Goal: Task Accomplishment & Management: Manage account settings

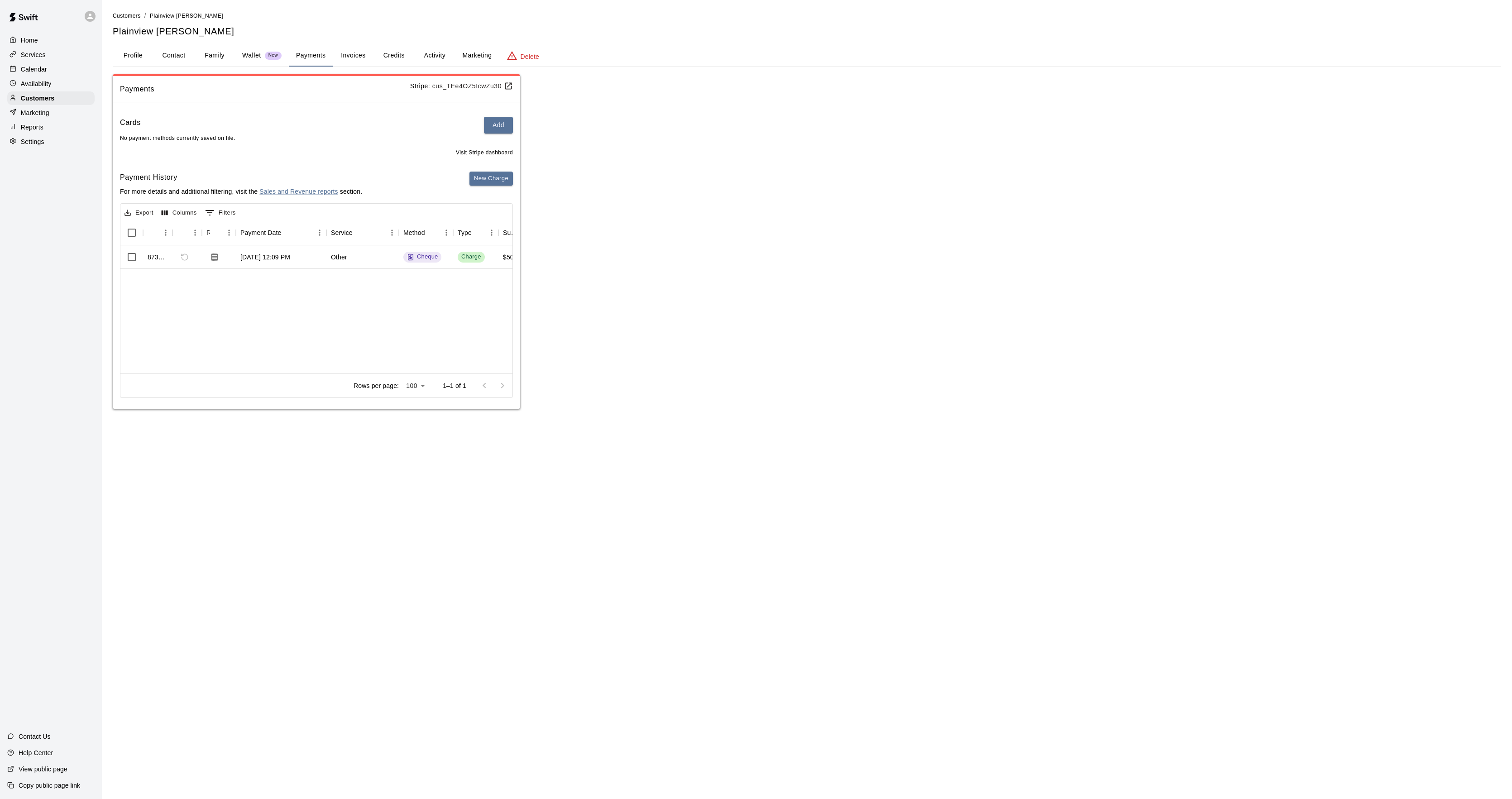
click at [42, 73] on p "Calendar" at bounding box center [34, 69] width 26 height 9
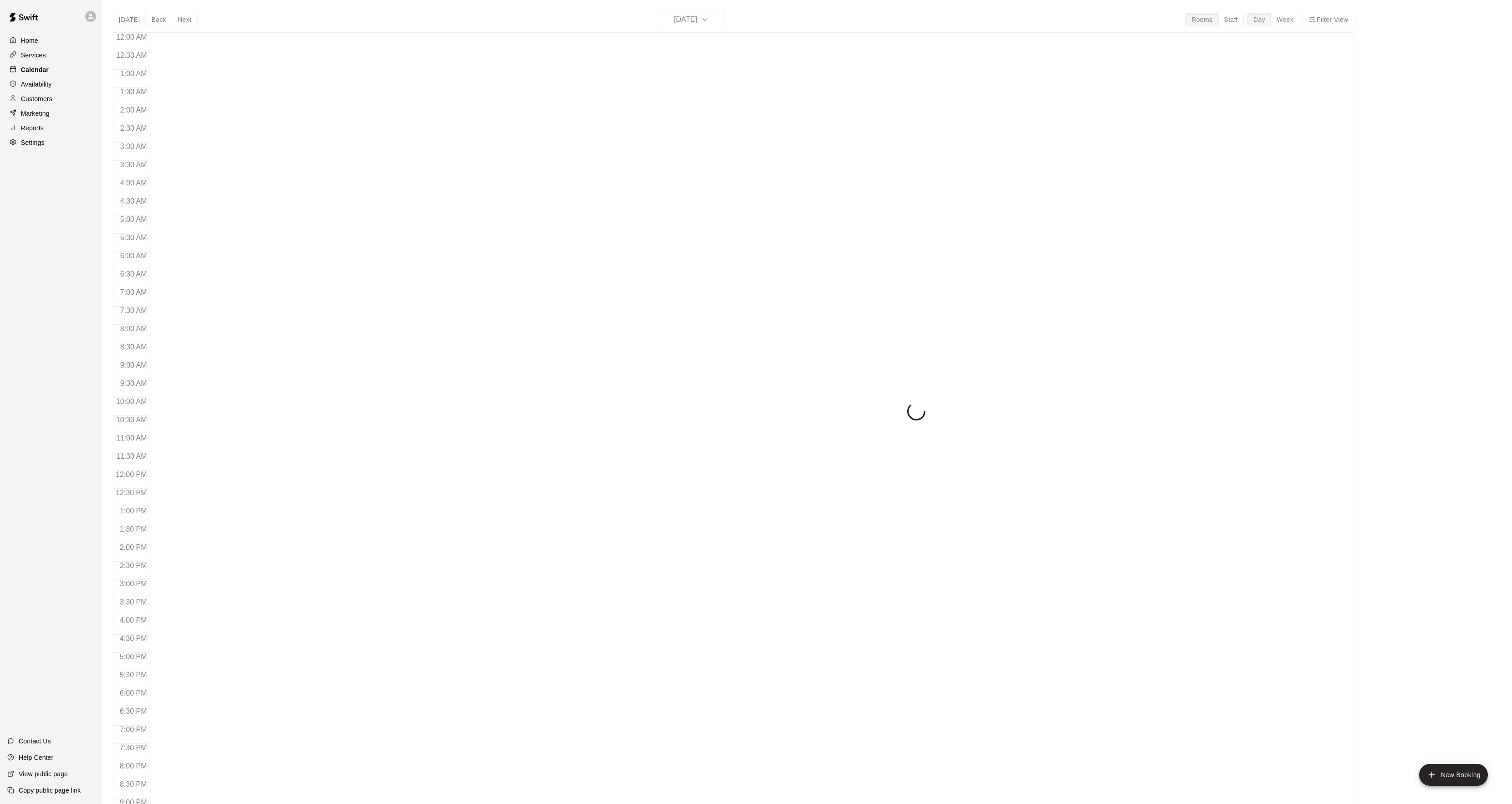
scroll to position [93, 0]
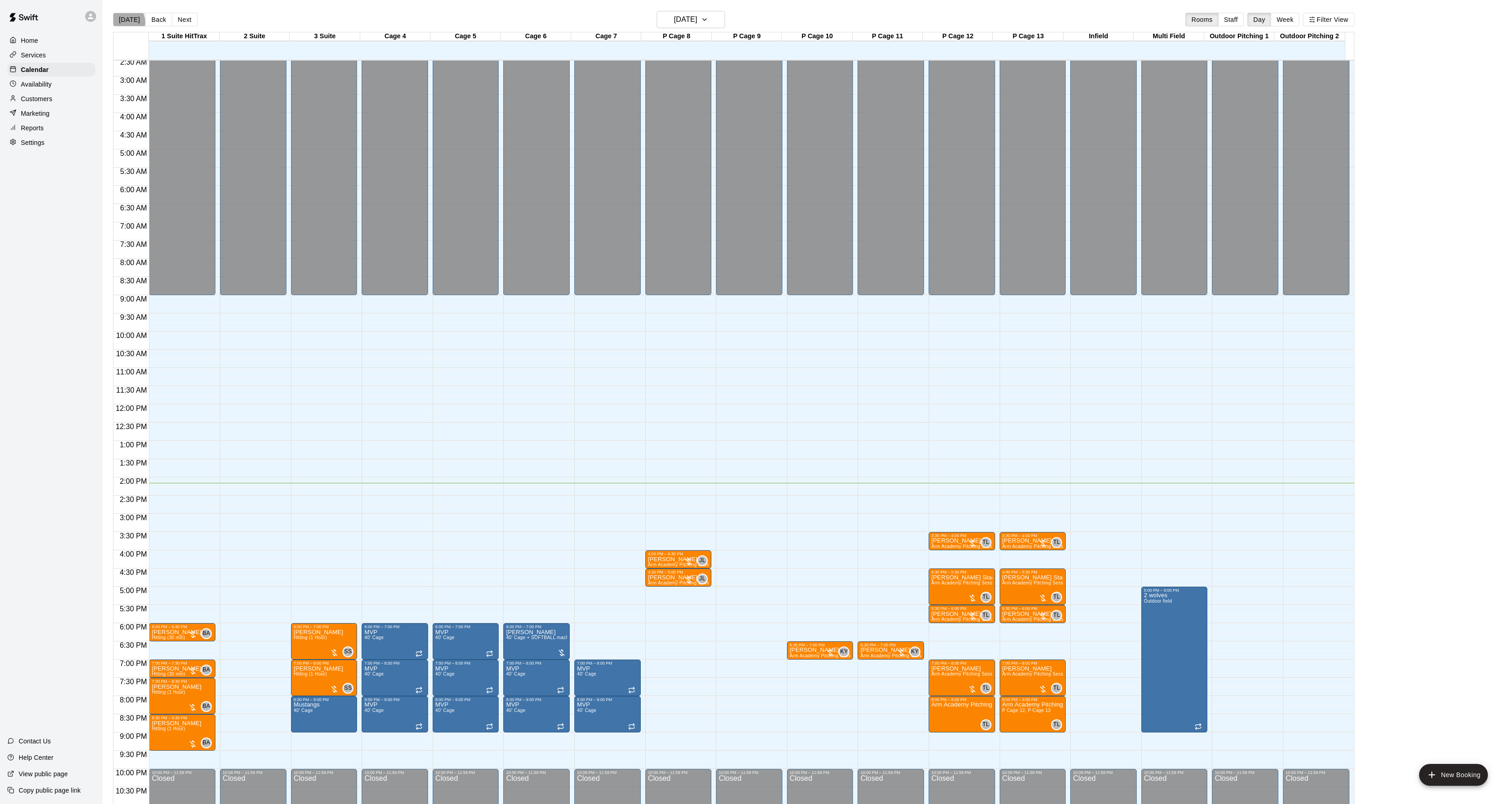
click at [126, 22] on button "[DATE]" at bounding box center [130, 19] width 33 height 14
click at [172, 19] on button "Next" at bounding box center [184, 19] width 26 height 14
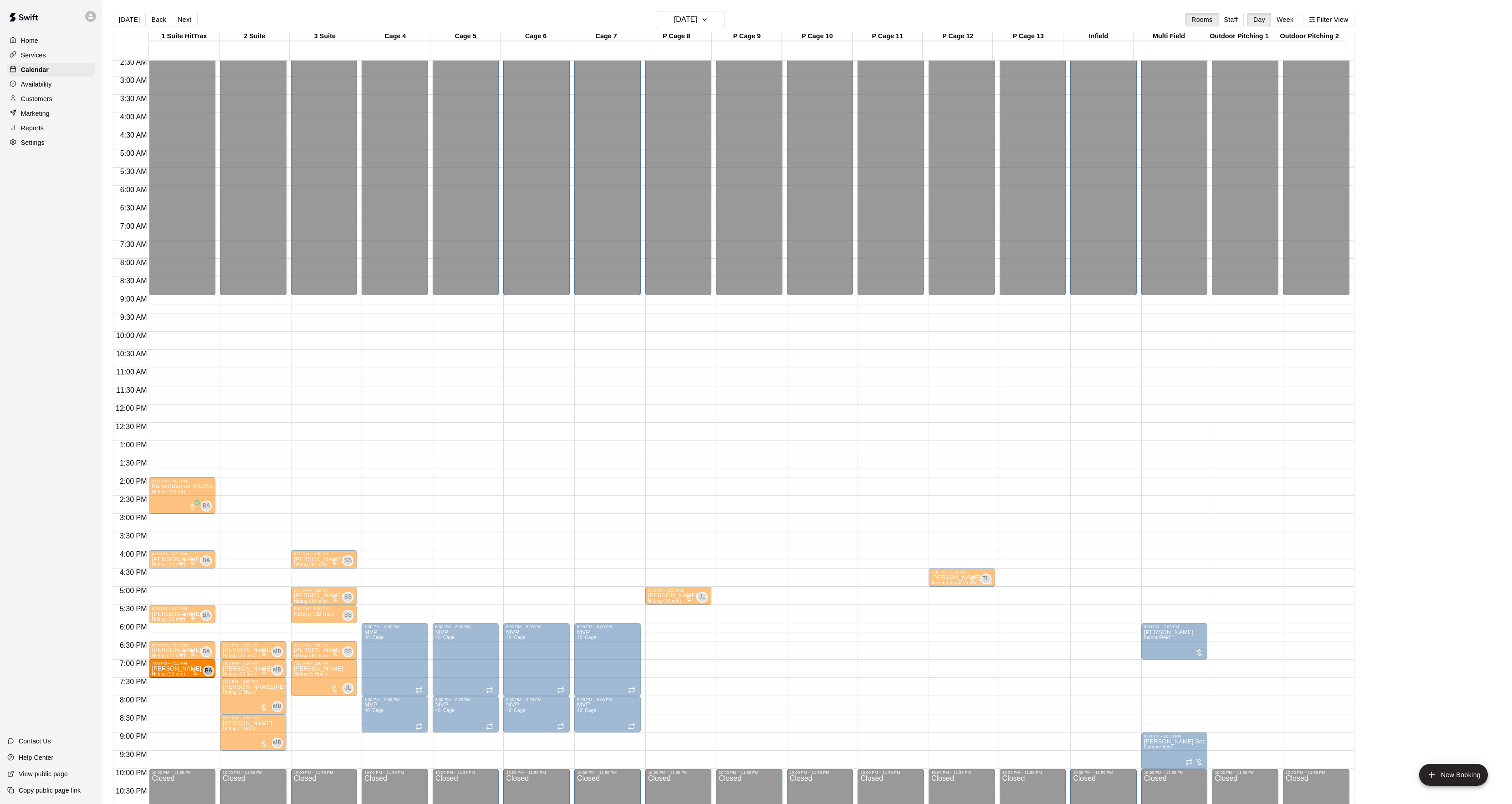
drag, startPoint x: 168, startPoint y: 680, endPoint x: 170, endPoint y: 674, distance: 6.3
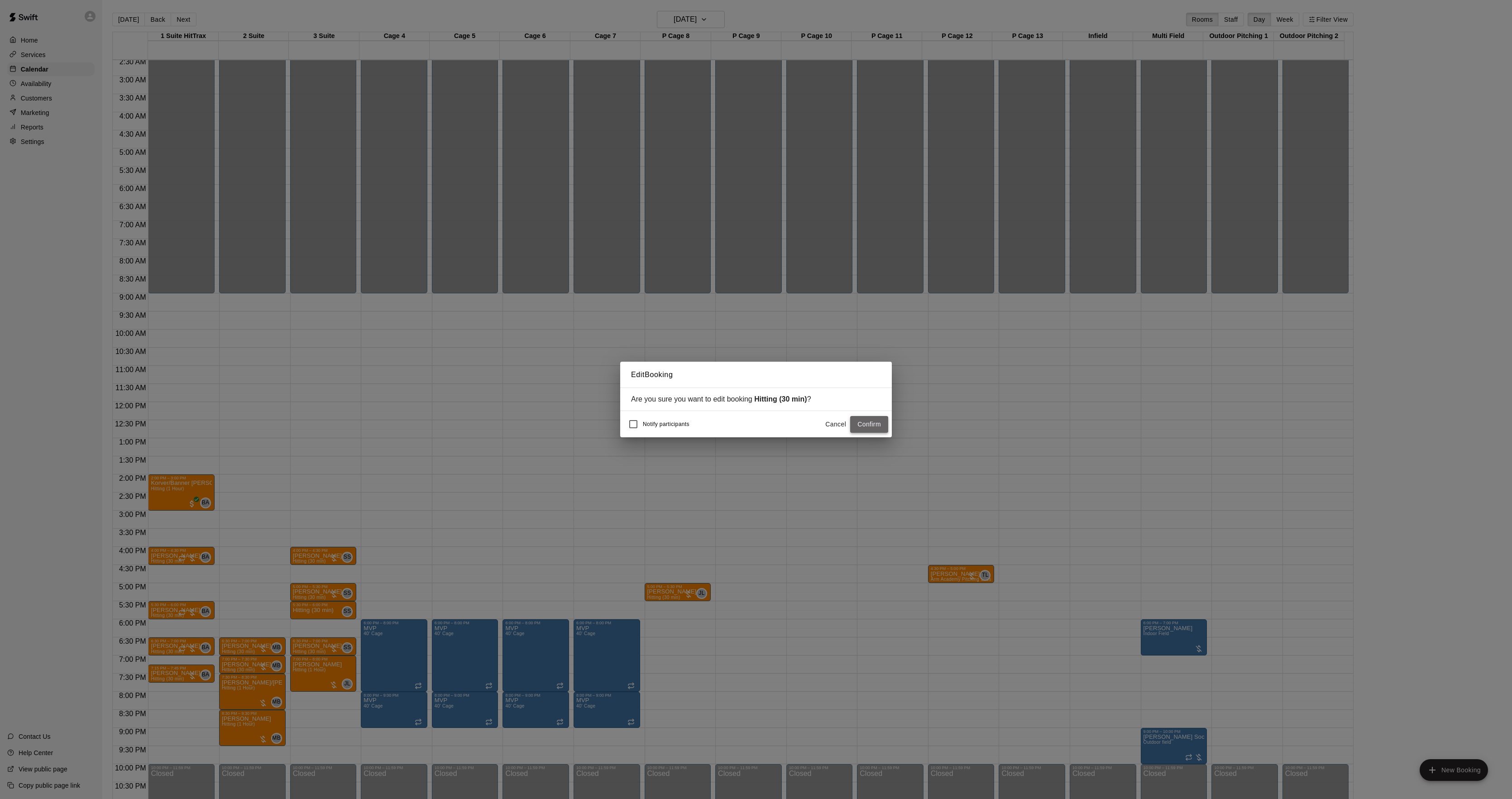
click at [857, 421] on button "Confirm" at bounding box center [868, 424] width 38 height 16
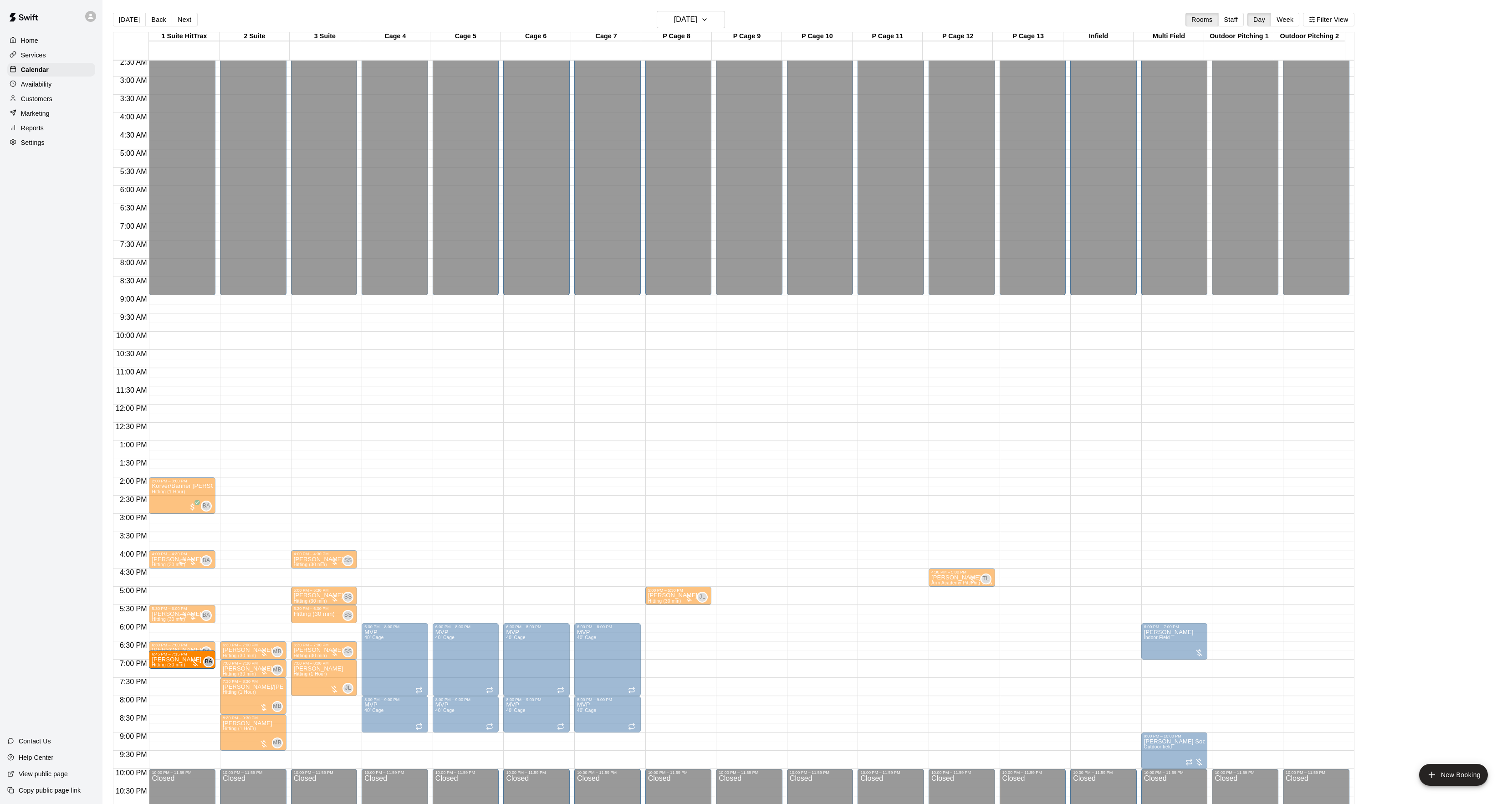
drag, startPoint x: 161, startPoint y: 674, endPoint x: 162, endPoint y: 667, distance: 7.1
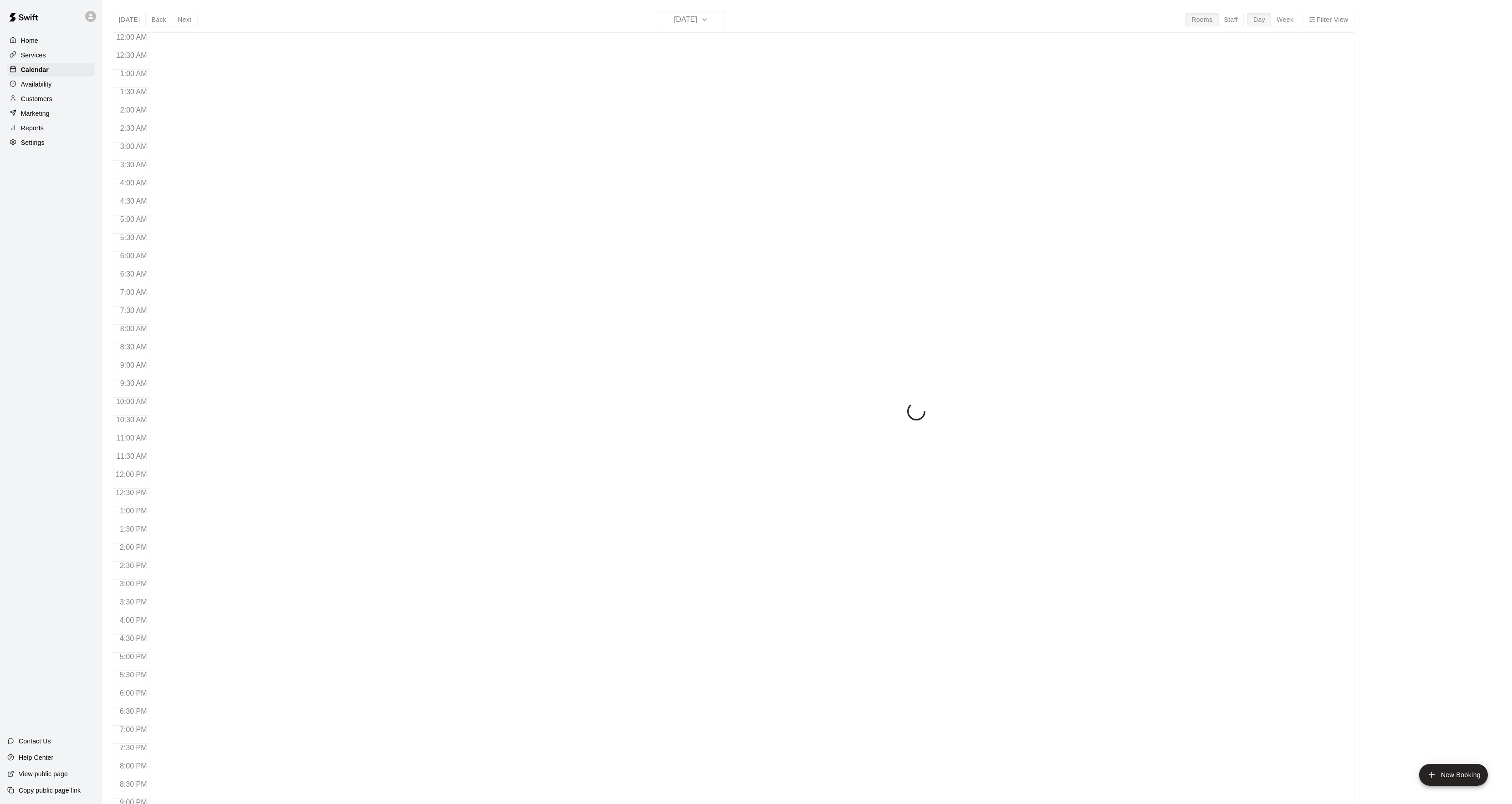
scroll to position [93, 0]
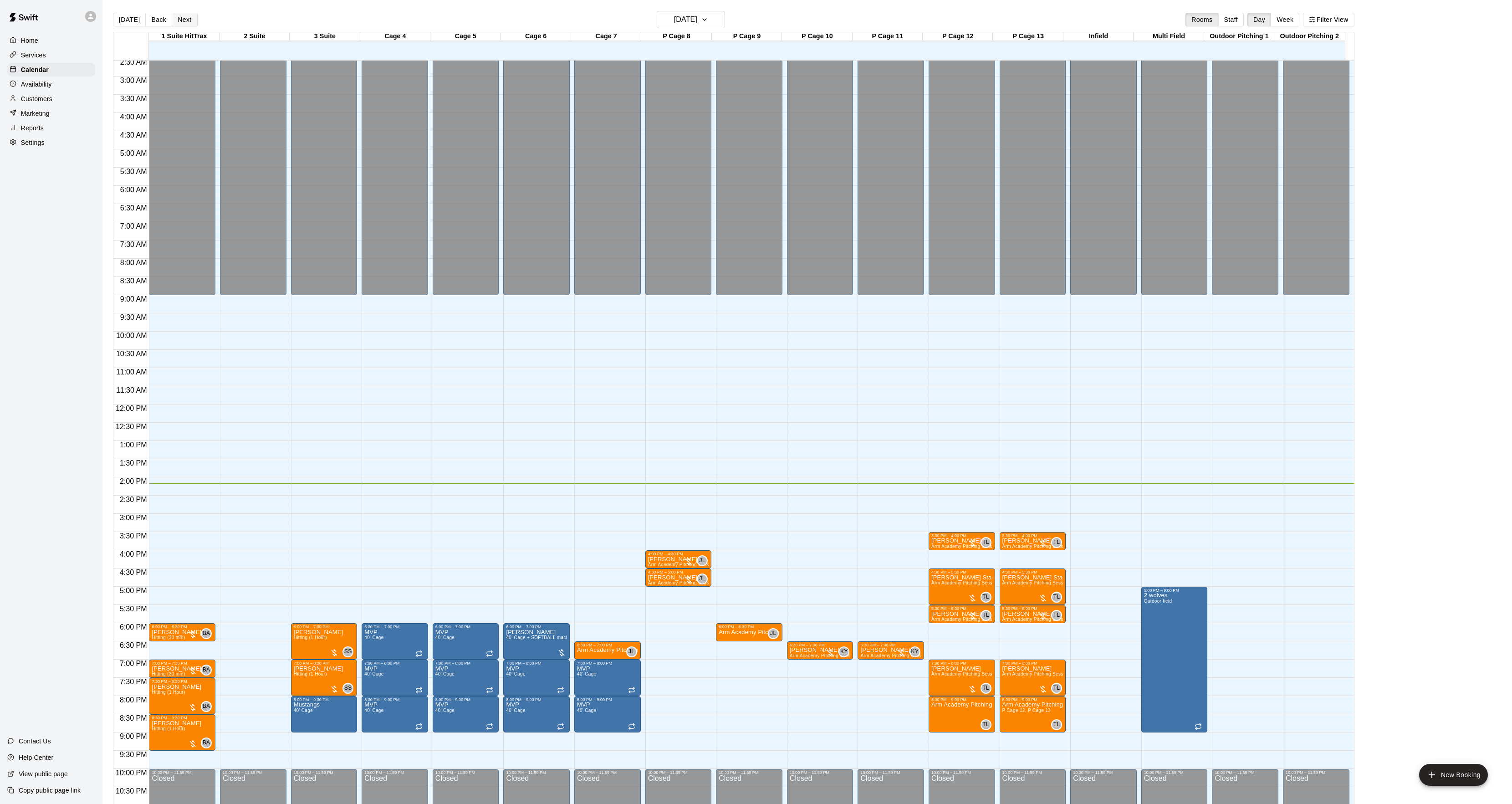
click at [190, 14] on button "Next" at bounding box center [184, 19] width 26 height 14
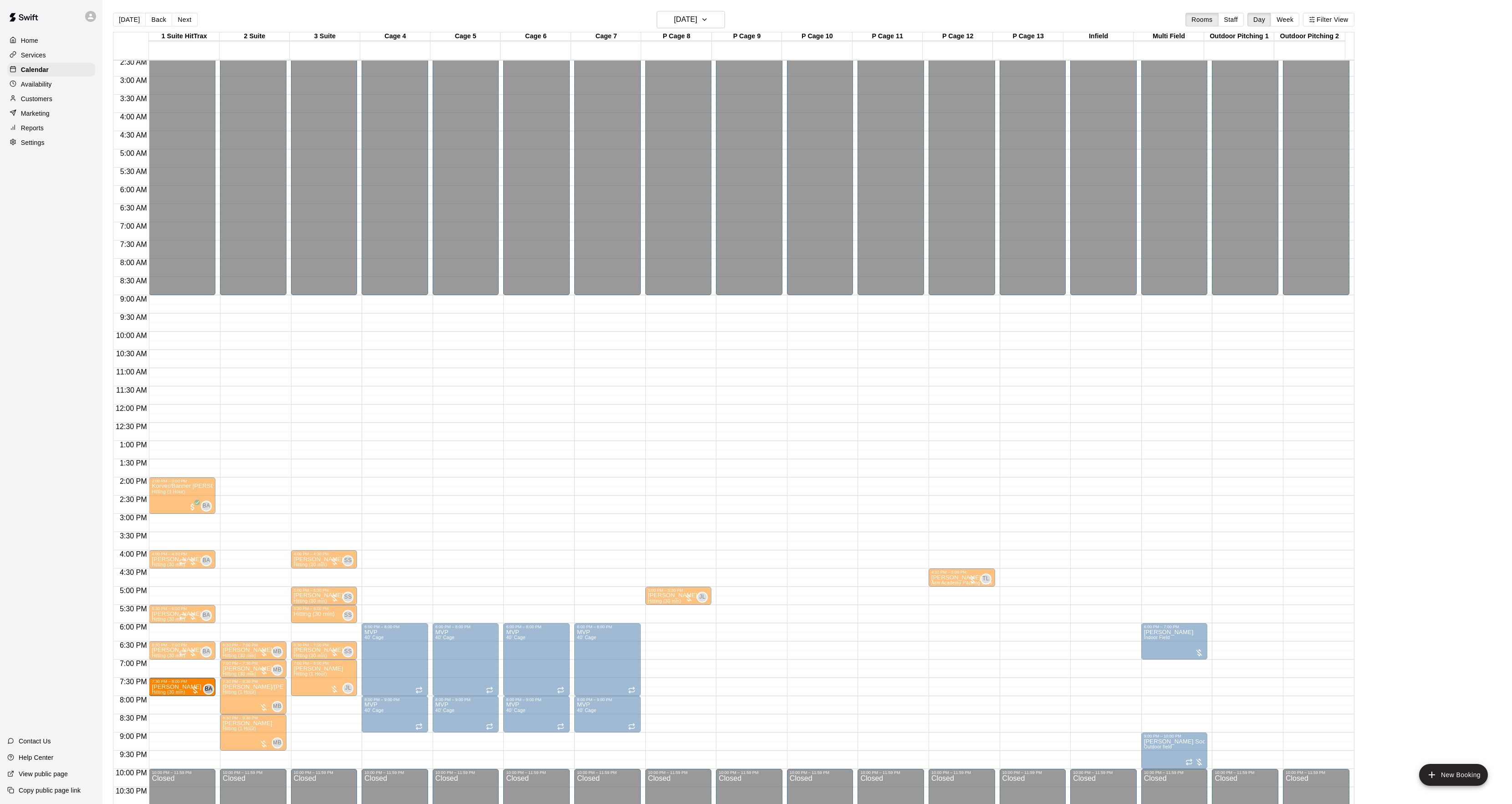
drag, startPoint x: 172, startPoint y: 667, endPoint x: 172, endPoint y: 690, distance: 23.0
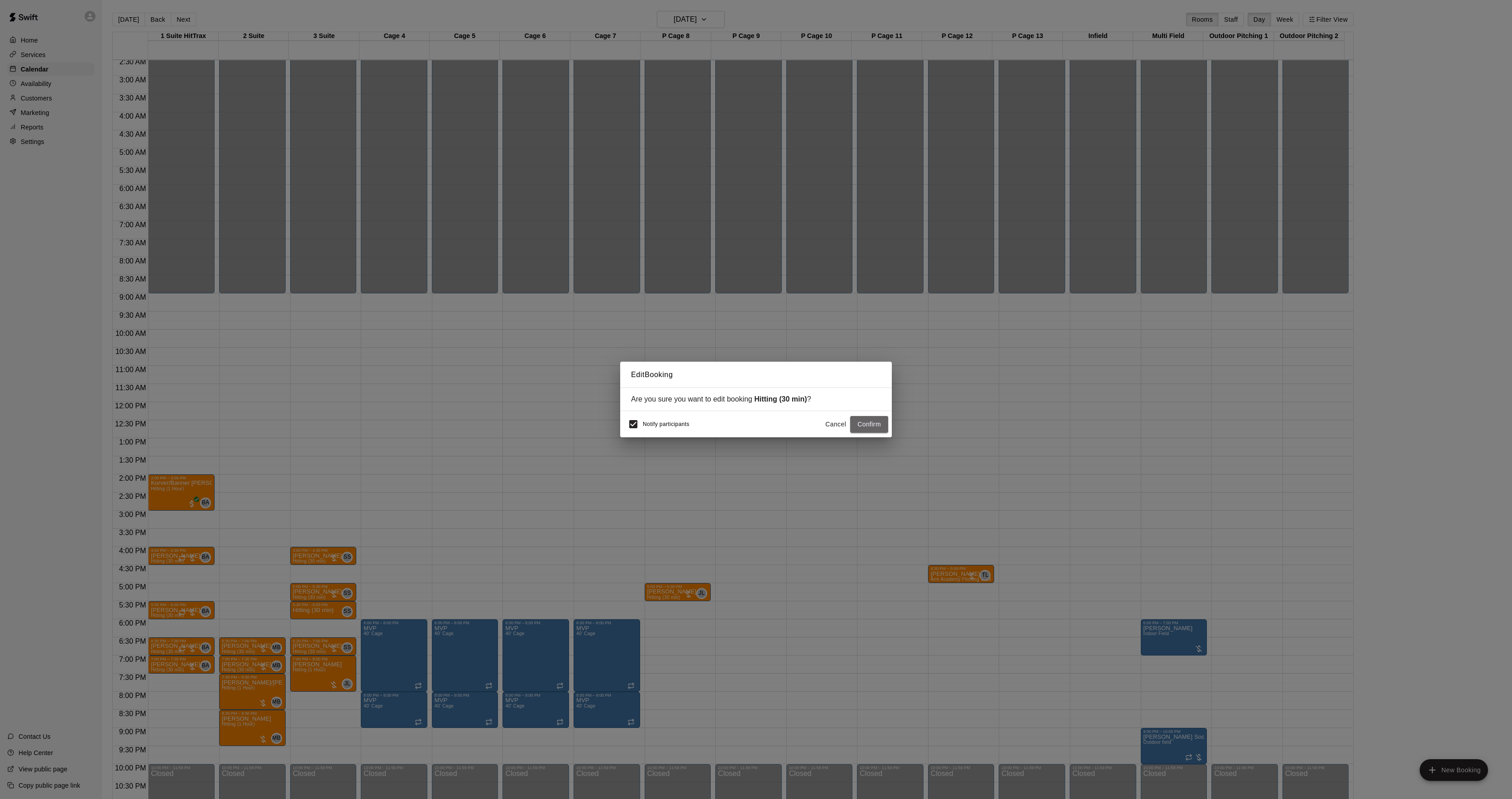
click at [859, 431] on button "Confirm" at bounding box center [868, 424] width 38 height 16
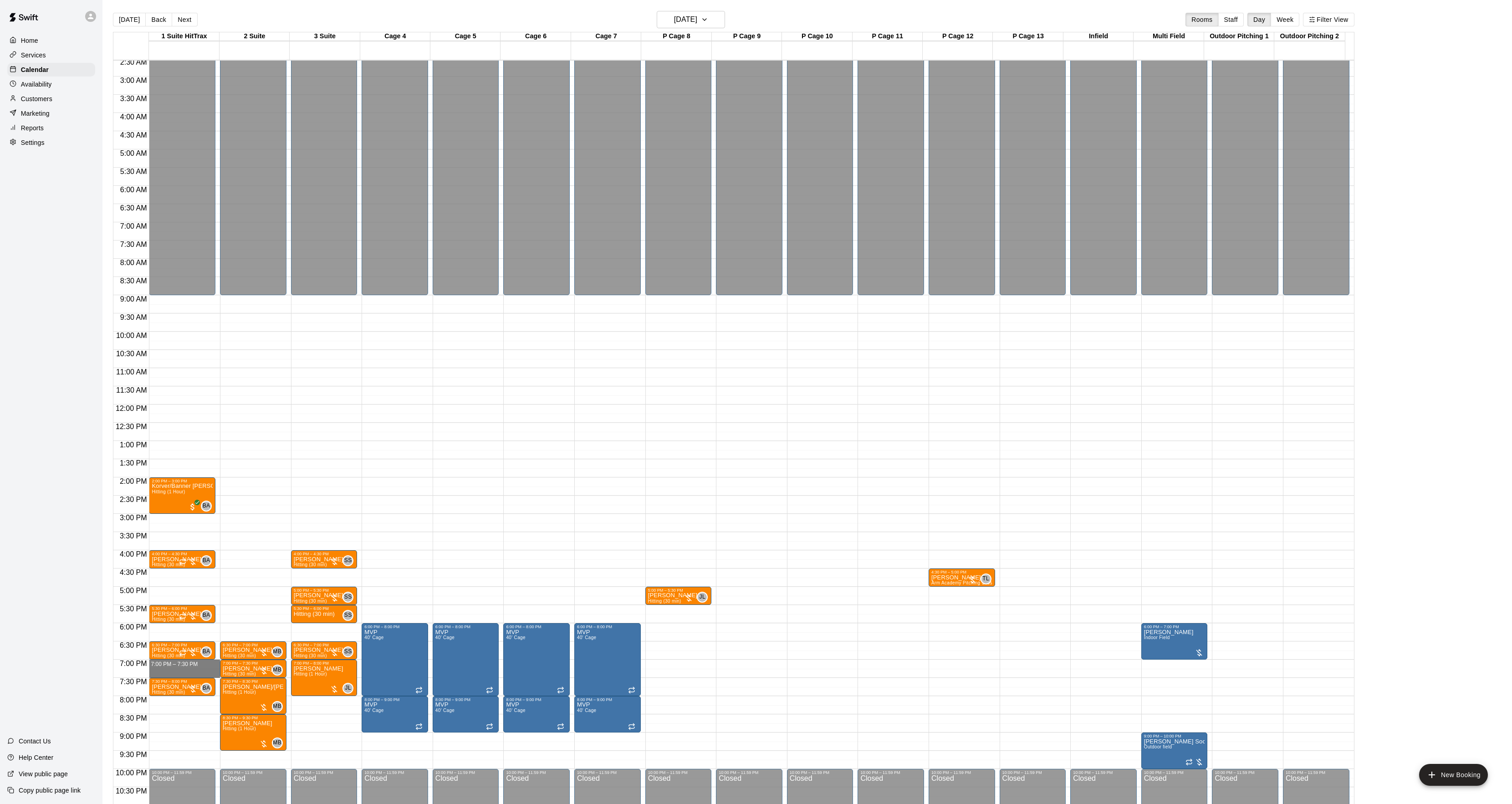
drag, startPoint x: 185, startPoint y: 661, endPoint x: 185, endPoint y: 671, distance: 10.0
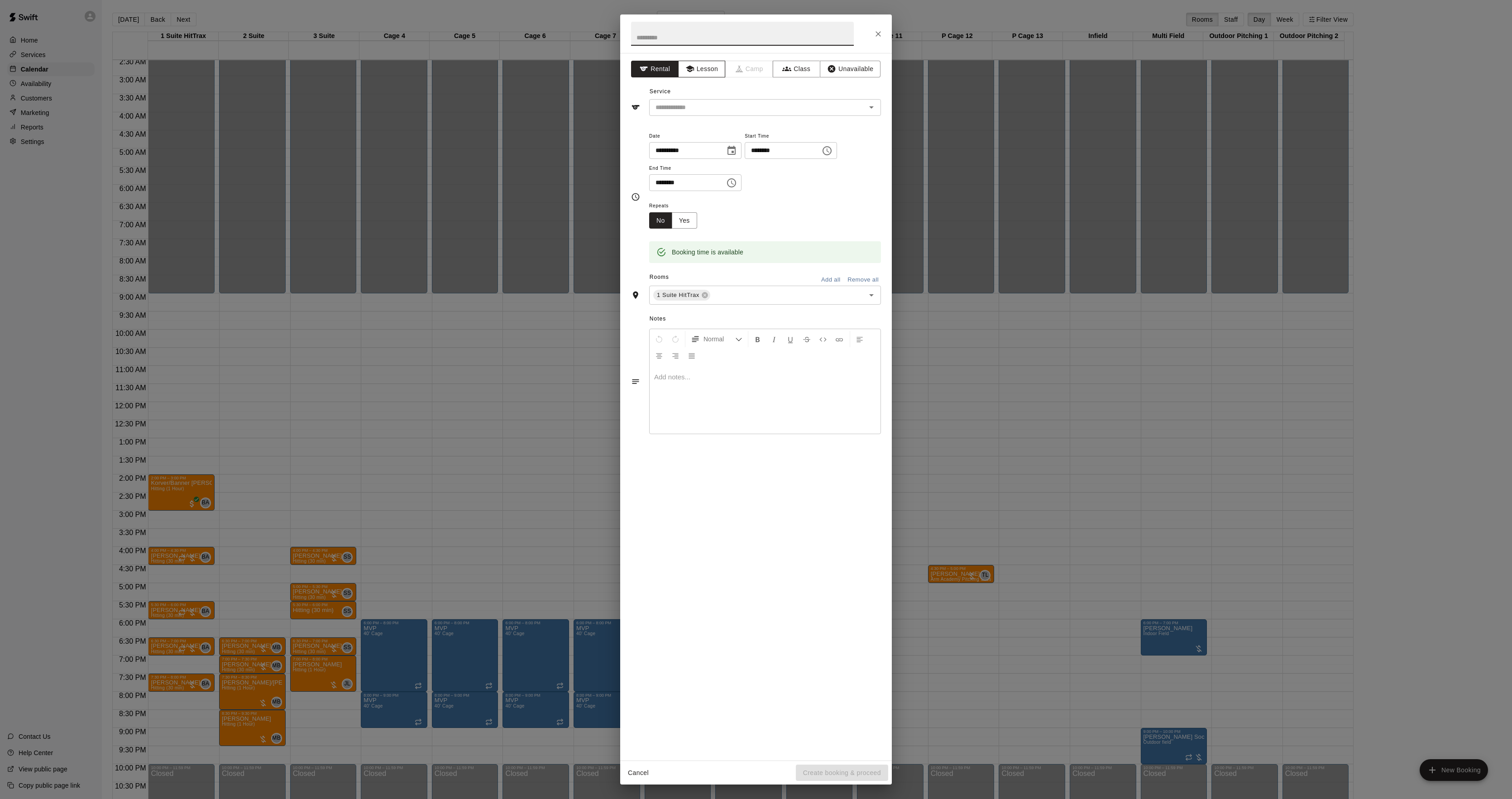
click at [710, 75] on button "Lesson" at bounding box center [701, 69] width 47 height 16
click at [678, 111] on input "text" at bounding box center [751, 108] width 199 height 12
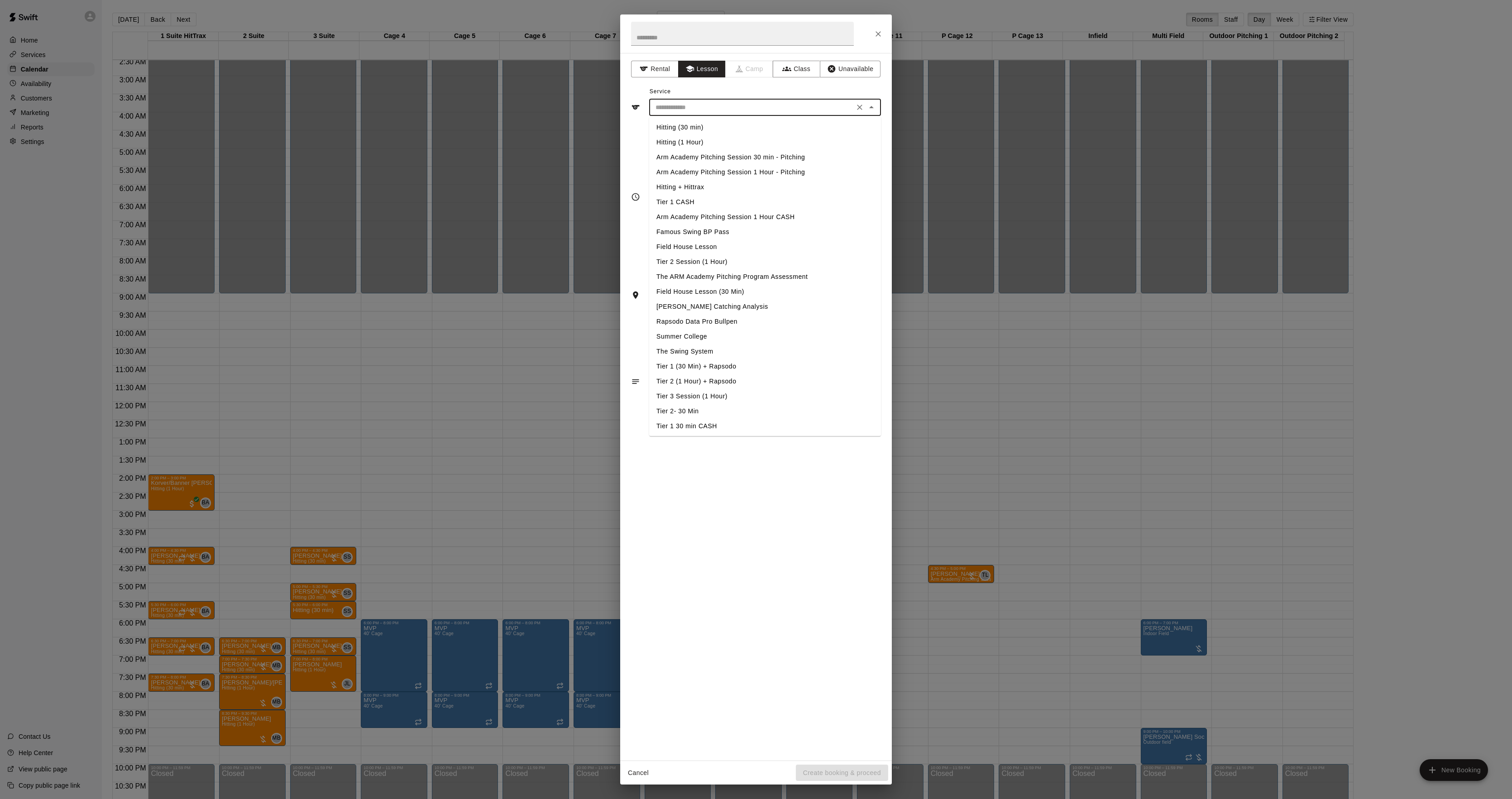
click at [685, 129] on li "Hitting (30 min)" at bounding box center [765, 127] width 232 height 15
type input "**********"
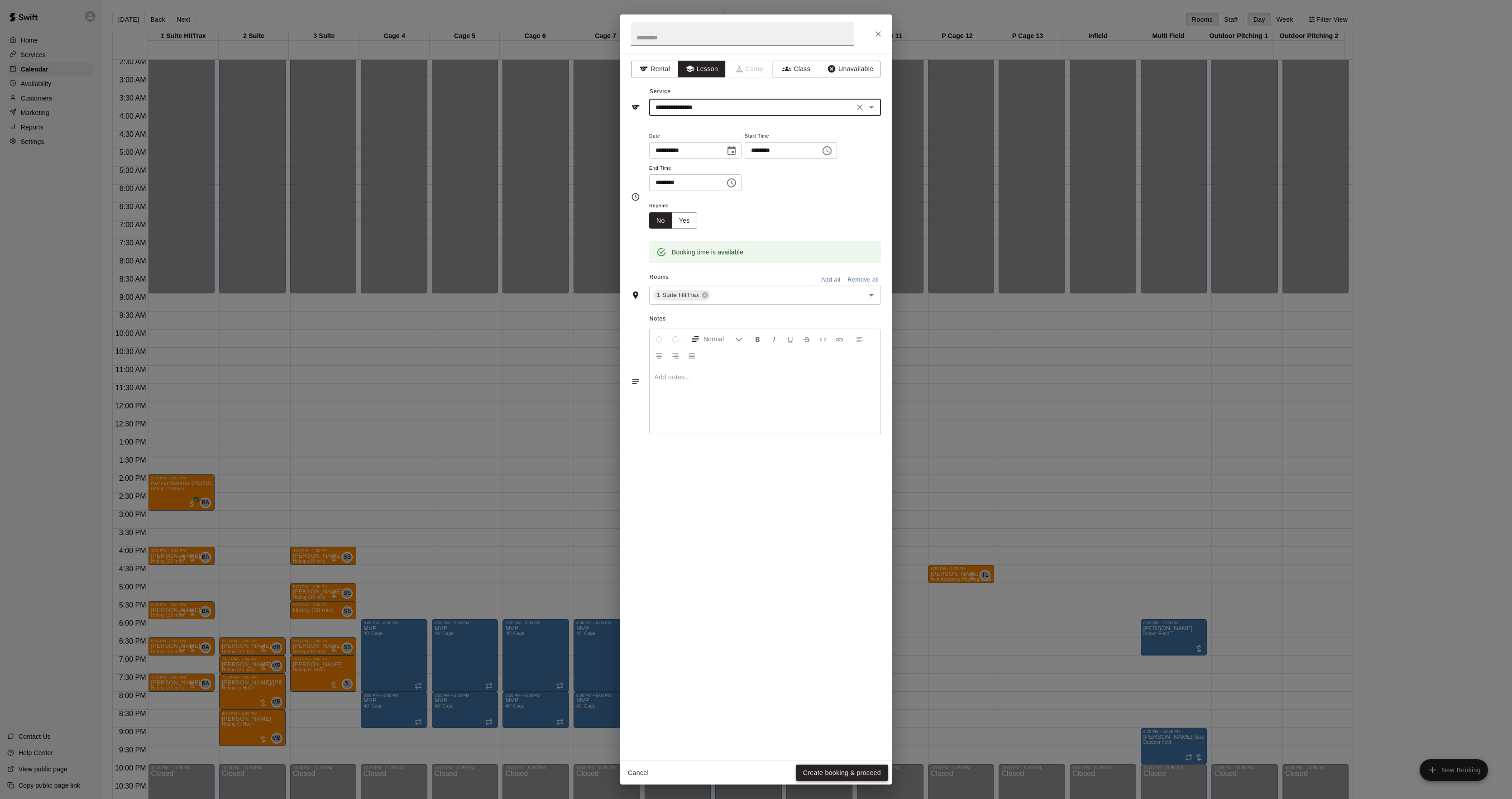
click at [831, 779] on button "Create booking & proceed" at bounding box center [842, 773] width 93 height 16
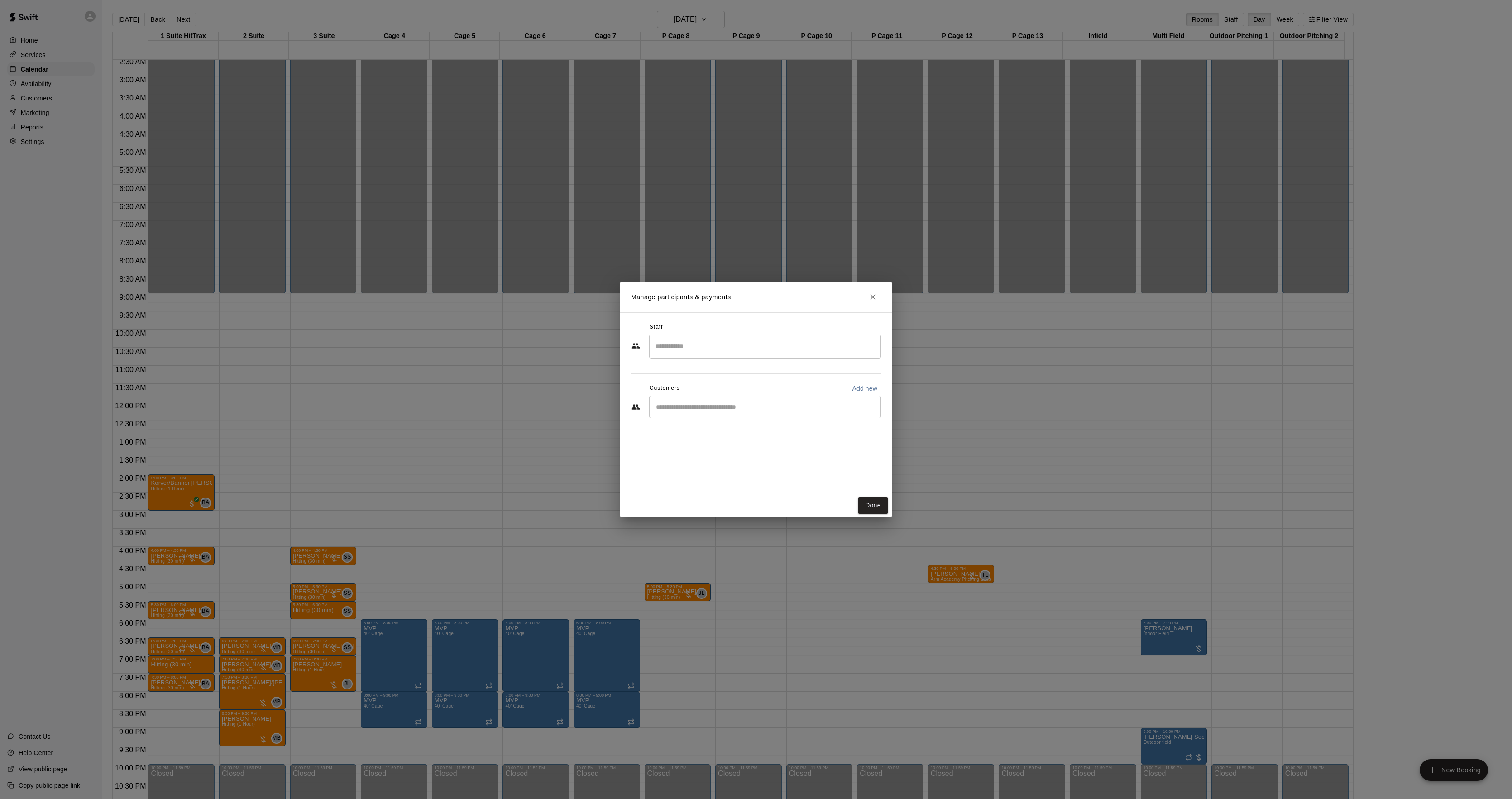
drag, startPoint x: 700, startPoint y: 384, endPoint x: 685, endPoint y: 395, distance: 18.6
click at [700, 389] on div "Customers Add new" at bounding box center [756, 388] width 250 height 14
click at [683, 399] on div "​" at bounding box center [765, 406] width 232 height 23
type input "****"
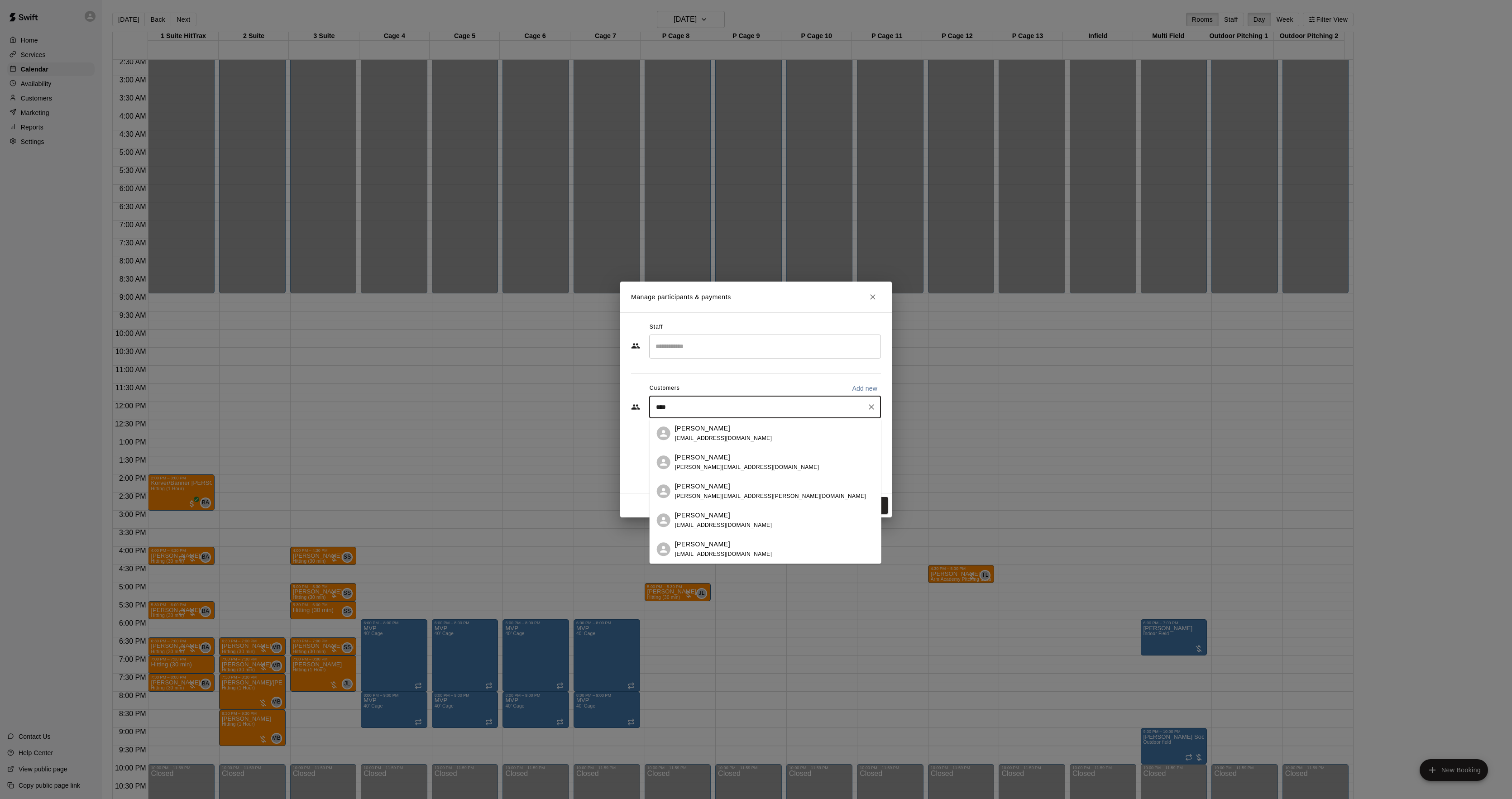
click at [739, 430] on div "[PERSON_NAME]" at bounding box center [724, 428] width 97 height 10
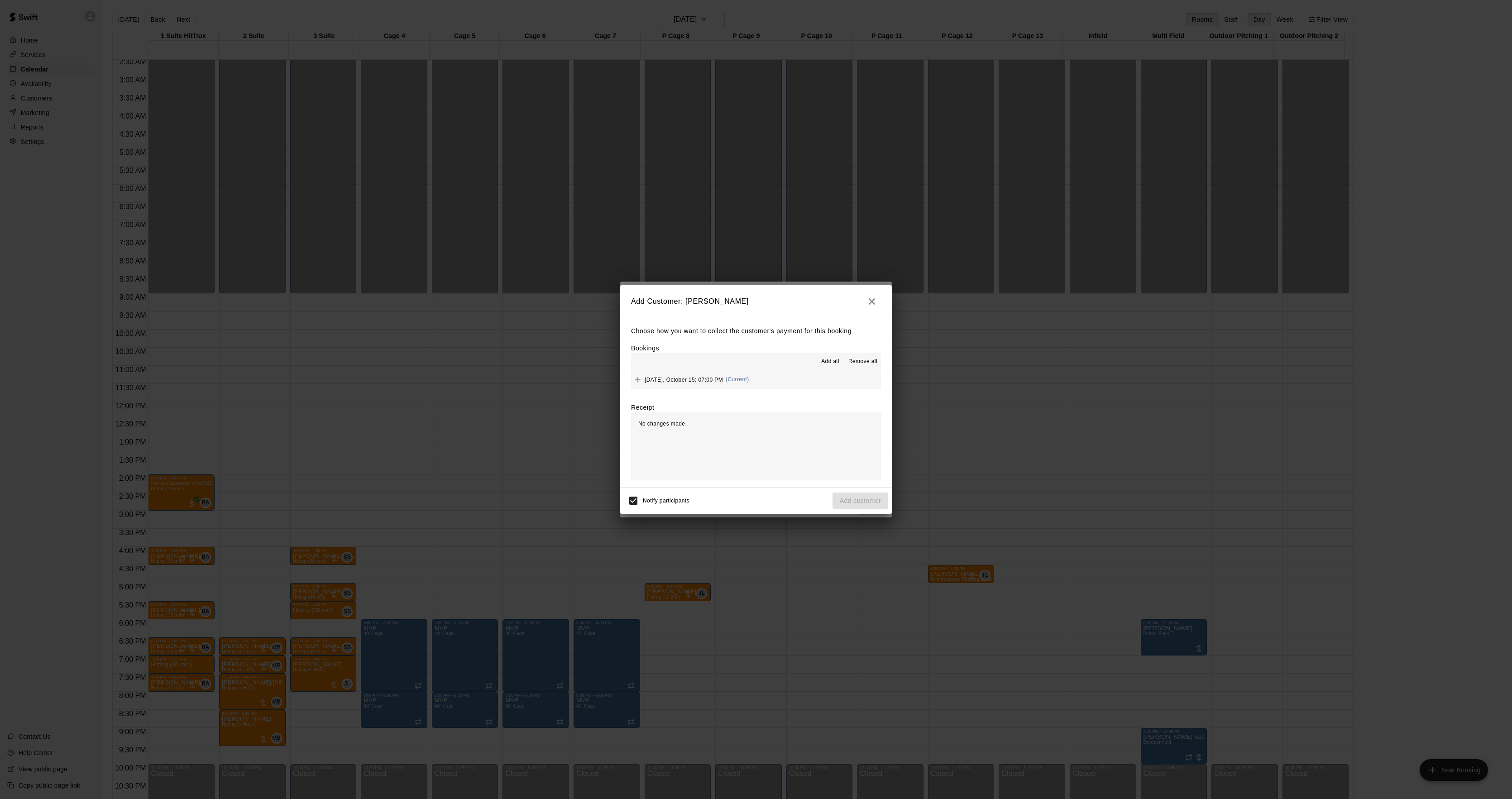
click at [741, 380] on span "(Current)" at bounding box center [737, 379] width 23 height 6
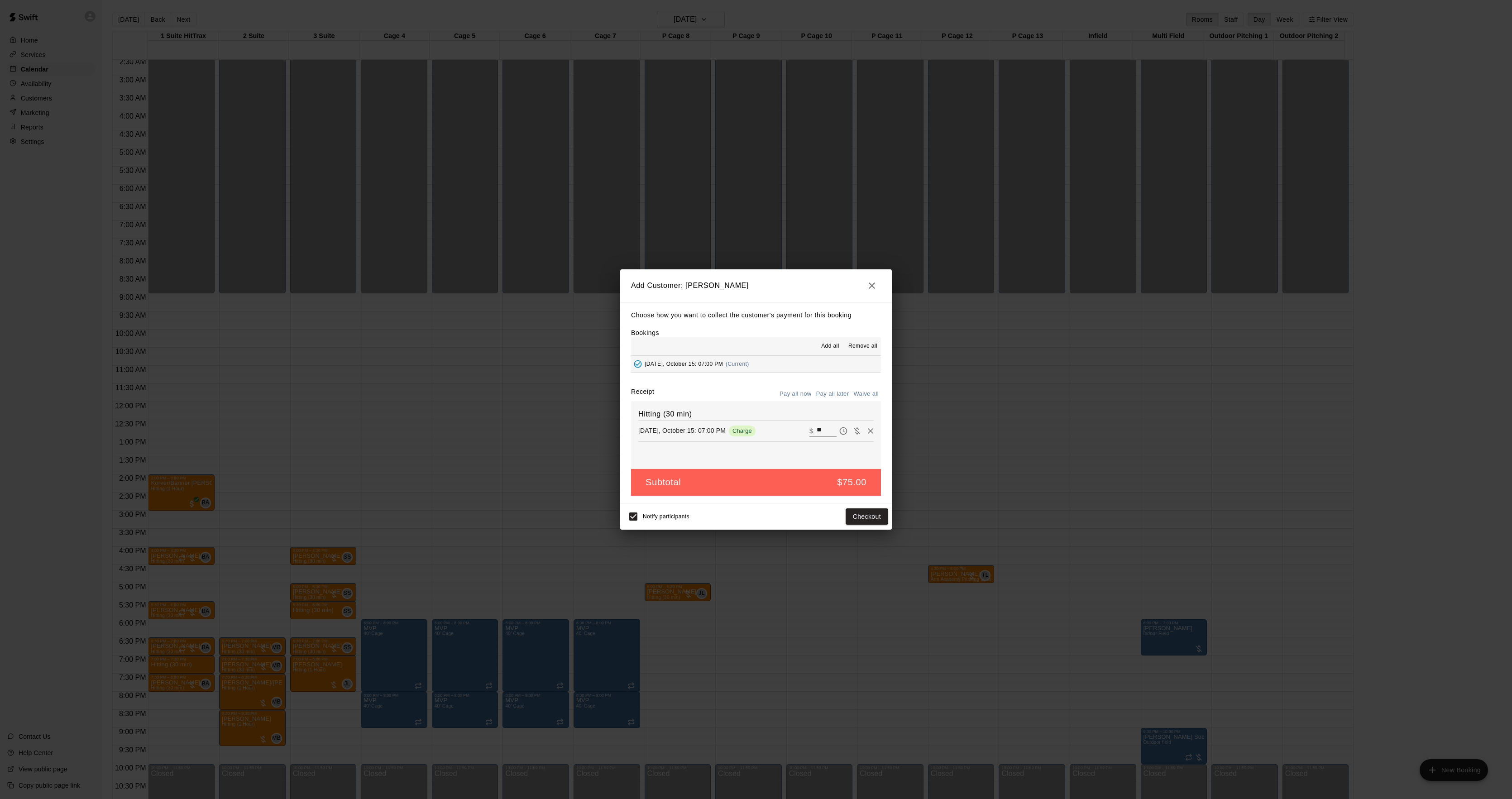
click at [820, 395] on button "Pay all later" at bounding box center [833, 394] width 38 height 14
click at [853, 515] on button "Add customer" at bounding box center [860, 517] width 56 height 16
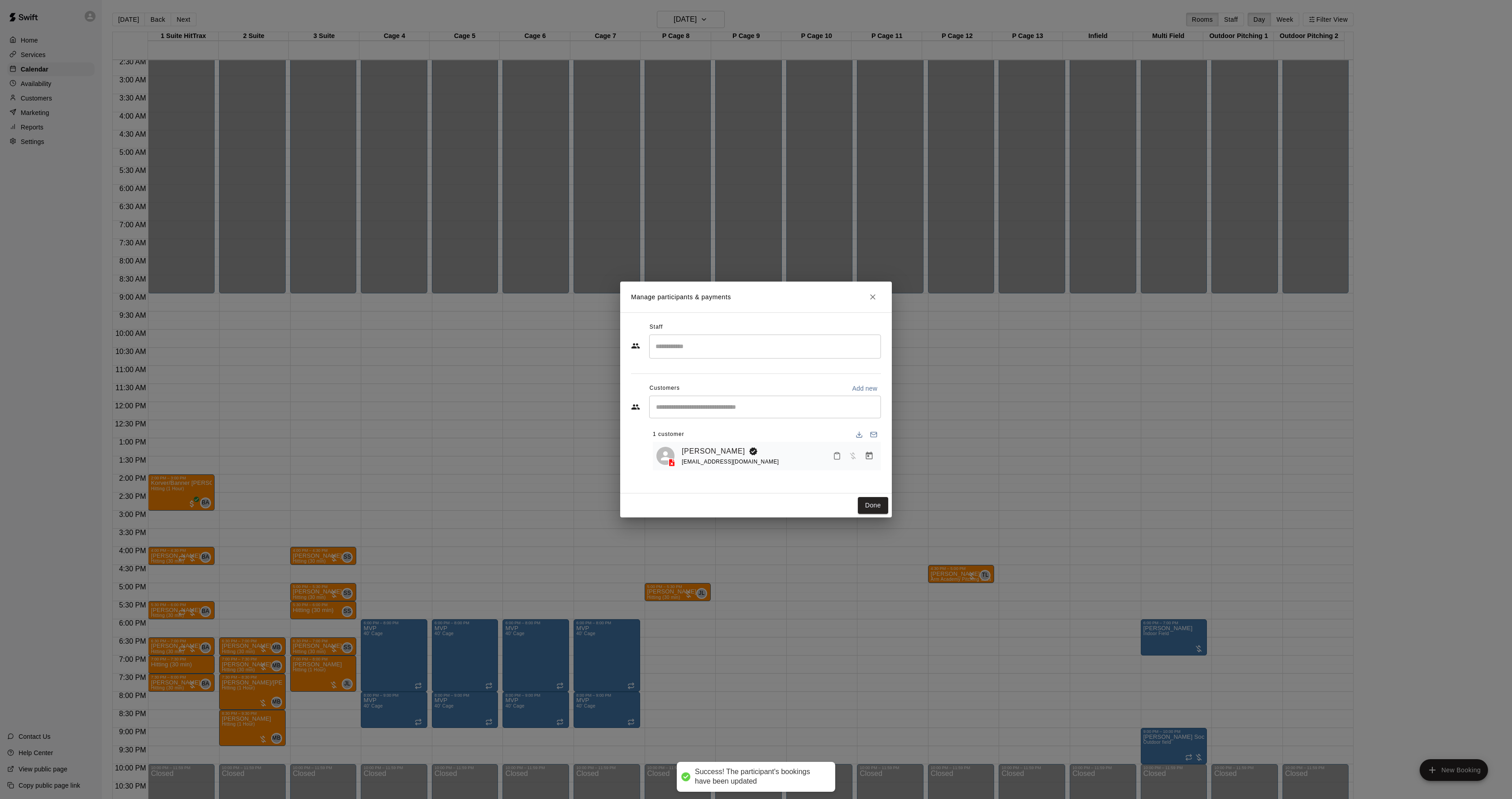
click at [717, 352] on input "Search staff" at bounding box center [765, 346] width 223 height 16
click at [711, 408] on p "[PERSON_NAME]" at bounding box center [700, 404] width 56 height 10
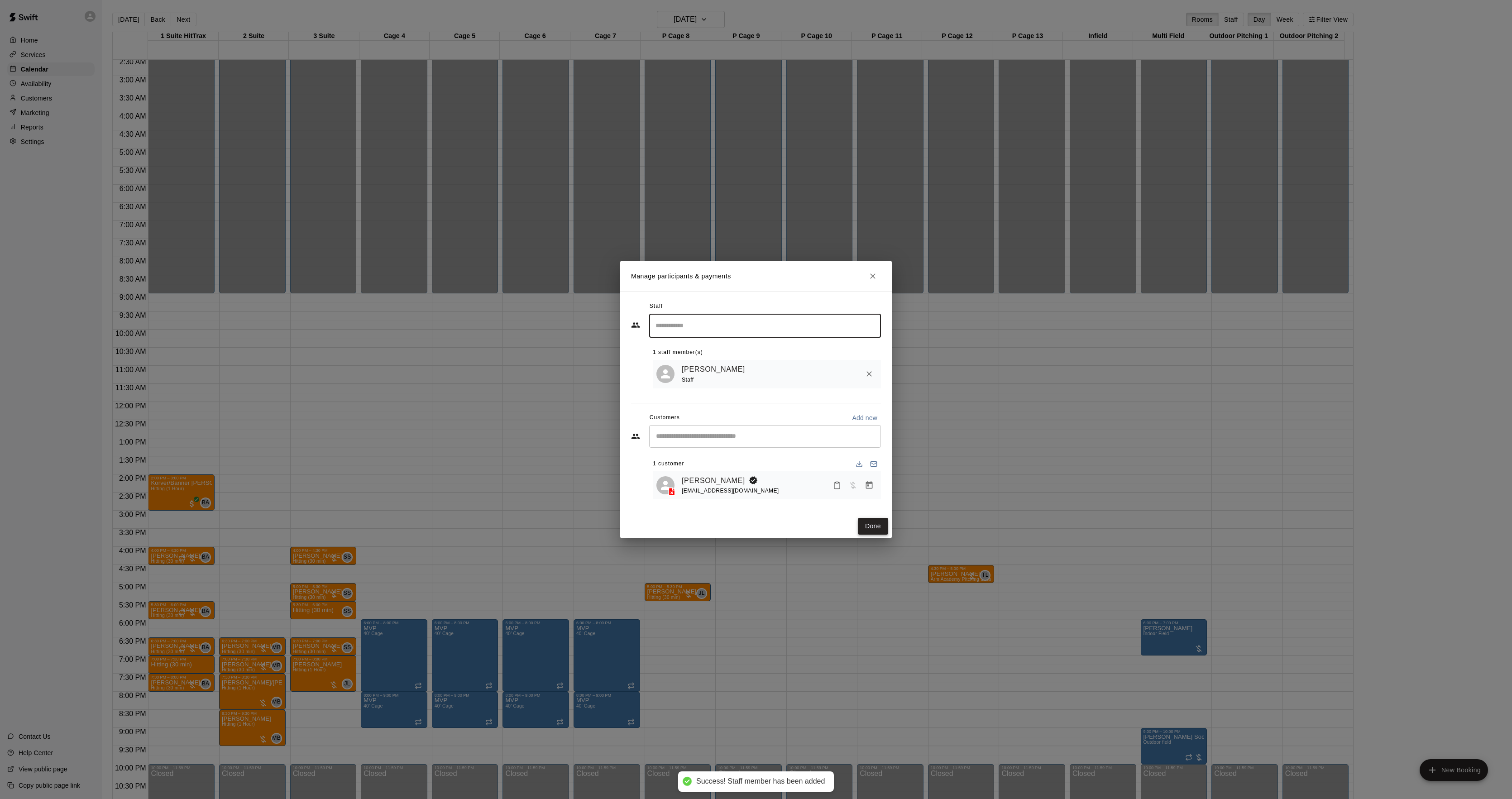
click at [875, 526] on button "Done" at bounding box center [873, 526] width 30 height 16
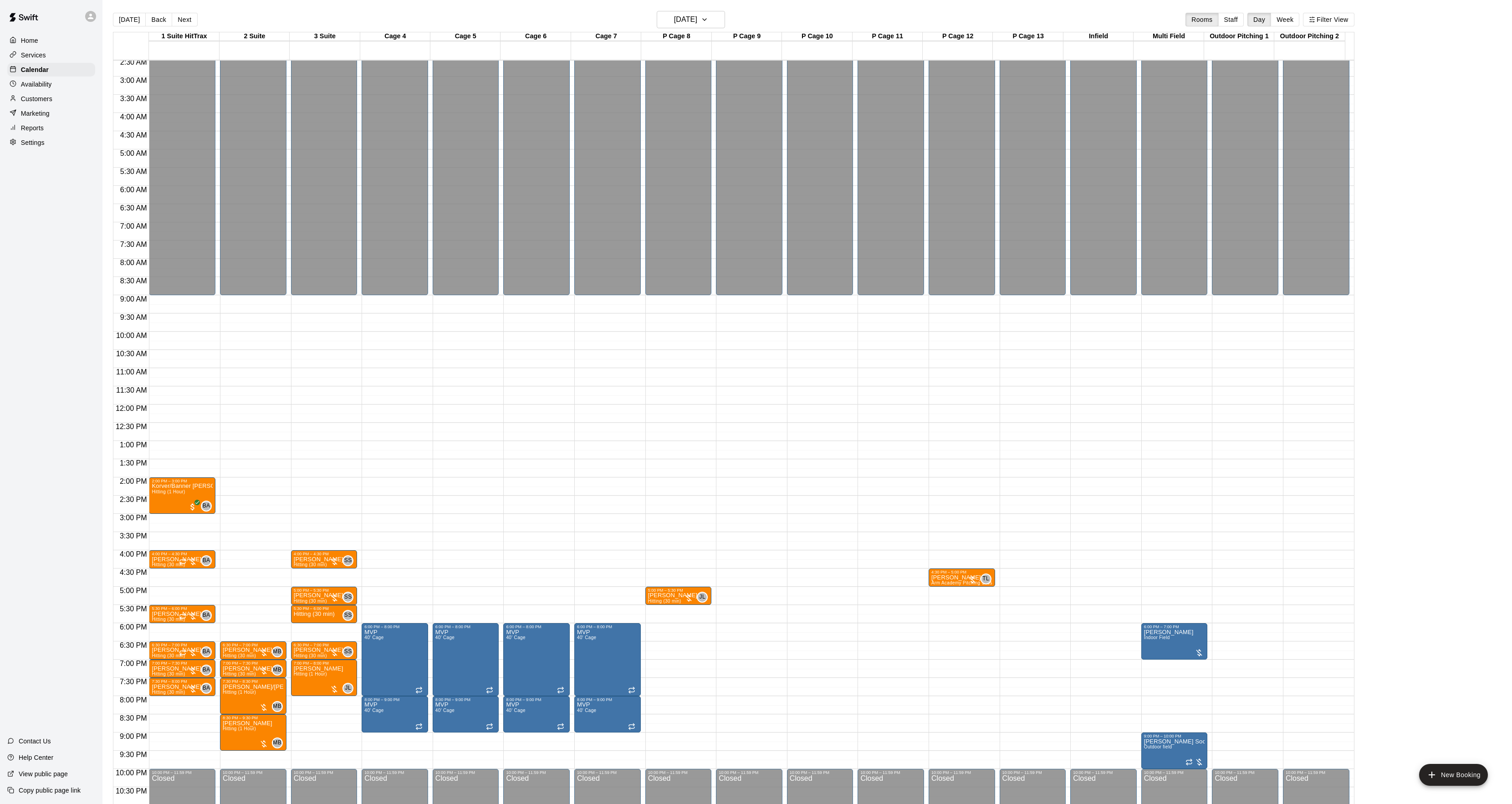
drag, startPoint x: 123, startPoint y: 22, endPoint x: 126, endPoint y: 26, distance: 5.0
click at [122, 22] on button "[DATE]" at bounding box center [130, 19] width 33 height 14
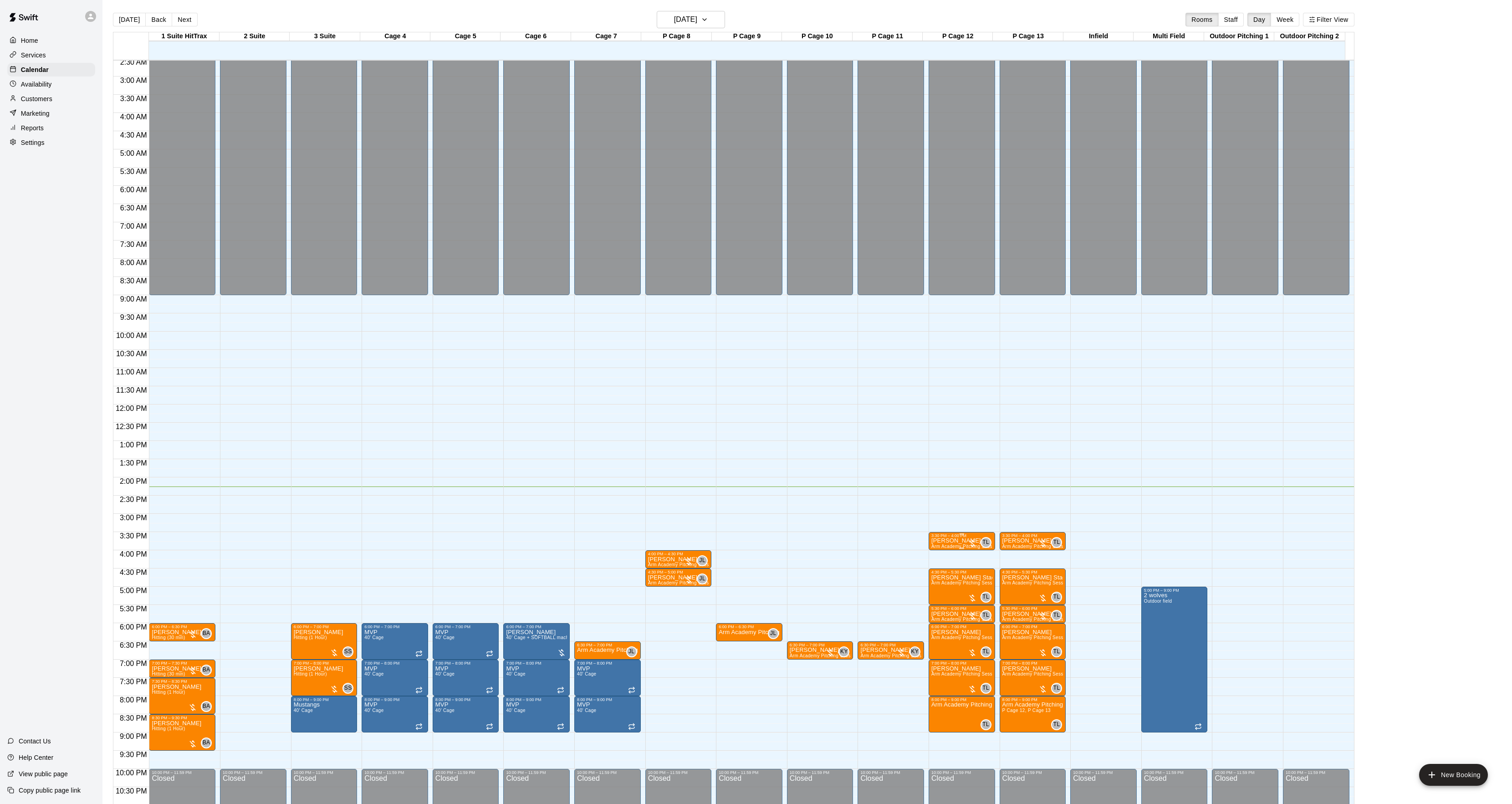
click at [953, 538] on div "3:30 PM – 4:00 PM" at bounding box center [962, 535] width 61 height 5
click at [945, 547] on button "edit" at bounding box center [939, 543] width 18 height 18
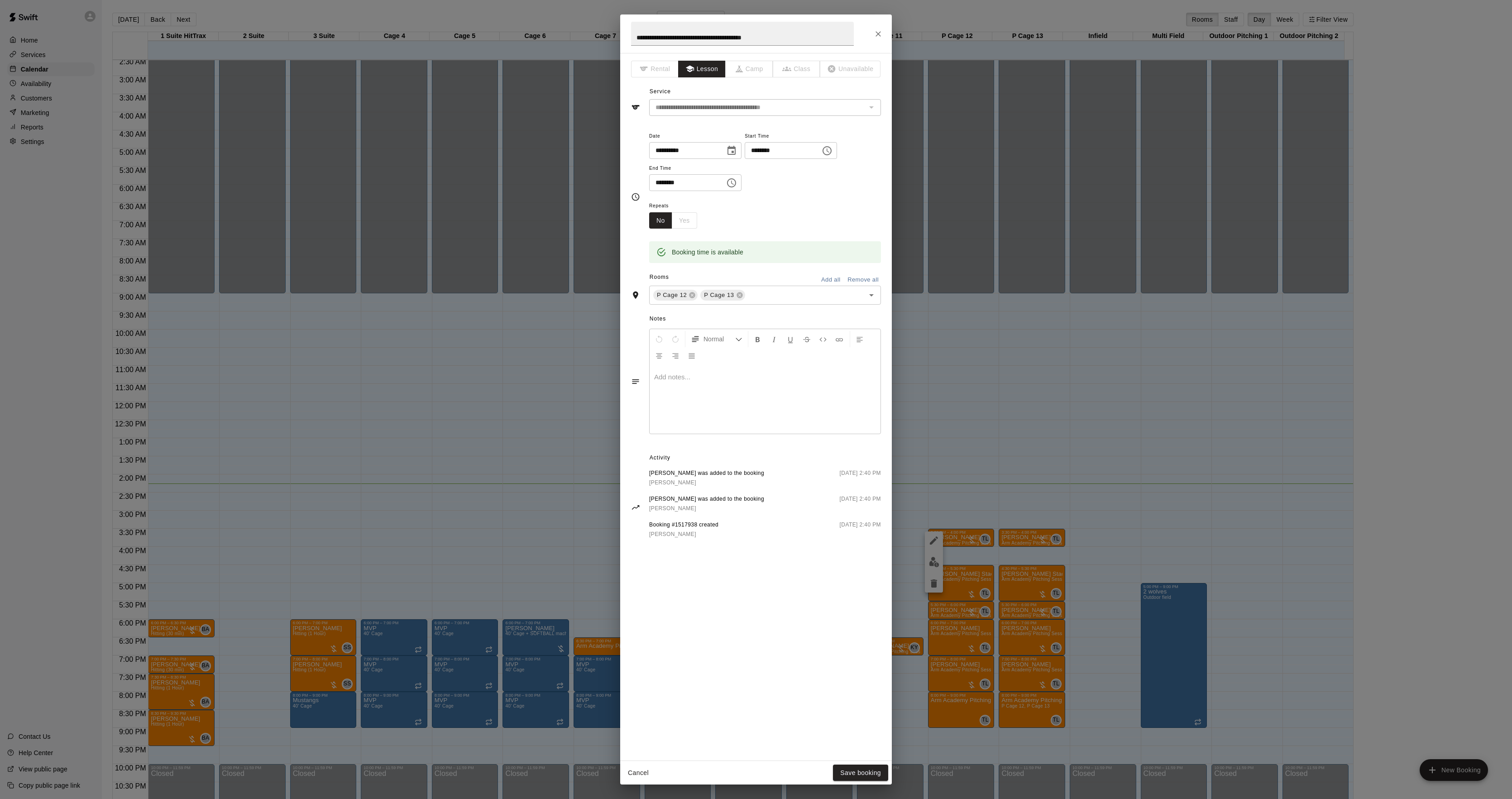
click at [706, 411] on div at bounding box center [765, 400] width 231 height 68
click at [870, 770] on button "Save booking" at bounding box center [860, 773] width 56 height 16
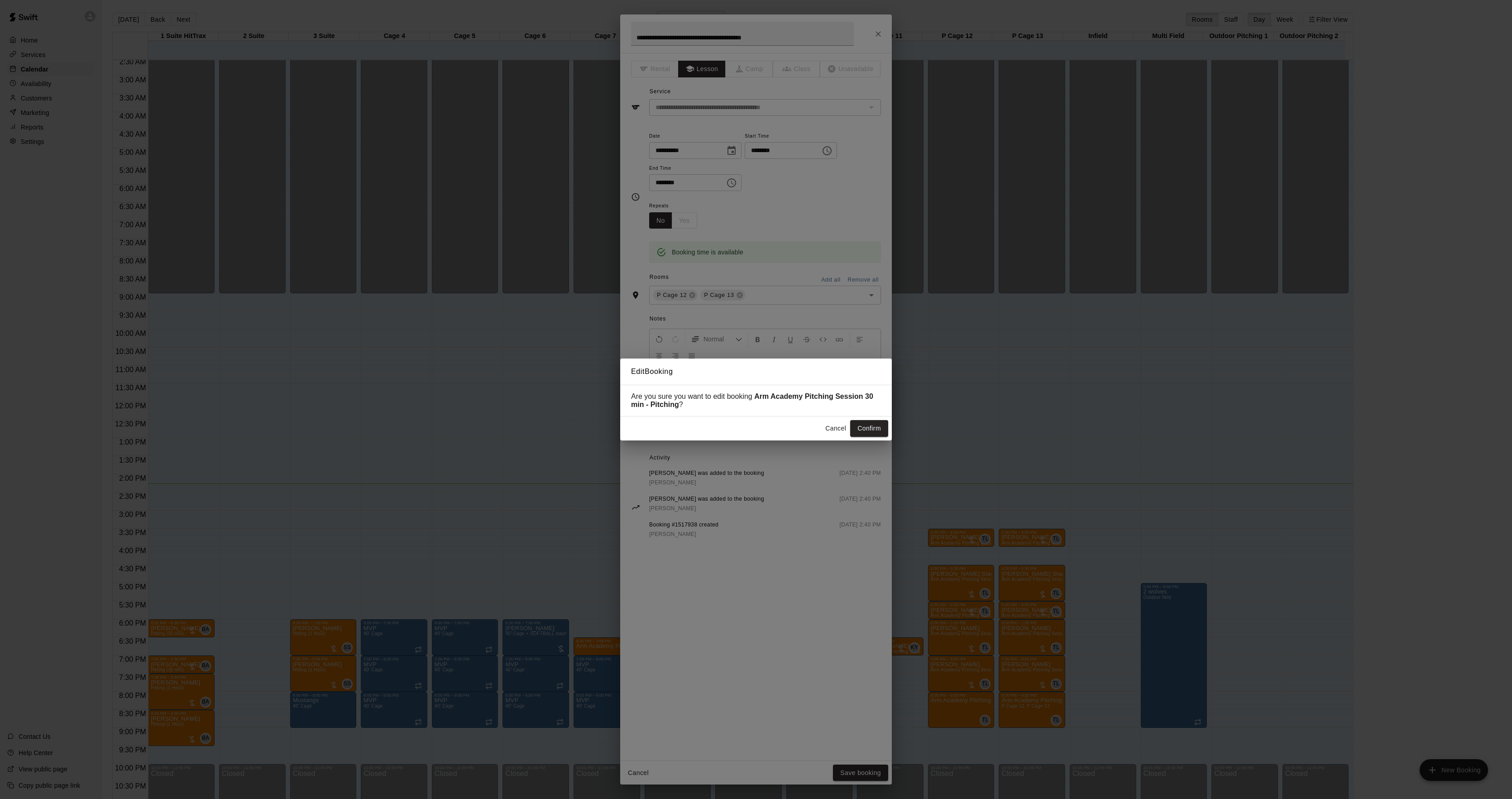
click at [859, 437] on button "Confirm" at bounding box center [868, 428] width 38 height 16
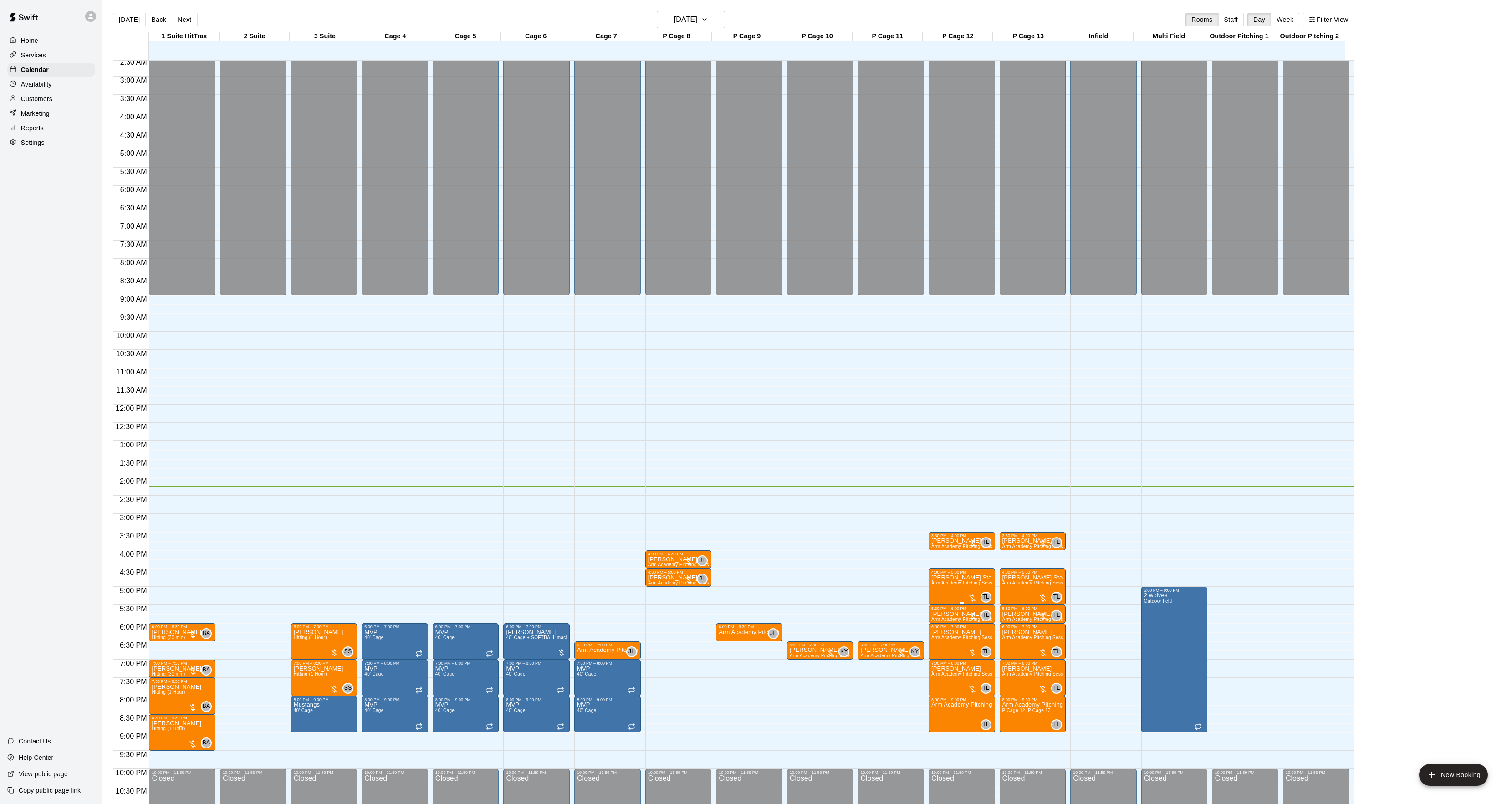
click at [940, 608] on img "edit" at bounding box center [939, 607] width 10 height 10
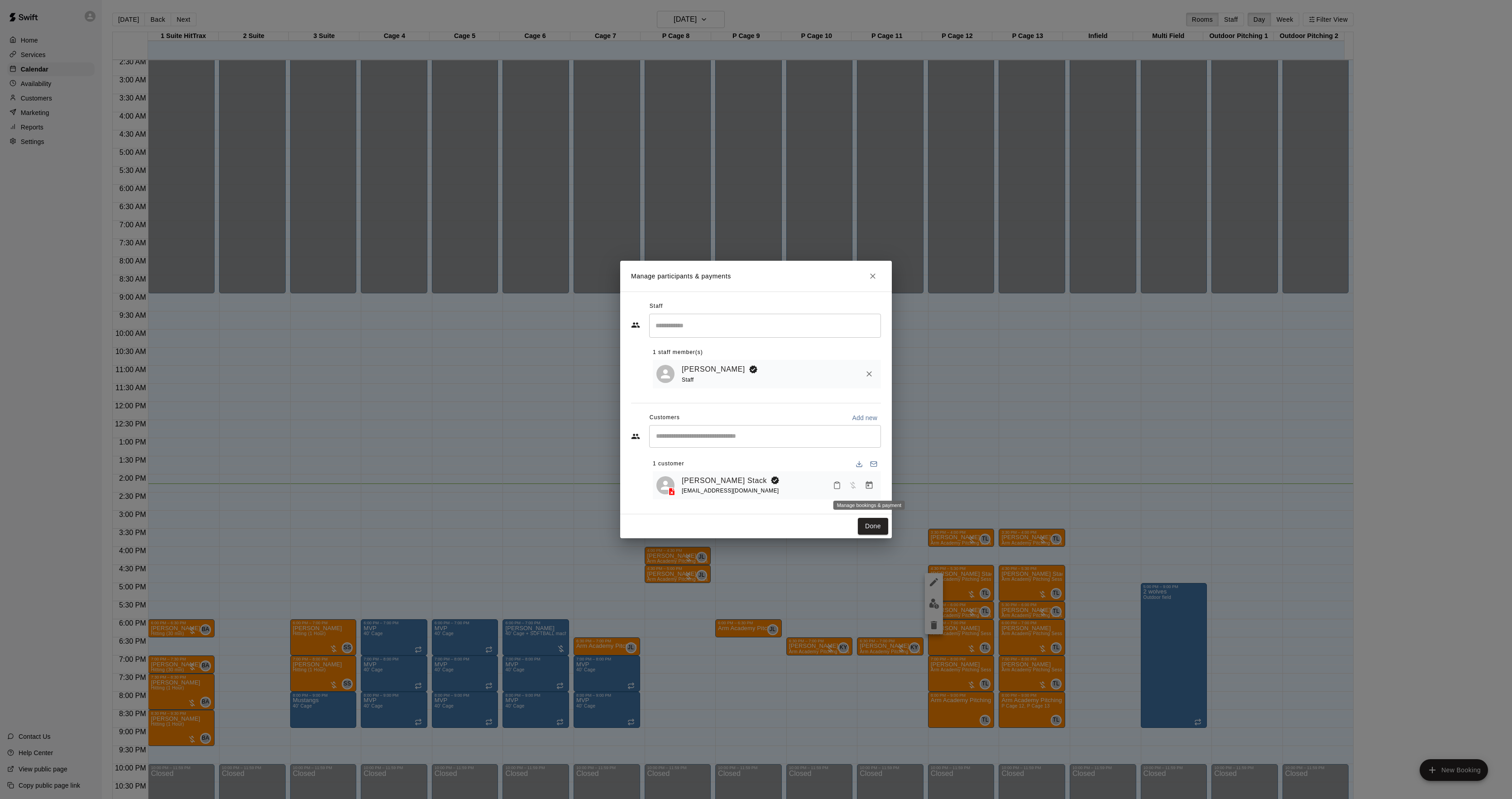
click at [868, 486] on icon "Manage bookings & payment" at bounding box center [870, 484] width 7 height 8
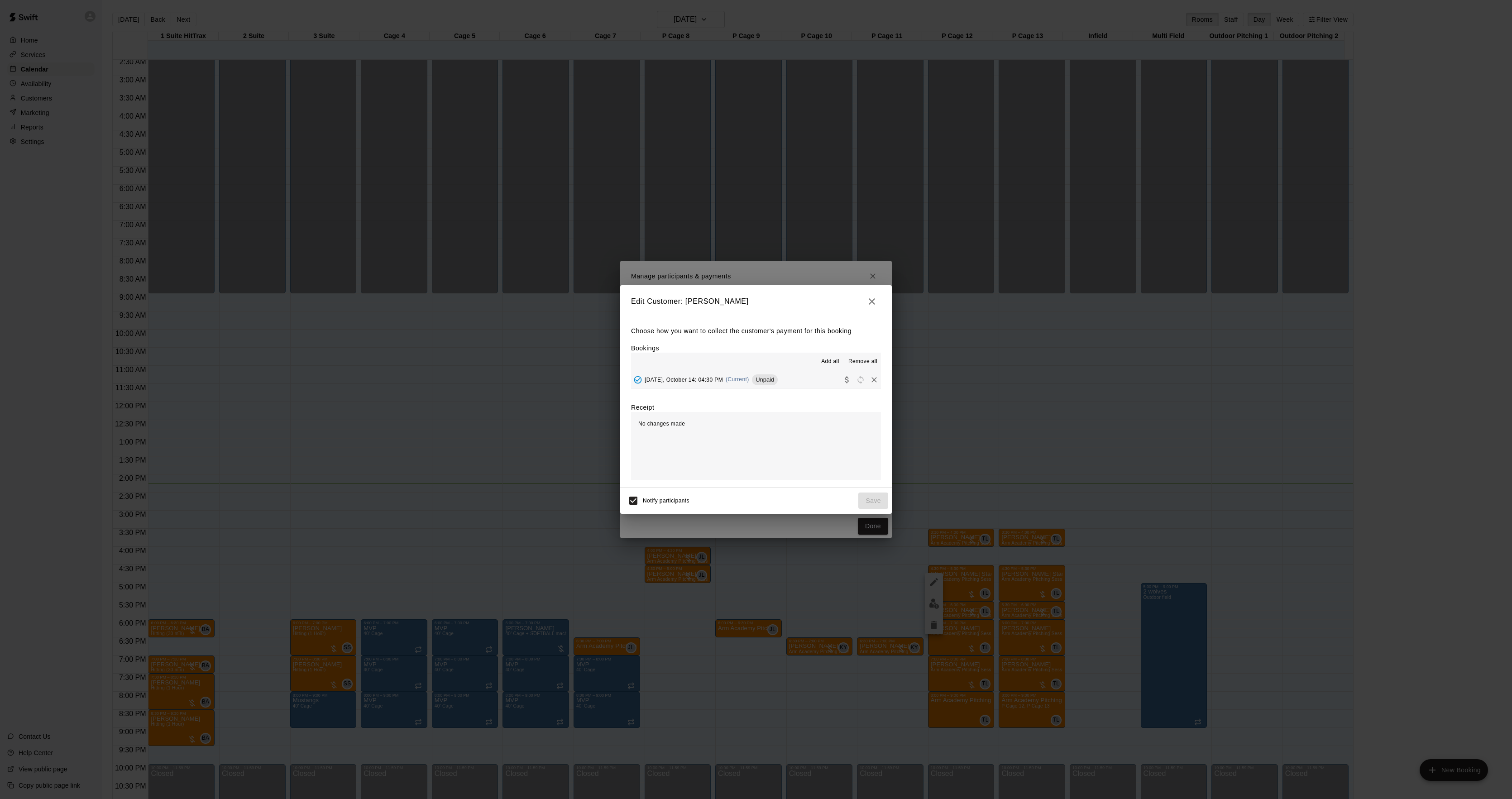
click at [724, 389] on div "Choose how you want to collect the customer's payment for this booking Bookings…" at bounding box center [756, 403] width 271 height 170
drag, startPoint x: 796, startPoint y: 397, endPoint x: 795, endPoint y: 384, distance: 13.0
click at [796, 397] on div "Choose how you want to collect the customer's payment for this booking Bookings…" at bounding box center [756, 403] width 271 height 170
click at [795, 384] on button "[DATE], October 14: 04:30 PM (Current) Unpaid" at bounding box center [756, 380] width 250 height 16
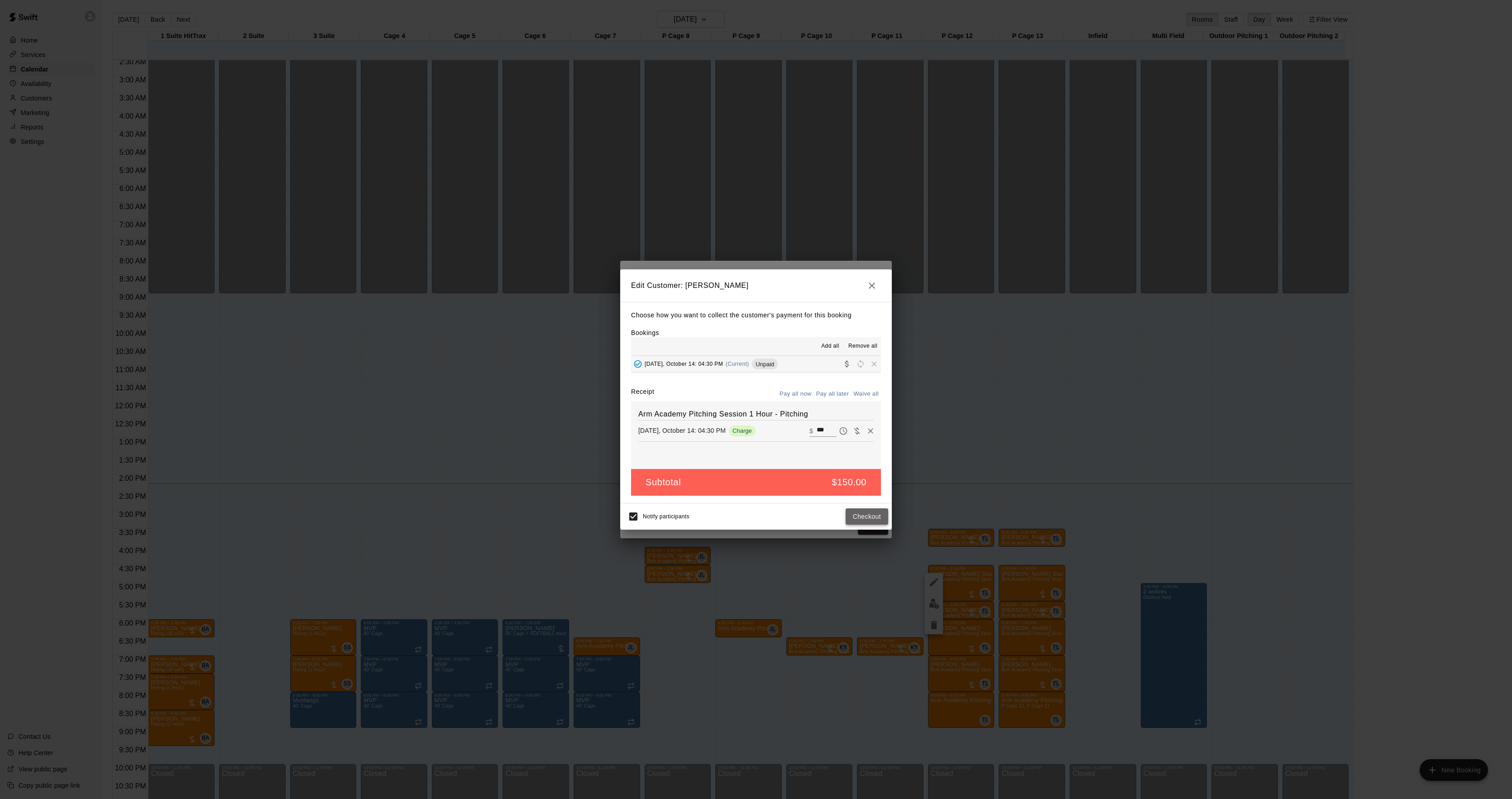
click at [869, 516] on button "Checkout" at bounding box center [867, 517] width 42 height 16
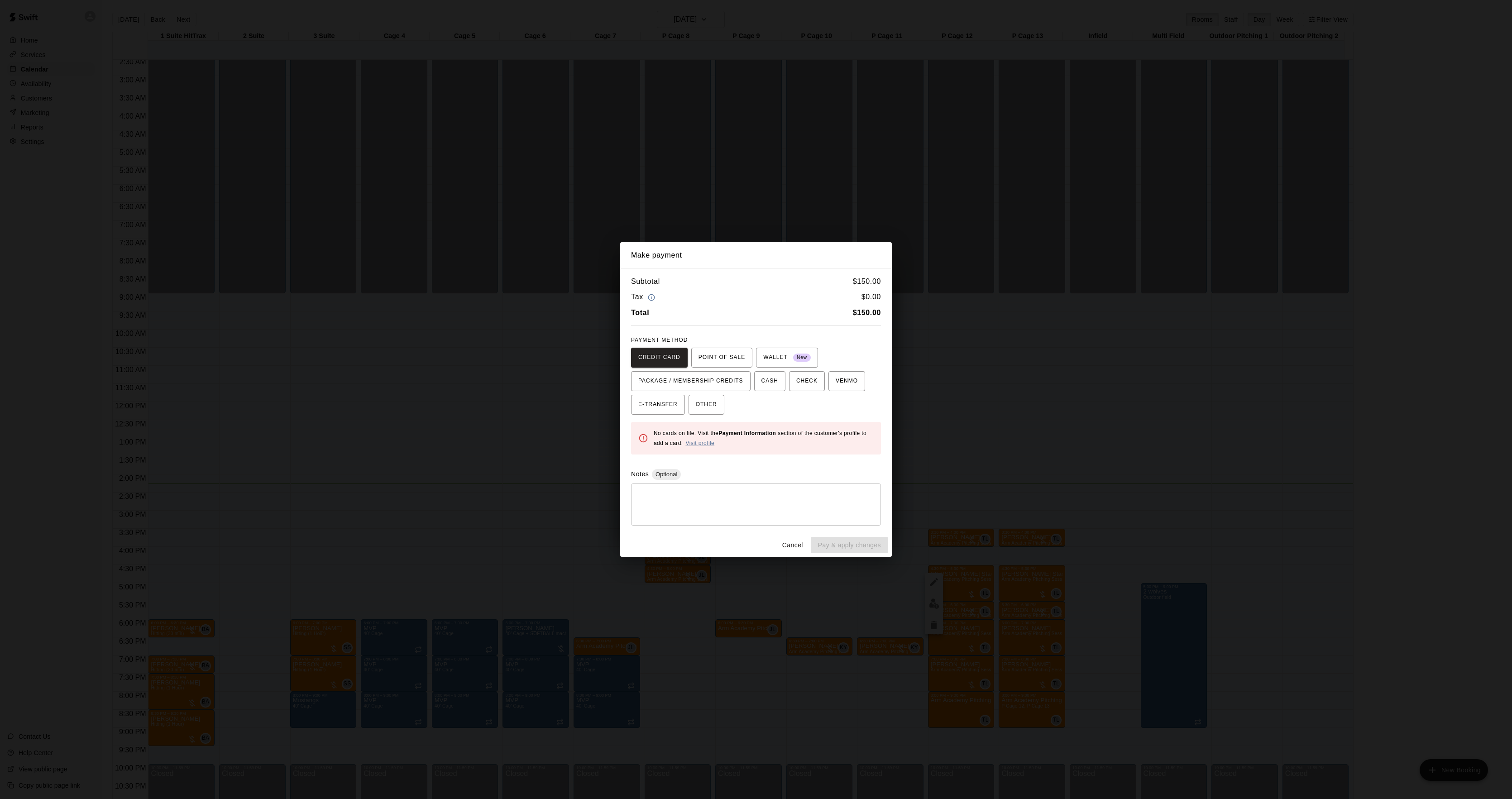
click at [1008, 434] on div "Make payment Subtotal $ 150.00 Tax $ 0.00 Total $ 150.00 PAYMENT METHOD CREDIT …" at bounding box center [756, 400] width 1512 height 799
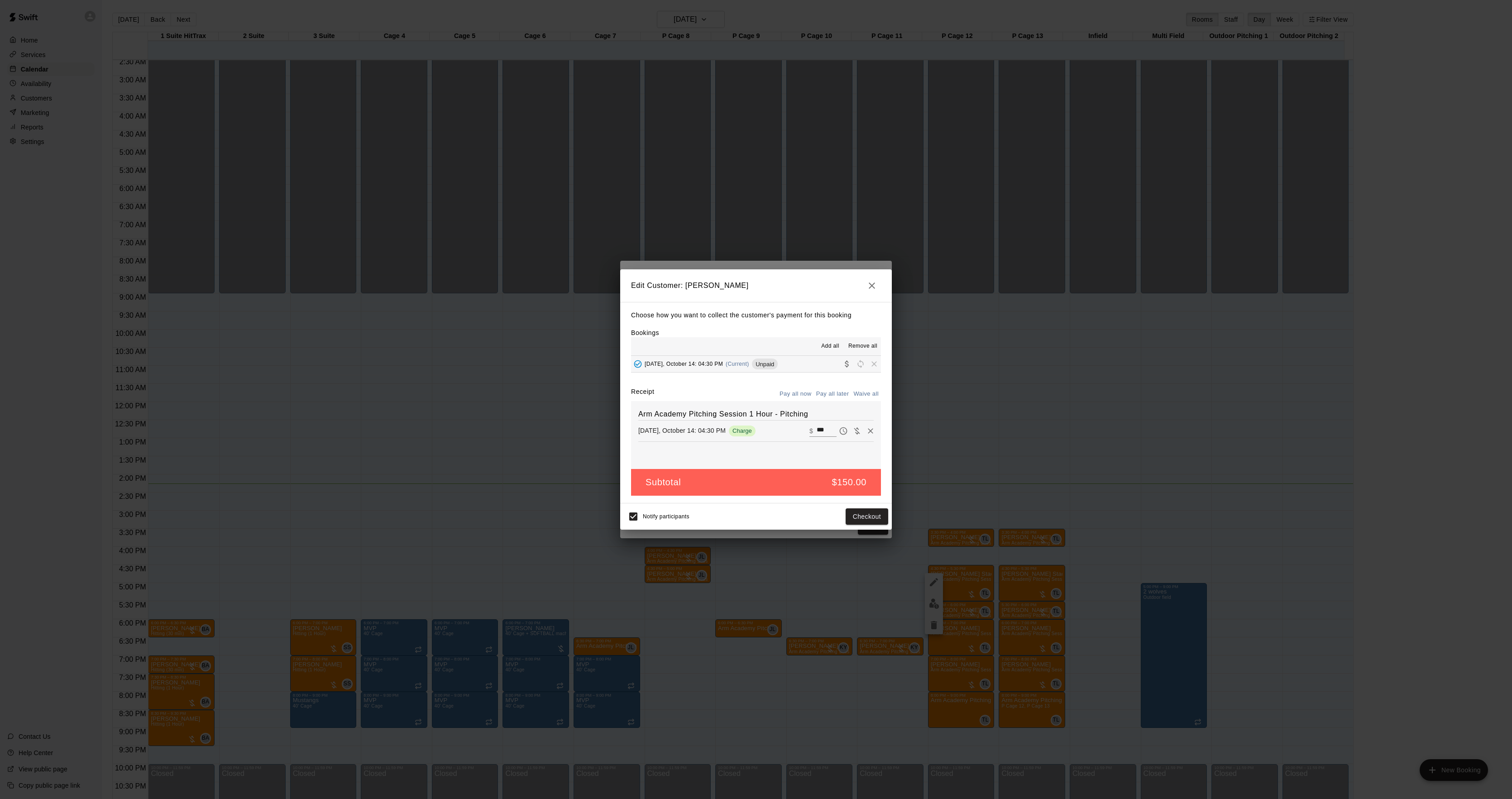
click at [1008, 434] on div "Make payment Subtotal $ 150.00 Tax $ 0.00 Total $ 150.00 PAYMENT METHOD CREDIT …" at bounding box center [756, 400] width 1512 height 799
click at [1008, 434] on div "Edit Customer: [PERSON_NAME] Choose how you want to collect the customer's paym…" at bounding box center [756, 400] width 1512 height 799
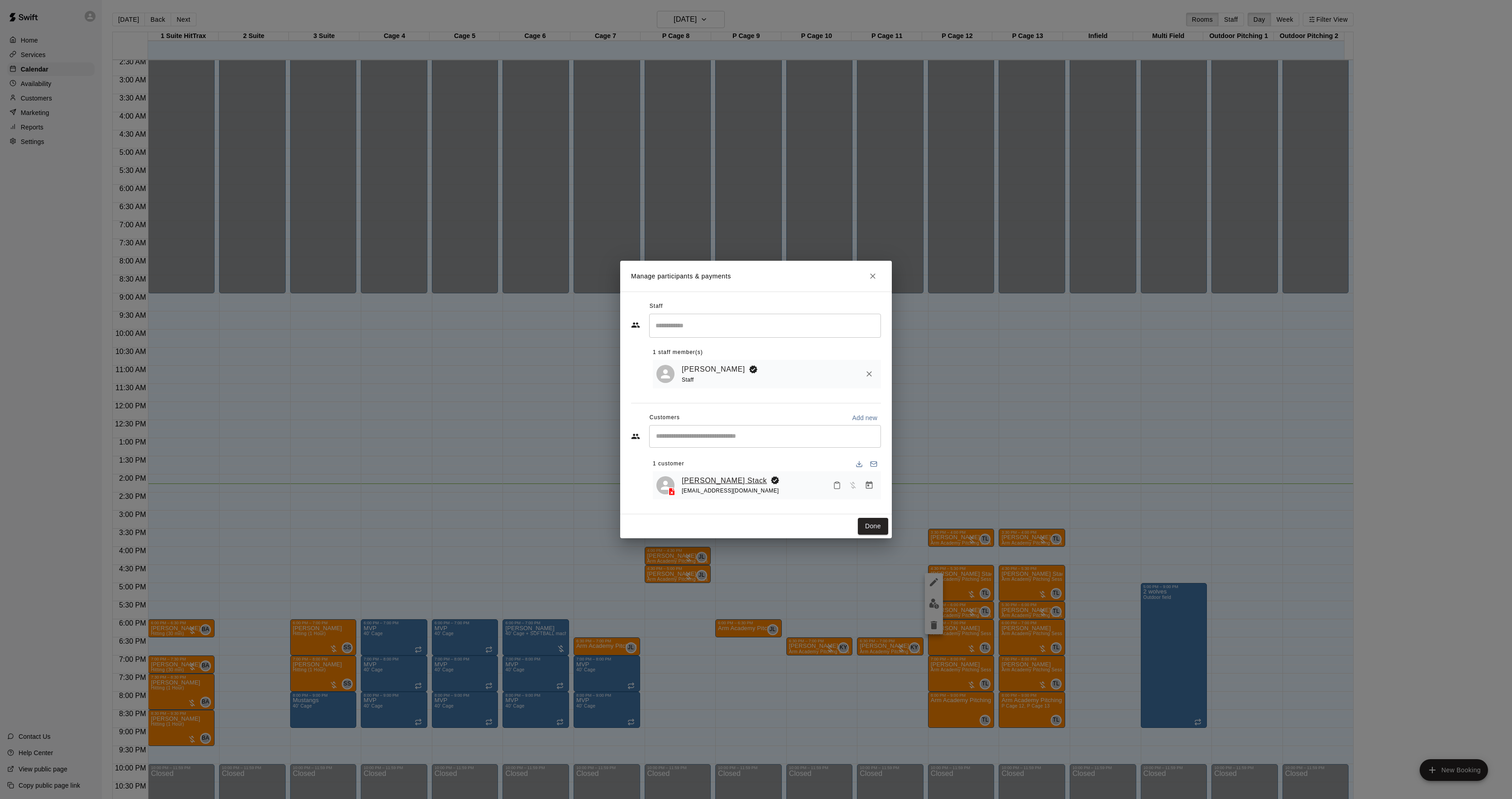
click at [700, 480] on link "[PERSON_NAME] Stack" at bounding box center [724, 480] width 85 height 12
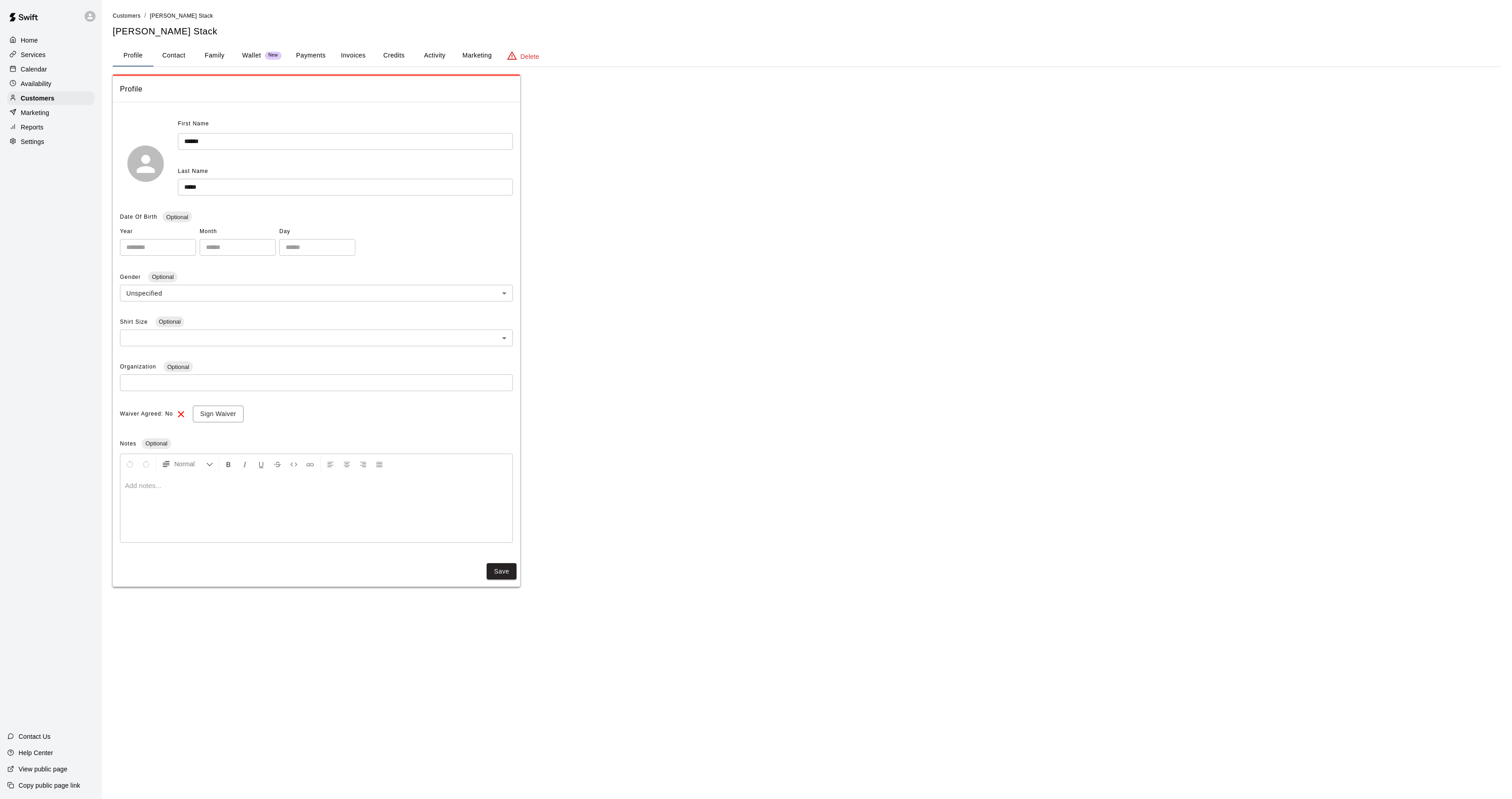
click at [441, 66] on button "Activity" at bounding box center [434, 56] width 40 height 22
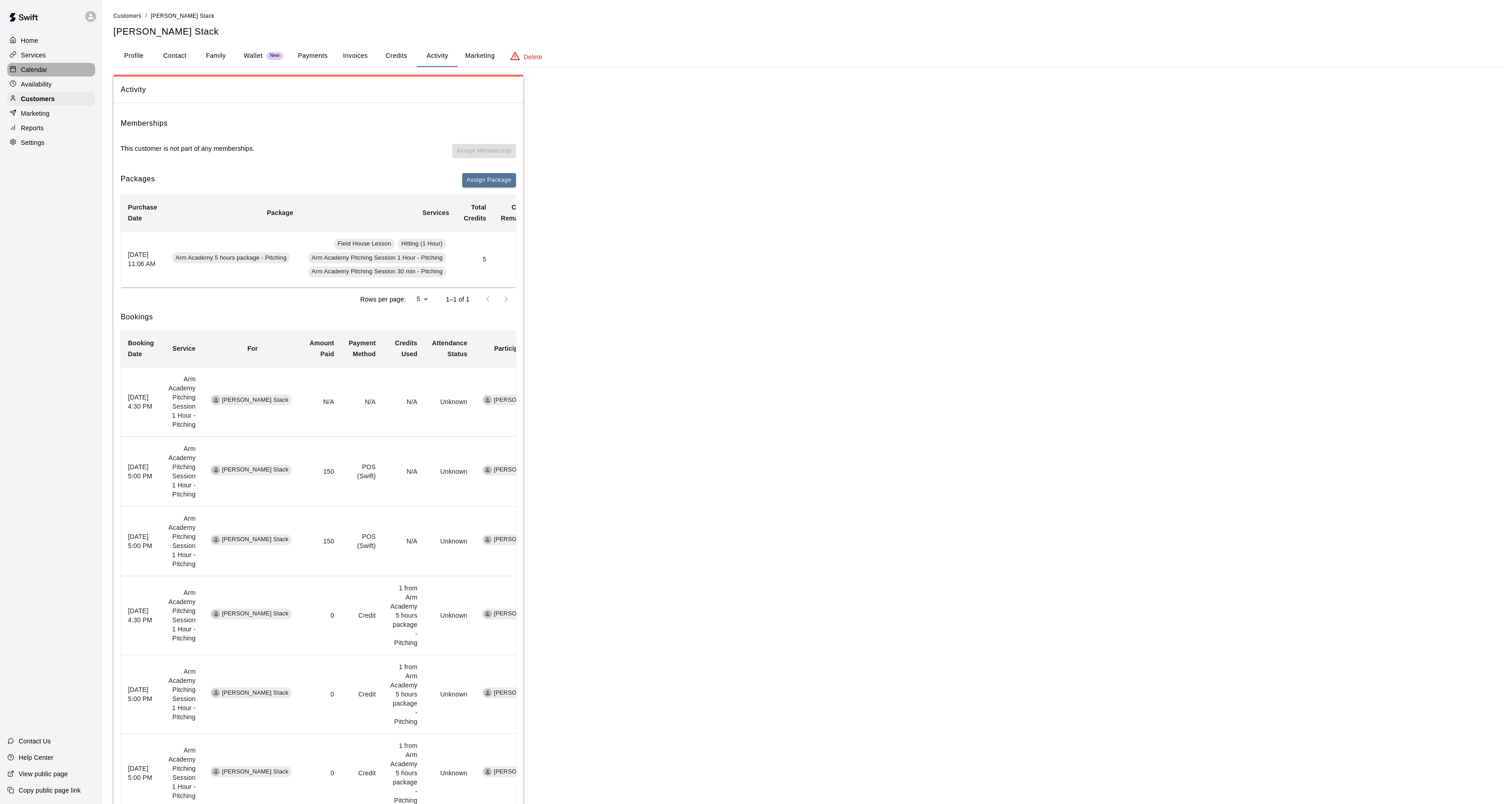
click at [69, 76] on div "Calendar" at bounding box center [51, 70] width 88 height 14
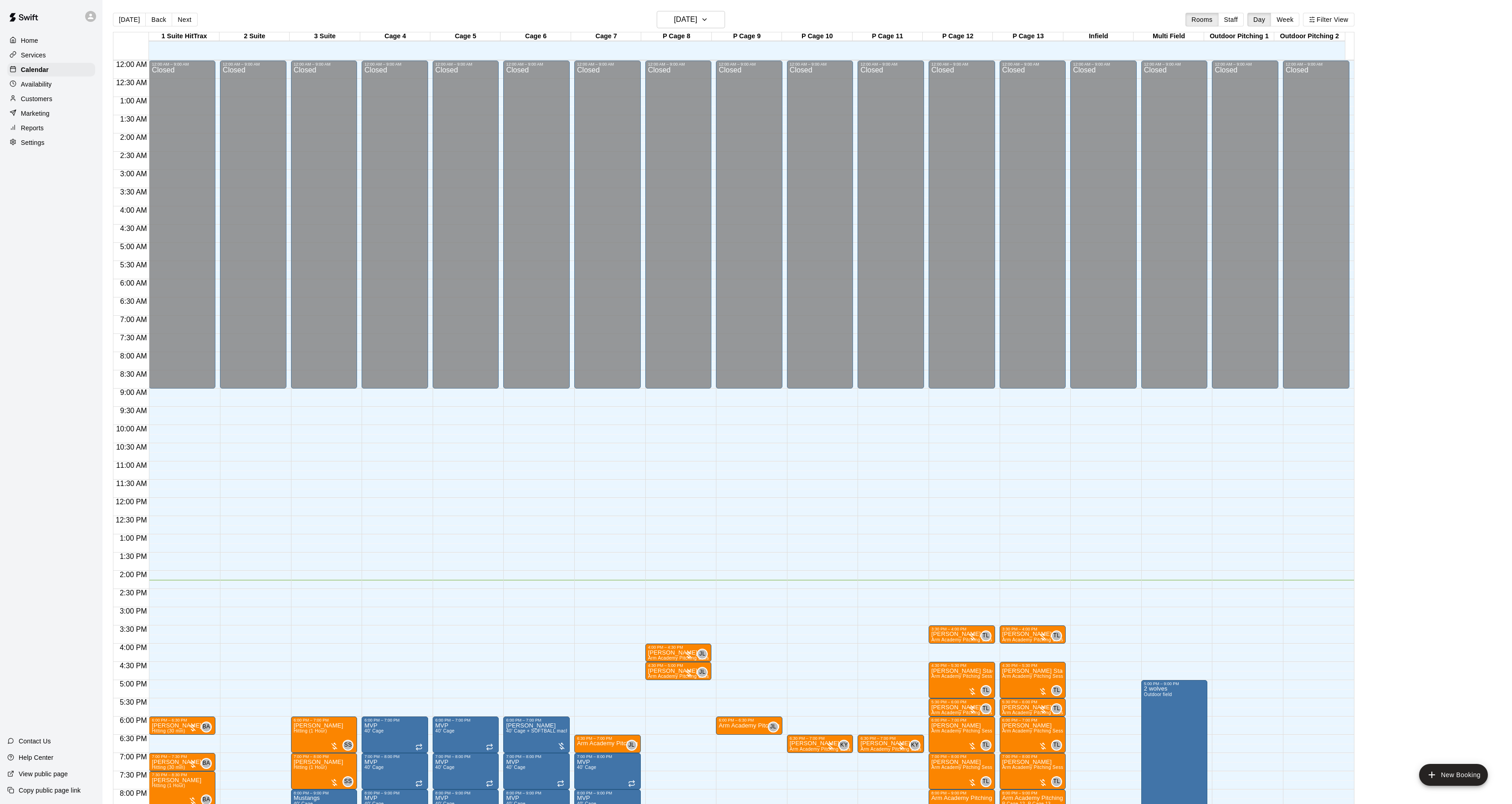
scroll to position [93, 0]
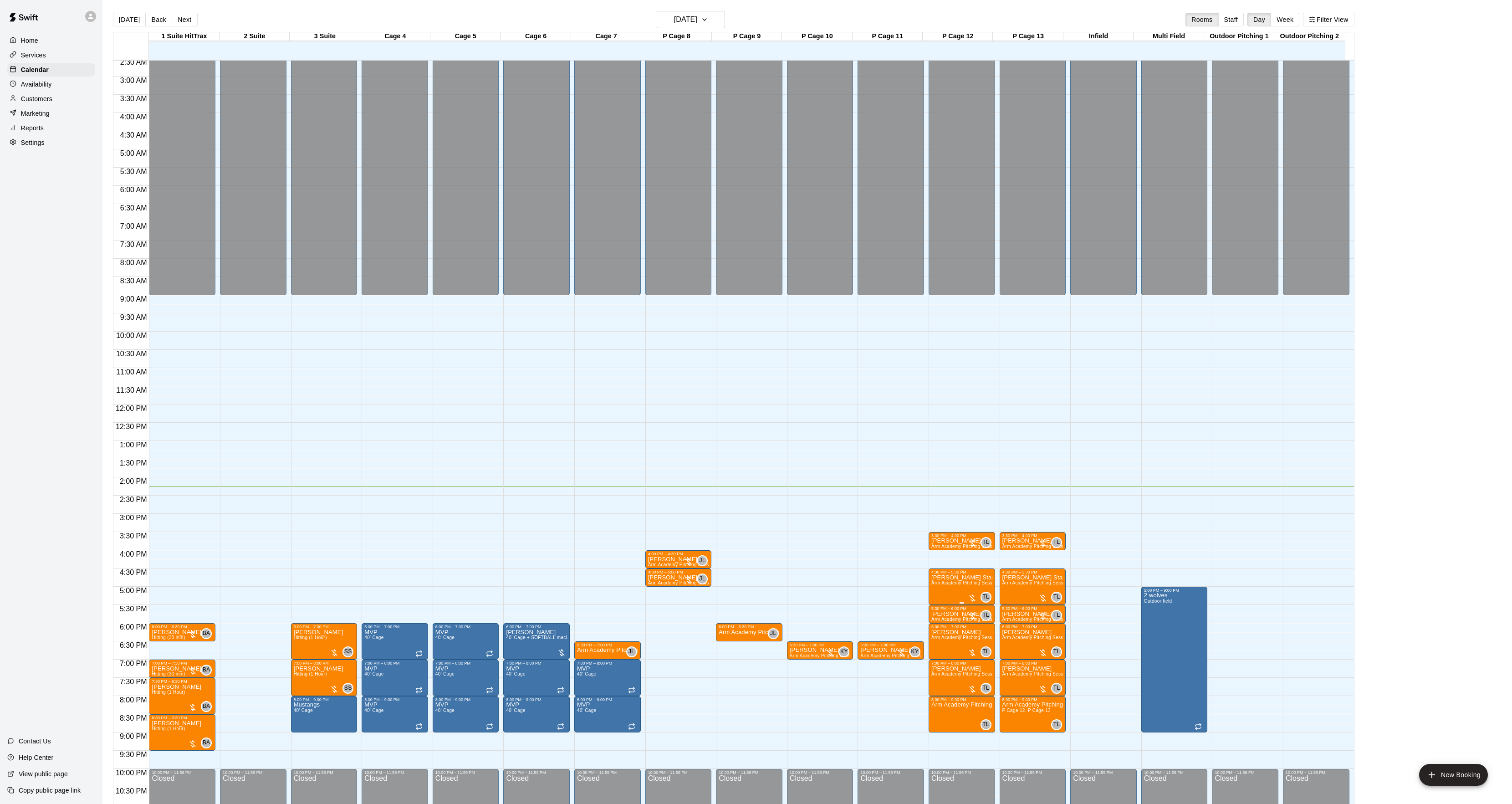
click at [962, 585] on span "Arm Academy Pitching Session 1 Hour - Pitching" at bounding box center [984, 583] width 105 height 5
click at [947, 587] on button "edit" at bounding box center [939, 591] width 18 height 18
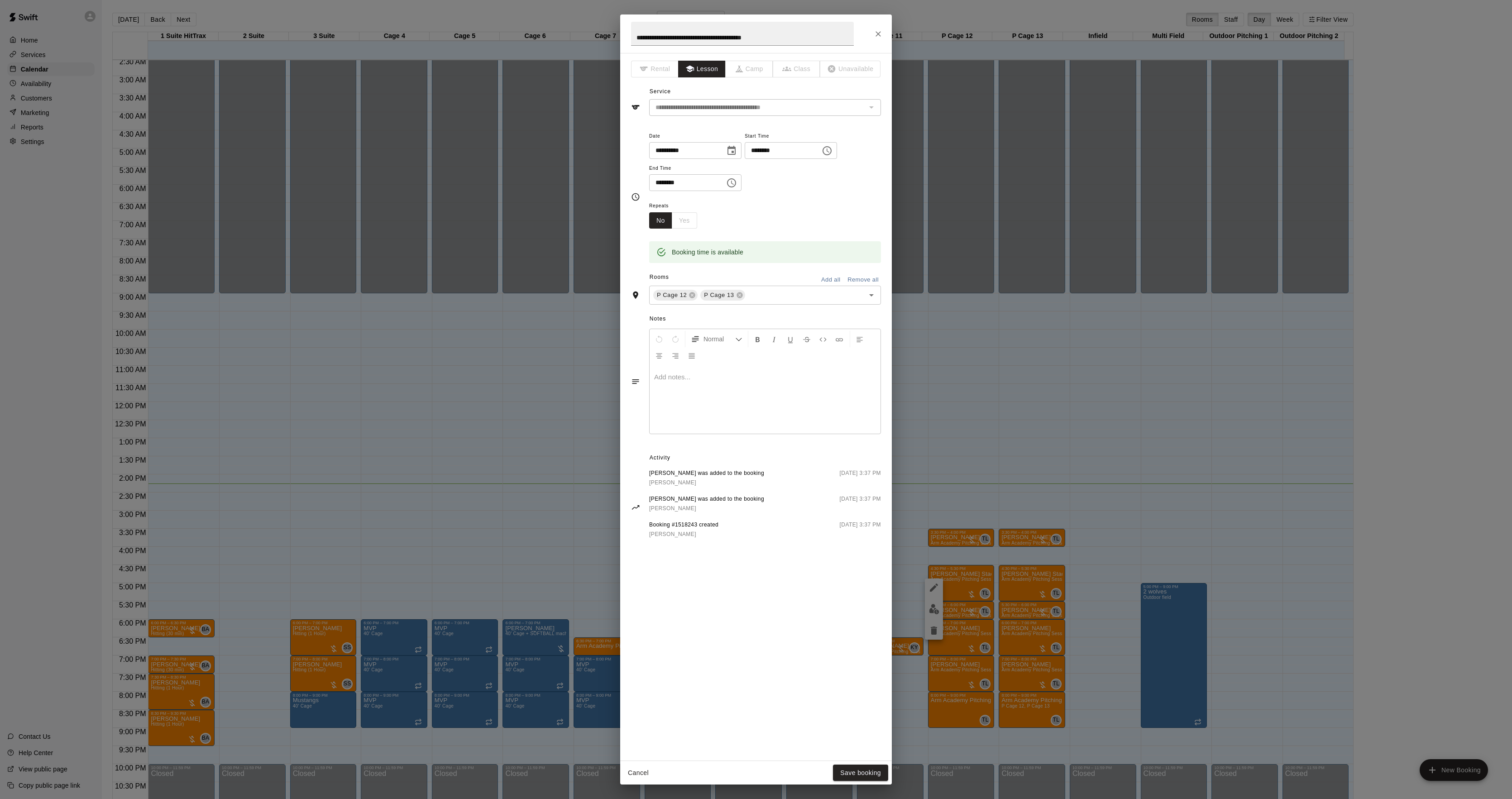
click at [724, 404] on div at bounding box center [765, 400] width 231 height 68
click at [877, 772] on button "Save booking" at bounding box center [860, 773] width 56 height 16
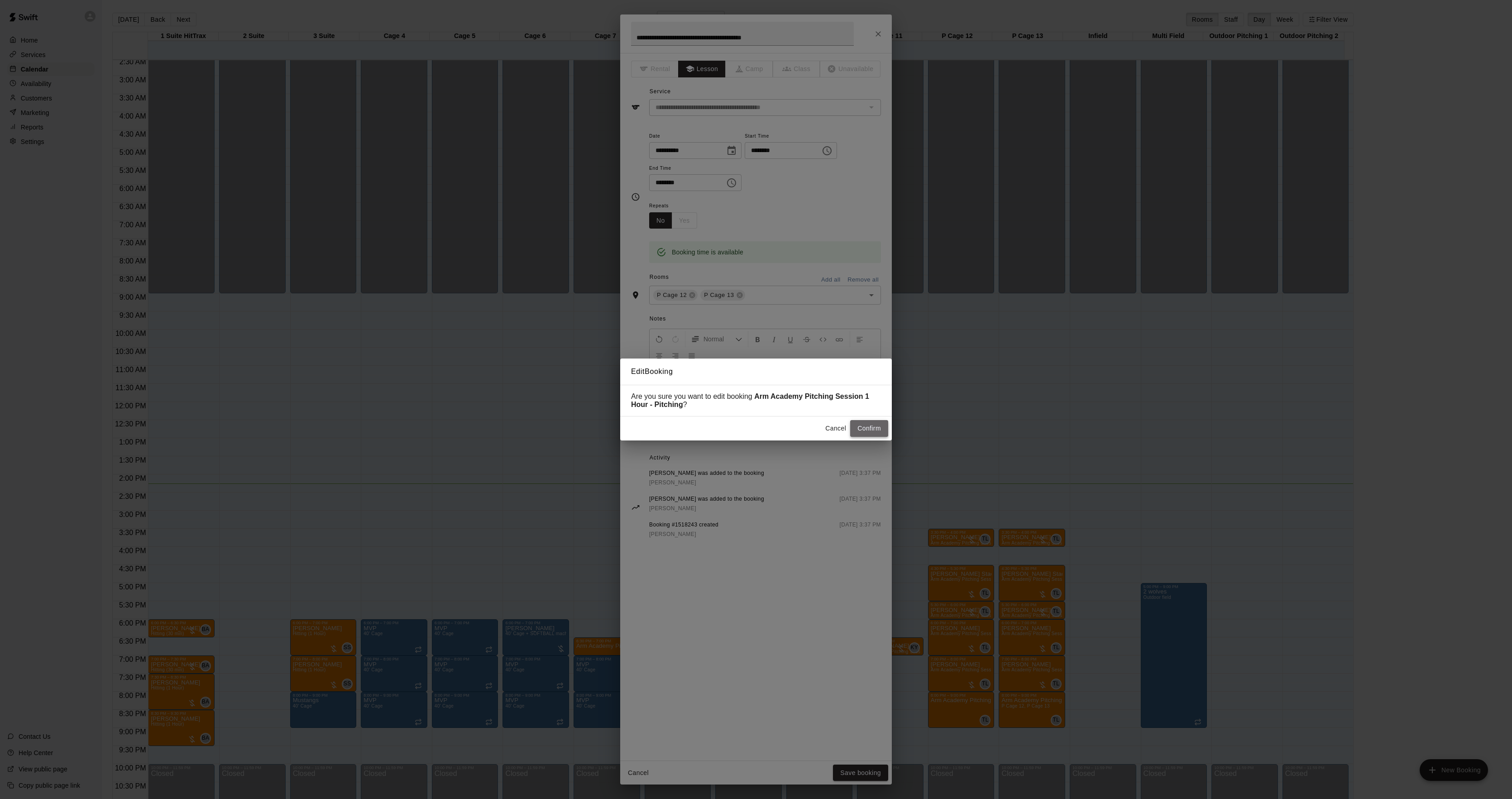
click at [872, 430] on button "Confirm" at bounding box center [868, 428] width 38 height 16
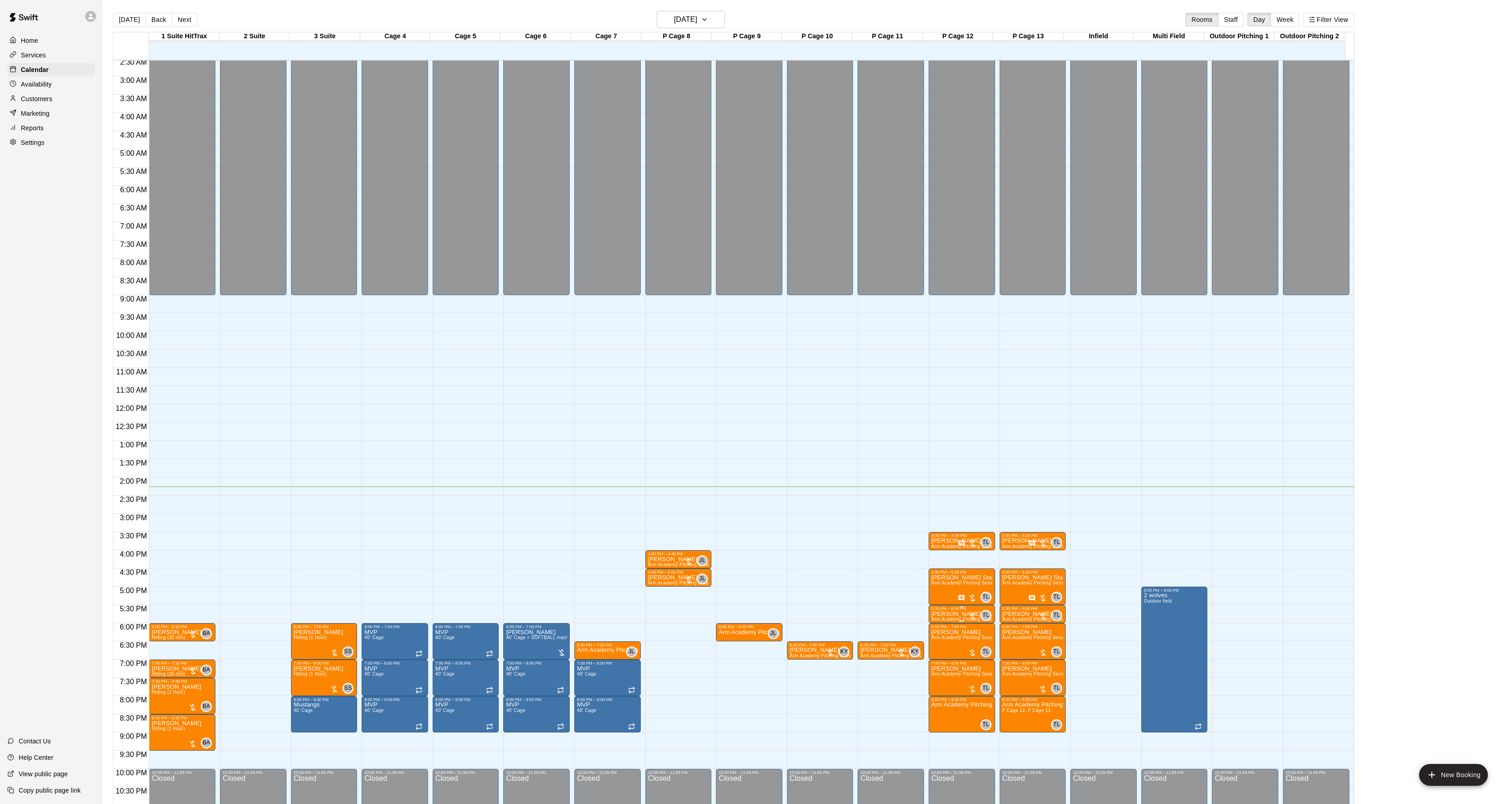
click at [940, 614] on p "[PERSON_NAME]" at bounding box center [962, 614] width 61 height 0
click at [939, 642] on img "edit" at bounding box center [939, 647] width 10 height 10
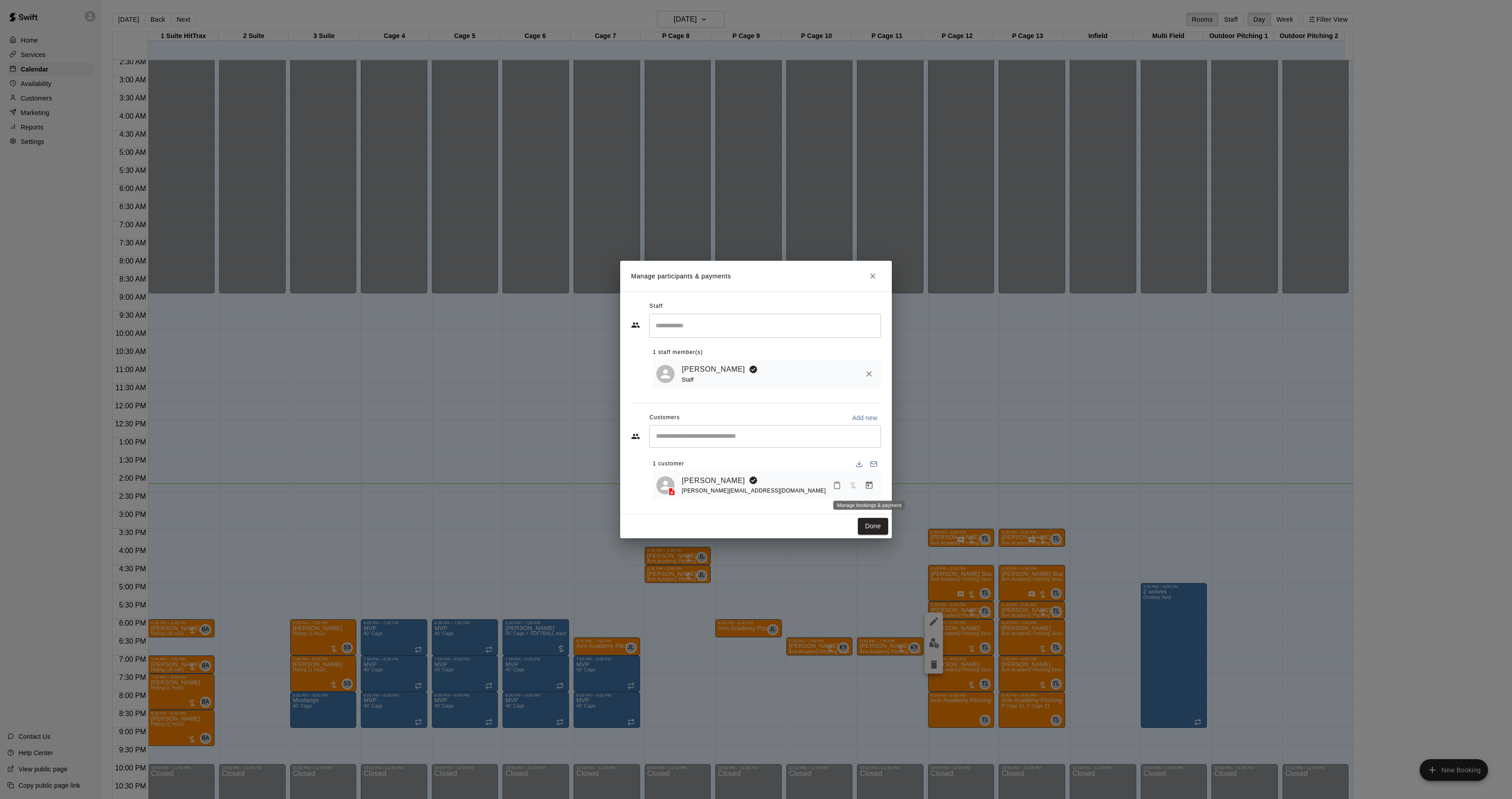
click at [868, 484] on icon "Manage bookings & payment" at bounding box center [869, 484] width 9 height 9
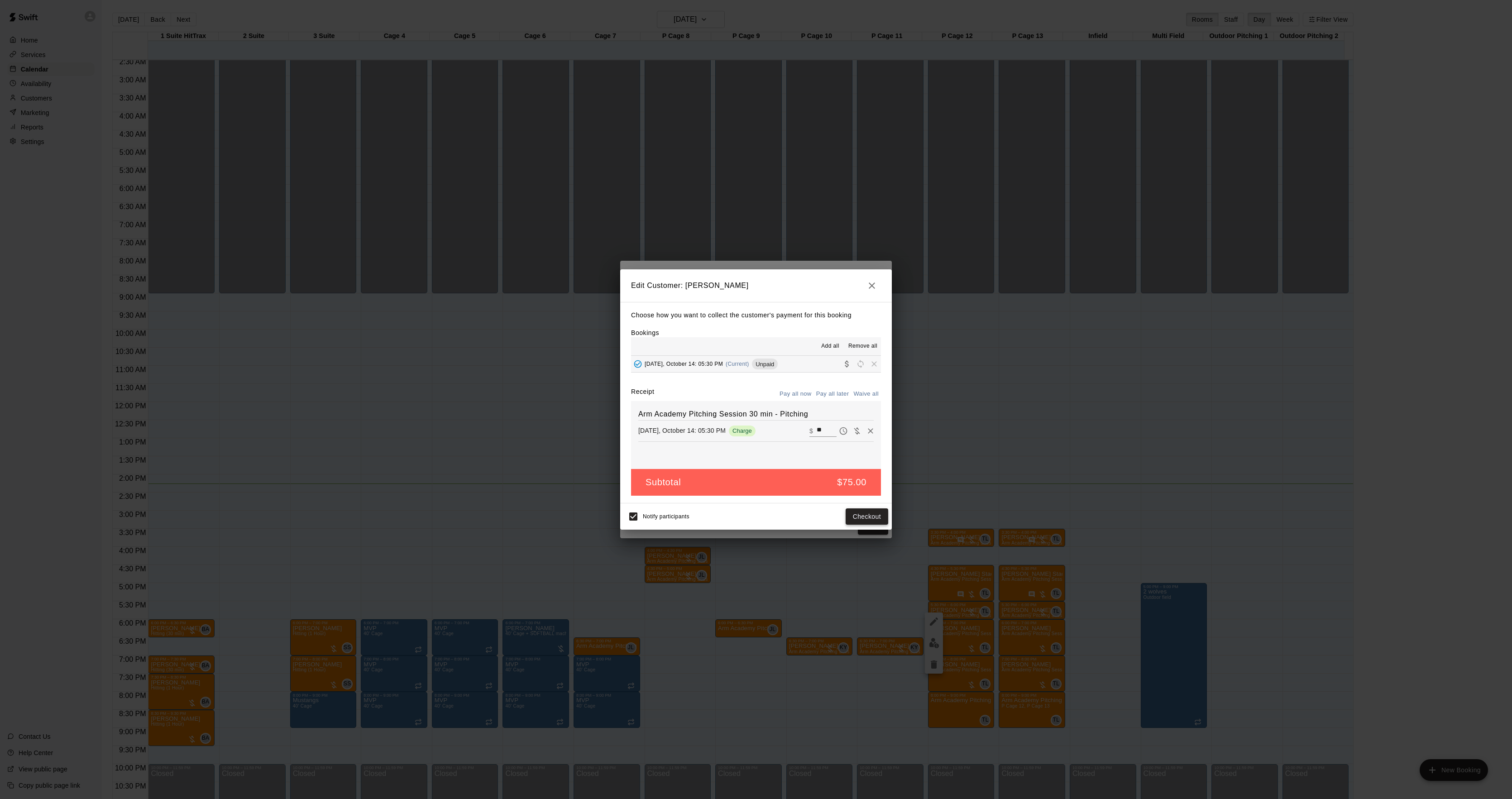
click at [865, 519] on button "Checkout" at bounding box center [867, 517] width 42 height 16
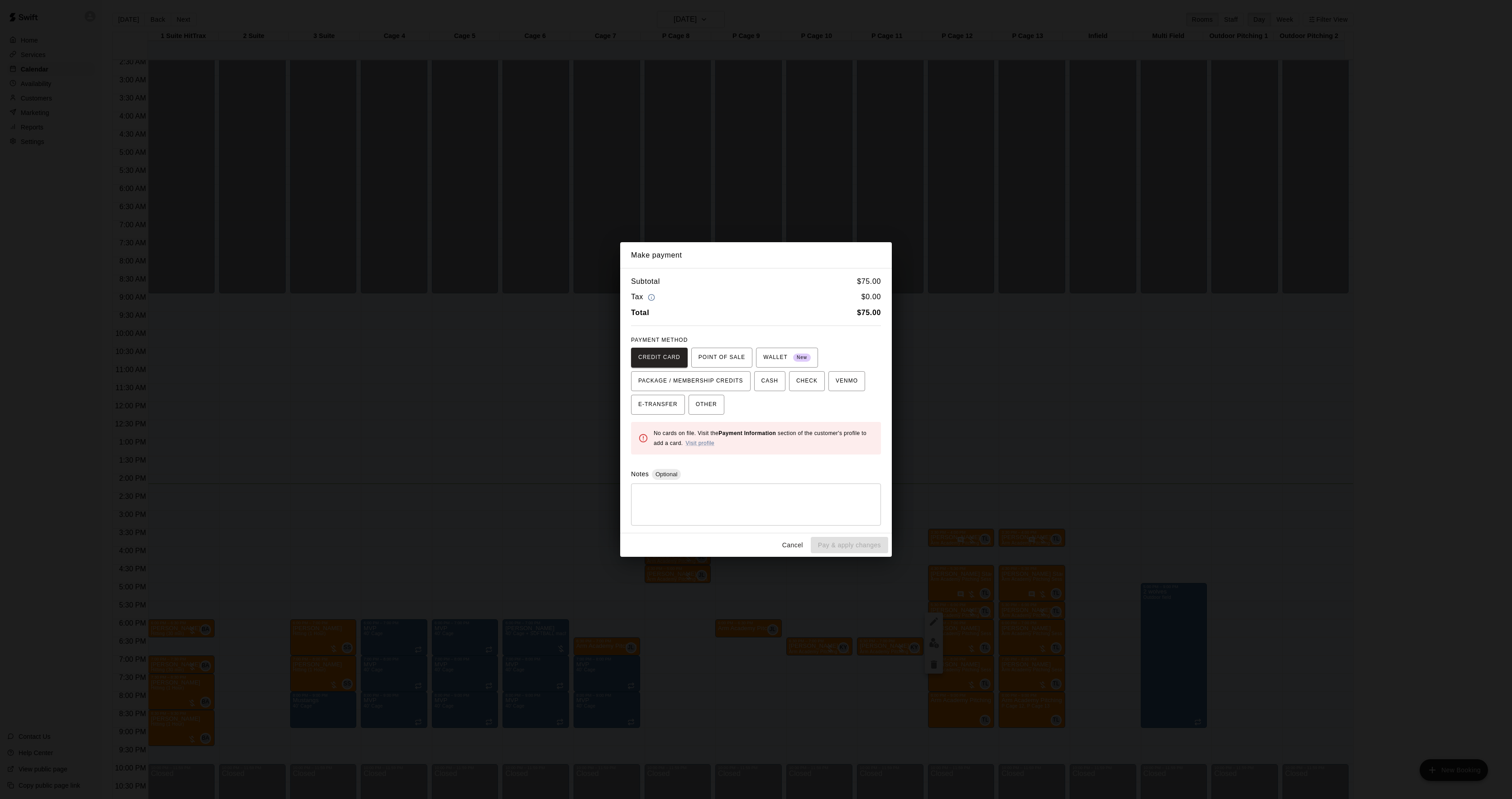
click at [1025, 428] on div "Make payment Subtotal $ 75.00 Tax $ 0.00 Total $ 75.00 PAYMENT METHOD CREDIT CA…" at bounding box center [756, 400] width 1512 height 799
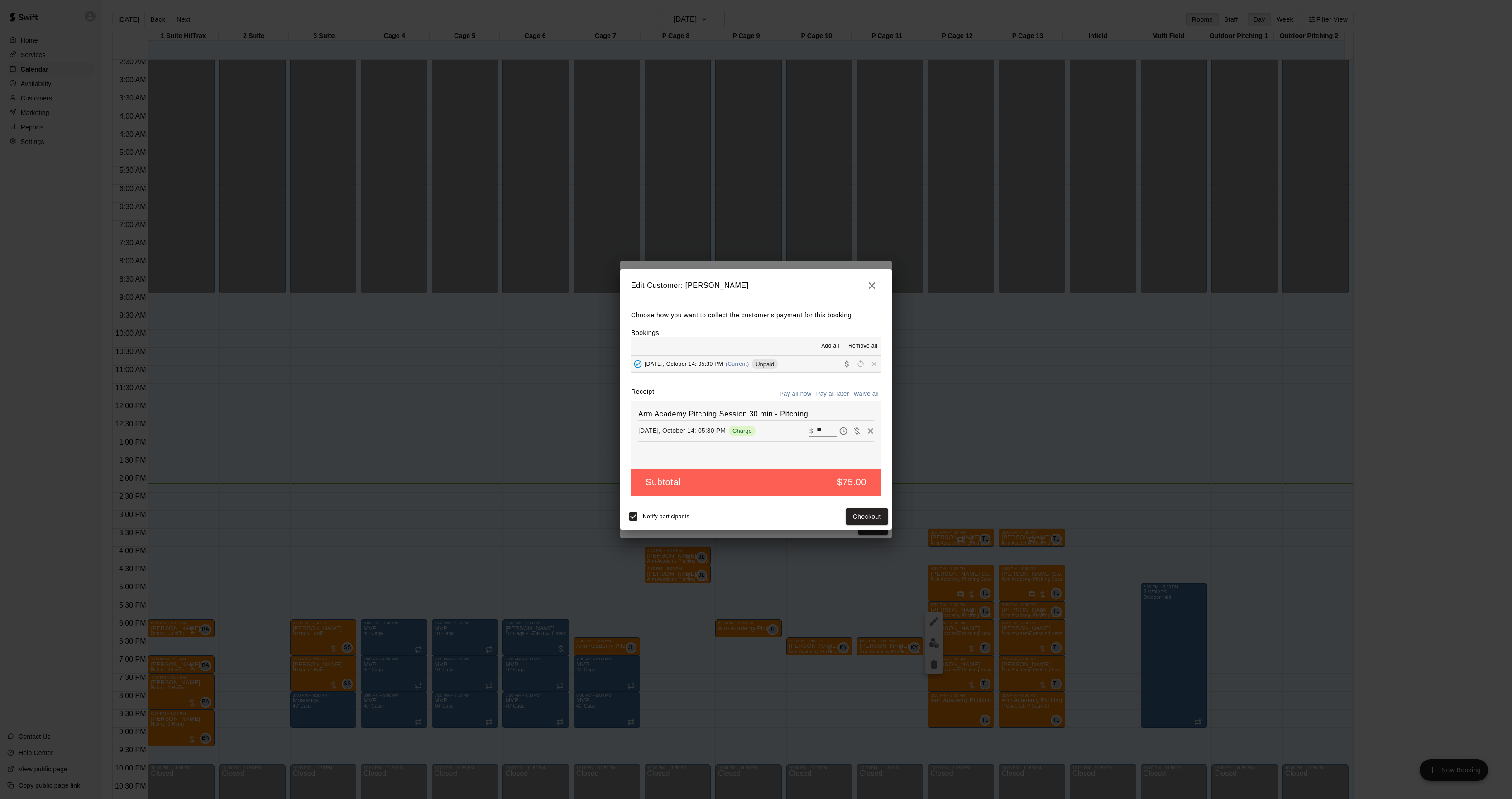
click at [1025, 428] on div "Make payment Subtotal $ 75.00 Tax $ 0.00 Total $ 75.00 PAYMENT METHOD CREDIT CA…" at bounding box center [756, 400] width 1512 height 799
click at [1025, 428] on div "Edit Customer: [PERSON_NAME] Choose how you want to collect the customer's paym…" at bounding box center [756, 400] width 1512 height 799
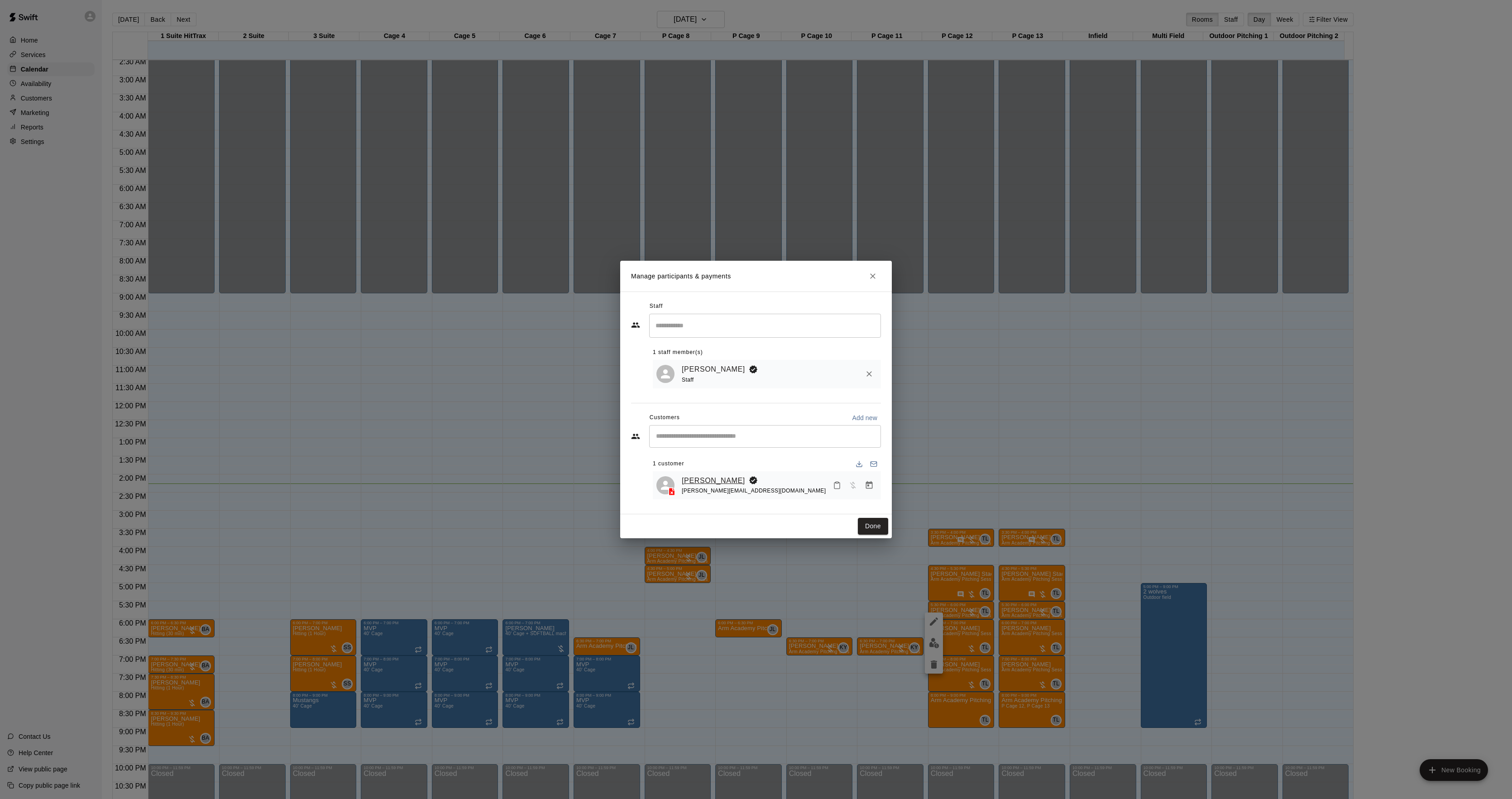
click at [696, 480] on link "[PERSON_NAME]" at bounding box center [714, 480] width 63 height 12
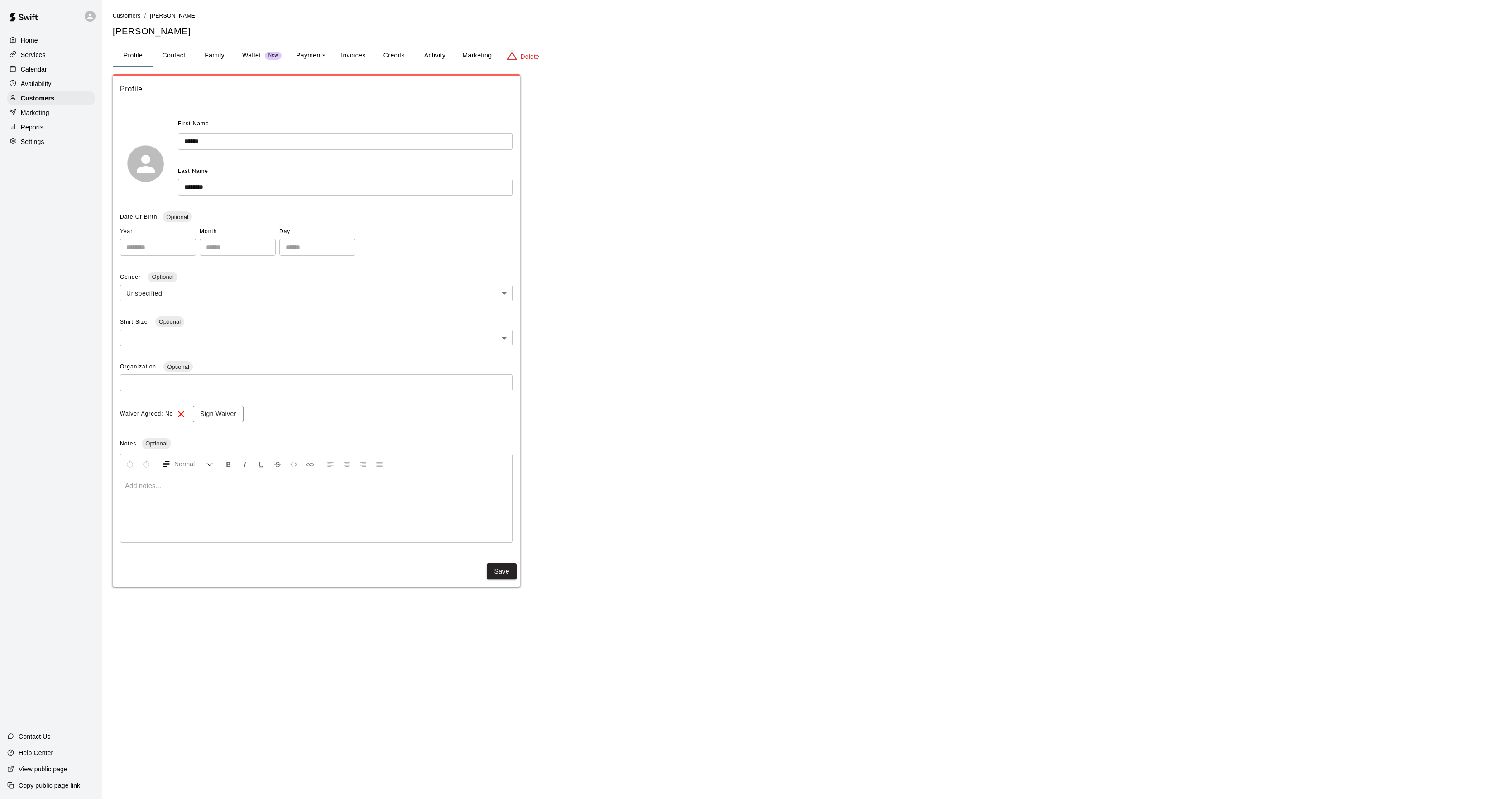
click at [418, 45] on button "Activity" at bounding box center [434, 56] width 40 height 22
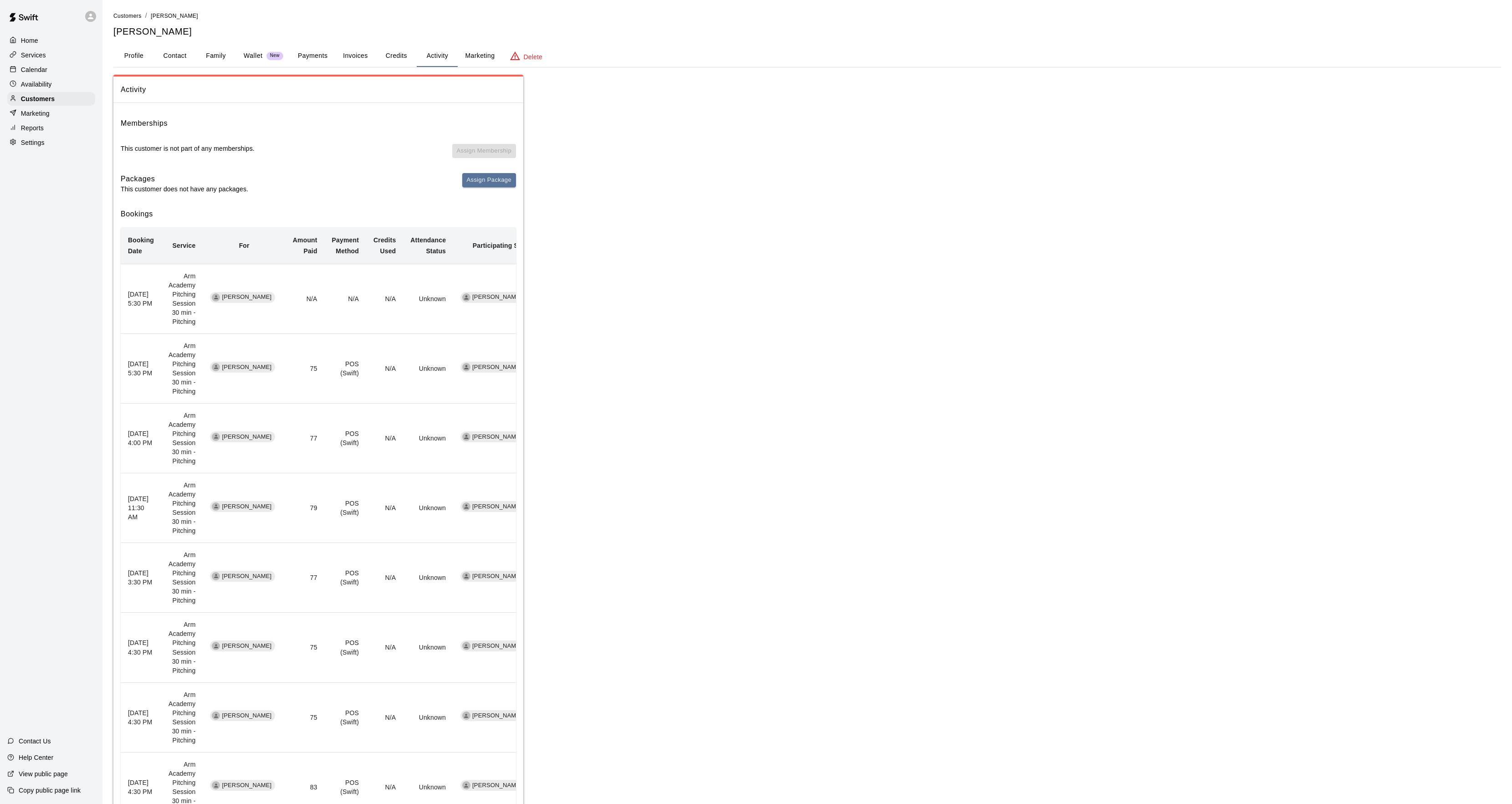
click at [48, 72] on div "Calendar" at bounding box center [51, 70] width 88 height 14
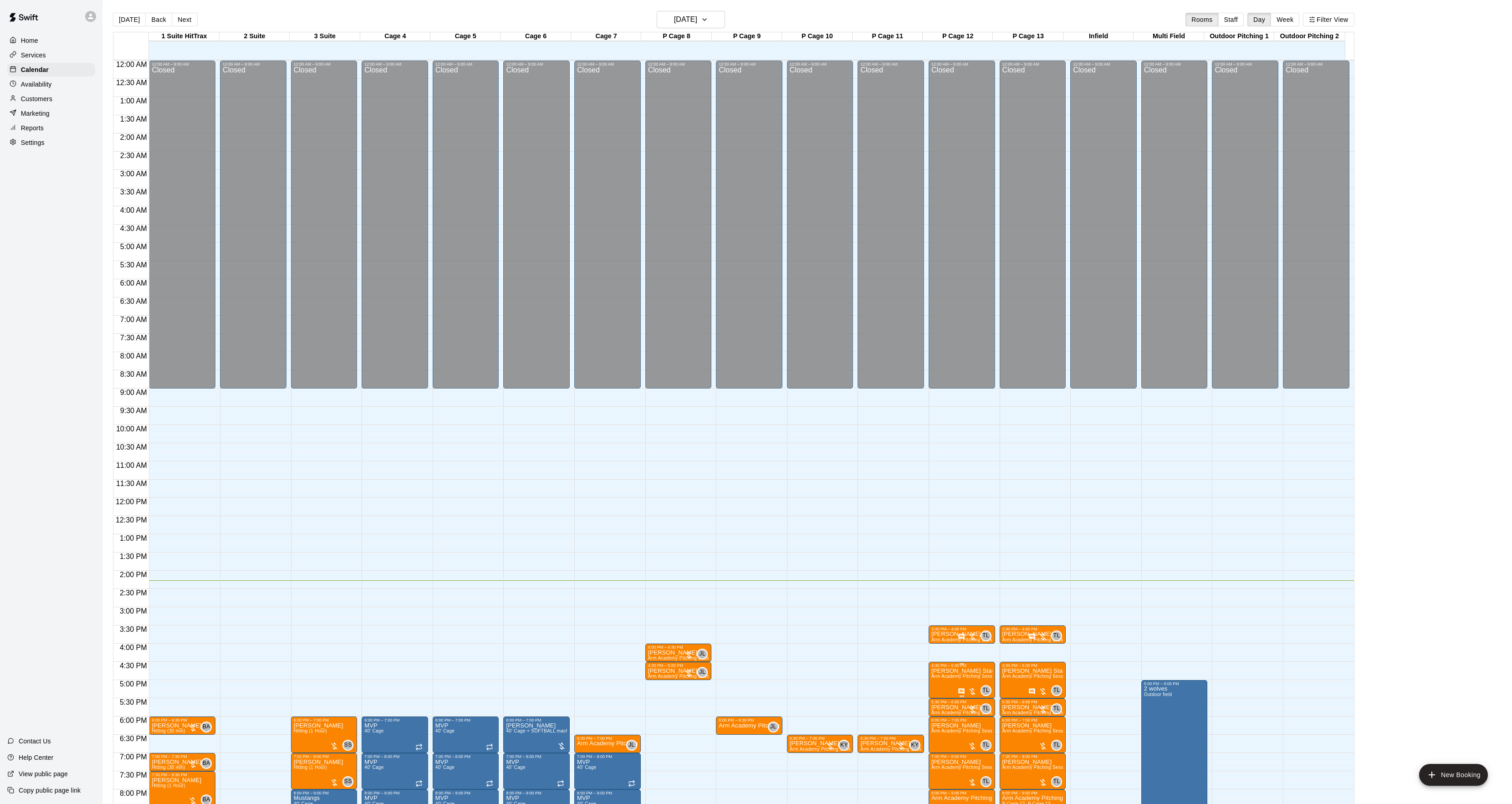
scroll to position [93, 0]
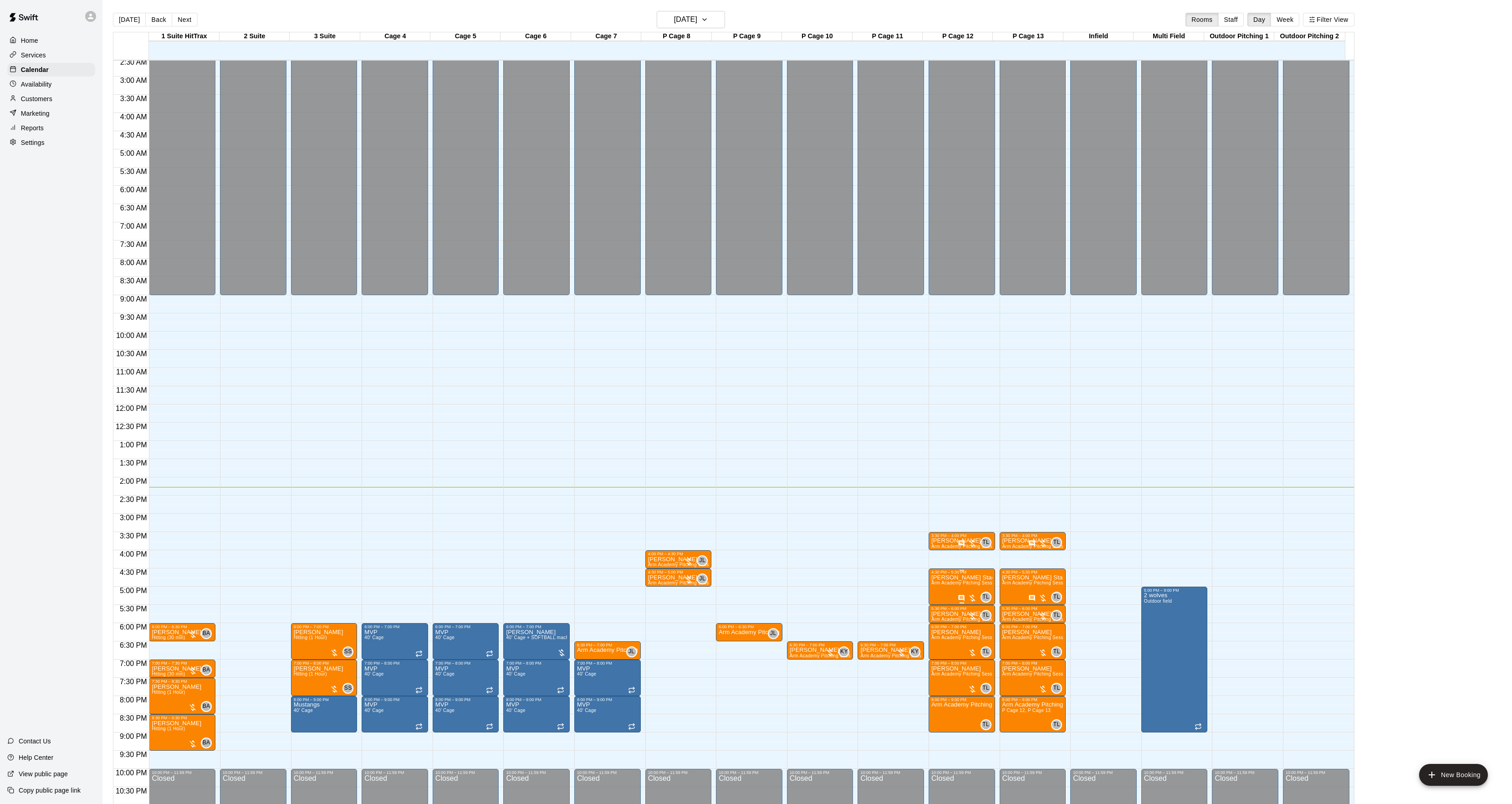
click at [938, 603] on div at bounding box center [962, 603] width 61 height 1
click at [1008, 615] on div at bounding box center [760, 402] width 1521 height 804
click at [940, 614] on p "[PERSON_NAME]" at bounding box center [962, 614] width 61 height 0
click at [937, 623] on icon "edit" at bounding box center [940, 625] width 11 height 11
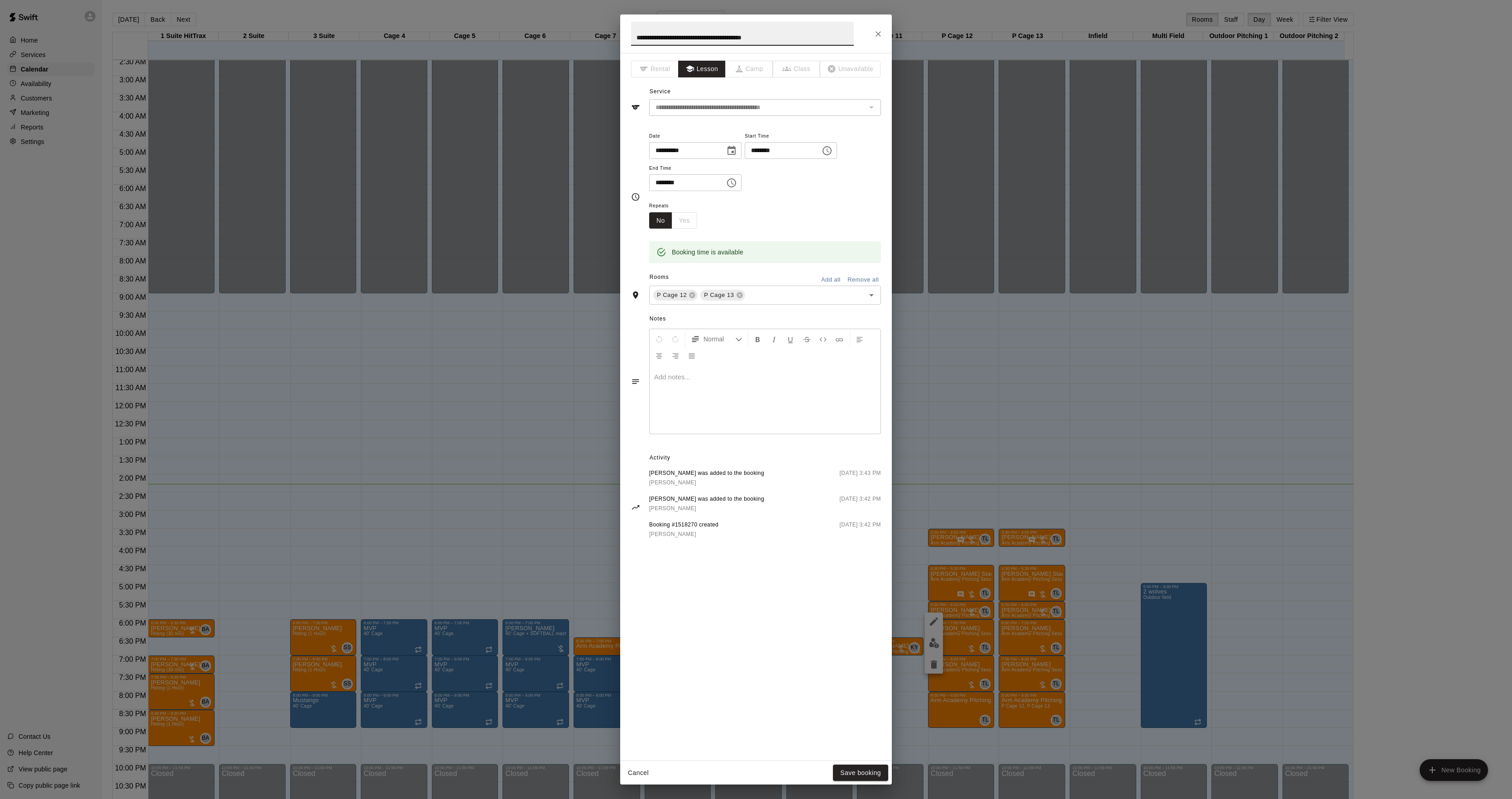
click at [703, 426] on div at bounding box center [765, 400] width 231 height 68
click at [870, 772] on button "Save booking" at bounding box center [860, 773] width 56 height 16
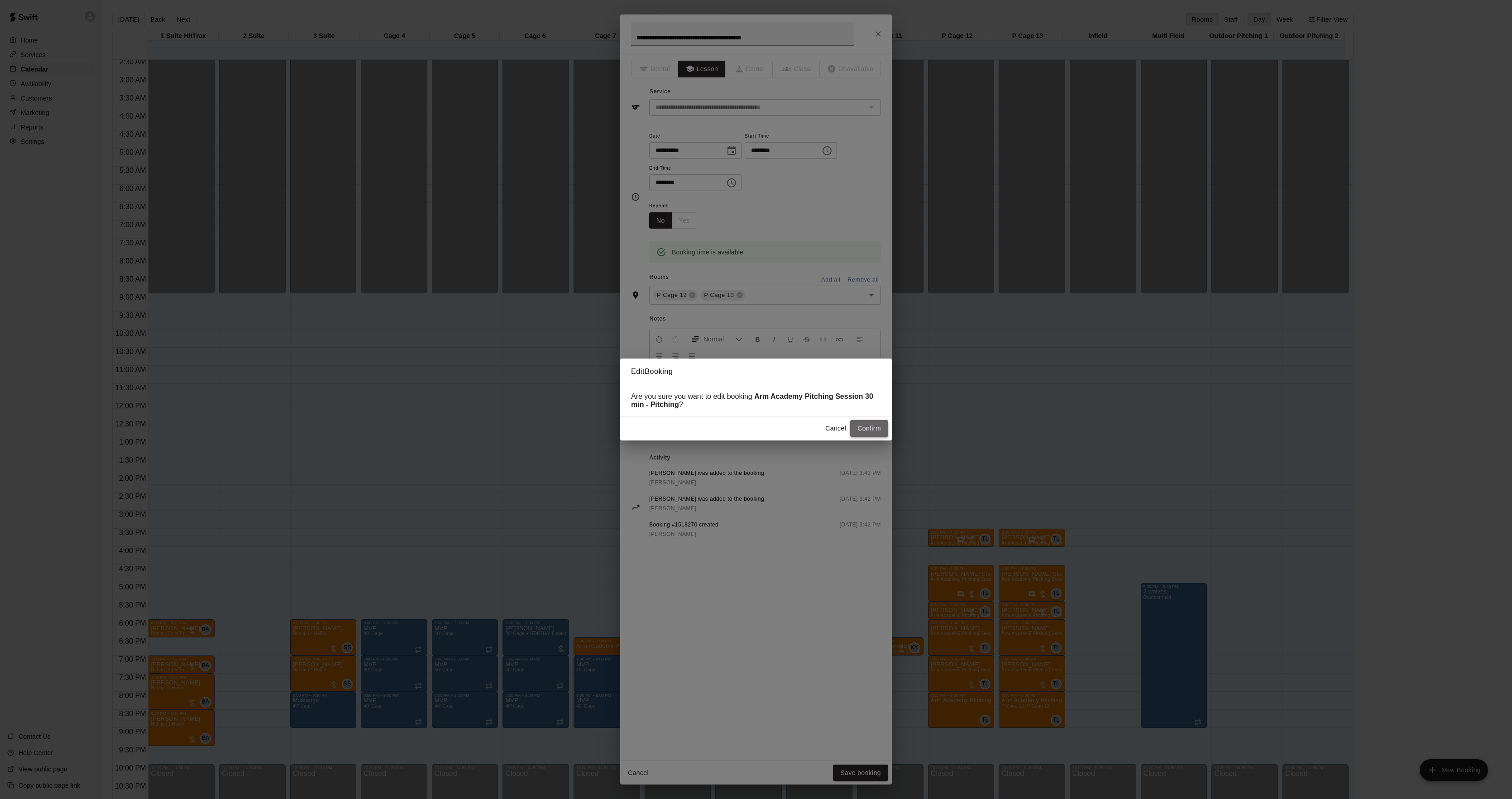
click at [855, 429] on button "Confirm" at bounding box center [868, 428] width 38 height 16
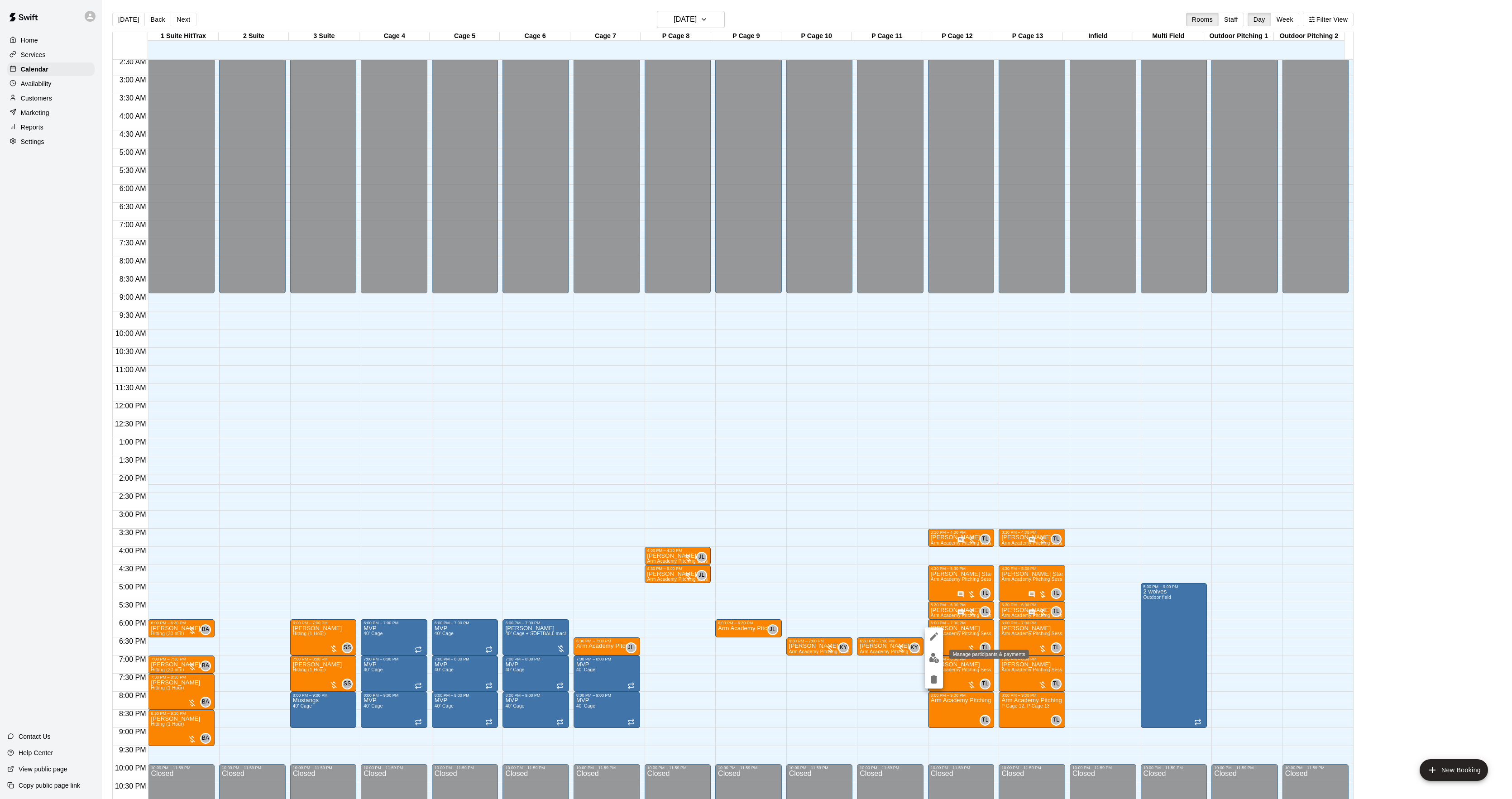
click at [936, 656] on img "edit" at bounding box center [934, 657] width 10 height 10
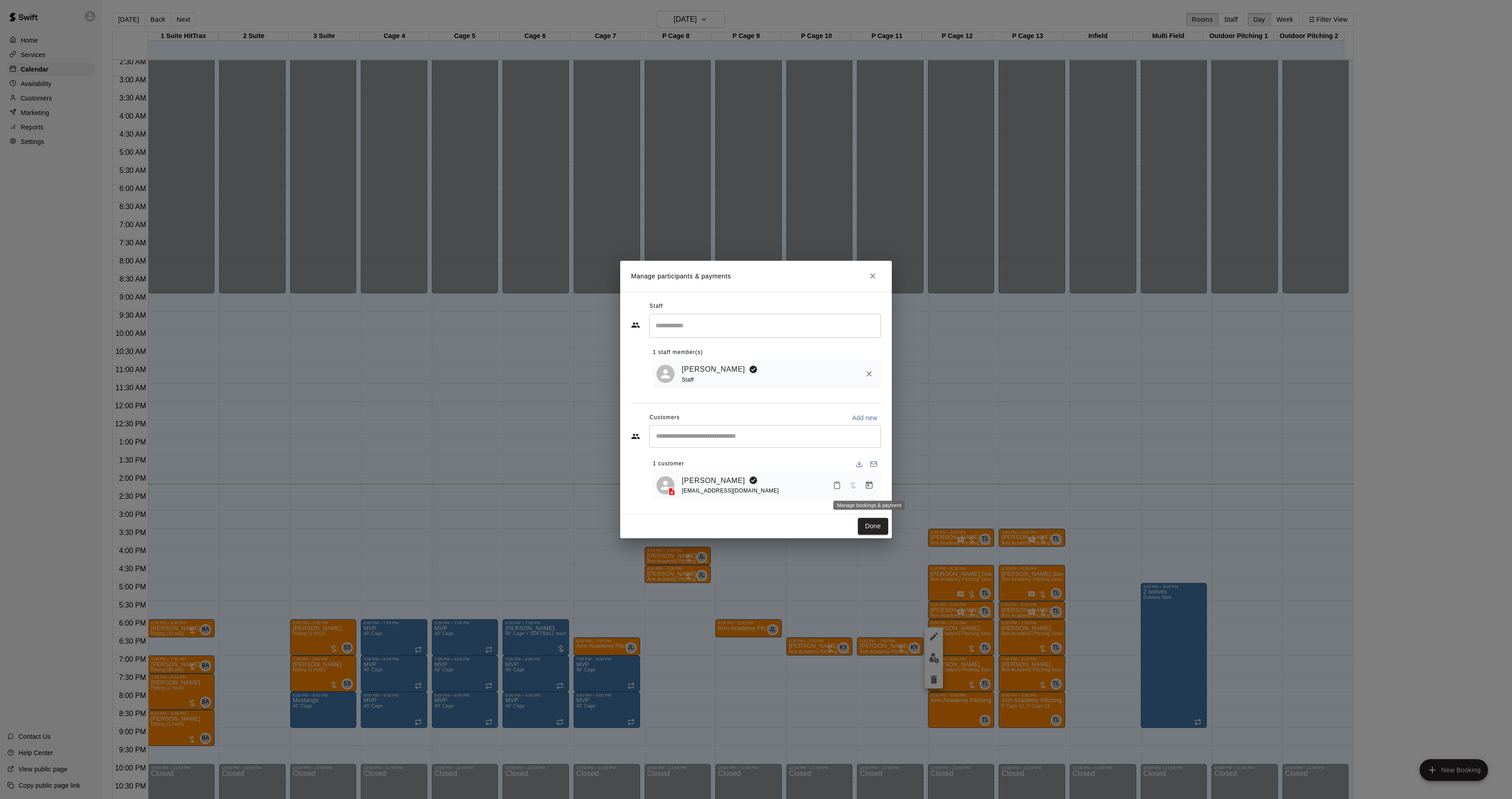
click at [864, 493] on button "Manage bookings & payment" at bounding box center [869, 485] width 16 height 16
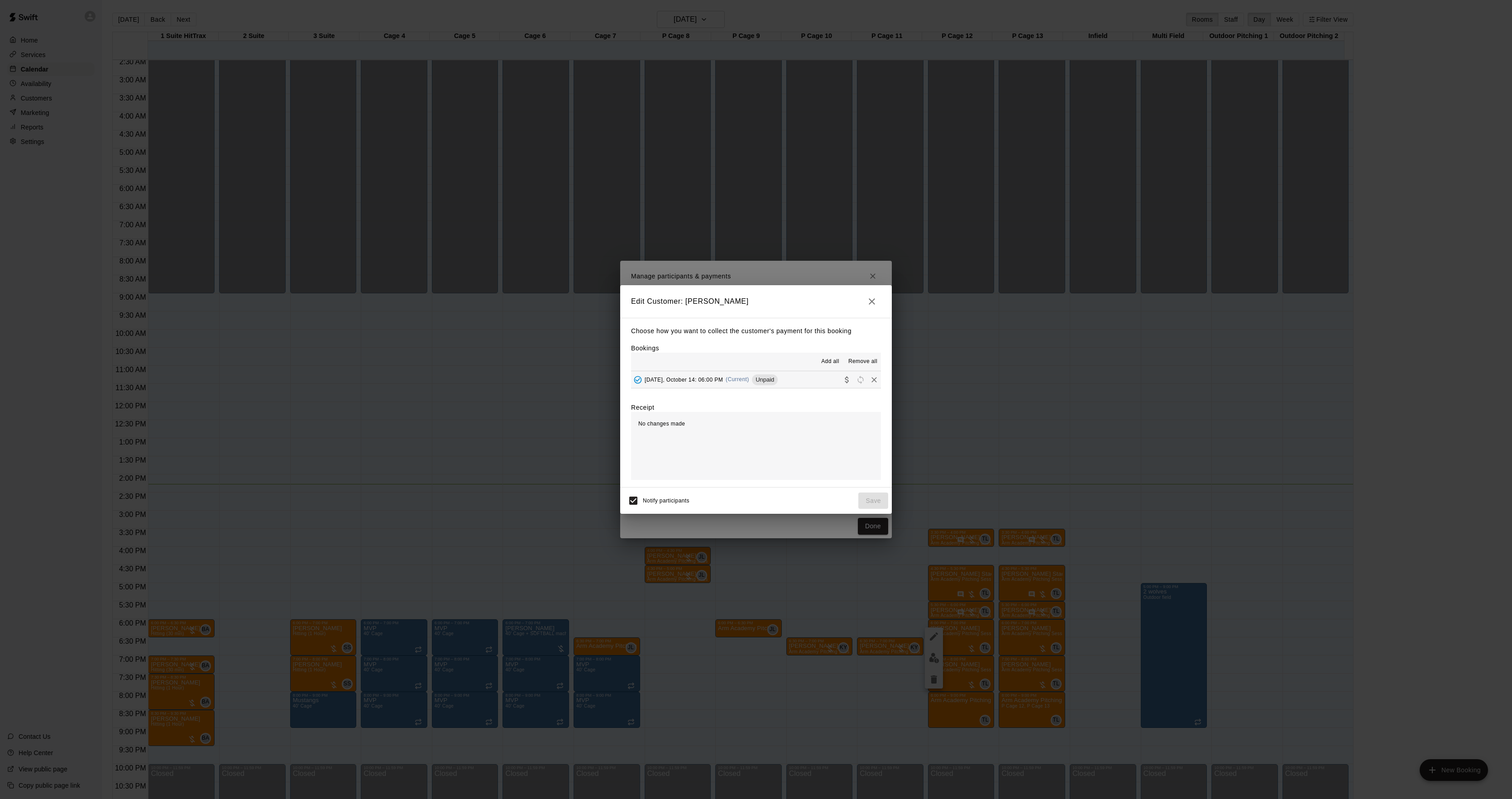
click at [787, 376] on button "[DATE], October 14: 06:00 PM (Current) Unpaid" at bounding box center [756, 380] width 250 height 16
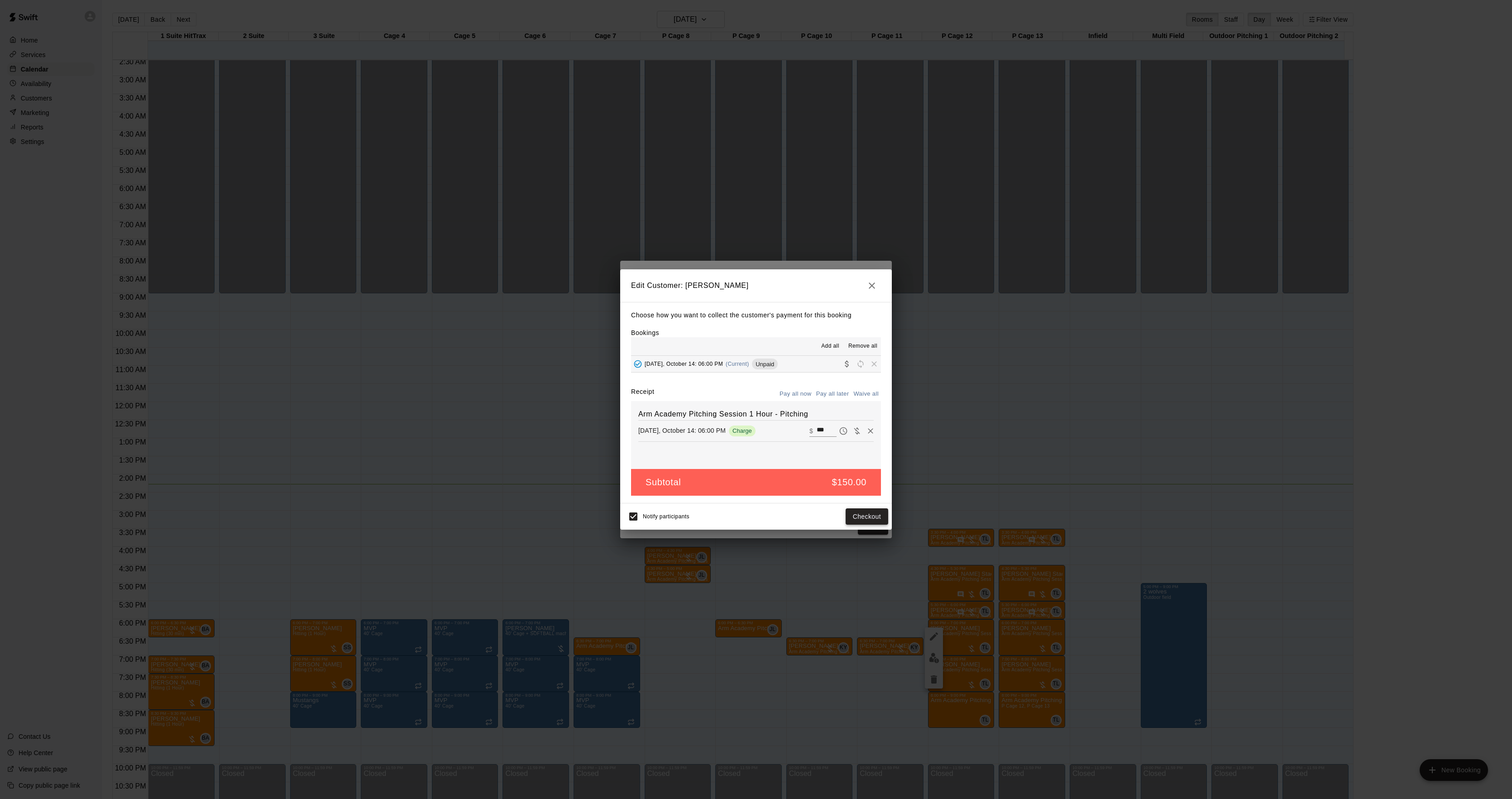
click at [861, 522] on button "Checkout" at bounding box center [867, 517] width 42 height 16
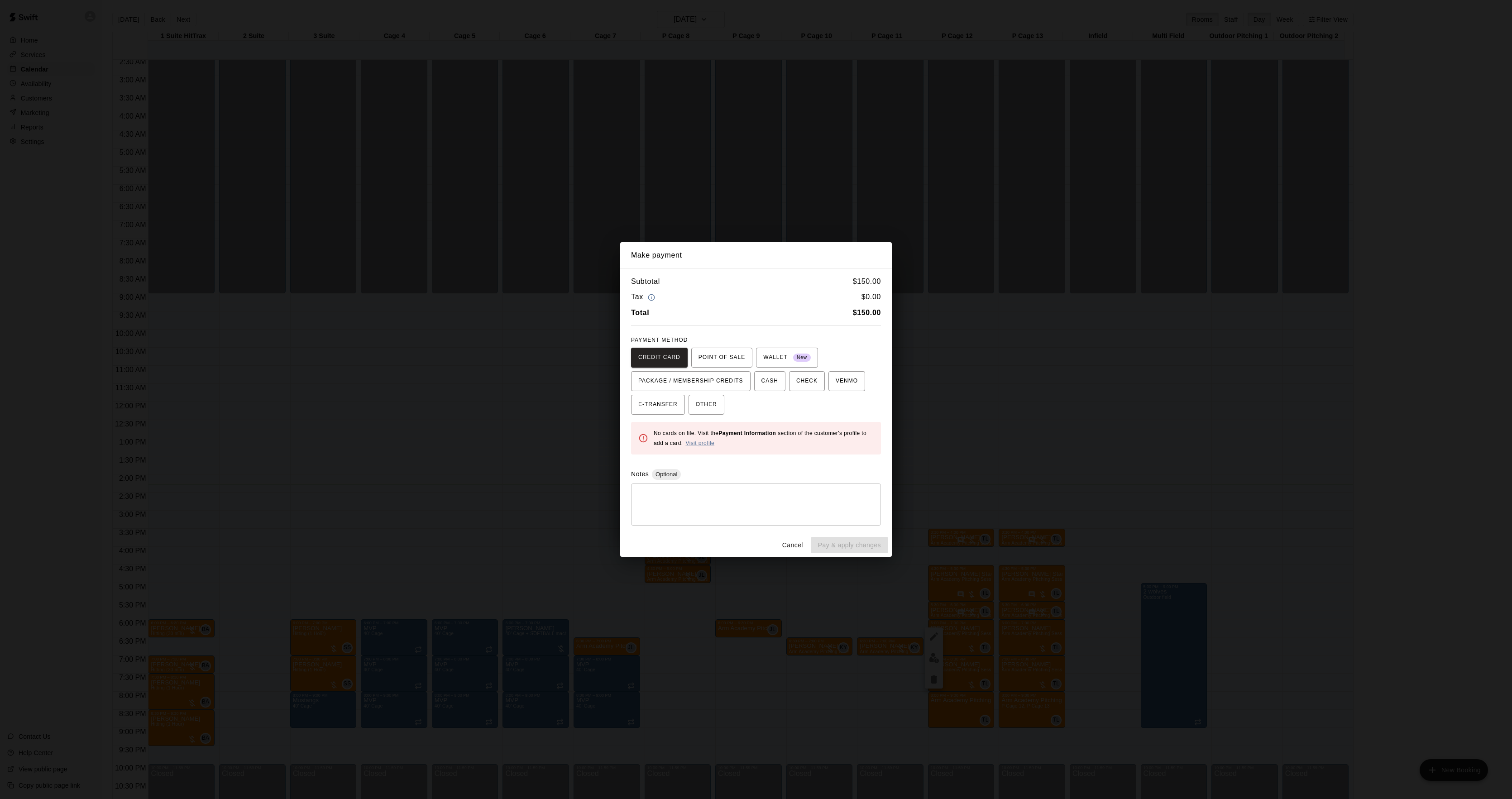
click at [1040, 444] on div "Make payment Subtotal $ 150.00 Tax $ 0.00 Total $ 150.00 PAYMENT METHOD CREDIT …" at bounding box center [756, 400] width 1512 height 799
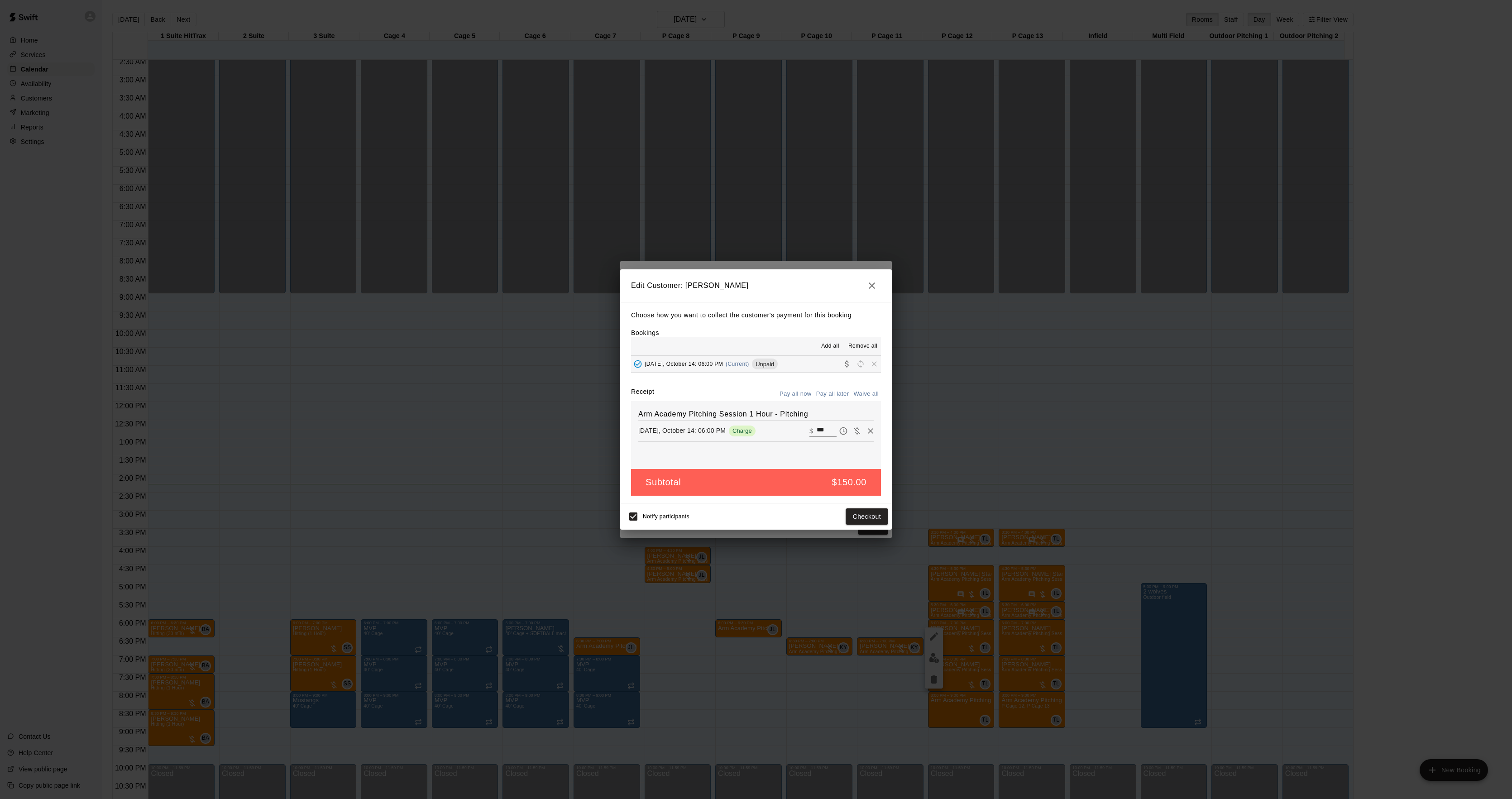
click at [1040, 444] on div "Make payment Subtotal $ 150.00 Tax $ 0.00 Total $ 150.00 PAYMENT METHOD CREDIT …" at bounding box center [756, 400] width 1512 height 799
click at [1035, 446] on div "Edit Customer: [PERSON_NAME] Choose how you want to collect the customer's paym…" at bounding box center [756, 400] width 1512 height 799
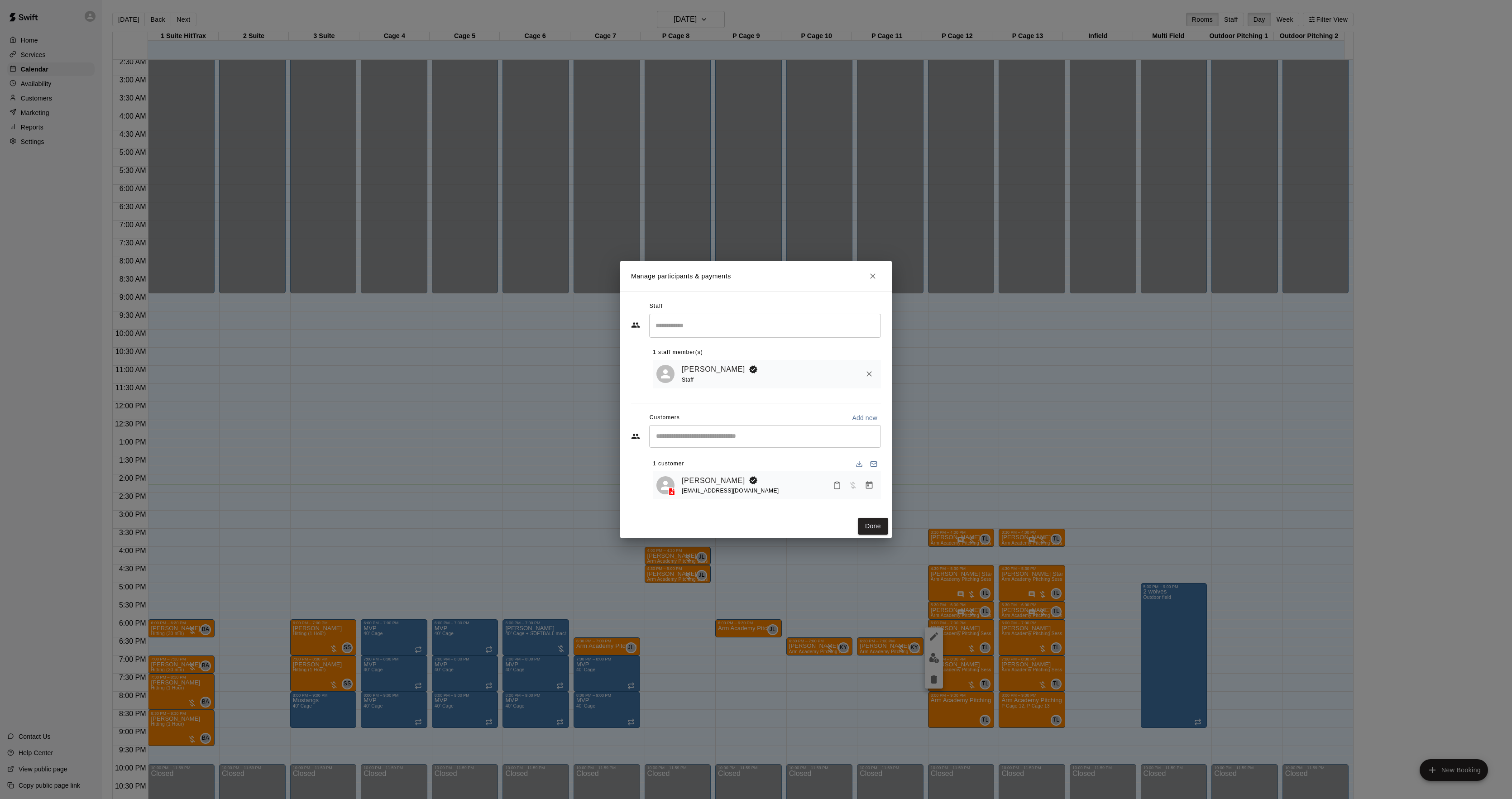
click at [1032, 528] on div "Manage participants & payments Staff ​ 1 staff member(s) [PERSON_NAME] Staff Cu…" at bounding box center [756, 400] width 1512 height 799
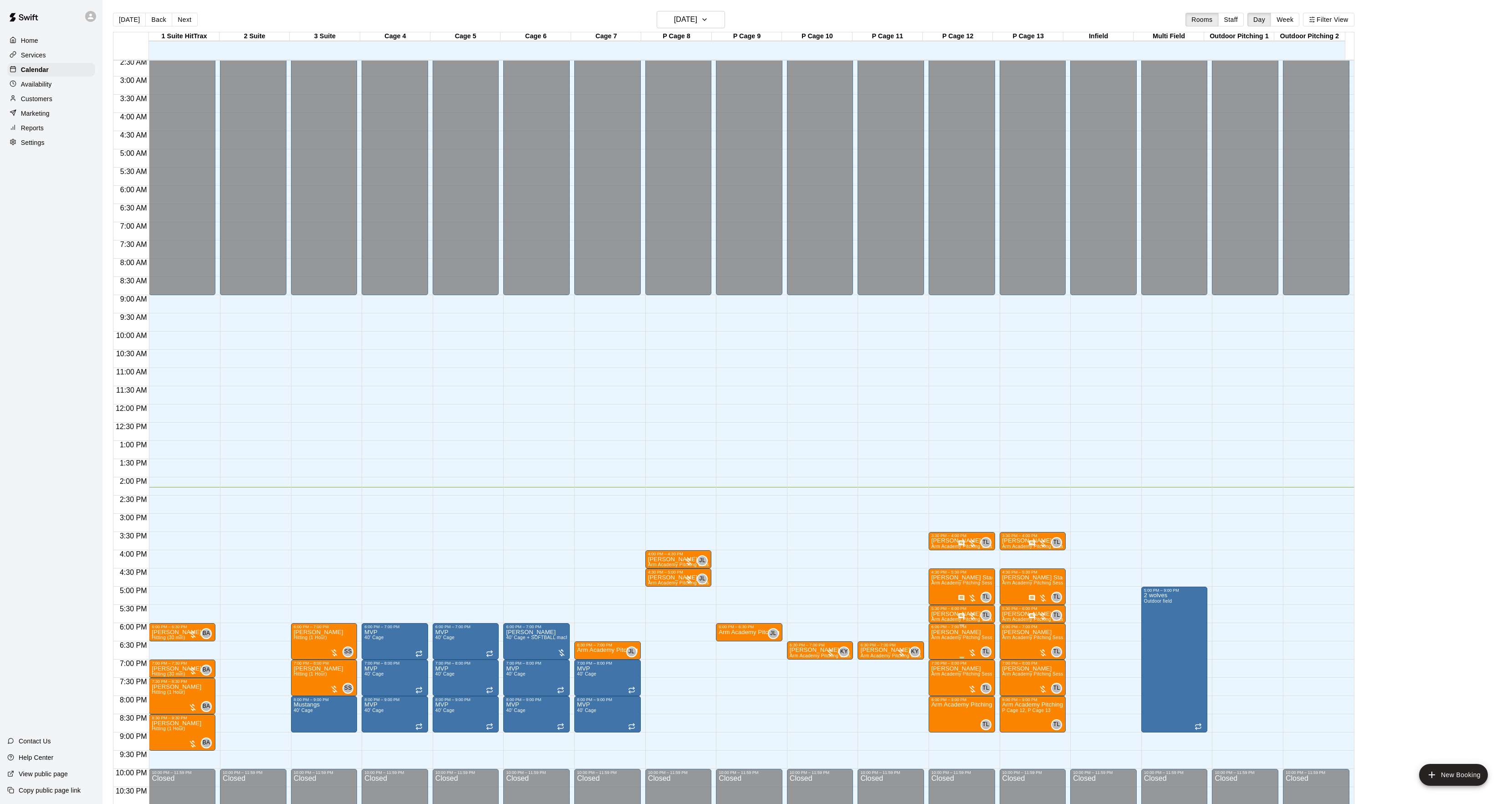
click at [943, 642] on icon "edit" at bounding box center [940, 641] width 11 height 11
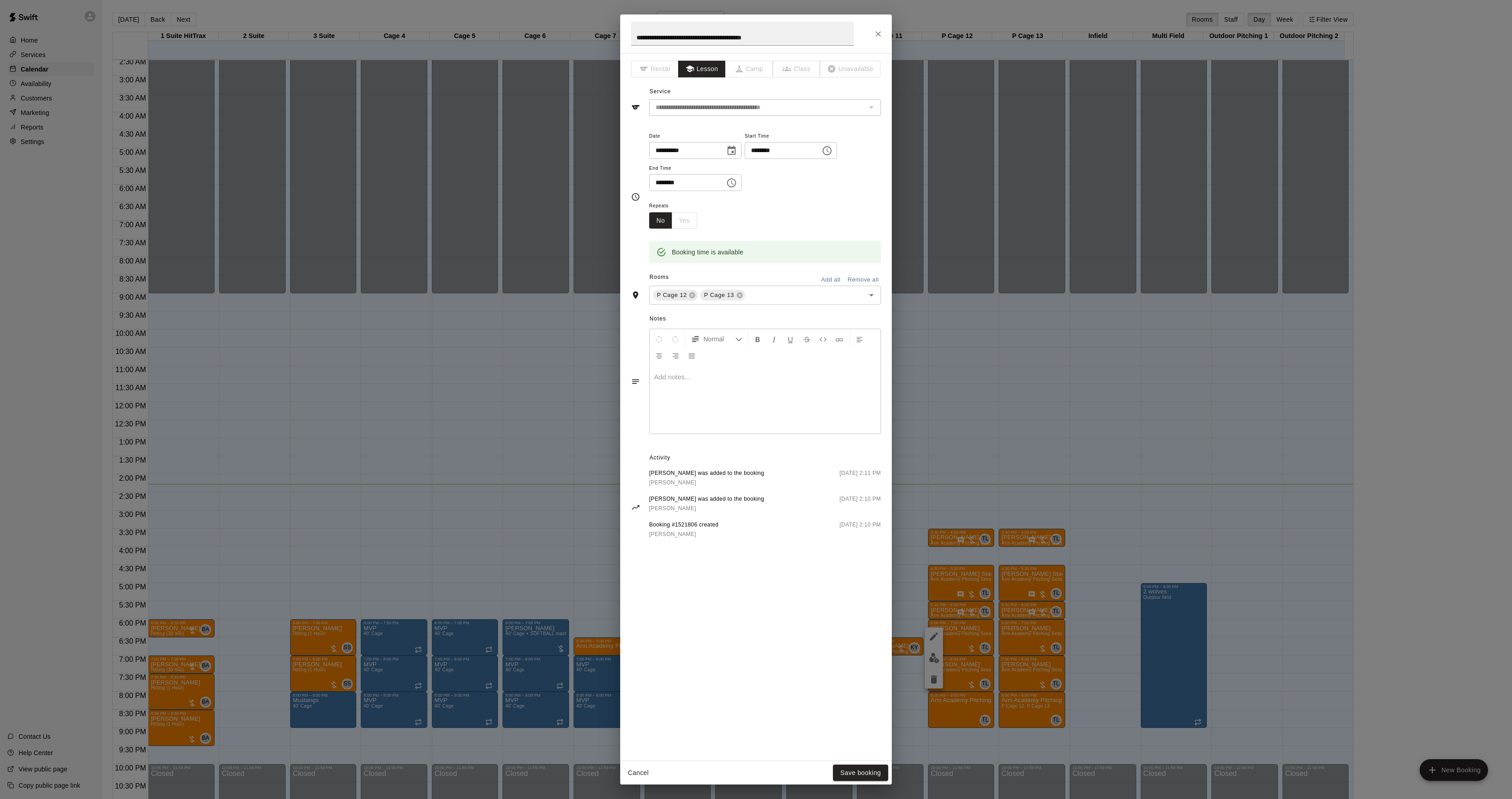
click at [729, 386] on div at bounding box center [765, 400] width 231 height 68
click at [846, 769] on button "Save booking" at bounding box center [860, 773] width 56 height 16
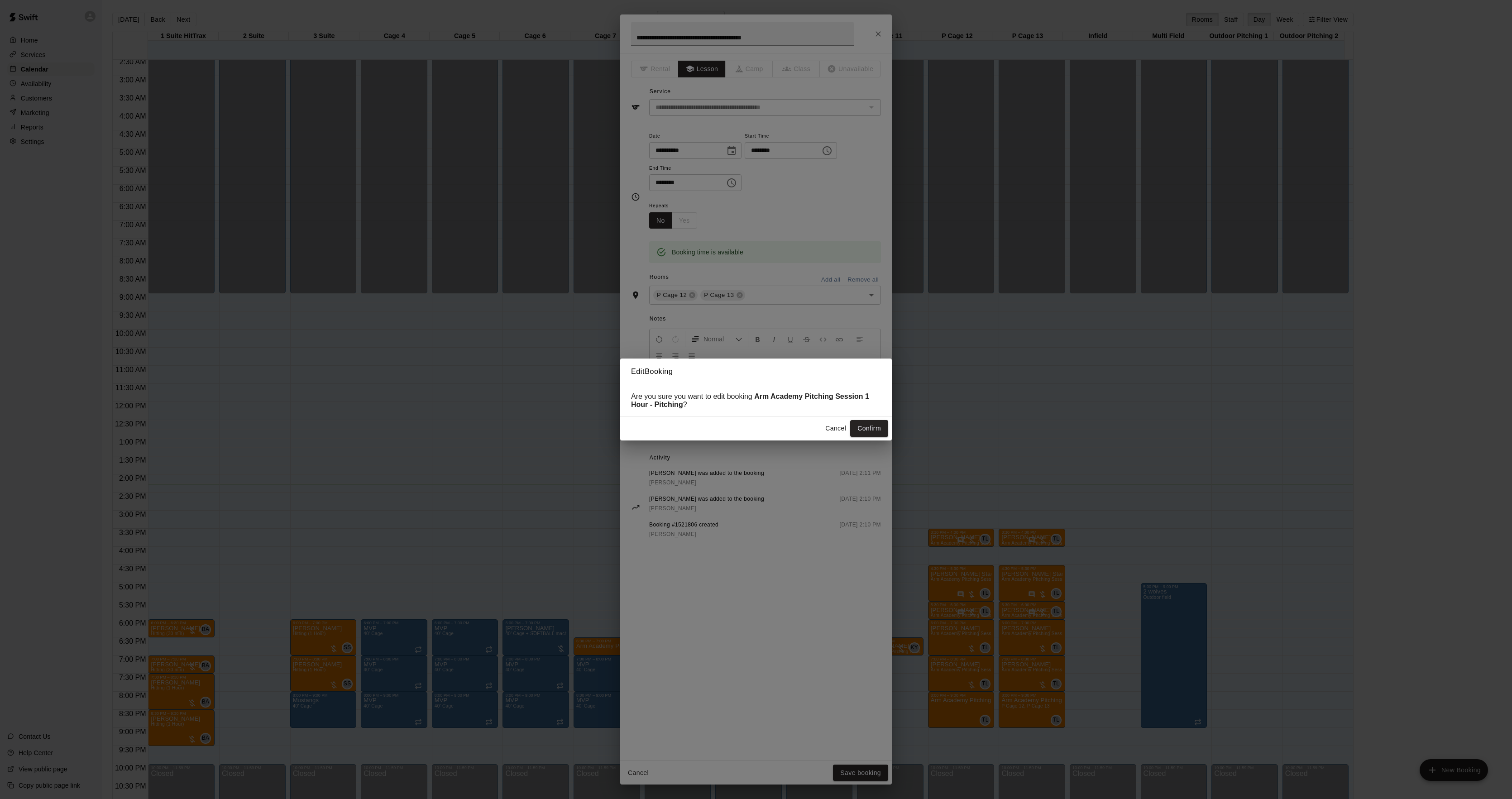
click at [875, 439] on div "Cancel Confirm" at bounding box center [756, 428] width 271 height 24
click at [875, 433] on button "Confirm" at bounding box center [868, 428] width 38 height 16
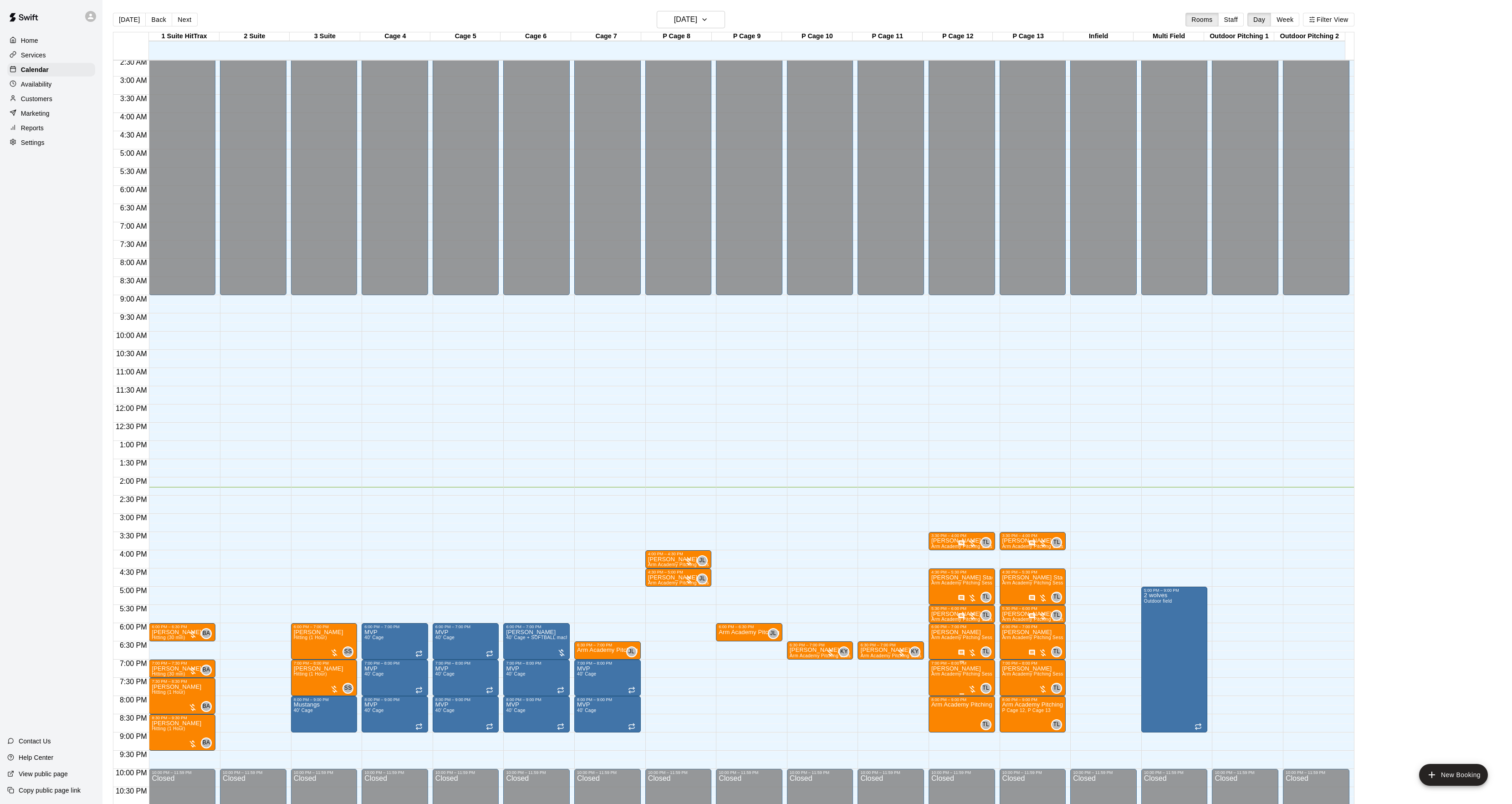
click at [940, 680] on icon "edit" at bounding box center [940, 677] width 11 height 11
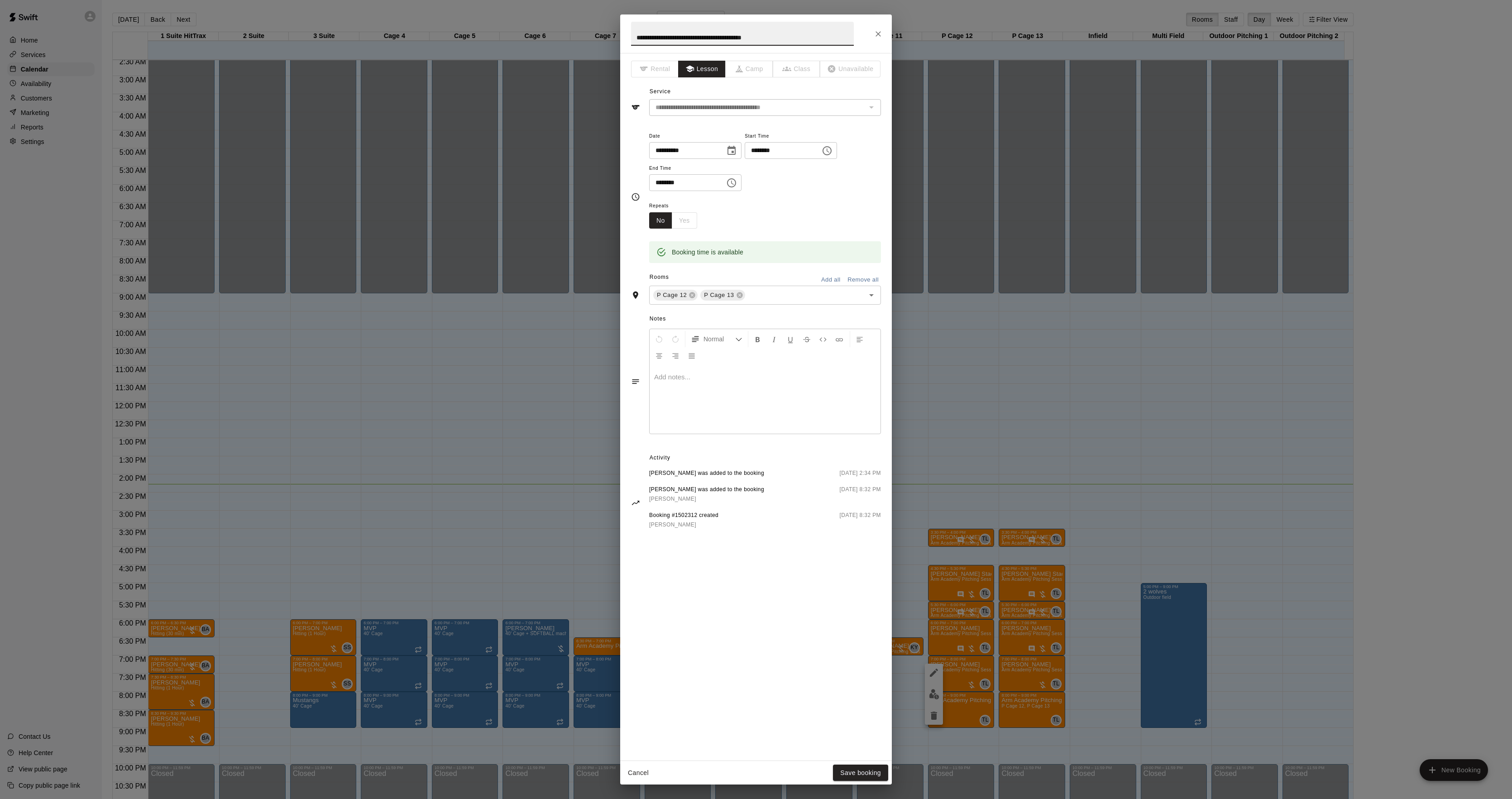
click at [725, 412] on div at bounding box center [765, 400] width 231 height 68
click at [857, 768] on button "Save booking" at bounding box center [860, 773] width 56 height 16
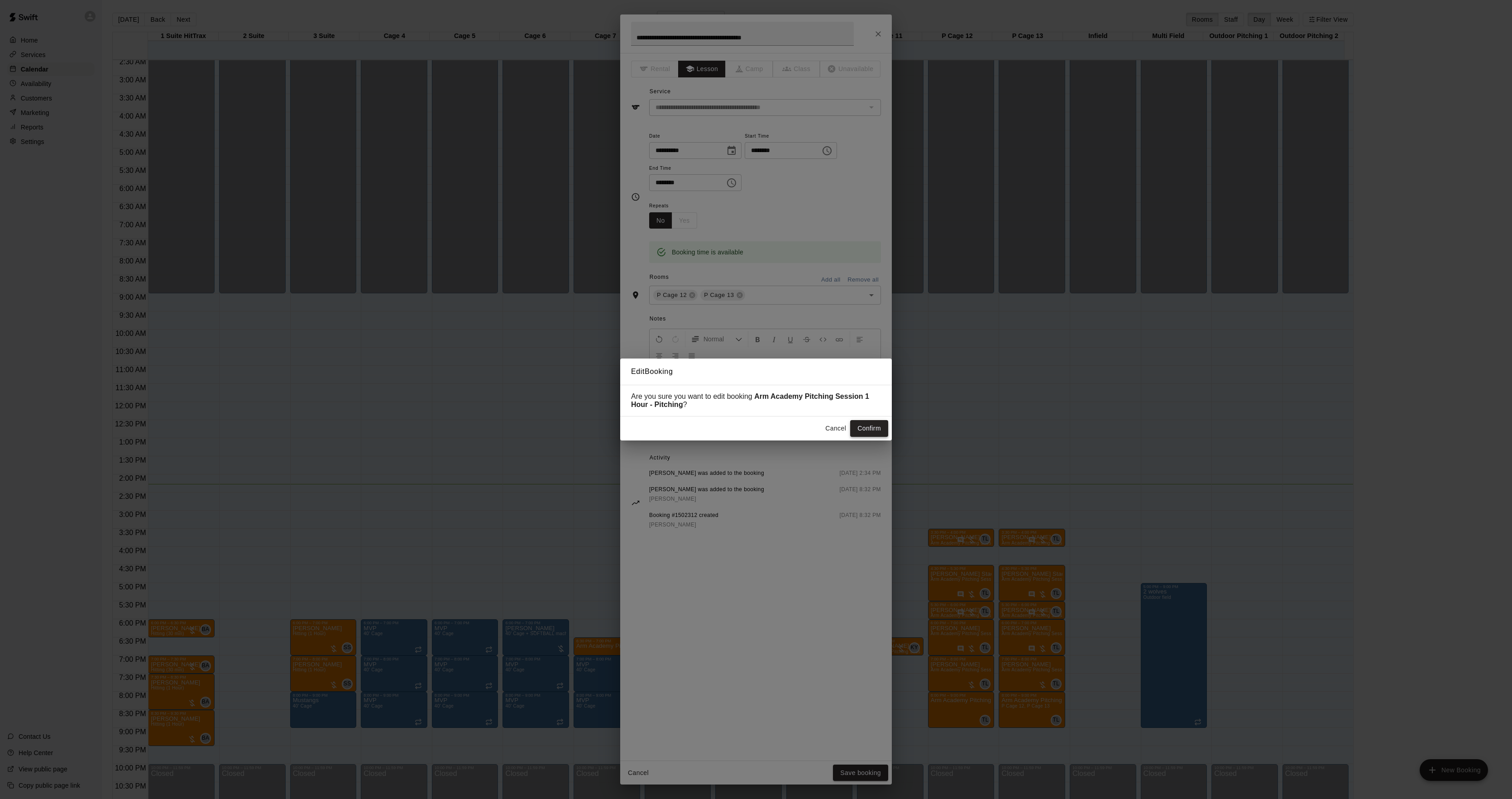
click at [864, 430] on button "Confirm" at bounding box center [868, 428] width 38 height 16
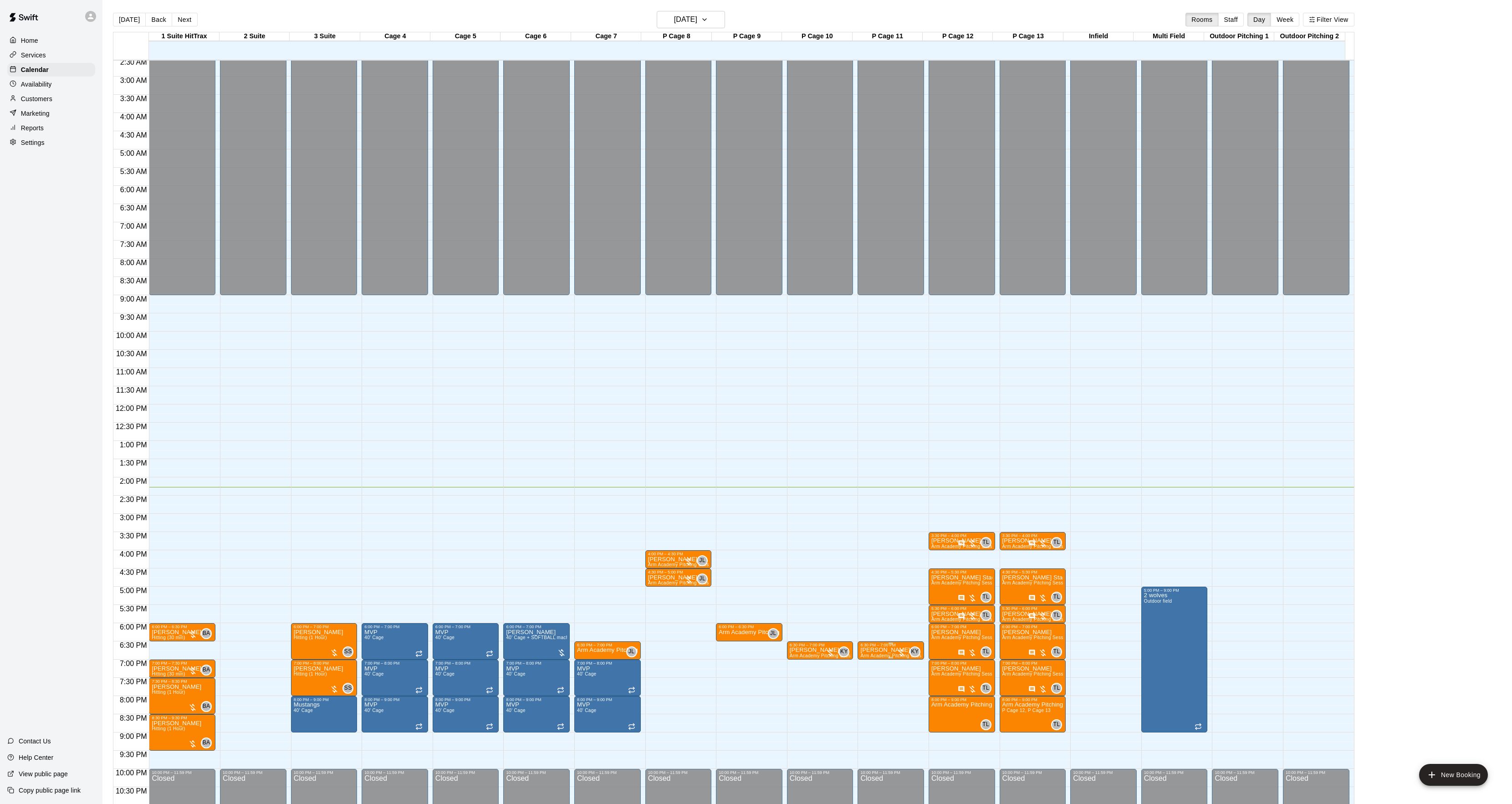
click at [891, 650] on p "[PERSON_NAME]" at bounding box center [891, 650] width 61 height 0
click at [870, 660] on icon "edit" at bounding box center [869, 662] width 8 height 8
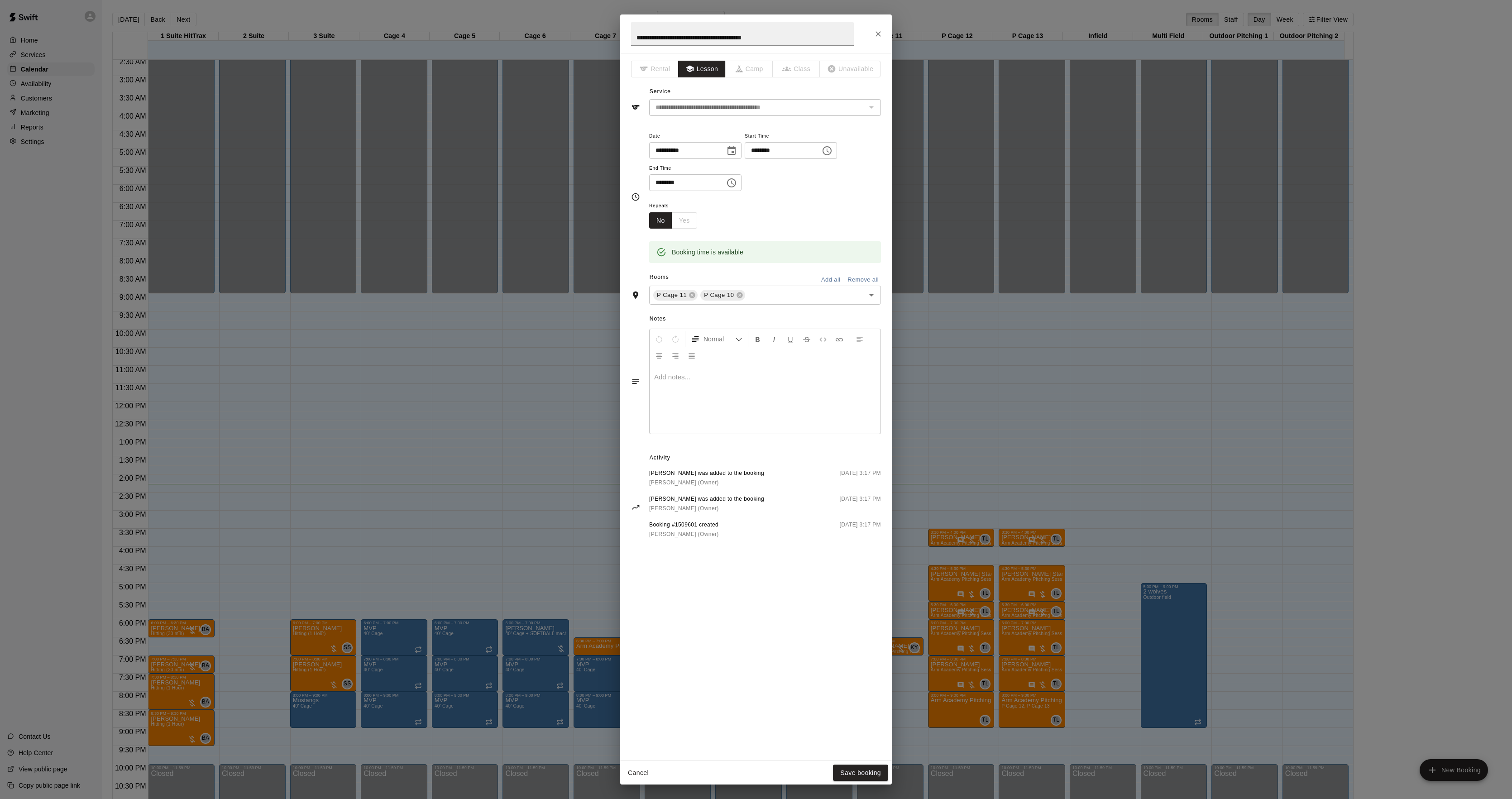
drag, startPoint x: 668, startPoint y: 358, endPoint x: 678, endPoint y: 391, distance: 34.5
click at [667, 362] on div "Normal" at bounding box center [765, 347] width 231 height 36
click at [690, 401] on div at bounding box center [765, 400] width 231 height 68
click at [849, 768] on button "Save booking" at bounding box center [860, 773] width 56 height 16
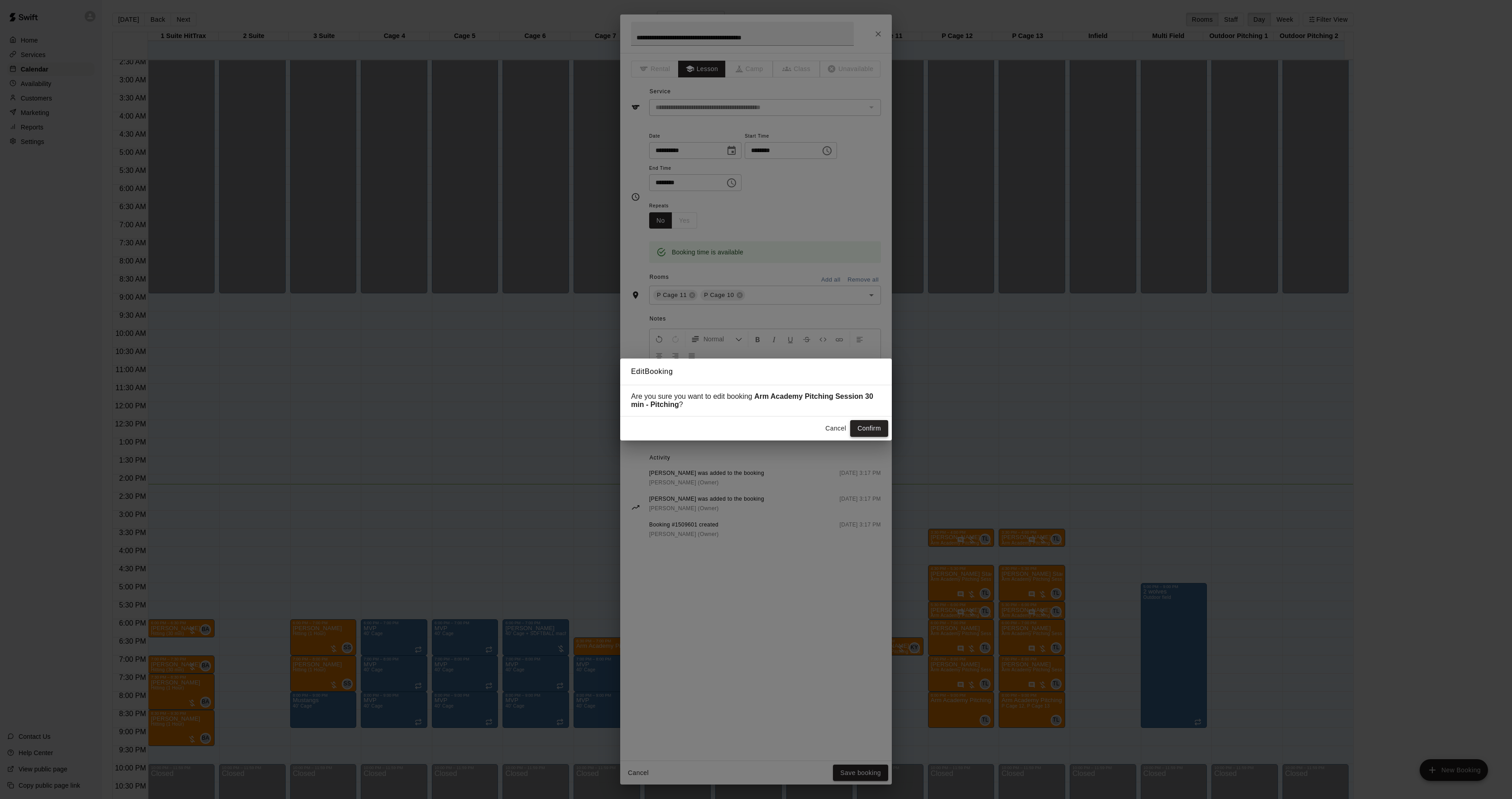
click at [877, 429] on button "Confirm" at bounding box center [868, 428] width 38 height 16
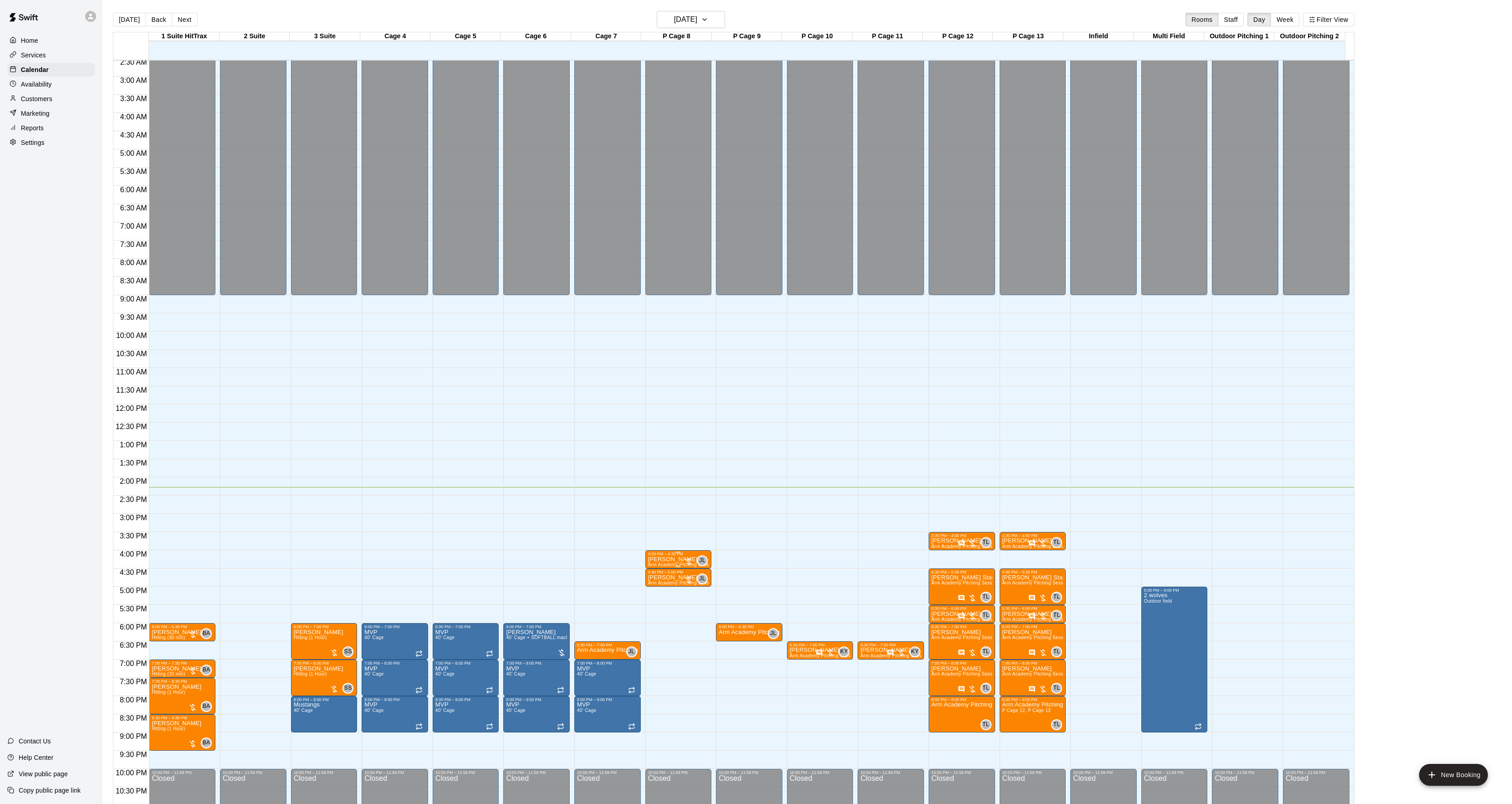
click at [672, 552] on div "4:00 PM – 4:30 PM [PERSON_NAME] Arm Academy Pitching Session 30 min - Pitching …" at bounding box center [678, 559] width 66 height 18
click at [656, 583] on img "edit" at bounding box center [654, 582] width 10 height 10
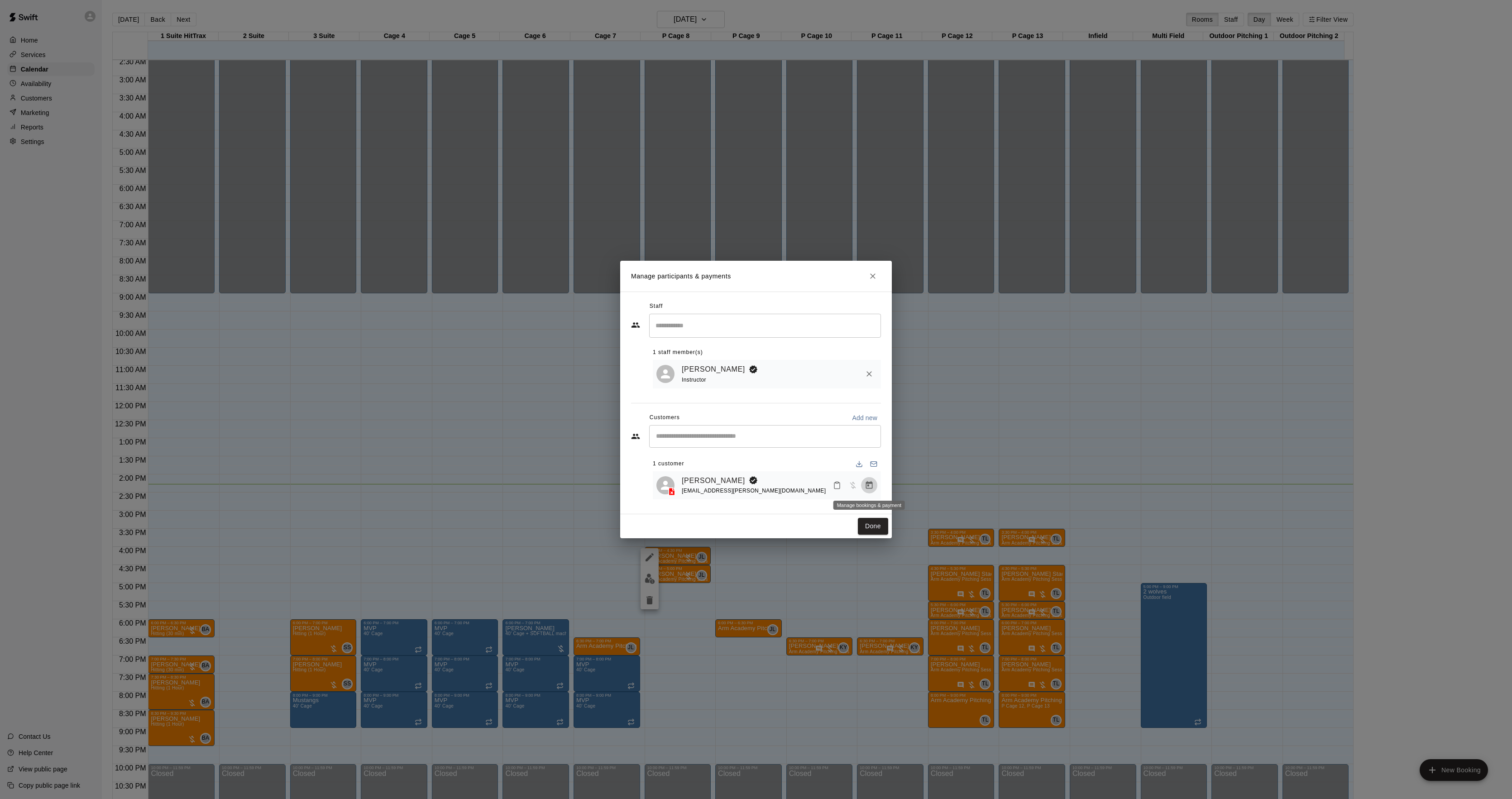
click at [865, 485] on button "Manage bookings & payment" at bounding box center [869, 485] width 16 height 16
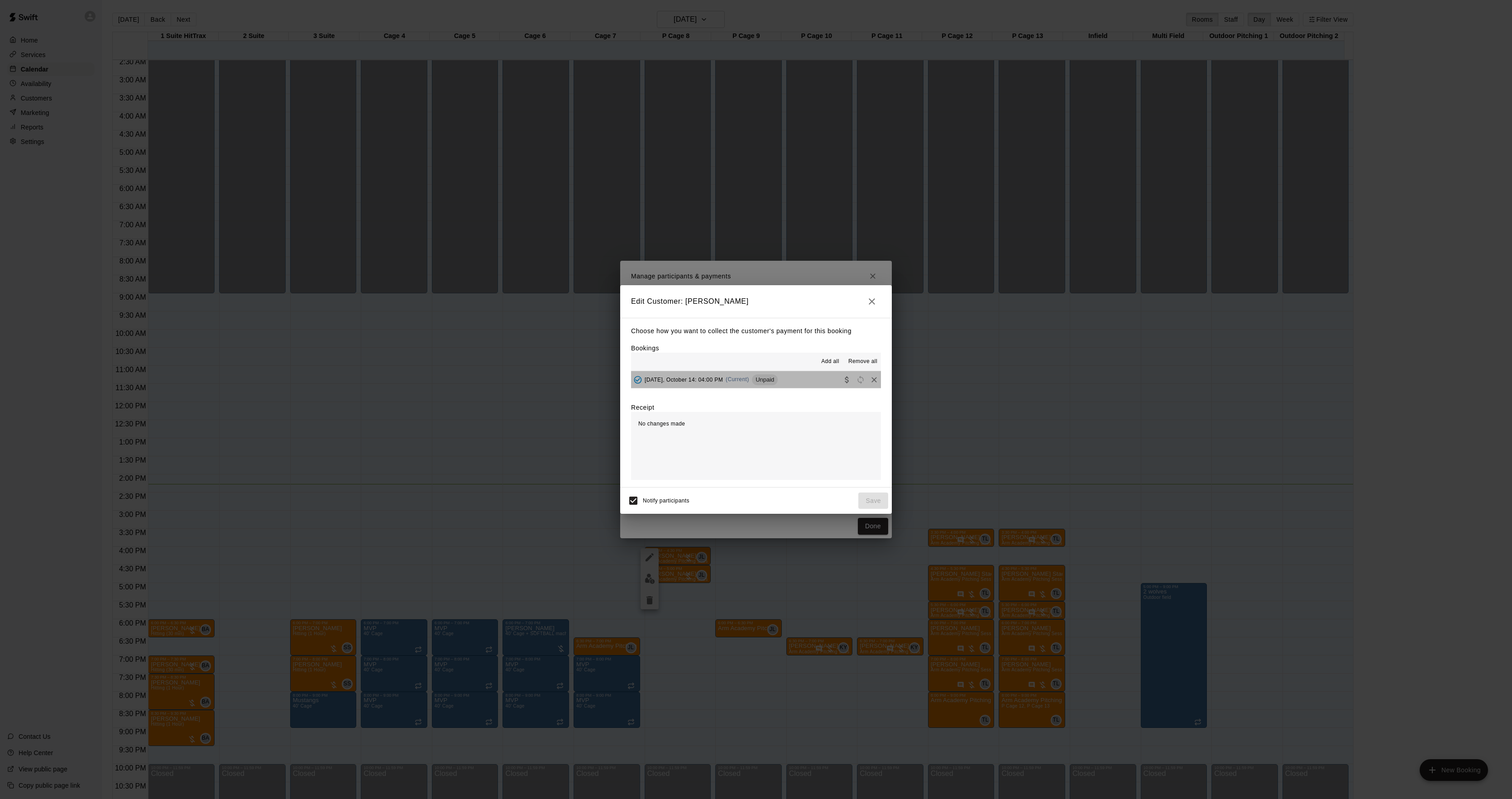
click at [770, 378] on span "Unpaid" at bounding box center [765, 380] width 26 height 7
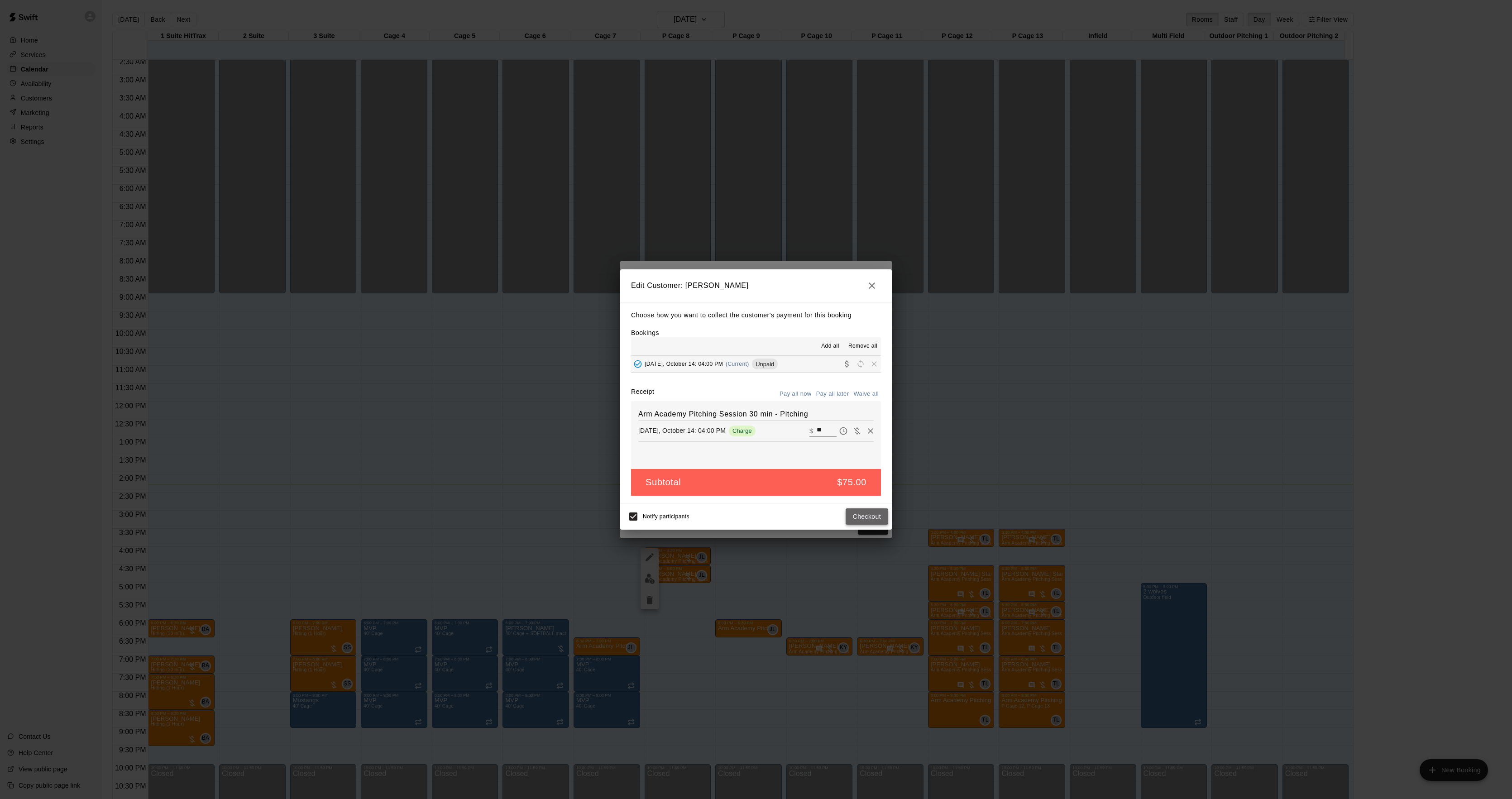
click at [855, 517] on button "Checkout" at bounding box center [867, 517] width 42 height 16
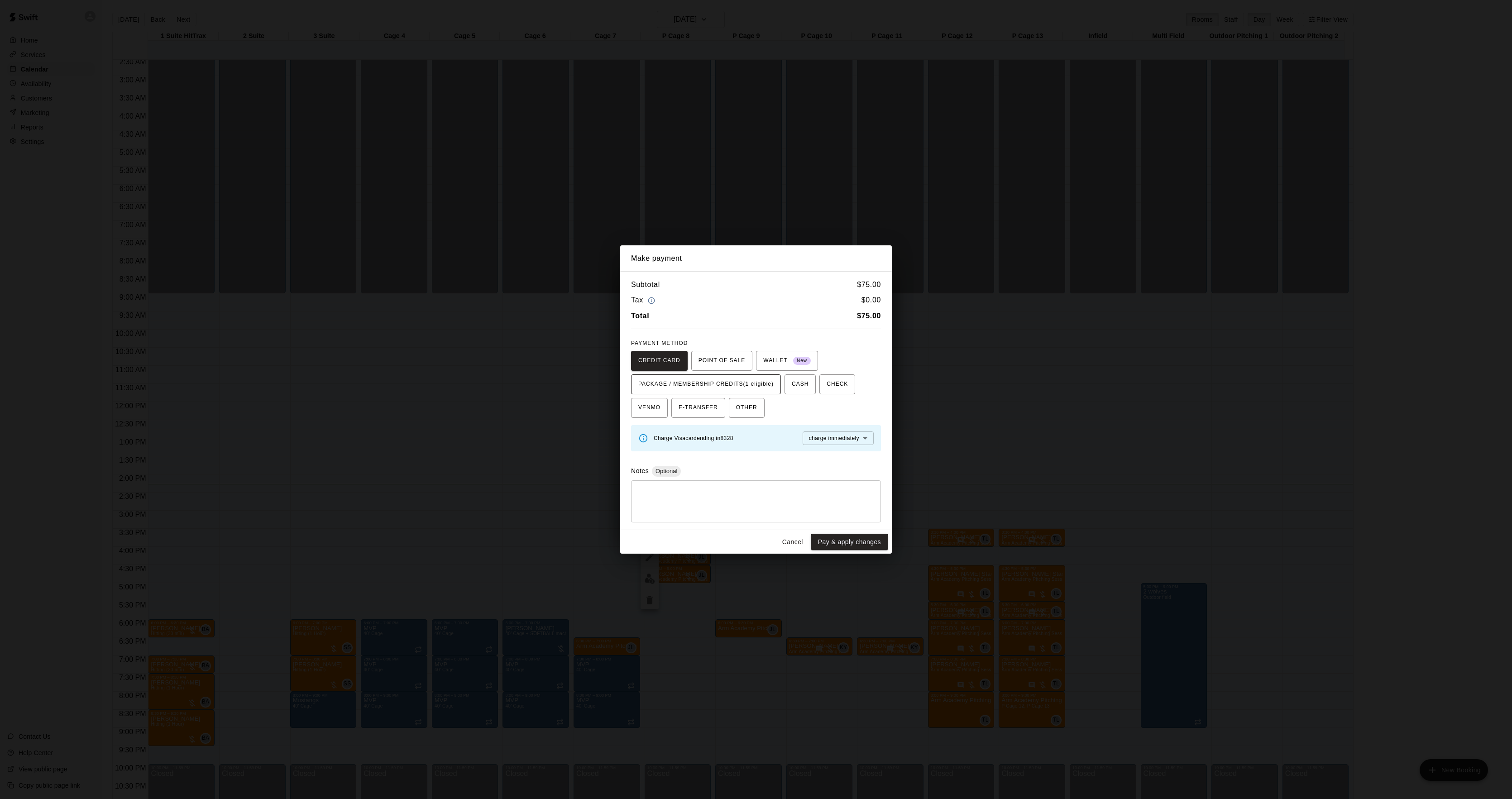
click at [757, 382] on span "PACKAGE / MEMBERSHIP CREDITS (1 eligible)" at bounding box center [705, 384] width 135 height 14
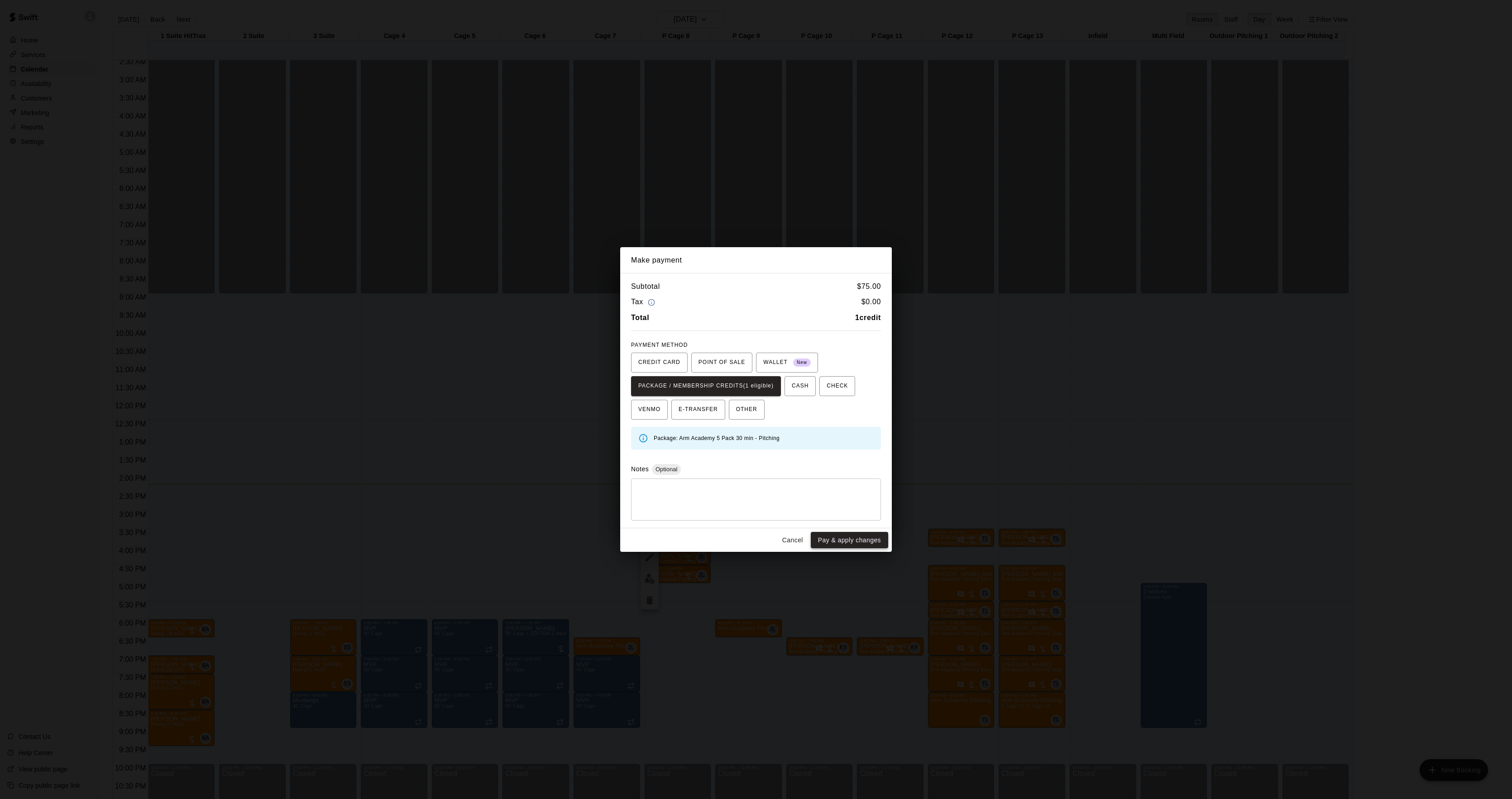
click at [838, 533] on button "Pay & apply changes" at bounding box center [849, 540] width 77 height 16
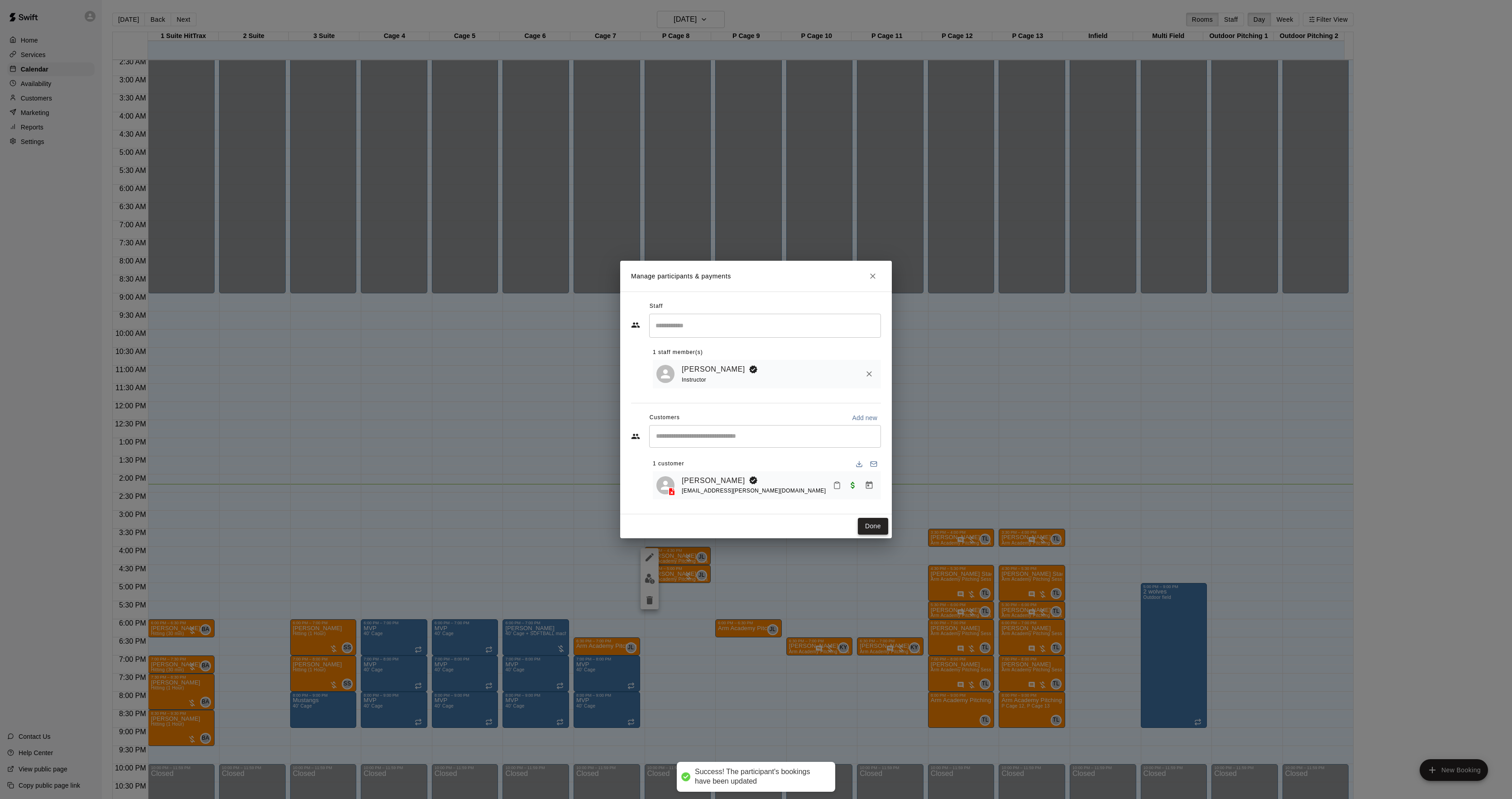
click at [875, 522] on button "Done" at bounding box center [873, 526] width 30 height 16
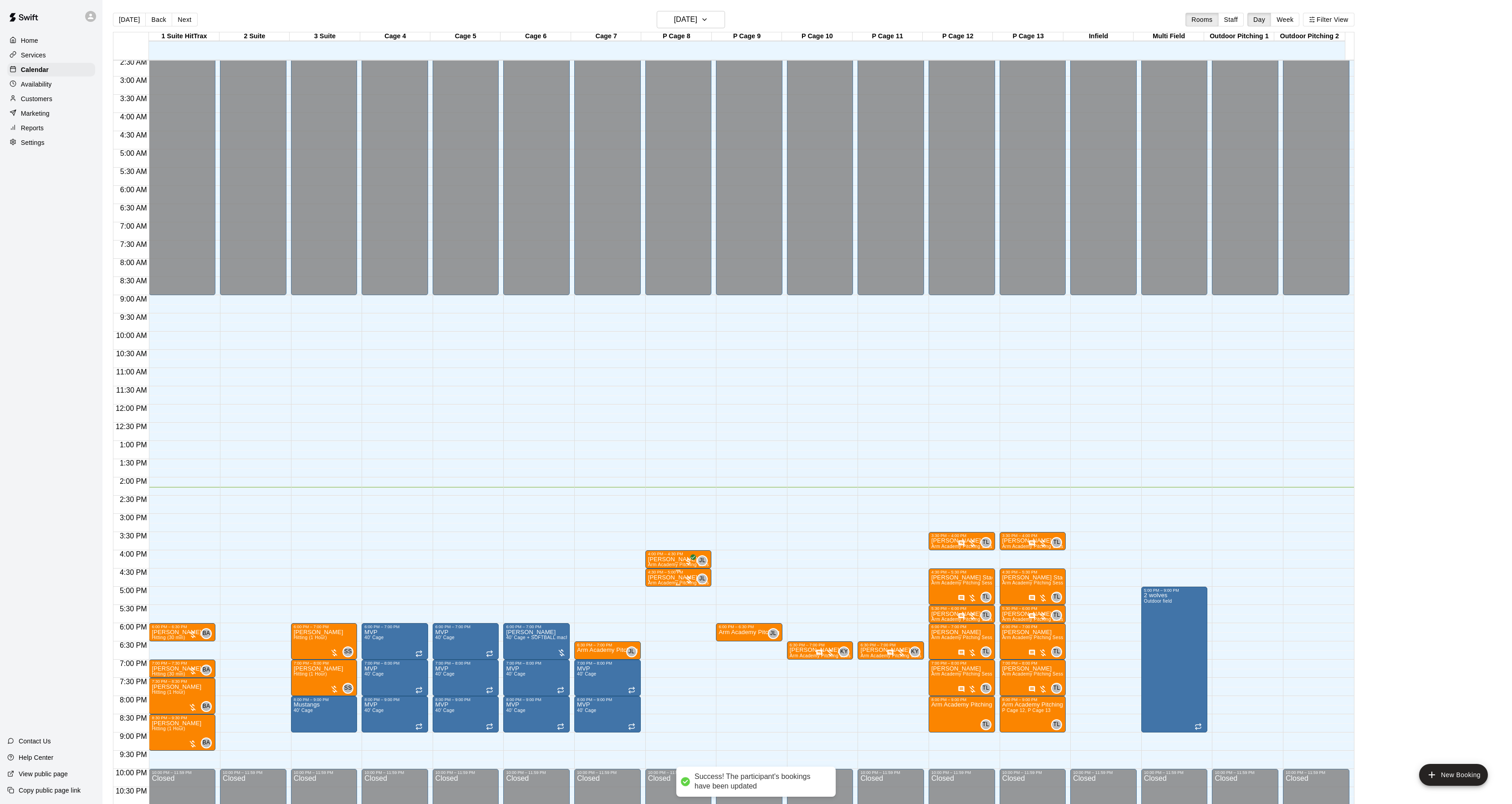
click at [669, 574] on div "4:30 PM – 5:00 PM" at bounding box center [678, 572] width 61 height 5
click at [907, 572] on div at bounding box center [760, 402] width 1521 height 804
click at [938, 545] on span "Arm Academy Pitching Session 30 min - Pitching" at bounding box center [984, 546] width 105 height 5
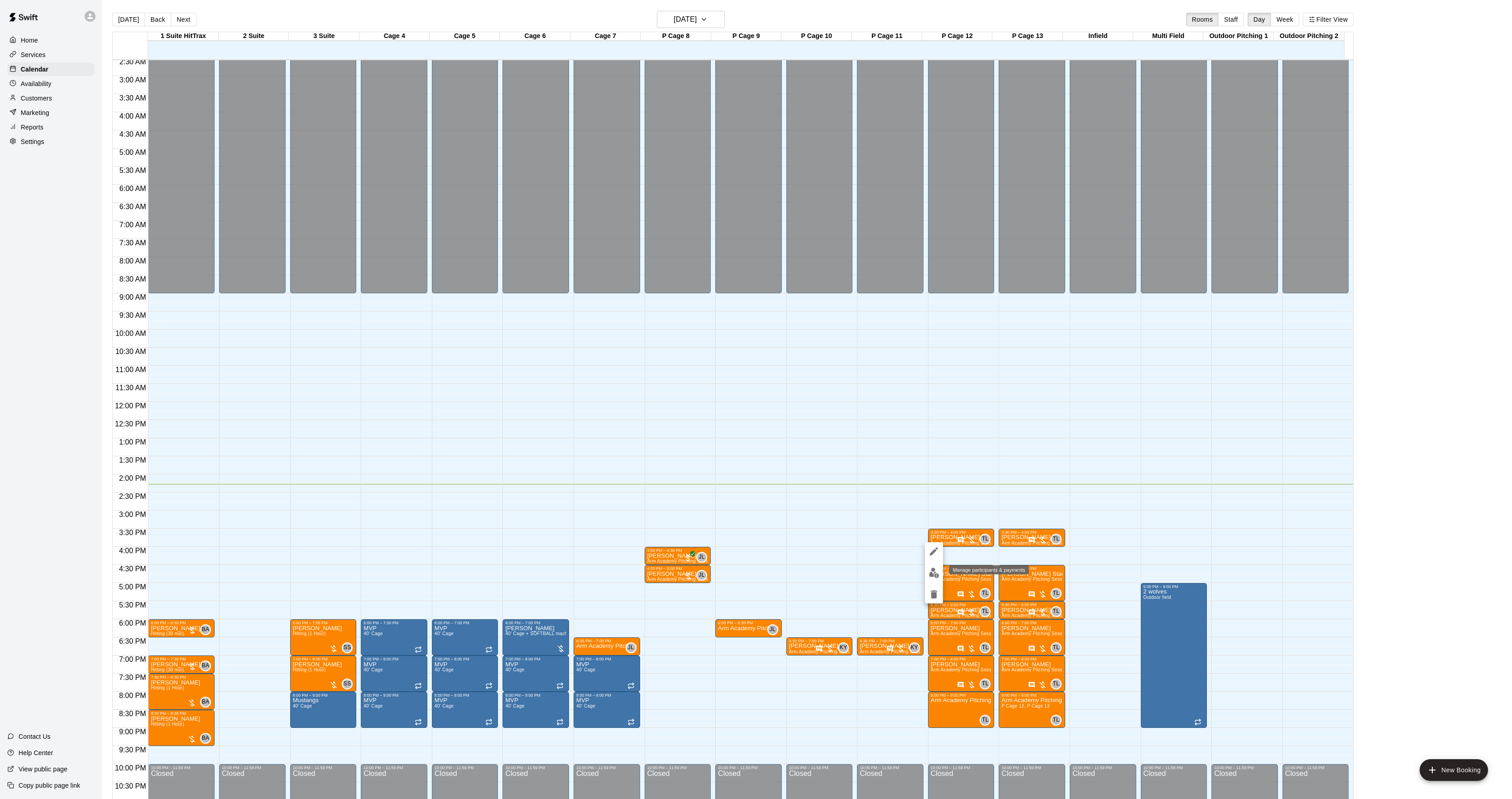
click at [927, 570] on button "edit" at bounding box center [934, 573] width 18 height 18
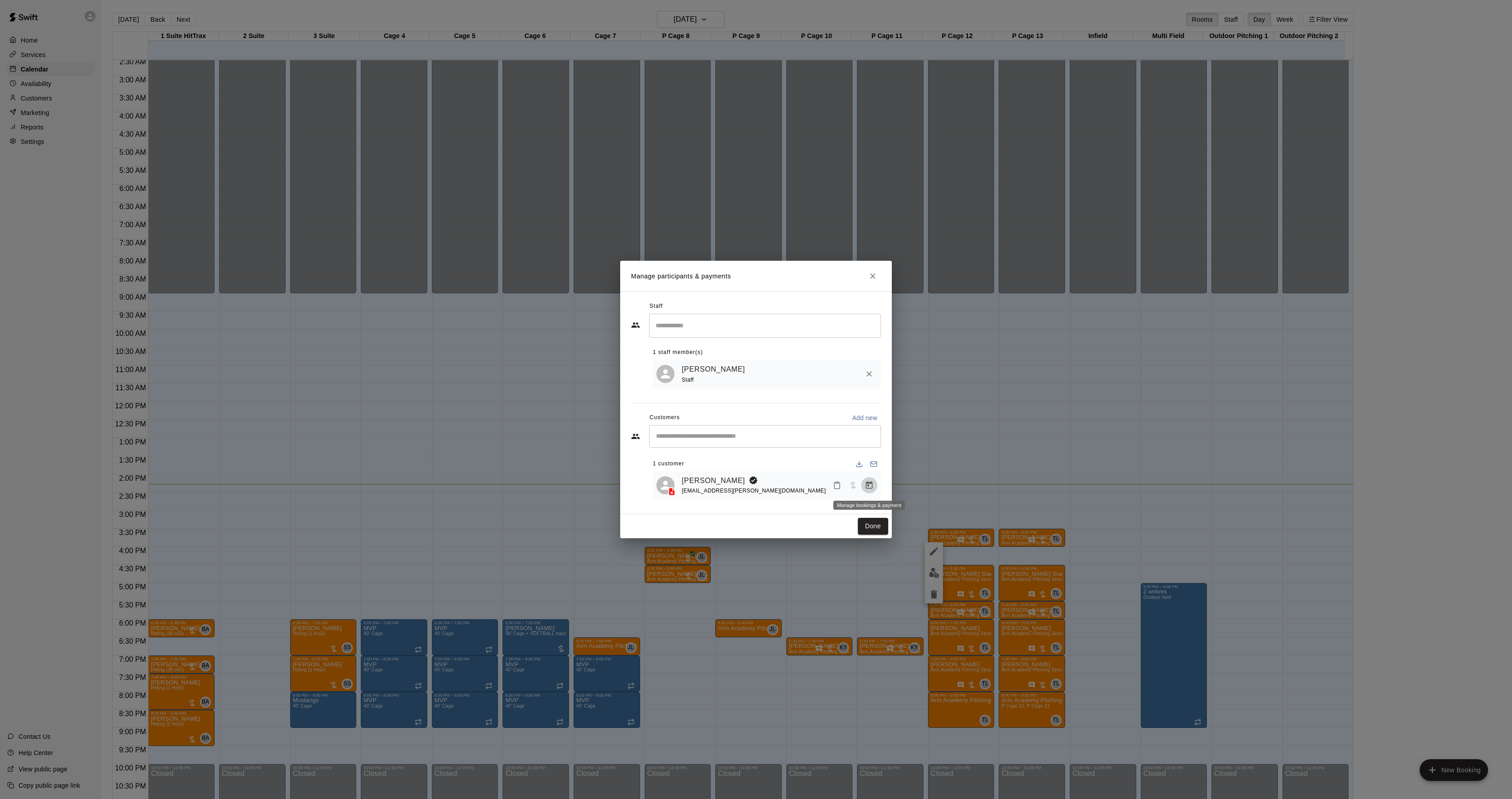
click at [866, 486] on icon "Manage bookings & payment" at bounding box center [869, 484] width 9 height 9
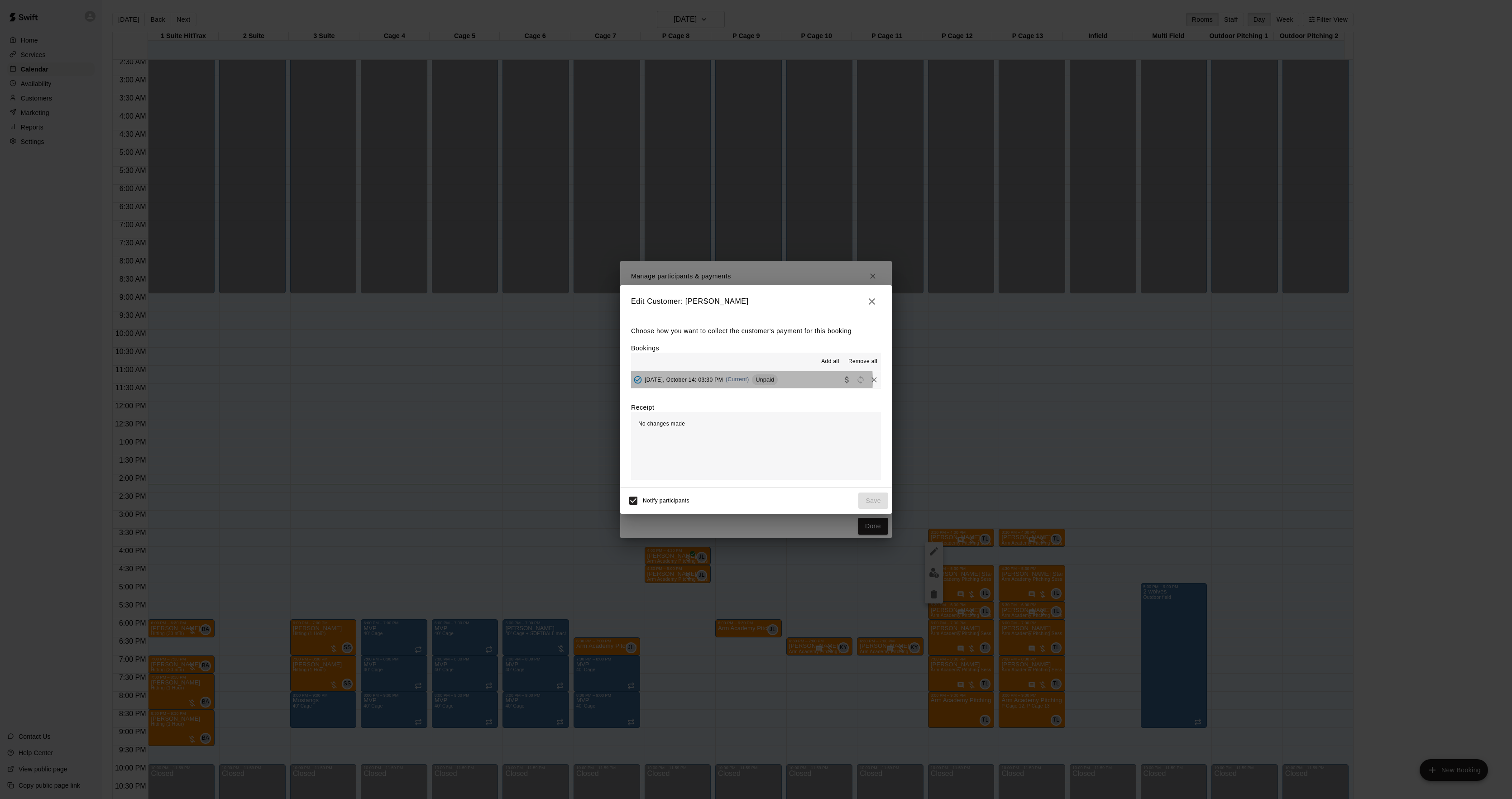
click at [742, 380] on span "(Current)" at bounding box center [737, 379] width 23 height 6
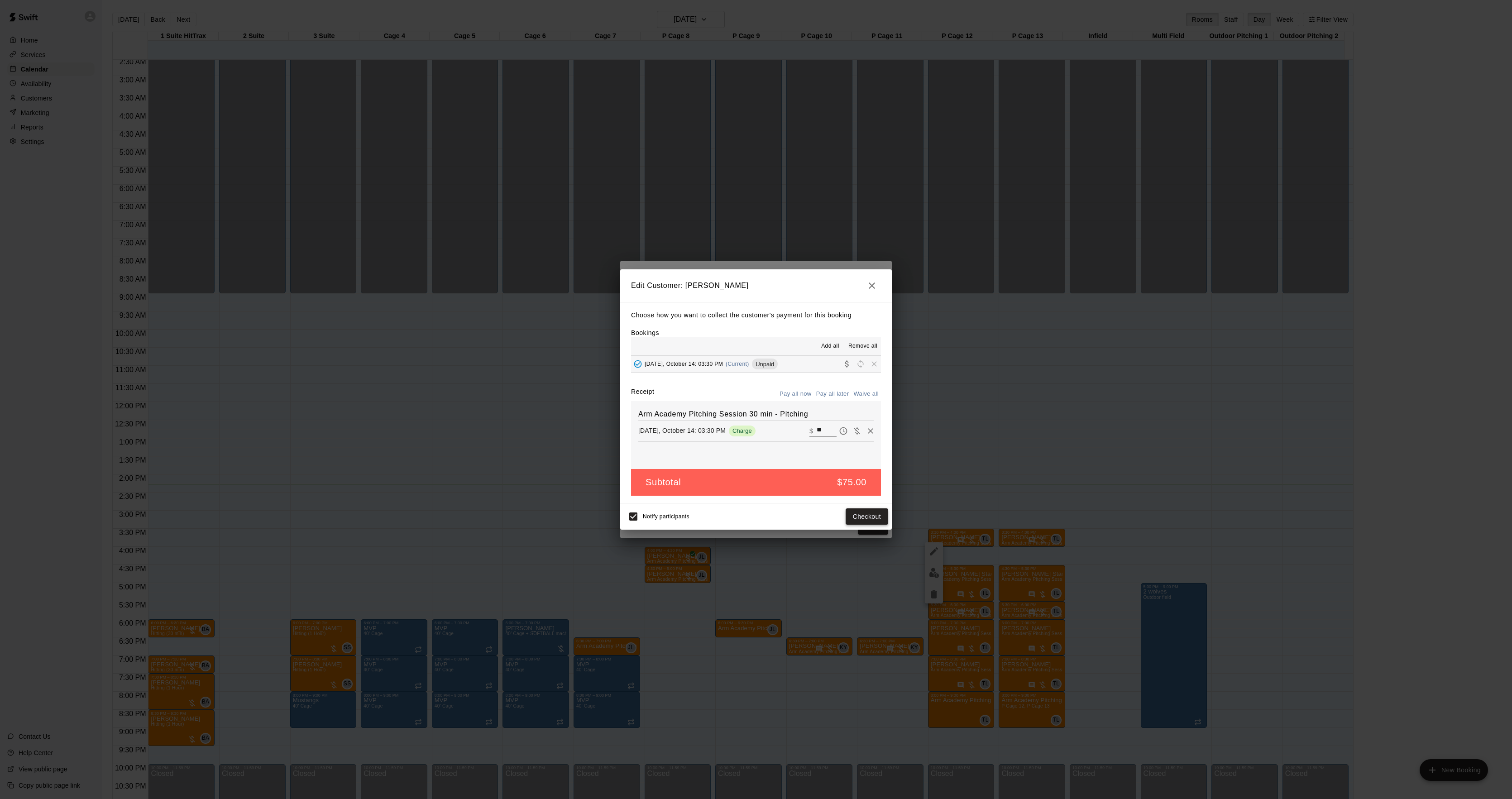
click at [864, 511] on button "Checkout" at bounding box center [867, 517] width 42 height 16
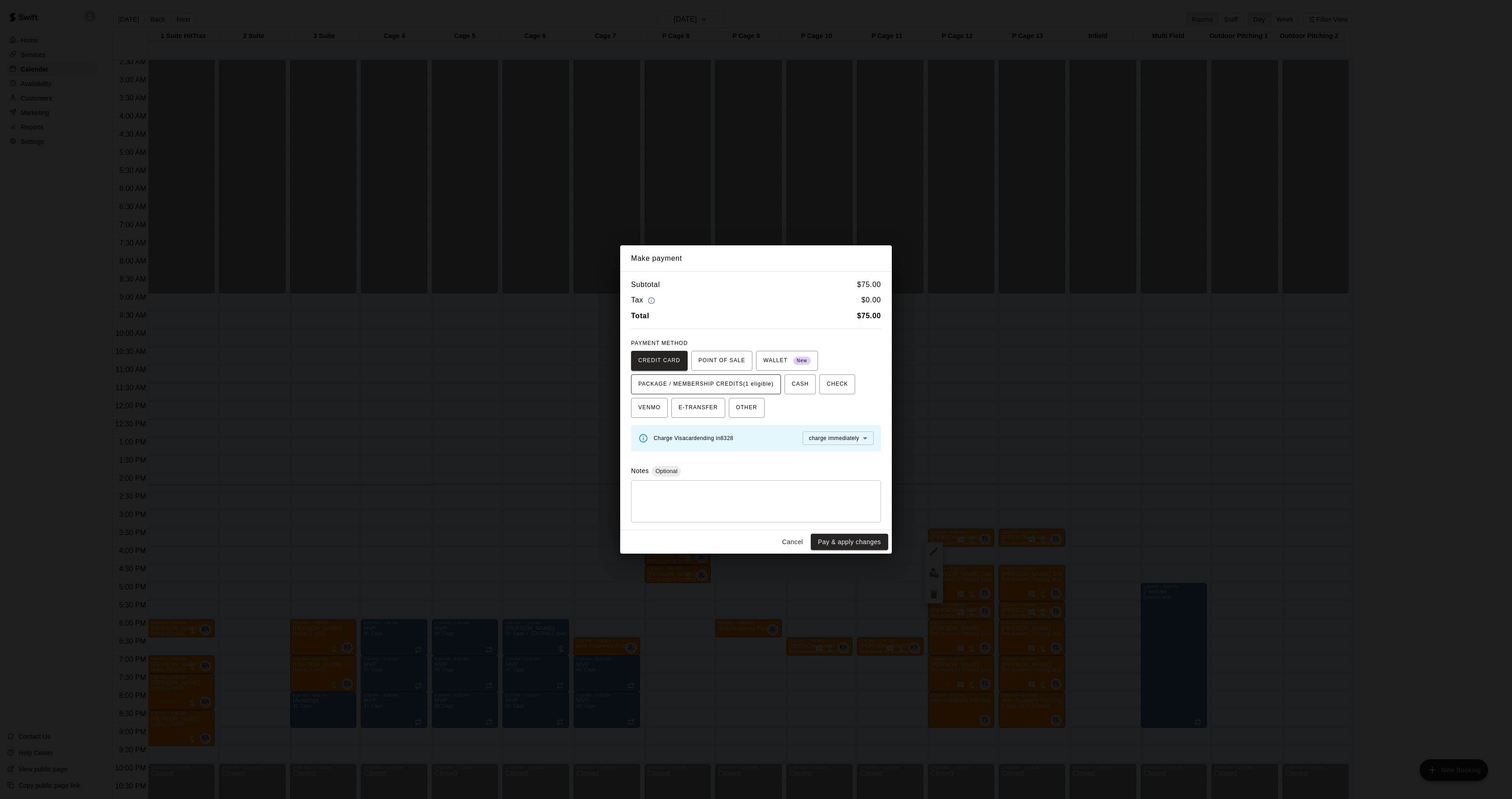
click at [709, 374] on button "PACKAGE / MEMBERSHIP CREDITS (1 eligible)" at bounding box center [706, 384] width 150 height 20
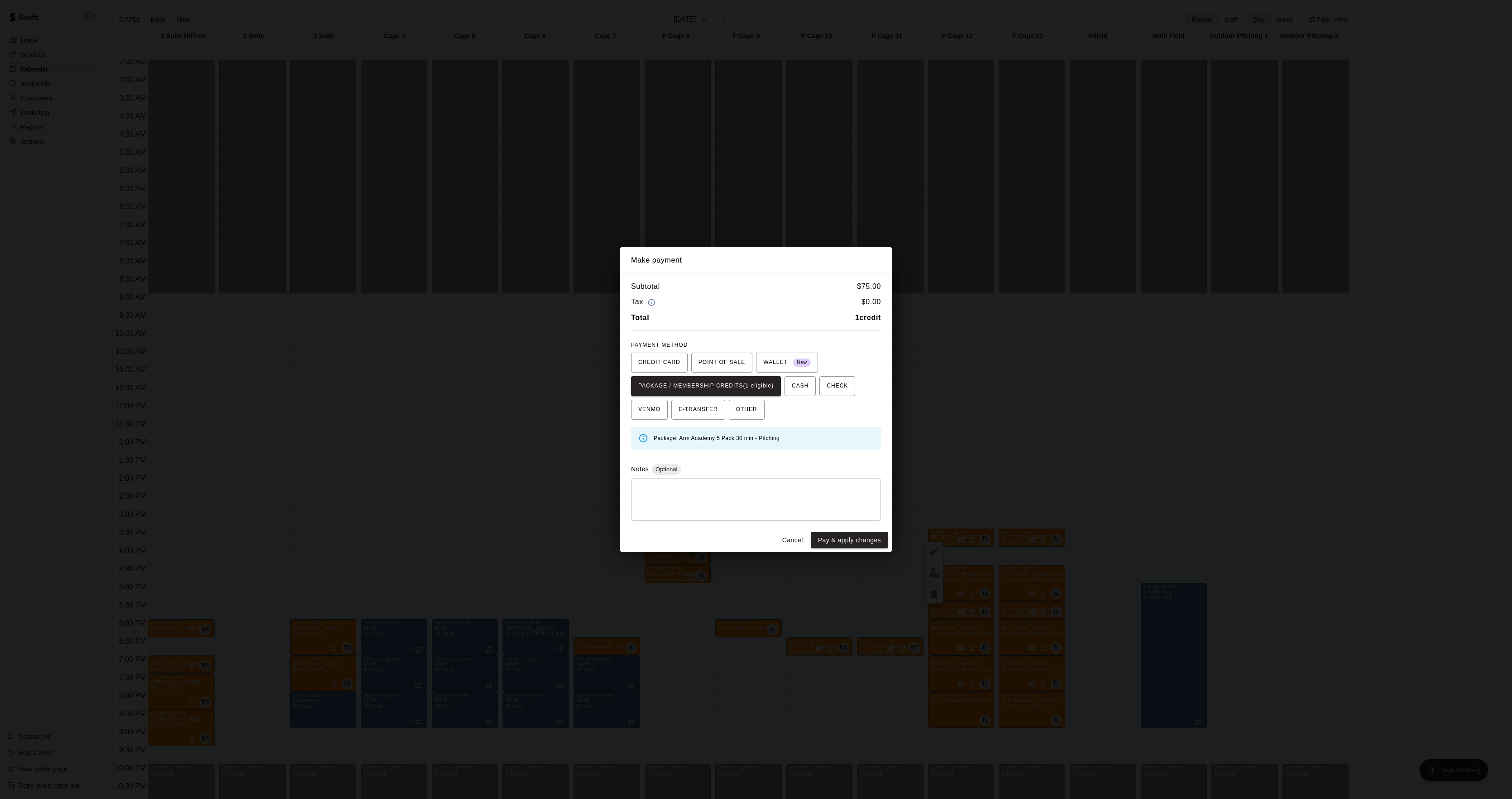
click at [873, 531] on div "Cancel Pay & apply changes" at bounding box center [756, 540] width 271 height 24
click at [877, 536] on button "Pay & apply changes" at bounding box center [849, 540] width 77 height 16
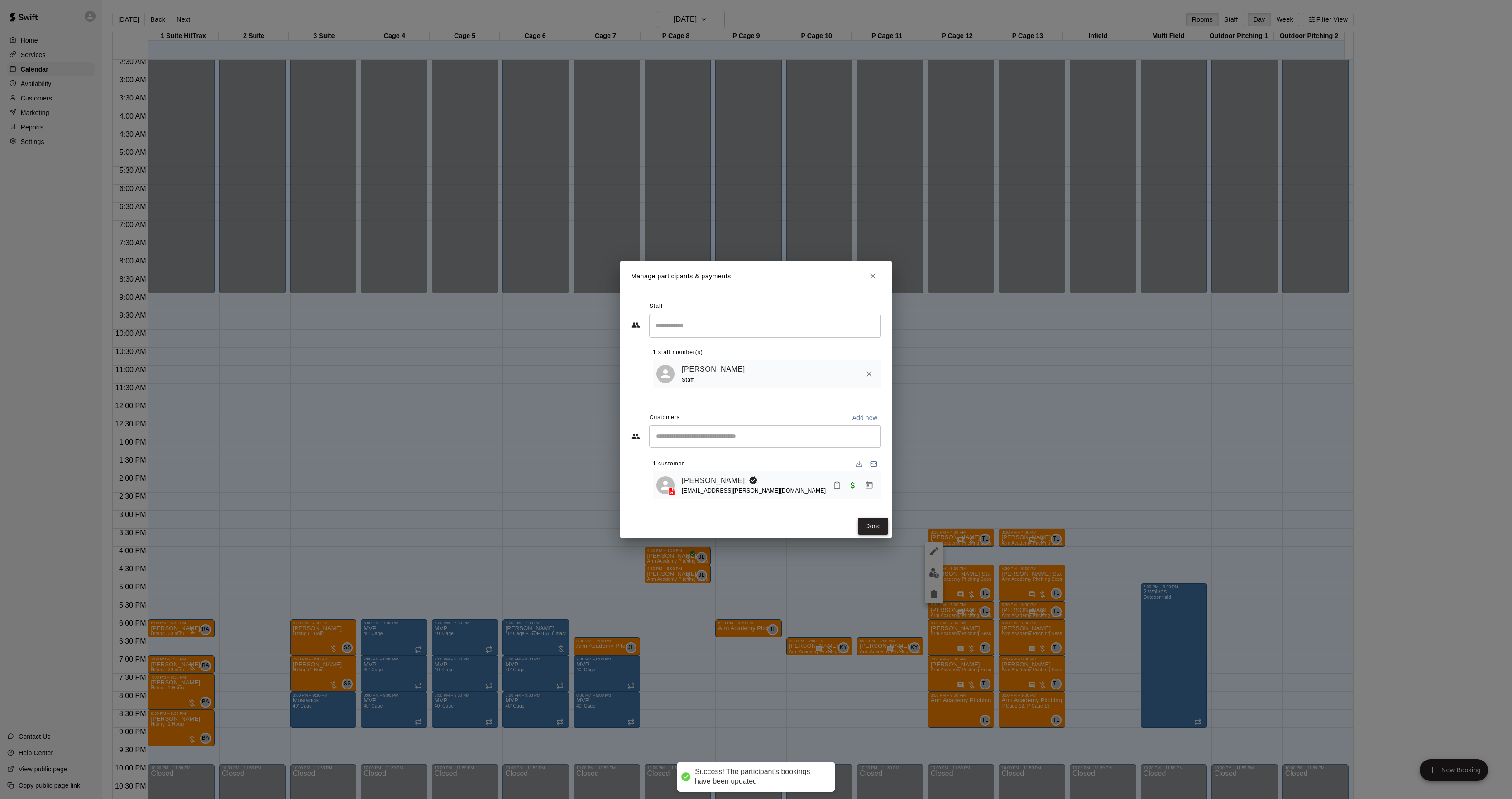
click at [879, 530] on button "Done" at bounding box center [873, 526] width 30 height 16
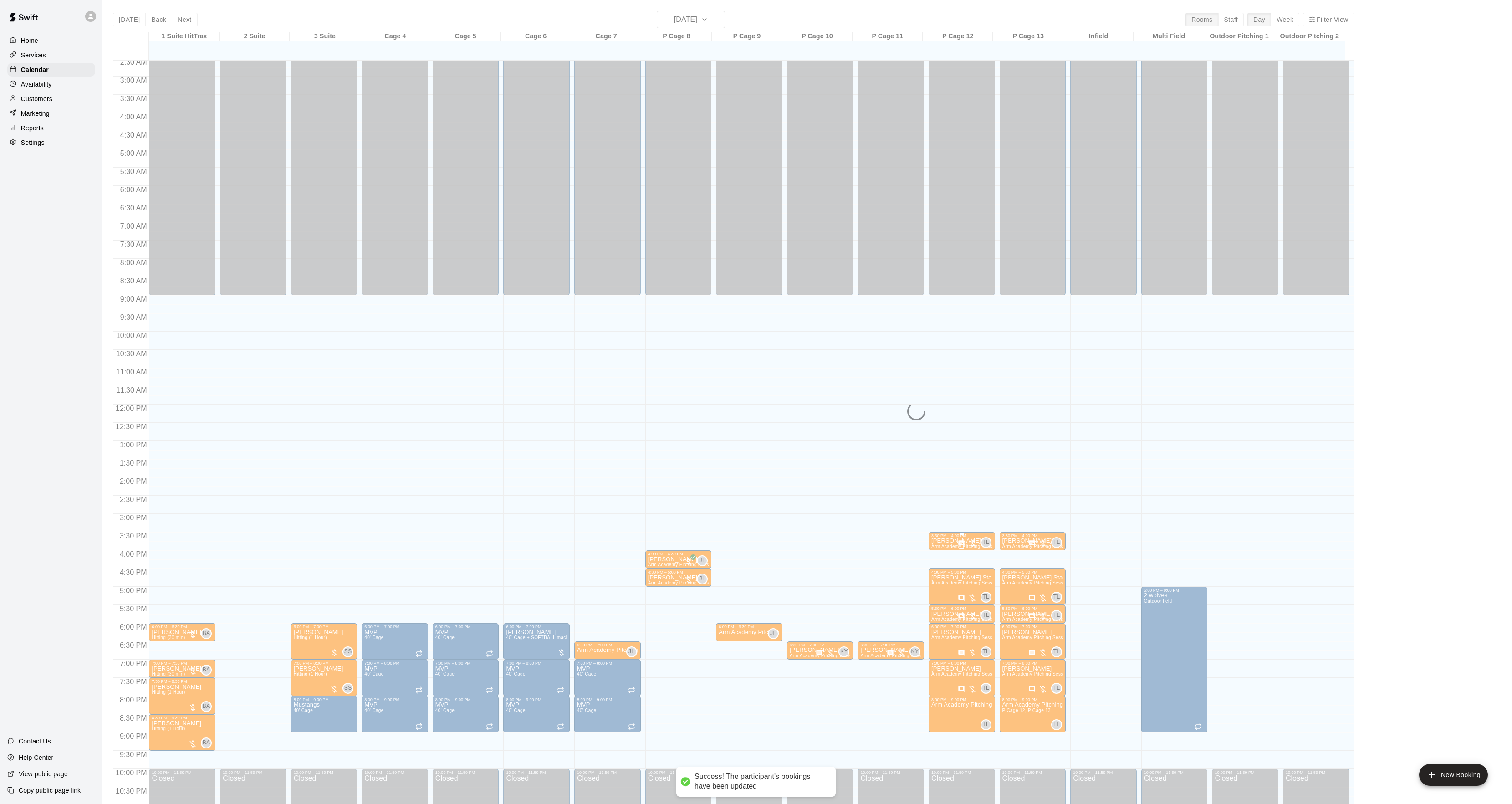
click at [933, 541] on p "[PERSON_NAME]" at bounding box center [962, 541] width 61 height 0
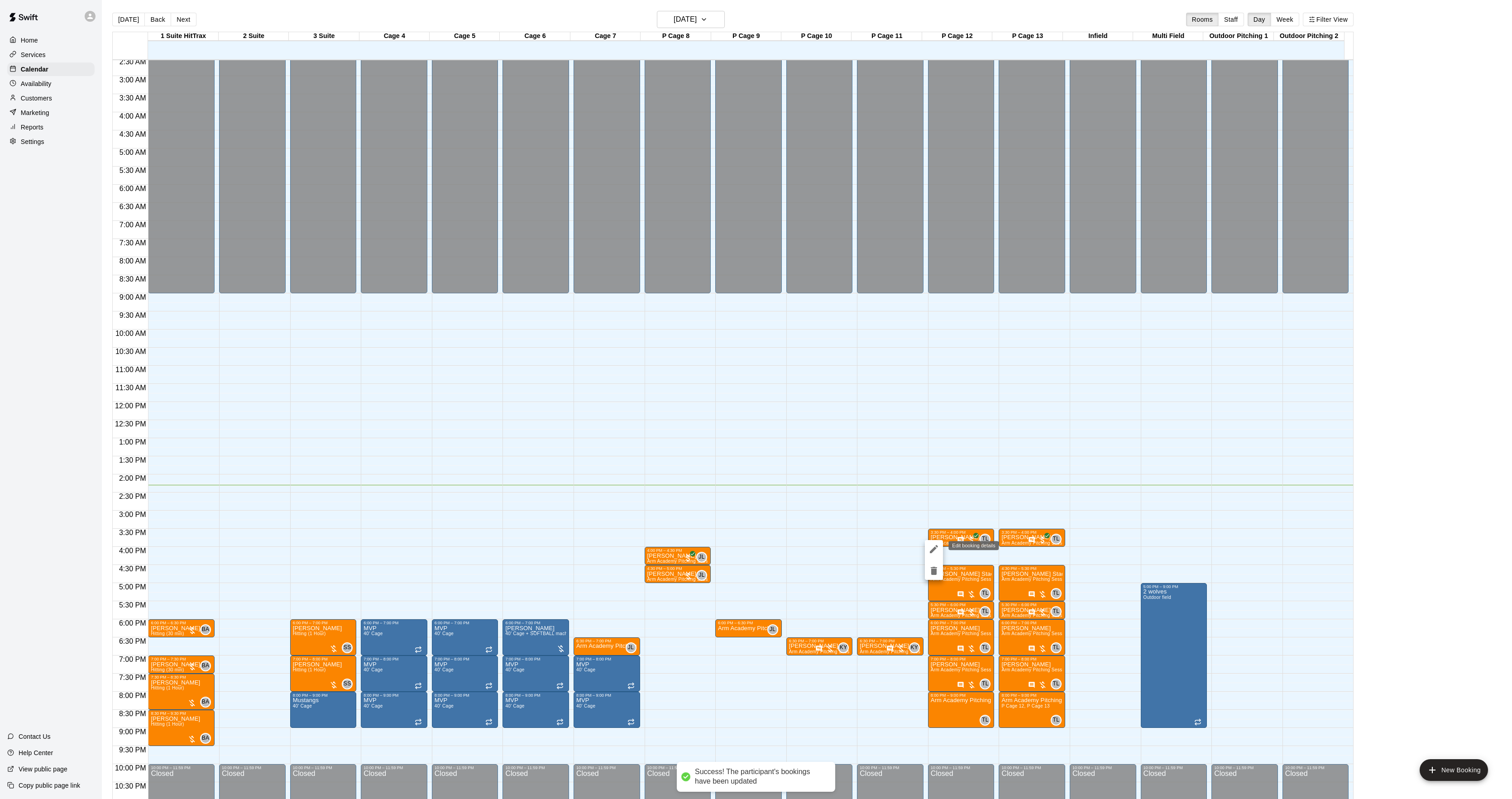
click at [929, 548] on icon "edit" at bounding box center [934, 549] width 11 height 11
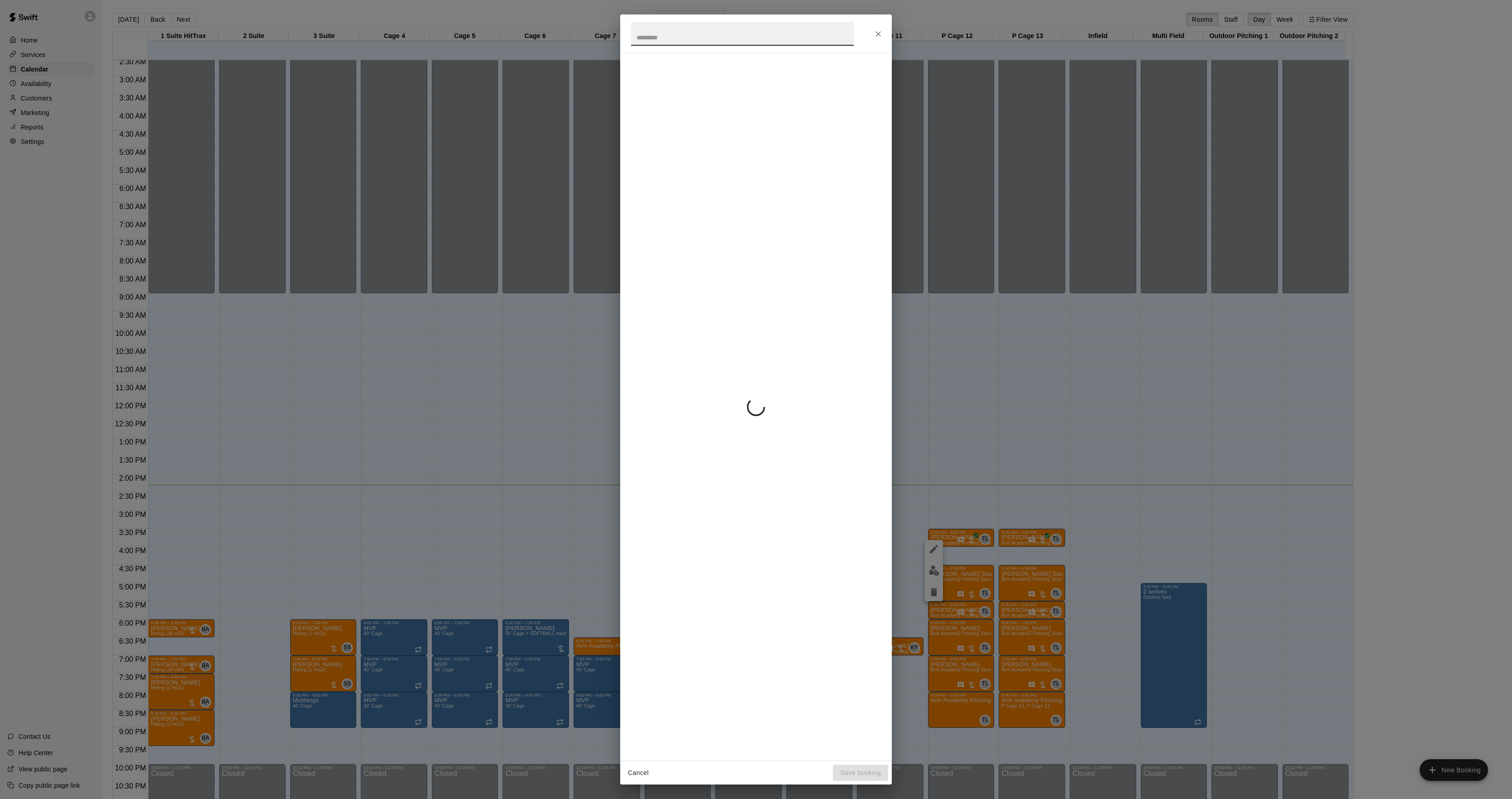
click at [995, 386] on div "Cancel Save booking" at bounding box center [756, 400] width 1512 height 799
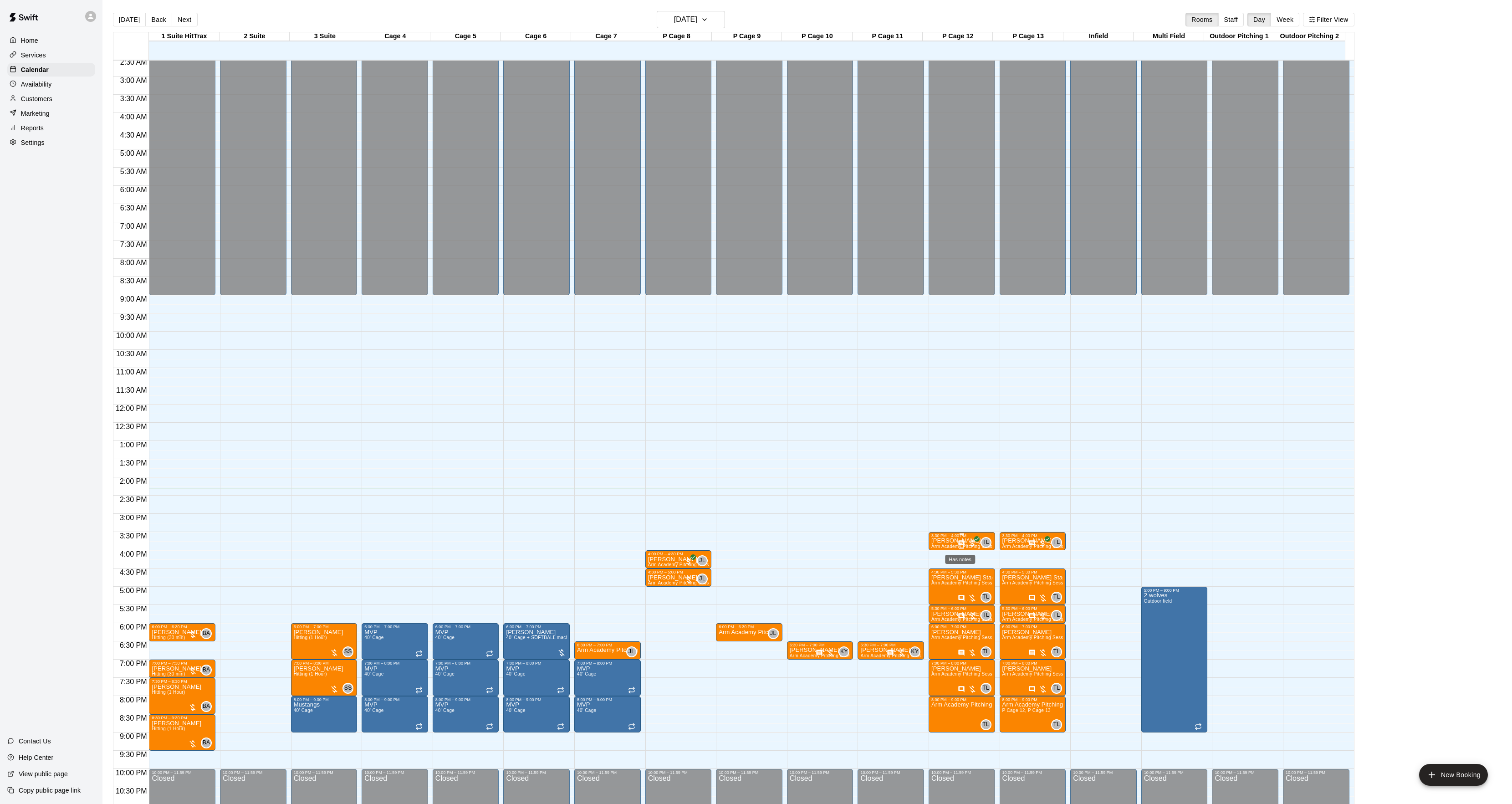
click at [955, 541] on p "[PERSON_NAME]" at bounding box center [962, 541] width 61 height 0
click at [945, 553] on button "edit" at bounding box center [939, 552] width 18 height 18
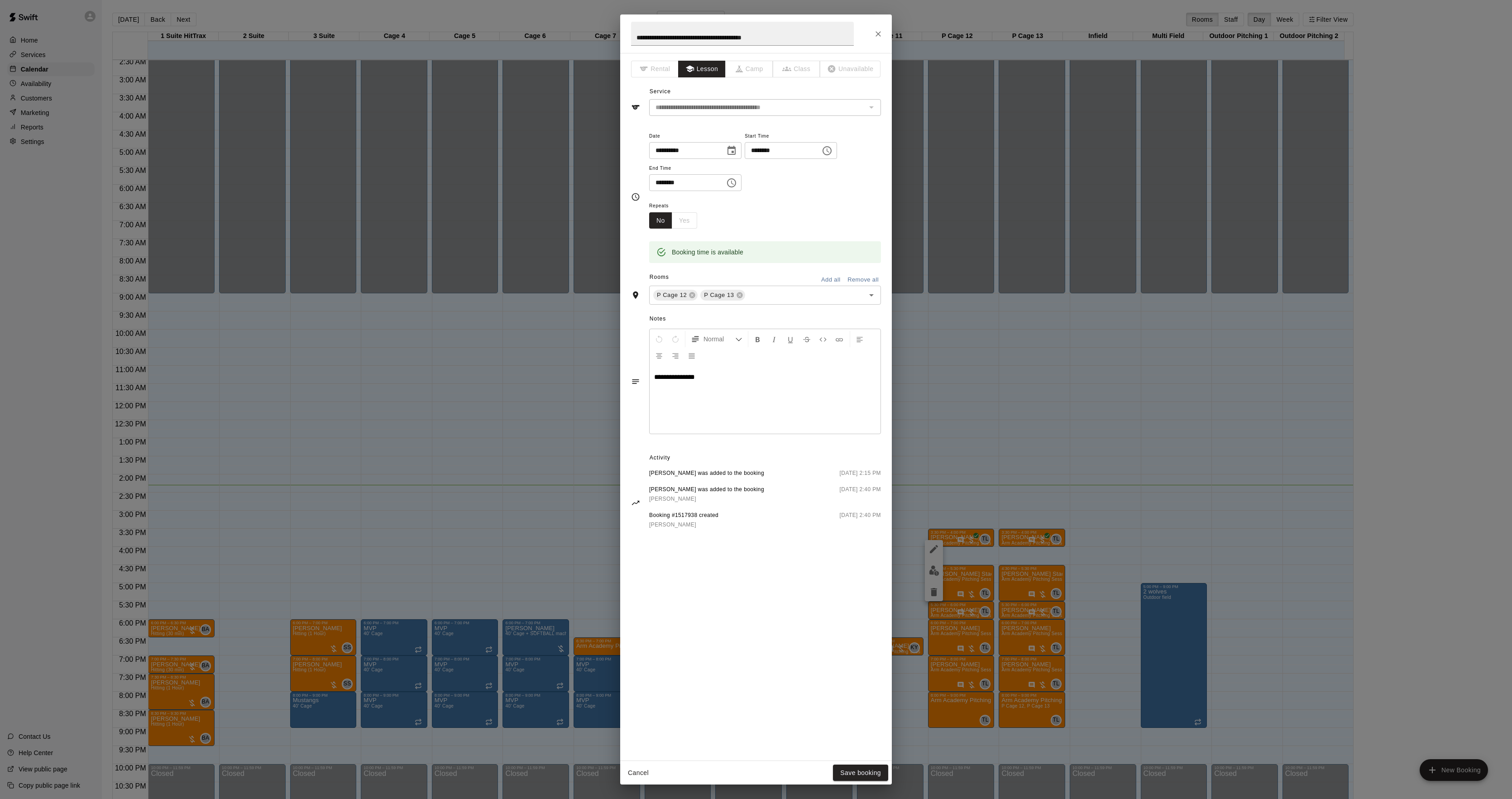
drag, startPoint x: 772, startPoint y: 386, endPoint x: 522, endPoint y: 373, distance: 250.3
click at [544, 380] on div "**********" at bounding box center [756, 400] width 1512 height 799
click at [861, 770] on button "Save booking" at bounding box center [860, 773] width 56 height 16
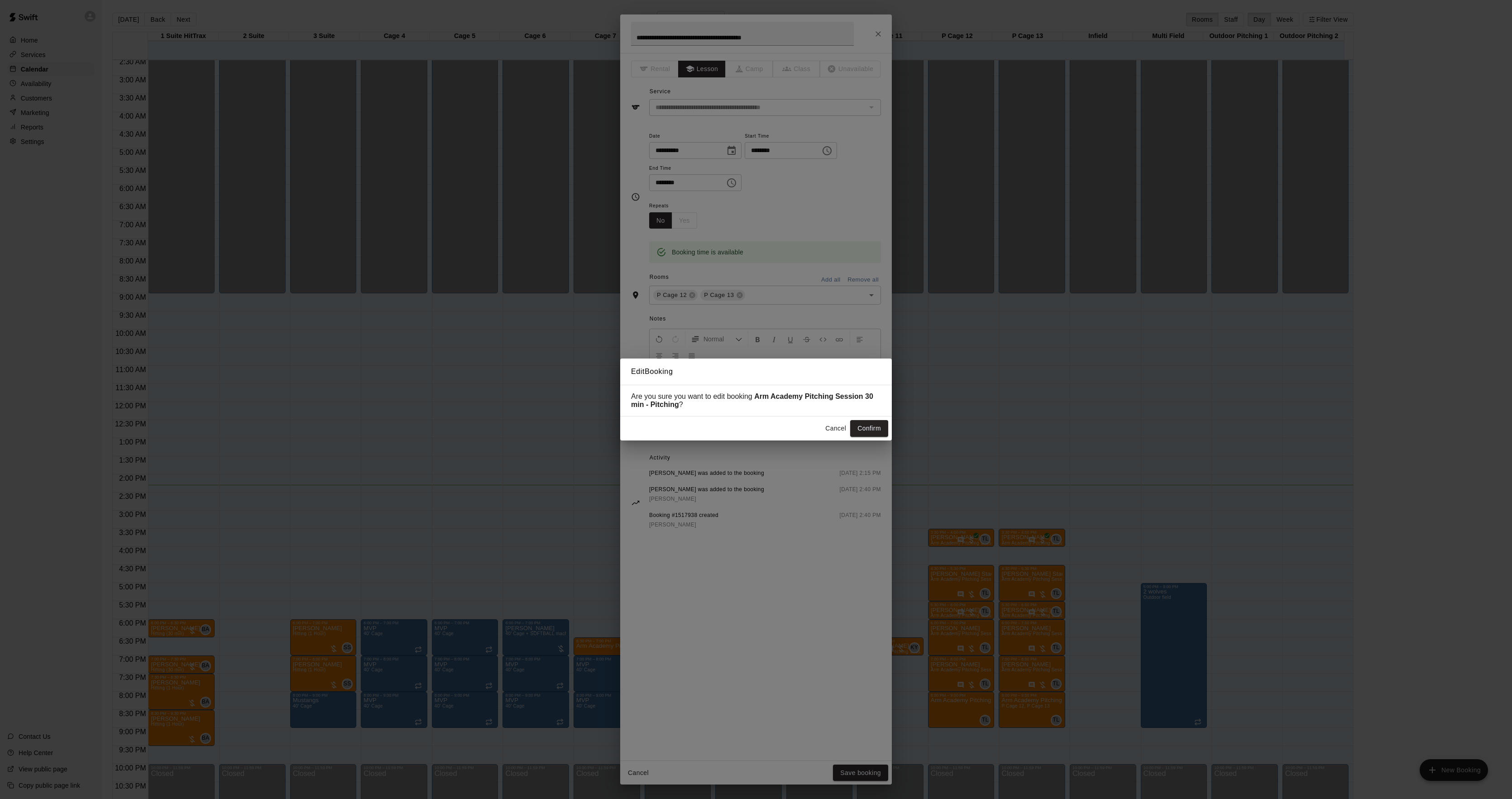
click at [866, 431] on button "Confirm" at bounding box center [868, 428] width 38 height 16
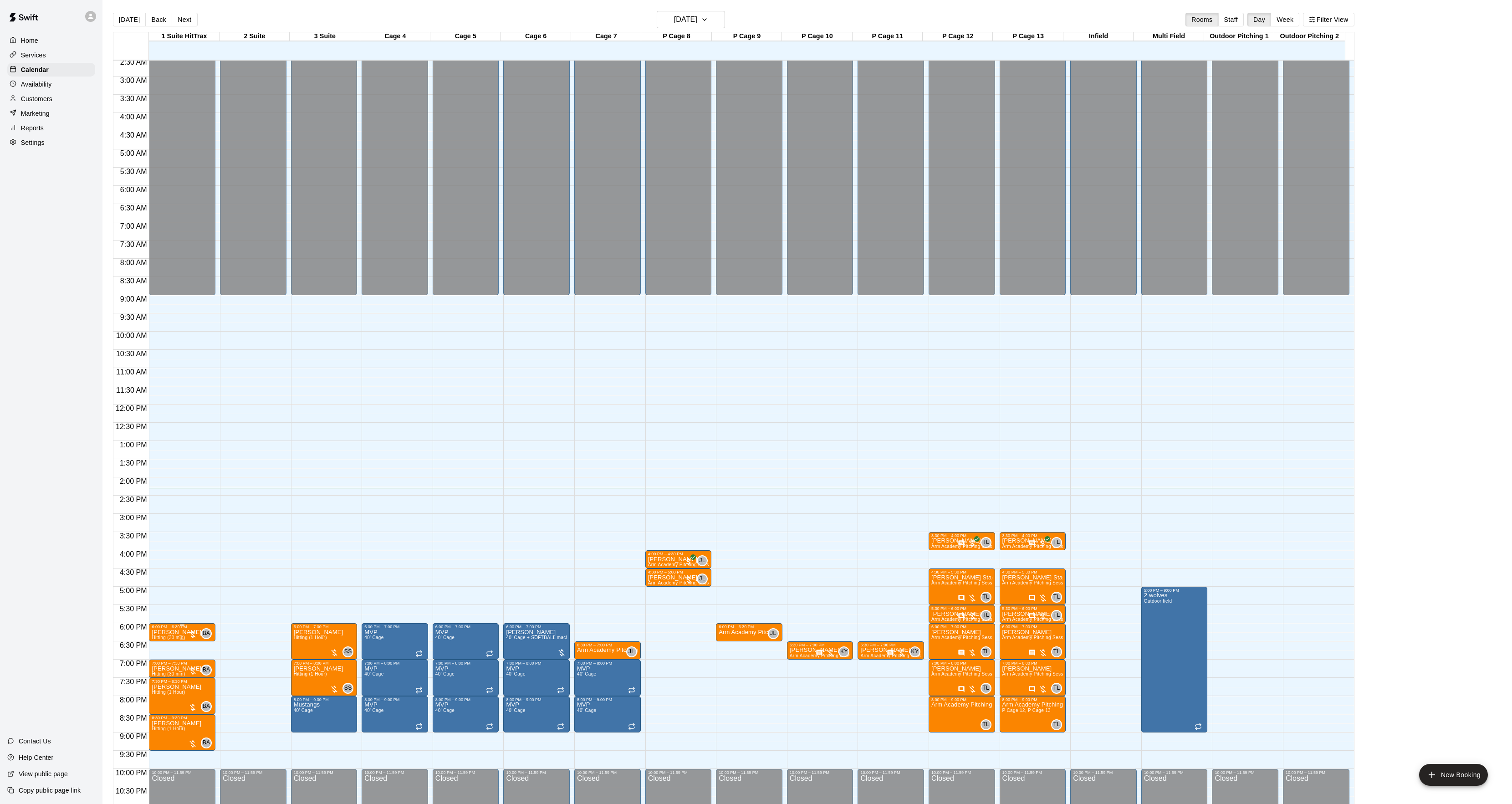
click at [179, 636] on span "Hitting (30 min)" at bounding box center [168, 637] width 33 height 5
click at [165, 659] on div at bounding box center [161, 667] width 18 height 61
click at [165, 660] on button "edit" at bounding box center [161, 667] width 18 height 18
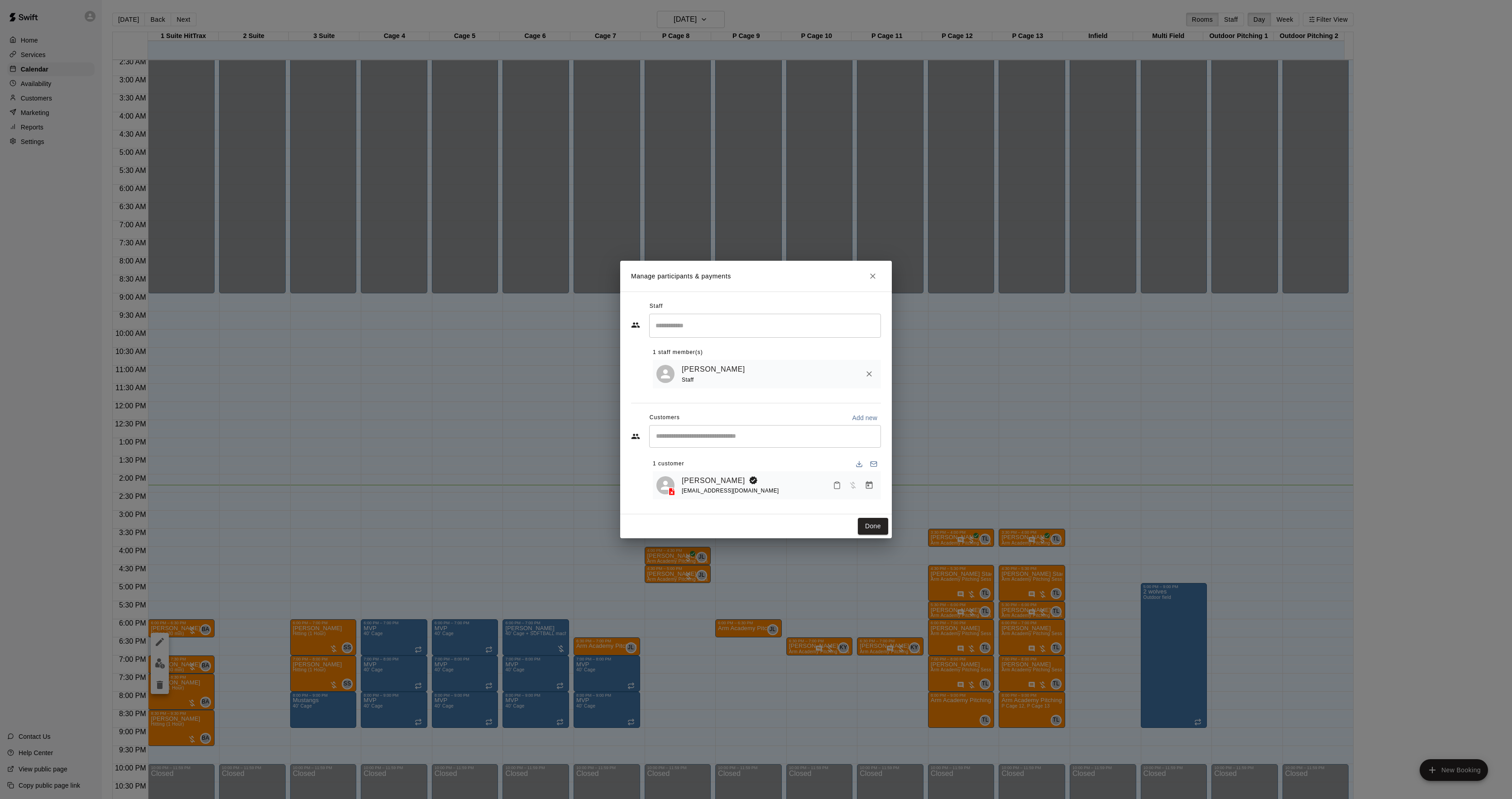
click at [873, 489] on icon "Manage bookings & payment" at bounding box center [869, 484] width 9 height 9
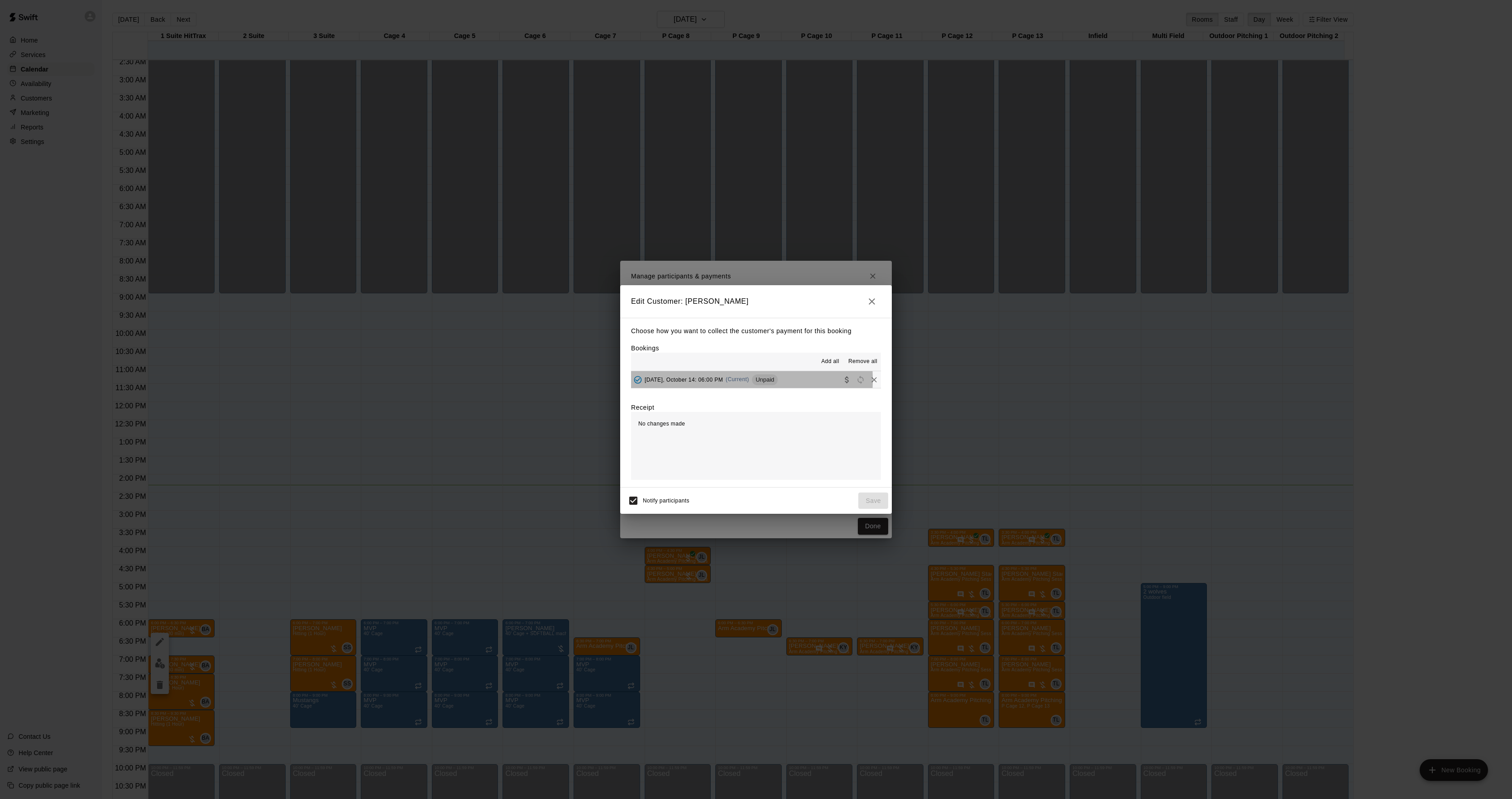
click at [699, 380] on span "[DATE], October 14: 06:00 PM" at bounding box center [684, 379] width 78 height 6
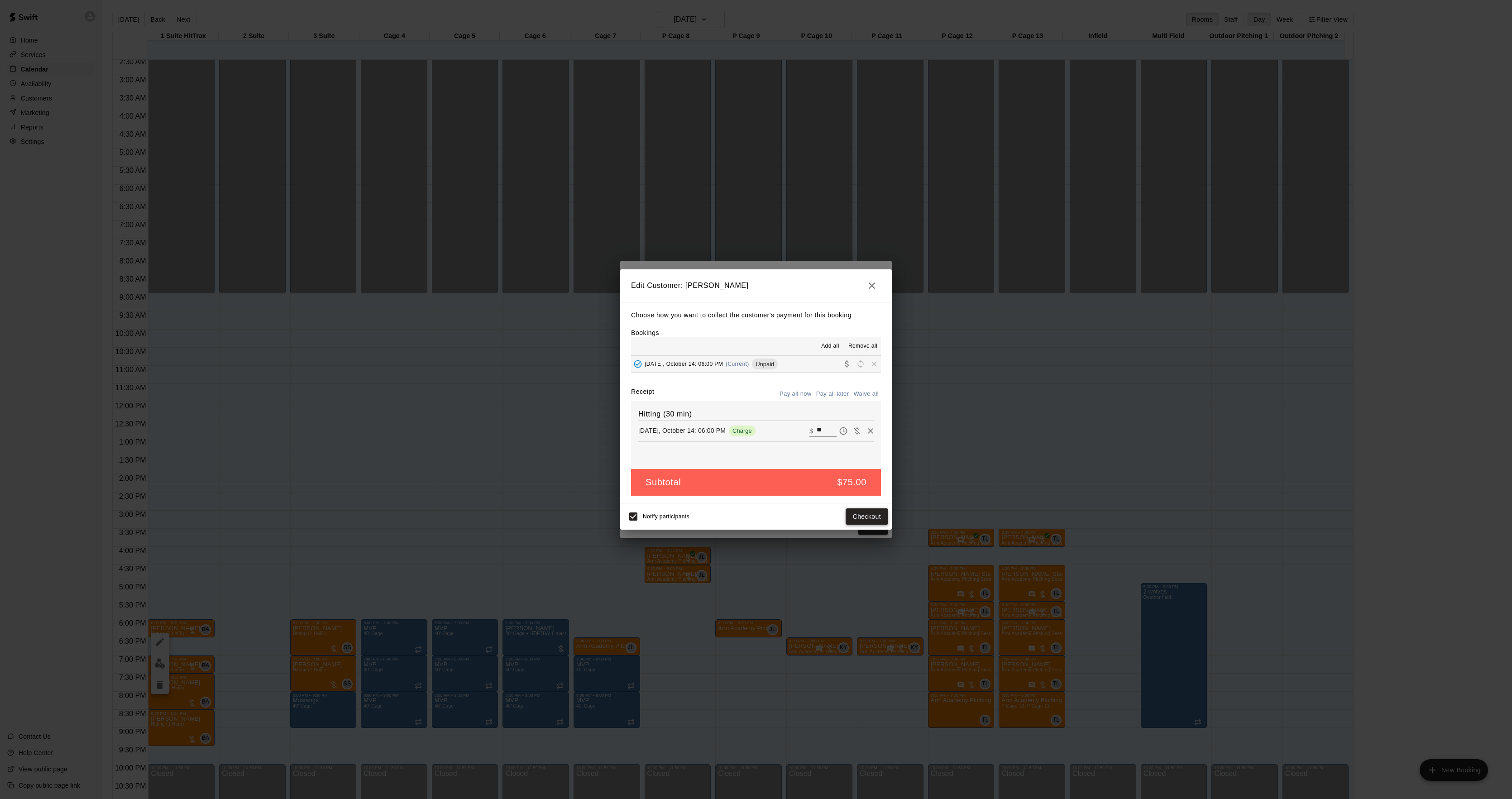
click at [866, 518] on button "Checkout" at bounding box center [867, 517] width 42 height 16
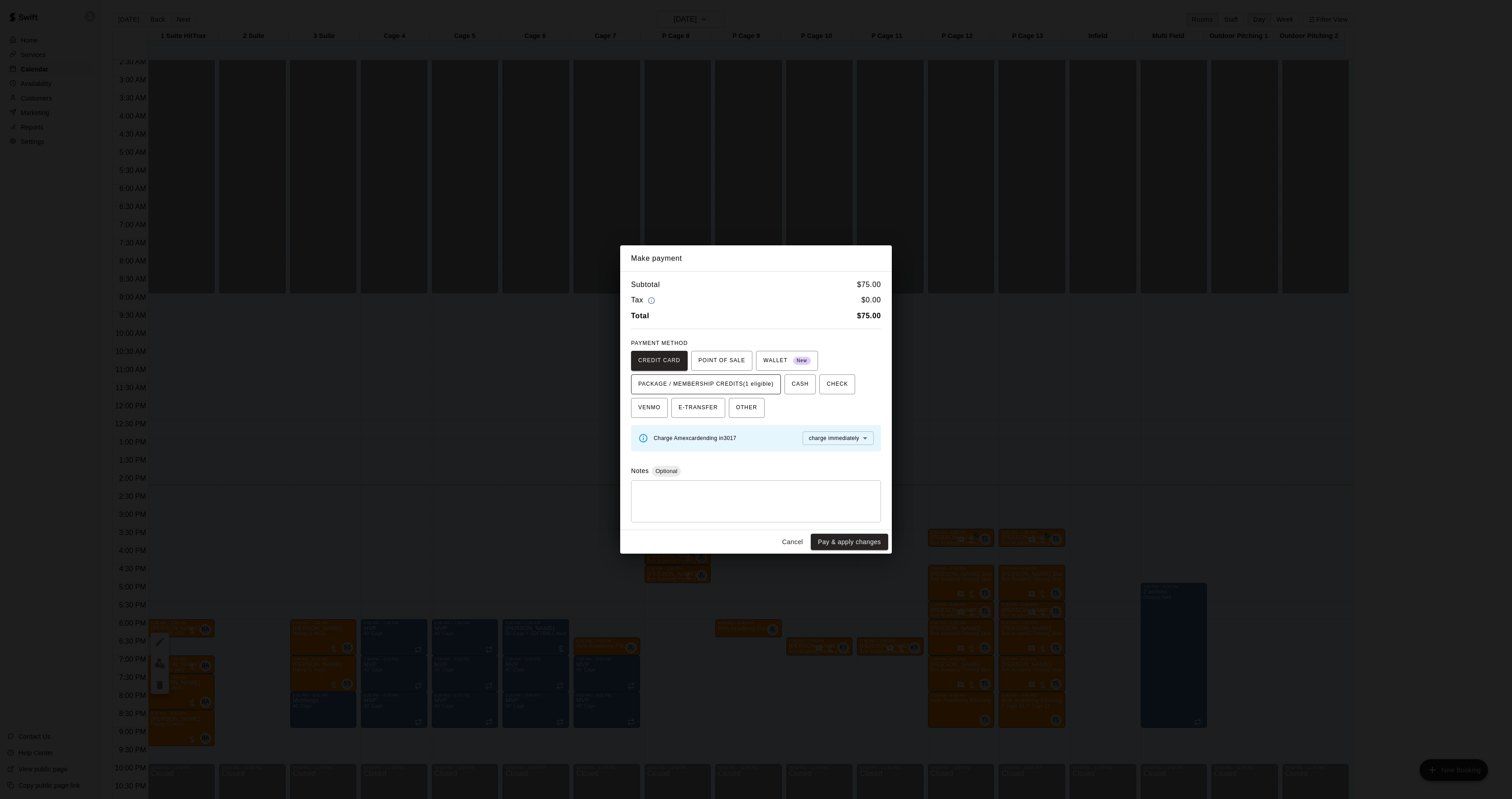
click at [734, 384] on span "PACKAGE / MEMBERSHIP CREDITS (1 eligible)" at bounding box center [705, 384] width 135 height 14
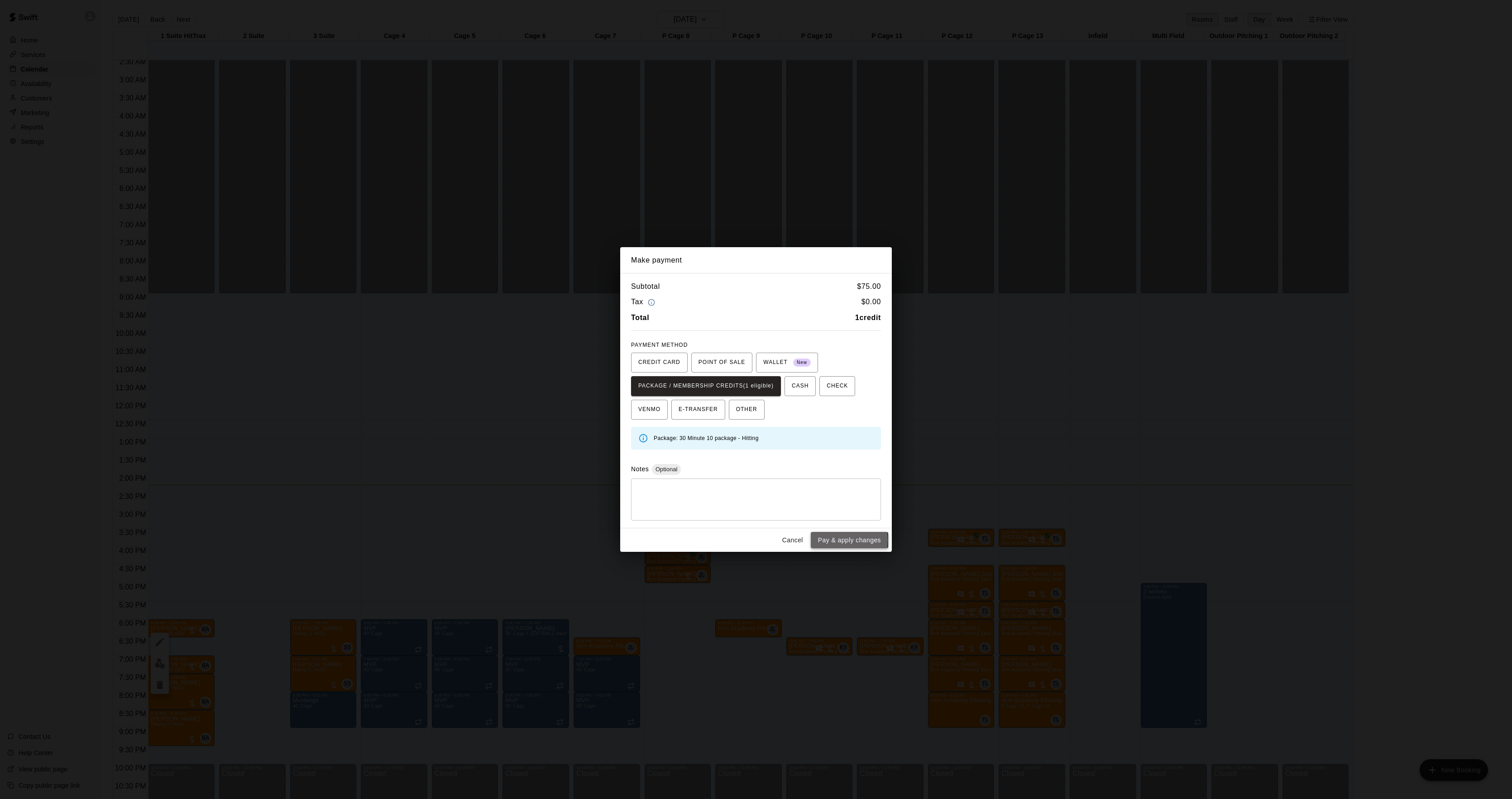
click at [822, 541] on button "Pay & apply changes" at bounding box center [849, 540] width 77 height 16
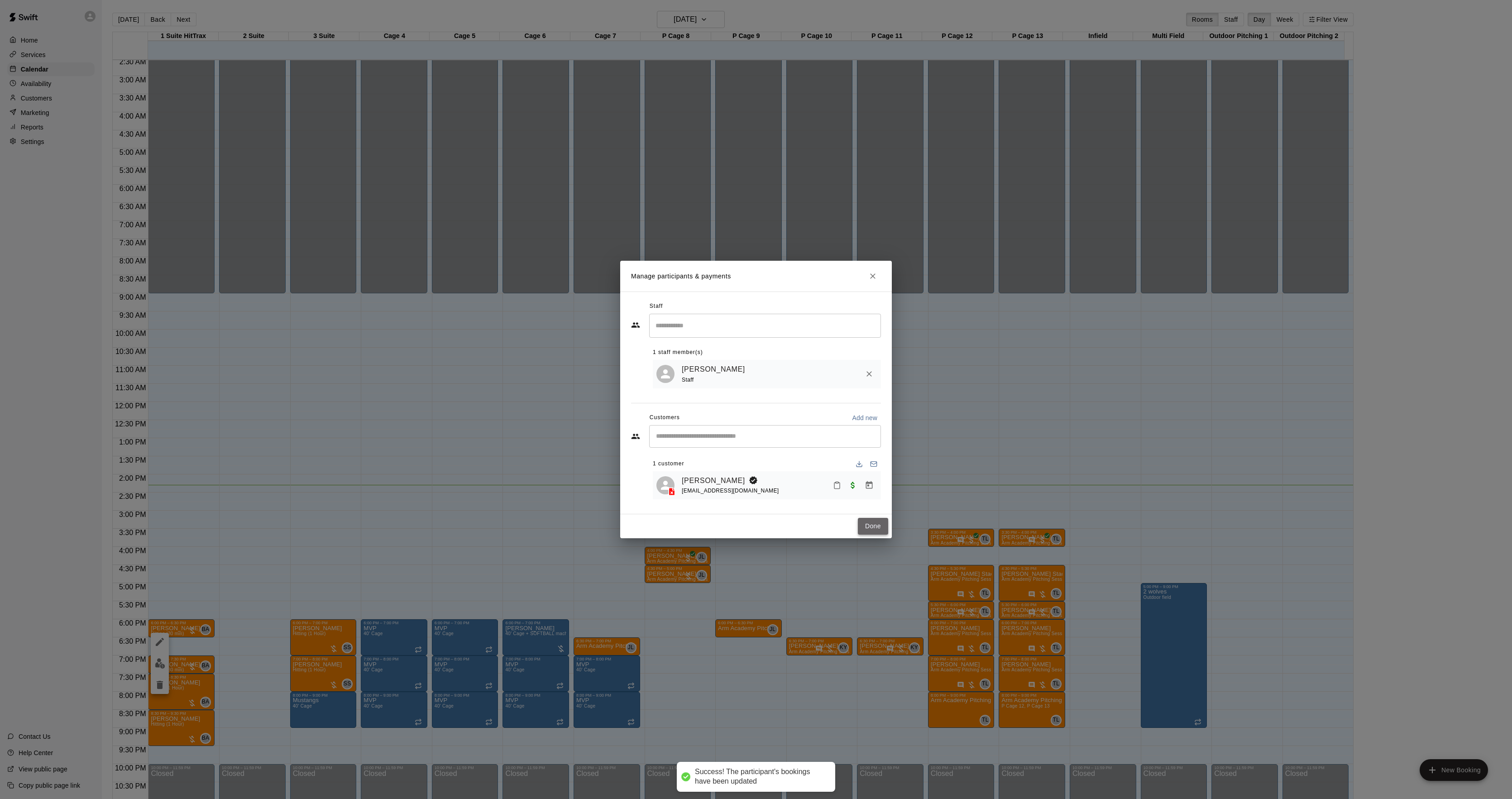
click at [868, 520] on button "Done" at bounding box center [873, 526] width 30 height 16
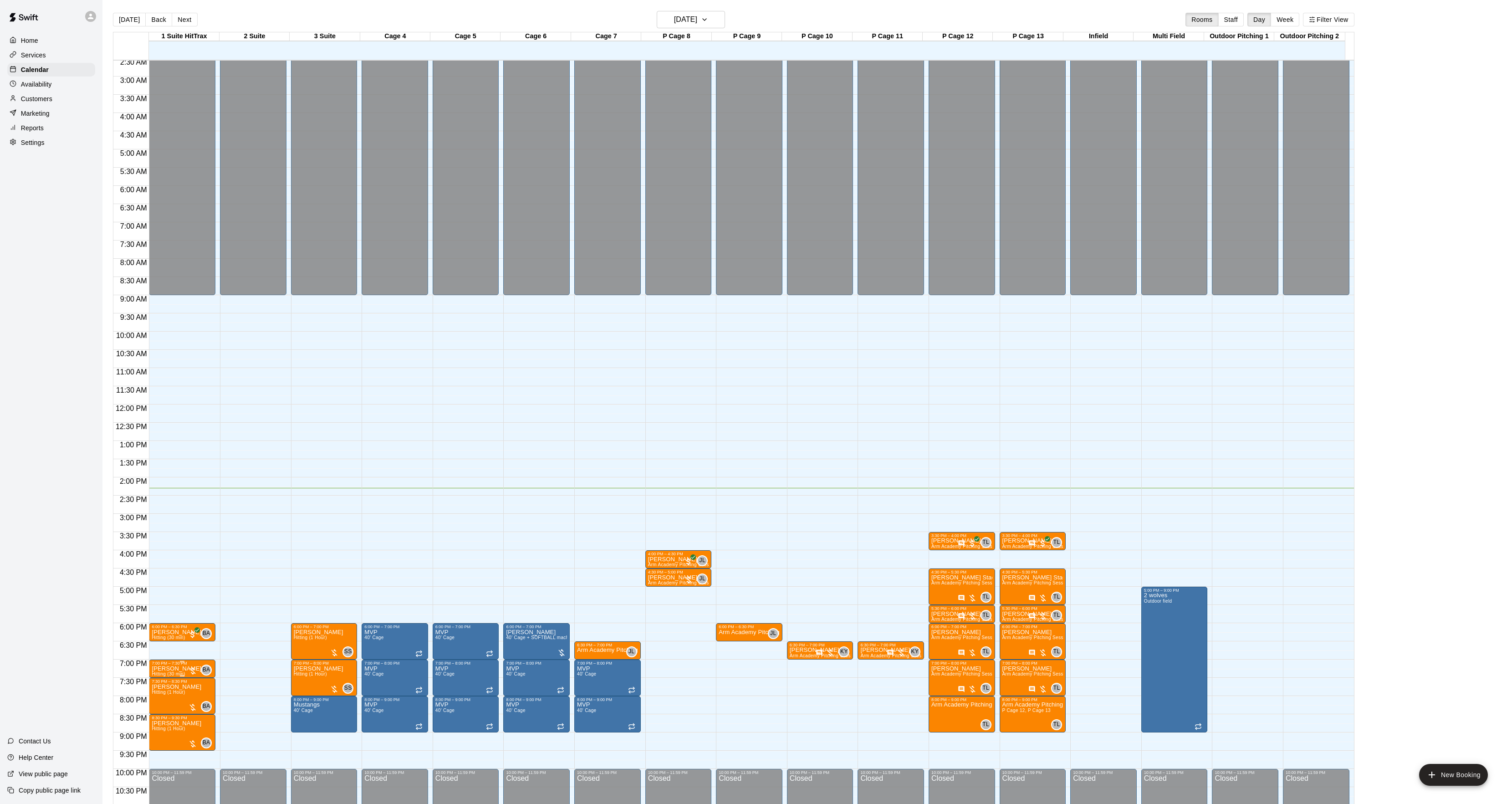
click at [181, 665] on div "7:00 PM – 7:30 PM" at bounding box center [182, 663] width 61 height 5
click at [163, 687] on img "edit" at bounding box center [161, 692] width 10 height 10
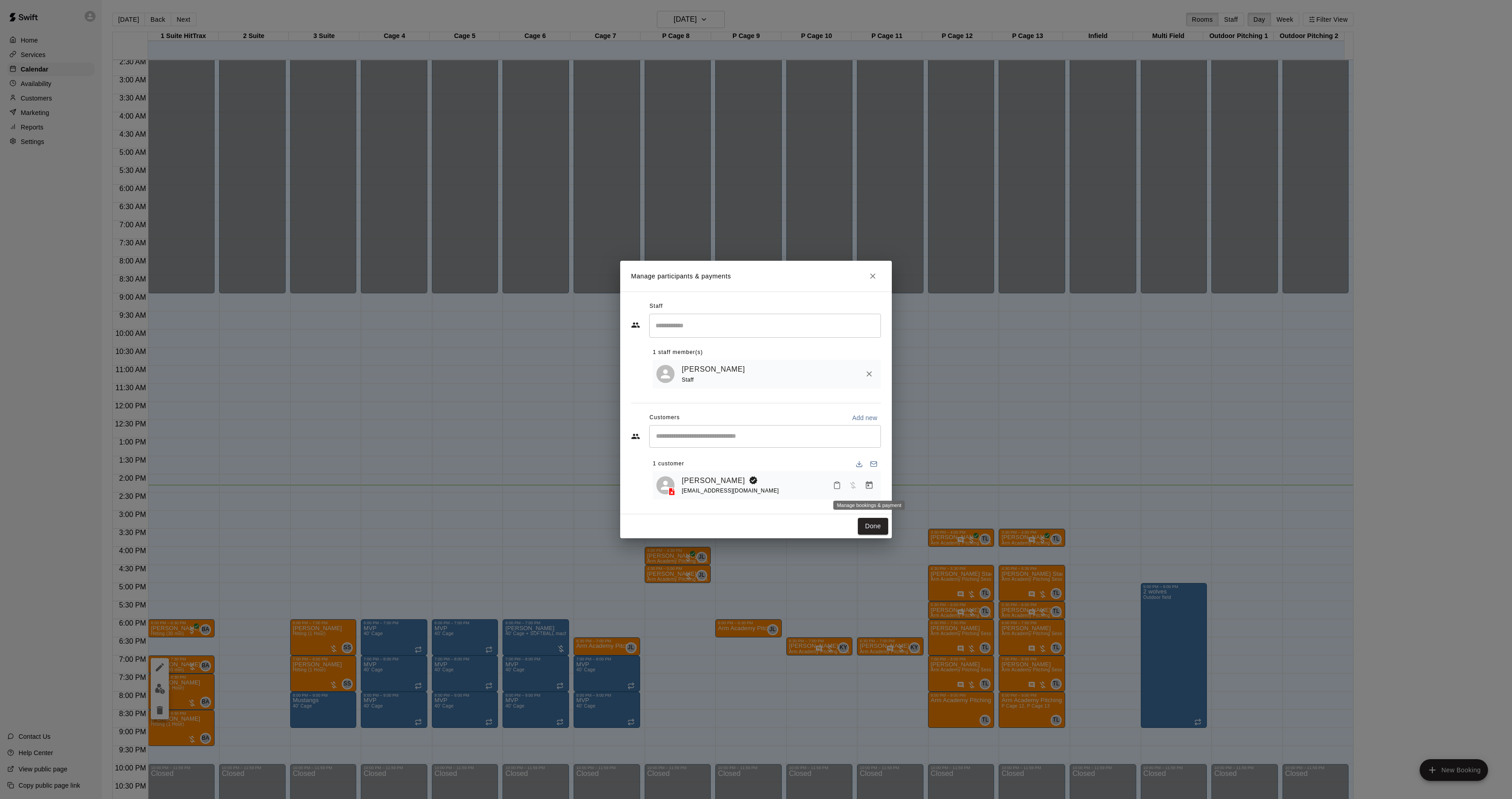
click at [866, 479] on button "Manage bookings & payment" at bounding box center [869, 485] width 16 height 16
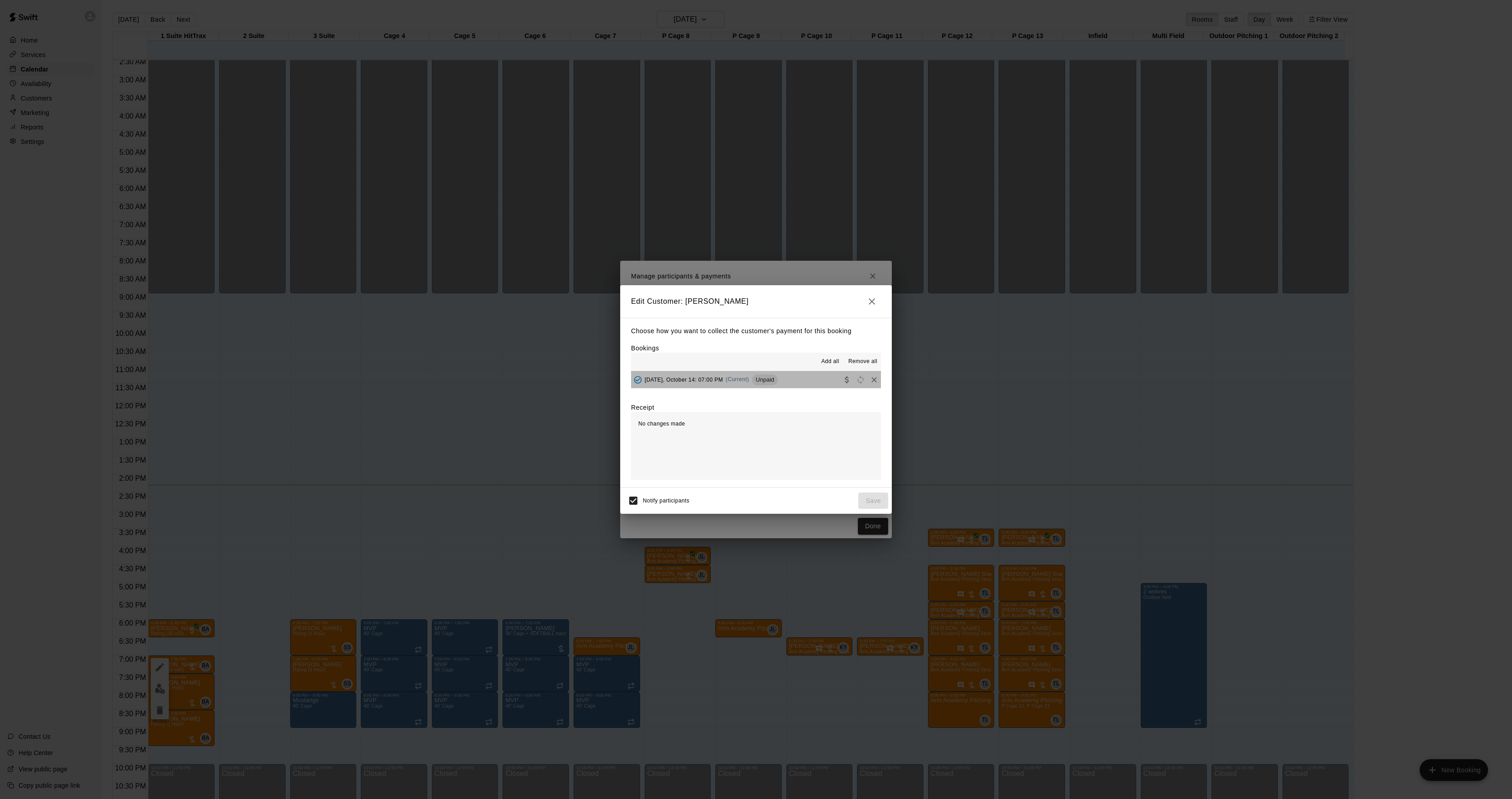
click at [774, 376] on div "Unpaid" at bounding box center [765, 380] width 26 height 11
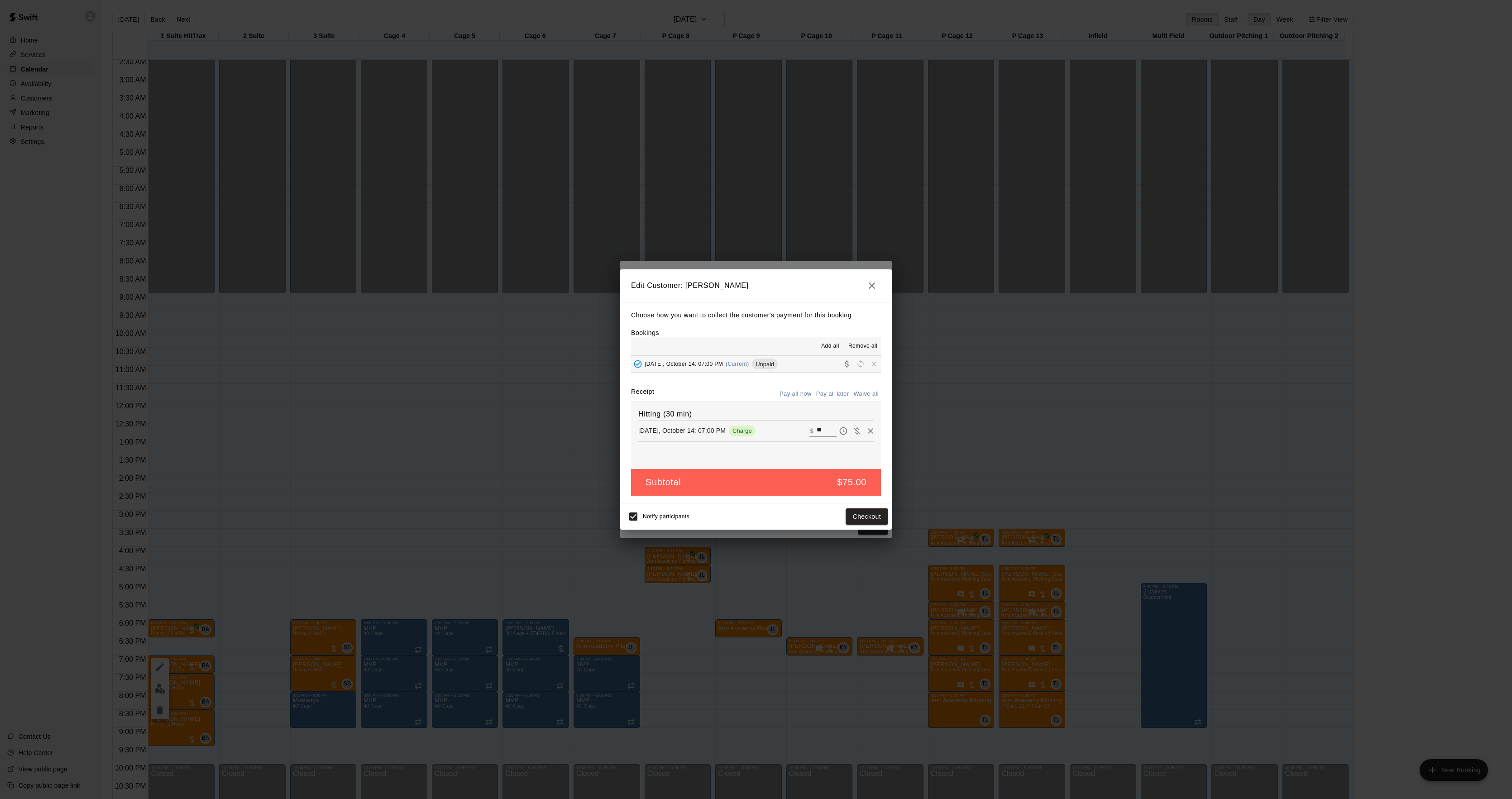
click at [853, 504] on div "Notify participants Checkout" at bounding box center [756, 517] width 271 height 26
click at [854, 517] on button "Checkout" at bounding box center [867, 517] width 42 height 16
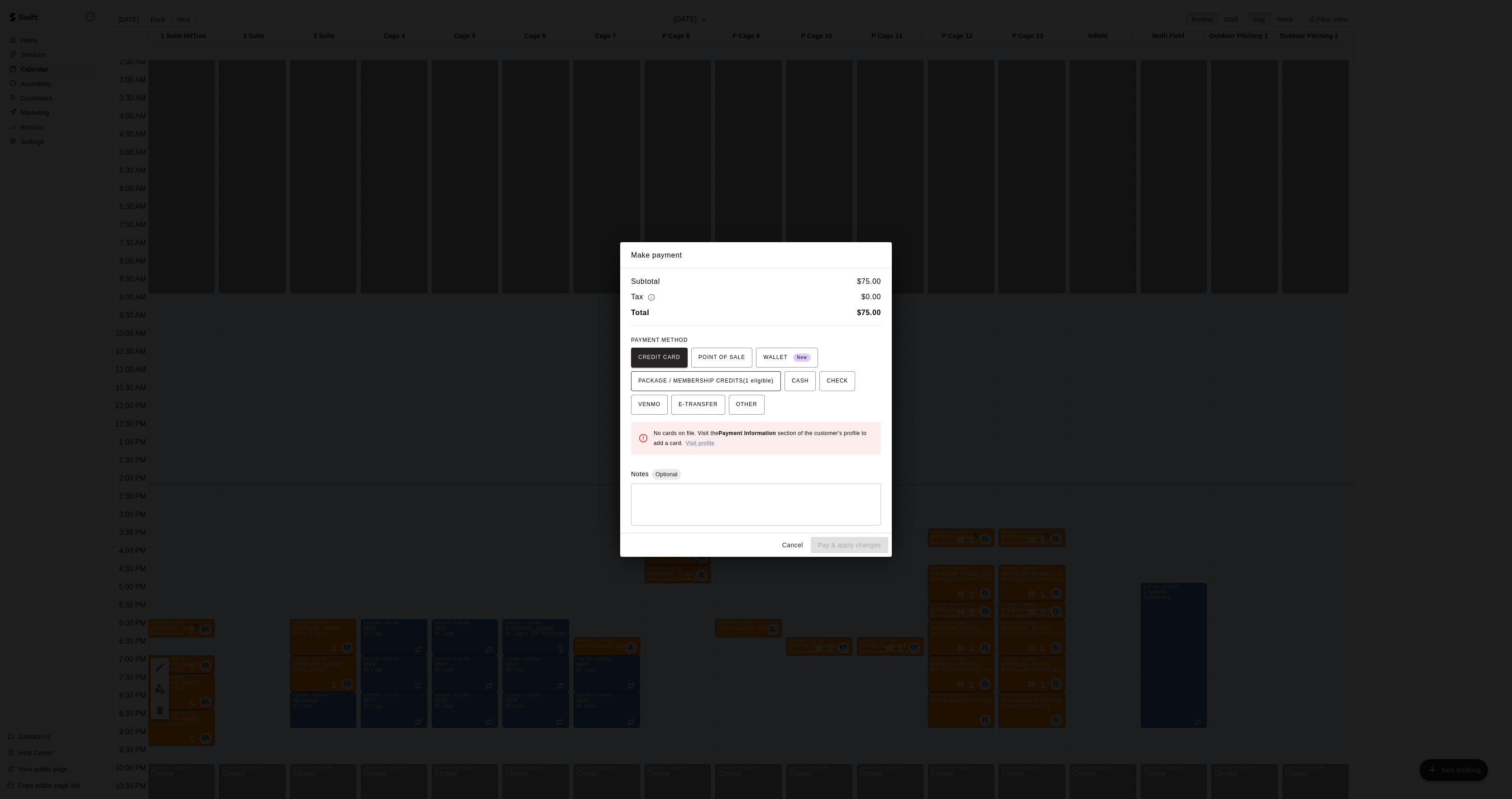
click at [761, 383] on span "PACKAGE / MEMBERSHIP CREDITS (1 eligible)" at bounding box center [705, 381] width 135 height 14
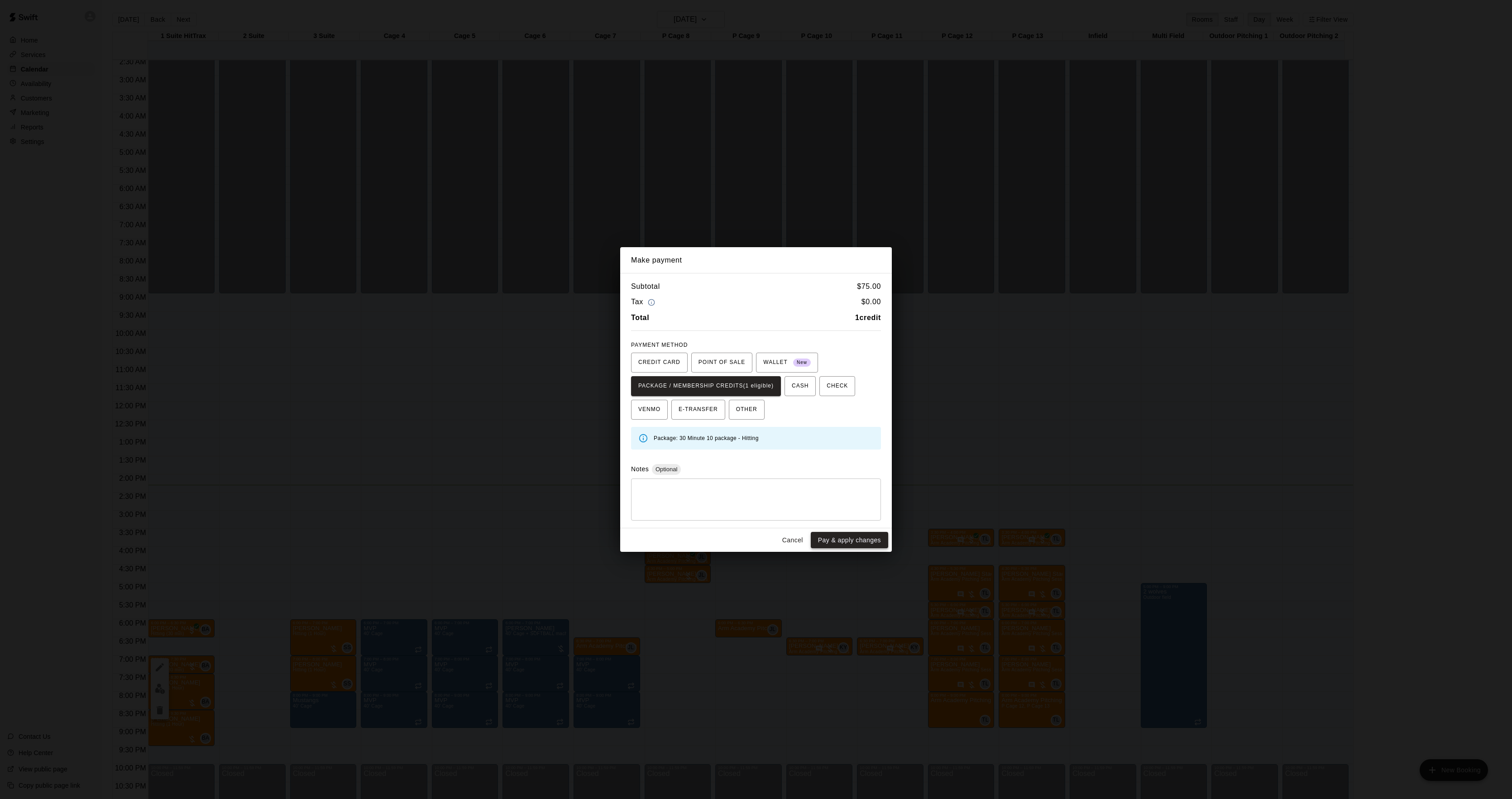
click at [838, 534] on button "Pay & apply changes" at bounding box center [849, 540] width 77 height 16
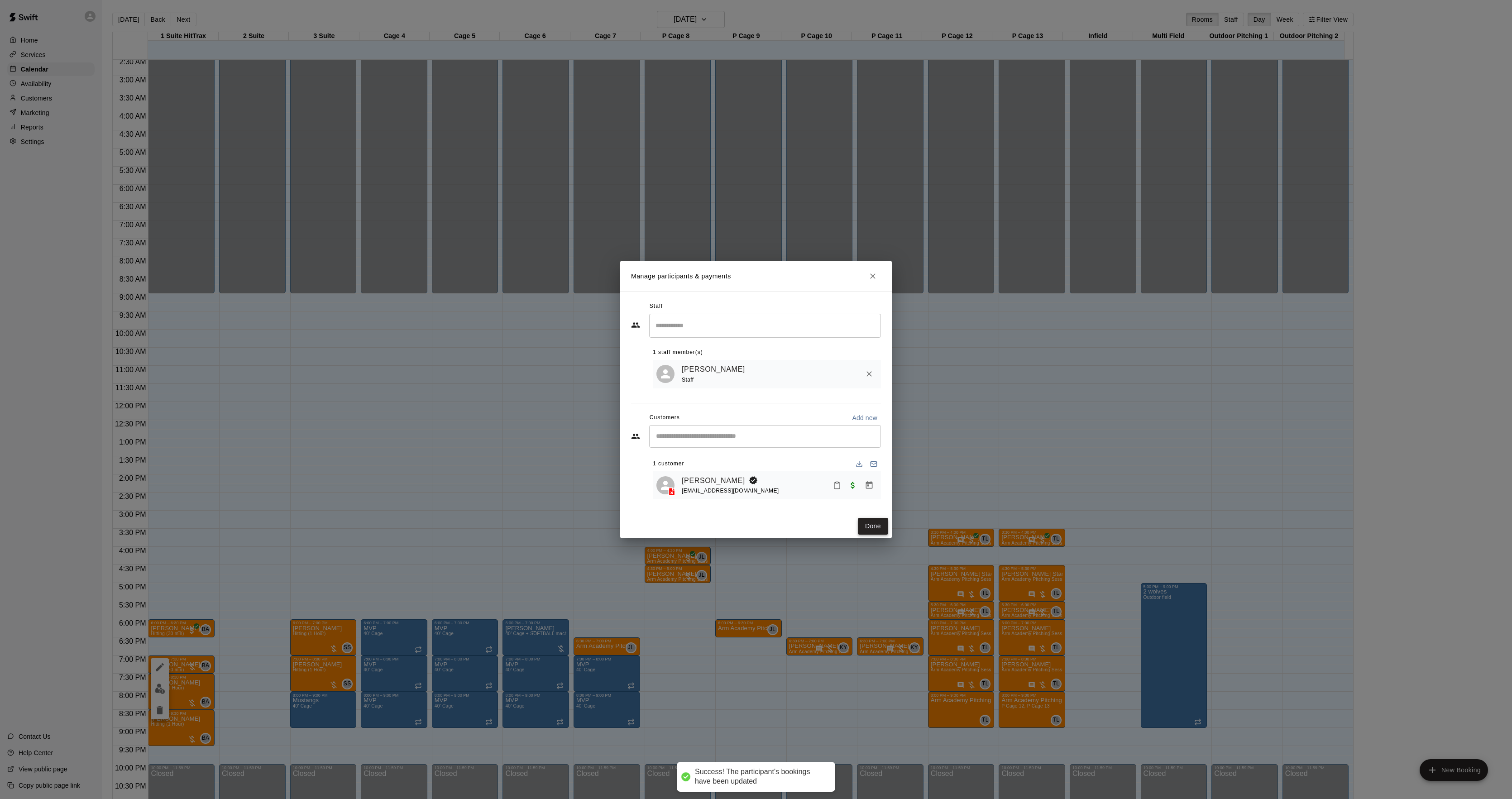
click at [859, 528] on button "Done" at bounding box center [873, 526] width 30 height 16
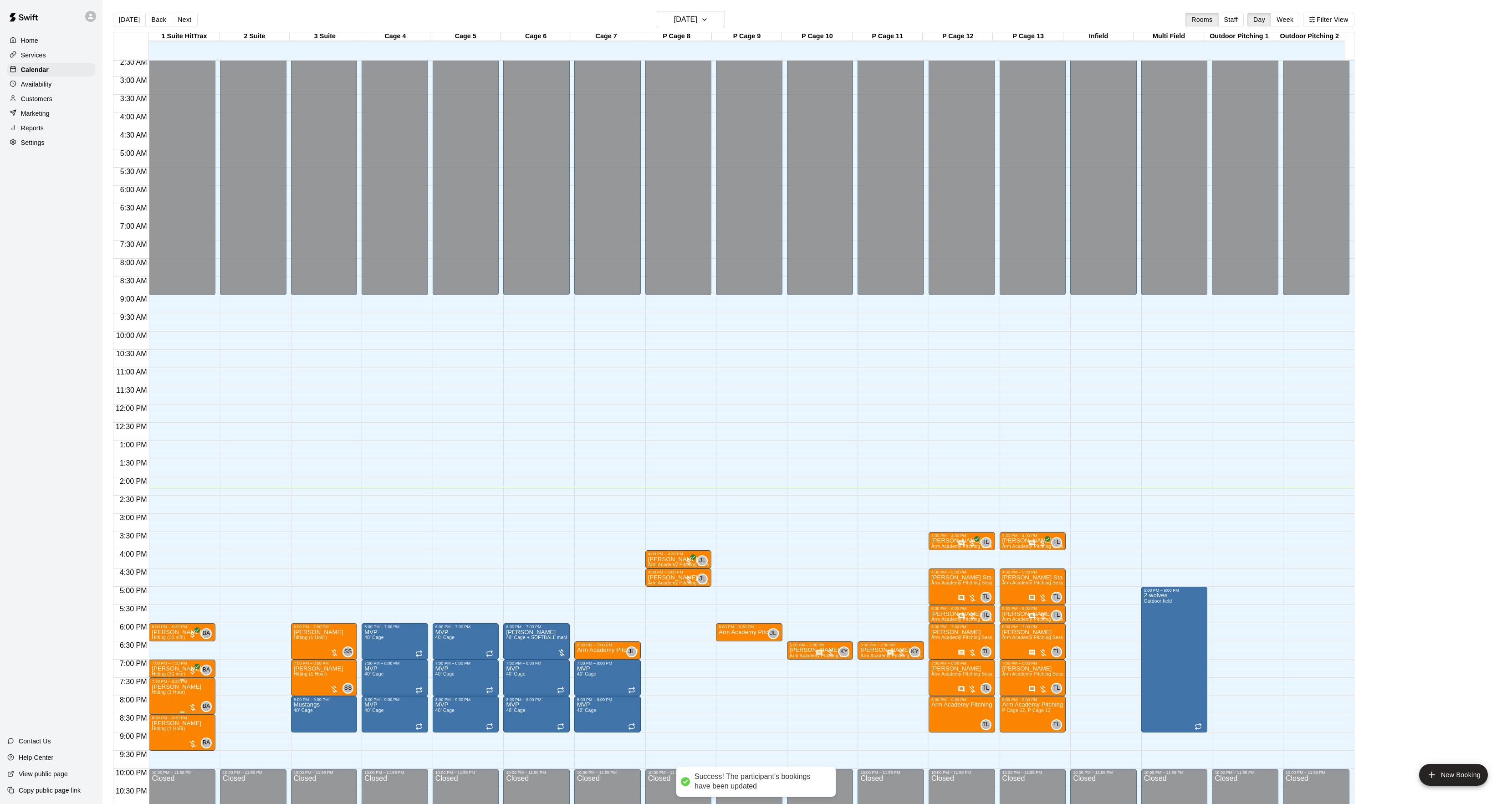
click at [174, 692] on span "Hitting (1 Hour)" at bounding box center [168, 692] width 33 height 5
click at [165, 717] on img "edit" at bounding box center [161, 722] width 10 height 10
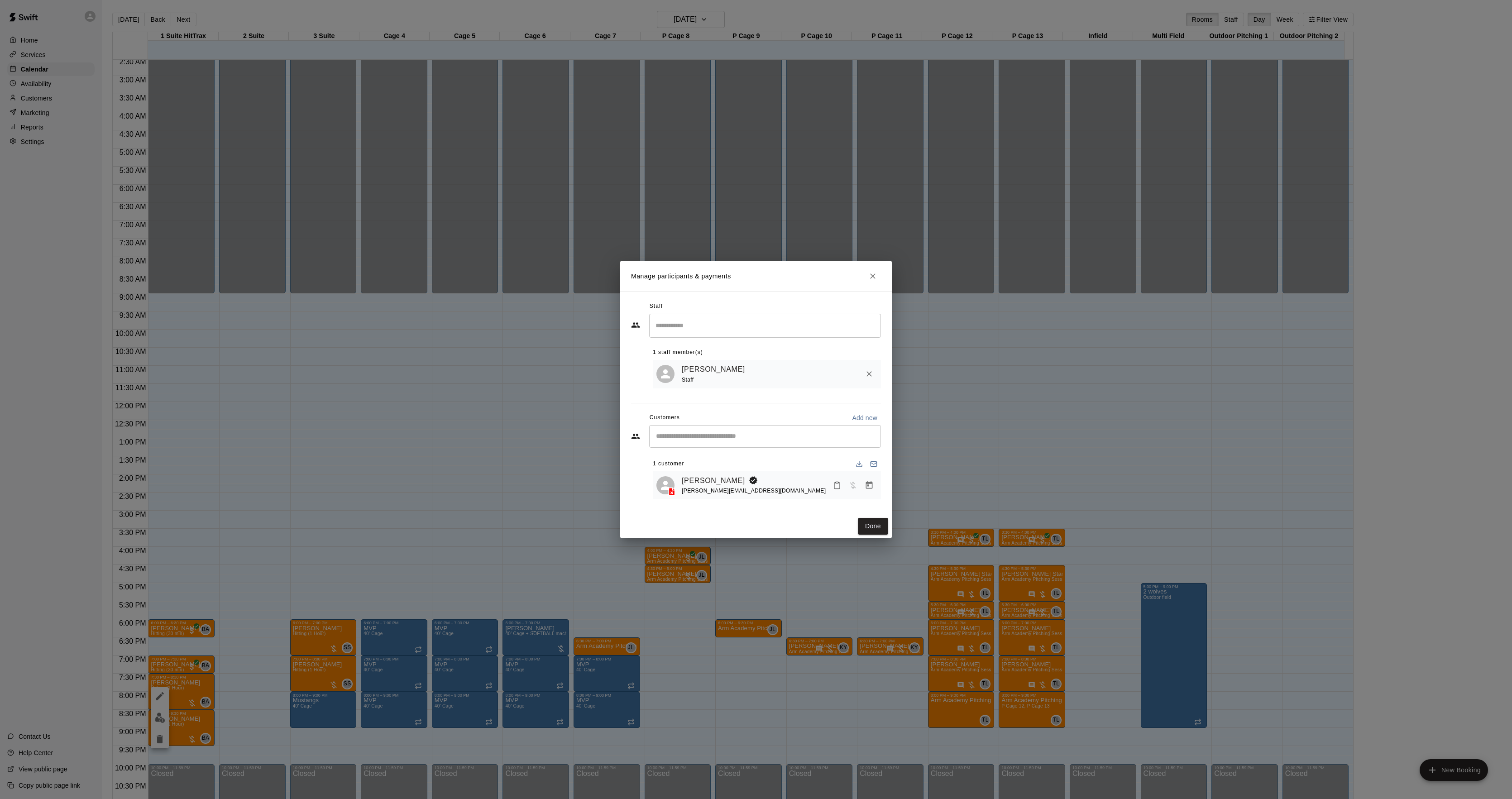
click at [872, 487] on icon "Manage bookings & payment" at bounding box center [869, 484] width 9 height 9
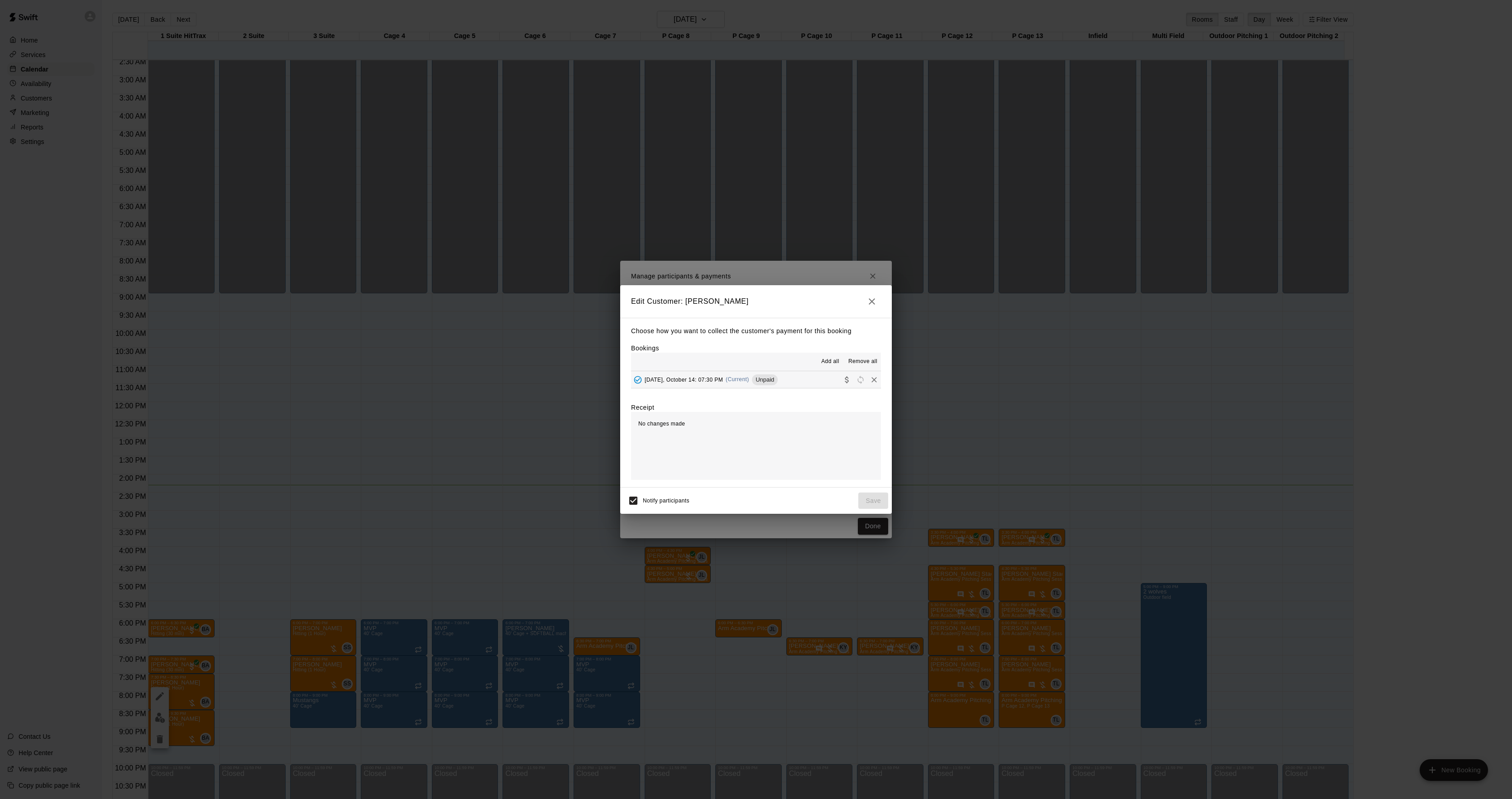
click at [775, 380] on span "Unpaid" at bounding box center [765, 380] width 26 height 7
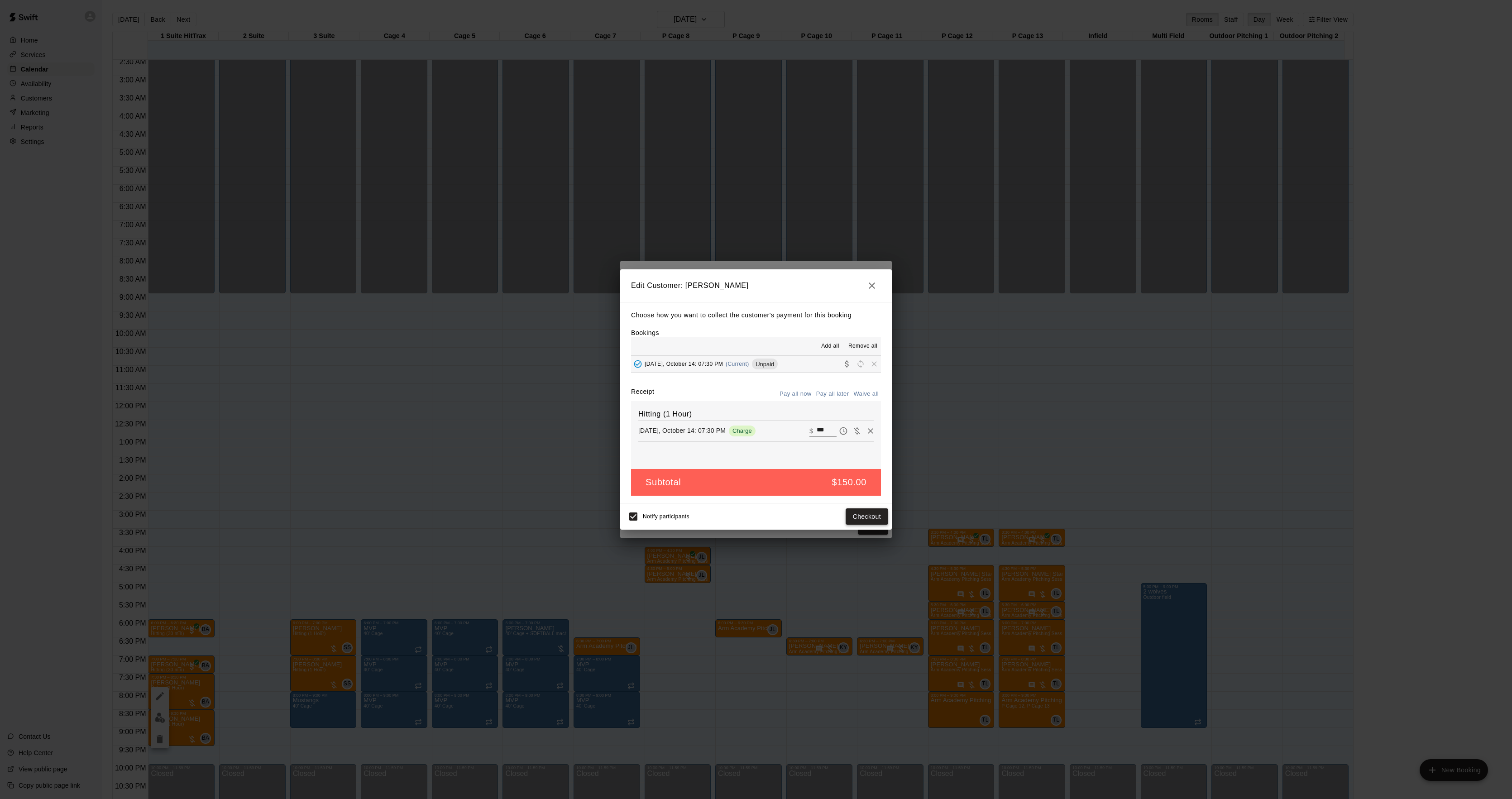
click at [860, 508] on button "Checkout" at bounding box center [867, 517] width 42 height 16
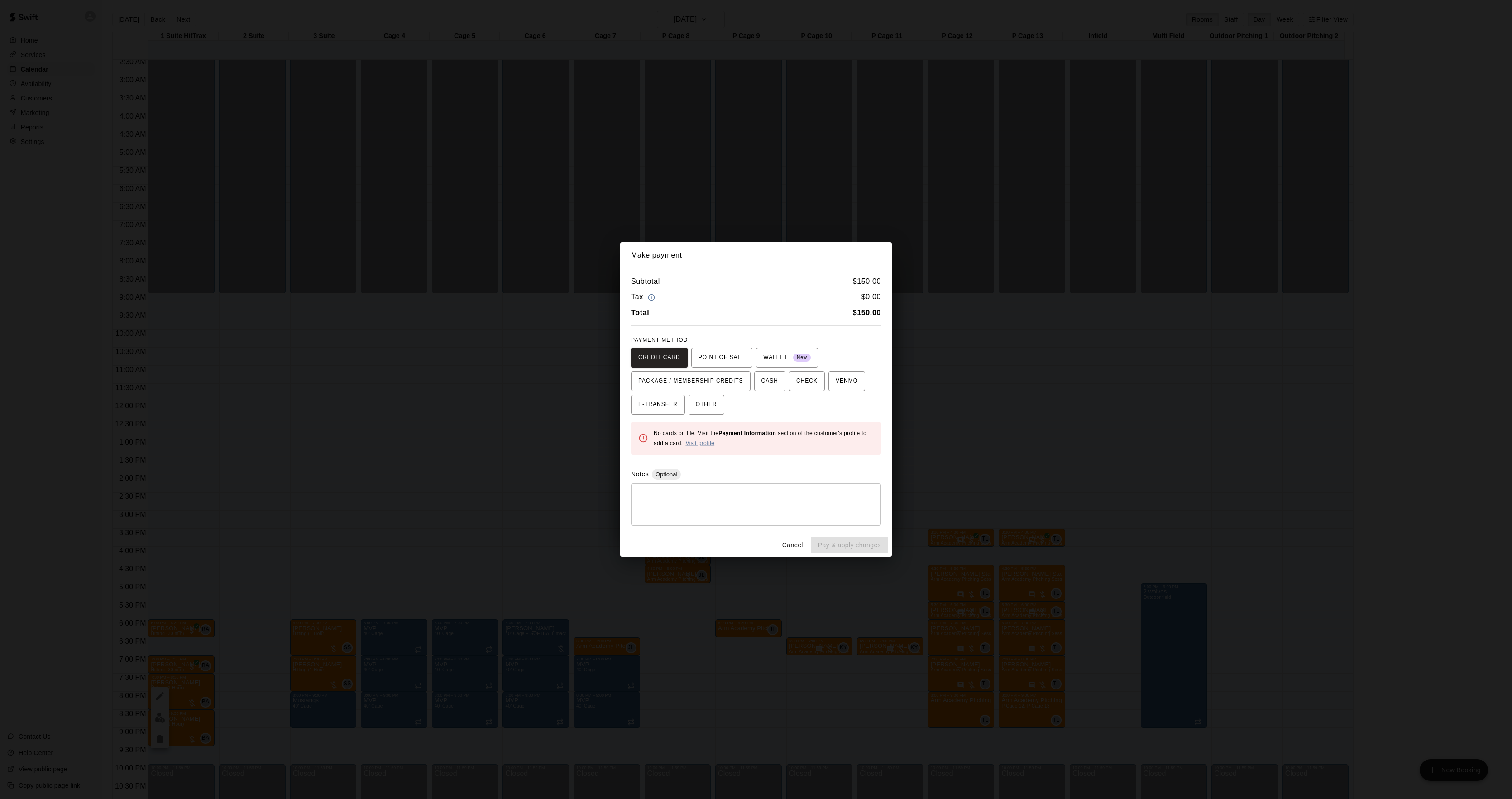
click at [1118, 431] on div "Make payment Subtotal $ 150.00 Tax $ 0.00 Total $ 150.00 PAYMENT METHOD CREDIT …" at bounding box center [756, 400] width 1512 height 799
click at [1114, 430] on div "Make payment Subtotal $ 150.00 Tax $ 0.00 Total $ 150.00 PAYMENT METHOD CREDIT …" at bounding box center [756, 400] width 1512 height 799
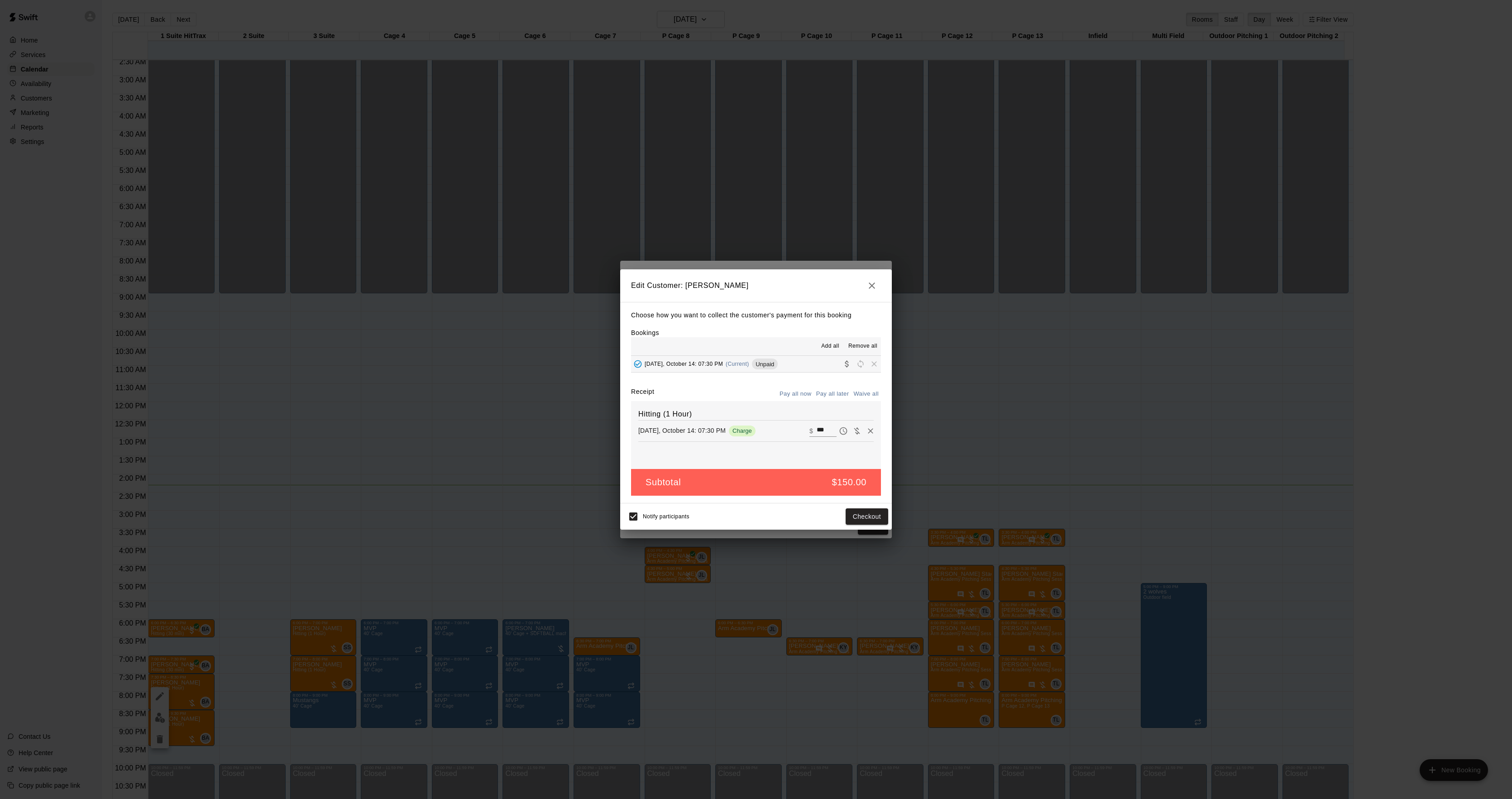
click at [1098, 429] on div "Edit Customer: [PERSON_NAME] Choose how you want to collect the customer's paym…" at bounding box center [756, 400] width 1512 height 799
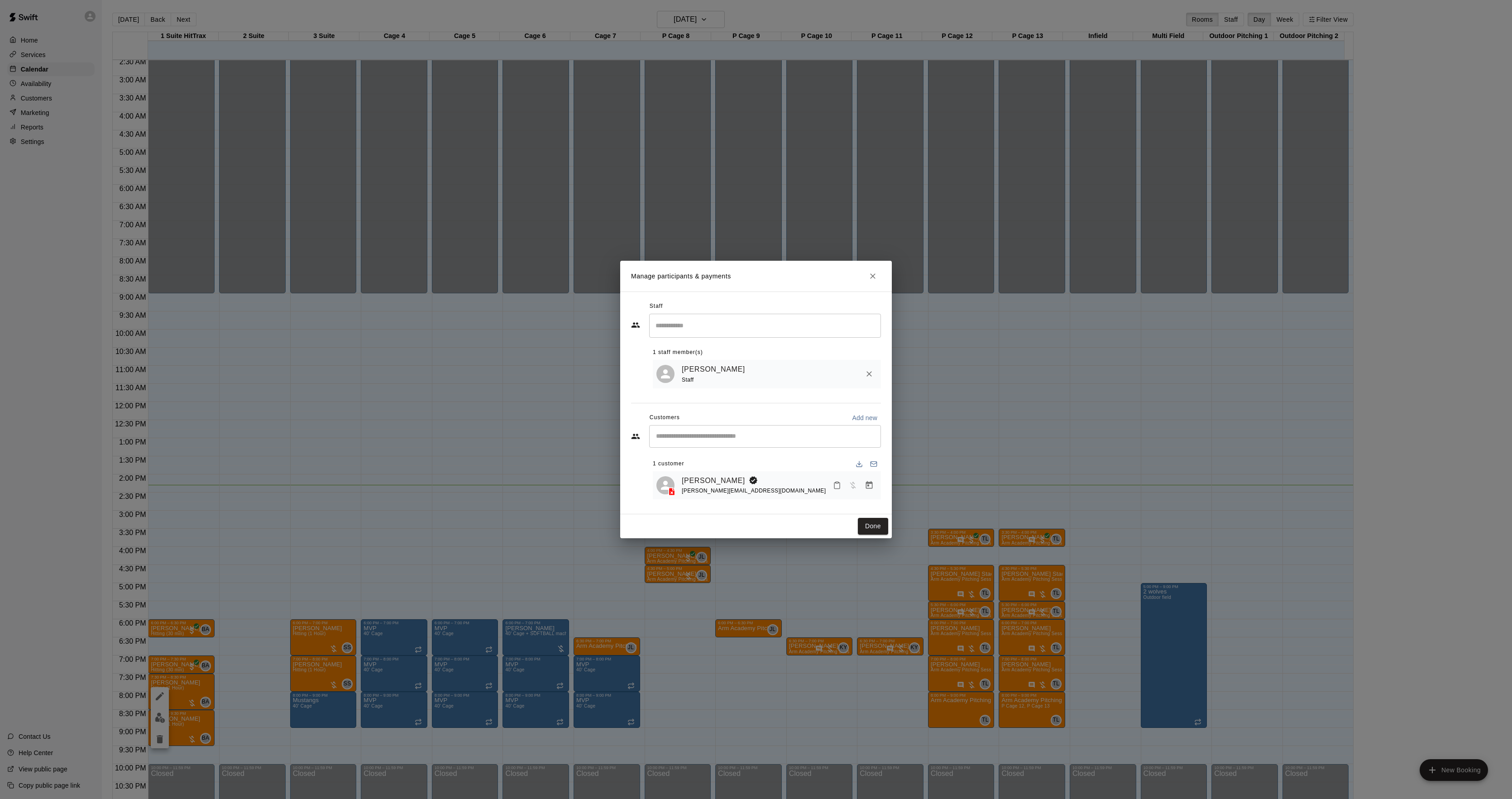
click at [734, 476] on div "[PERSON_NAME]" at bounding box center [754, 480] width 144 height 12
click at [690, 482] on link "[PERSON_NAME]" at bounding box center [714, 480] width 63 height 12
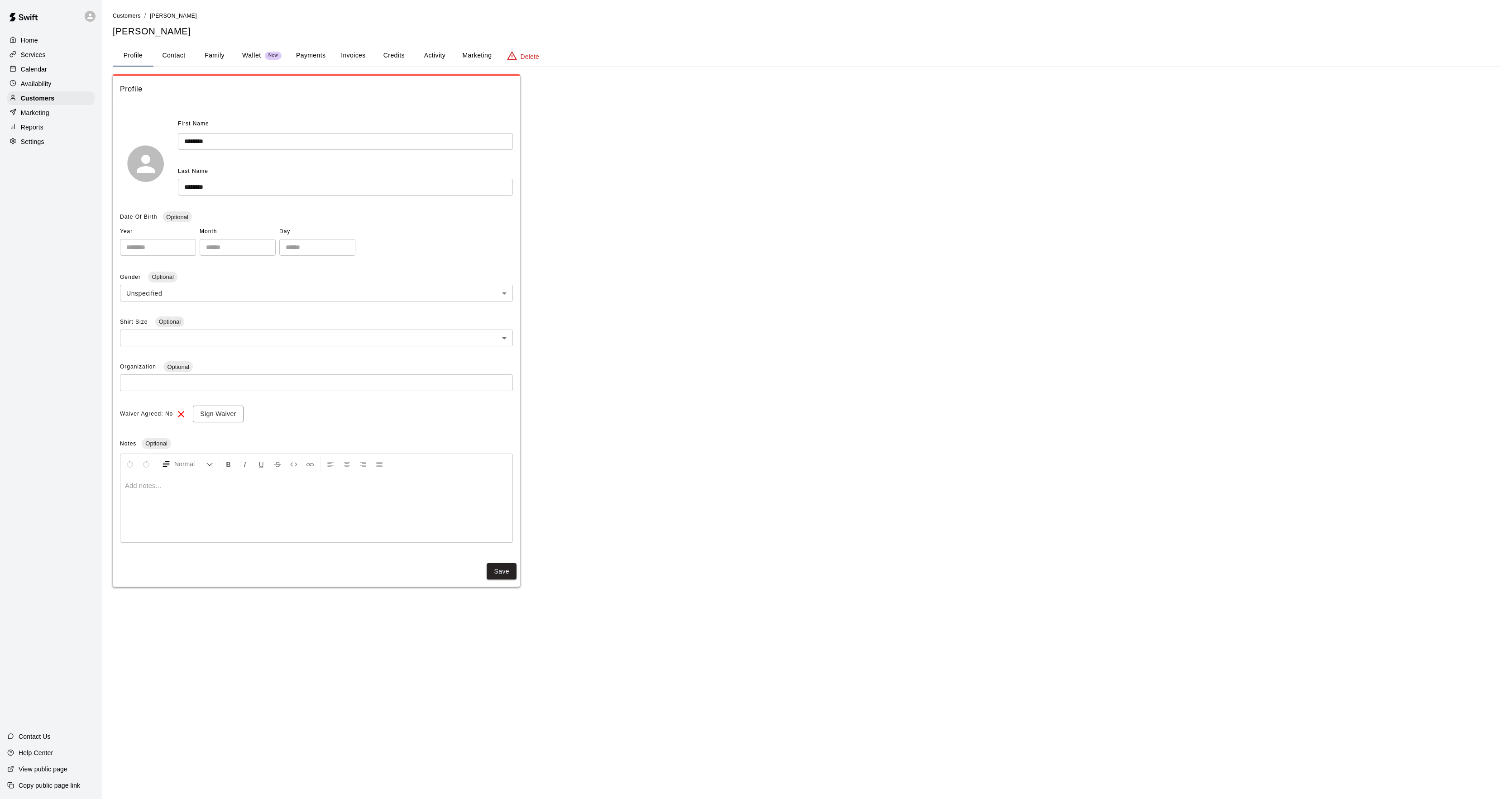
click at [429, 55] on button "Activity" at bounding box center [434, 56] width 40 height 22
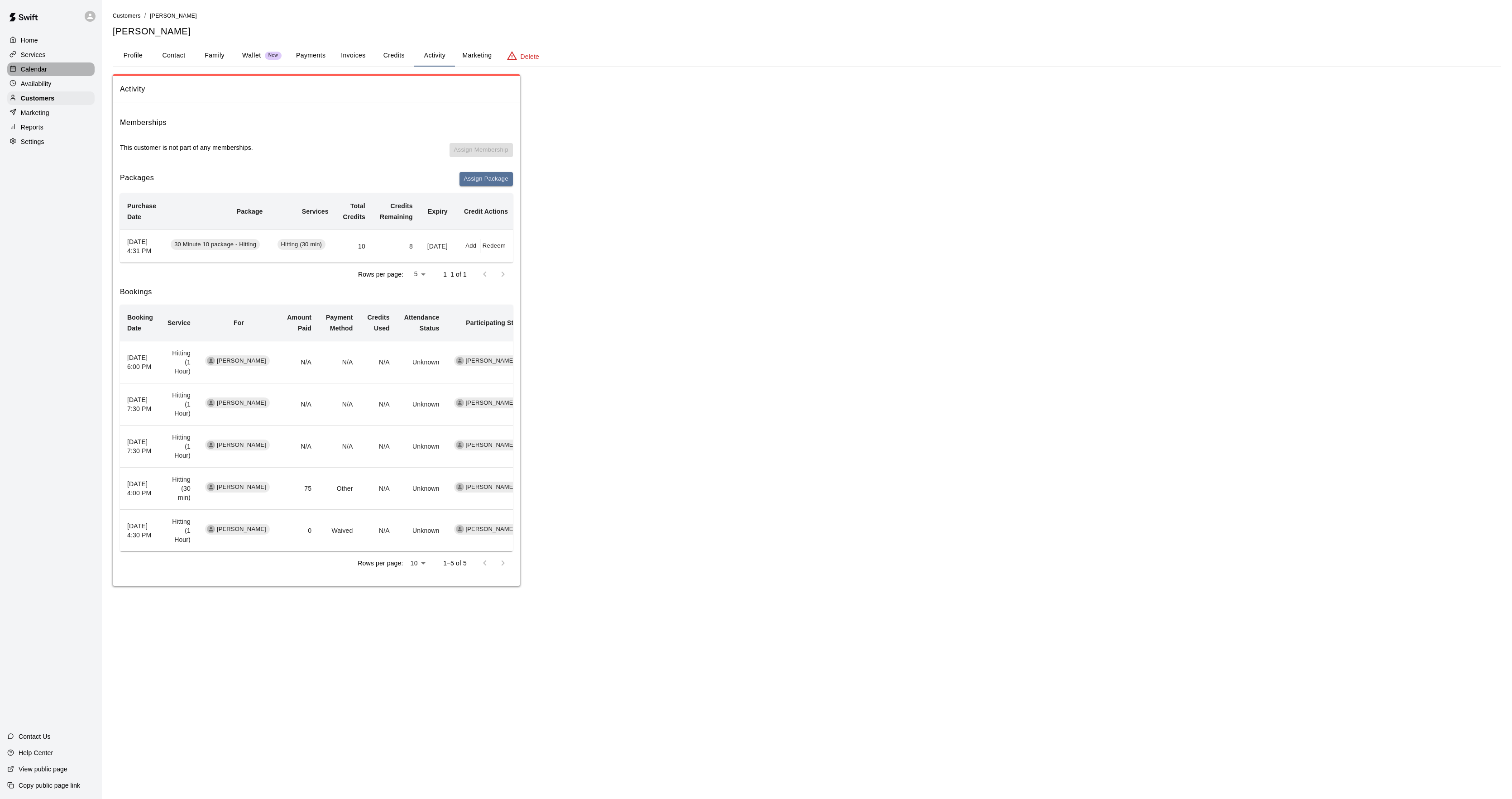
click at [15, 74] on div at bounding box center [15, 69] width 12 height 9
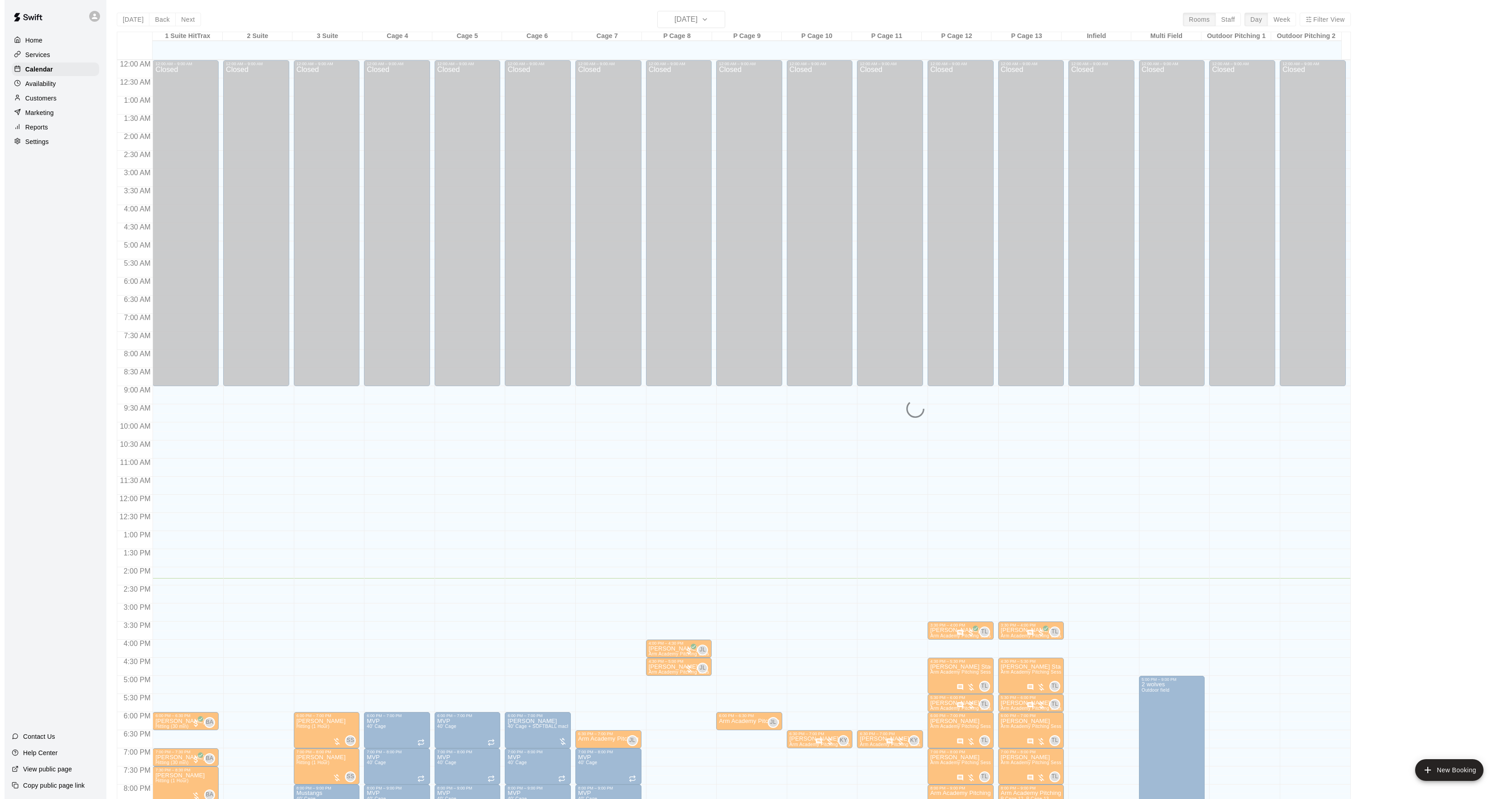
scroll to position [93, 0]
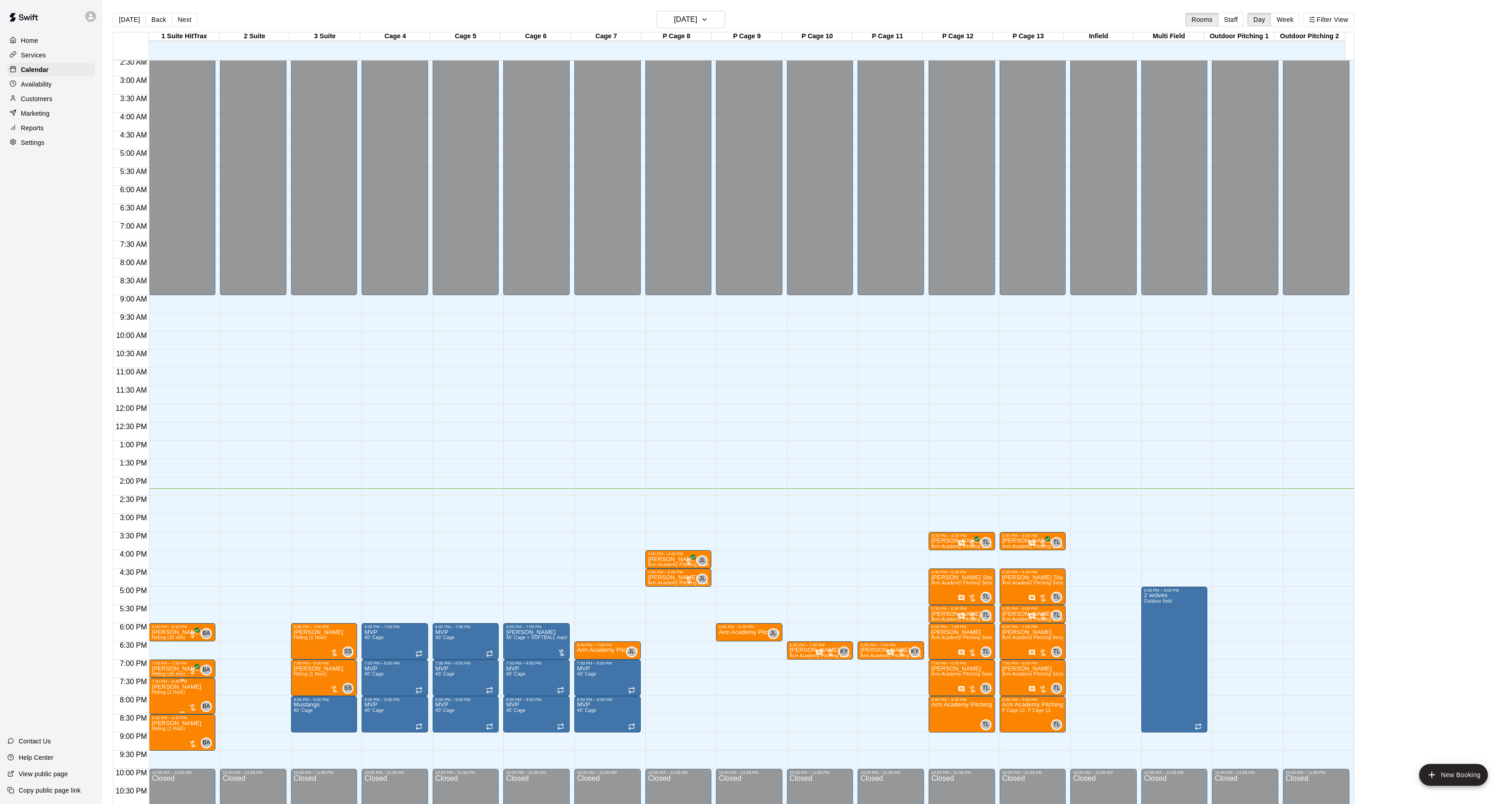
click at [163, 718] on img "edit" at bounding box center [161, 716] width 10 height 10
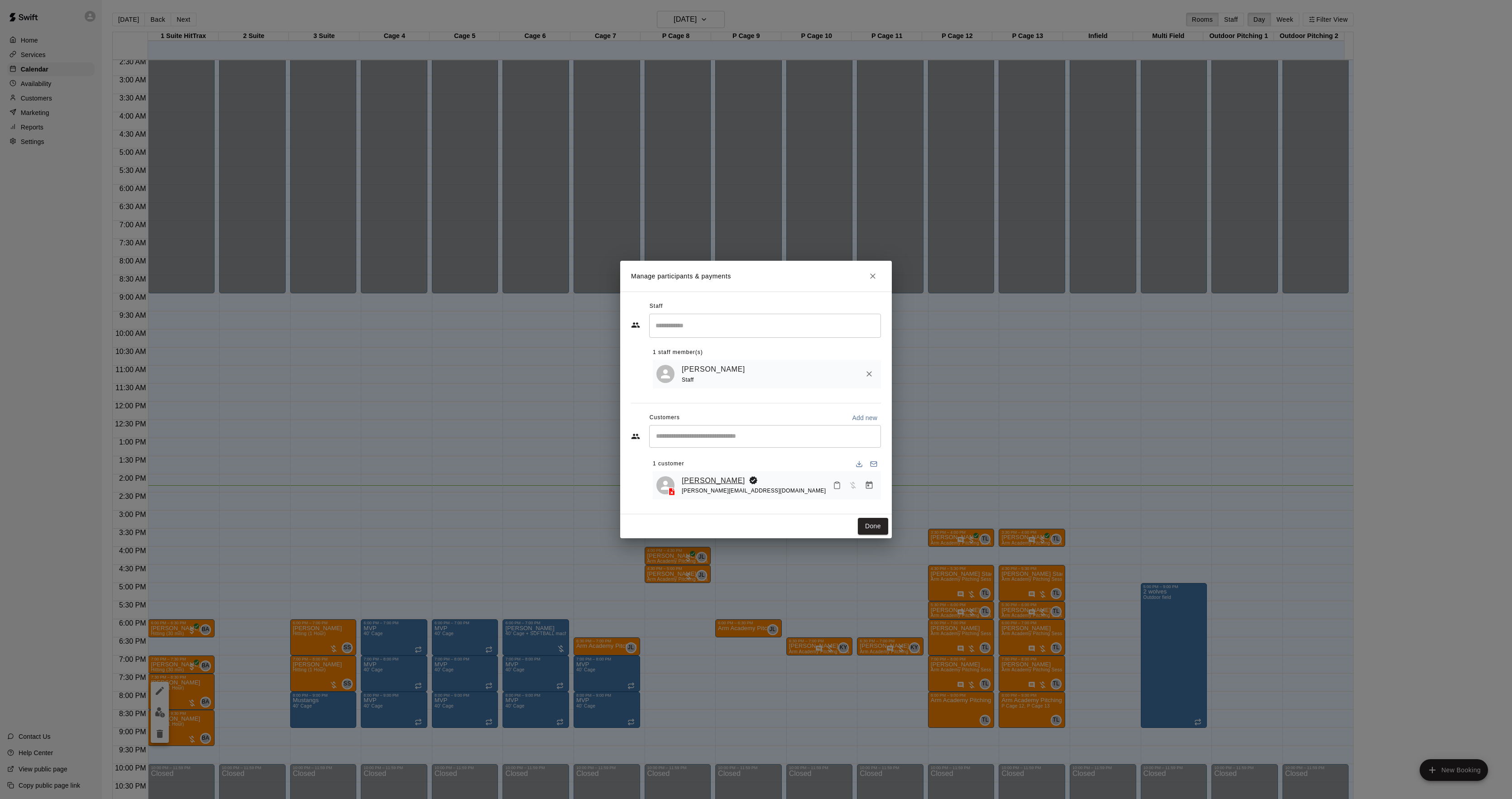
click at [688, 485] on link "[PERSON_NAME]" at bounding box center [714, 480] width 63 height 12
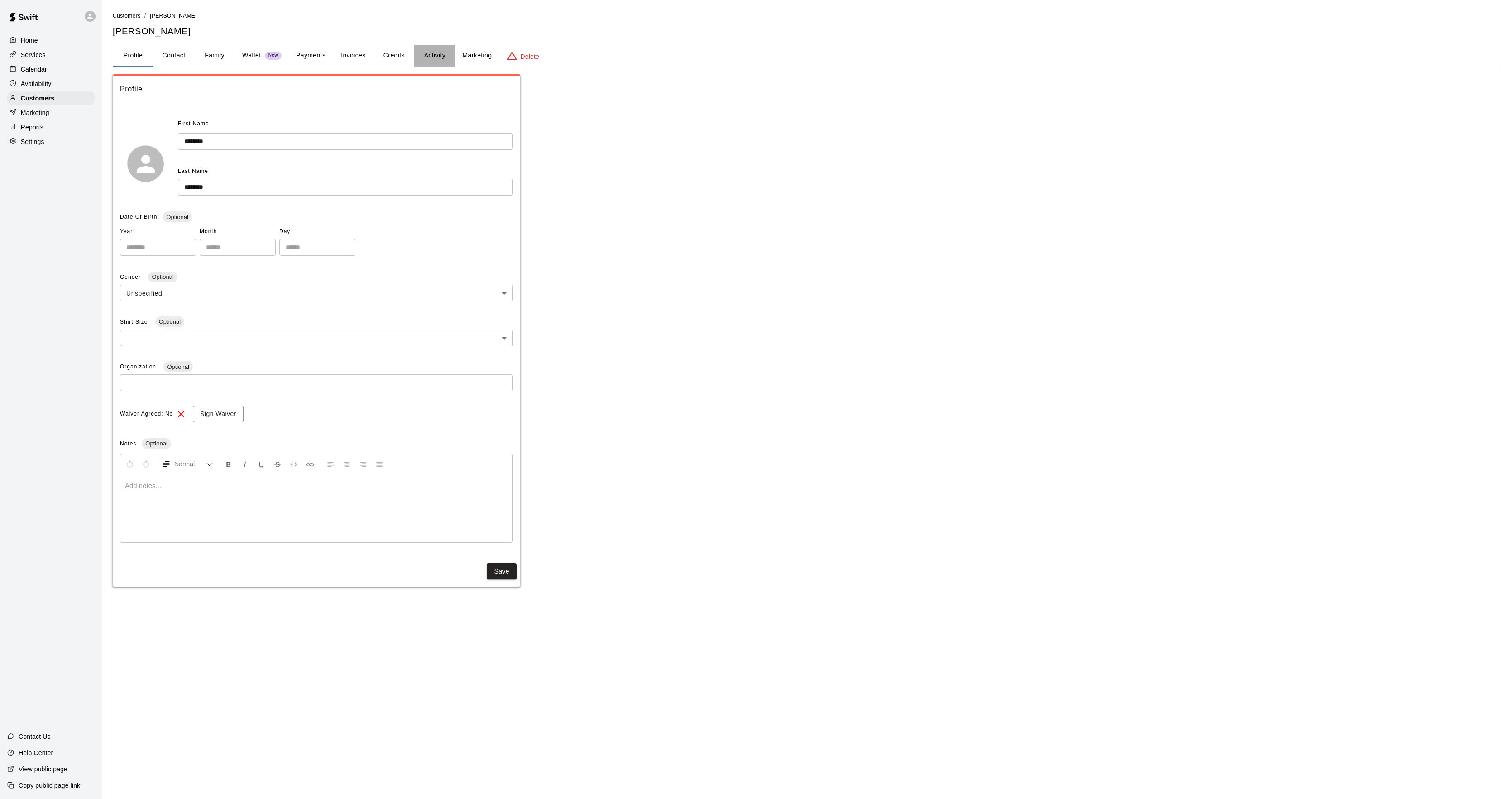
click at [435, 47] on button "Activity" at bounding box center [434, 56] width 40 height 22
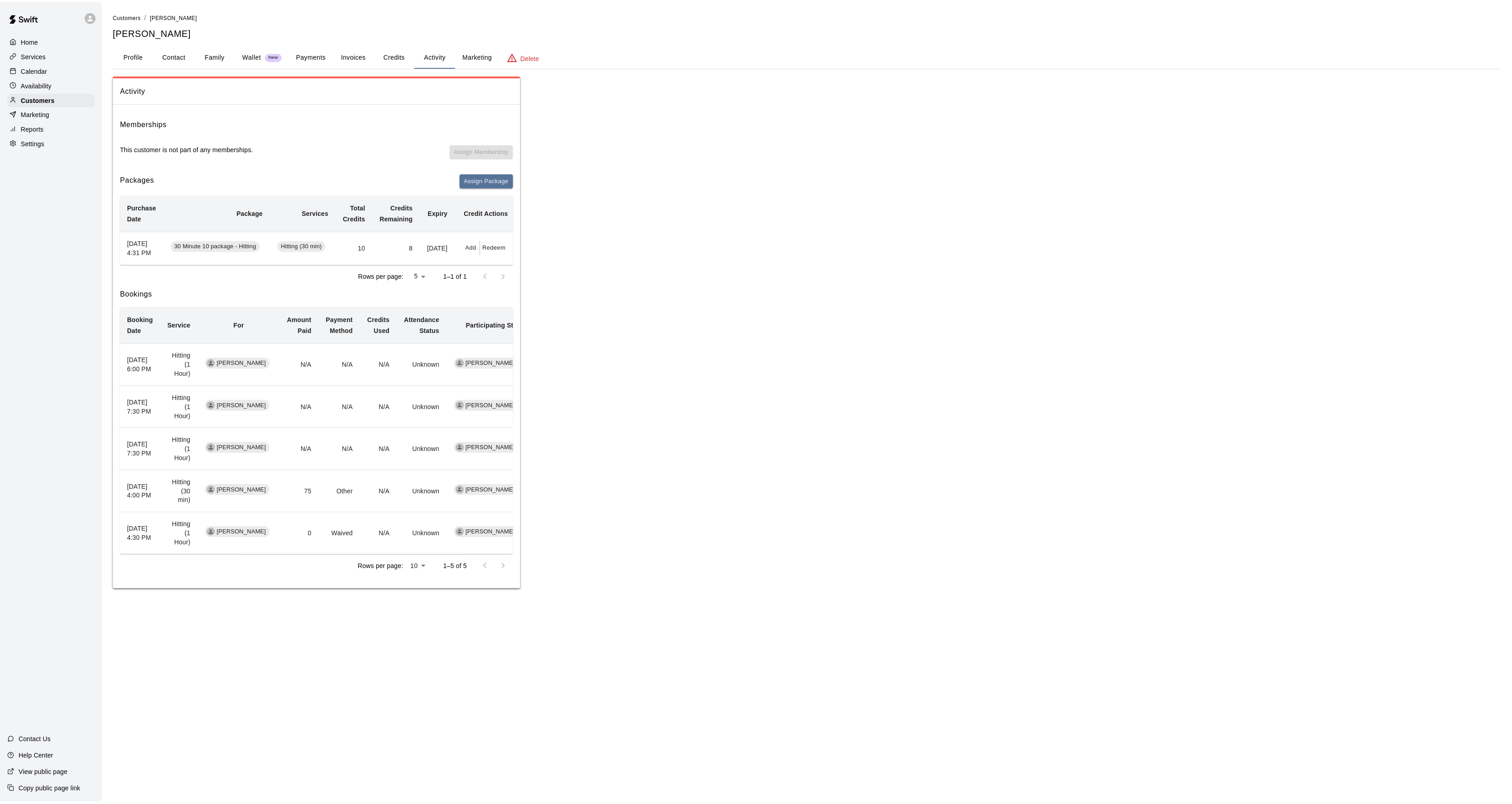
scroll to position [0, 4]
click at [498, 250] on button "Redeem" at bounding box center [495, 248] width 28 height 14
click at [516, 292] on input "text" at bounding box center [505, 288] width 32 height 17
type input "*"
click at [509, 308] on button "Redeem" at bounding box center [527, 312] width 77 height 17
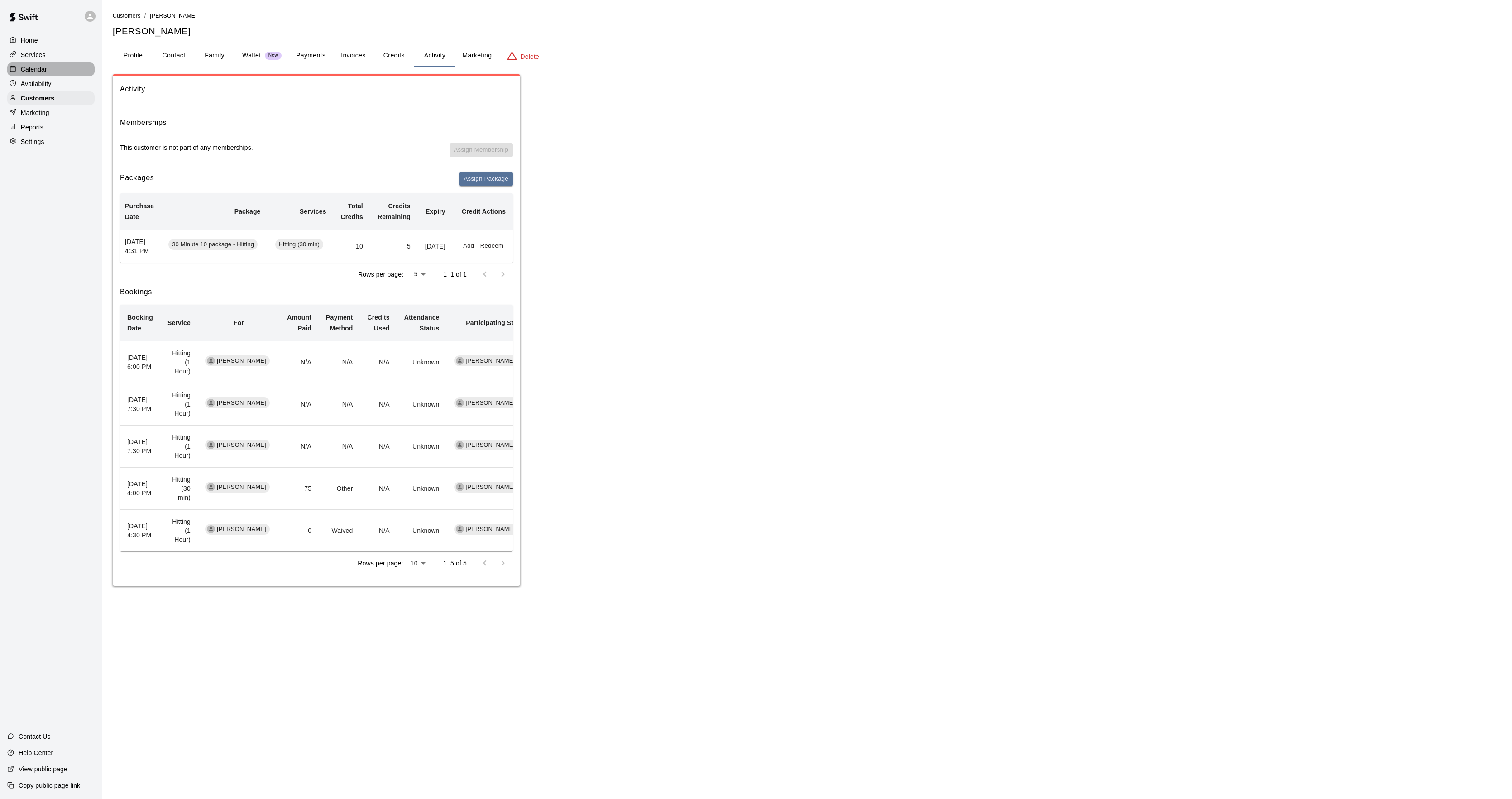
click at [58, 73] on div "Calendar" at bounding box center [51, 69] width 87 height 14
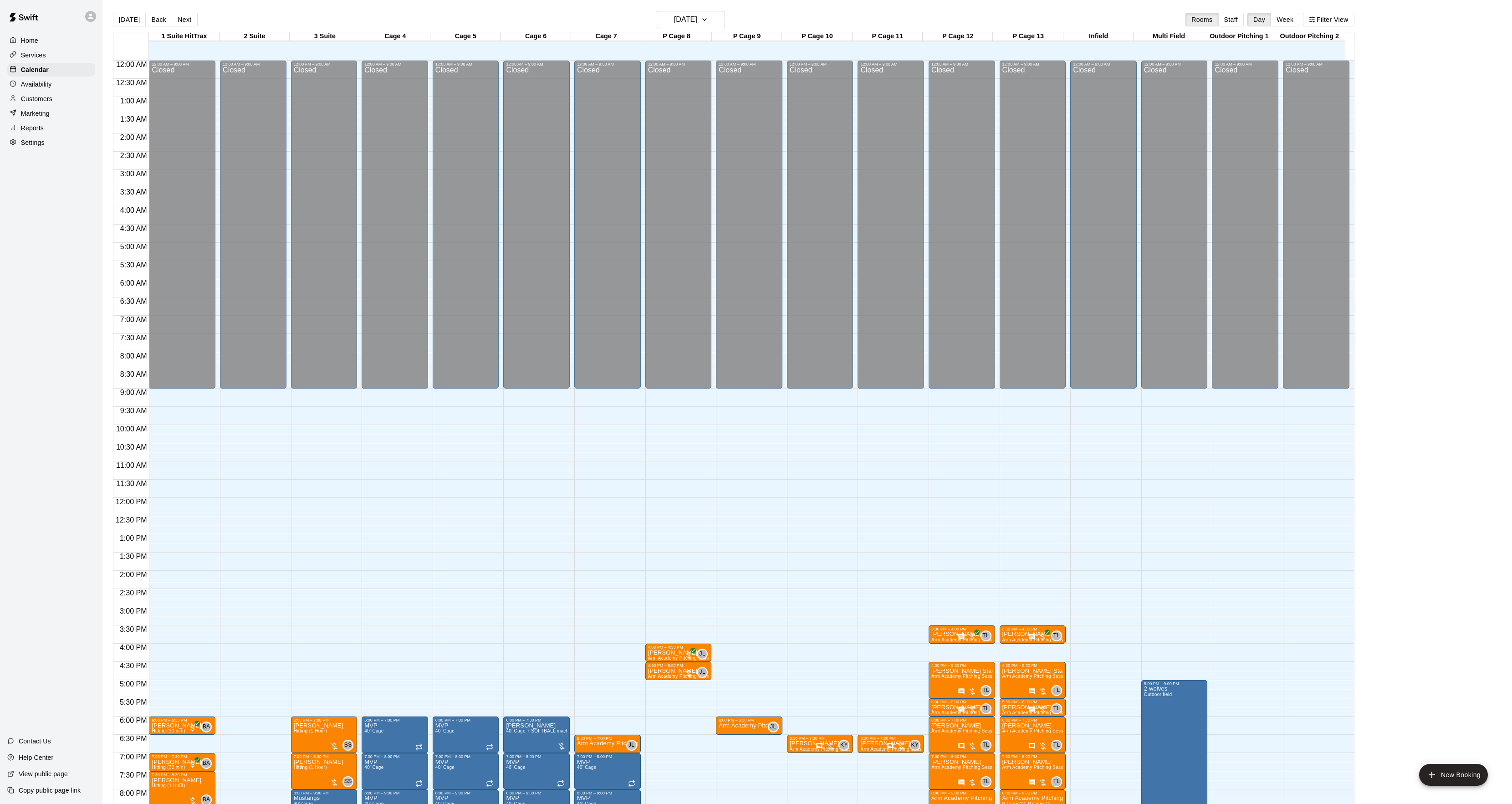
scroll to position [93, 0]
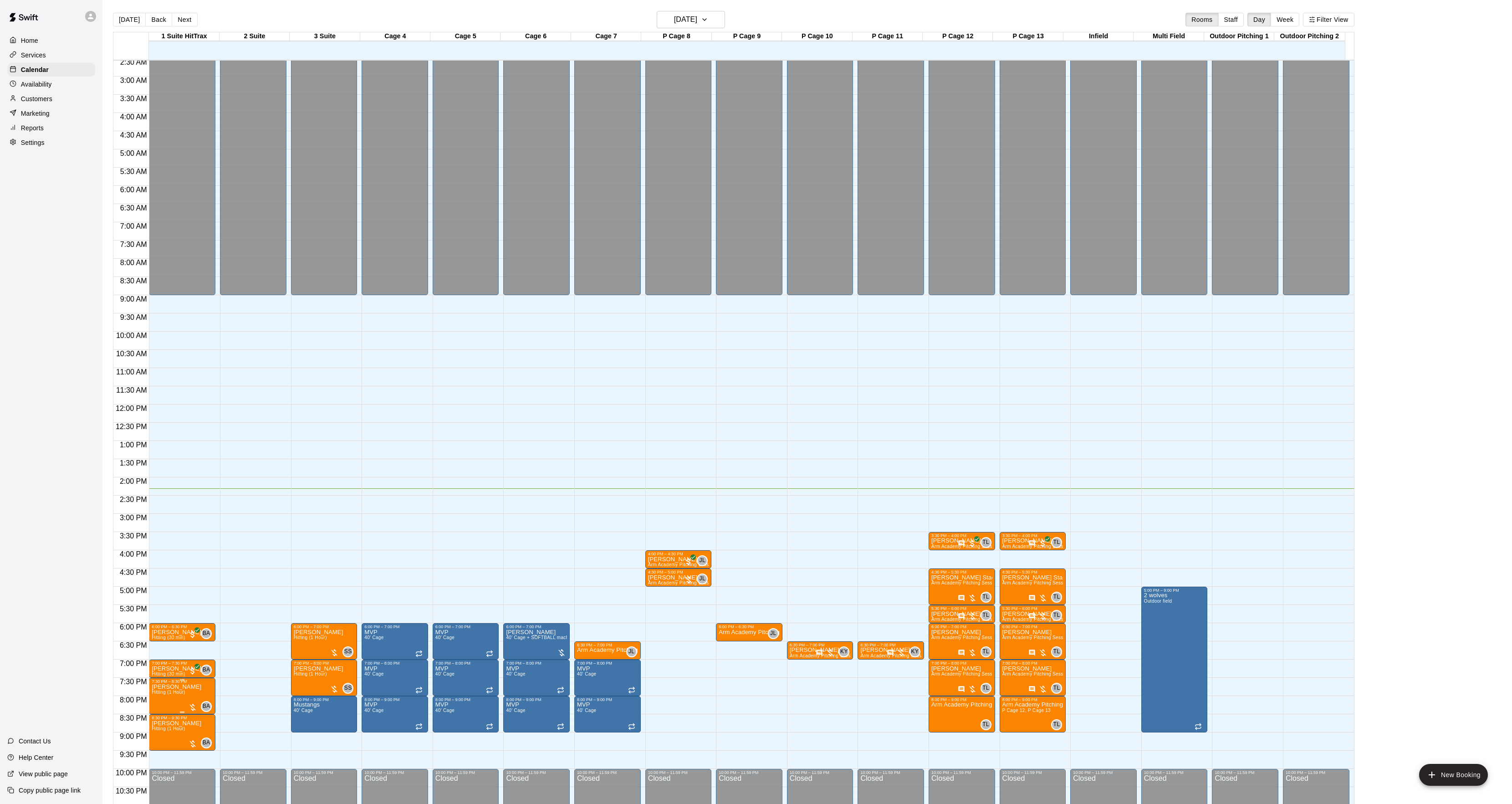
click at [177, 693] on span "Hitting (1 Hour)" at bounding box center [168, 692] width 33 height 5
click at [161, 717] on img "edit" at bounding box center [161, 722] width 10 height 10
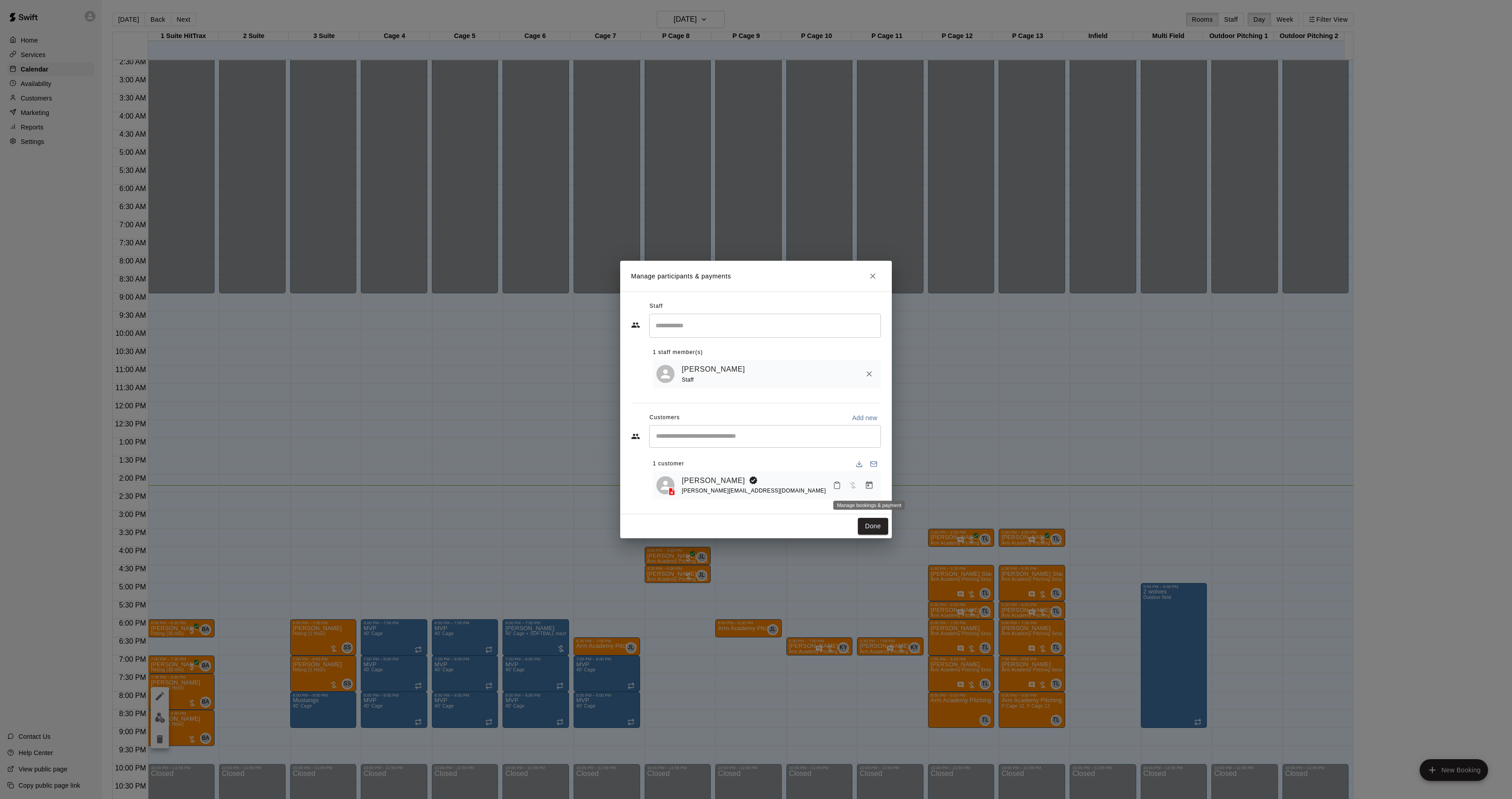
click at [870, 484] on icon "Manage bookings & payment" at bounding box center [870, 484] width 7 height 8
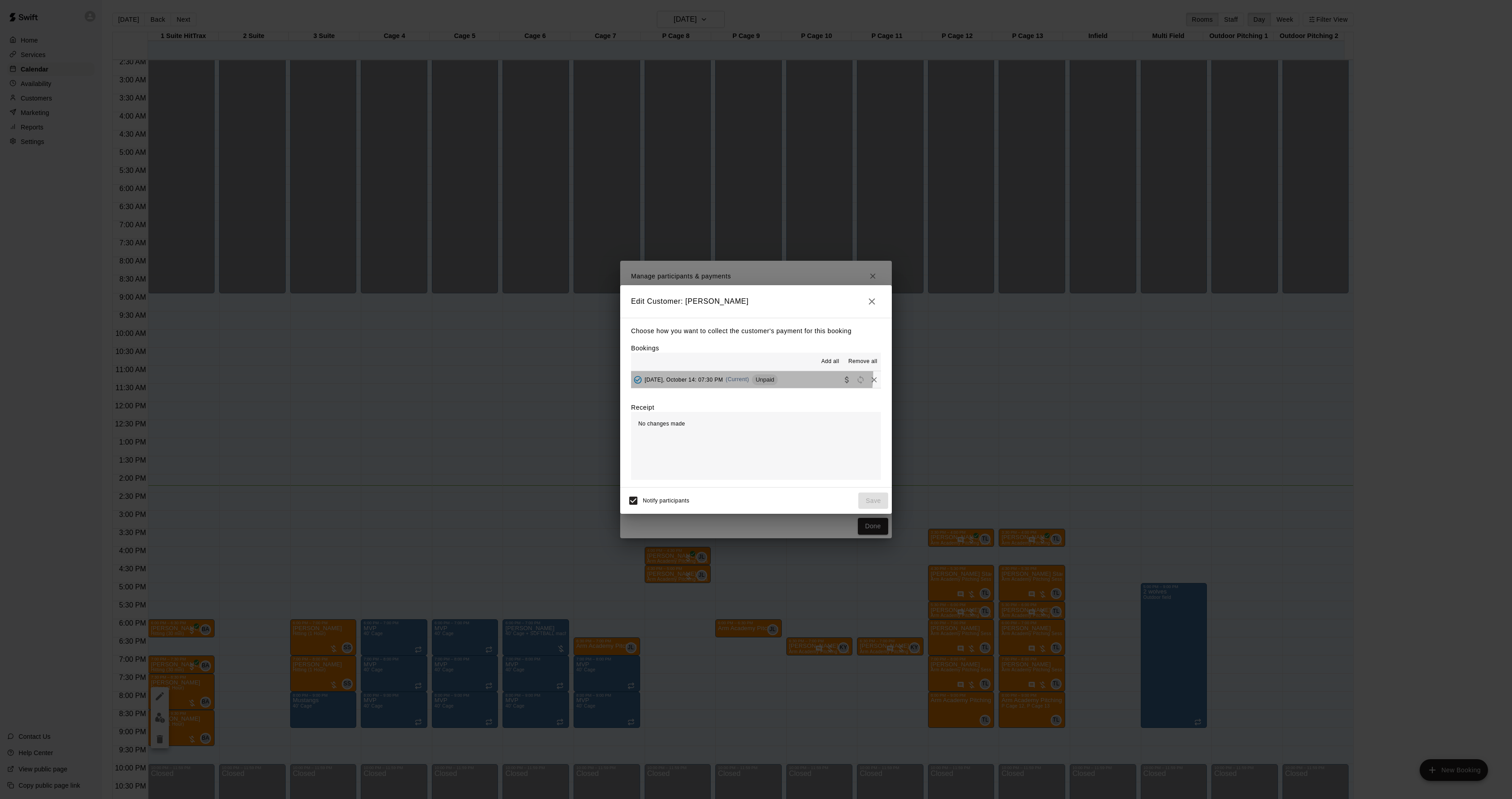
click at [718, 373] on div "[DATE], October 14: 07:30 PM (Current) Unpaid" at bounding box center [705, 380] width 147 height 14
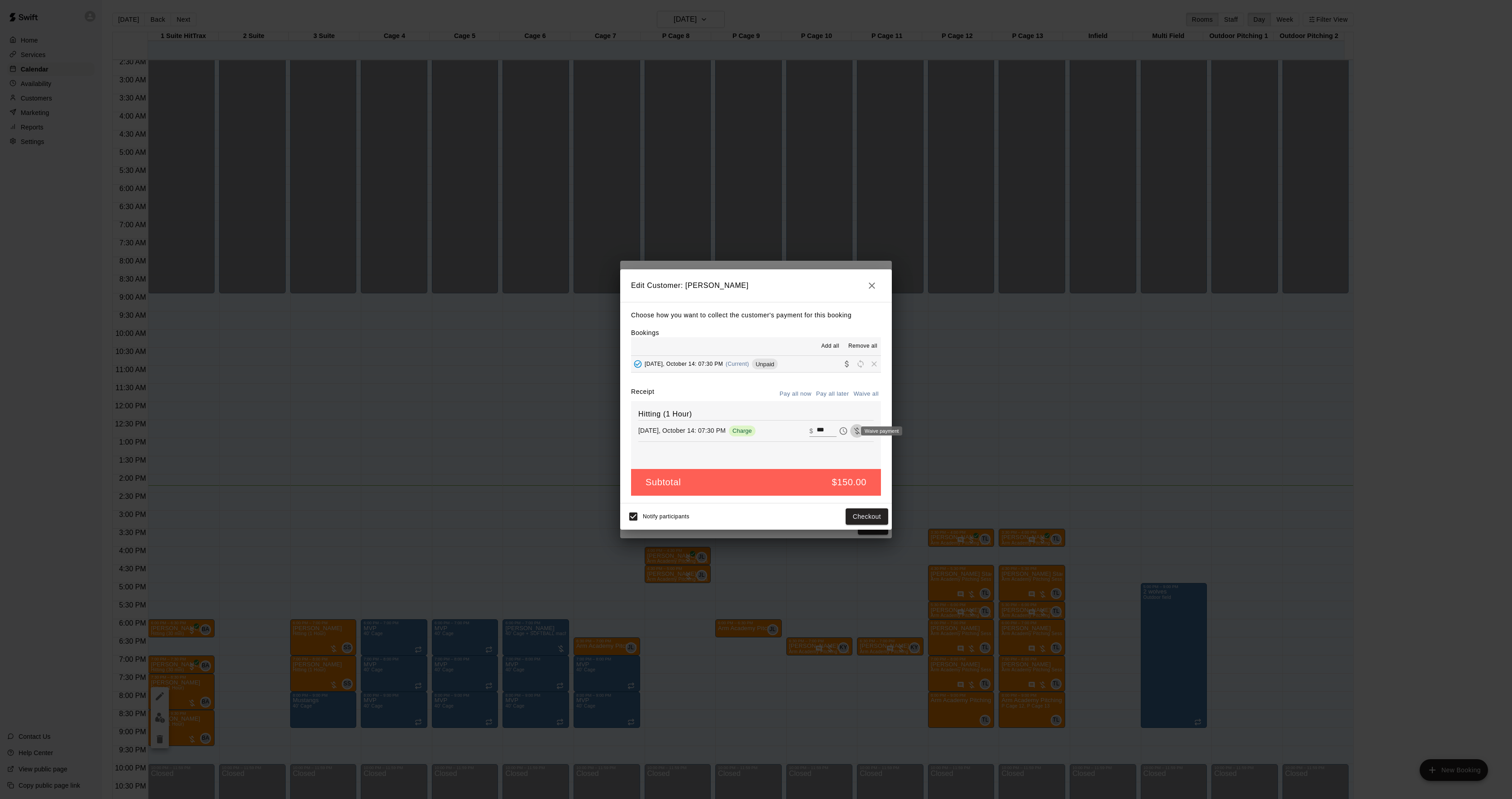
click at [853, 431] on icon "Waive payment" at bounding box center [857, 430] width 9 height 9
type input "*"
click at [875, 509] on button "Save" at bounding box center [873, 517] width 30 height 16
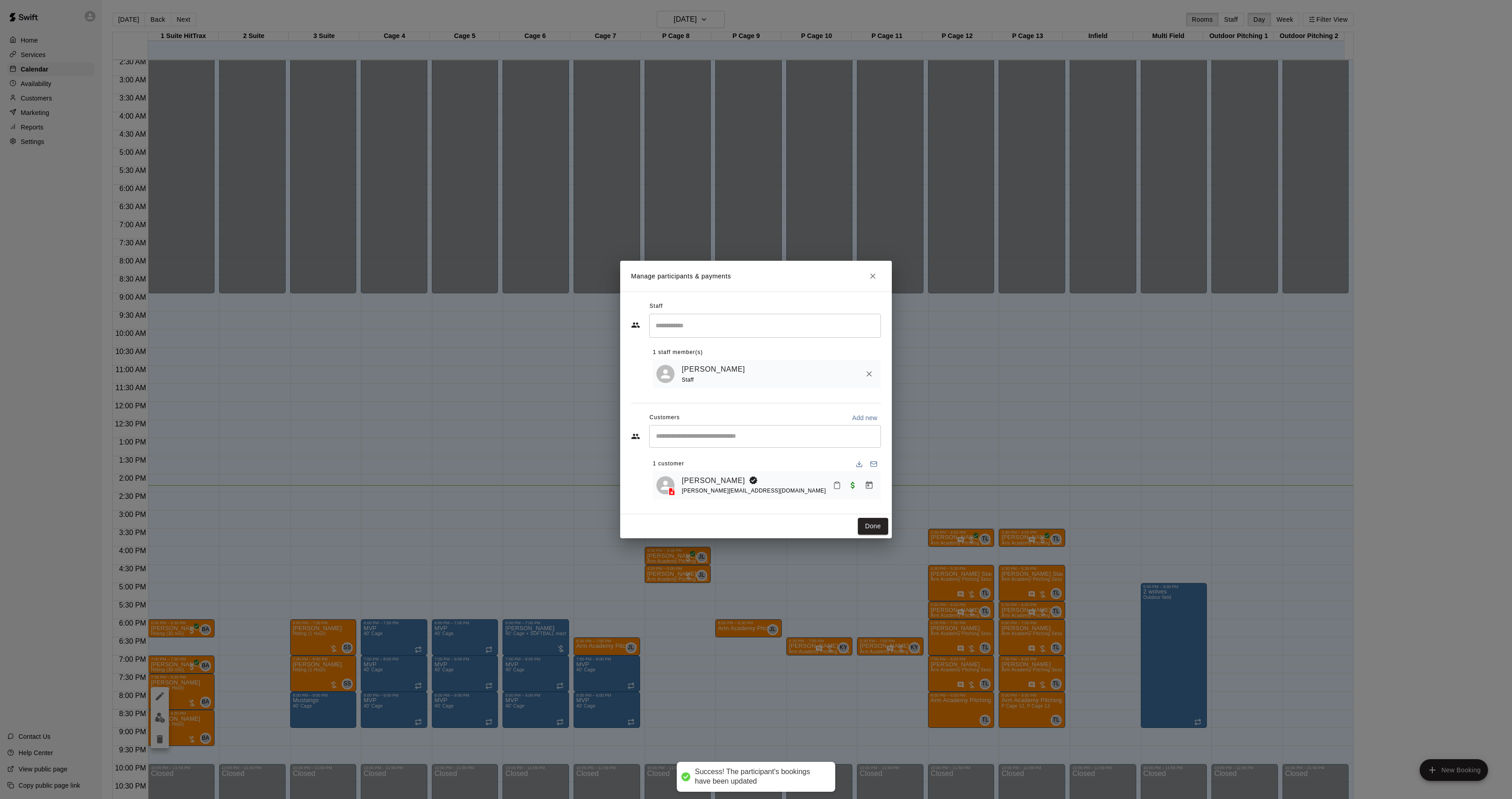
click at [871, 521] on button "Done" at bounding box center [873, 526] width 30 height 16
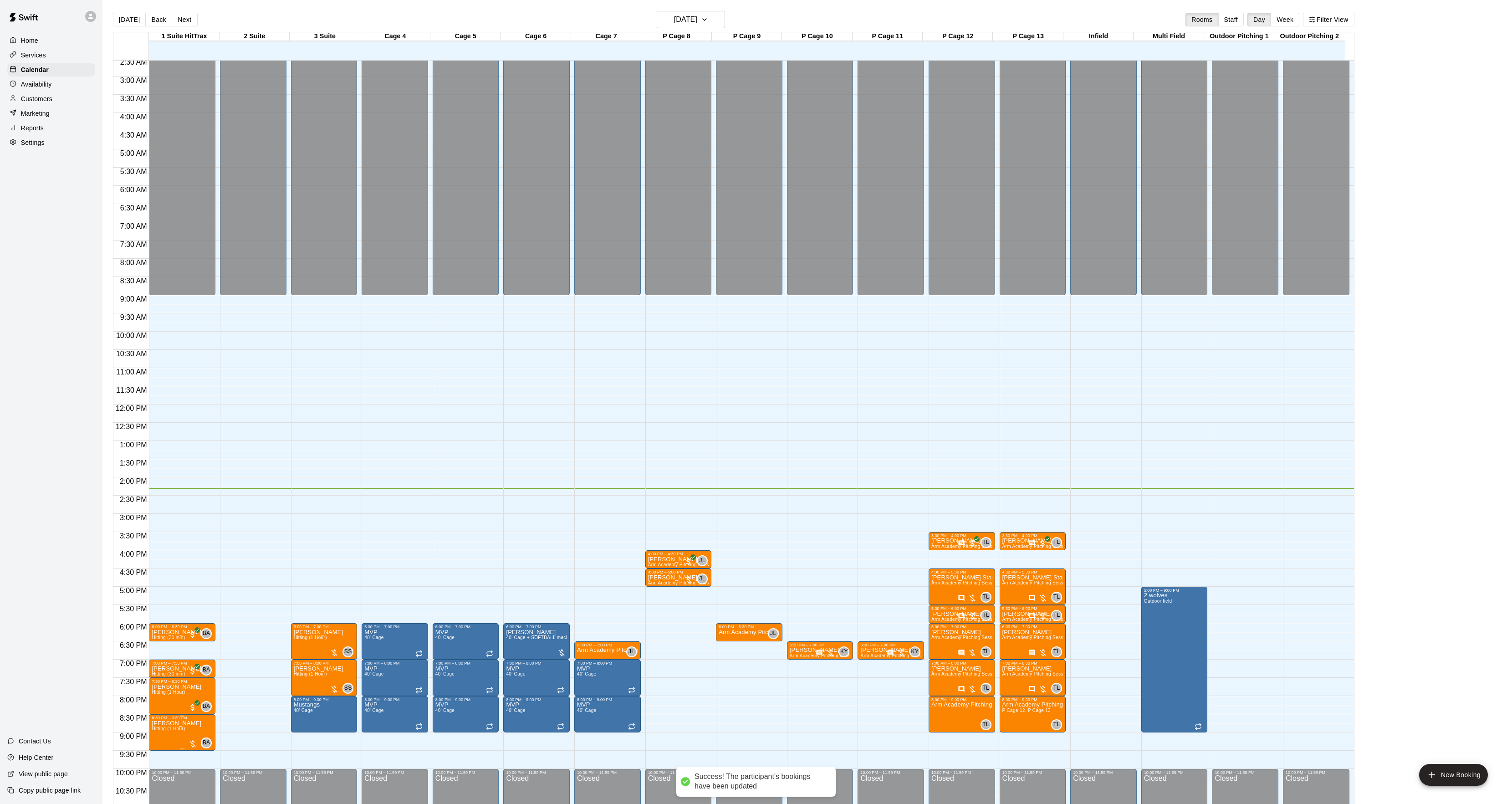
click at [163, 729] on span "Hitting (1 Hour)" at bounding box center [168, 728] width 33 height 5
click at [164, 751] on button "edit" at bounding box center [161, 758] width 18 height 18
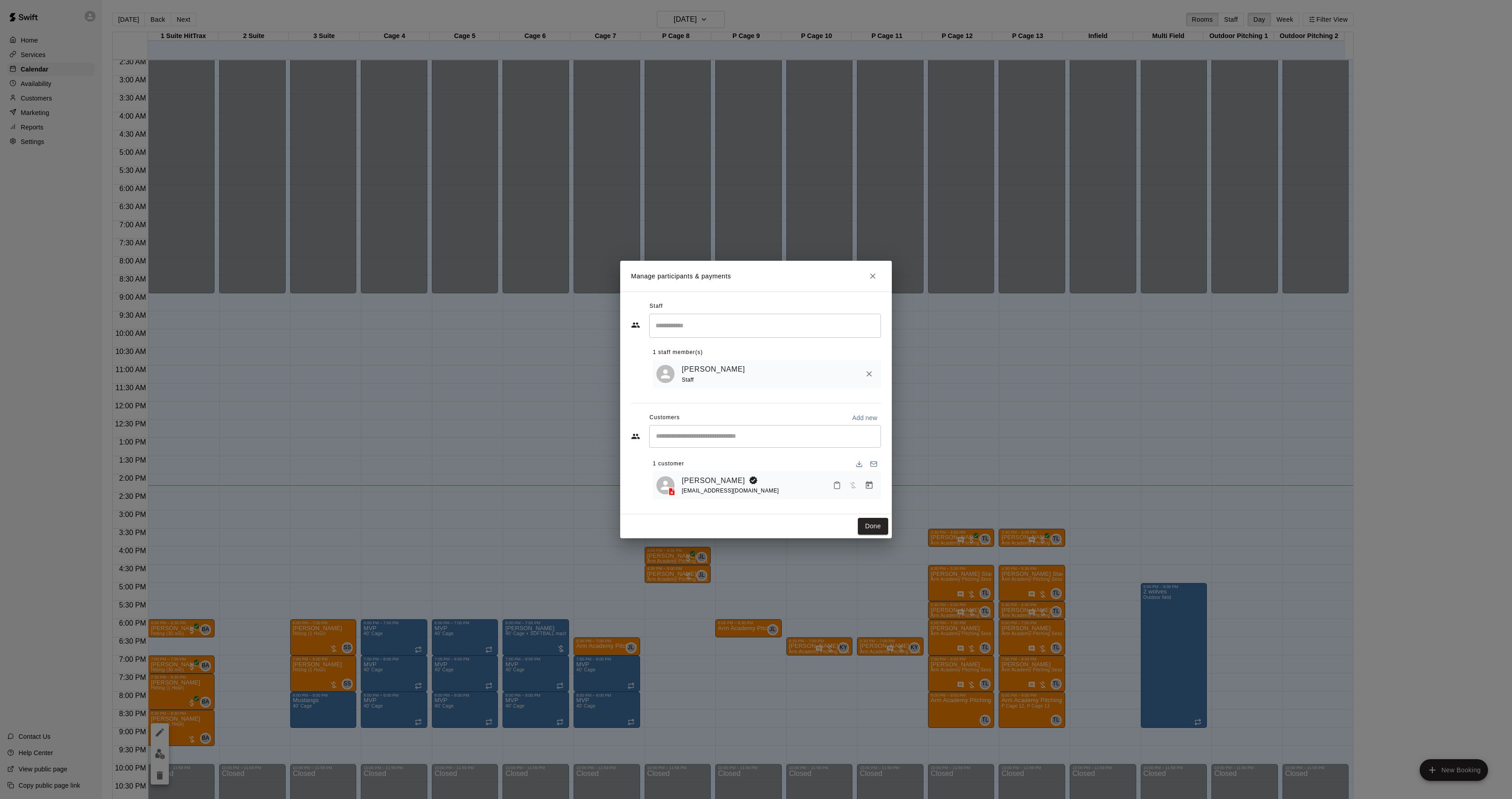
click at [868, 480] on button "Manage bookings & payment" at bounding box center [869, 485] width 16 height 16
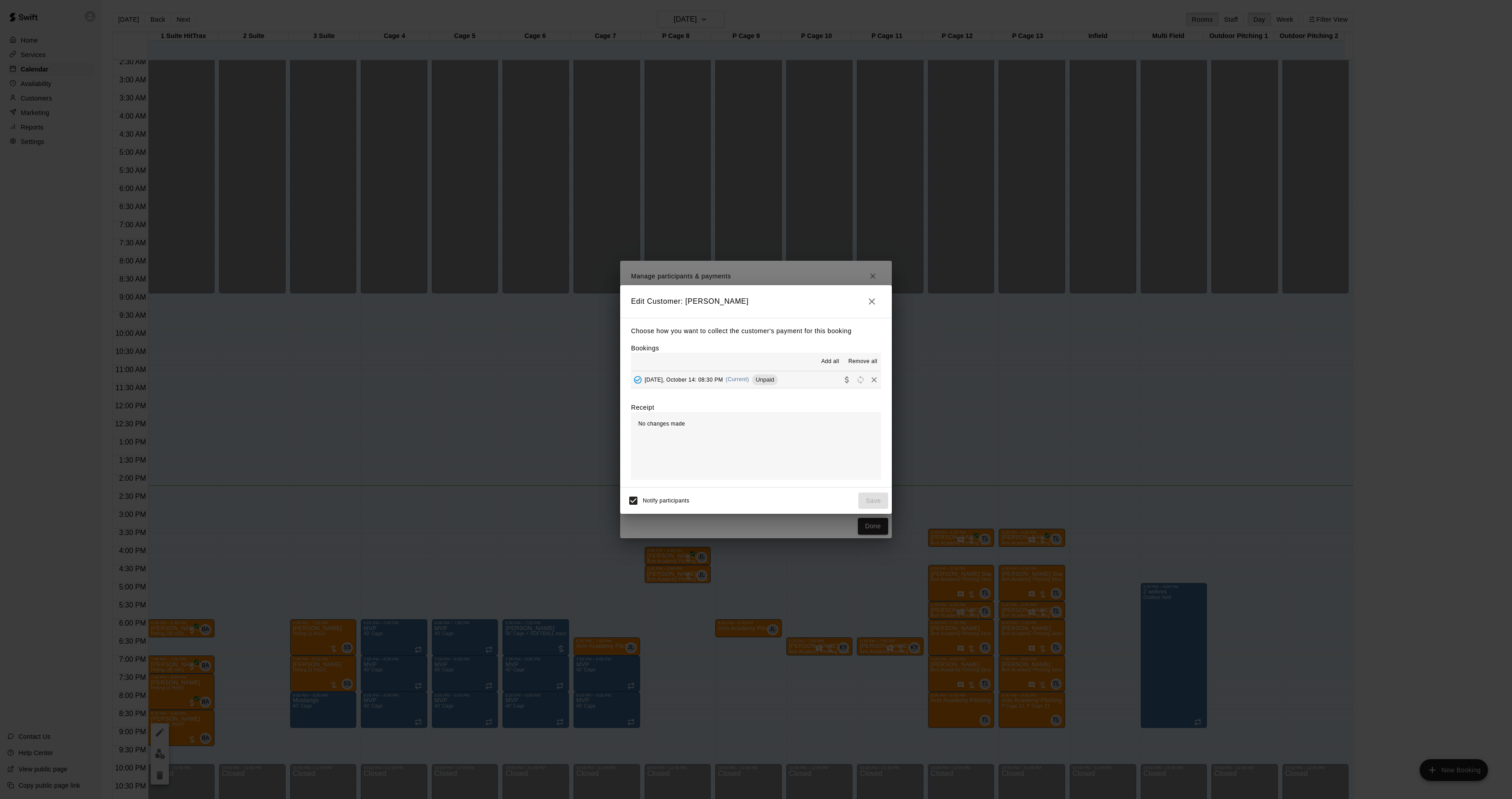
click at [736, 379] on span "(Current)" at bounding box center [737, 379] width 23 height 6
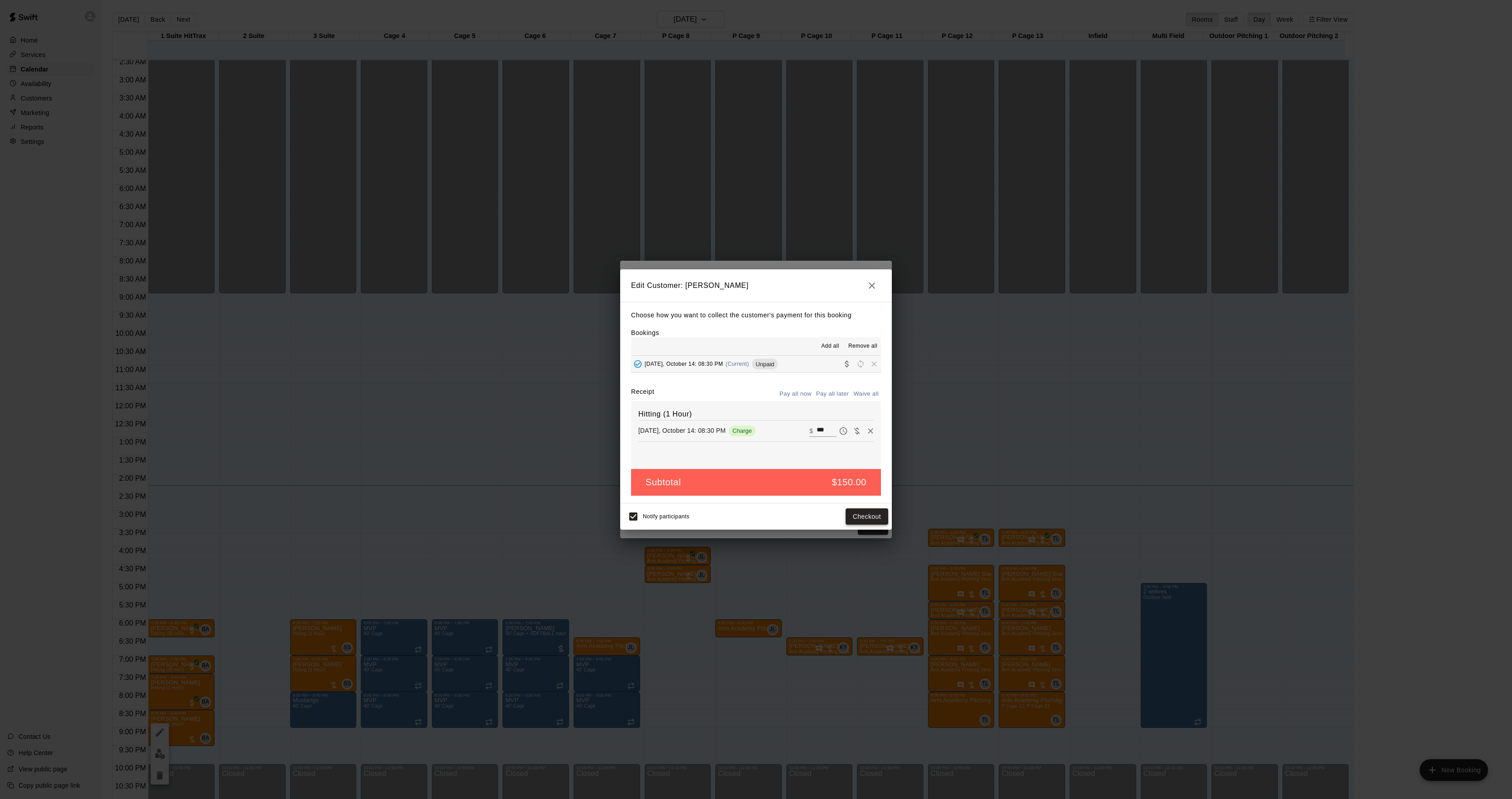
click at [862, 513] on button "Checkout" at bounding box center [867, 517] width 42 height 16
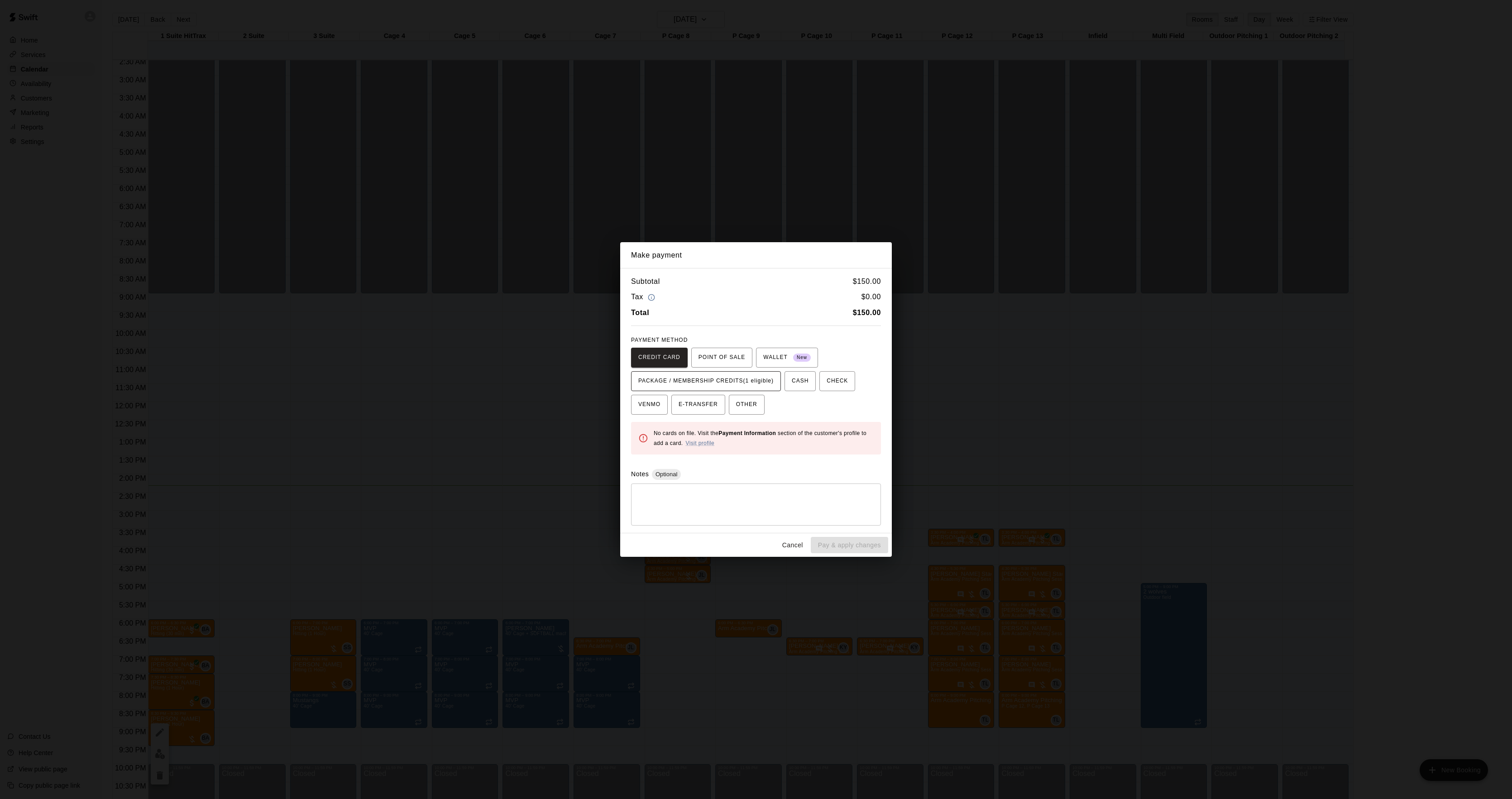
click at [737, 380] on span "PACKAGE / MEMBERSHIP CREDITS (1 eligible)" at bounding box center [705, 381] width 135 height 14
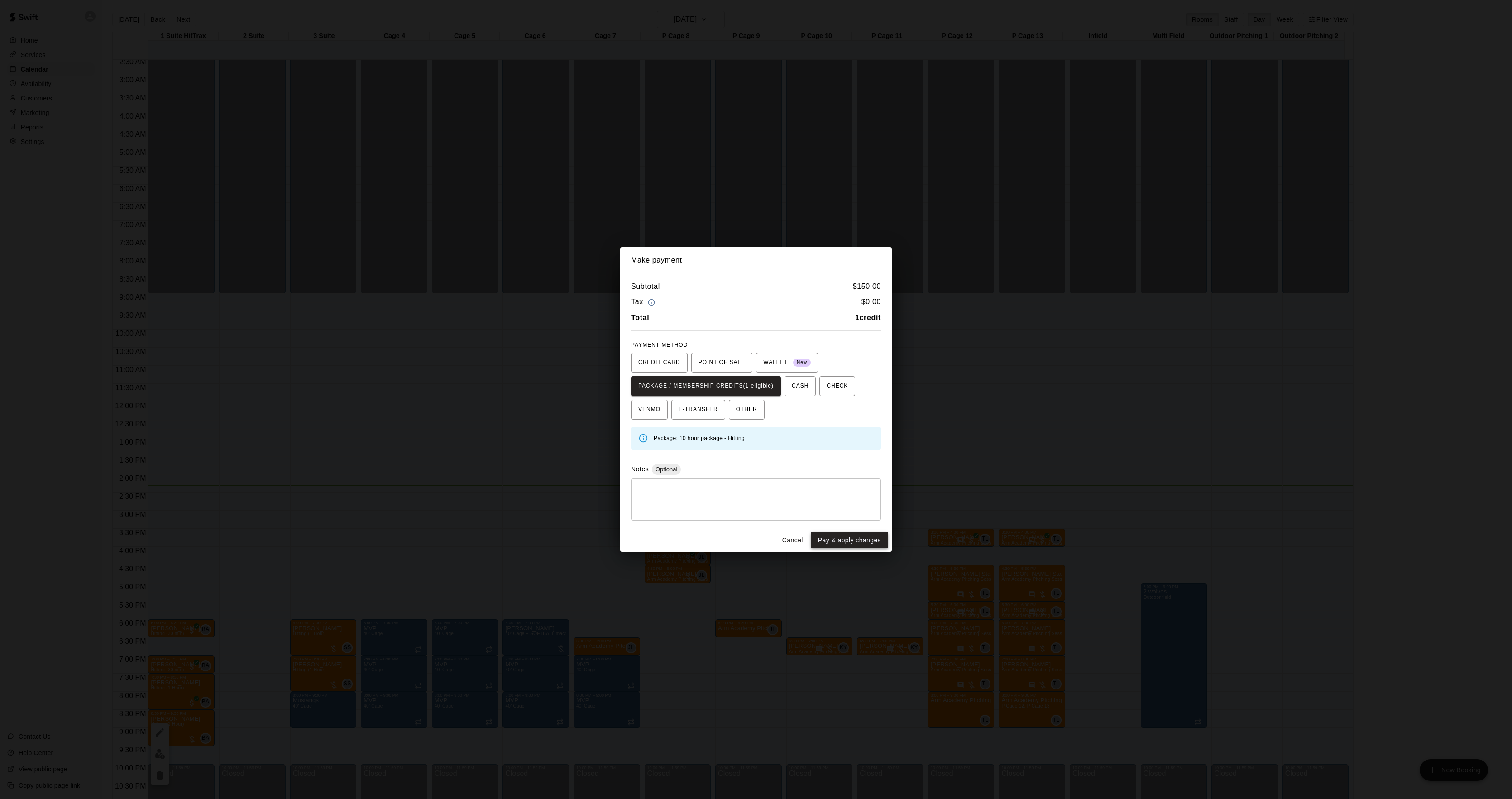
click at [837, 542] on button "Pay & apply changes" at bounding box center [849, 540] width 77 height 16
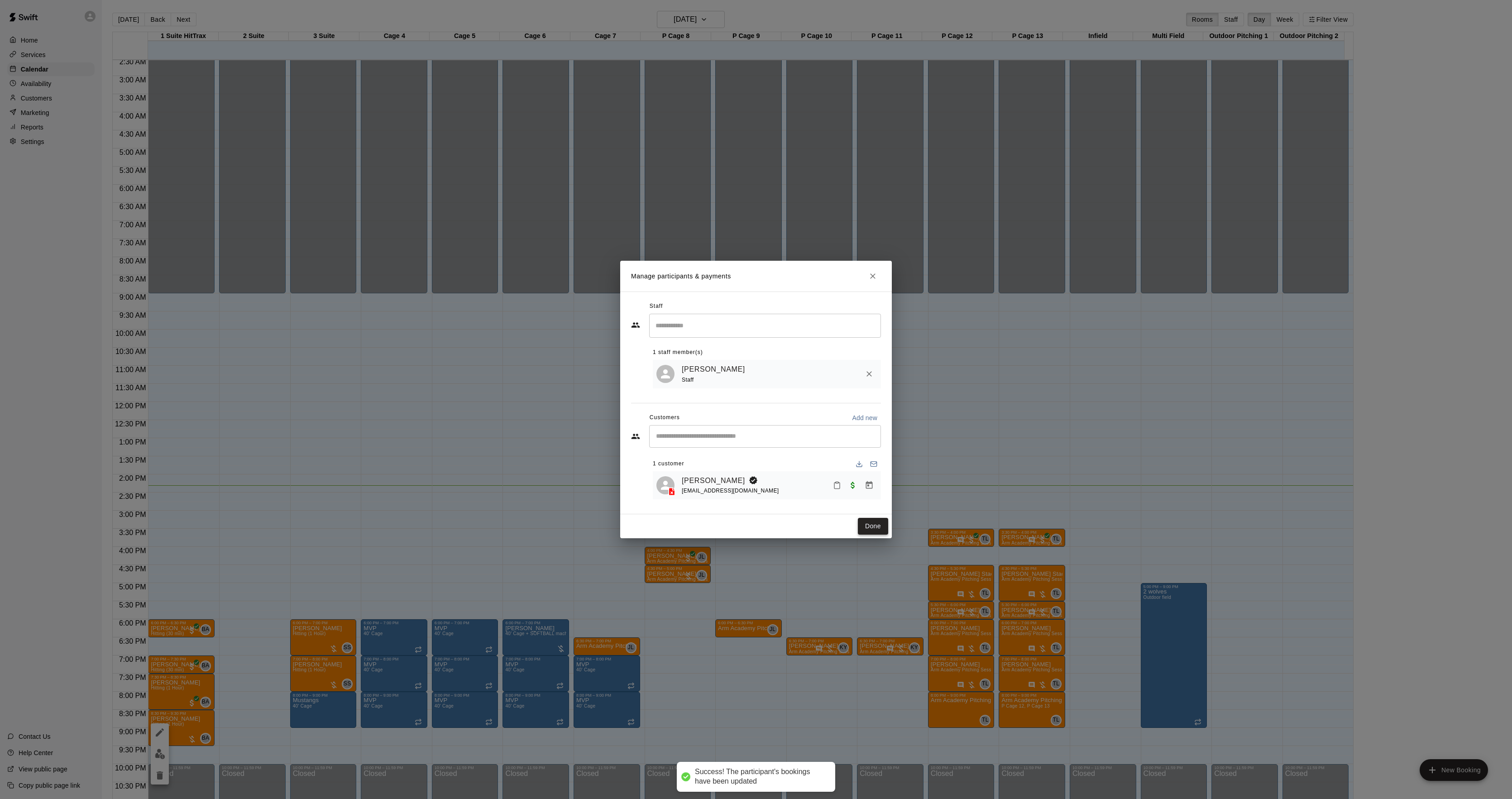
click at [871, 525] on button "Done" at bounding box center [873, 526] width 30 height 16
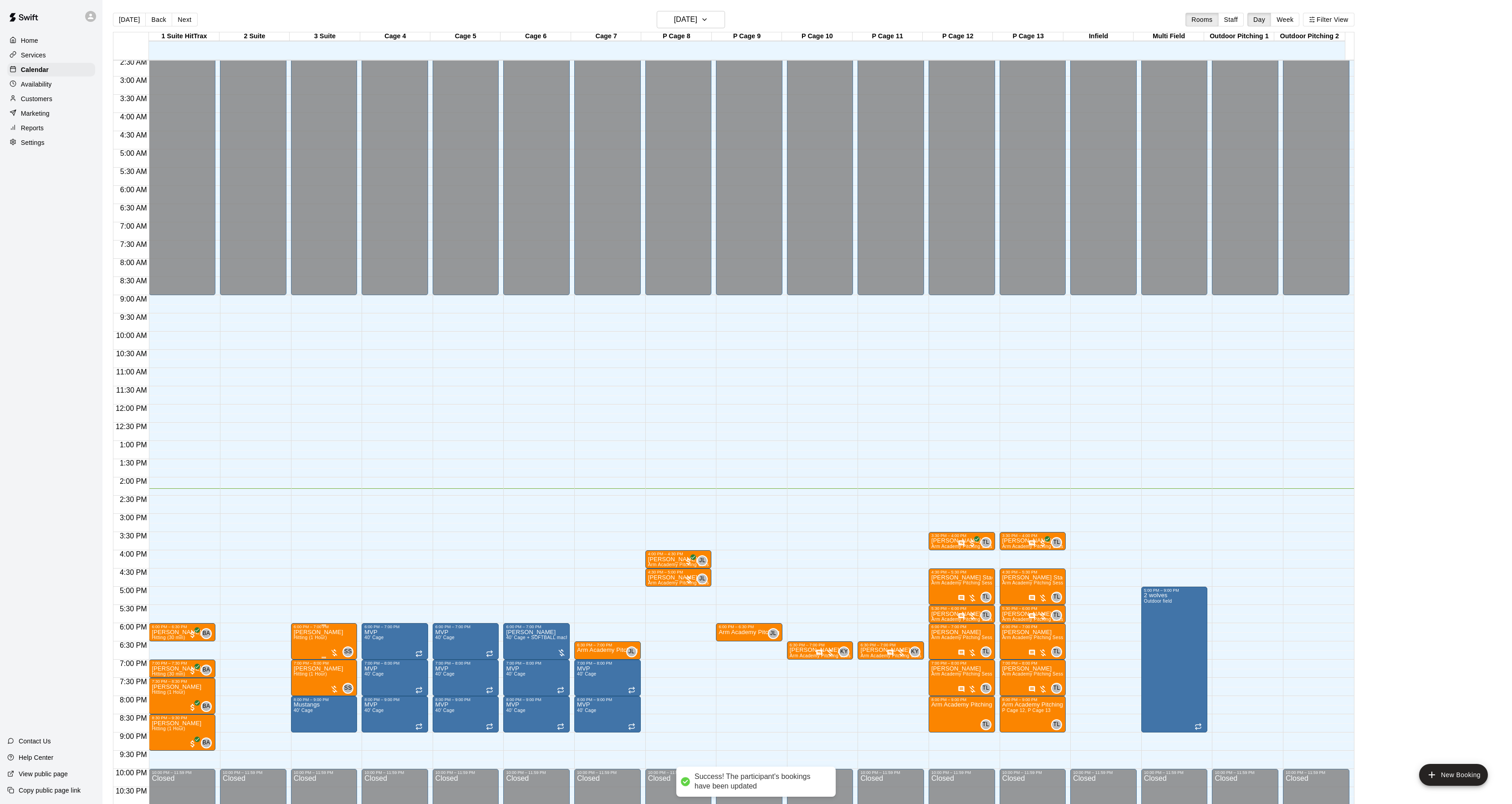
click at [303, 639] on span "Hitting (1 Hour)" at bounding box center [310, 637] width 33 height 5
click at [305, 667] on img "edit" at bounding box center [302, 667] width 10 height 10
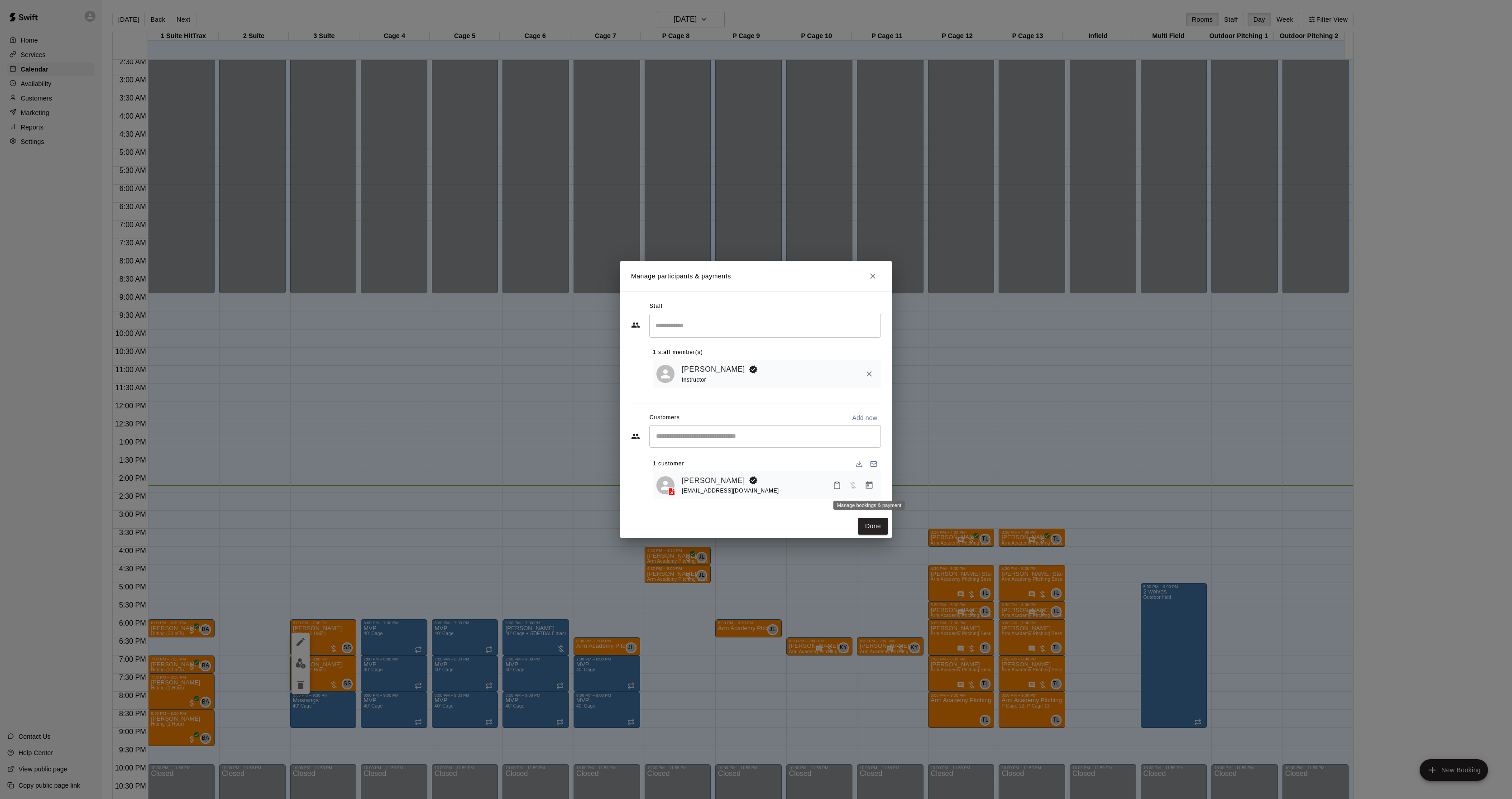
click at [868, 486] on icon "Manage bookings & payment" at bounding box center [870, 484] width 7 height 8
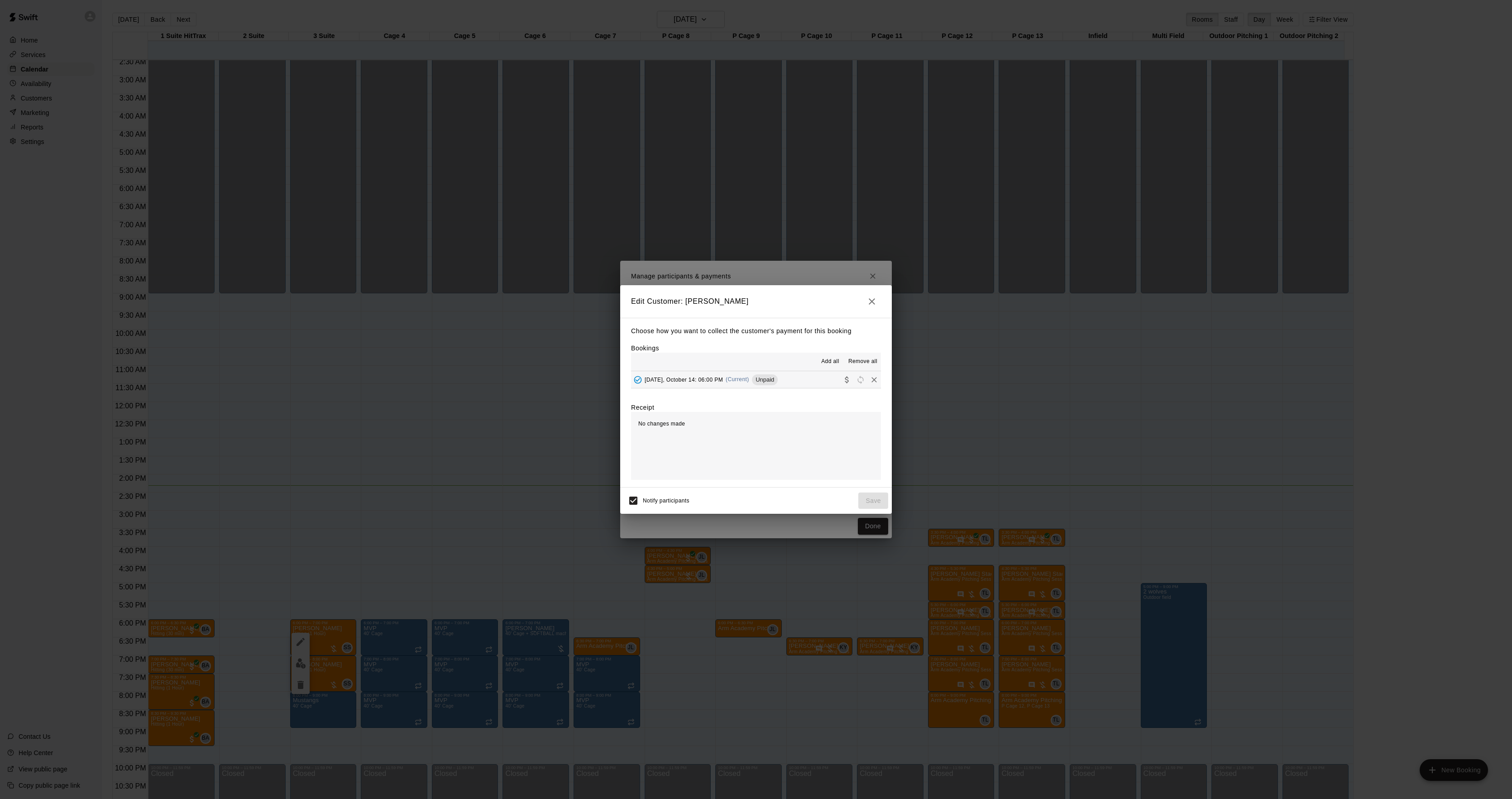
click at [755, 384] on div "[DATE], October 14: 06:00 PM (Current) Unpaid" at bounding box center [705, 380] width 147 height 14
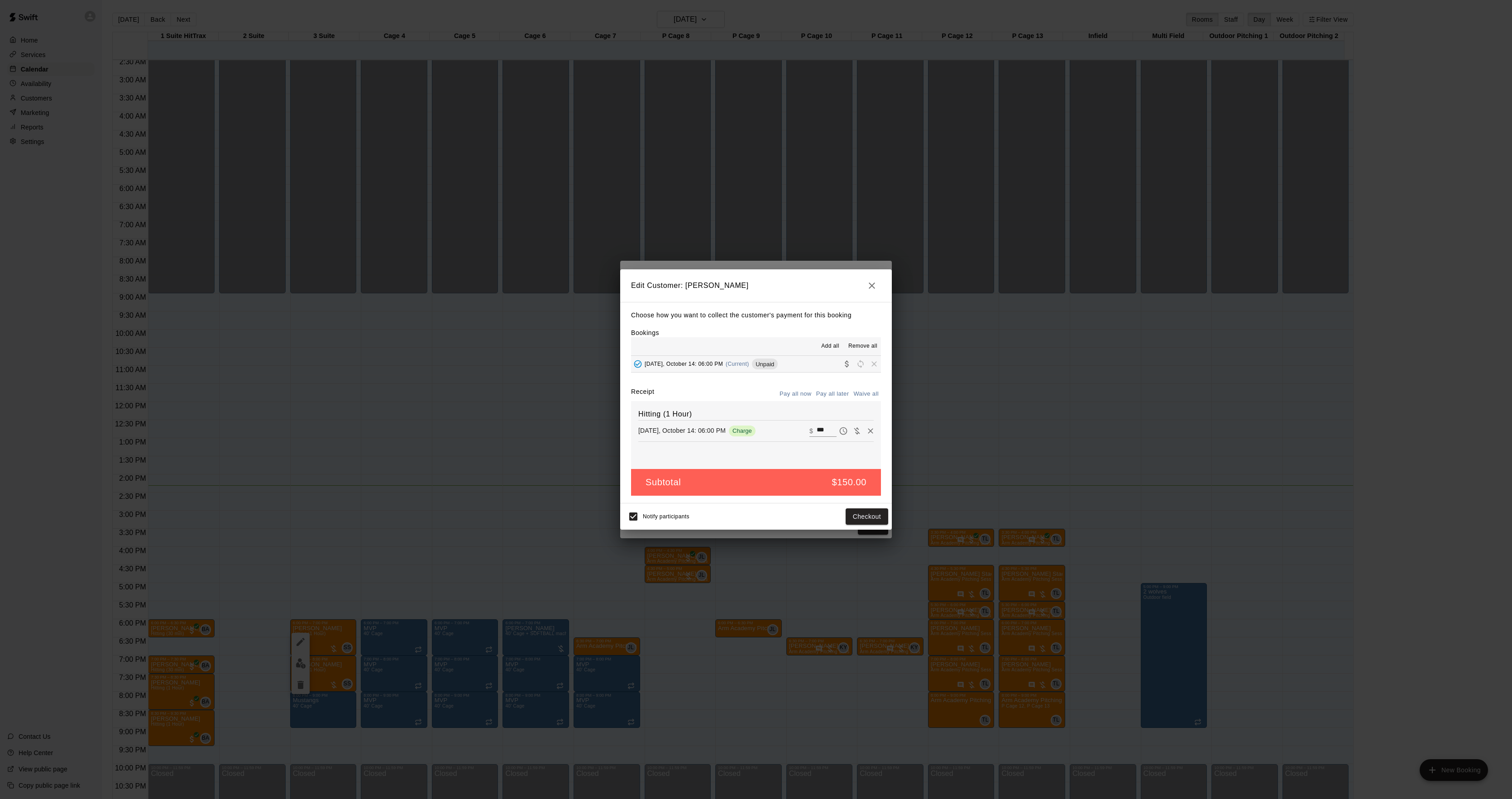
click at [857, 502] on div "Choose how you want to collect the customer's payment for this booking Bookings…" at bounding box center [756, 403] width 271 height 201
click at [857, 513] on button "Checkout" at bounding box center [867, 517] width 42 height 16
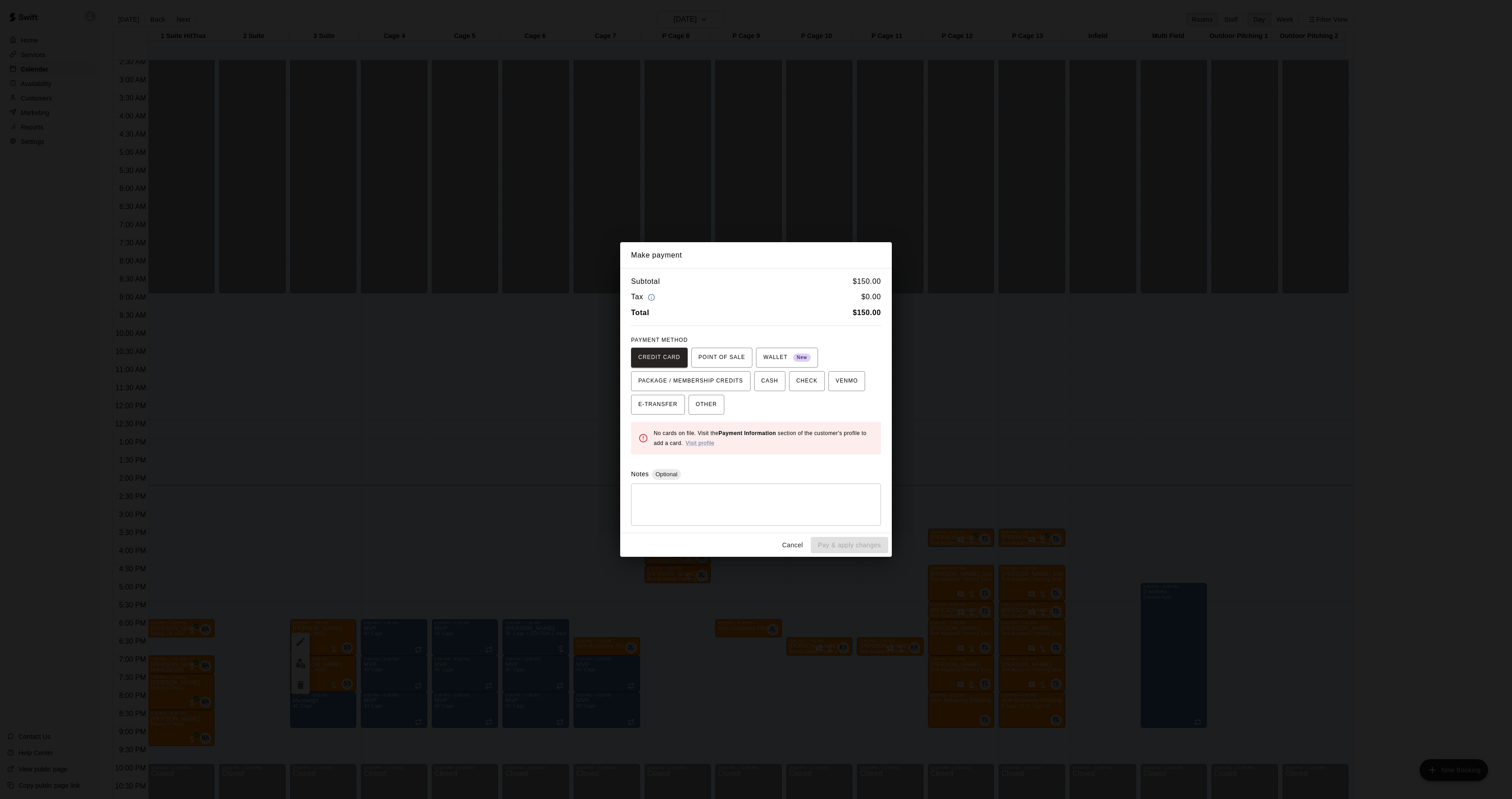
click at [1128, 426] on div "Make payment Subtotal $ 150.00 Tax $ 0.00 Total $ 150.00 PAYMENT METHOD CREDIT …" at bounding box center [756, 400] width 1512 height 799
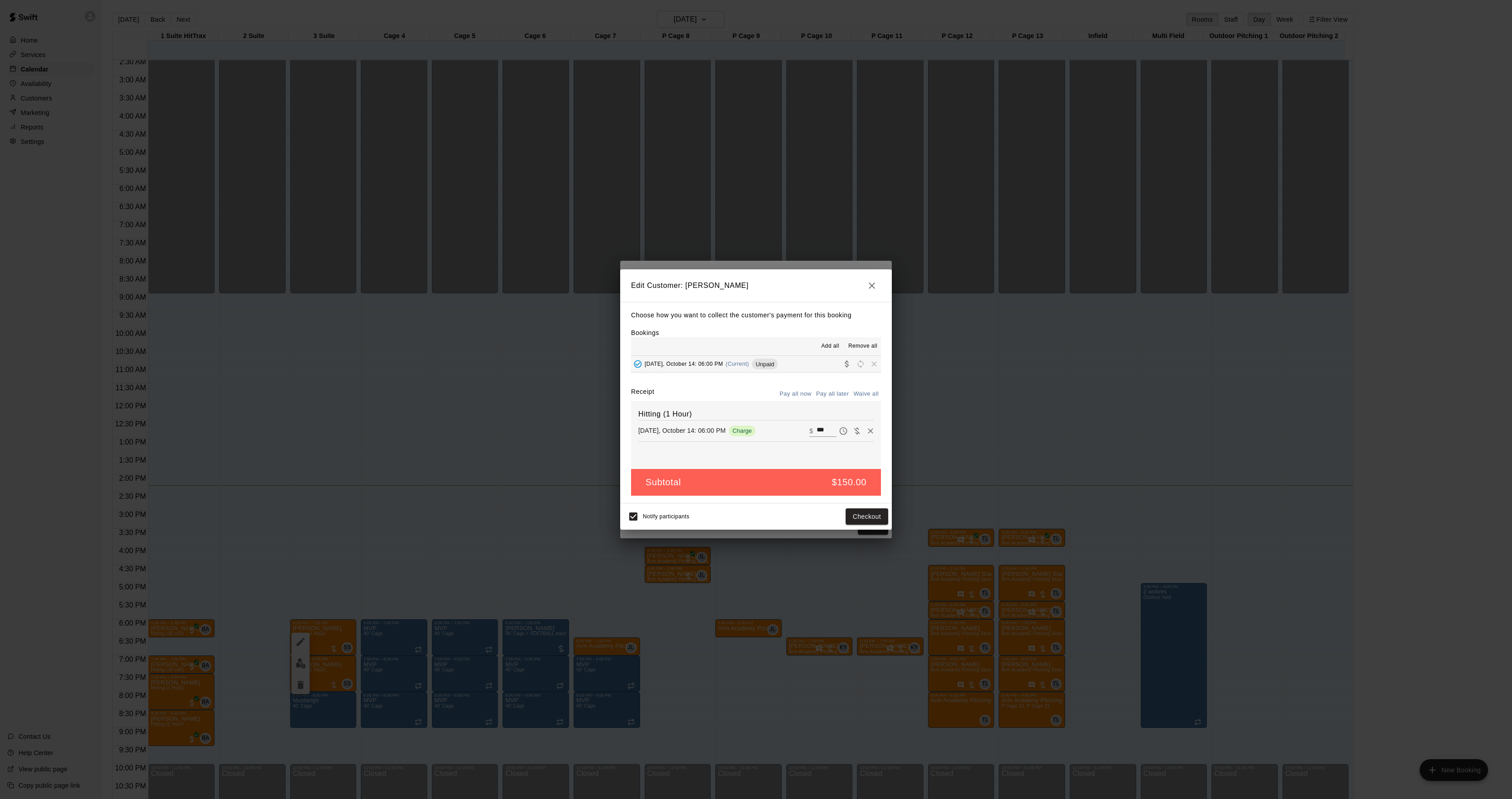
click at [1125, 428] on div "Edit Customer: [PERSON_NAME] Choose how you want to collect the customer's paym…" at bounding box center [756, 400] width 1512 height 799
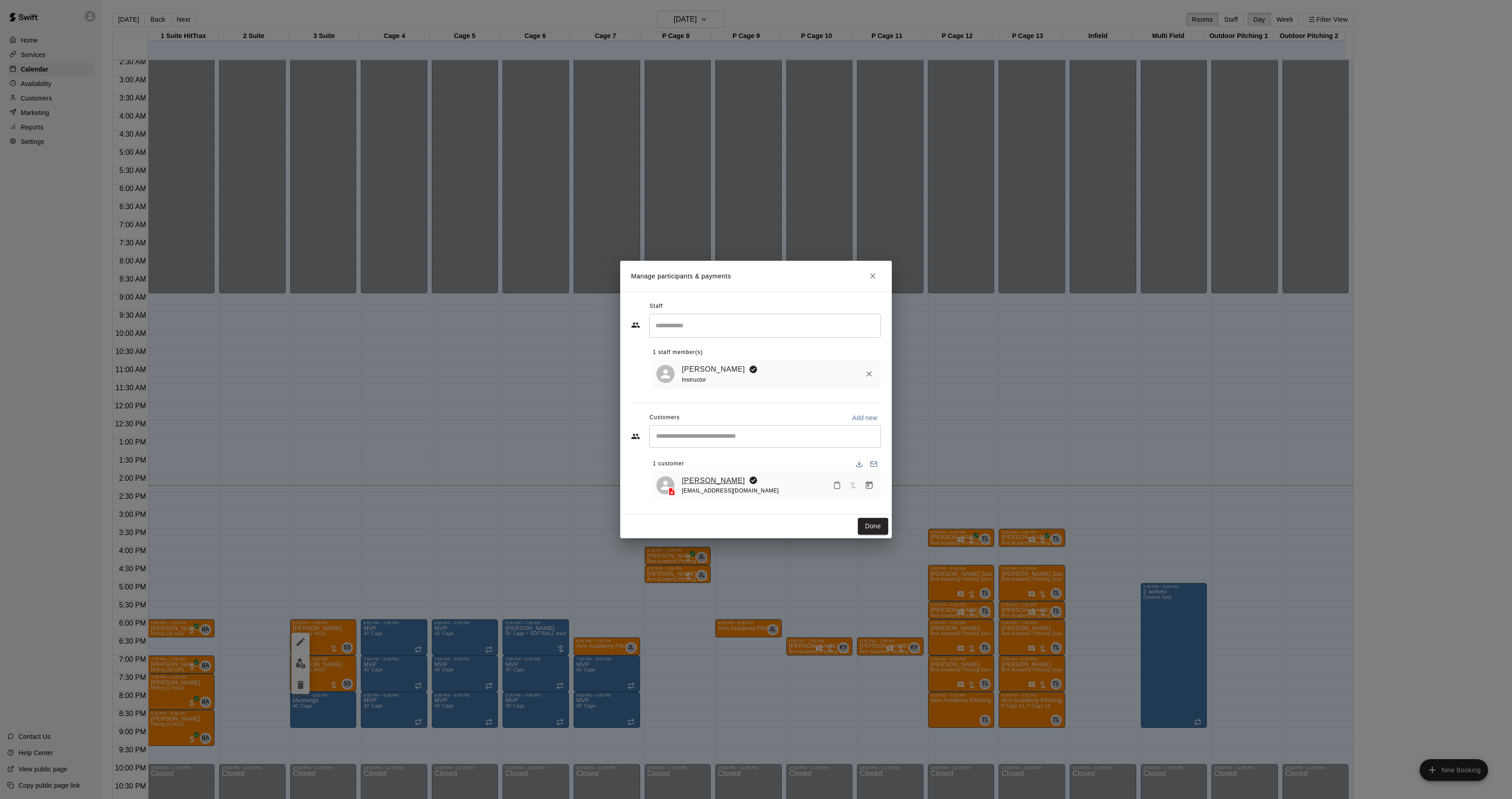
click at [708, 478] on link "[PERSON_NAME]" at bounding box center [714, 480] width 63 height 12
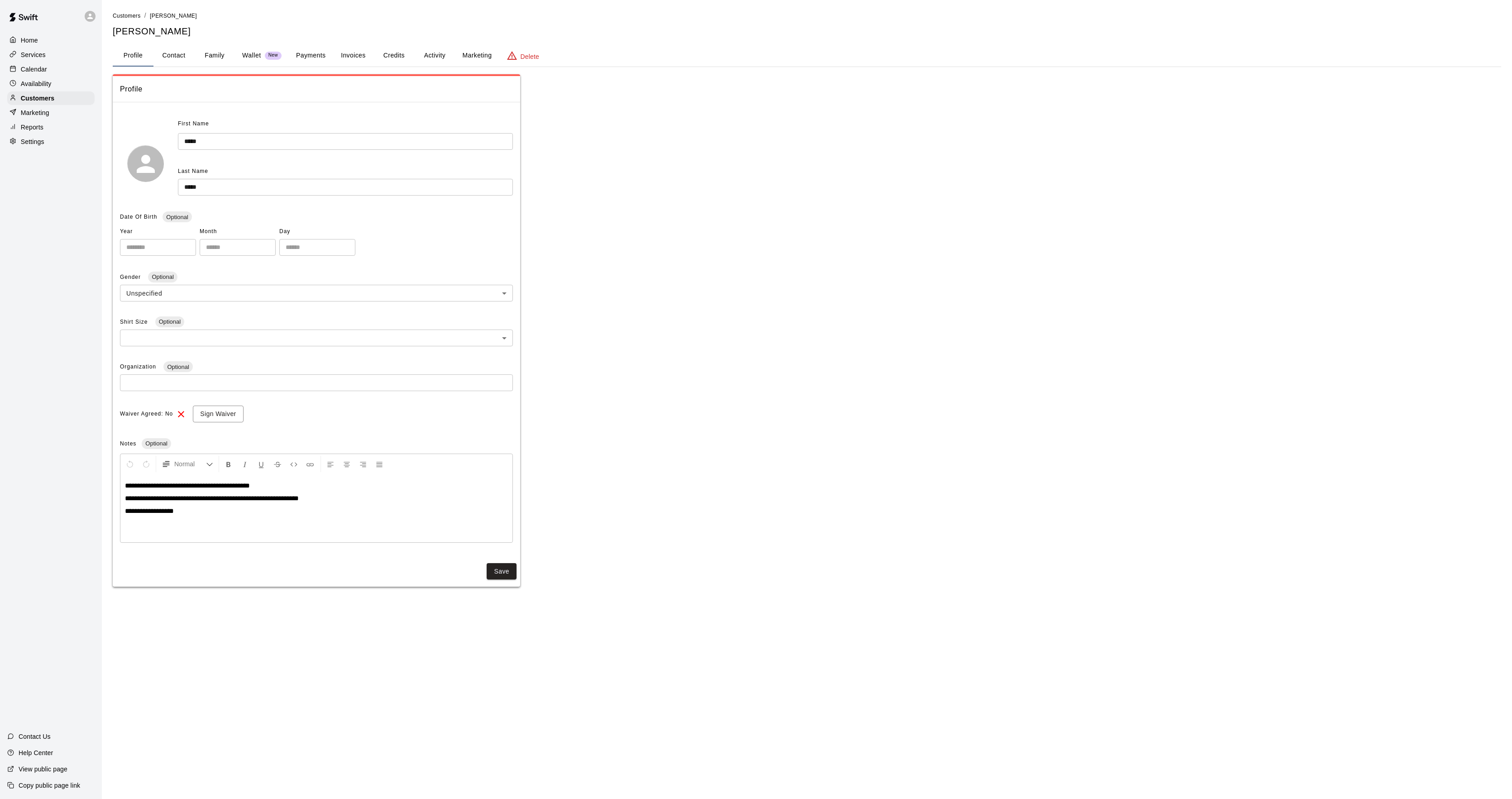
click at [433, 56] on button "Activity" at bounding box center [434, 56] width 40 height 22
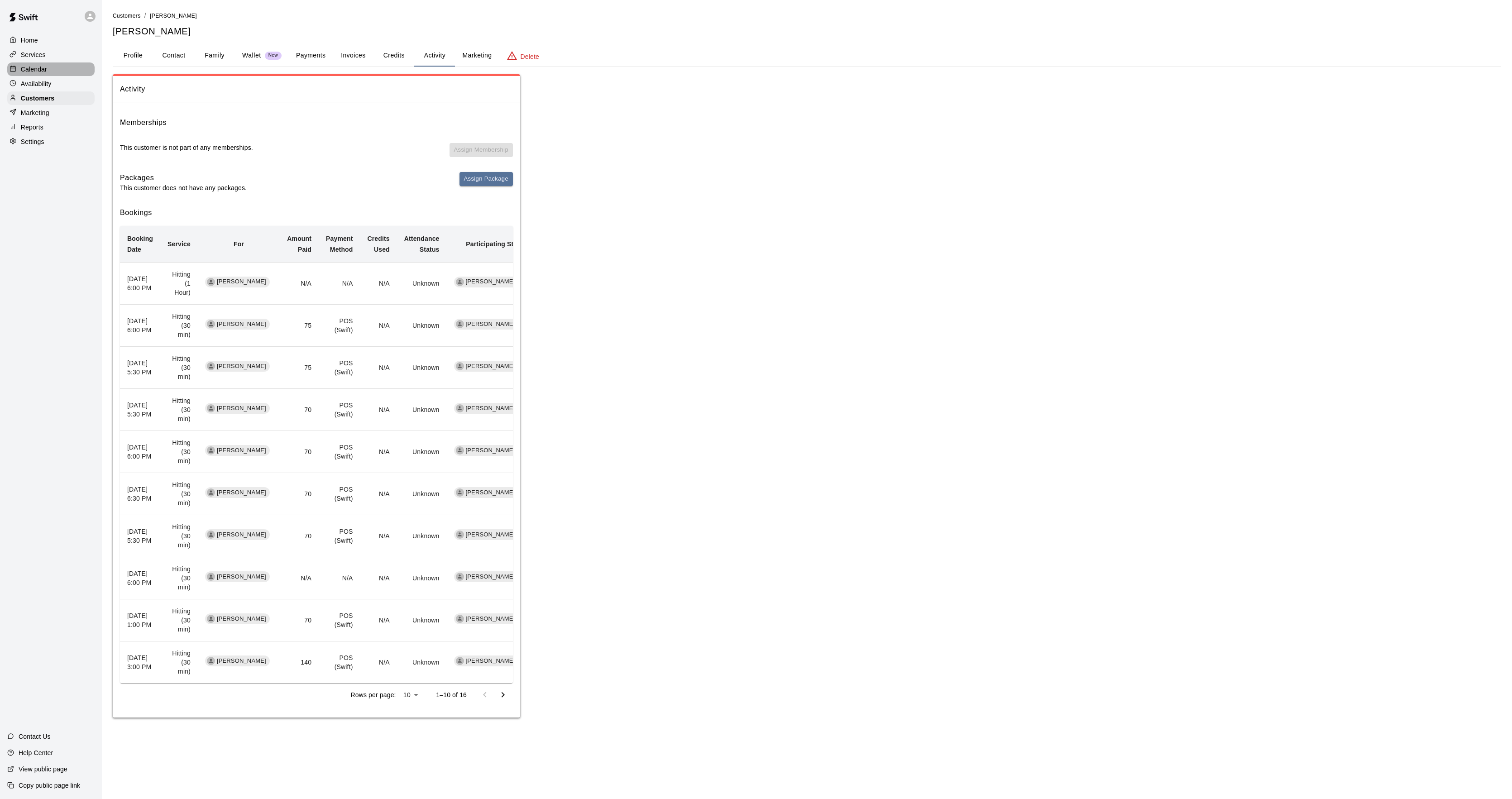
click at [21, 73] on p "Calendar" at bounding box center [34, 69] width 26 height 9
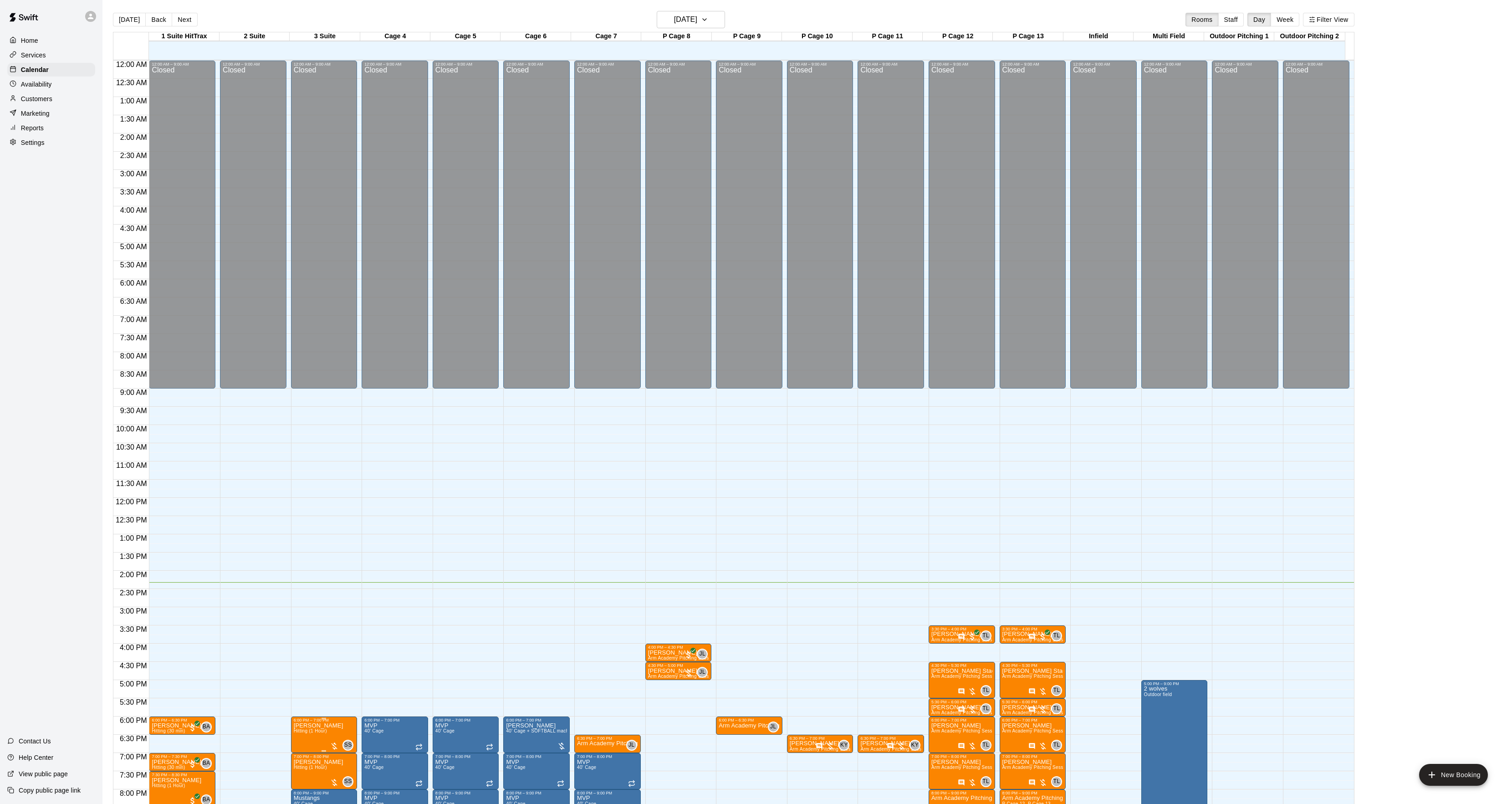
scroll to position [93, 0]
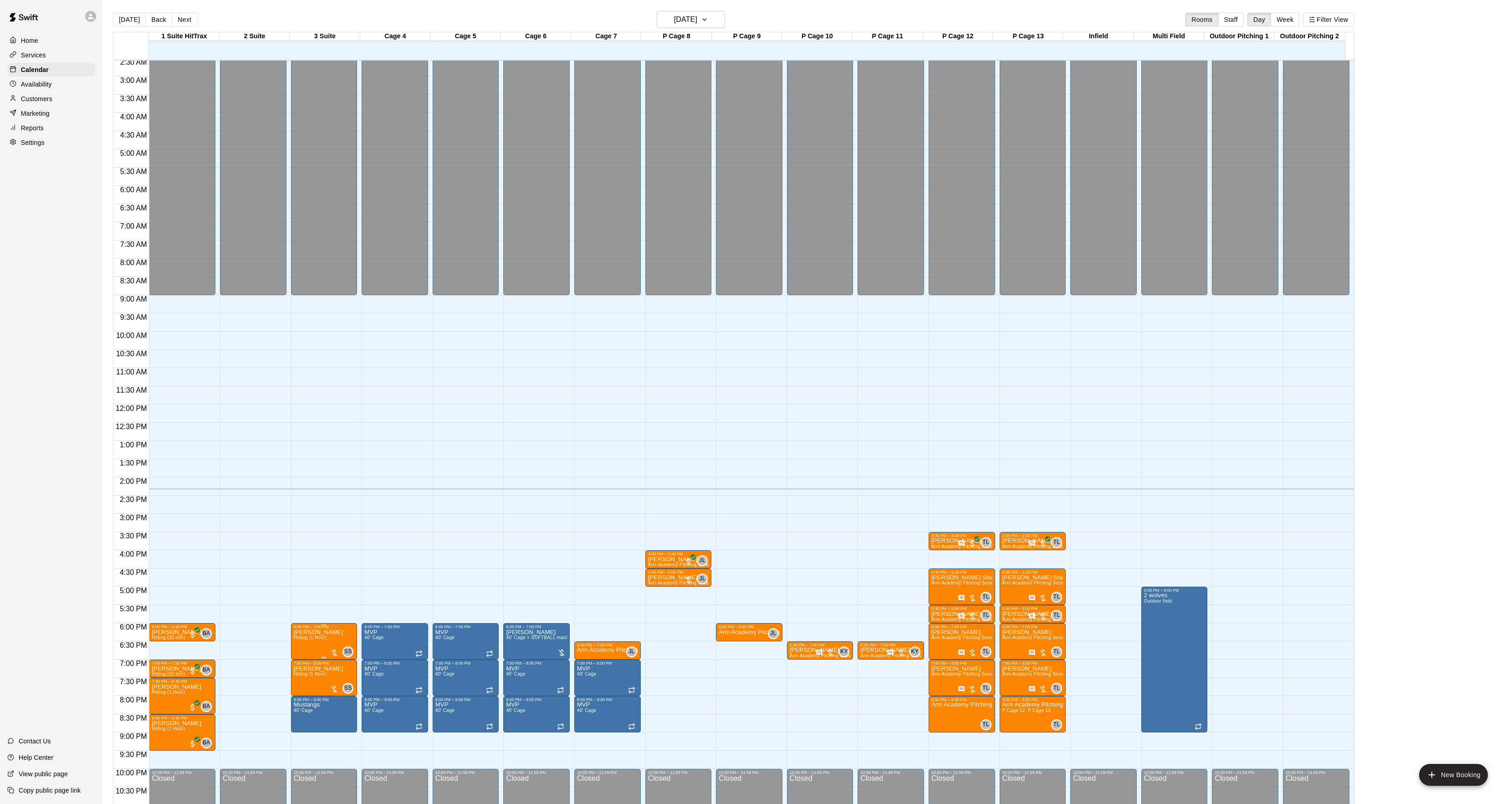
click at [314, 632] on p "[PERSON_NAME]" at bounding box center [319, 632] width 50 height 0
click at [296, 646] on button "edit" at bounding box center [302, 643] width 18 height 18
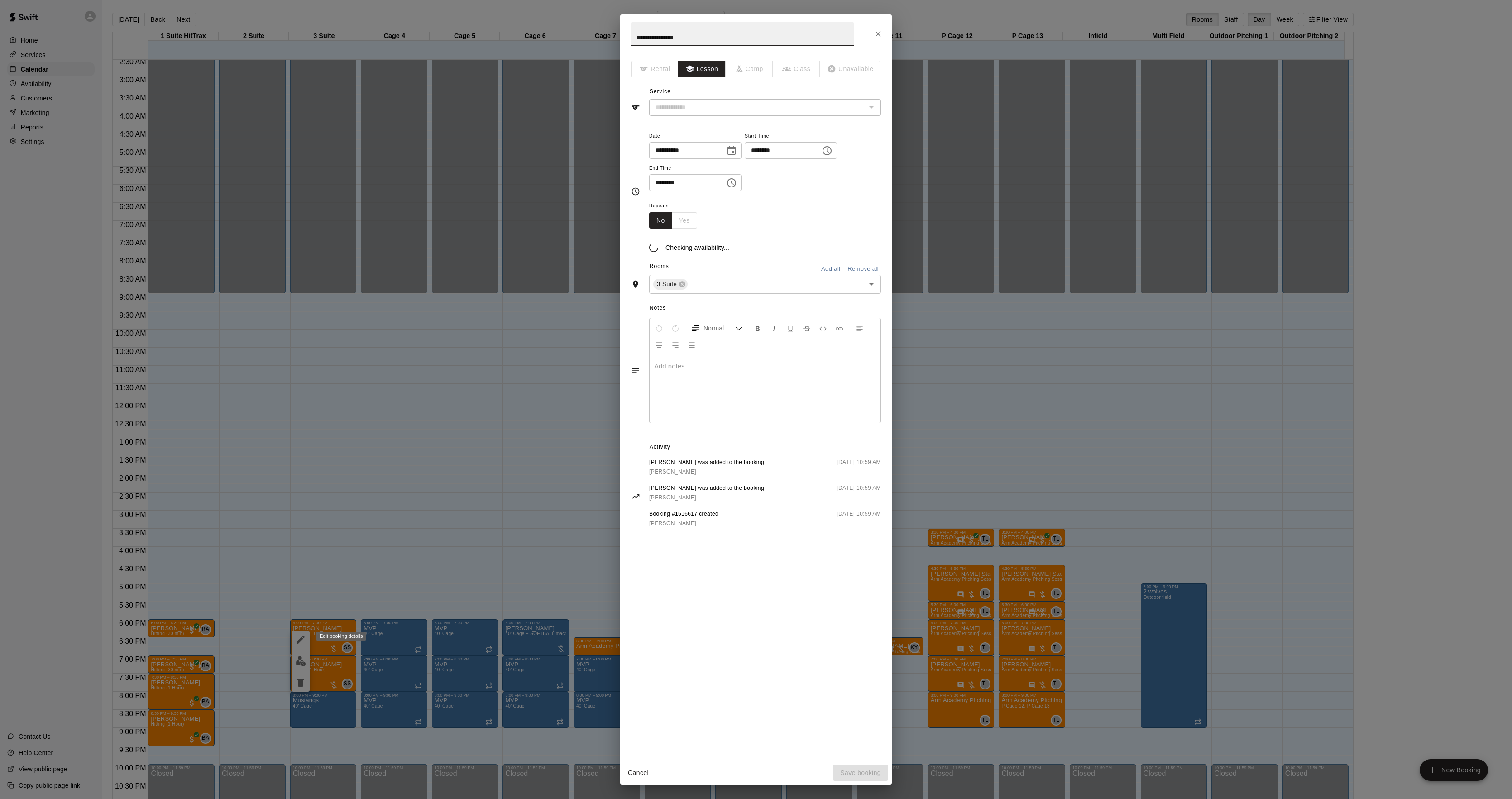
type input "**********"
click at [661, 413] on div at bounding box center [765, 400] width 231 height 68
click at [872, 772] on button "Save booking" at bounding box center [860, 773] width 56 height 16
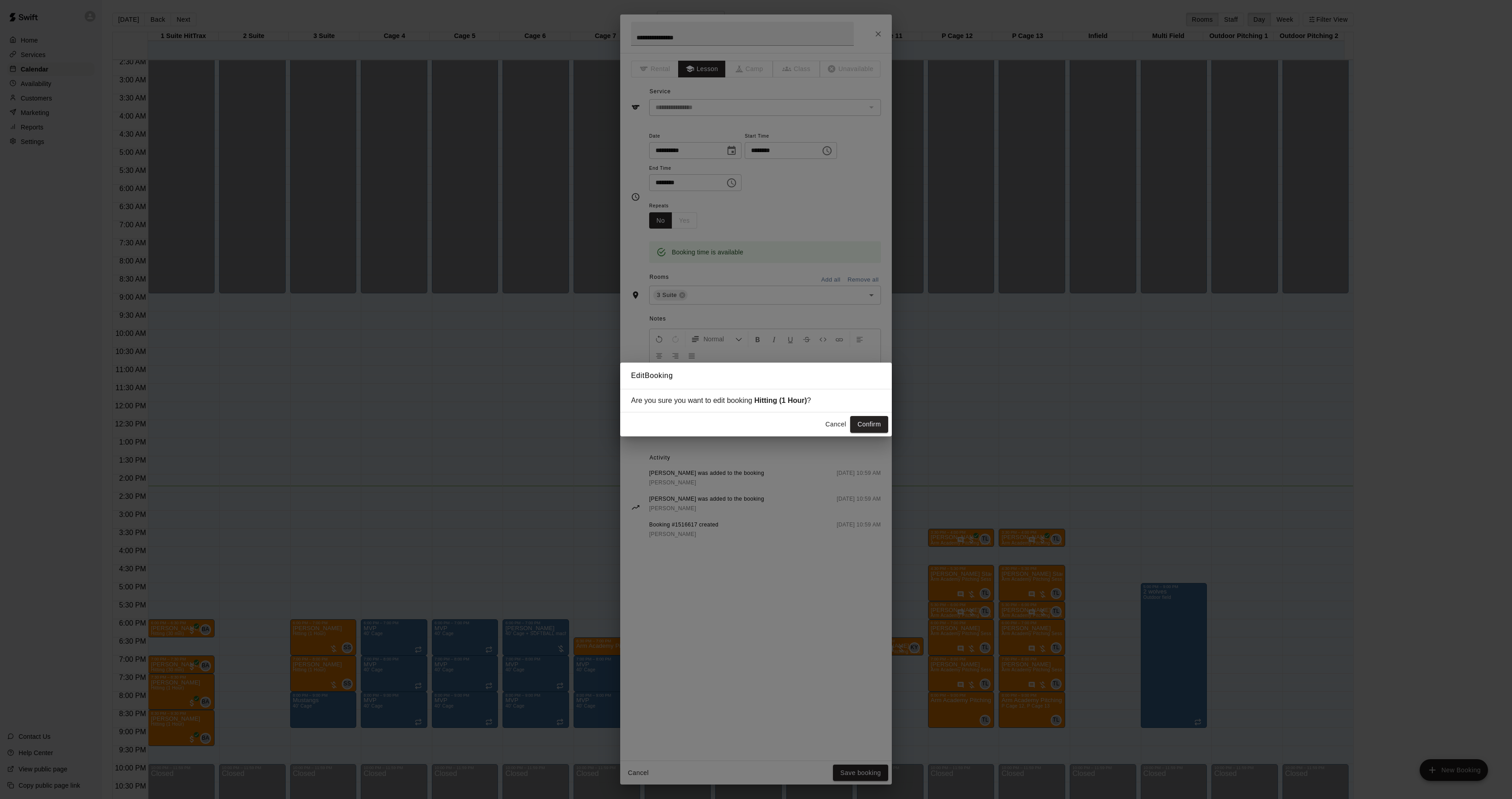
drag, startPoint x: 879, startPoint y: 425, endPoint x: 841, endPoint y: 439, distance: 40.5
click at [878, 425] on button "Confirm" at bounding box center [868, 424] width 38 height 16
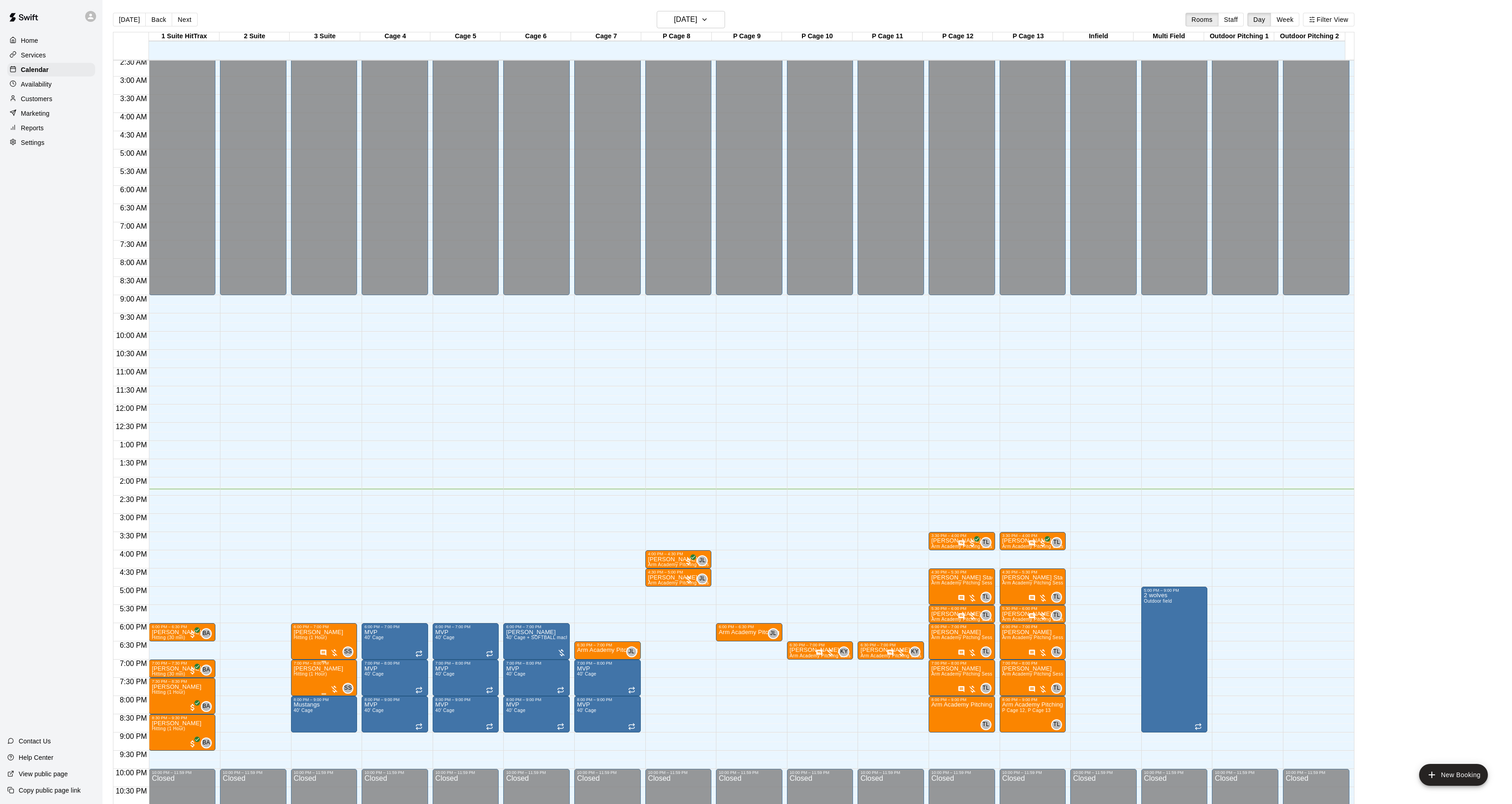
click at [318, 676] on span "Hitting (1 Hour)" at bounding box center [310, 674] width 33 height 5
click at [303, 704] on img "edit" at bounding box center [302, 703] width 10 height 10
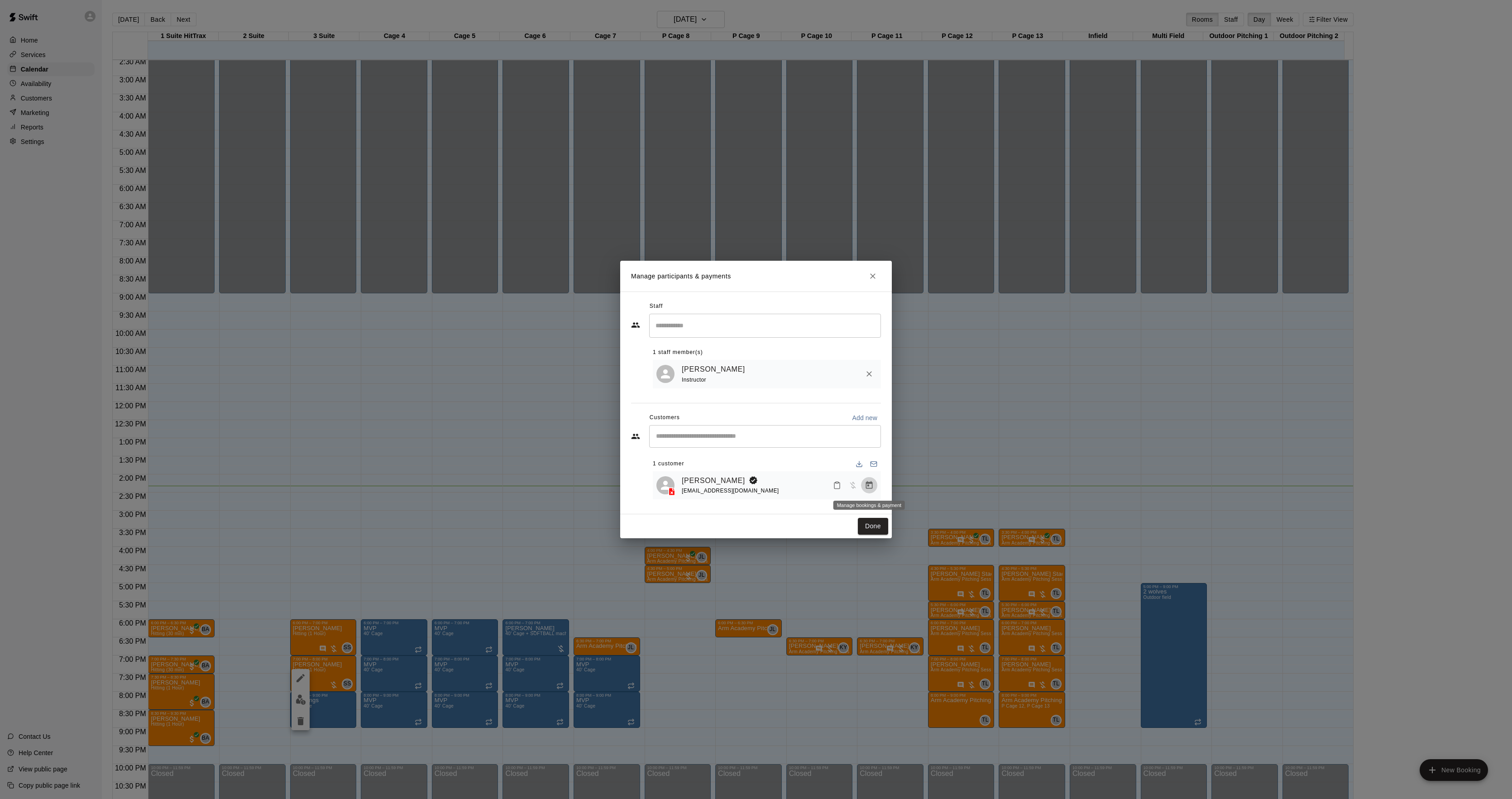
click at [871, 486] on icon "Manage bookings & payment" at bounding box center [869, 484] width 9 height 9
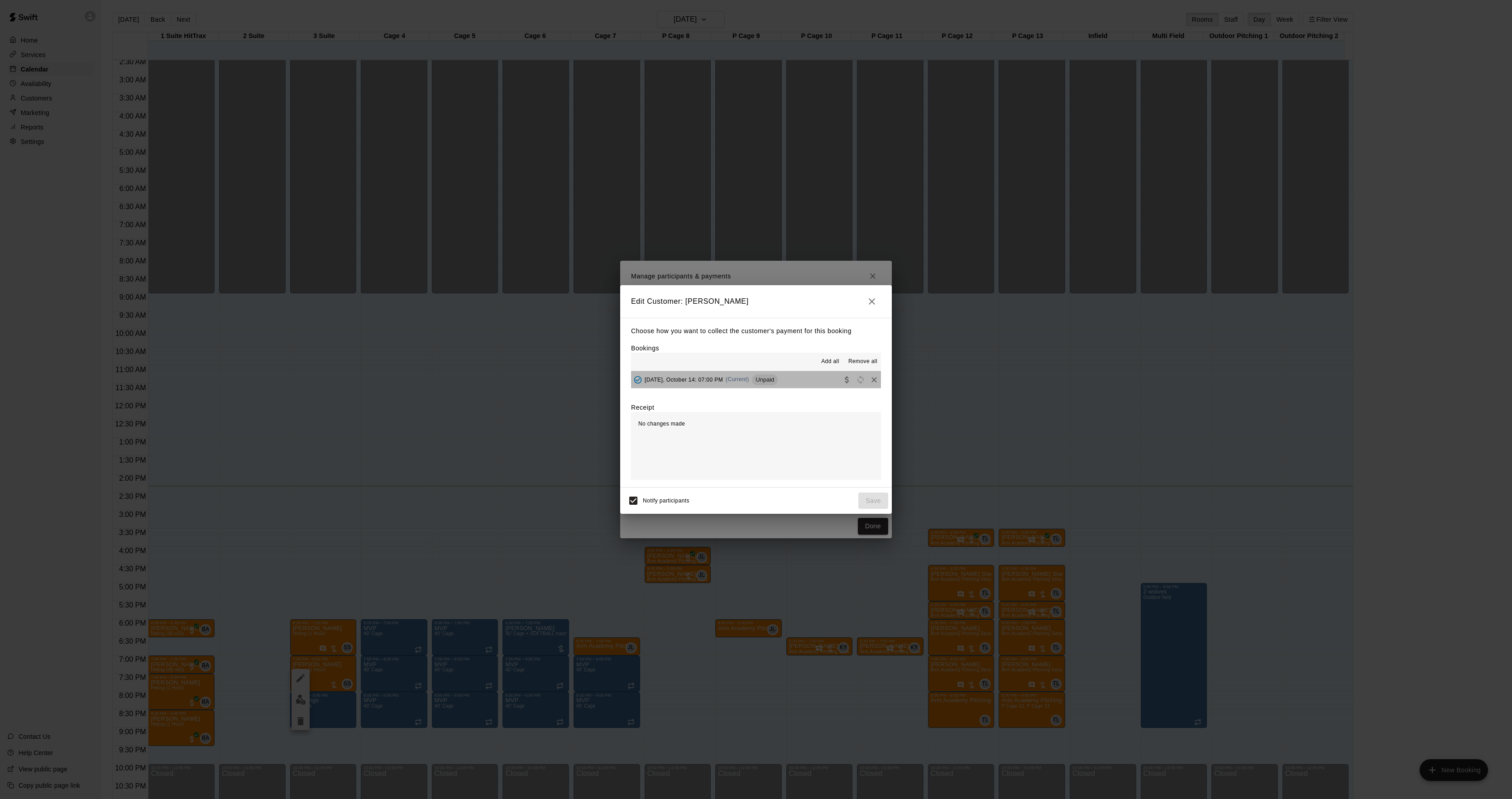
click at [765, 379] on span "Unpaid" at bounding box center [765, 380] width 26 height 7
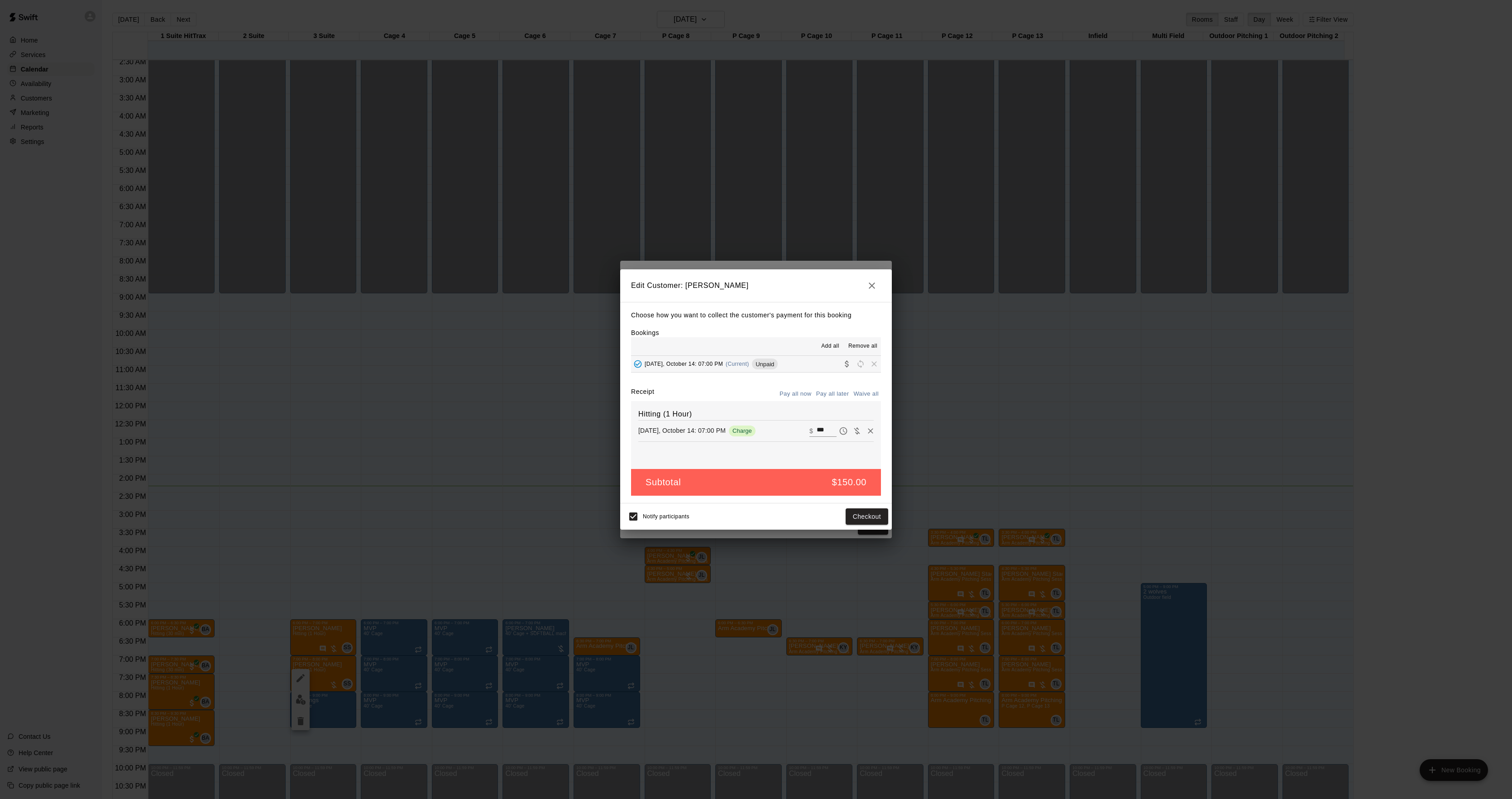
click at [868, 528] on div "Notify participants Checkout" at bounding box center [756, 517] width 271 height 26
click at [857, 516] on button "Checkout" at bounding box center [867, 517] width 42 height 16
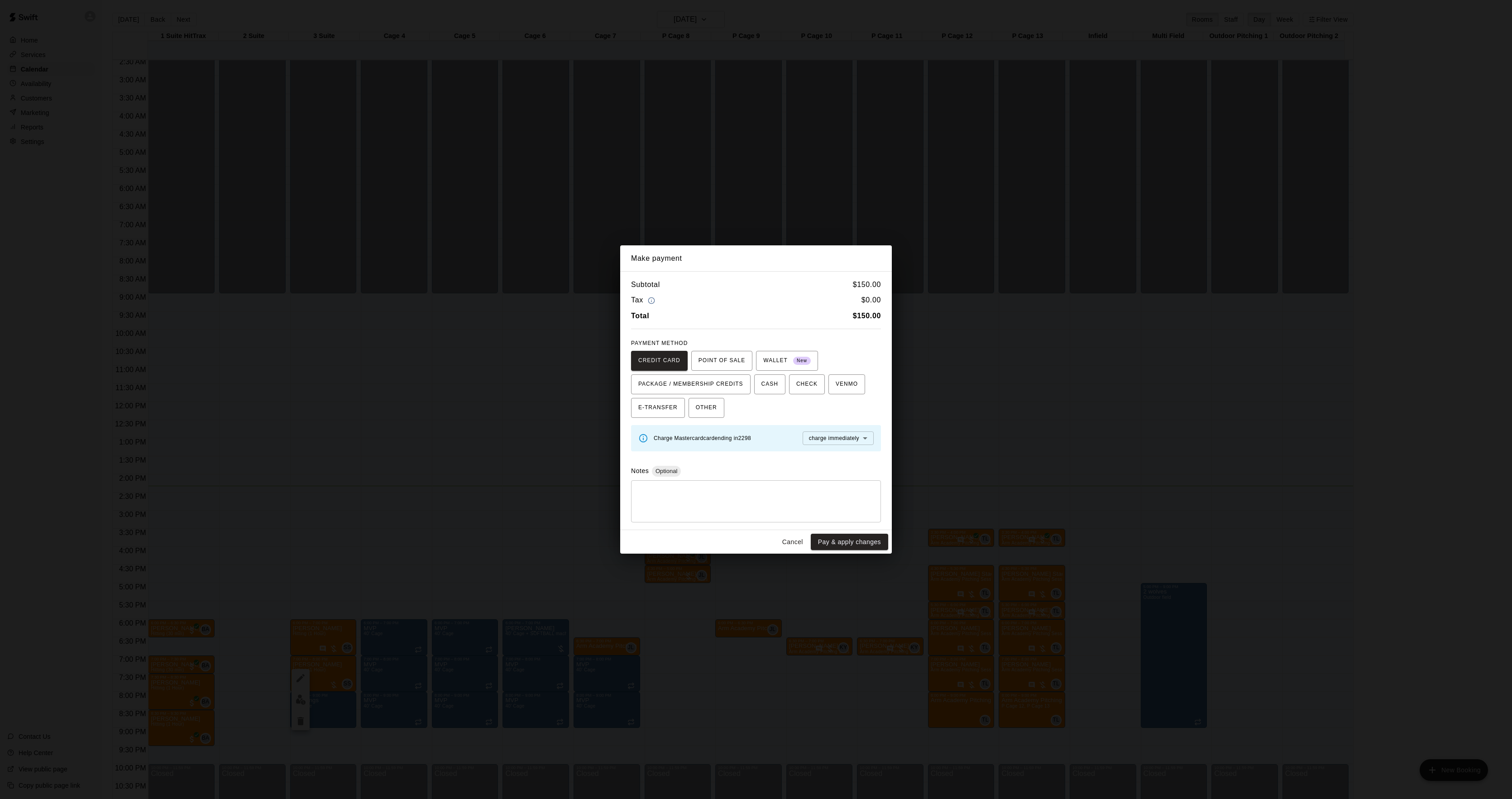
click at [1025, 463] on div "Make payment Subtotal $ 150.00 Tax $ 0.00 Total $ 150.00 PAYMENT METHOD CREDIT …" at bounding box center [756, 400] width 1512 height 799
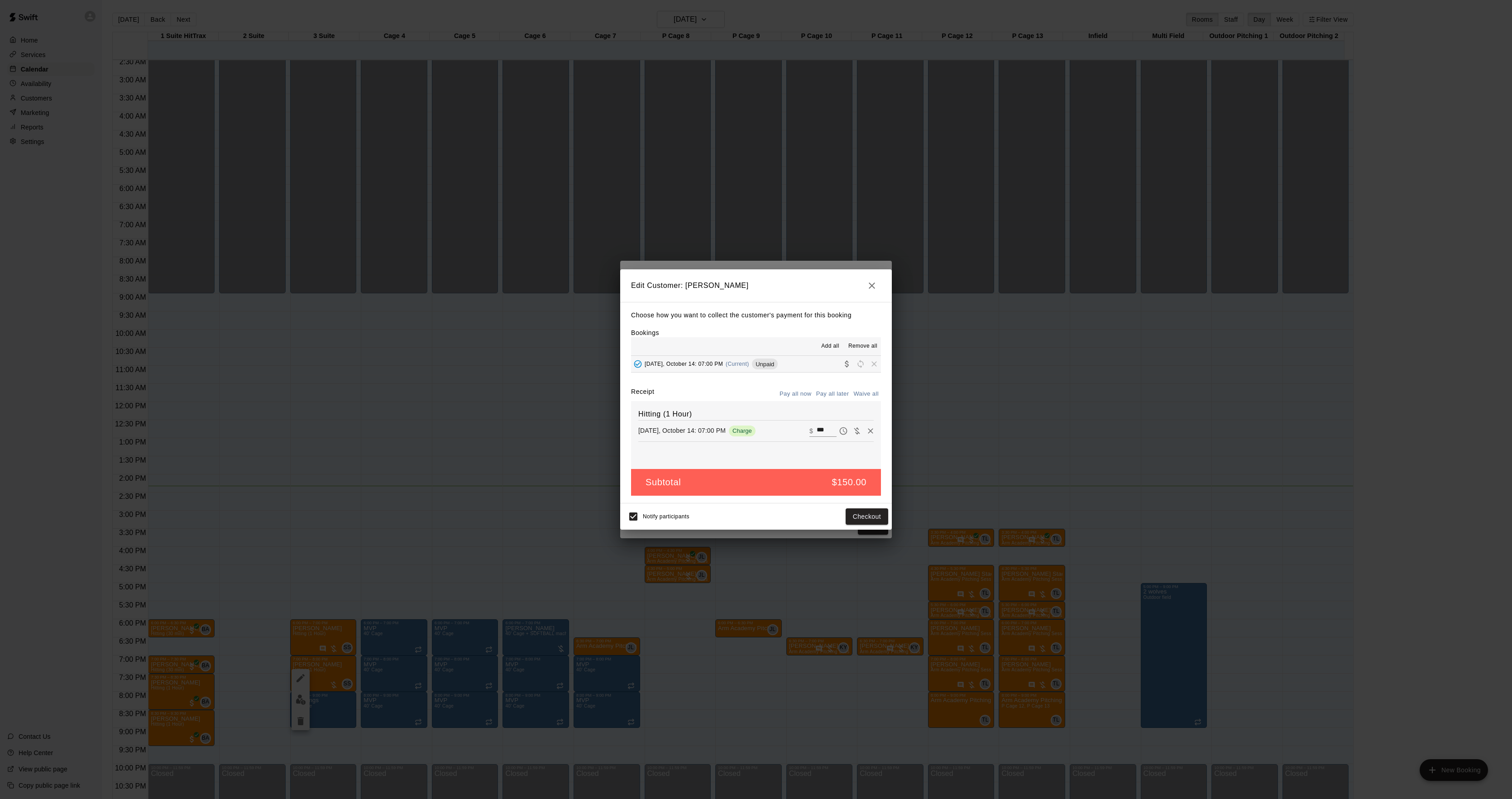
click at [1025, 463] on div "Make payment Subtotal $ 150.00 Tax $ 0.00 Total $ 150.00 PAYMENT METHOD CREDIT …" at bounding box center [756, 400] width 1512 height 799
click at [1025, 463] on div "Edit Customer: [PERSON_NAME] Choose how you want to collect the customer's paym…" at bounding box center [756, 400] width 1512 height 799
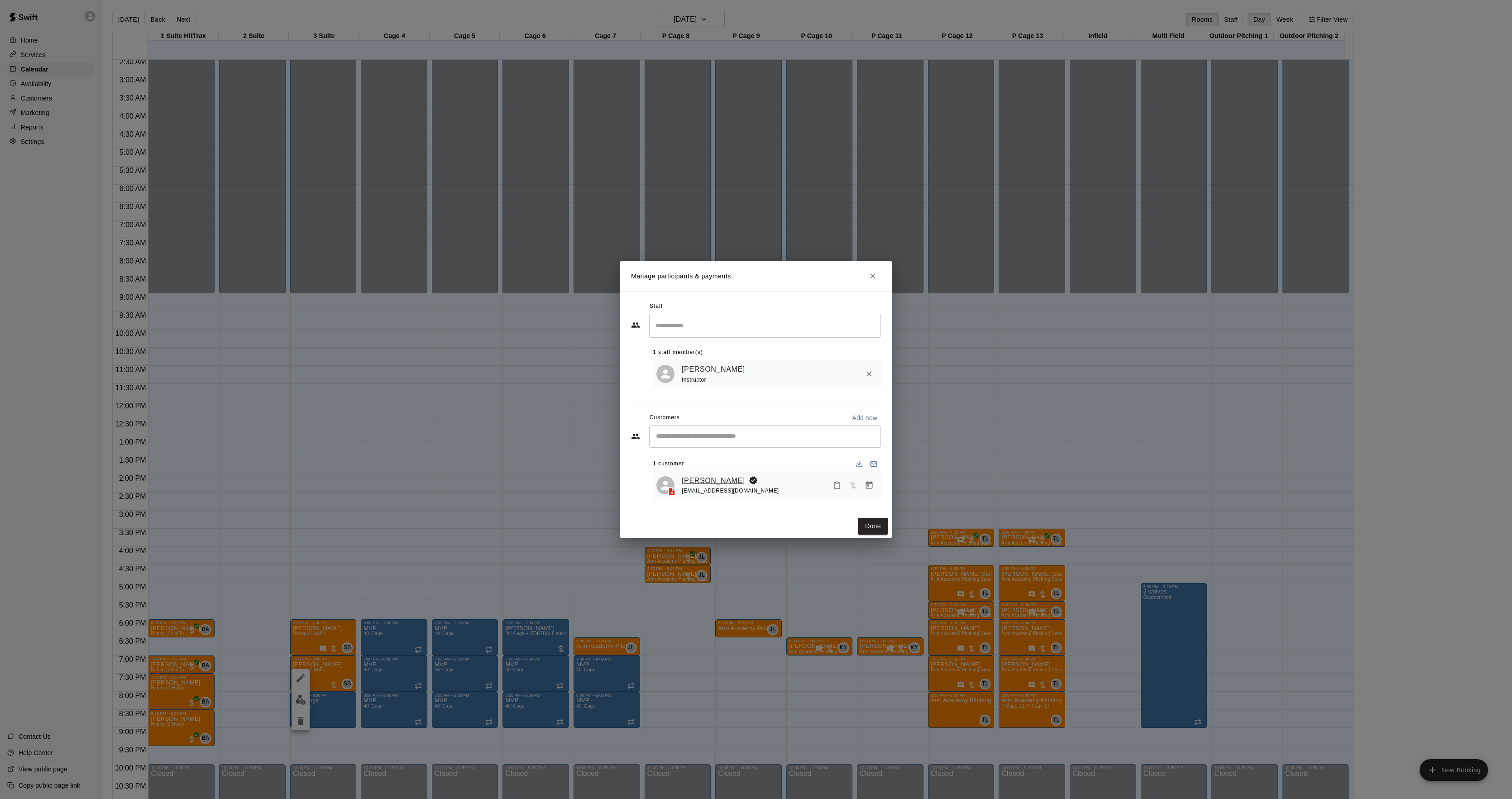
click at [696, 480] on link "[PERSON_NAME]" at bounding box center [714, 480] width 63 height 12
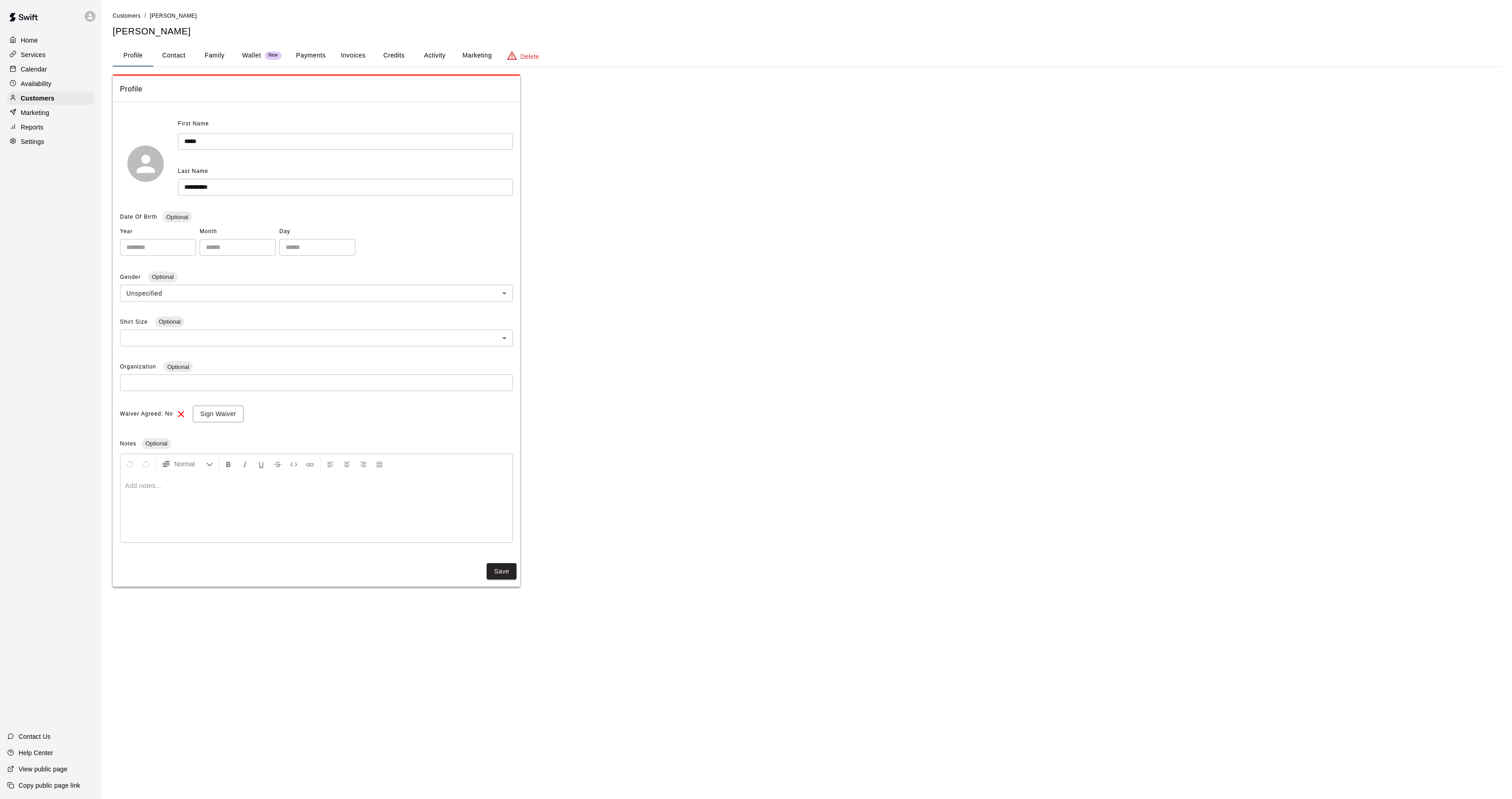
click at [431, 50] on button "Activity" at bounding box center [434, 56] width 40 height 22
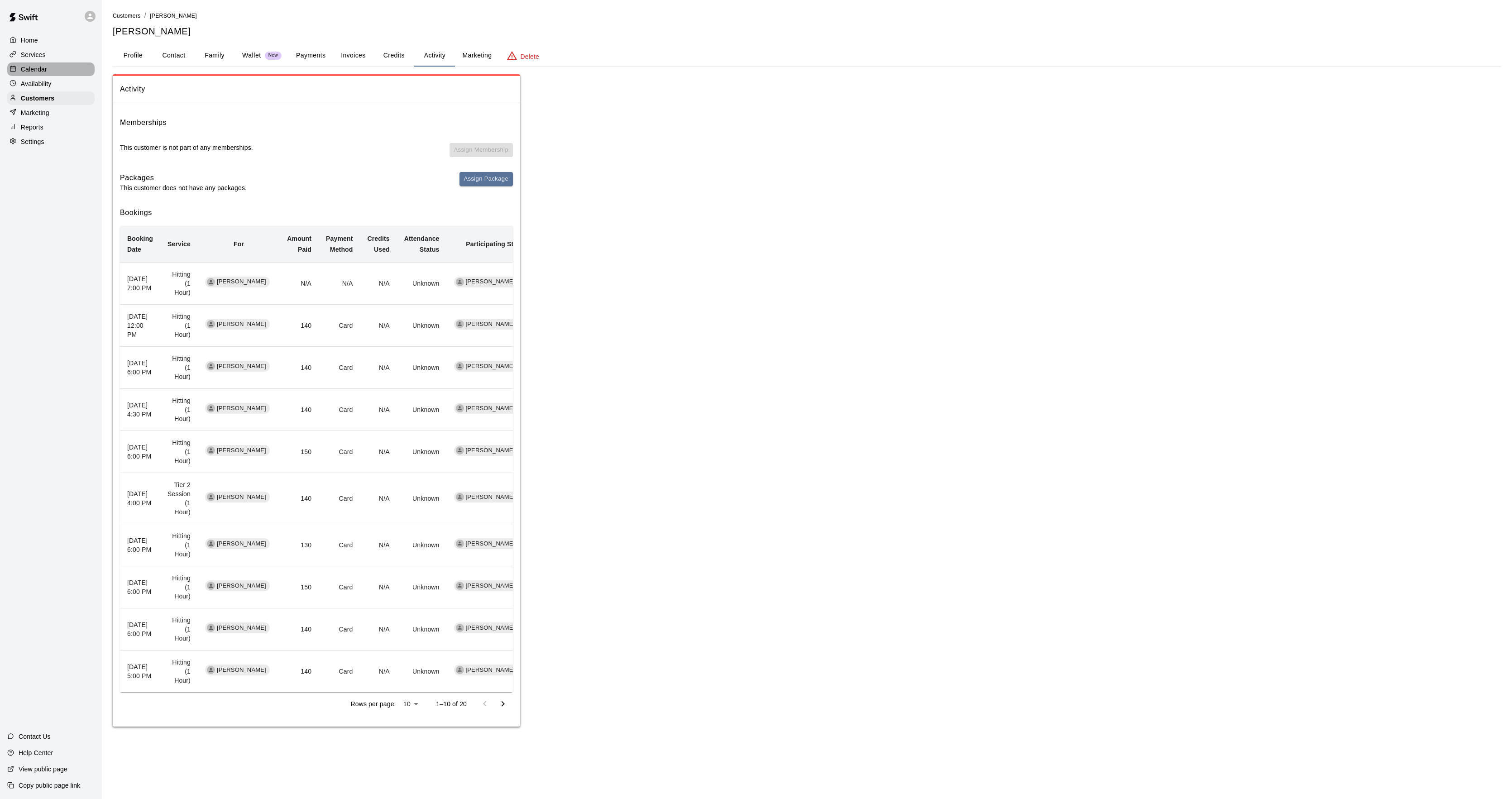
click at [73, 75] on div "Calendar" at bounding box center [51, 69] width 87 height 14
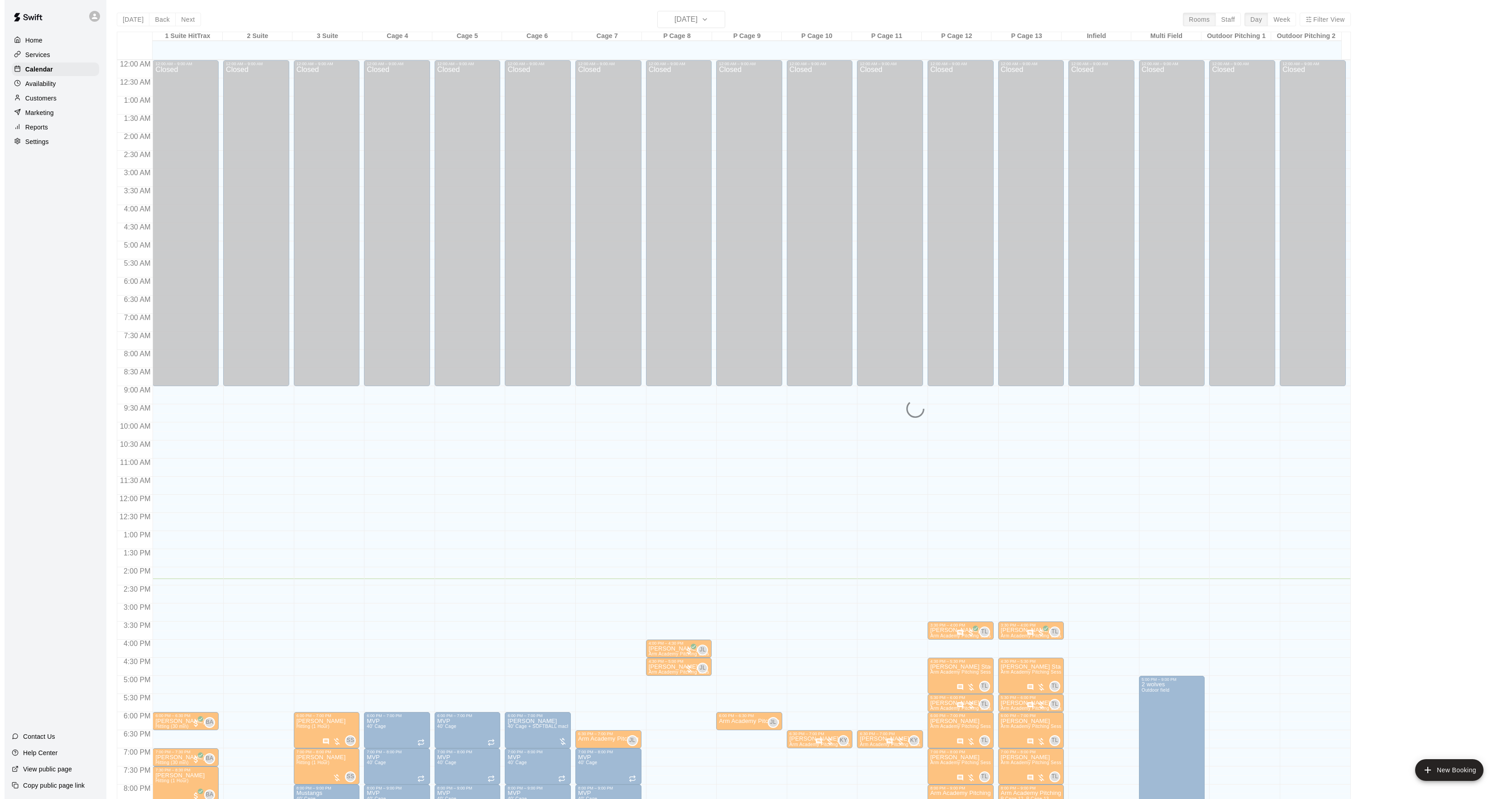
scroll to position [93, 0]
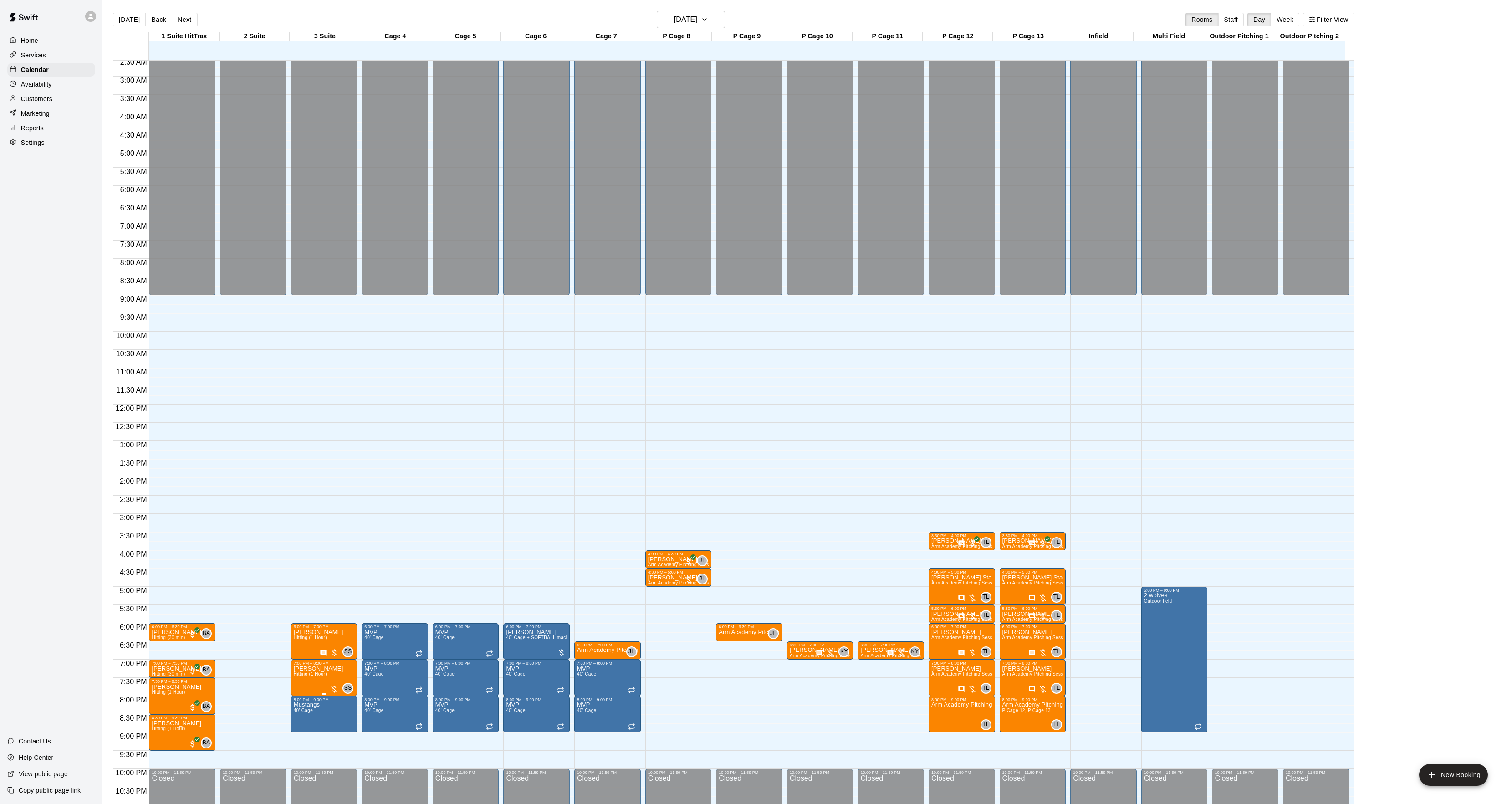
click at [304, 674] on icon "edit" at bounding box center [303, 677] width 11 height 11
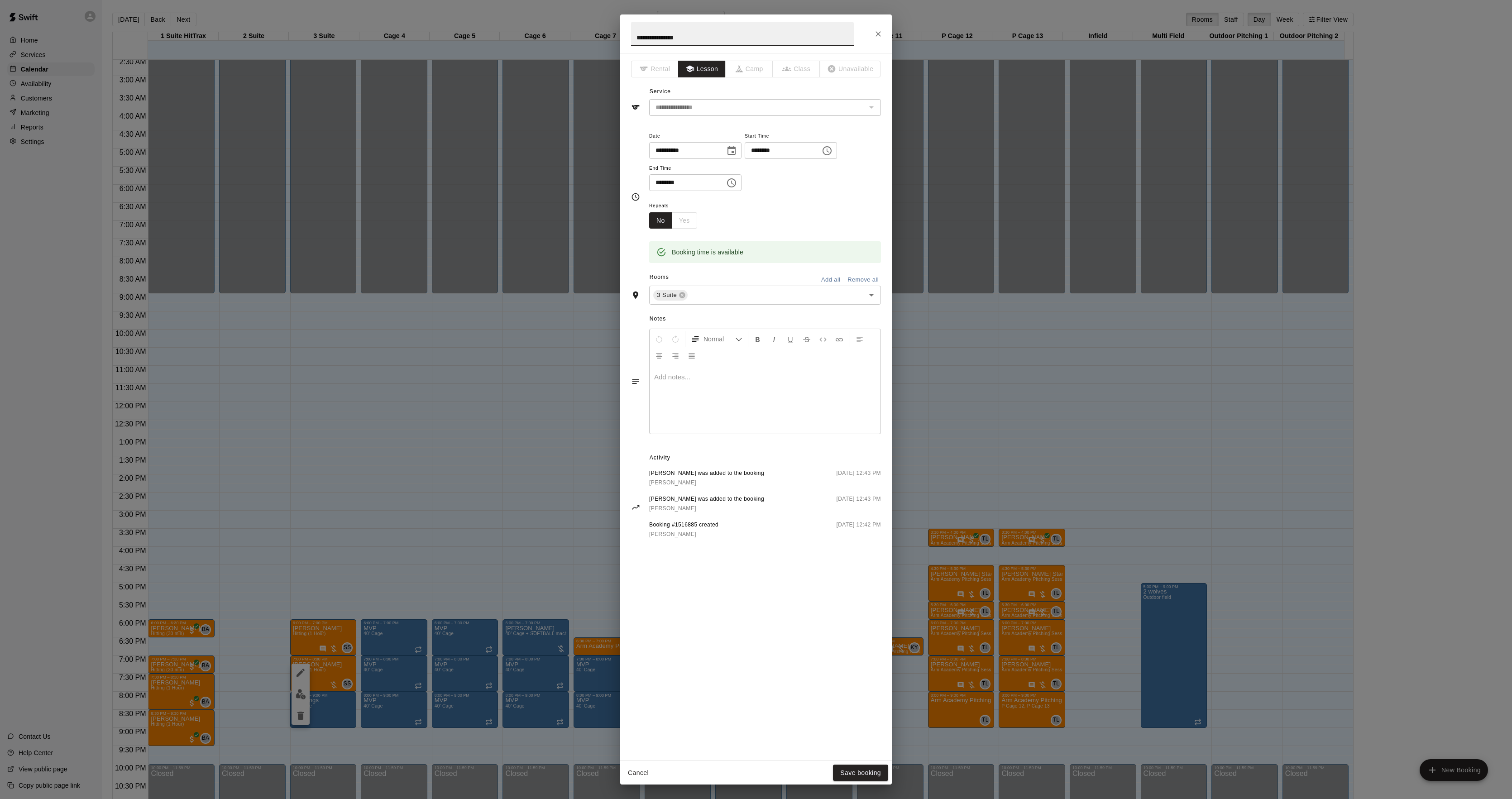
click at [687, 406] on div at bounding box center [765, 400] width 231 height 68
click at [866, 772] on button "Save booking" at bounding box center [860, 773] width 56 height 16
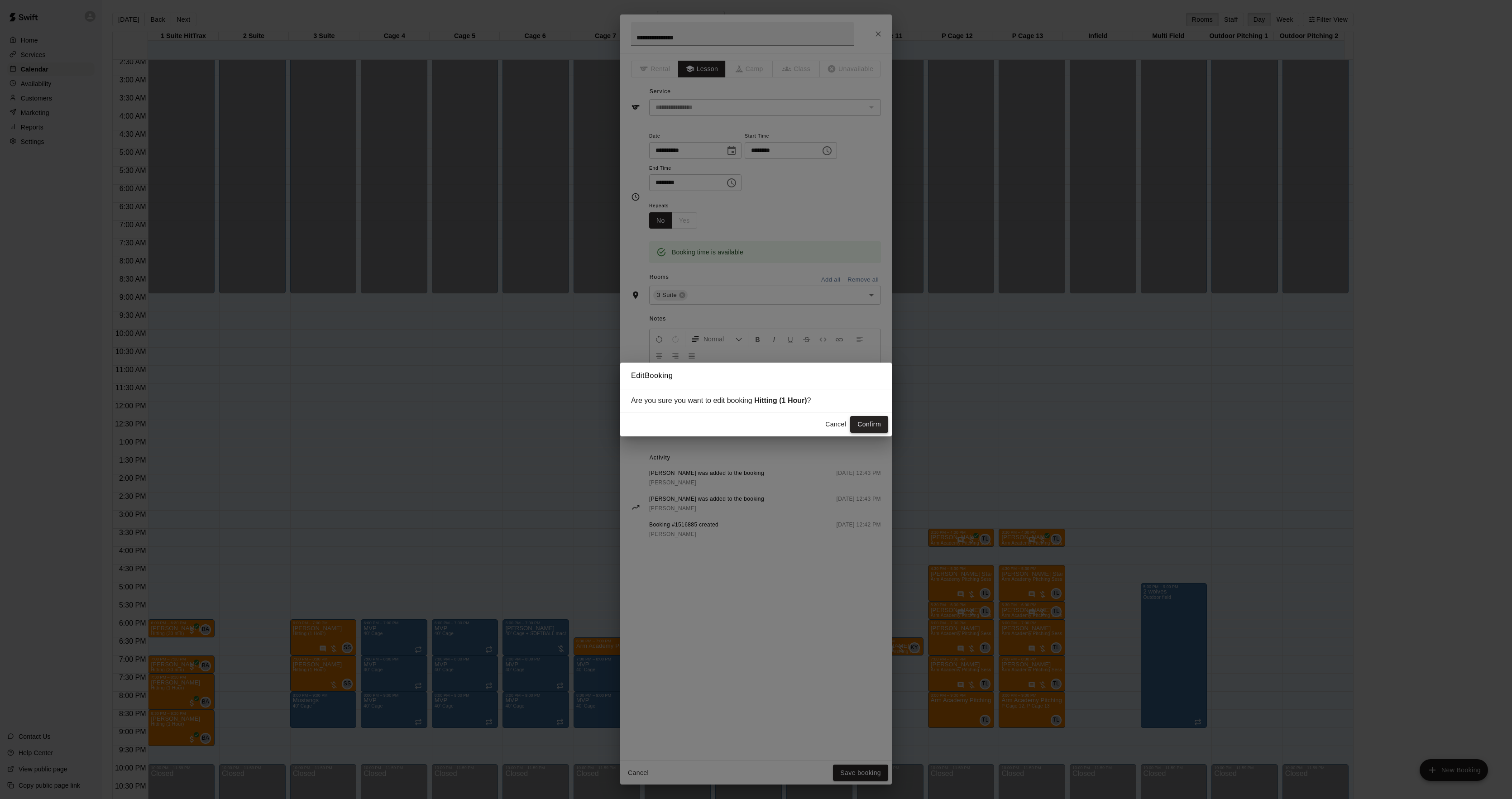
click at [877, 419] on button "Confirm" at bounding box center [868, 424] width 38 height 16
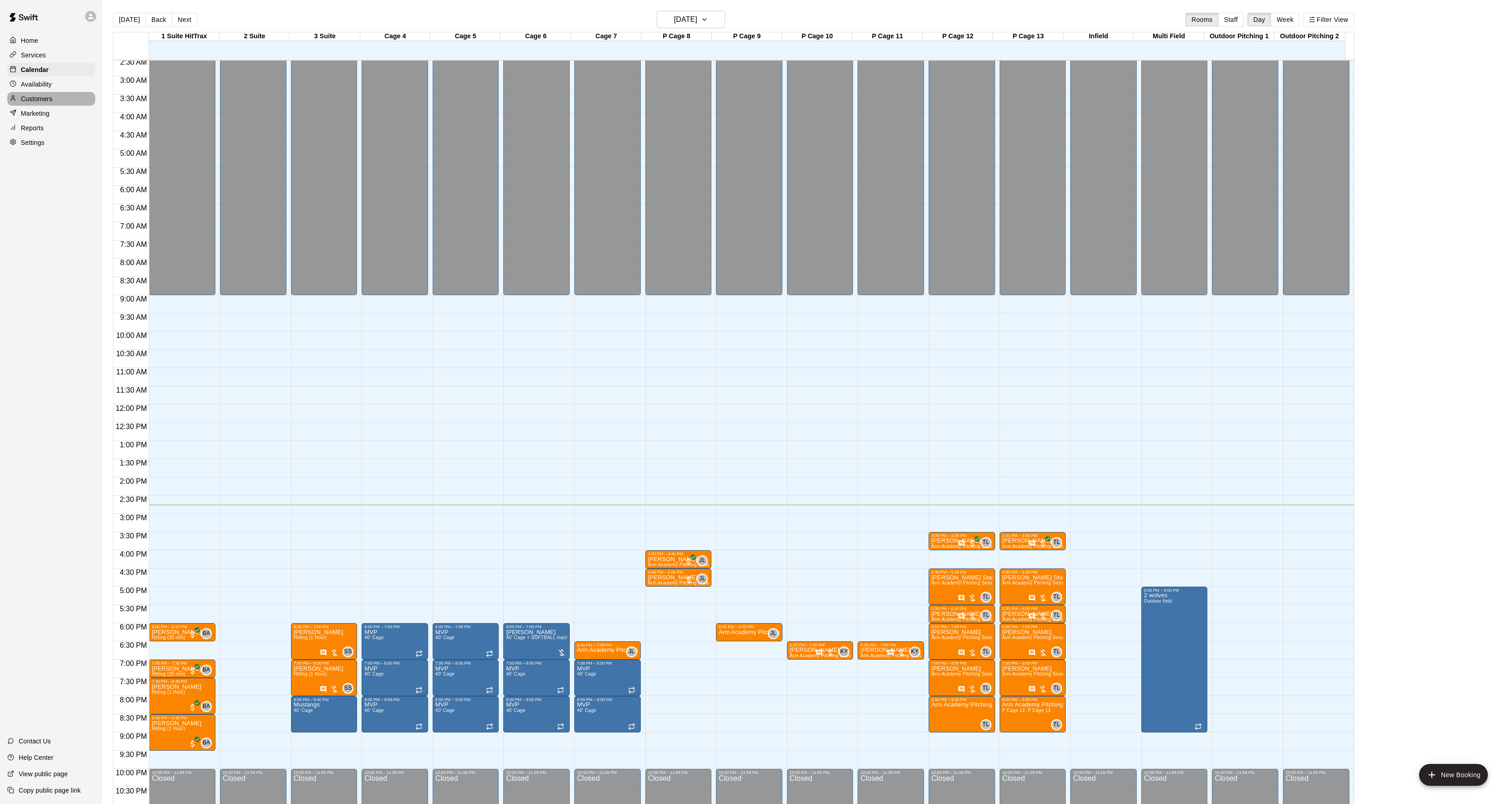
click at [48, 101] on p "Customers" at bounding box center [37, 99] width 32 height 9
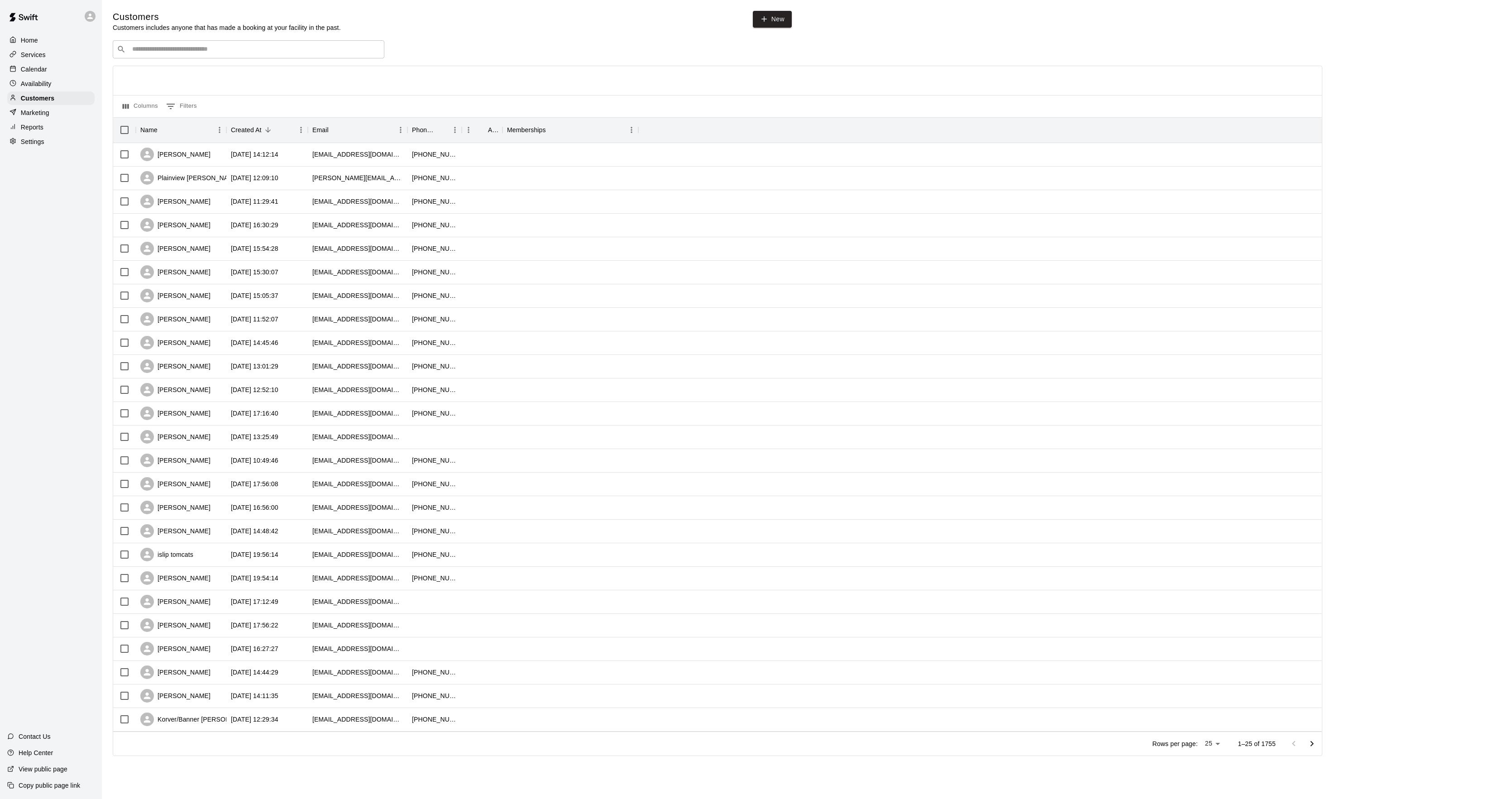
click at [161, 53] on input "Search customers by name or email" at bounding box center [255, 49] width 251 height 9
type input "******"
click at [158, 62] on div "[PERSON_NAME] [EMAIL_ADDRESS][DOMAIN_NAME]" at bounding box center [248, 74] width 271 height 29
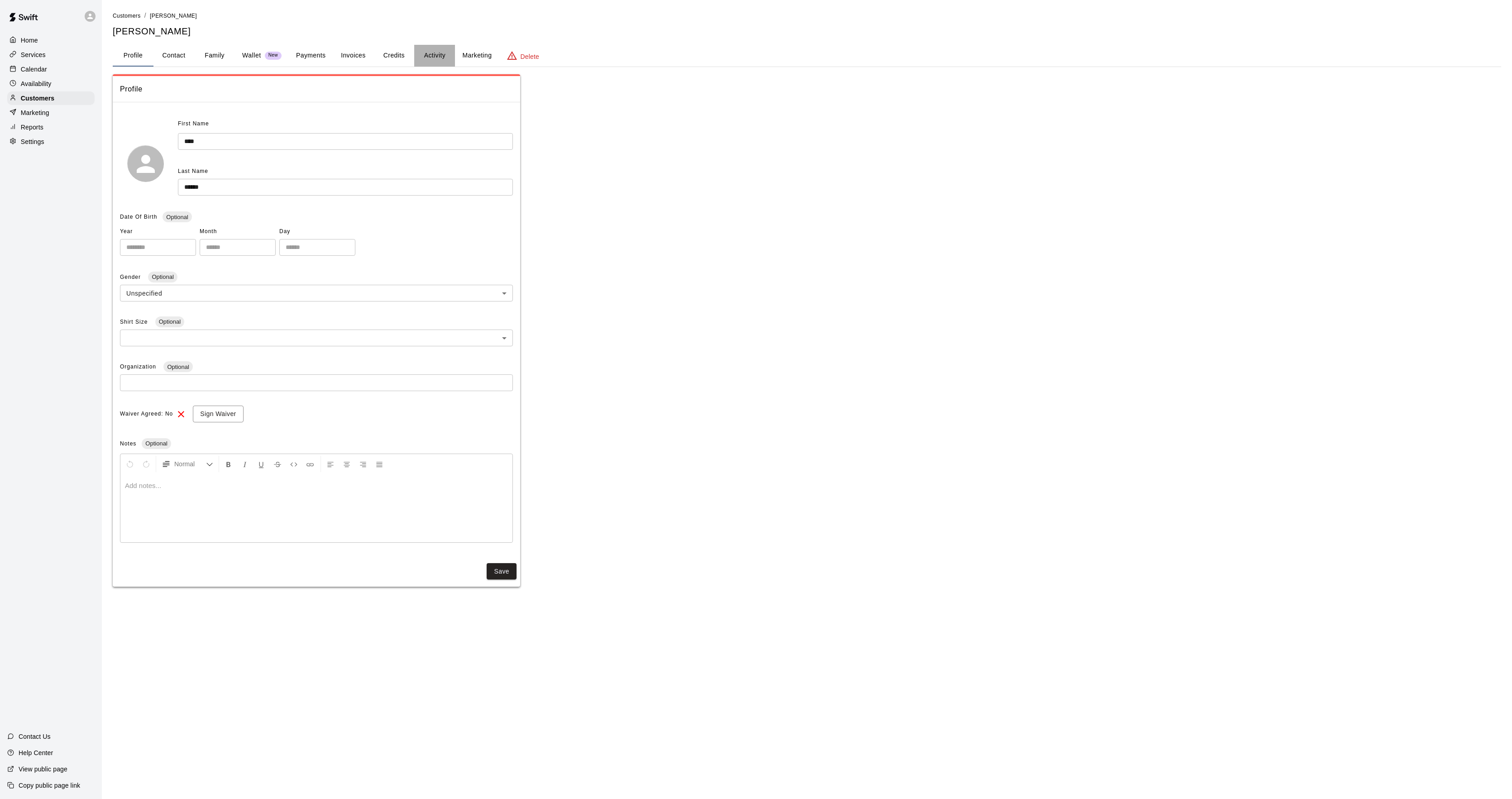
click at [426, 58] on button "Activity" at bounding box center [434, 56] width 40 height 22
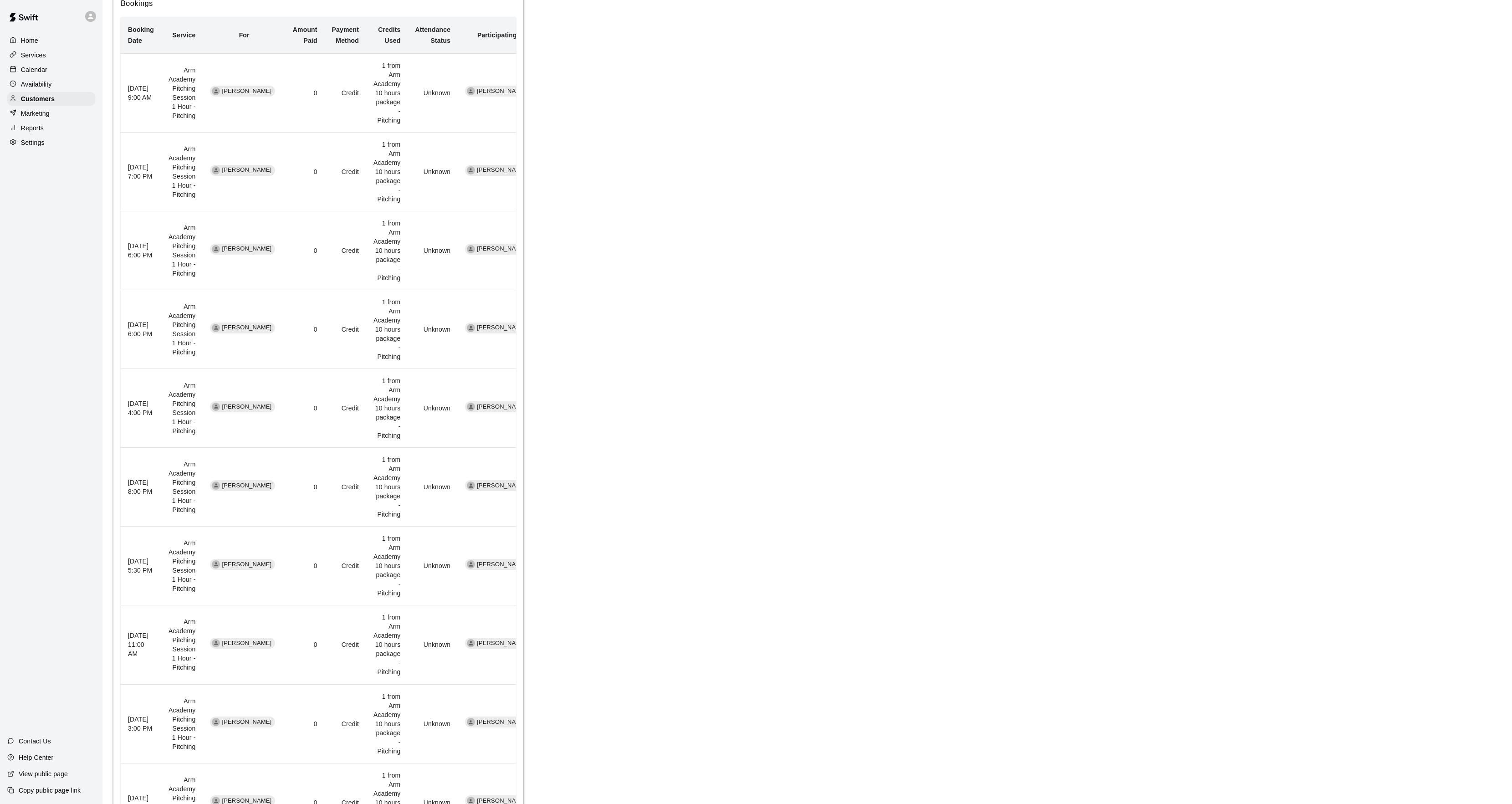
scroll to position [323, 0]
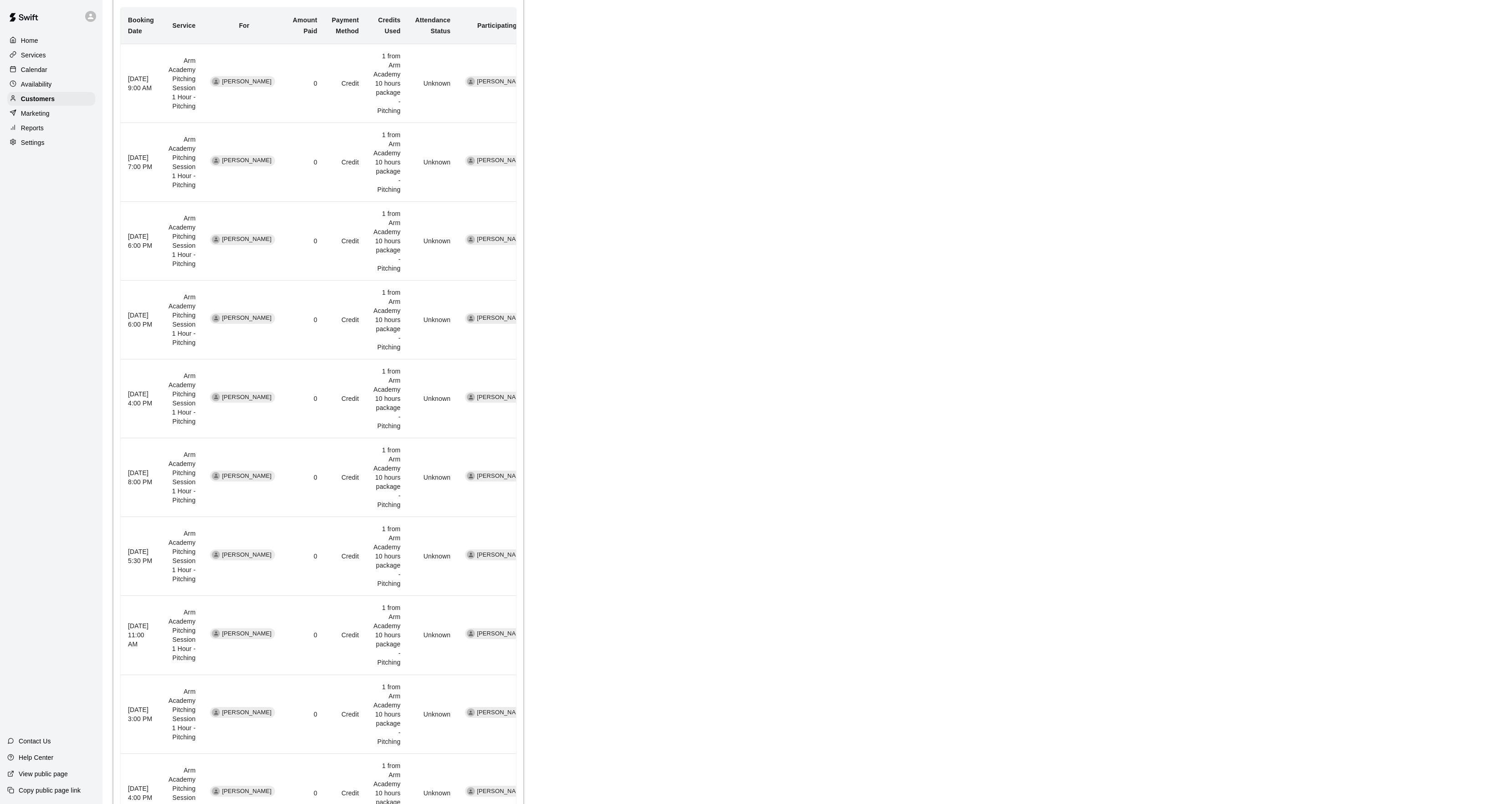
click at [45, 66] on p "Calendar" at bounding box center [34, 69] width 26 height 9
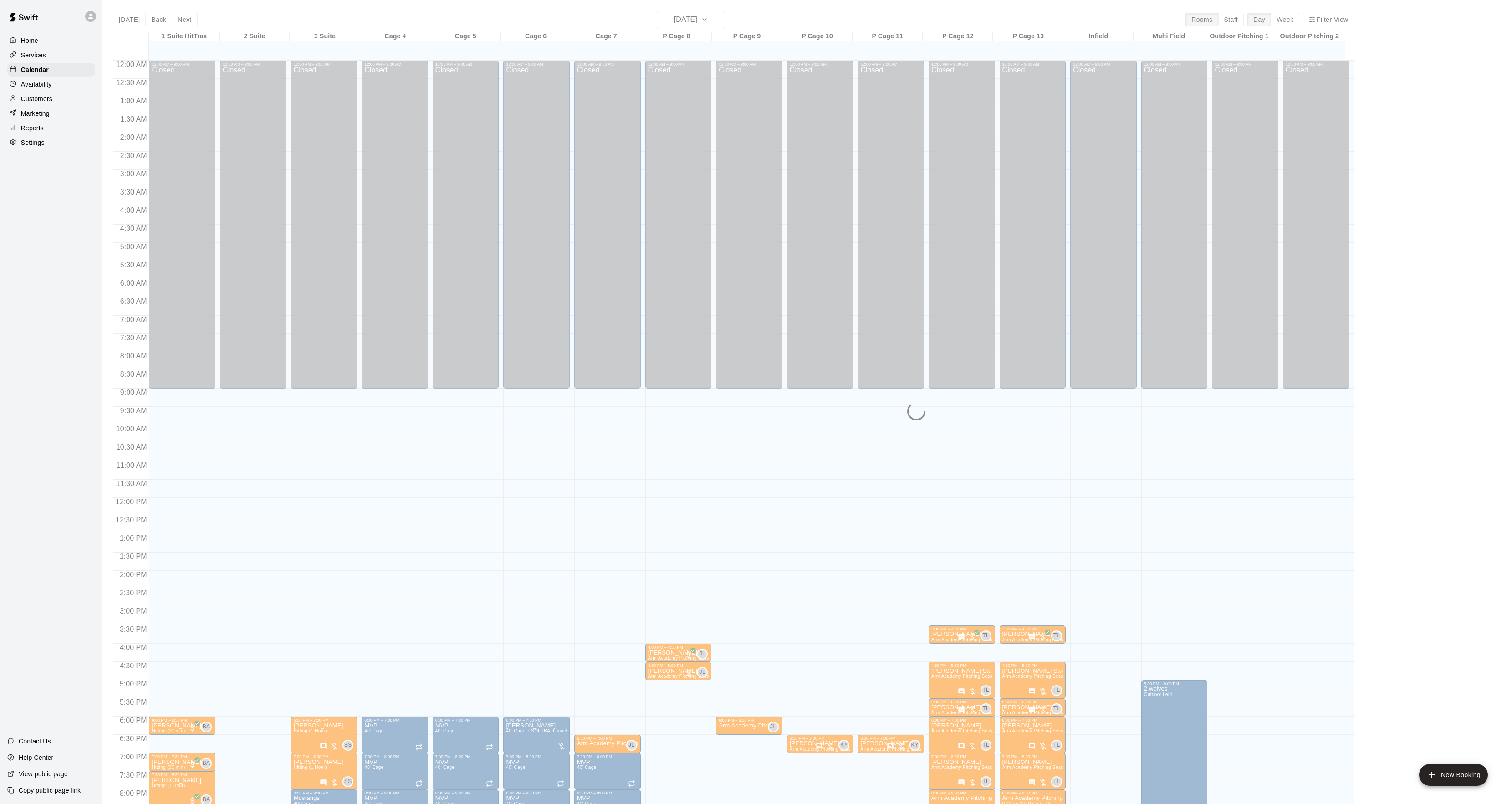
scroll to position [93, 0]
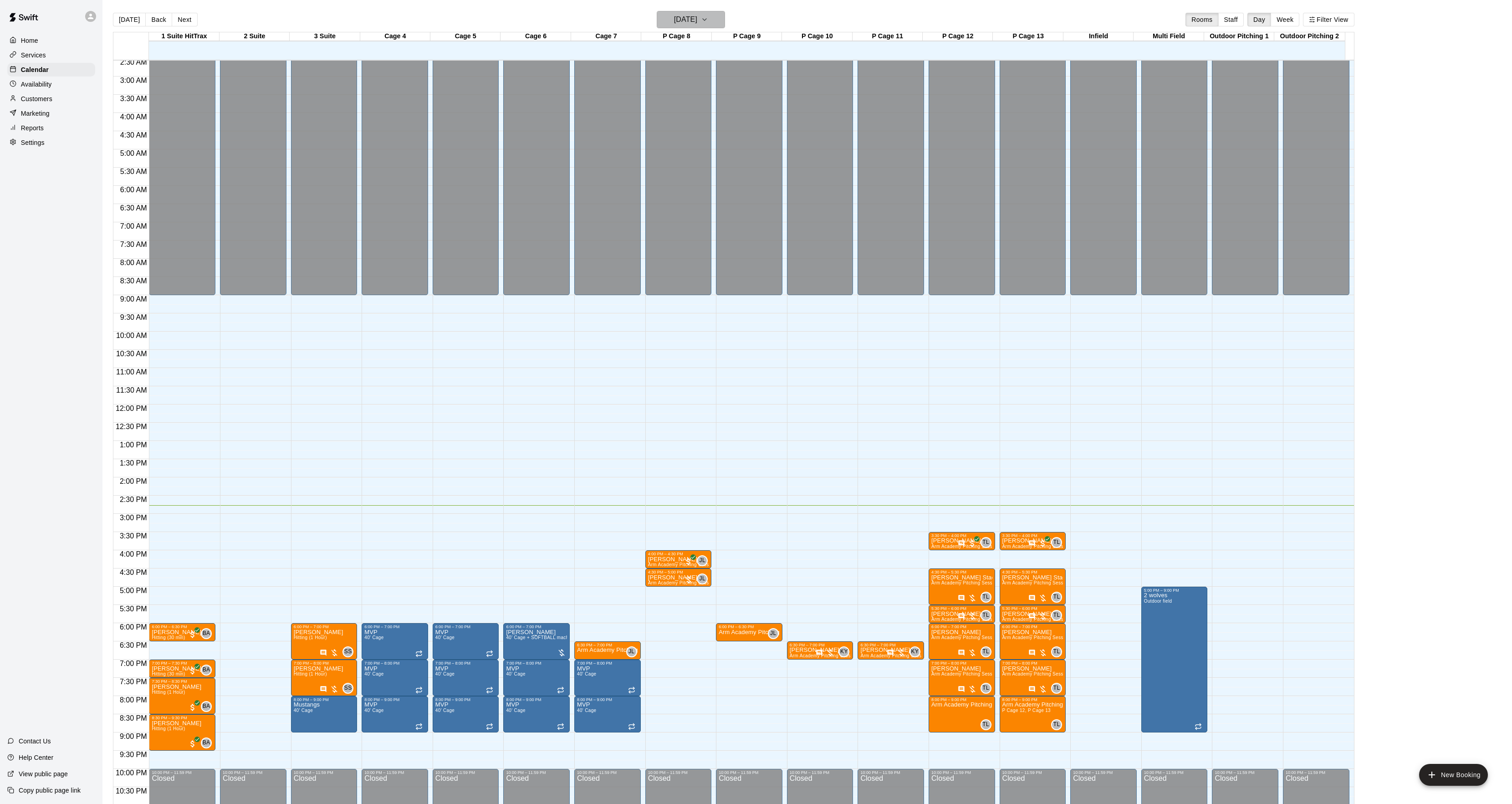
click at [678, 12] on button "[DATE]" at bounding box center [690, 19] width 68 height 17
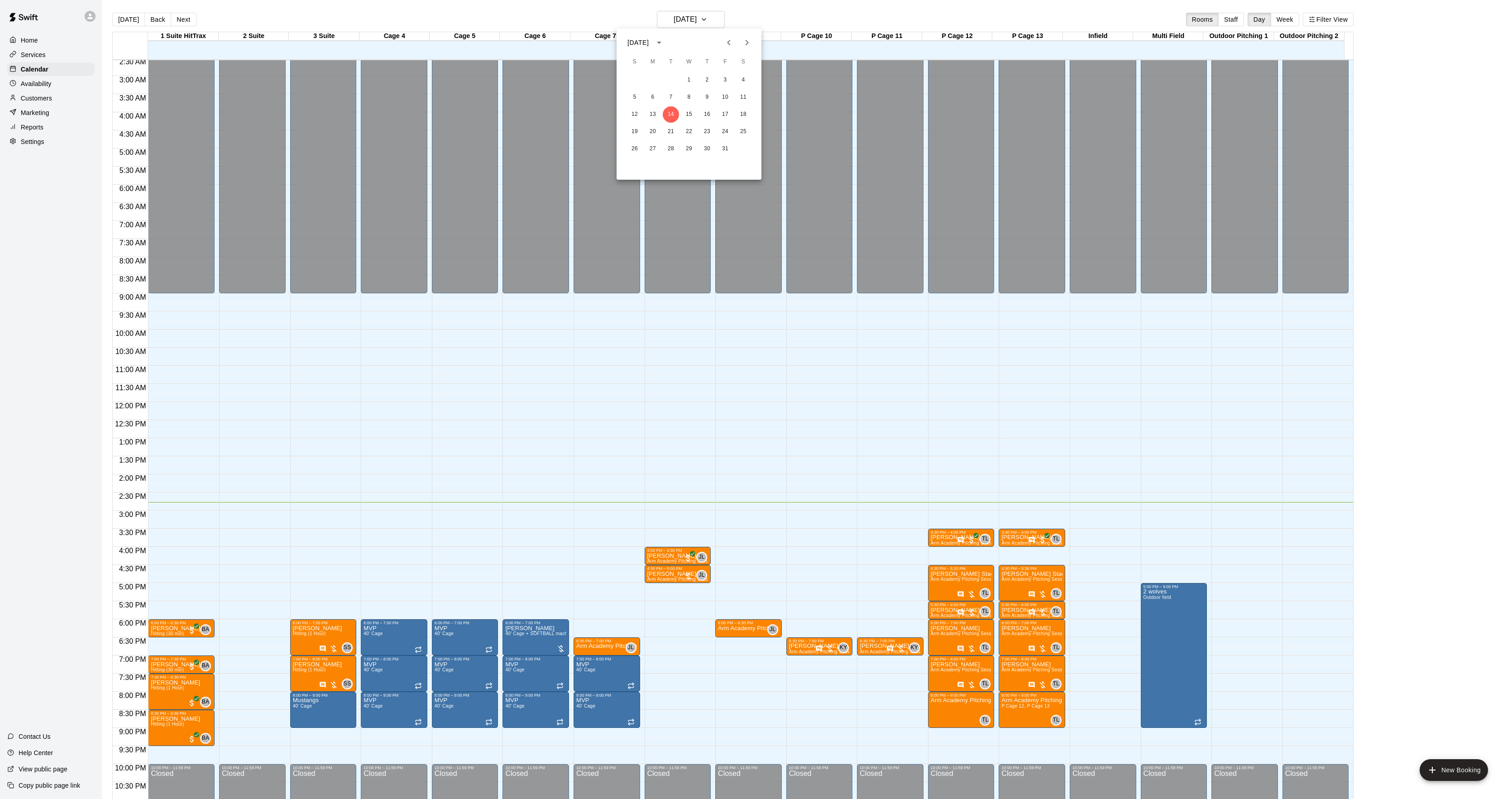
click at [726, 45] on icon "Previous month" at bounding box center [729, 42] width 11 height 11
click at [645, 134] on button "22" at bounding box center [653, 132] width 16 height 16
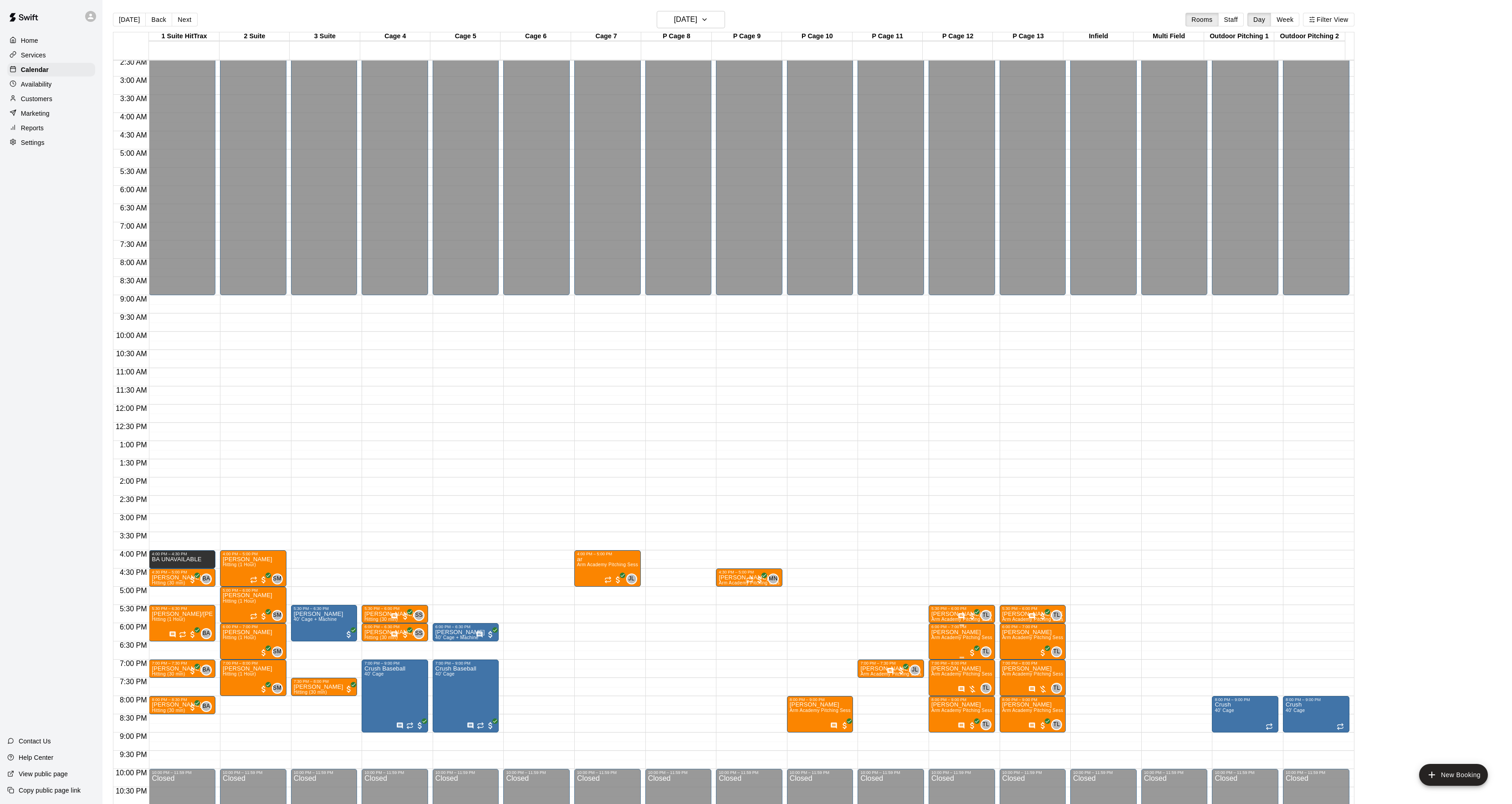
click at [947, 636] on span "Arm Academy Pitching Session 1 Hour - Pitching" at bounding box center [984, 637] width 105 height 5
click at [943, 681] on button "delete" at bounding box center [939, 689] width 18 height 18
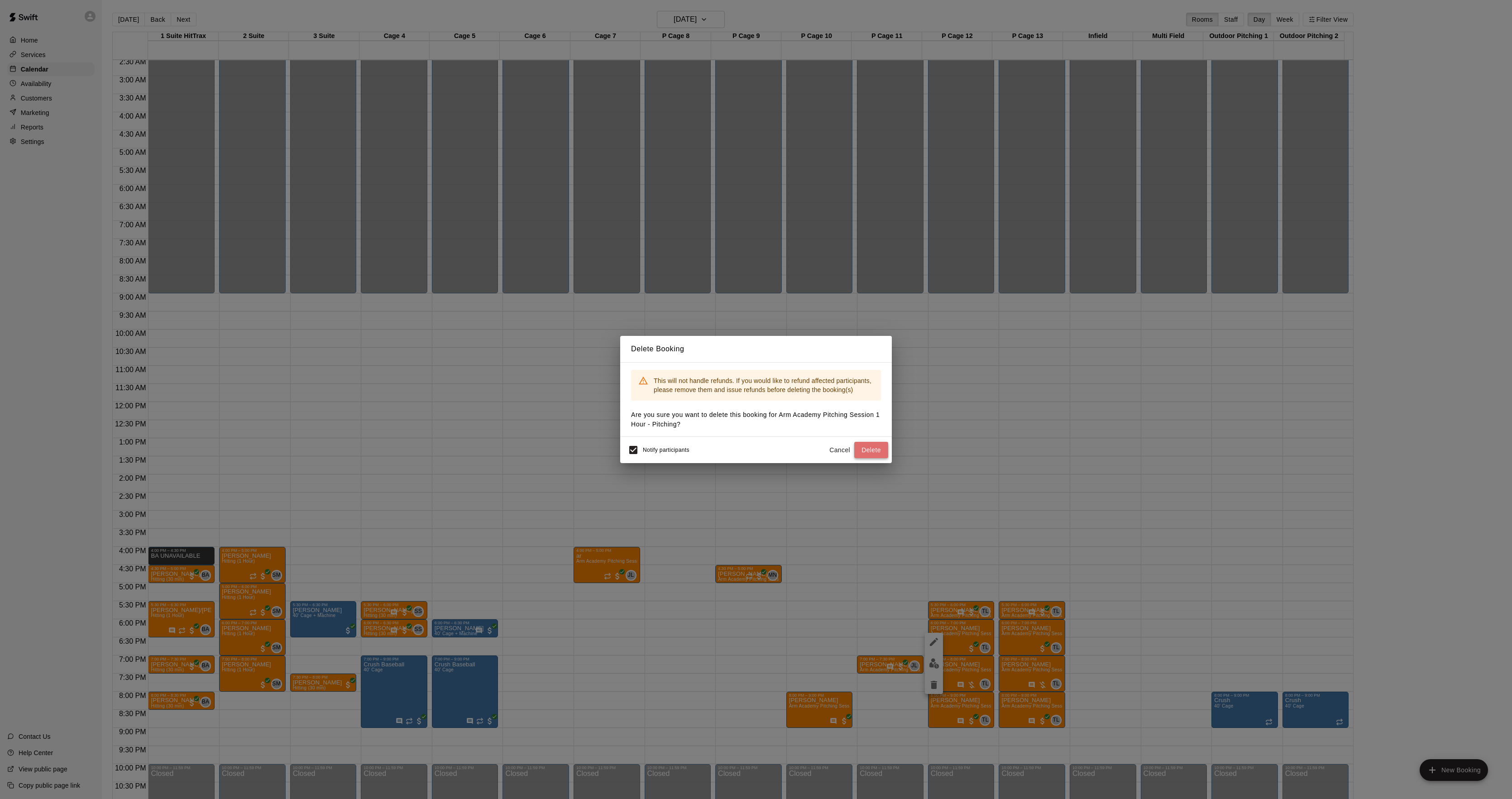
click at [877, 453] on button "Delete" at bounding box center [871, 450] width 34 height 16
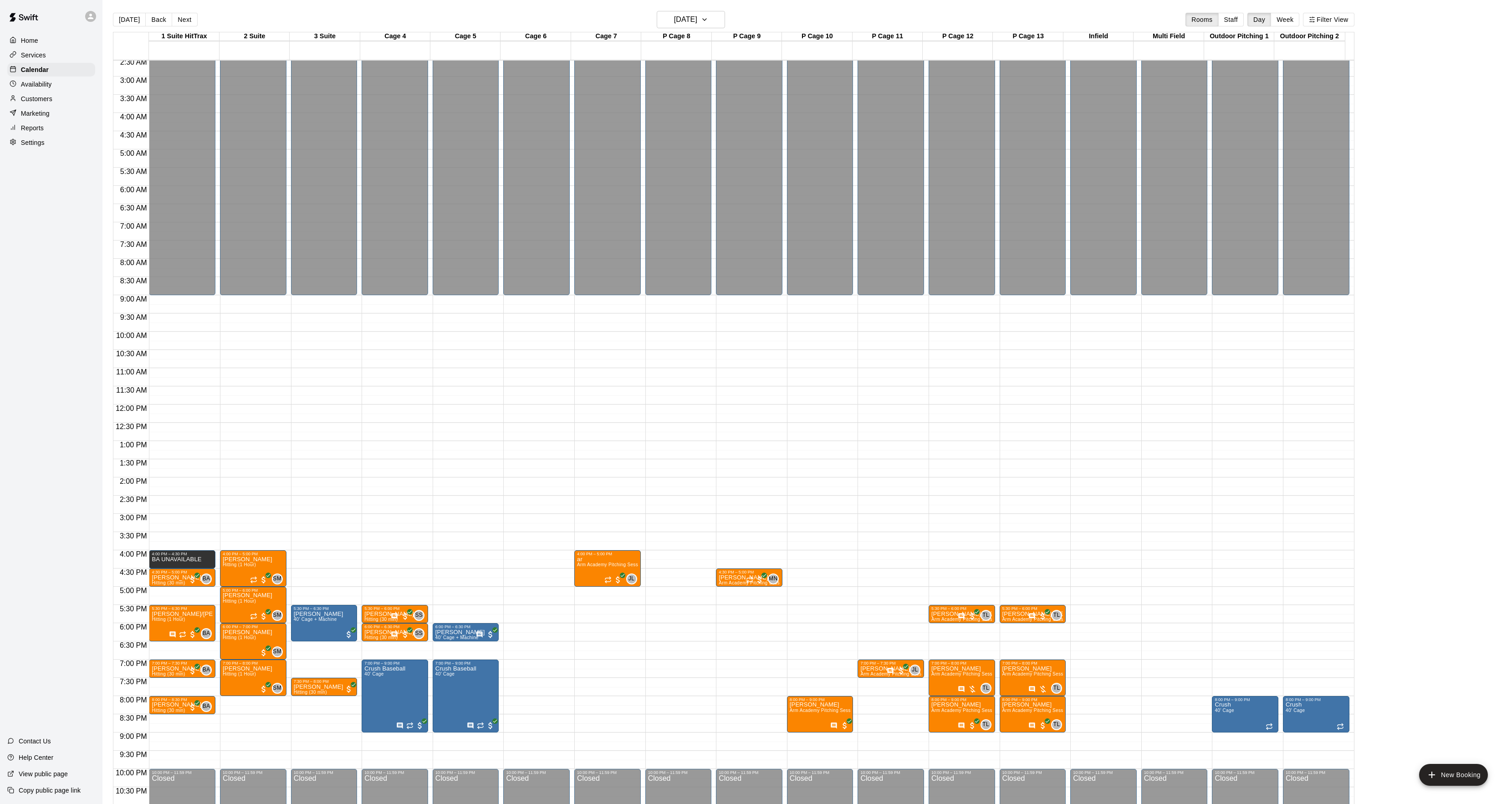
click at [23, 99] on p "Customers" at bounding box center [37, 99] width 32 height 9
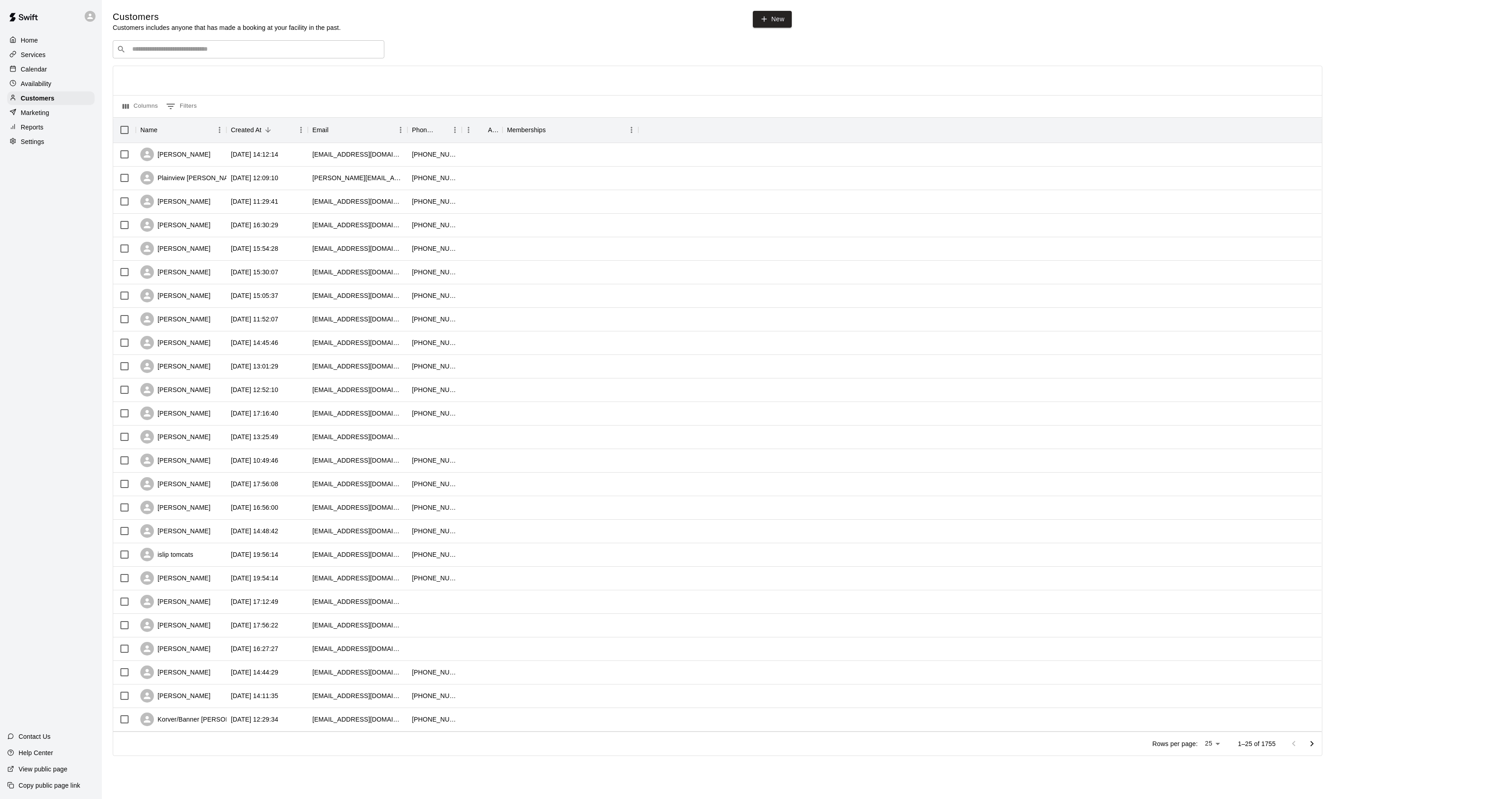
click at [187, 48] on input "Search customers by name or email" at bounding box center [255, 49] width 251 height 9
drag, startPoint x: 184, startPoint y: 51, endPoint x: 28, endPoint y: 46, distance: 156.1
click at [29, 47] on div "**********" at bounding box center [756, 391] width 1512 height 781
type input "****"
click at [167, 69] on p "[PERSON_NAME]" at bounding box center [165, 69] width 56 height 10
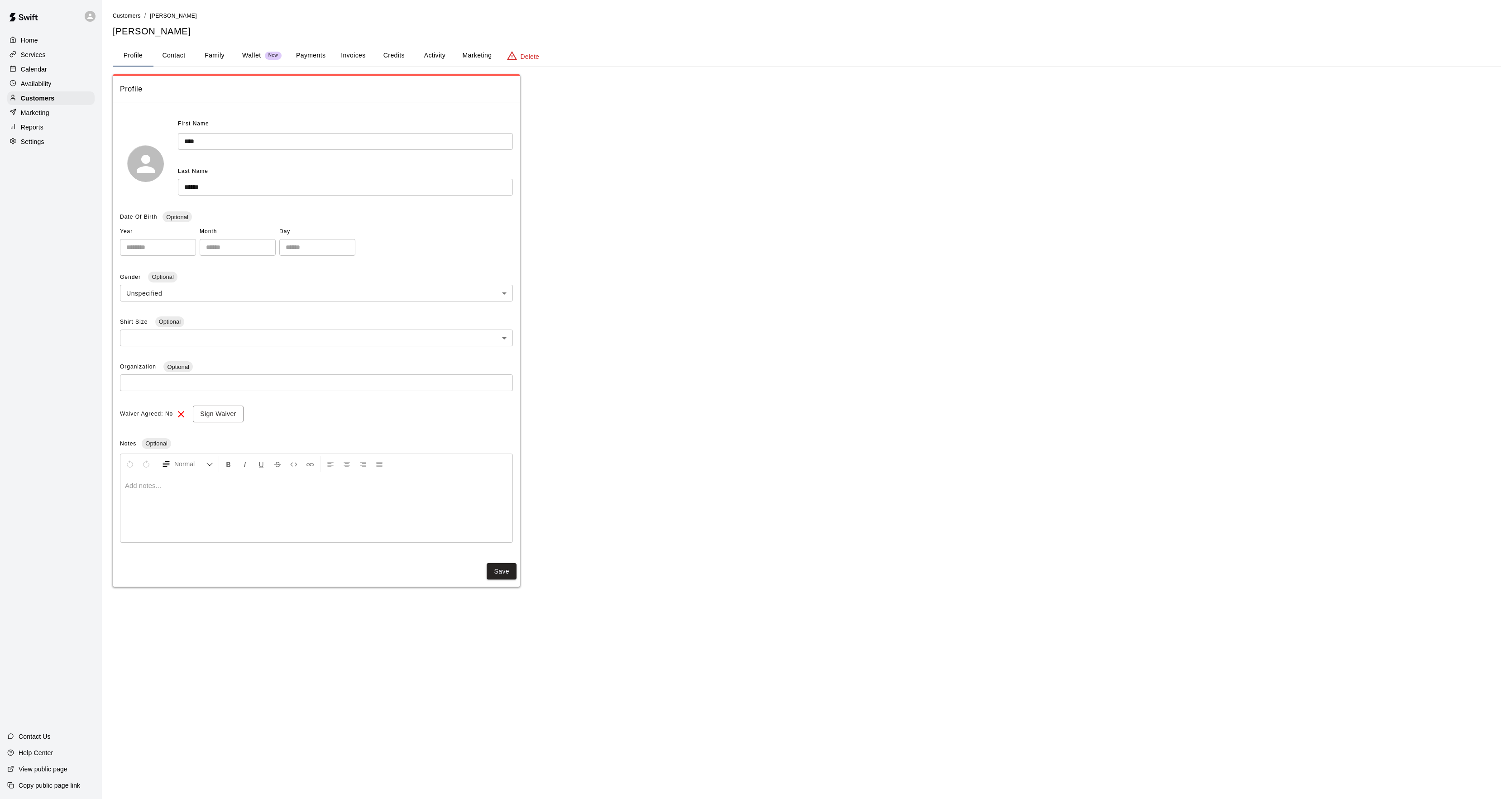
click at [424, 46] on button "Activity" at bounding box center [434, 56] width 40 height 22
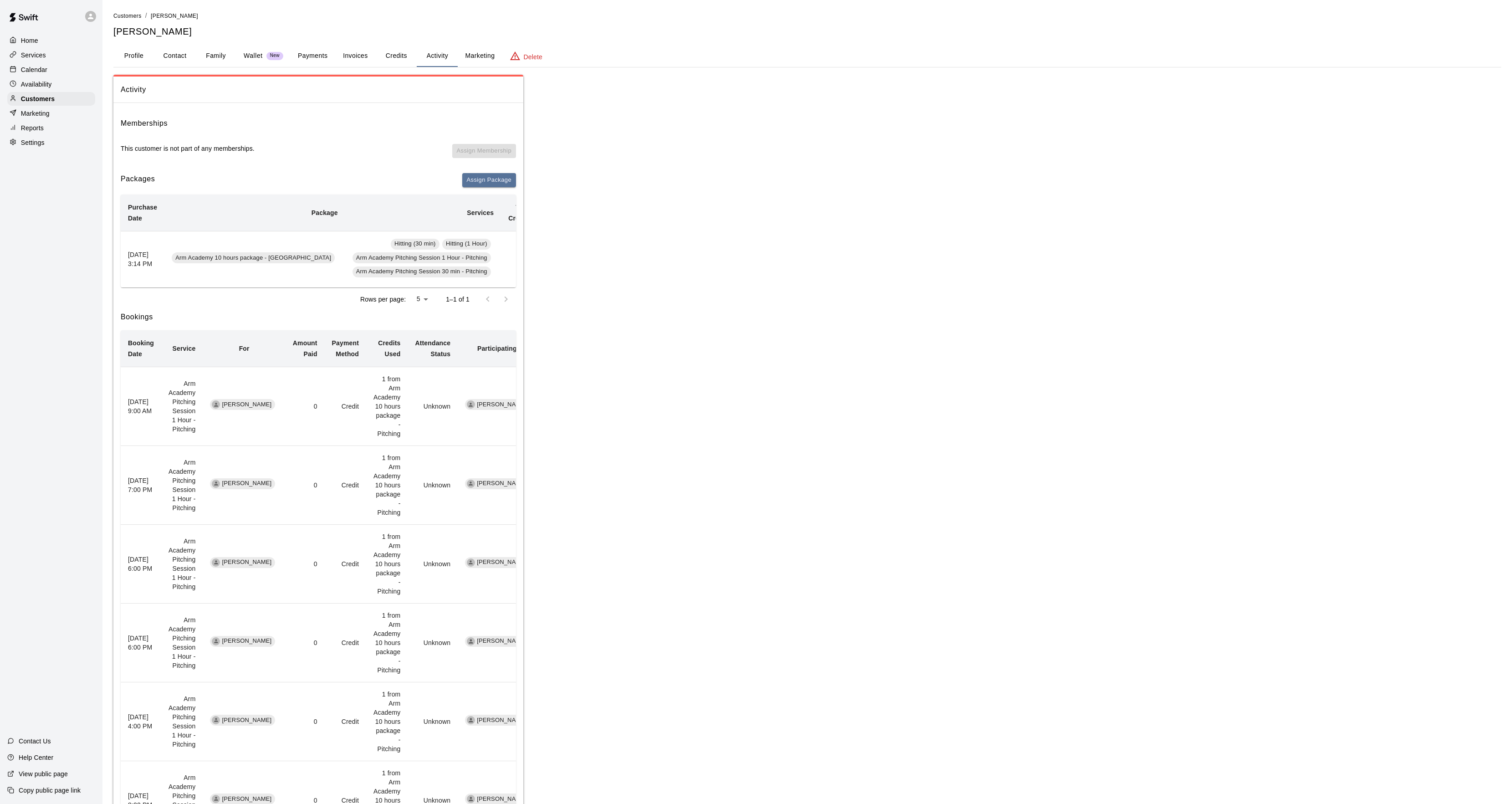
scroll to position [0, 105]
click at [515, 261] on td "Add Redeem" at bounding box center [545, 259] width 61 height 57
click at [523, 257] on button "Add" at bounding box center [532, 259] width 18 height 14
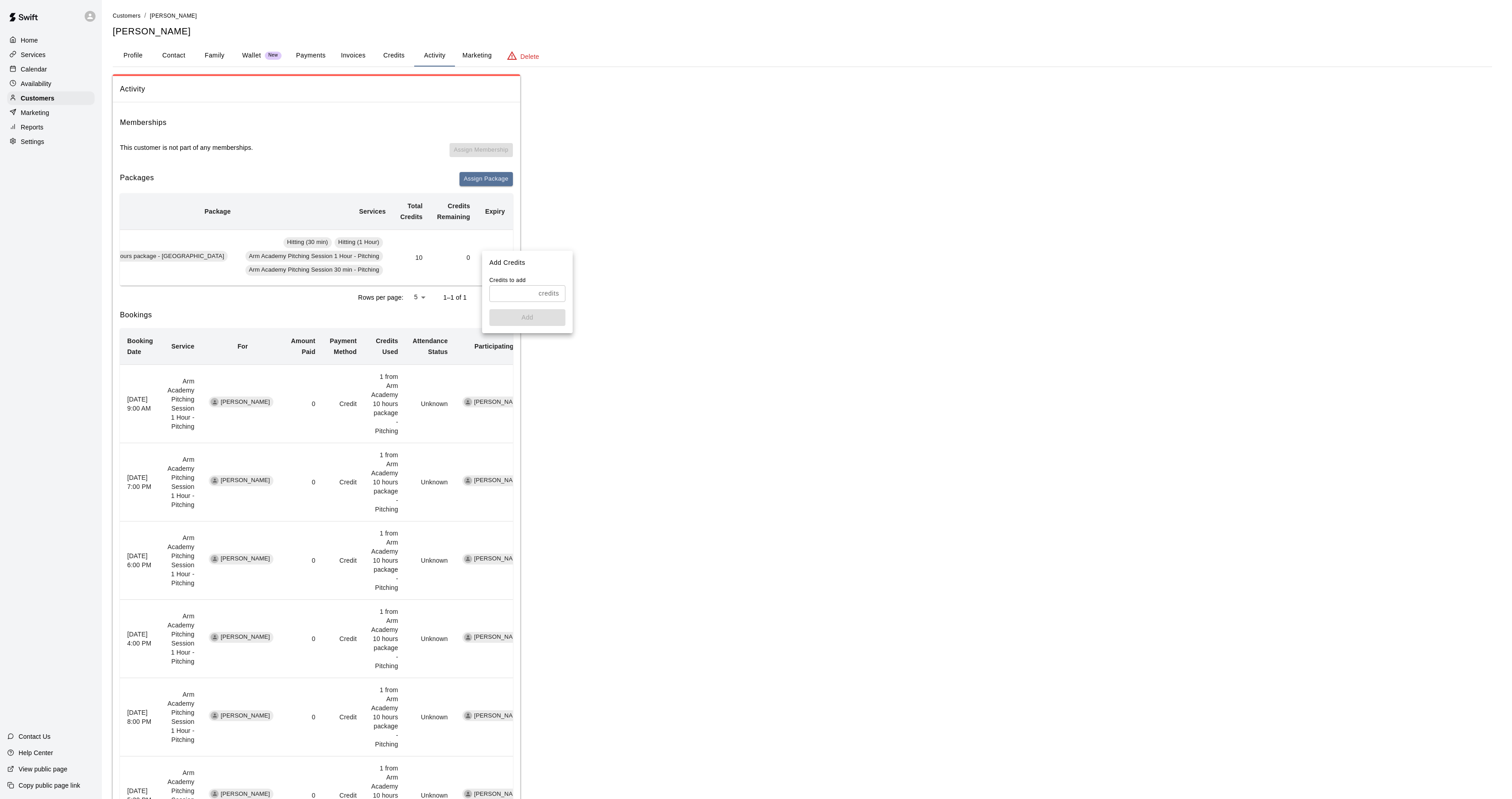
click at [507, 294] on input "text" at bounding box center [512, 293] width 46 height 16
type input "*"
click at [562, 319] on button "Add" at bounding box center [527, 317] width 76 height 16
drag, startPoint x: 58, startPoint y: 73, endPoint x: 62, endPoint y: 61, distance: 12.6
click at [58, 71] on div "Calendar" at bounding box center [51, 69] width 87 height 14
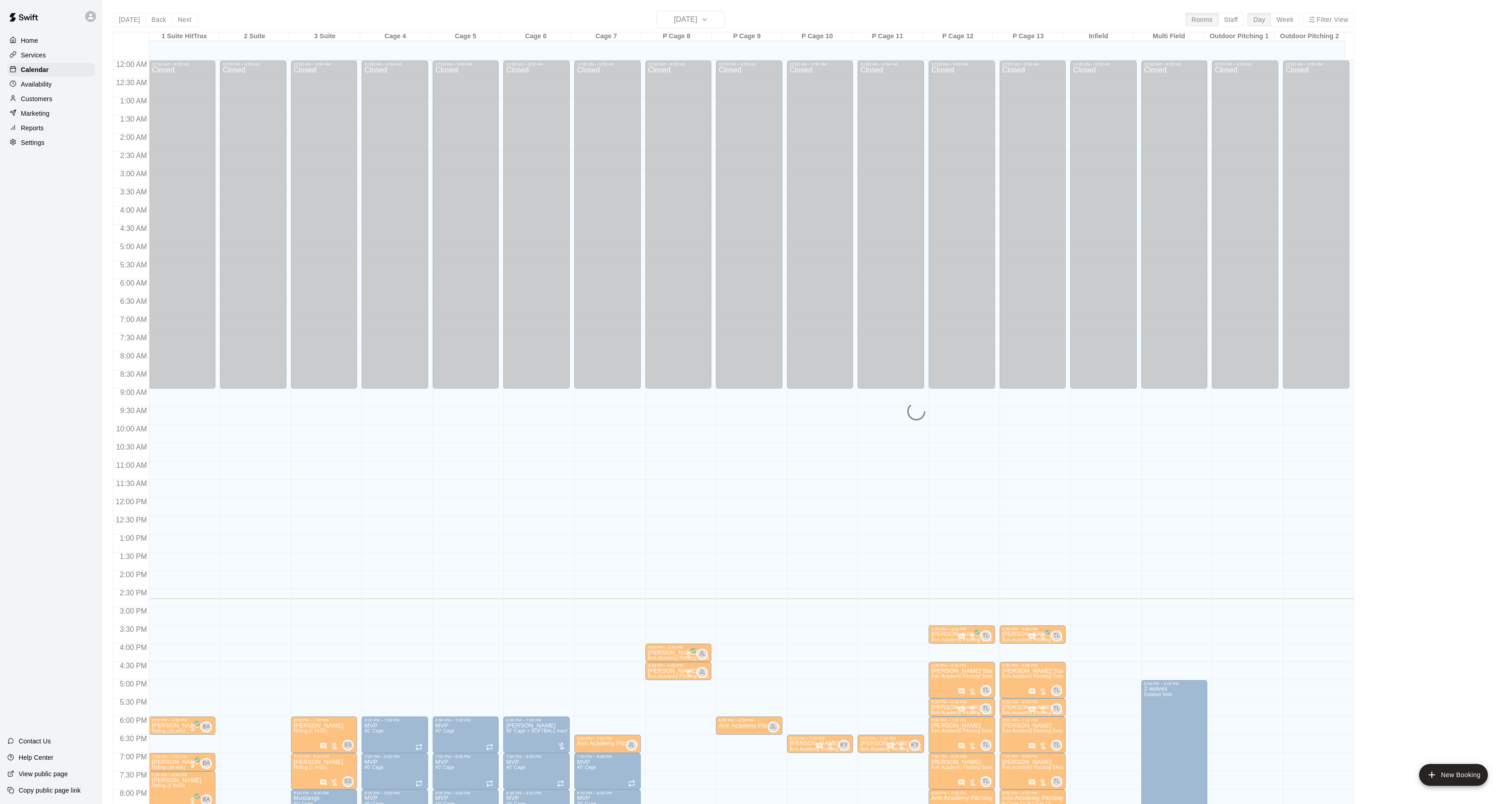
scroll to position [93, 0]
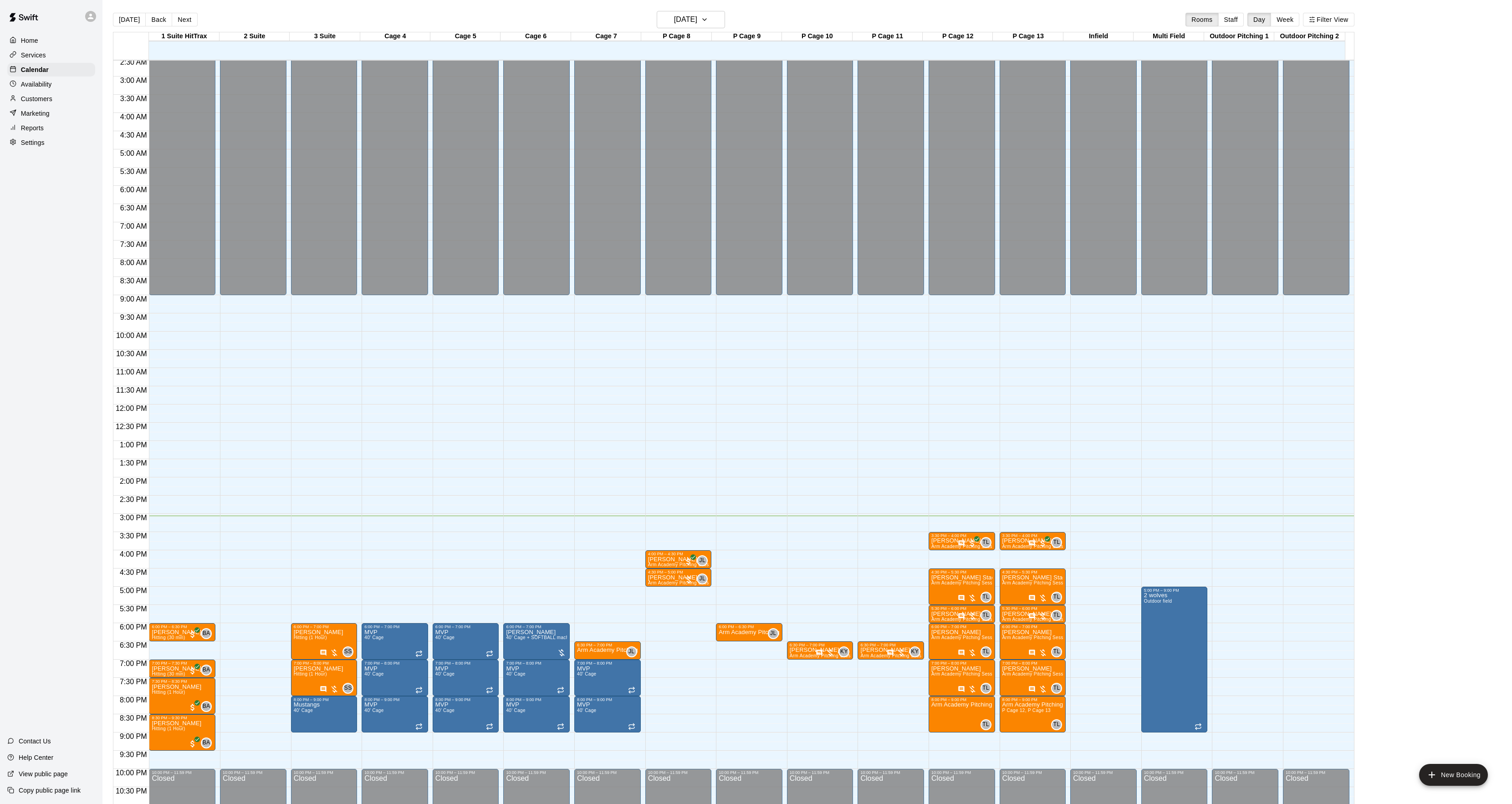
click at [141, 6] on main "[DATE] Back [DATE][DATE] Rooms Staff Day Week Filter View 1 Suite HitTrax 14 Tu…" at bounding box center [807, 409] width 1409 height 818
click at [685, 21] on h6 "[DATE]" at bounding box center [686, 19] width 23 height 12
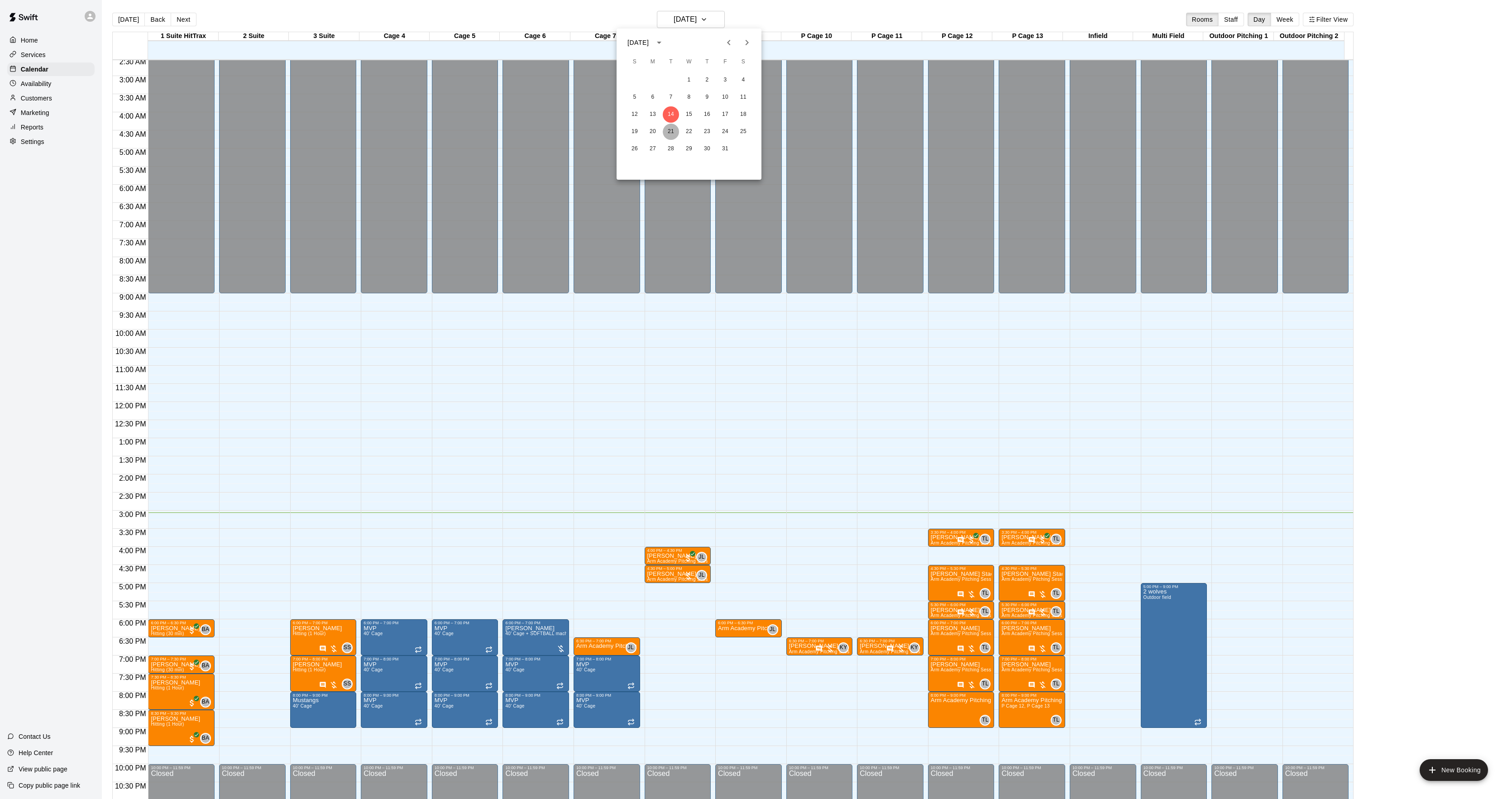
click at [672, 136] on button "21" at bounding box center [671, 132] width 16 height 16
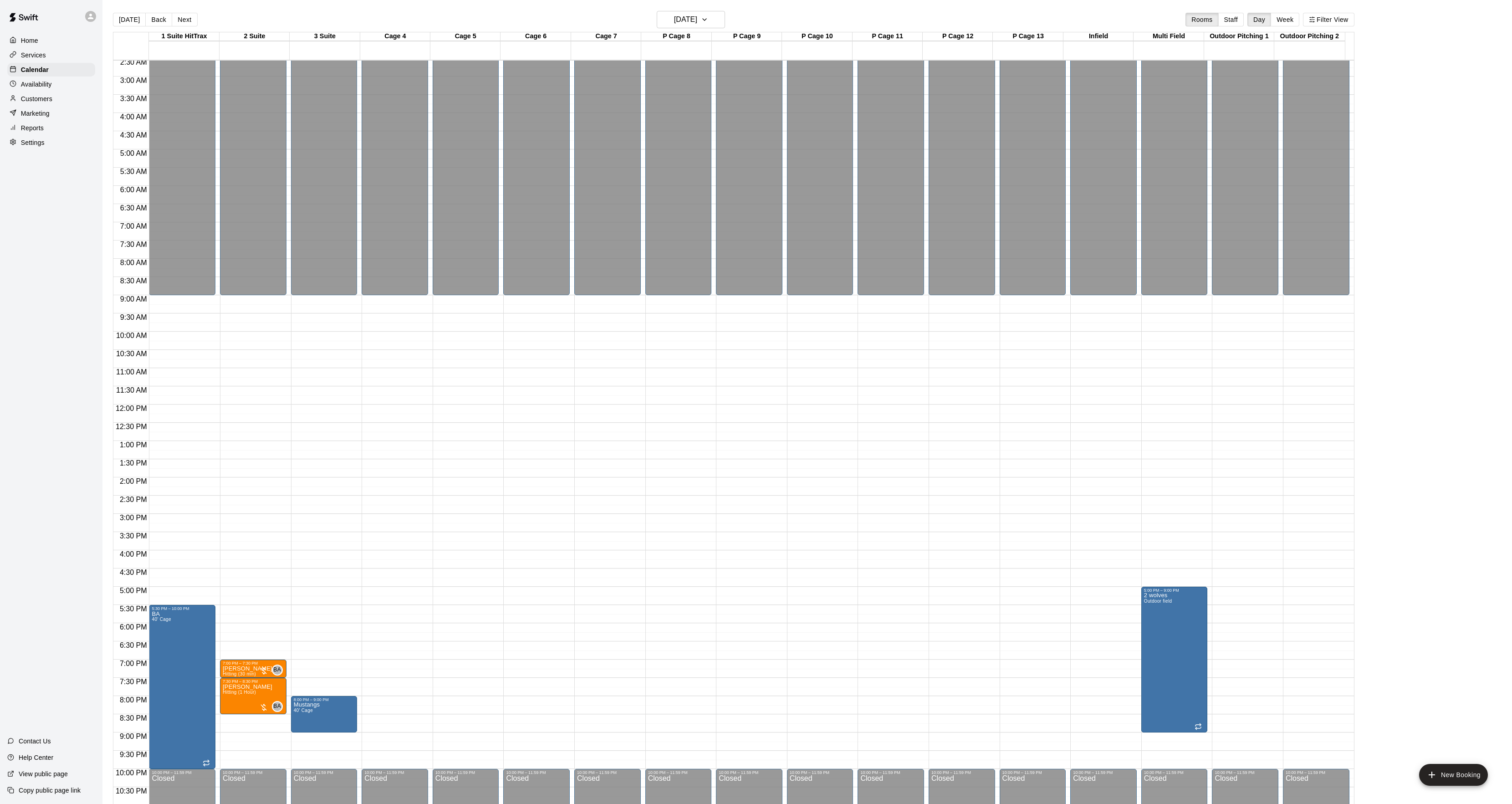
click at [185, 19] on button "Next" at bounding box center [184, 19] width 26 height 14
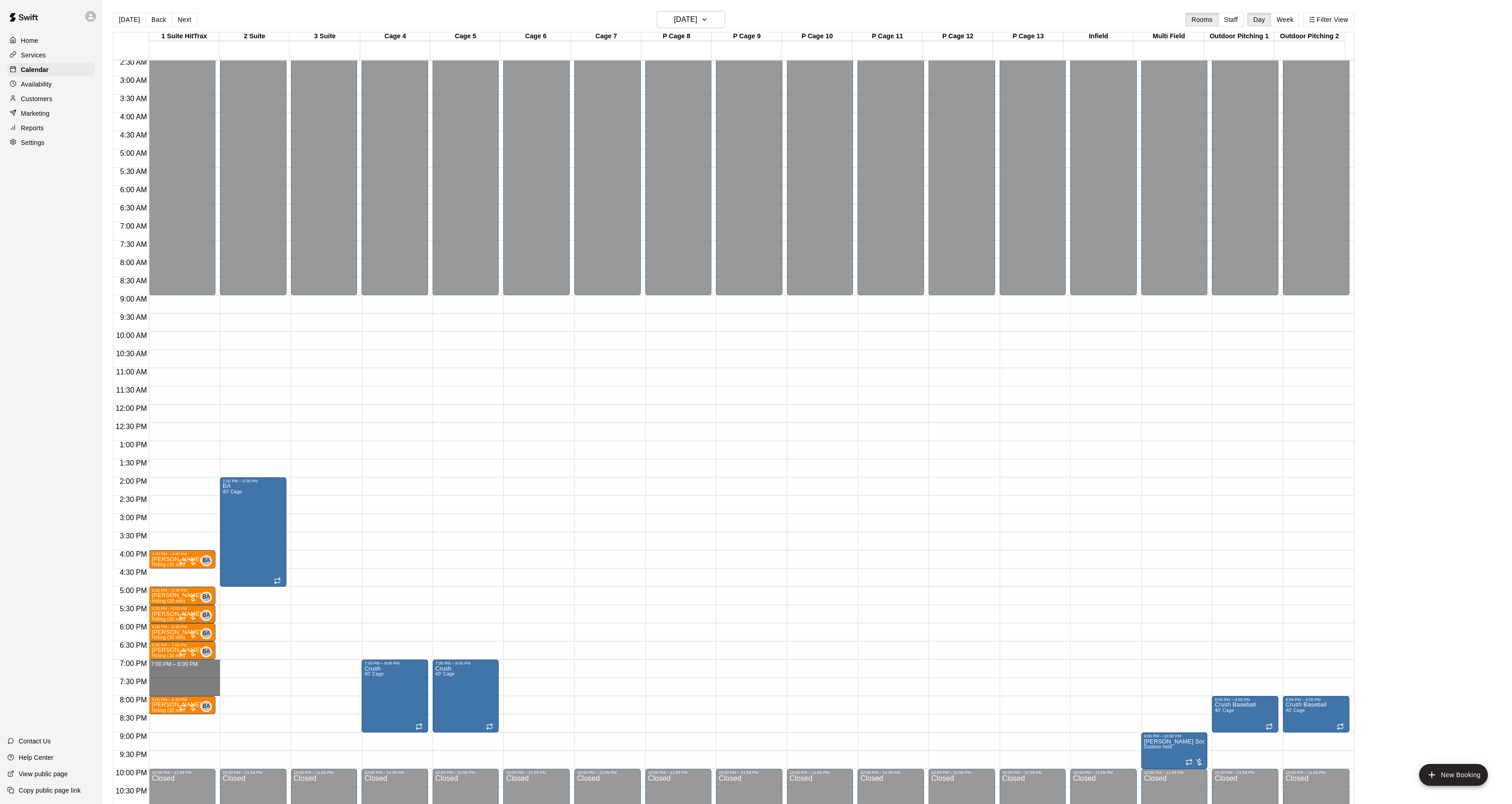
drag, startPoint x: 181, startPoint y: 662, endPoint x: 183, endPoint y: 691, distance: 29.1
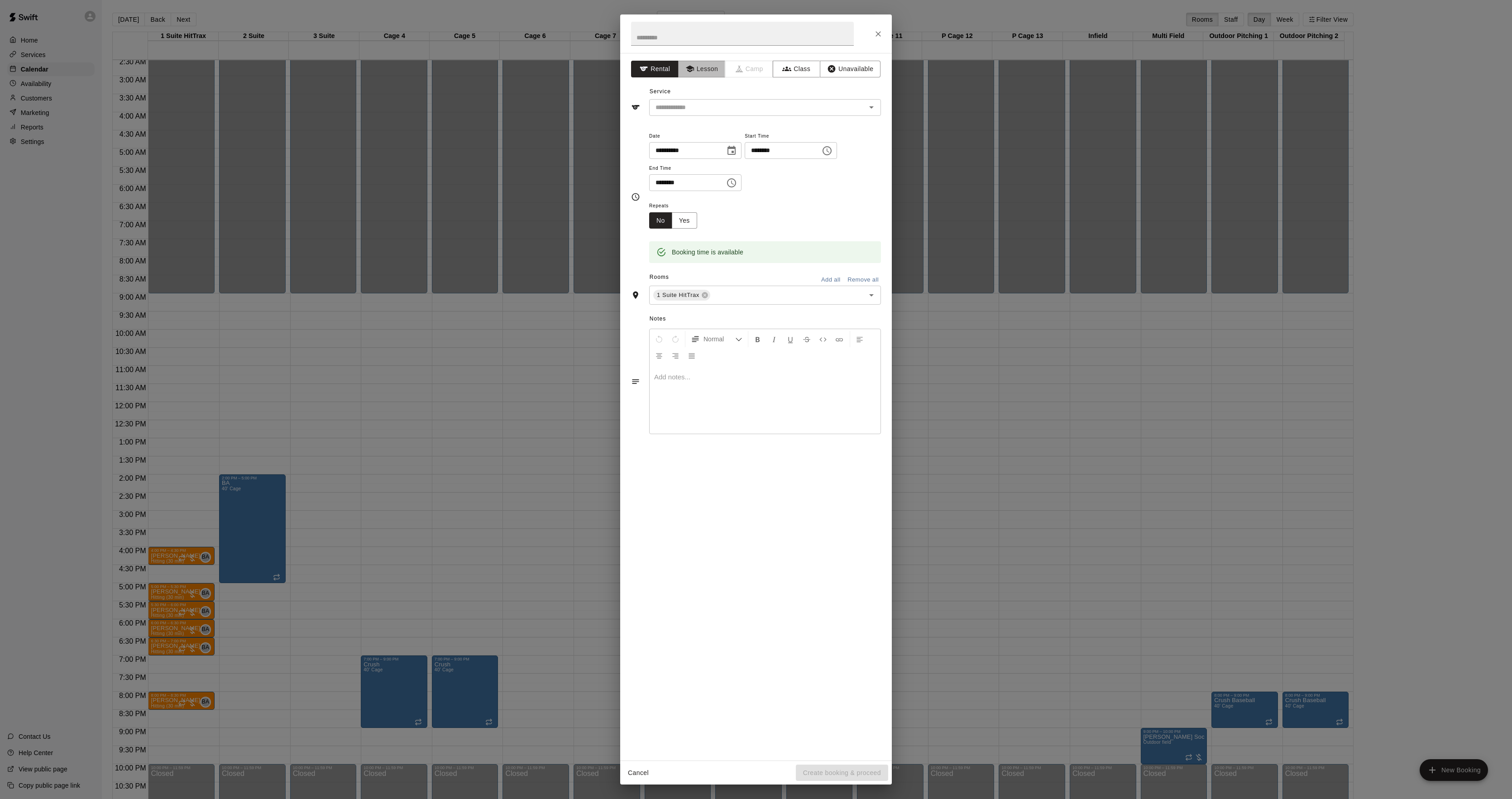
drag, startPoint x: 700, startPoint y: 77, endPoint x: 699, endPoint y: 82, distance: 5.1
click at [701, 78] on div "**********" at bounding box center [756, 406] width 271 height 707
click at [694, 101] on div "​" at bounding box center [765, 108] width 232 height 16
drag, startPoint x: 694, startPoint y: 59, endPoint x: 703, endPoint y: 80, distance: 22.8
click at [703, 80] on div "**********" at bounding box center [756, 406] width 271 height 707
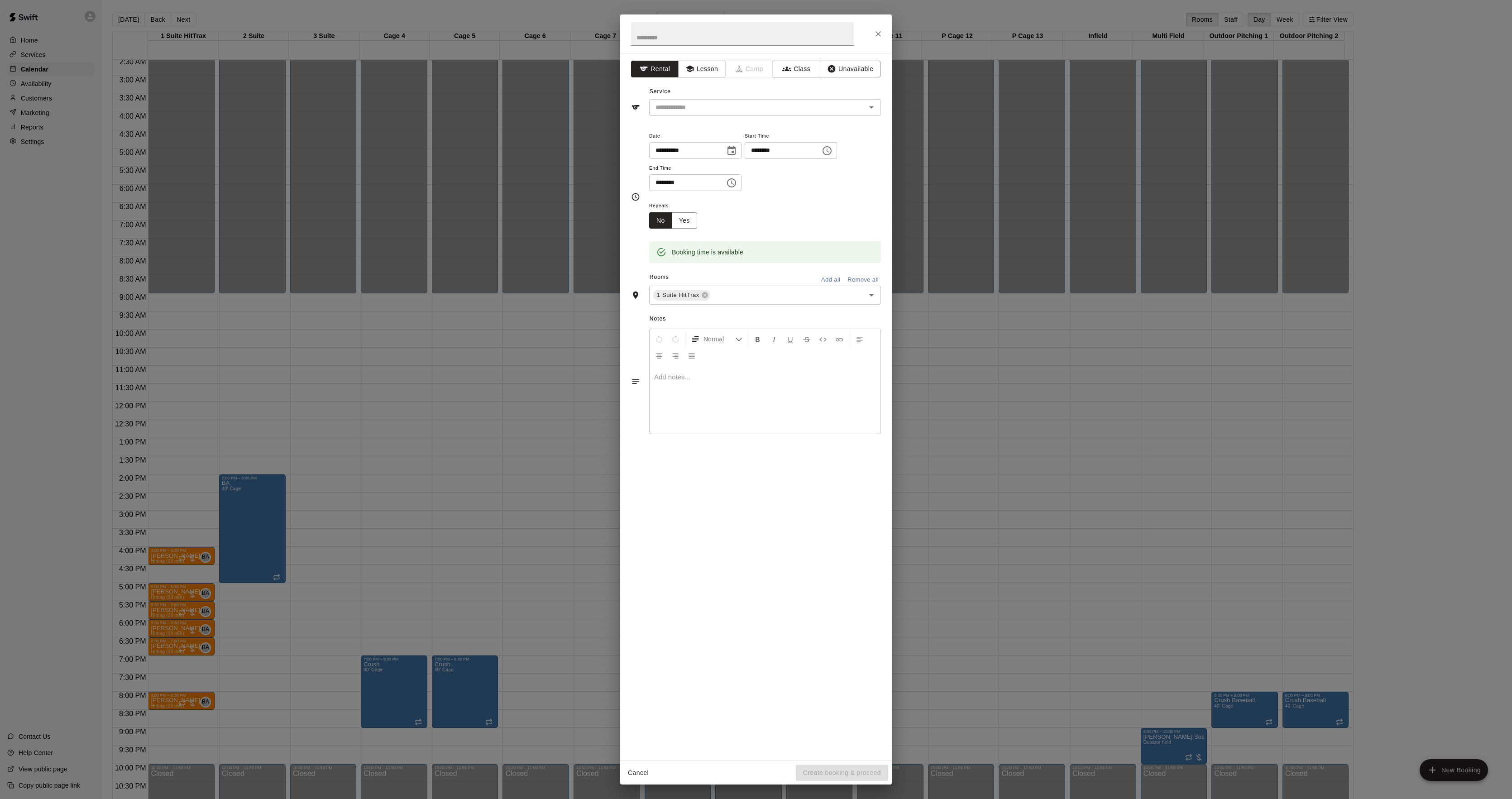
drag, startPoint x: 703, startPoint y: 80, endPoint x: 419, endPoint y: 191, distance: 304.9
click at [448, 169] on div "**********" at bounding box center [756, 400] width 1512 height 799
click at [710, 73] on button "Lesson" at bounding box center [701, 69] width 47 height 16
click at [679, 101] on div "​" at bounding box center [765, 108] width 232 height 16
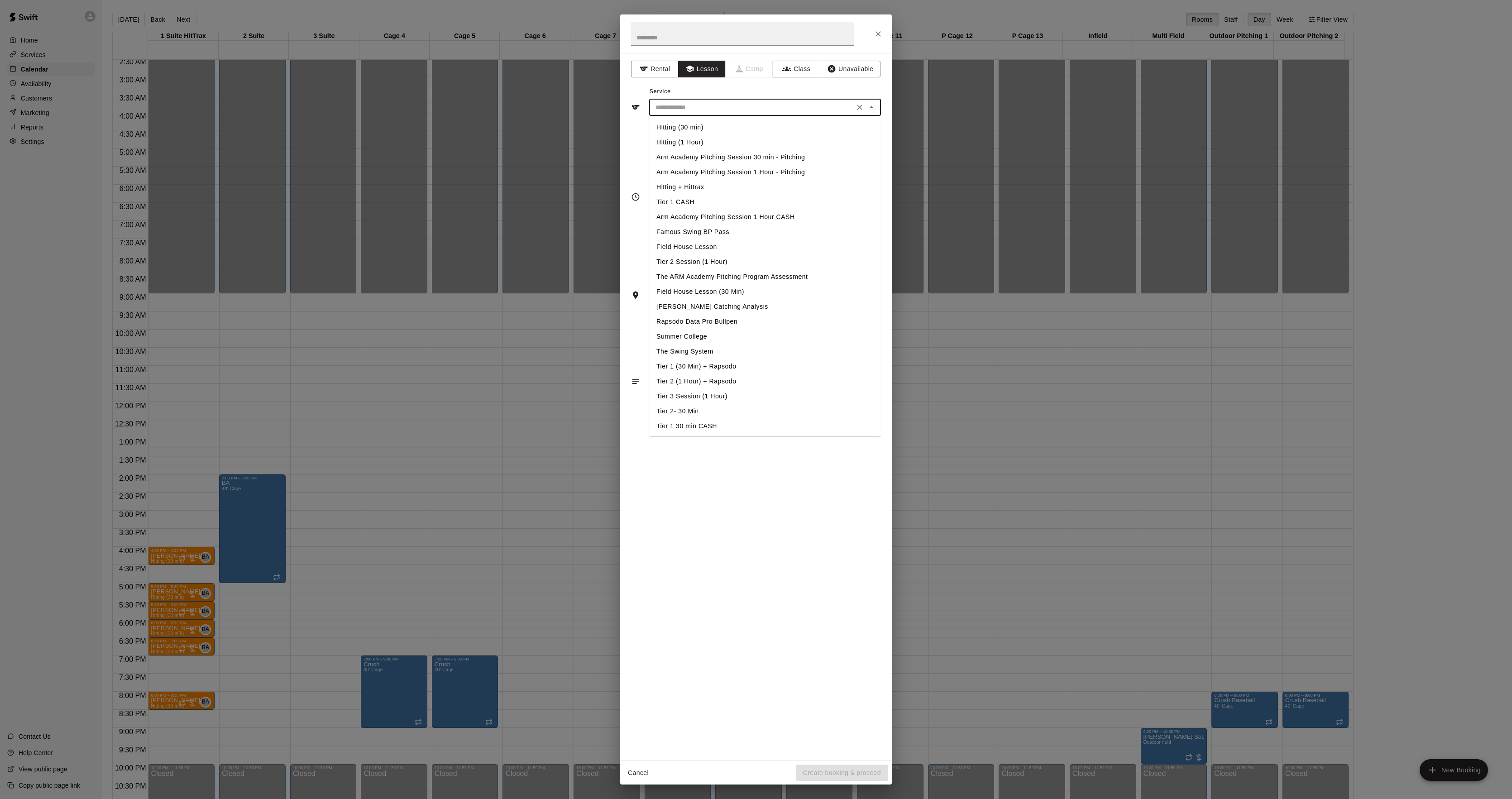
click at [683, 125] on li "Hitting (30 min)" at bounding box center [765, 127] width 232 height 15
type input "**********"
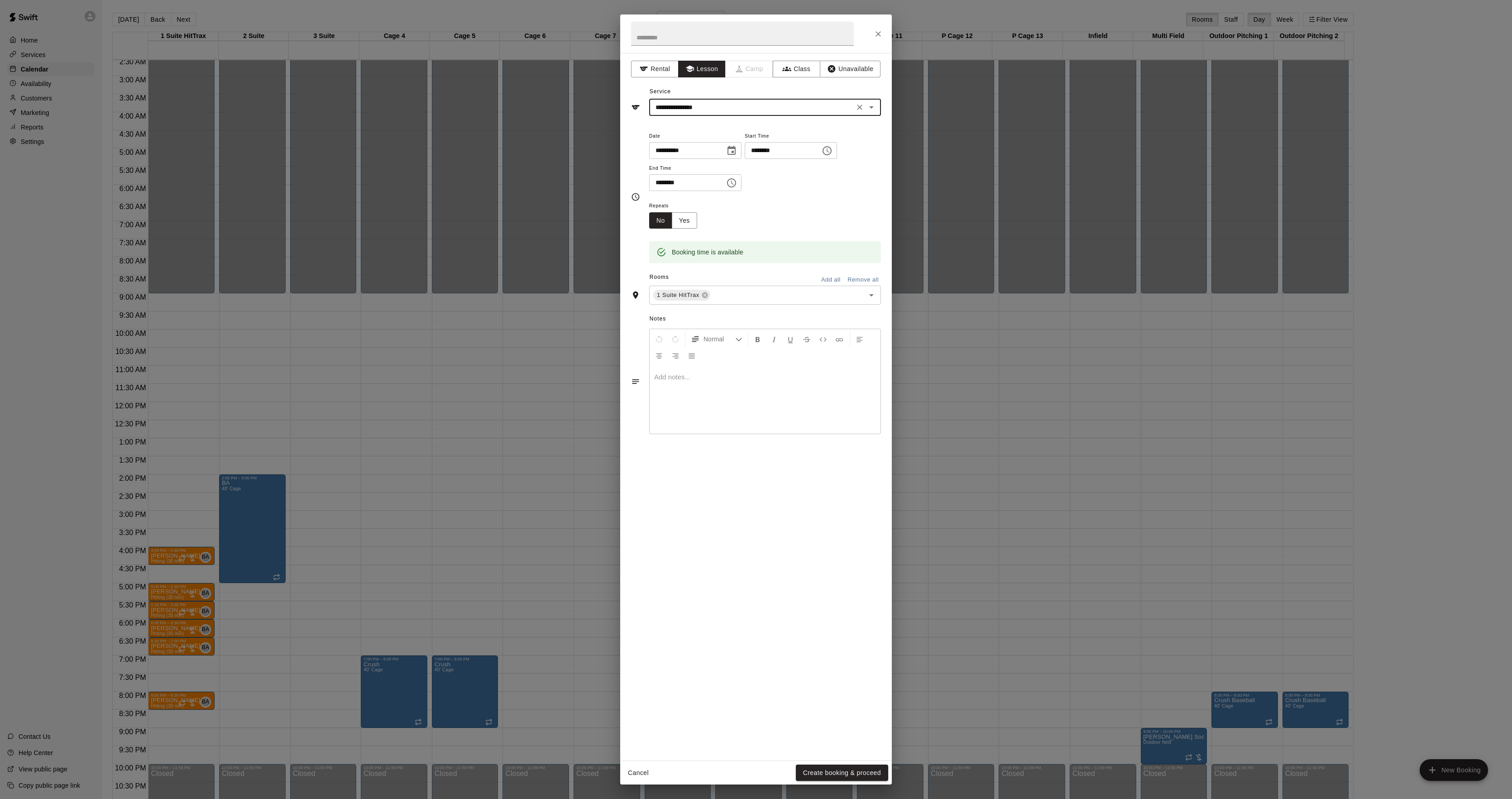
click at [711, 383] on div at bounding box center [765, 400] width 231 height 68
click at [807, 766] on button "Create booking & proceed" at bounding box center [842, 773] width 93 height 16
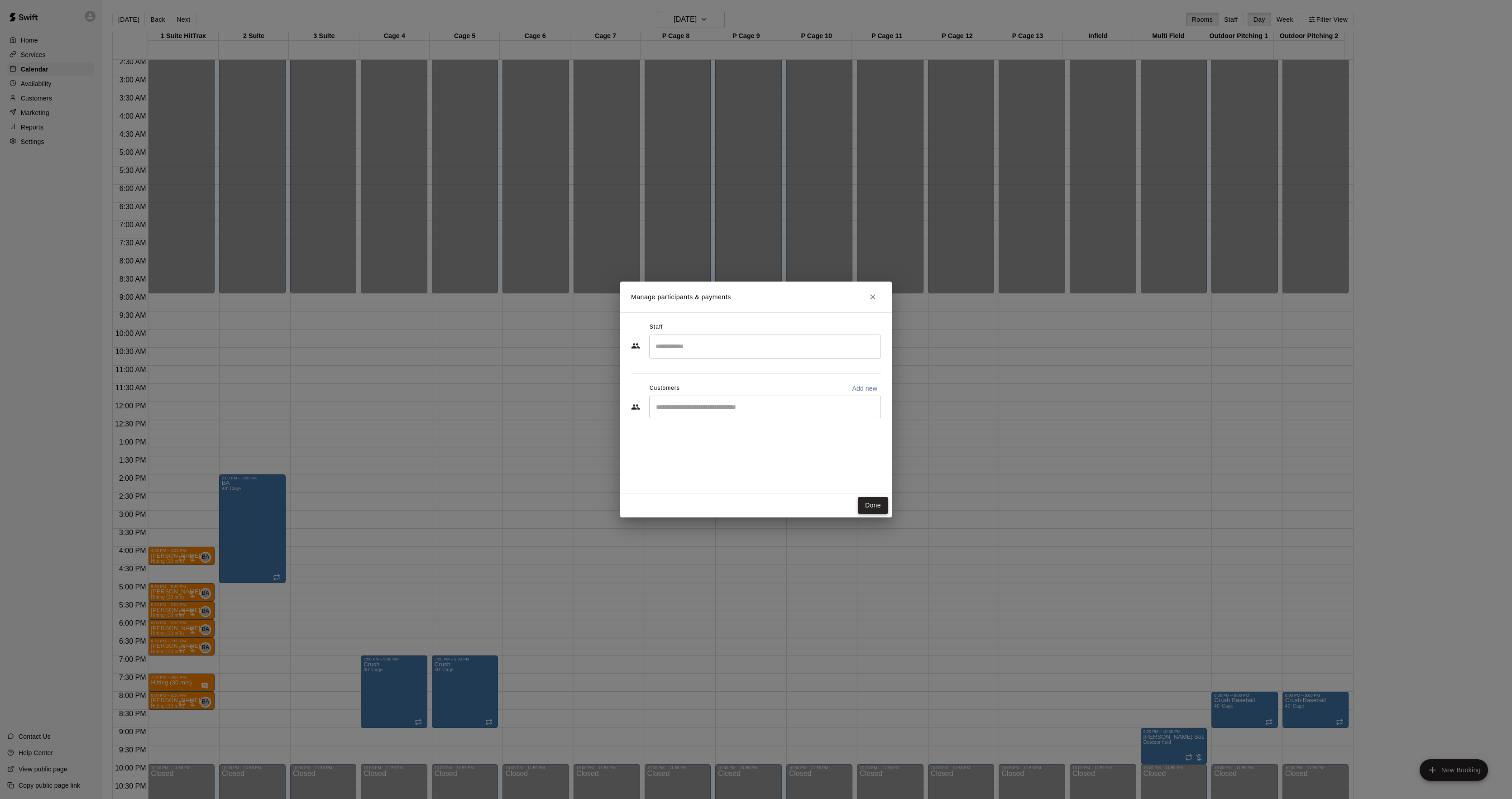
click at [878, 502] on button "Done" at bounding box center [873, 505] width 30 height 16
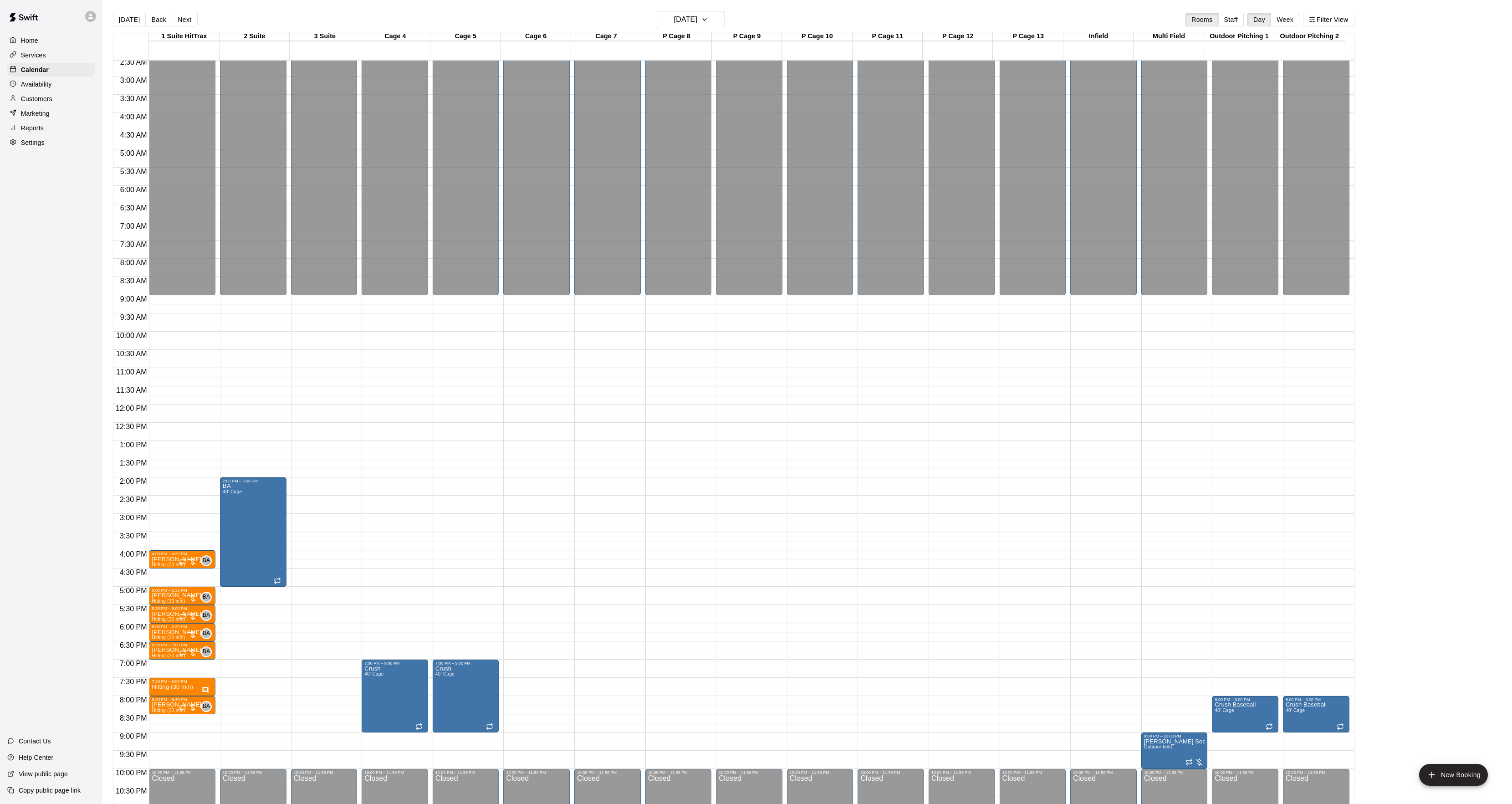
click at [84, 105] on div "Customers" at bounding box center [51, 99] width 88 height 14
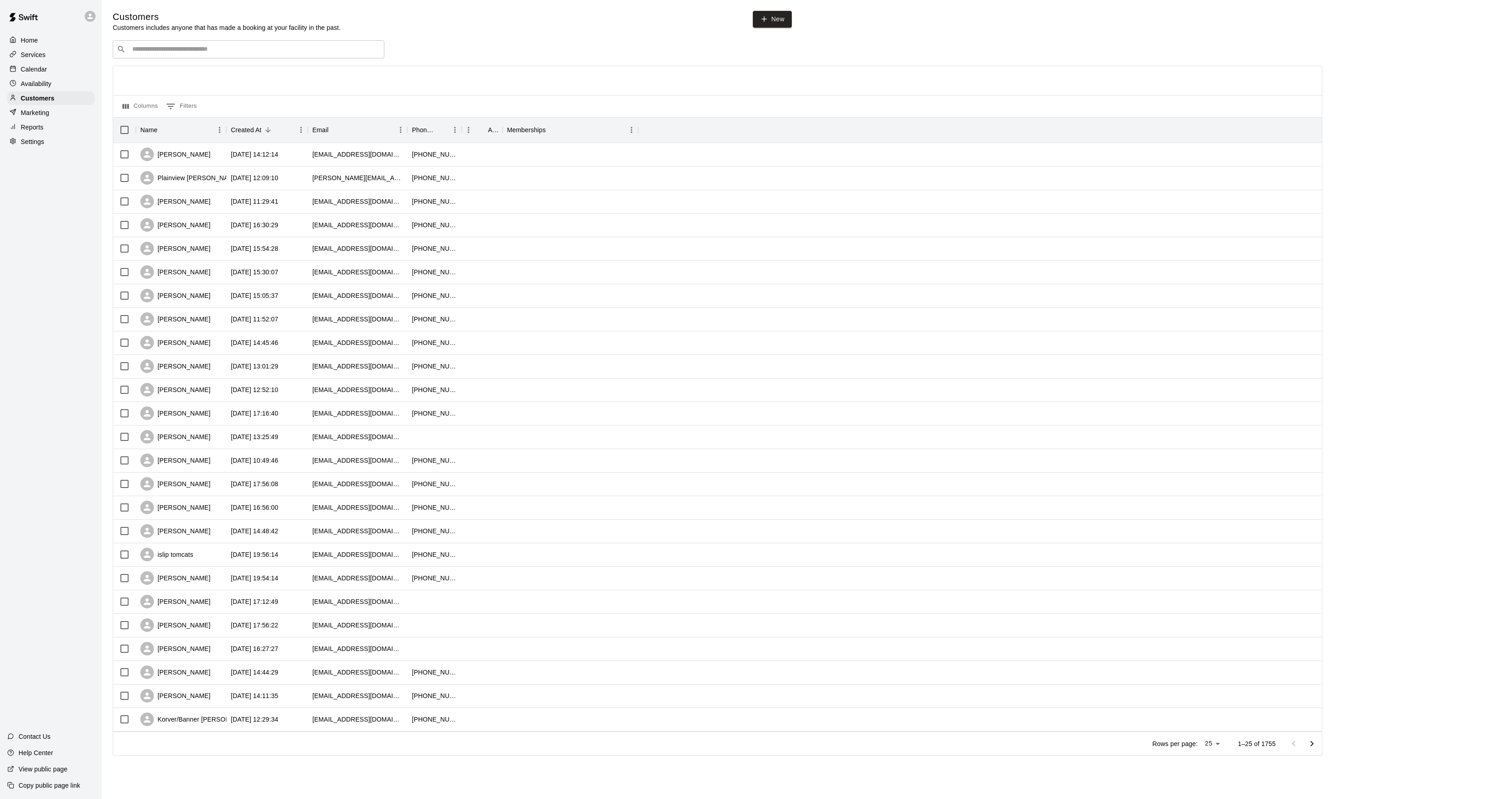
click at [190, 51] on input "Search customers by name or email" at bounding box center [255, 49] width 251 height 9
type input "****"
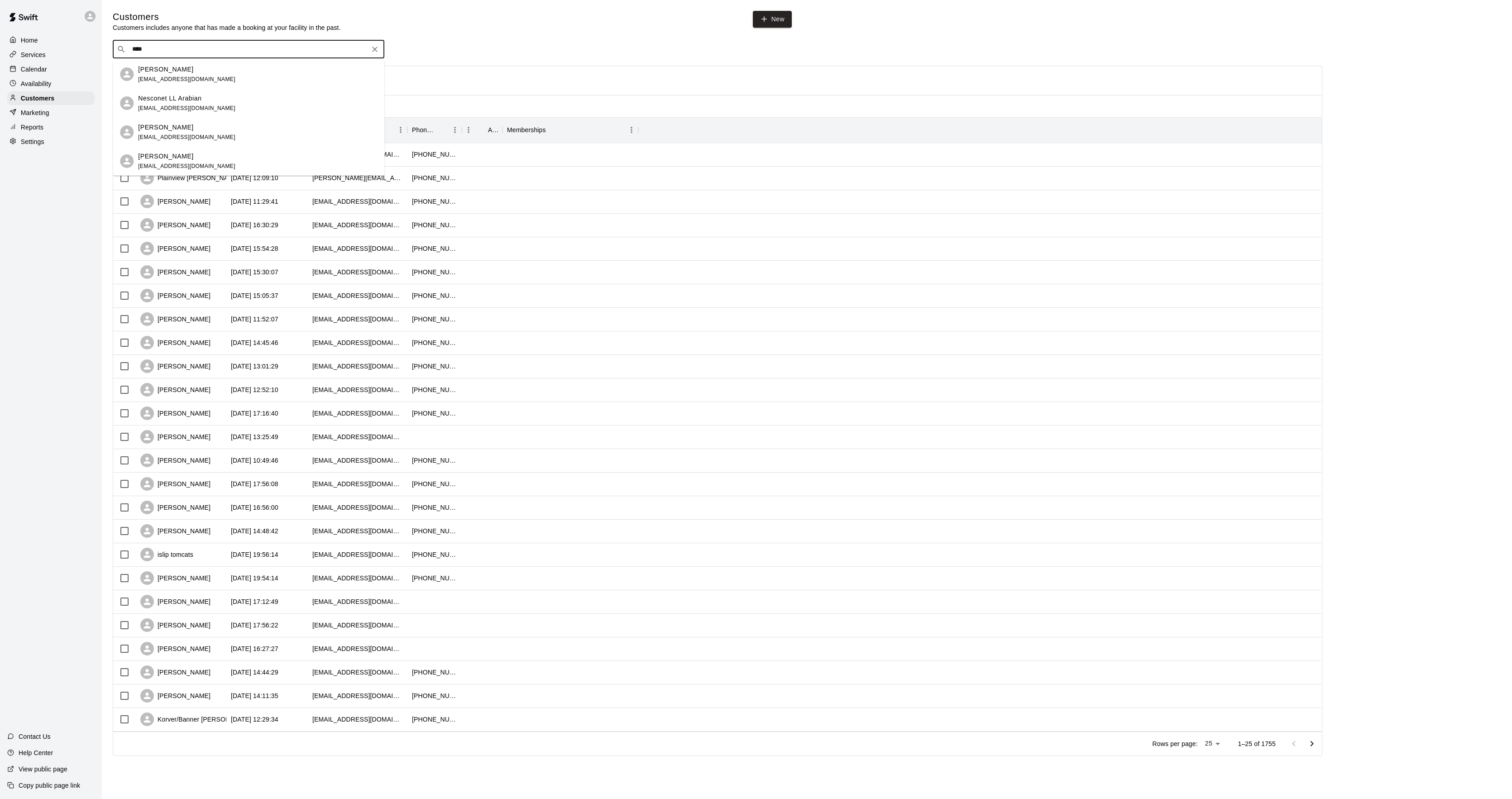
click at [189, 69] on div "[PERSON_NAME]" at bounding box center [186, 69] width 97 height 10
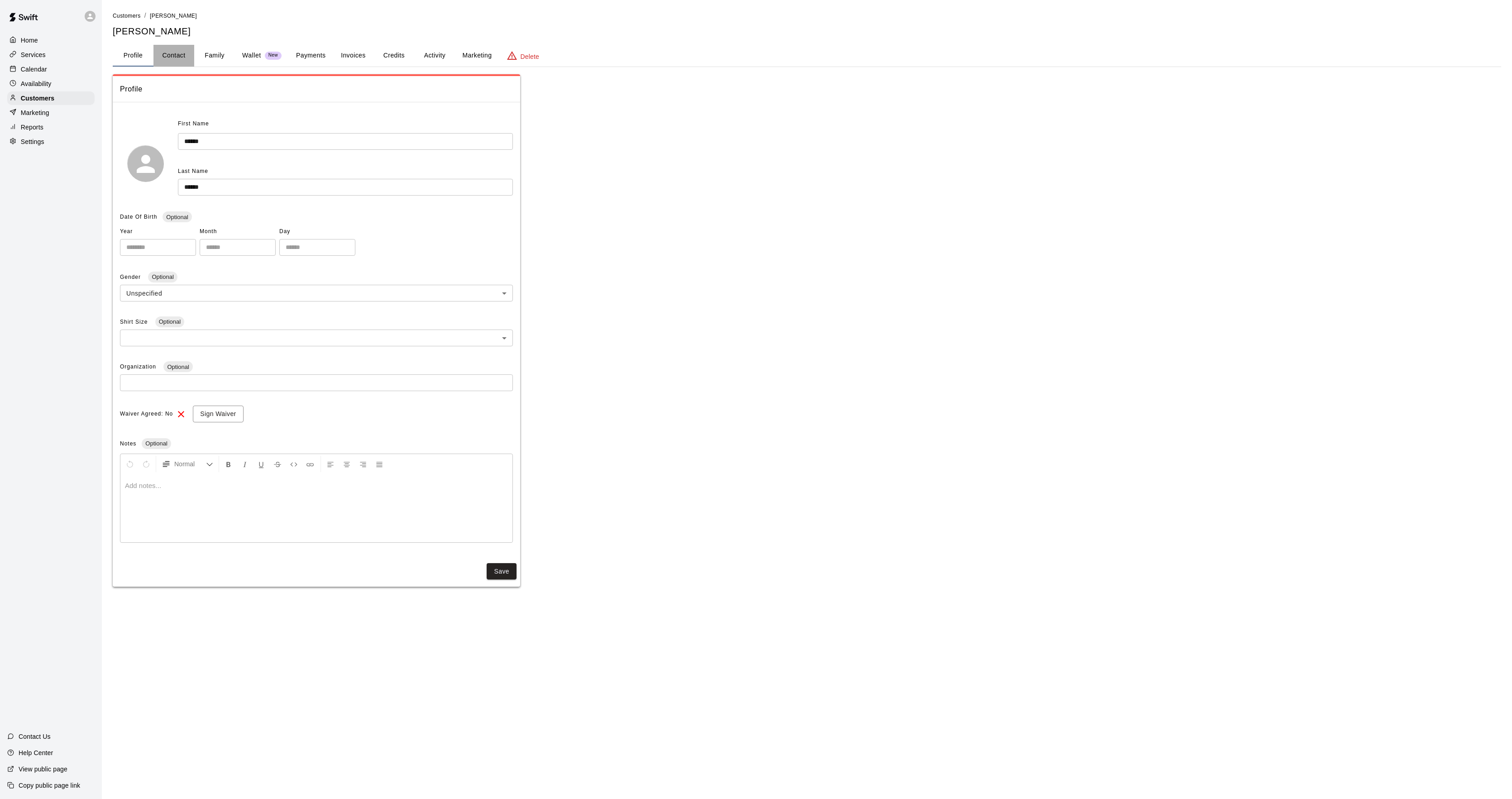
click at [163, 53] on button "Contact" at bounding box center [173, 56] width 40 height 22
select select "**"
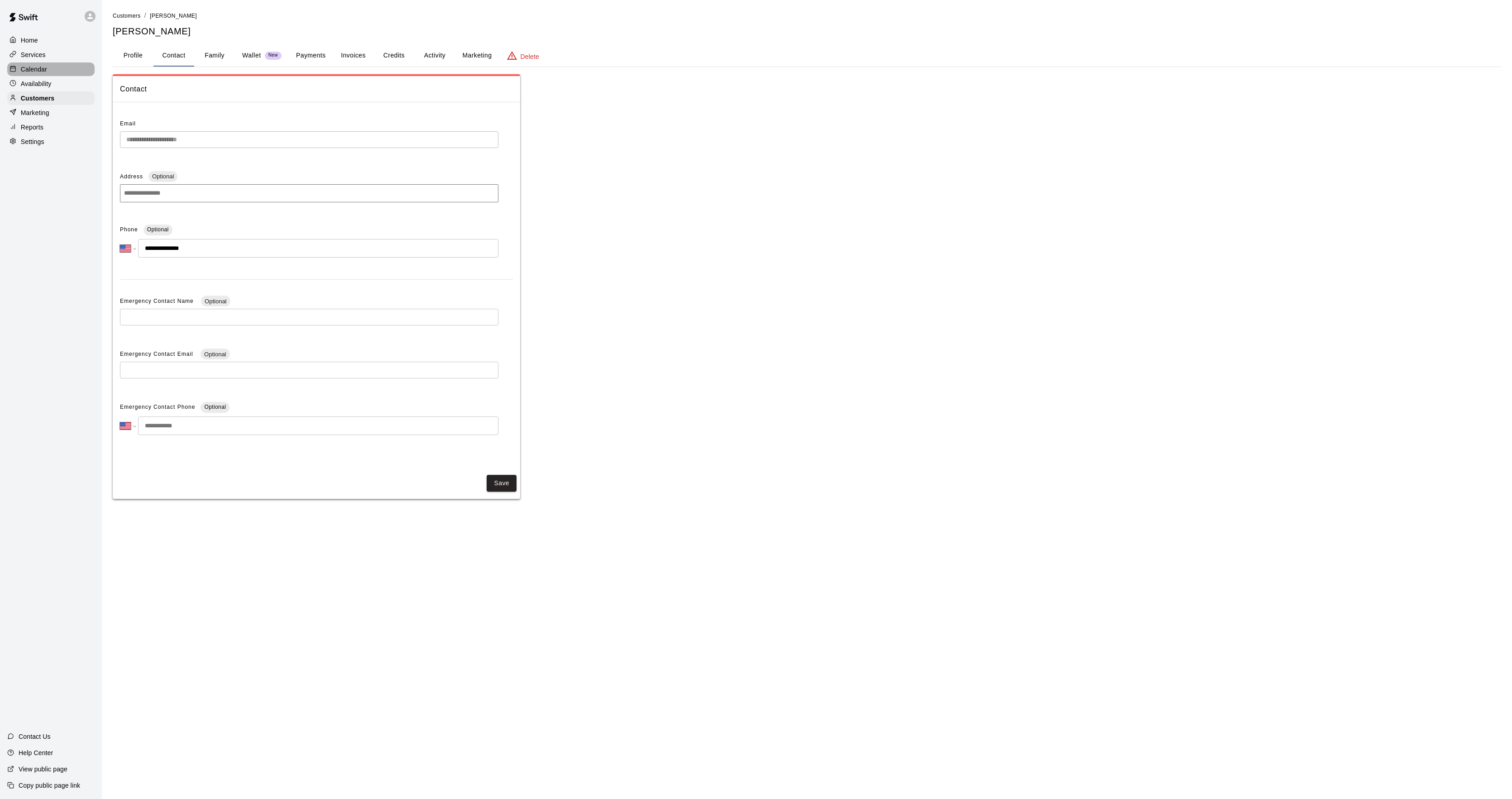
click at [49, 71] on div "Calendar" at bounding box center [51, 69] width 87 height 14
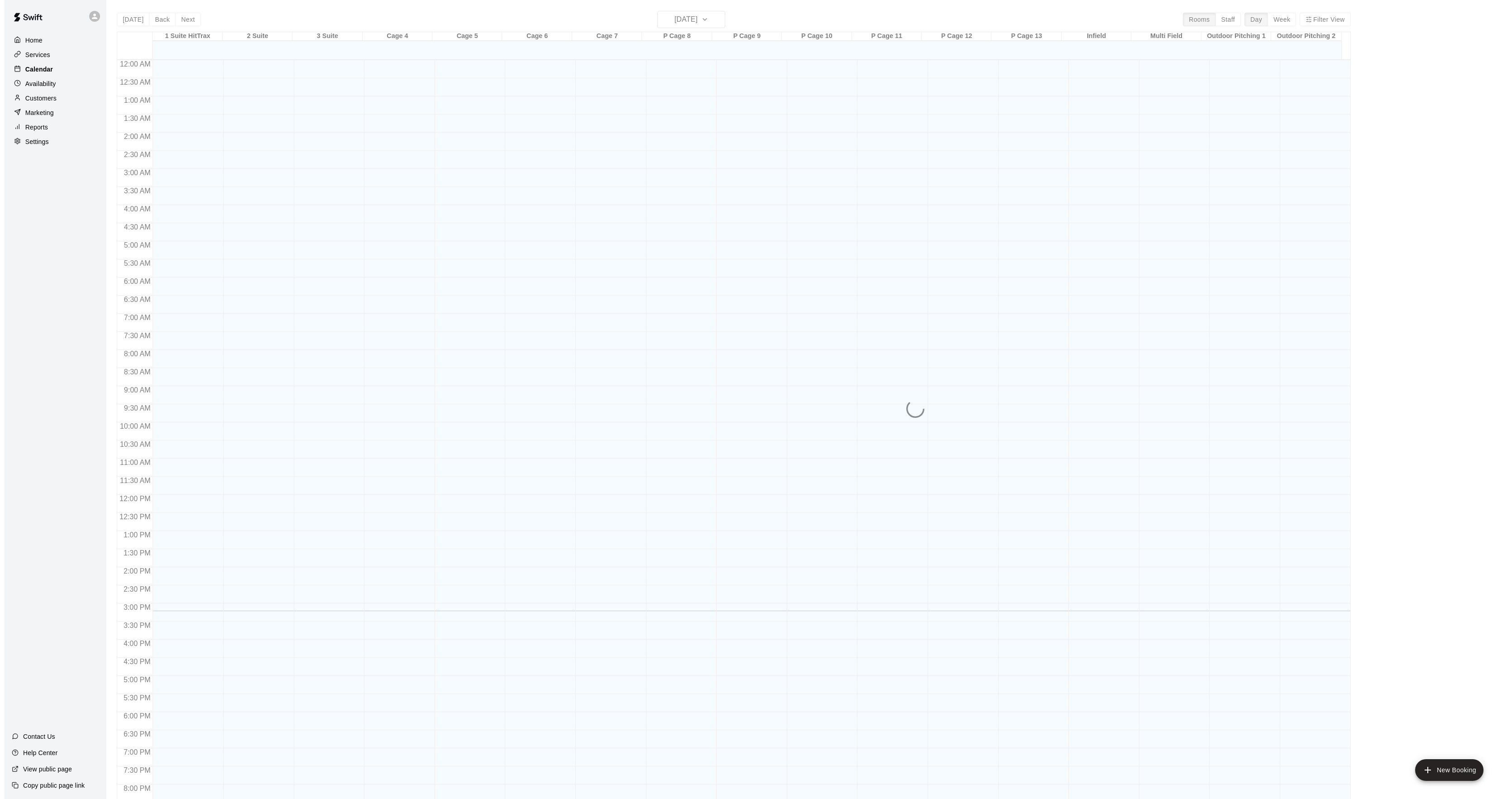
scroll to position [93, 0]
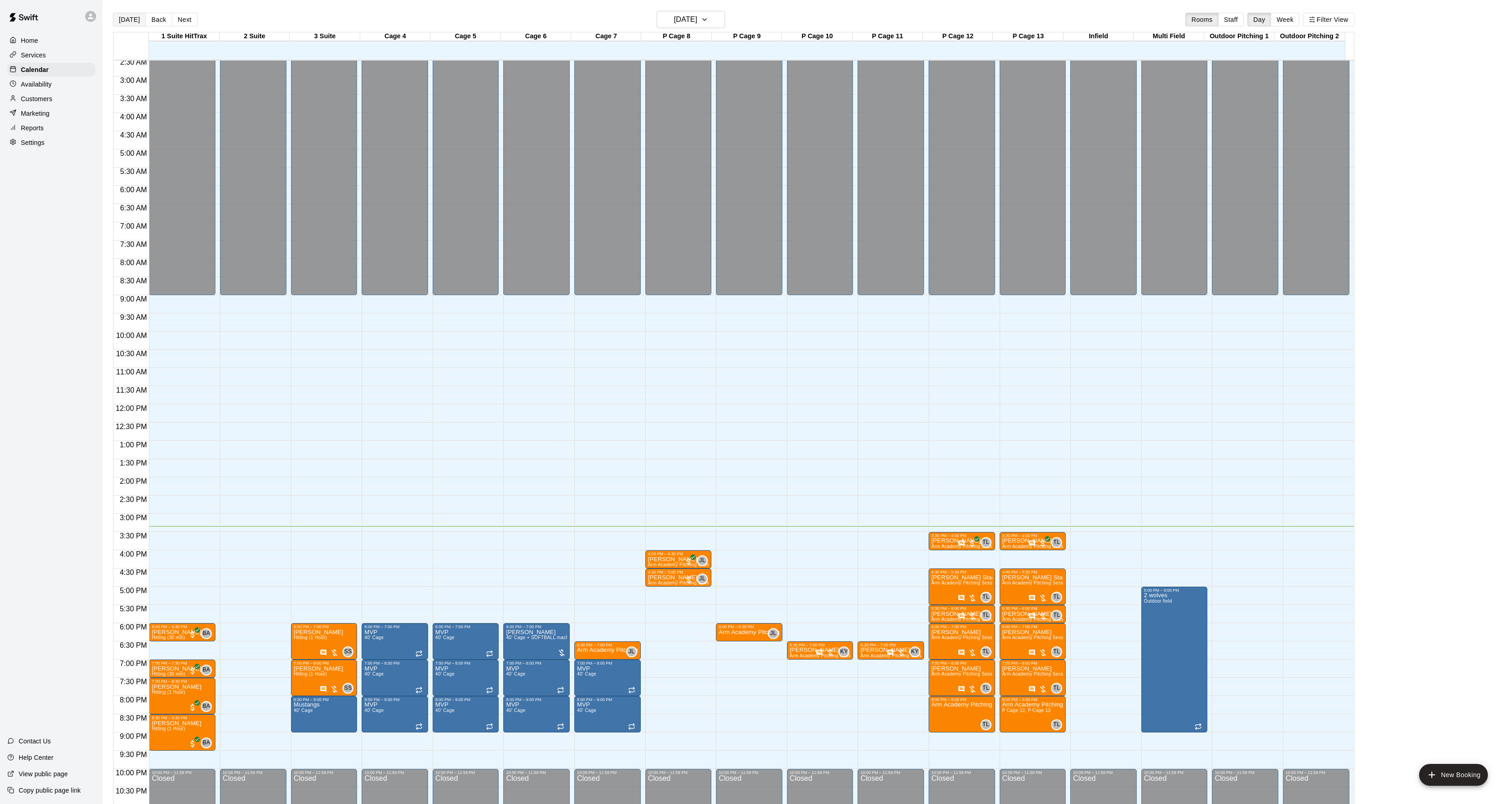
click at [137, 23] on button "[DATE]" at bounding box center [130, 19] width 33 height 14
click at [121, 19] on button "[DATE]" at bounding box center [130, 19] width 33 height 14
click at [181, 21] on button "Next" at bounding box center [184, 19] width 26 height 14
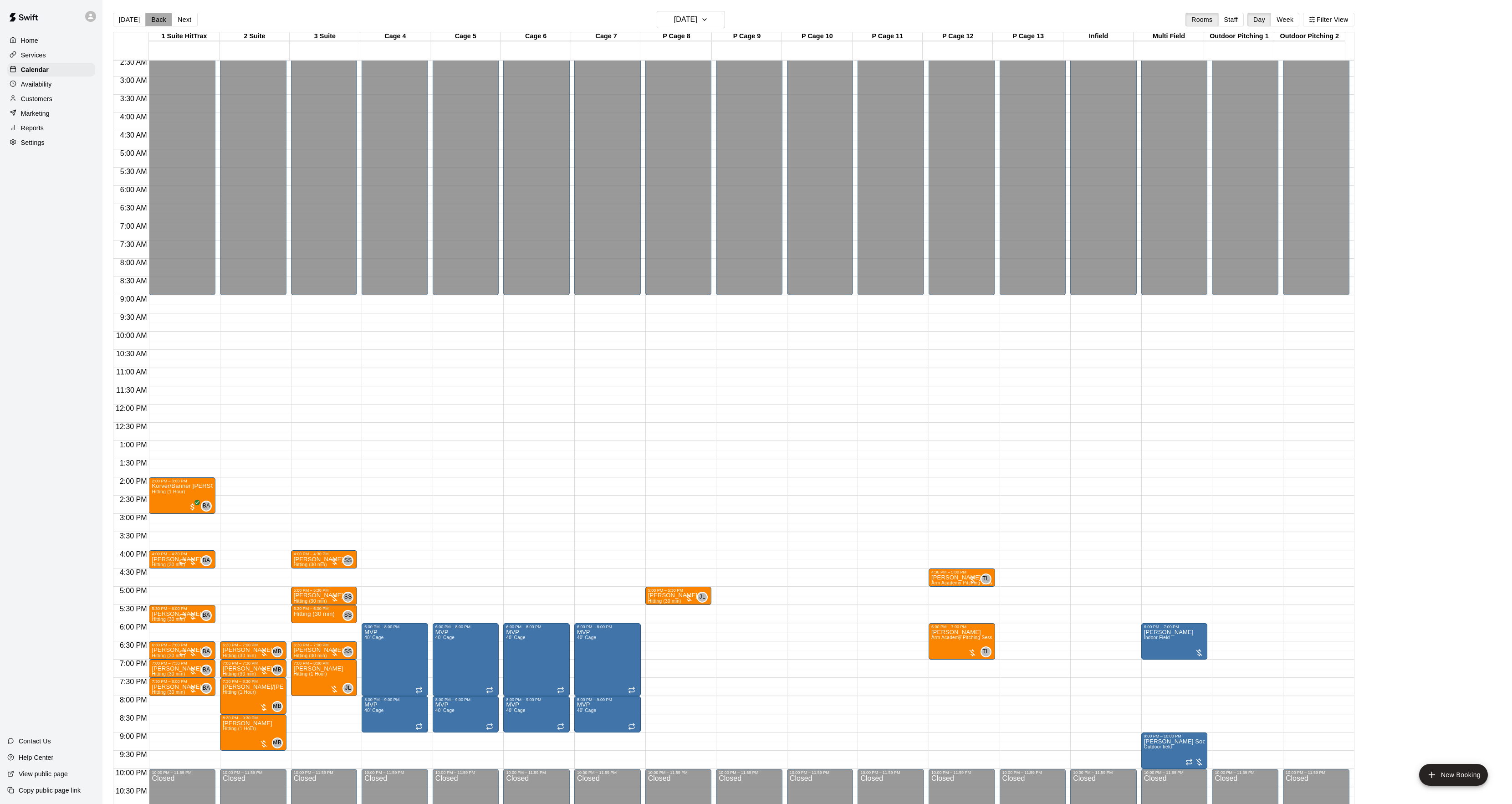
click at [150, 17] on button "Back" at bounding box center [159, 19] width 27 height 14
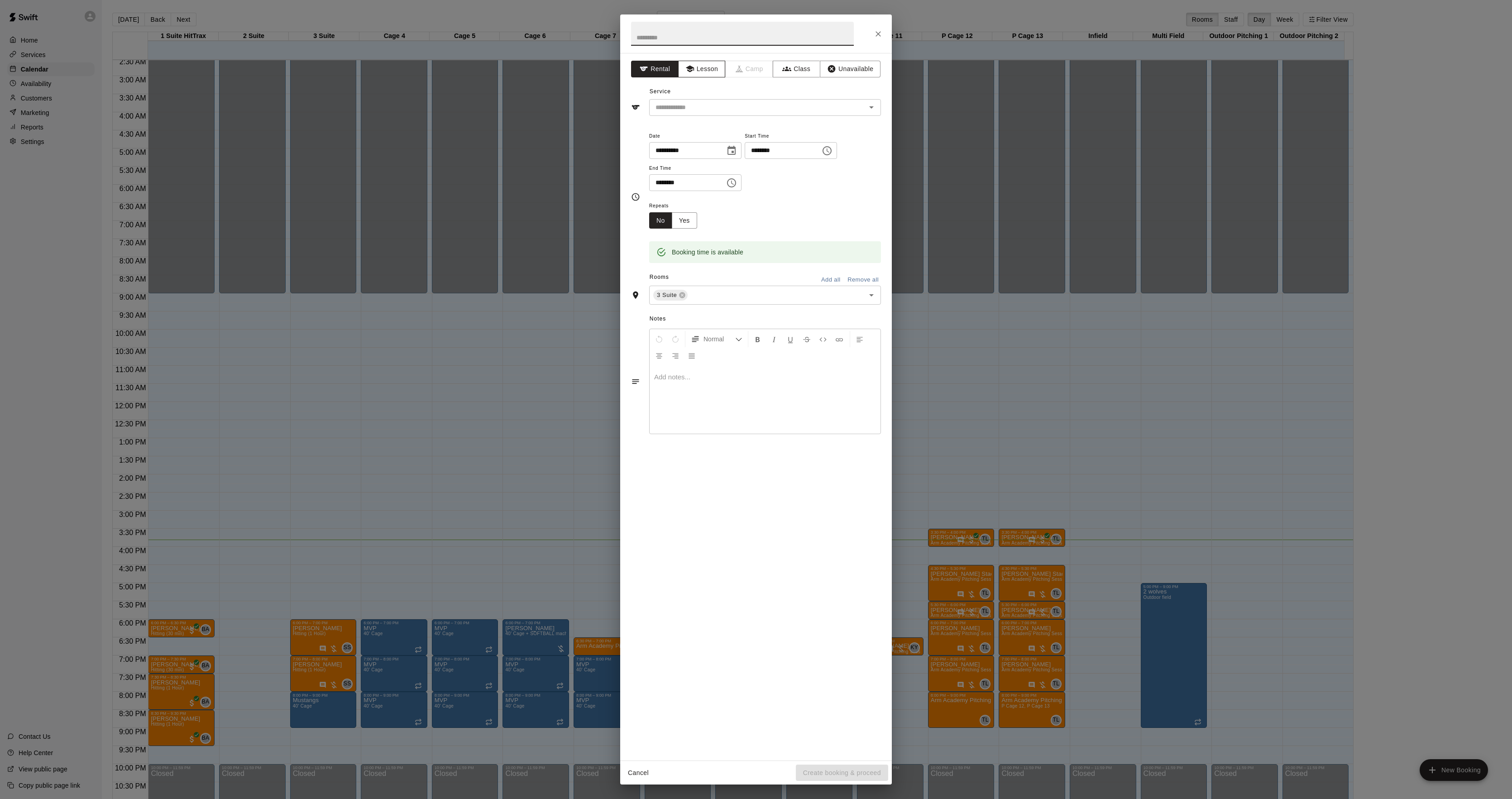
click at [718, 69] on button "Lesson" at bounding box center [701, 69] width 47 height 16
click at [720, 106] on input "text" at bounding box center [751, 108] width 199 height 12
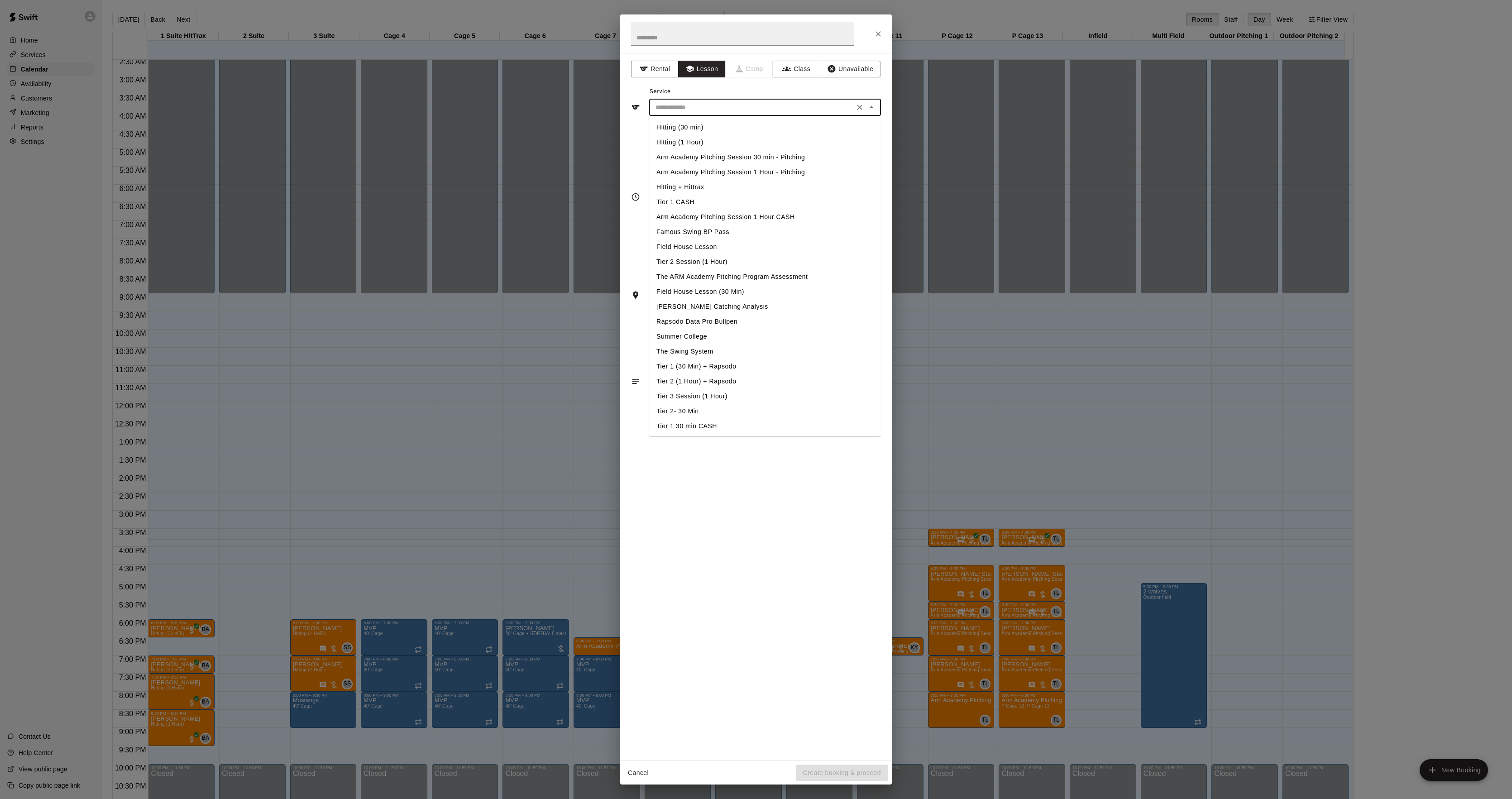
click at [690, 126] on li "Hitting (30 min)" at bounding box center [765, 127] width 232 height 15
type input "**********"
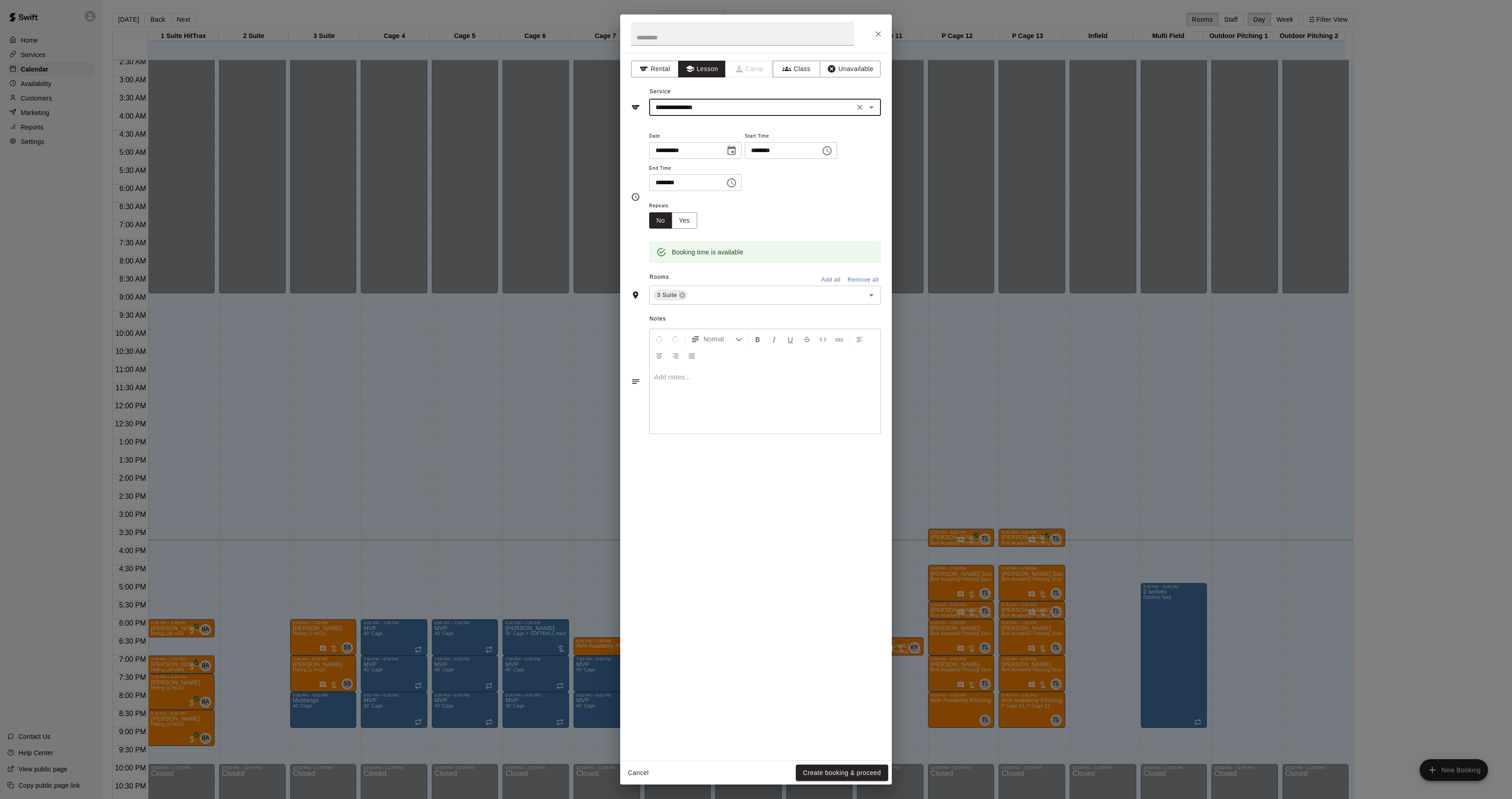
click at [841, 778] on button "Create booking & proceed" at bounding box center [842, 773] width 93 height 16
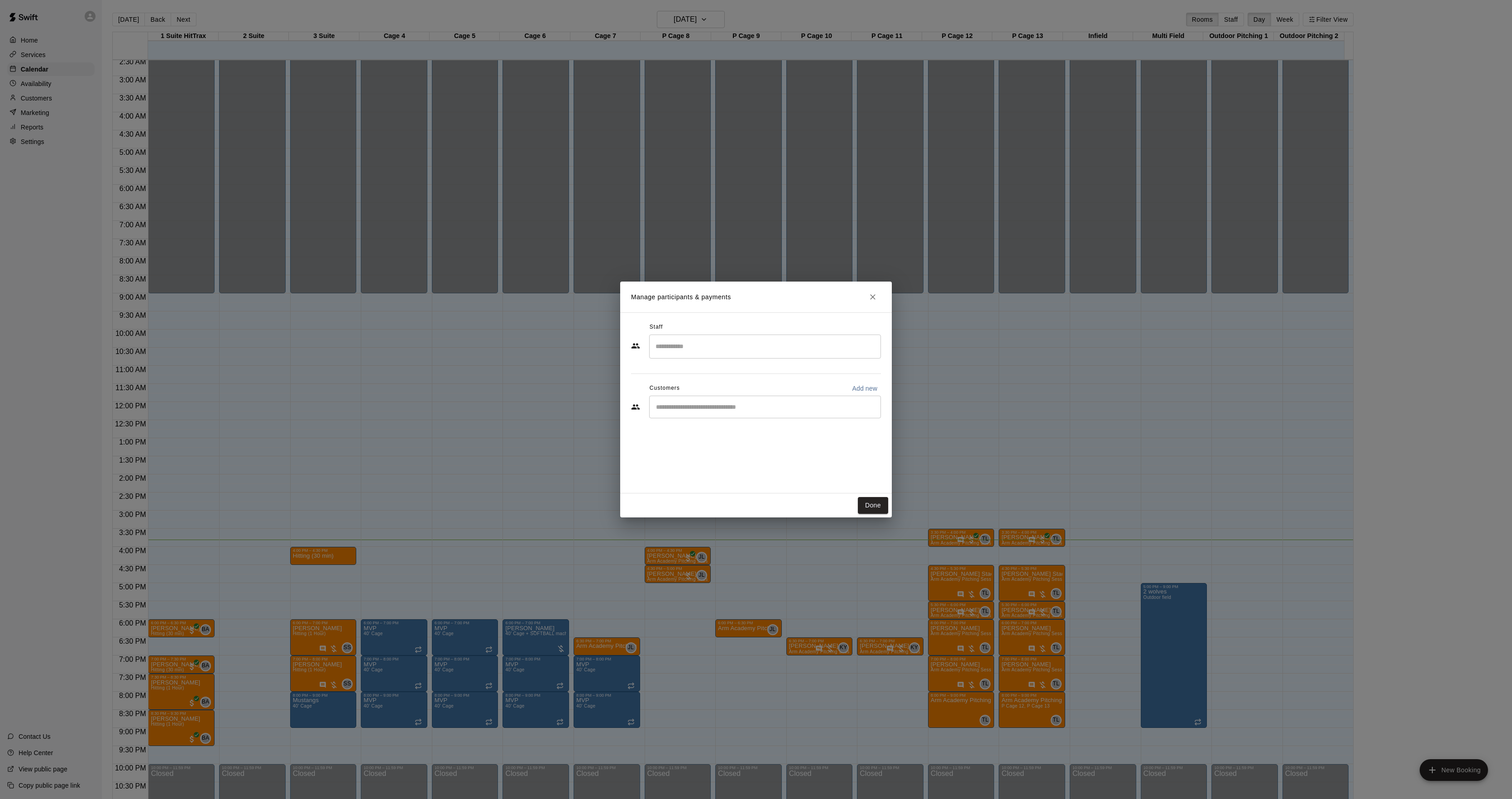
click at [722, 401] on div "​" at bounding box center [765, 406] width 232 height 23
type input "****"
click at [733, 440] on div "[PERSON_NAME] [PERSON_NAME][EMAIL_ADDRESS][DOMAIN_NAME]" at bounding box center [775, 433] width 199 height 19
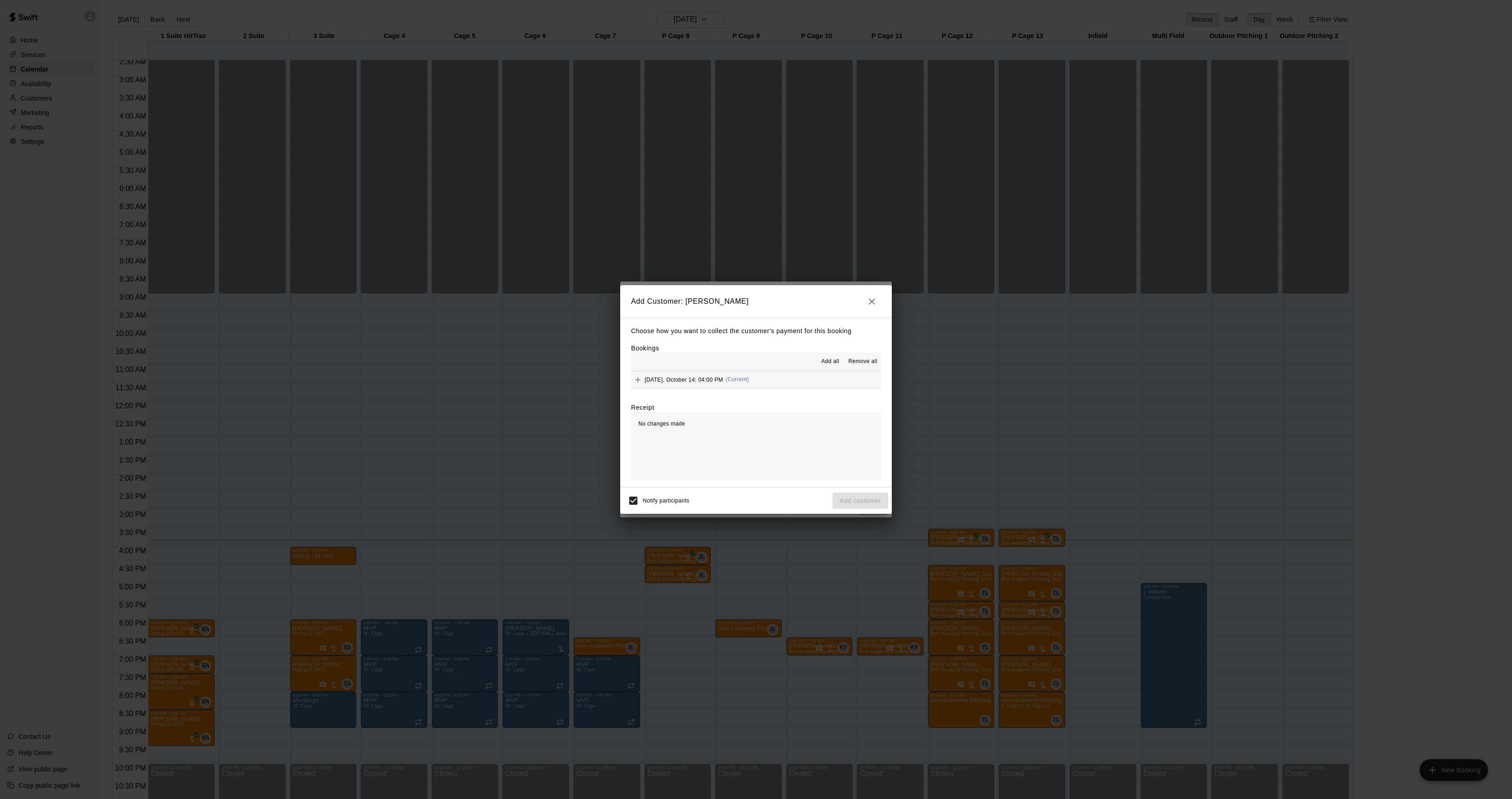
click at [745, 380] on span "(Current)" at bounding box center [737, 379] width 23 height 6
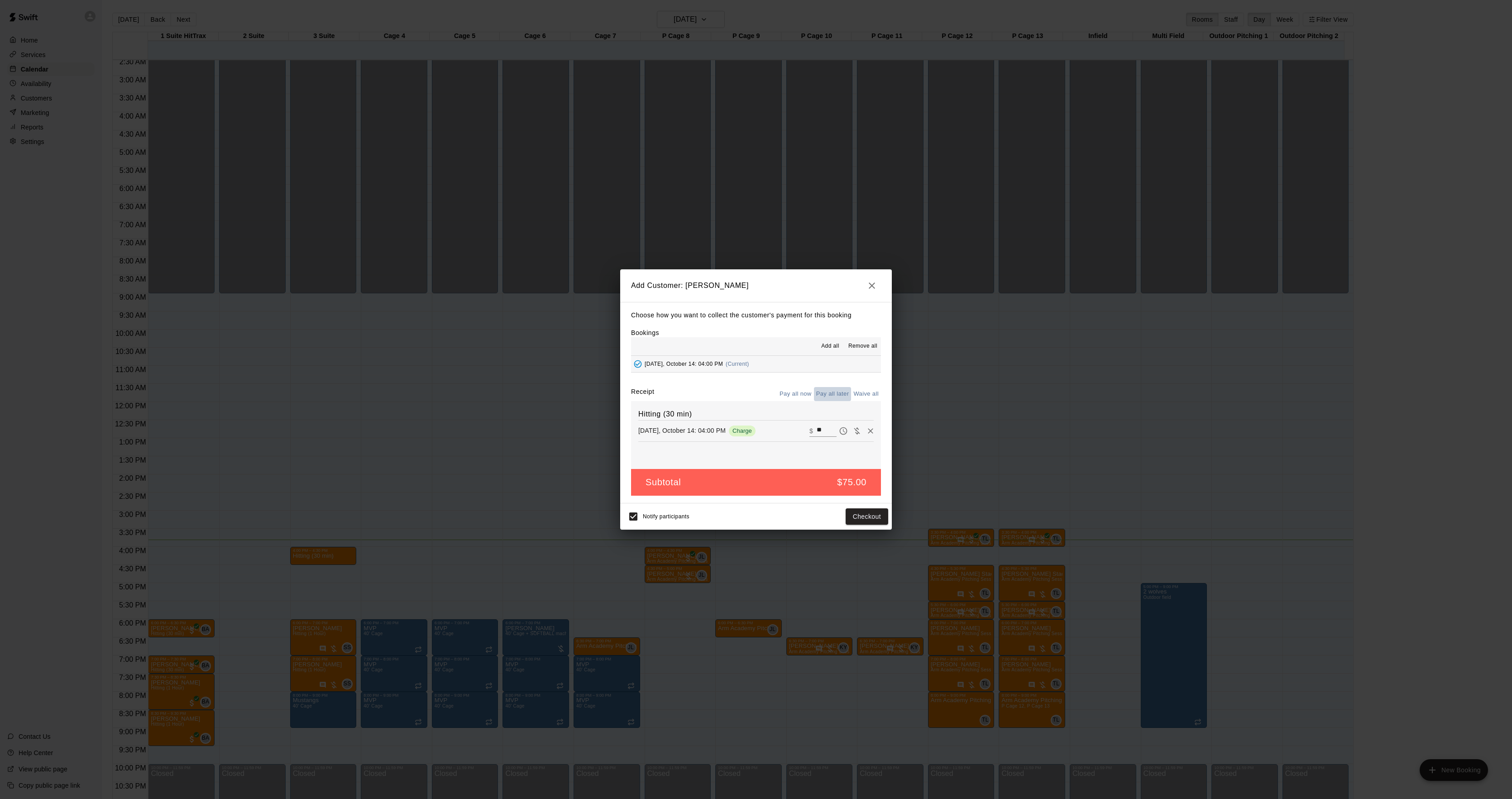
click at [836, 395] on button "Pay all later" at bounding box center [833, 394] width 38 height 14
drag, startPoint x: 868, startPoint y: 524, endPoint x: 841, endPoint y: 480, distance: 51.6
click at [869, 521] on button "Add customer" at bounding box center [860, 517] width 56 height 16
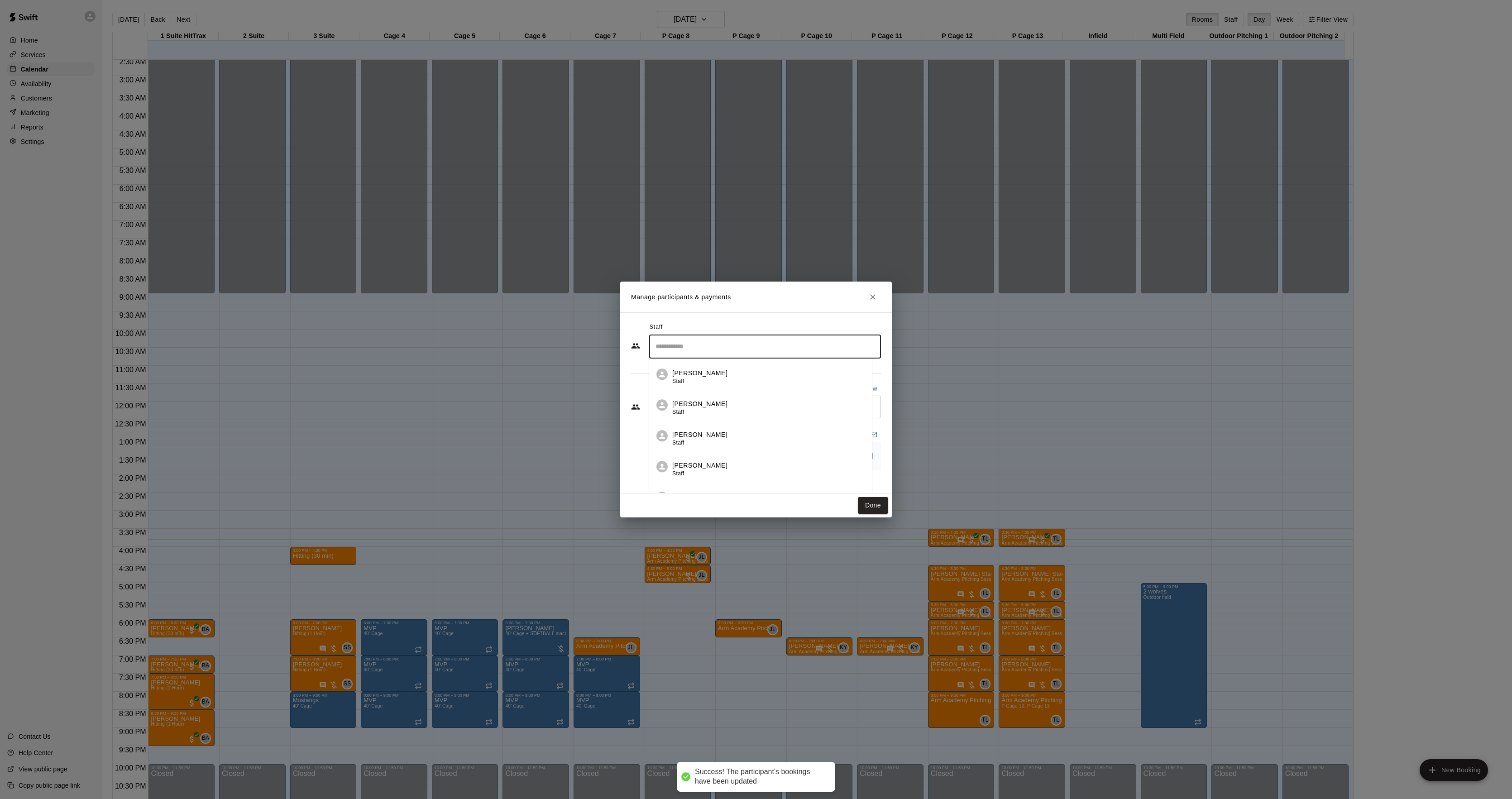
click at [735, 349] on input "Search staff" at bounding box center [765, 346] width 223 height 16
click at [724, 366] on li "[PERSON_NAME] Instructor" at bounding box center [765, 374] width 232 height 31
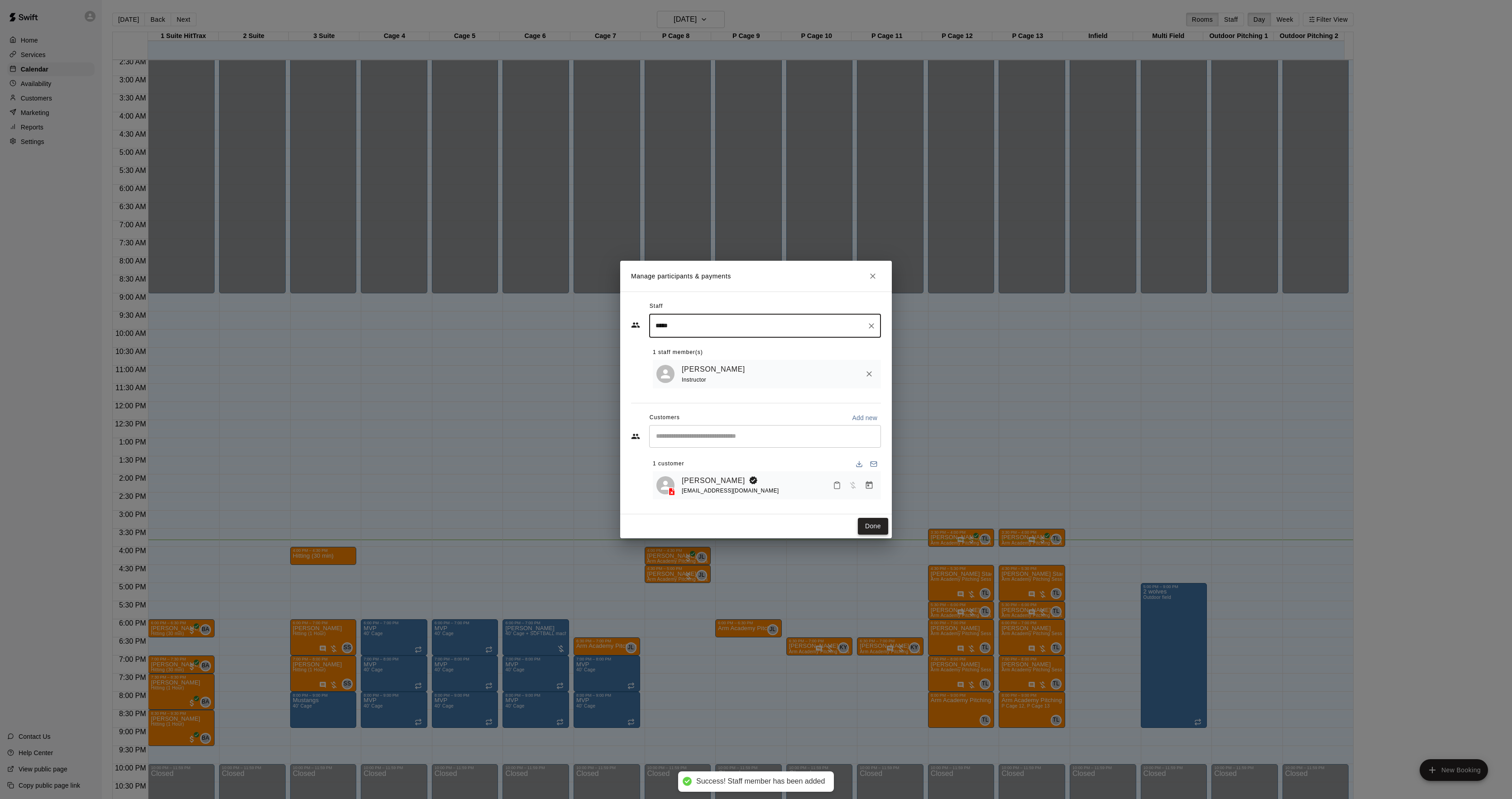
type input "*****"
click at [866, 529] on button "Done" at bounding box center [873, 526] width 30 height 16
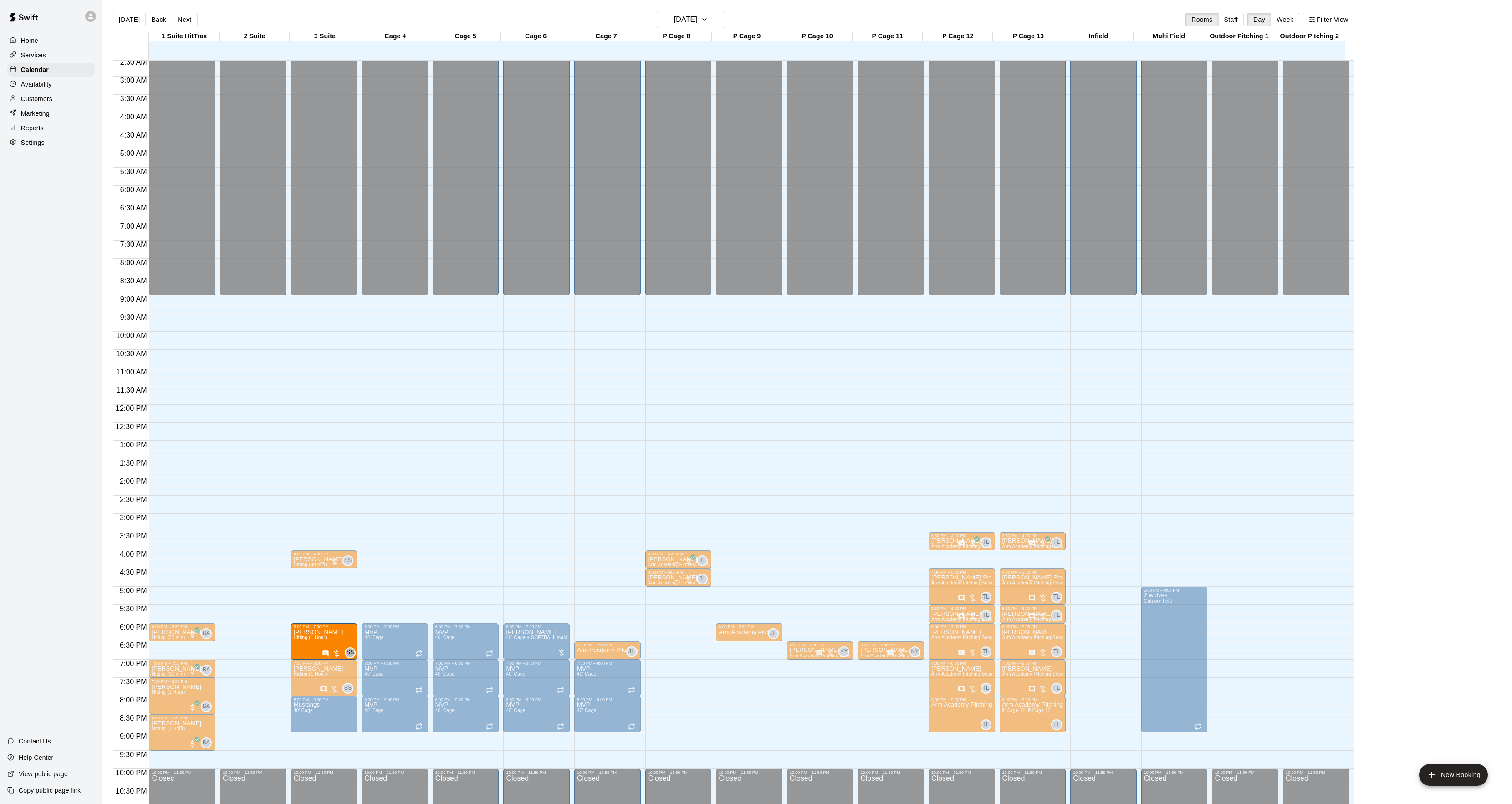
drag, startPoint x: 326, startPoint y: 636, endPoint x: 324, endPoint y: 642, distance: 6.3
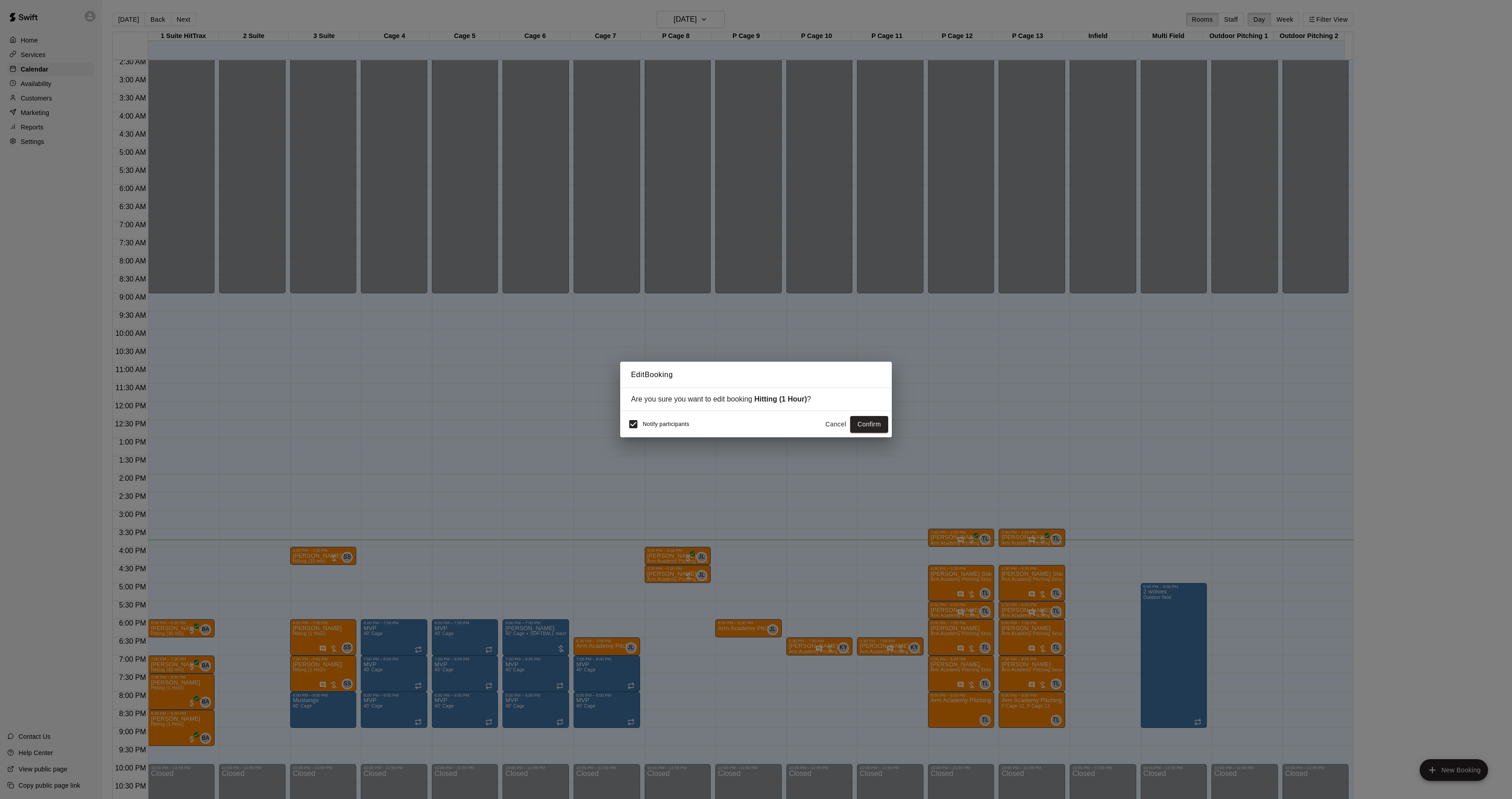
click at [276, 620] on div "Edit Booking Are you sure you want to edit booking Hitting (1 Hour) ? Notify pa…" at bounding box center [756, 400] width 1512 height 799
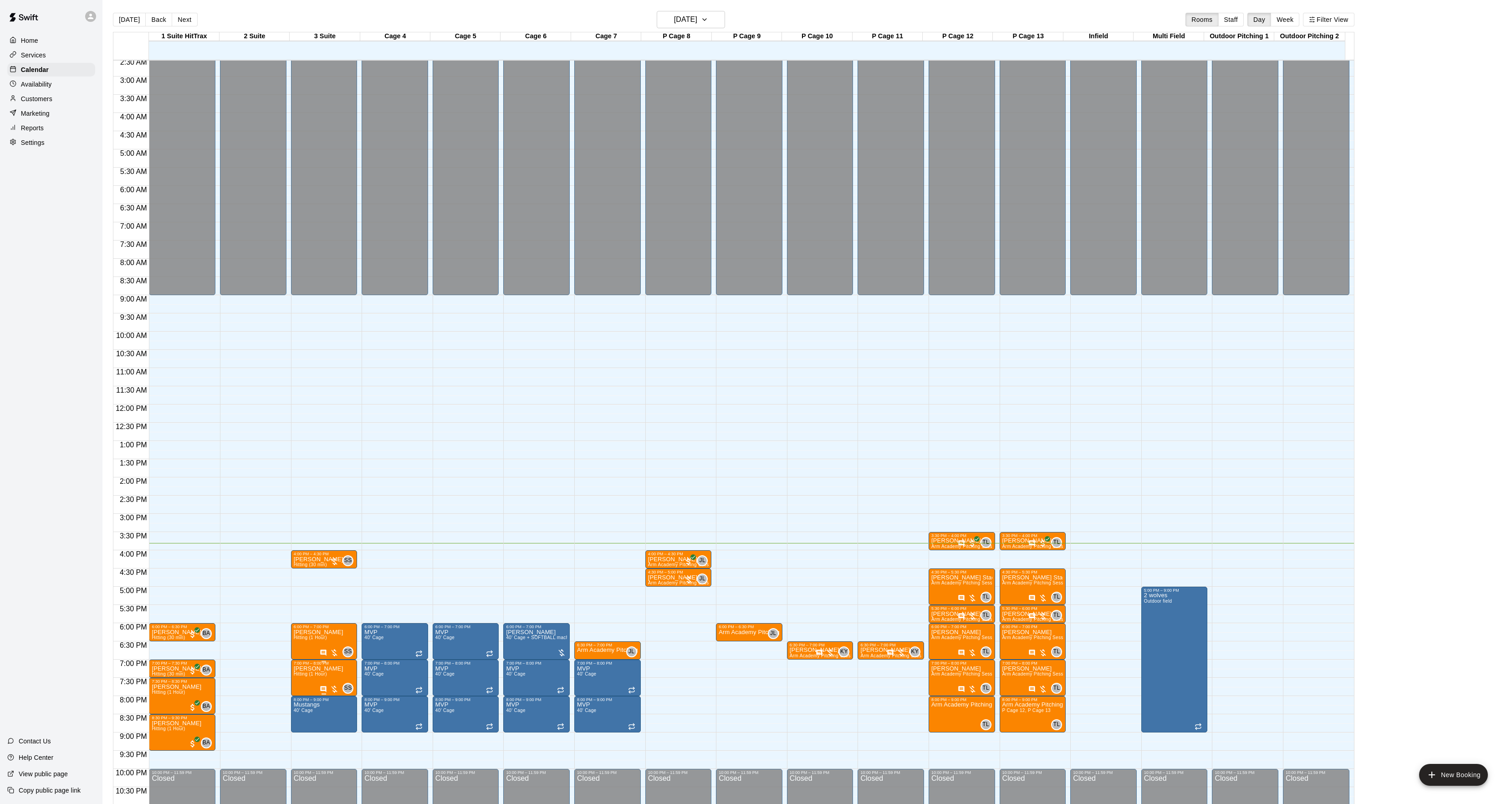
click at [305, 718] on icon "delete" at bounding box center [303, 720] width 11 height 11
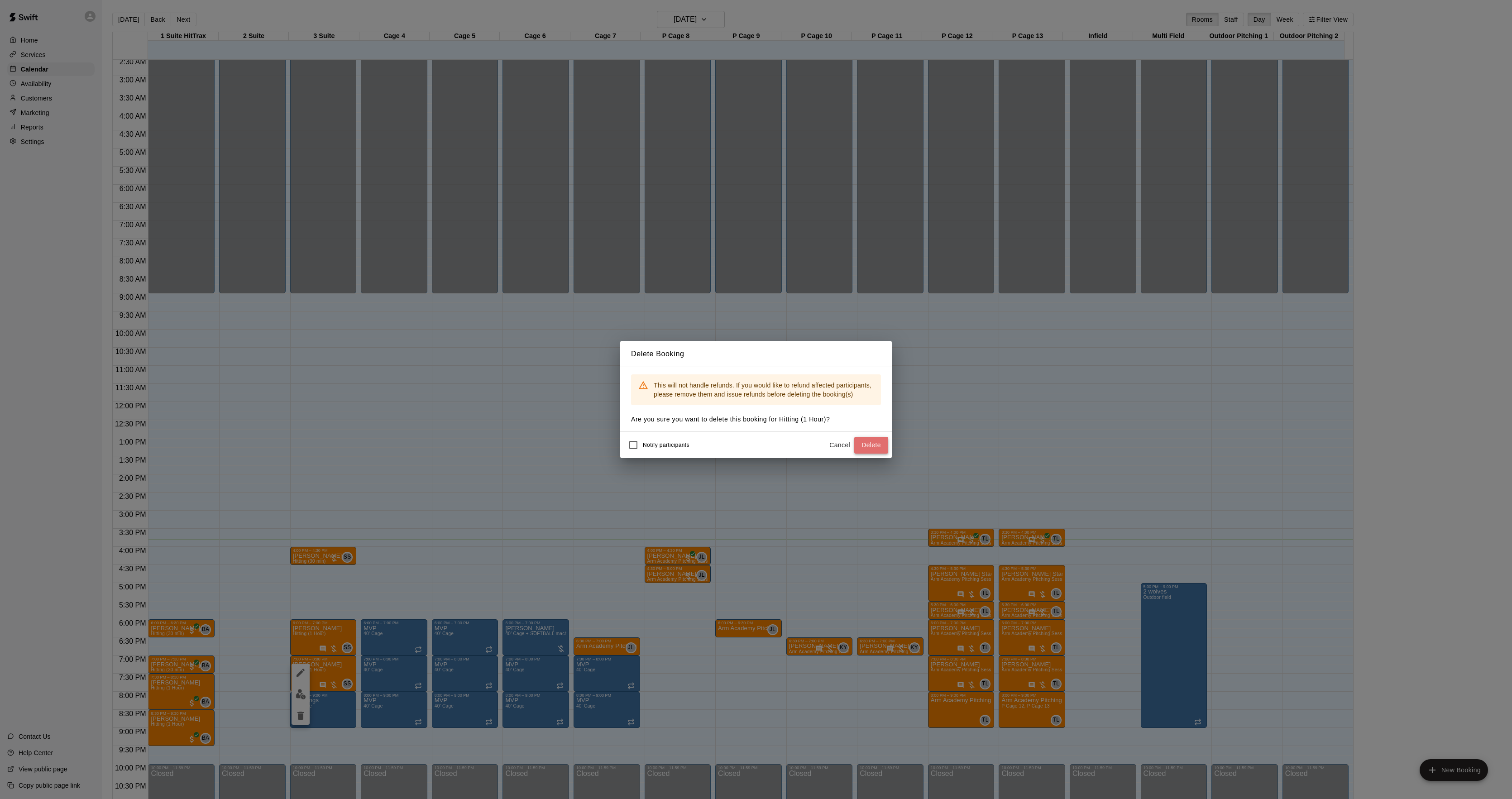
click at [886, 445] on button "Delete" at bounding box center [871, 445] width 34 height 16
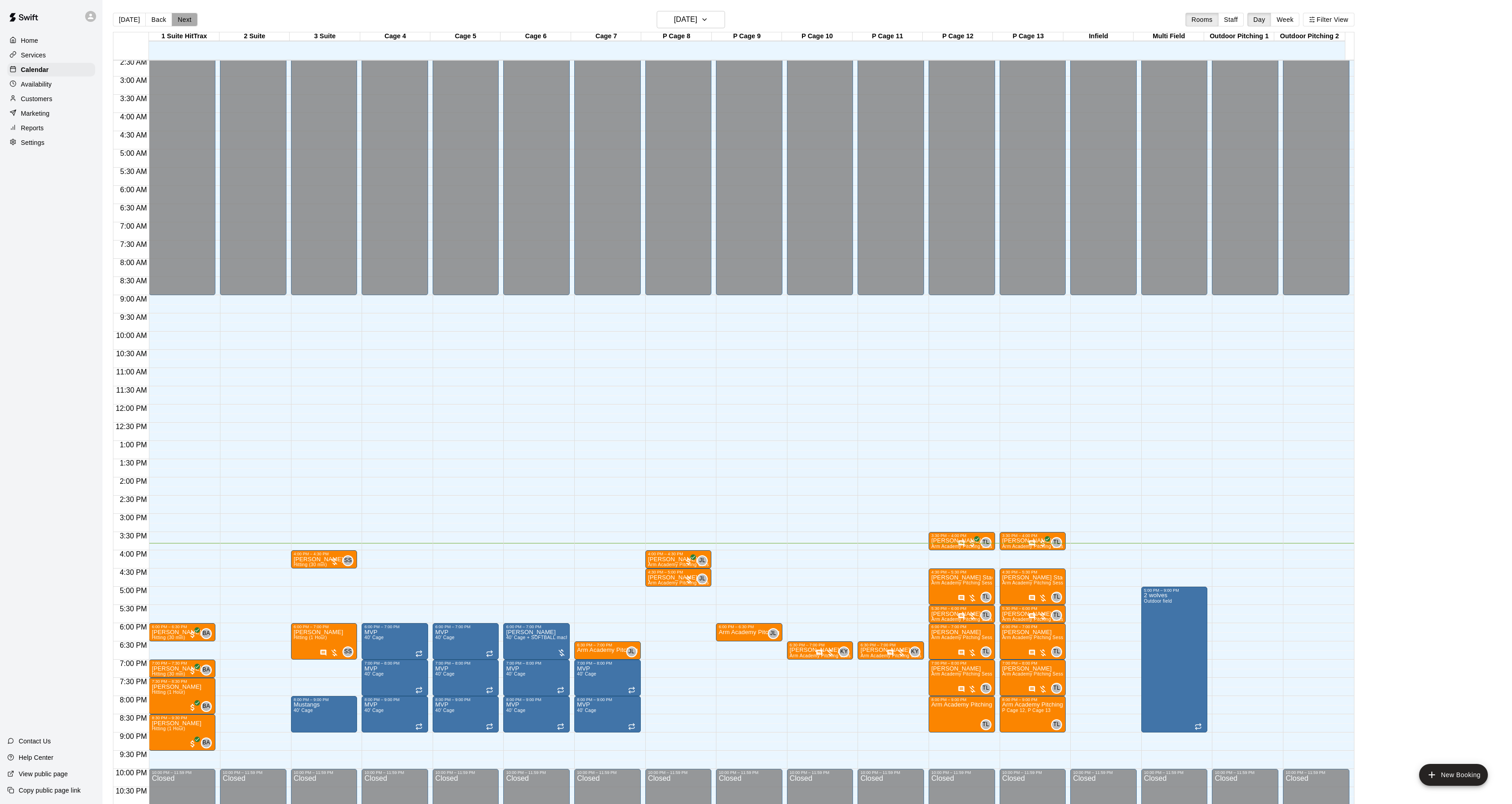
click at [185, 21] on button "Next" at bounding box center [184, 19] width 26 height 14
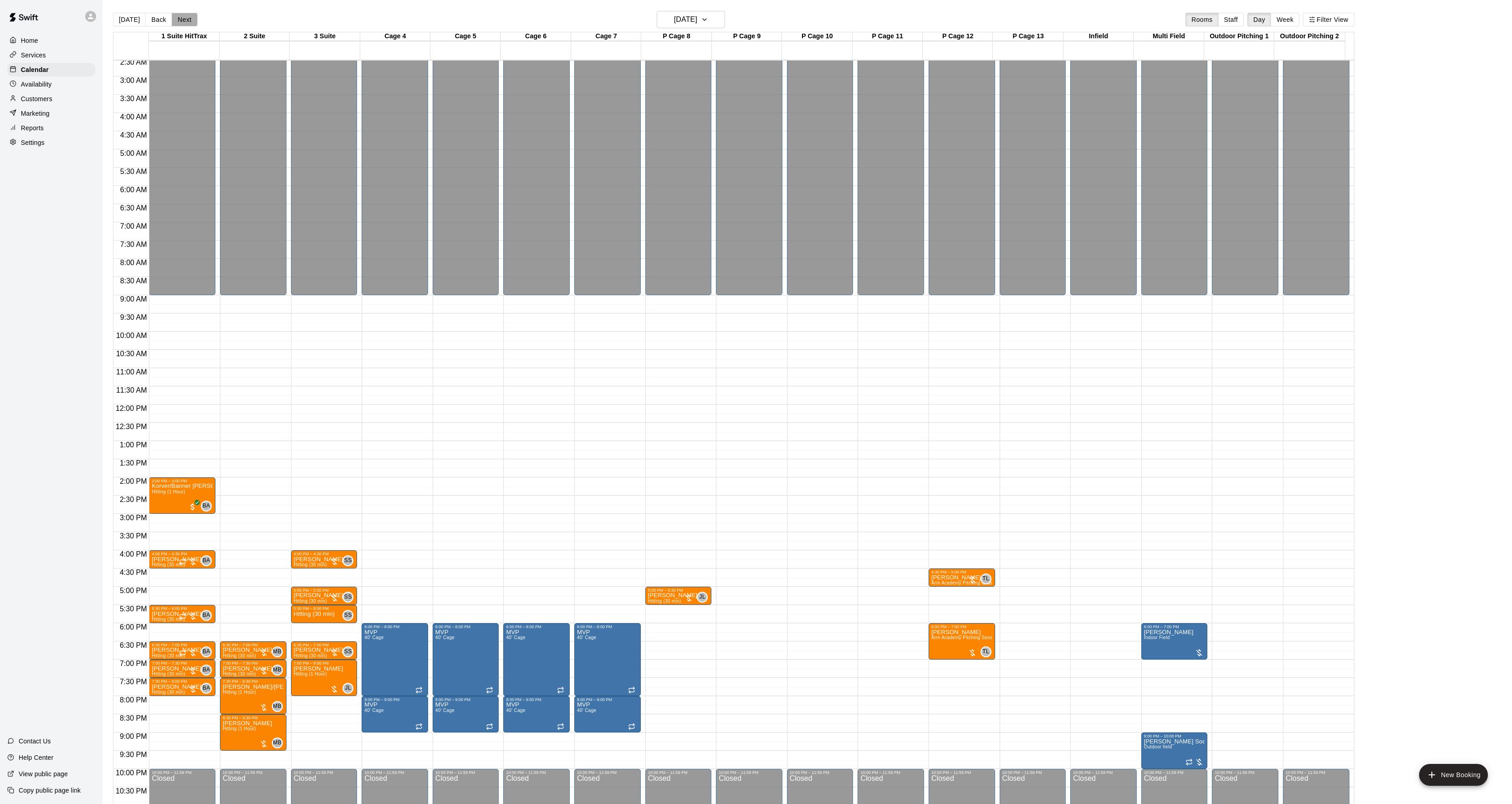
click at [188, 20] on button "Next" at bounding box center [184, 19] width 26 height 14
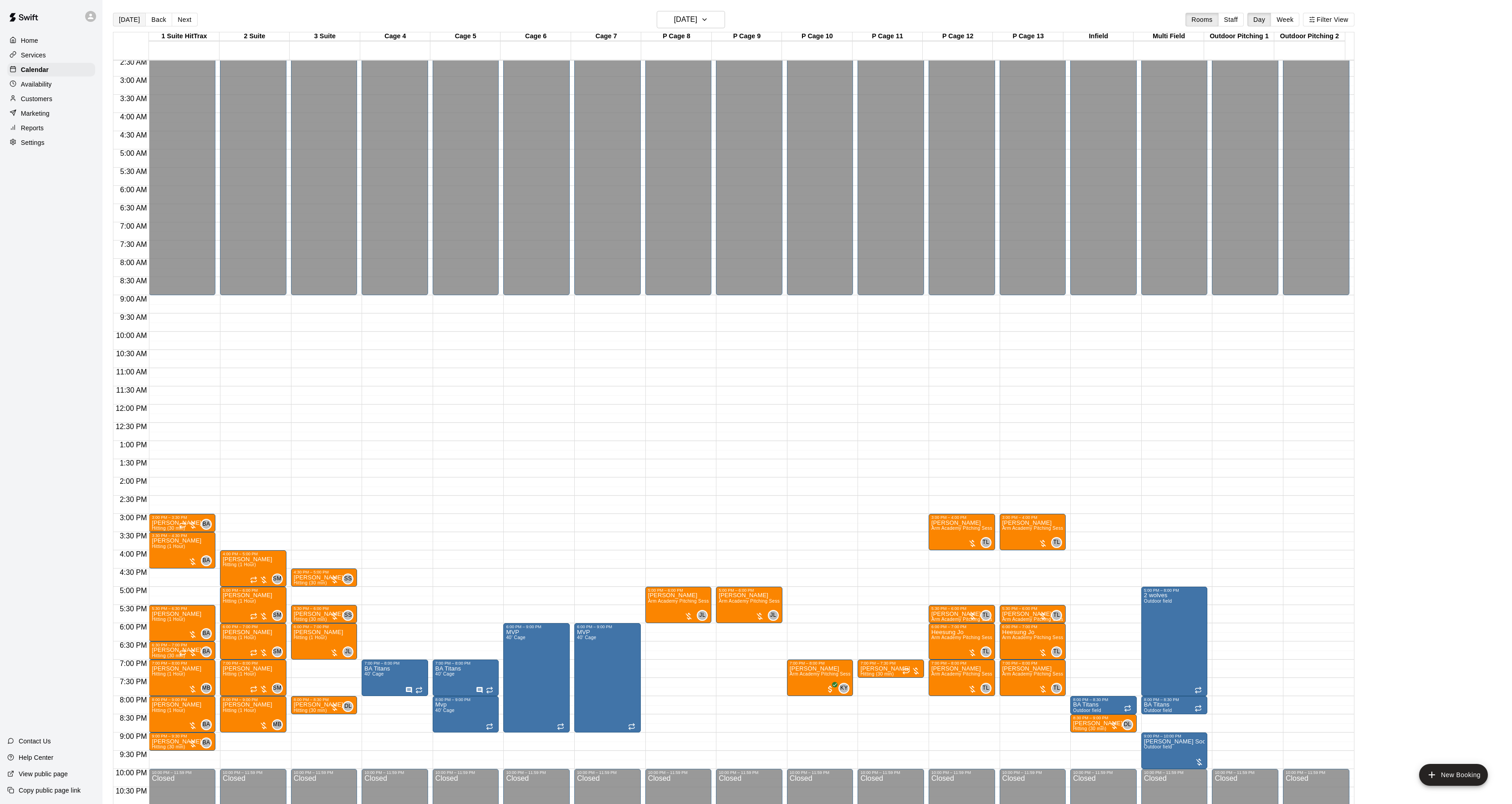
click at [130, 19] on button "[DATE]" at bounding box center [130, 19] width 33 height 14
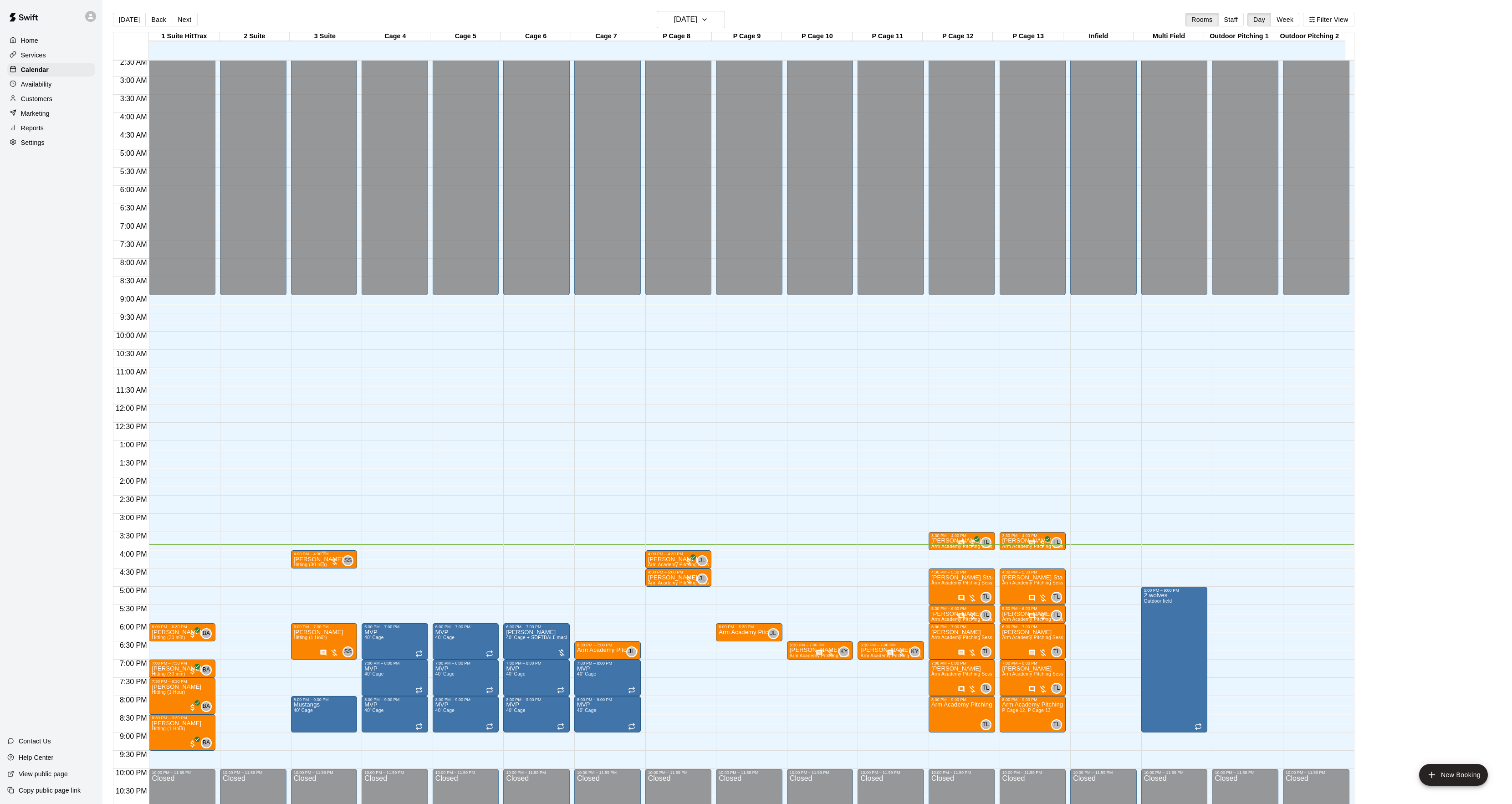
click at [316, 567] on span "Hitting (30 min)" at bounding box center [310, 564] width 33 height 5
click at [307, 573] on icon "edit" at bounding box center [303, 573] width 11 height 11
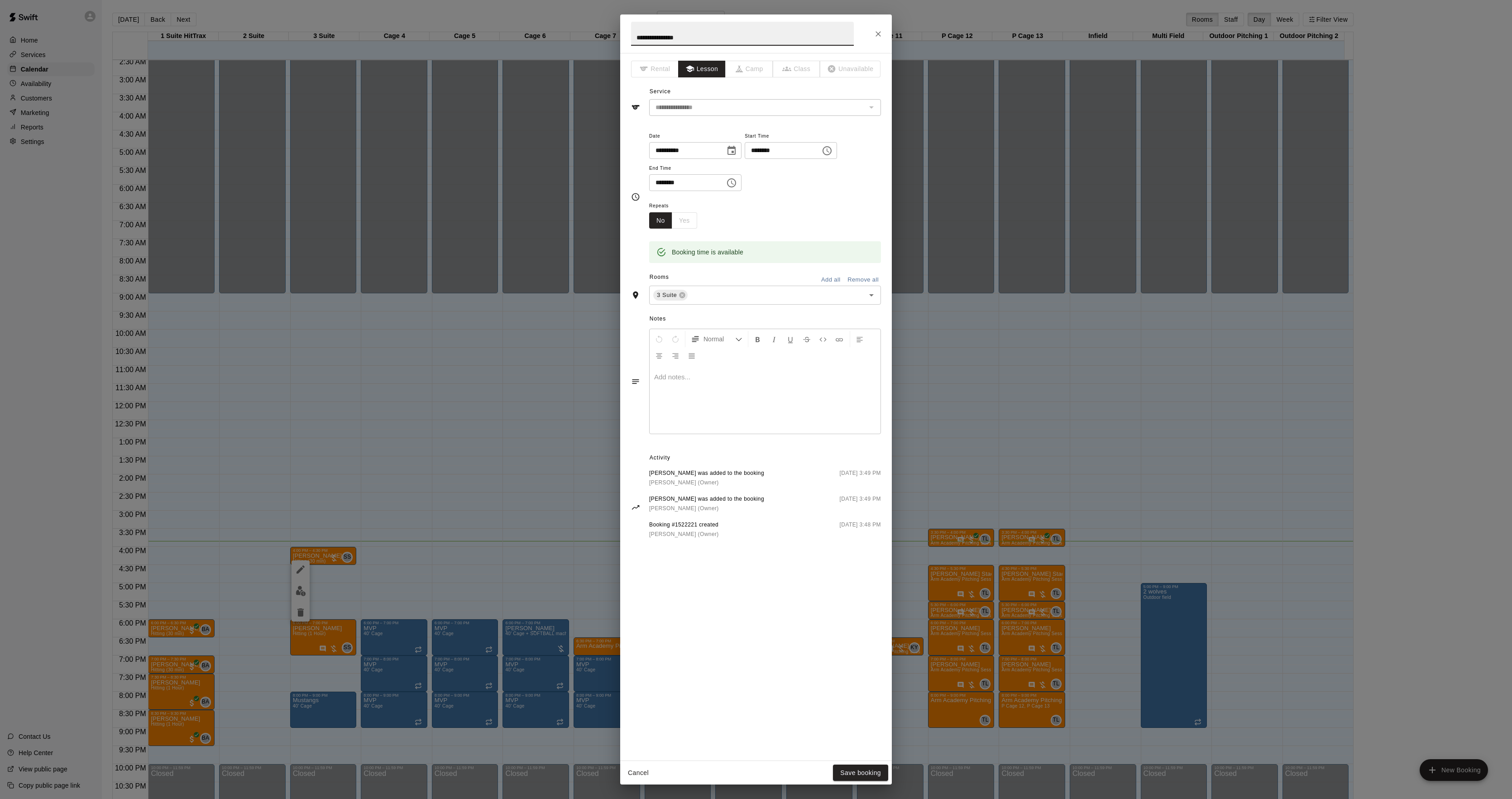
click at [724, 393] on div at bounding box center [765, 400] width 231 height 68
click at [868, 777] on button "Save booking" at bounding box center [860, 773] width 56 height 16
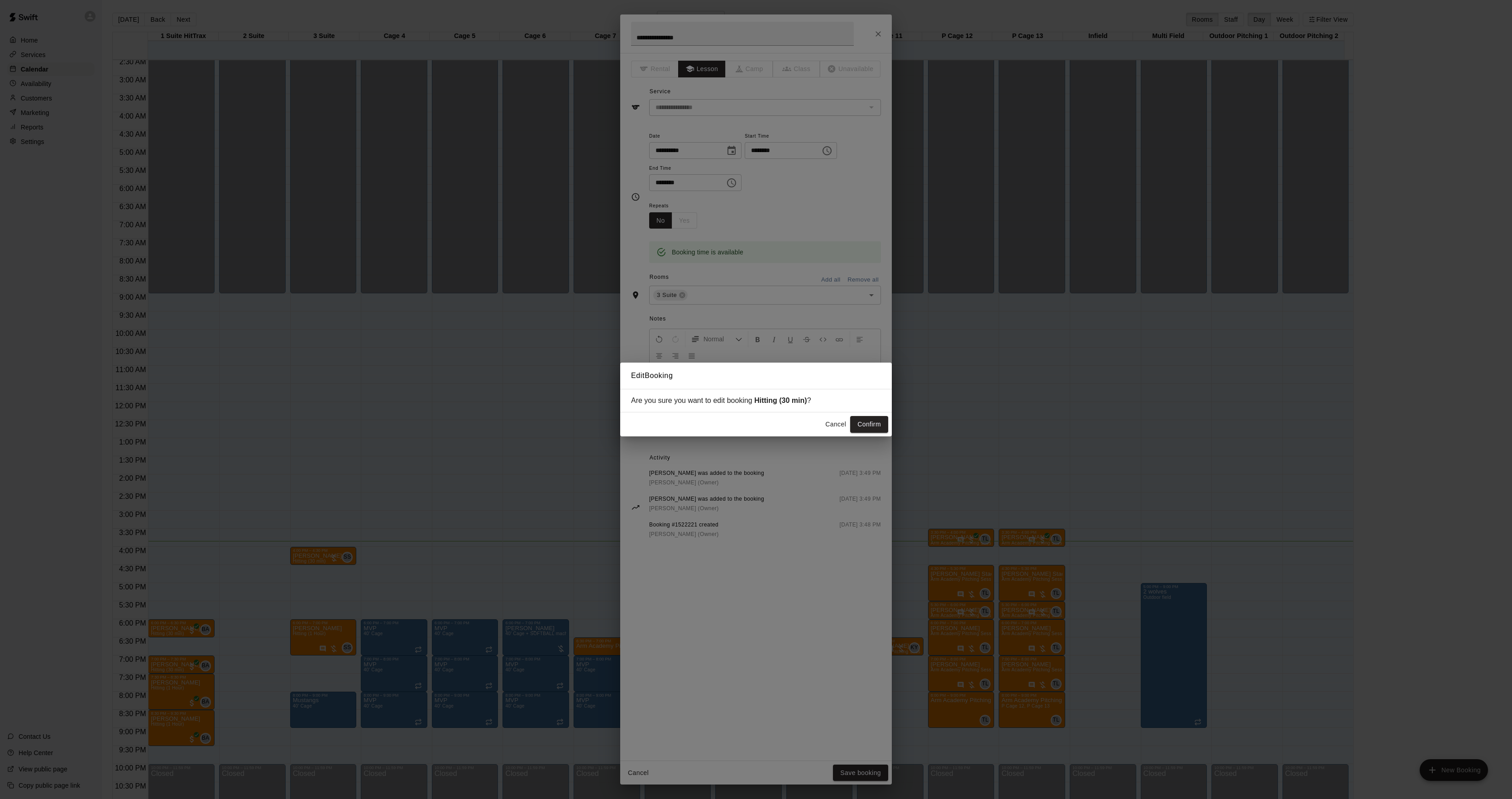
click at [869, 428] on button "Confirm" at bounding box center [868, 424] width 38 height 16
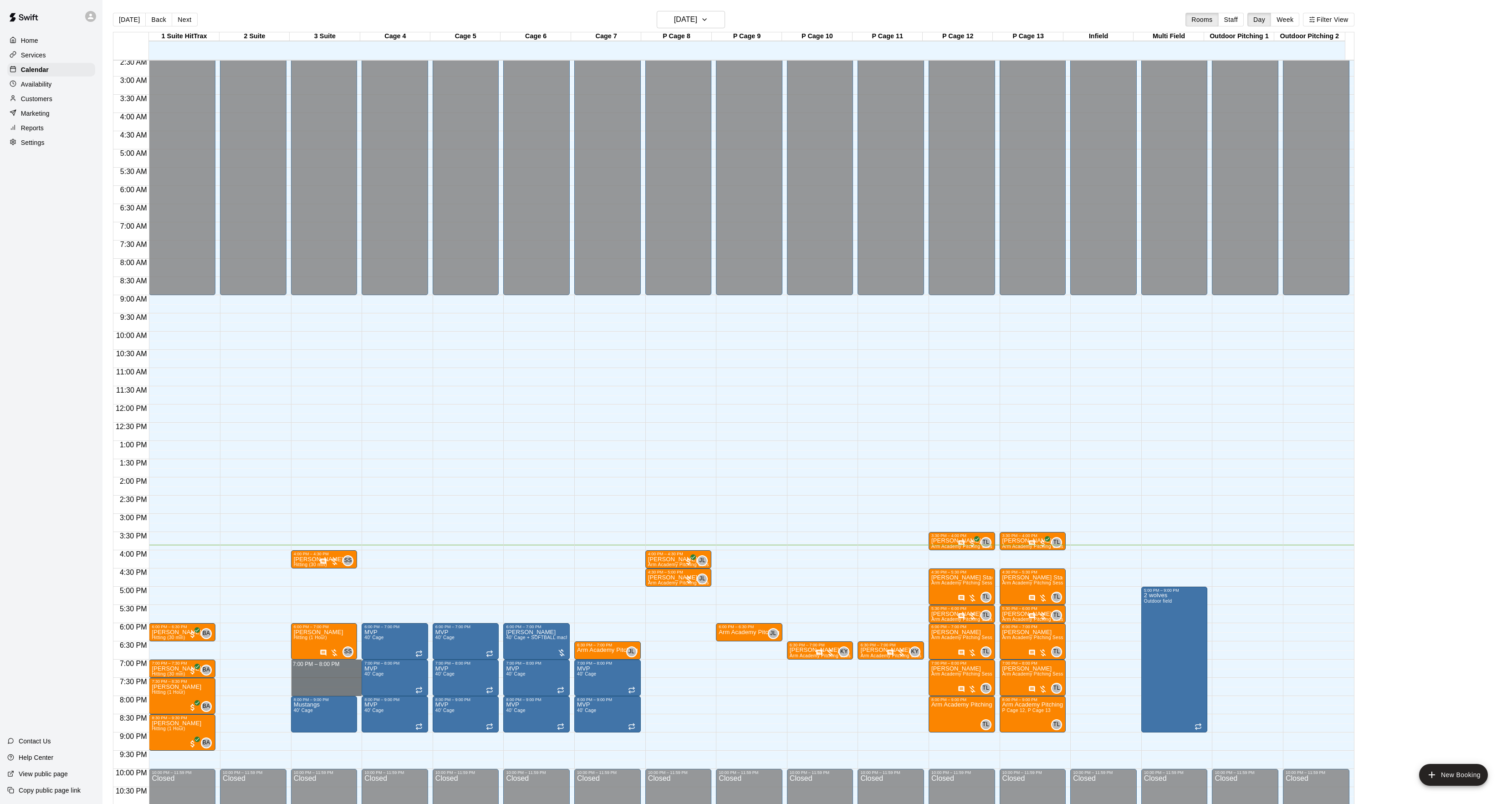
drag, startPoint x: 310, startPoint y: 669, endPoint x: 314, endPoint y: 694, distance: 25.3
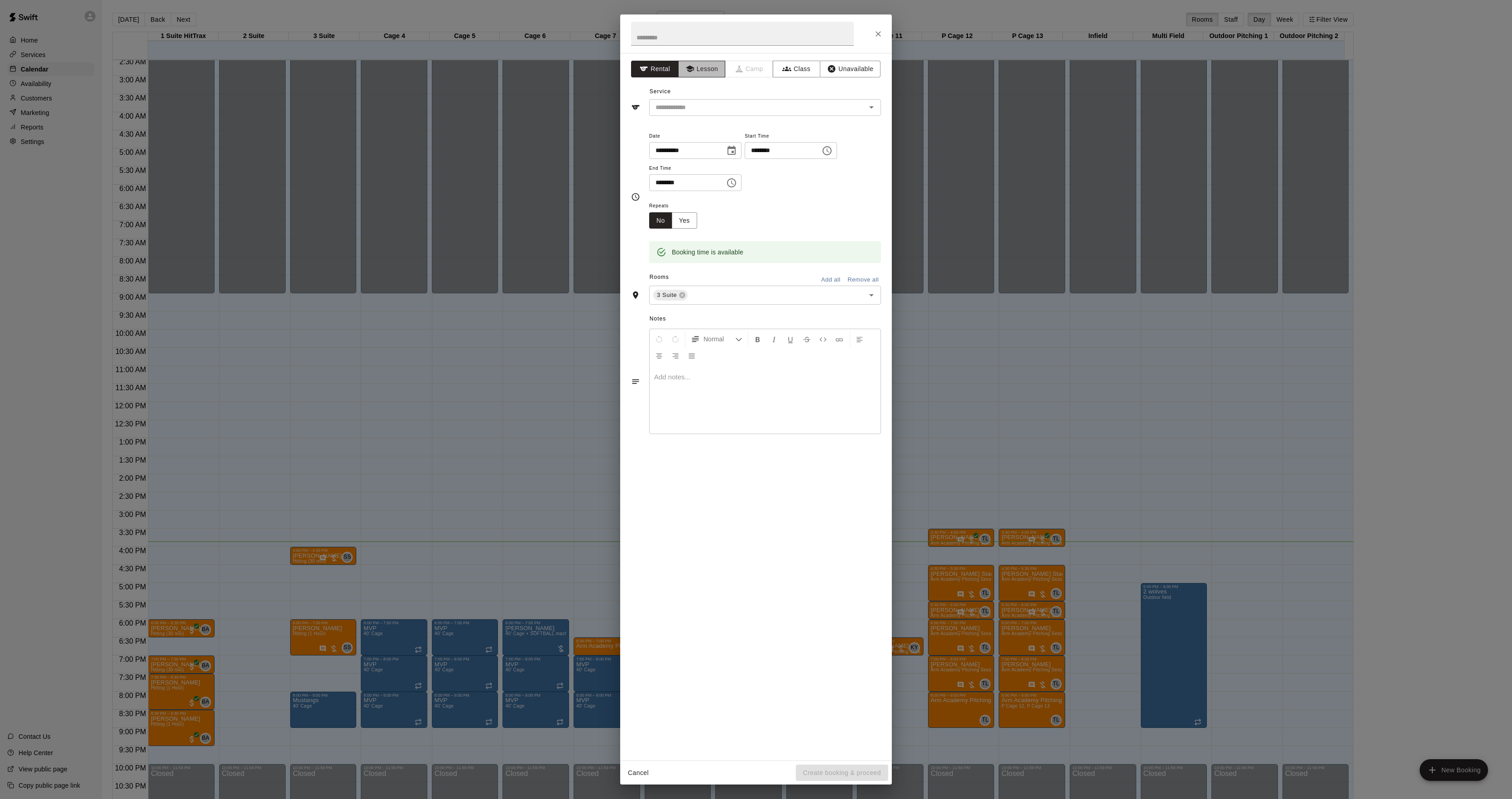
click at [706, 64] on button "Lesson" at bounding box center [701, 69] width 47 height 16
click at [696, 108] on input "text" at bounding box center [751, 108] width 199 height 12
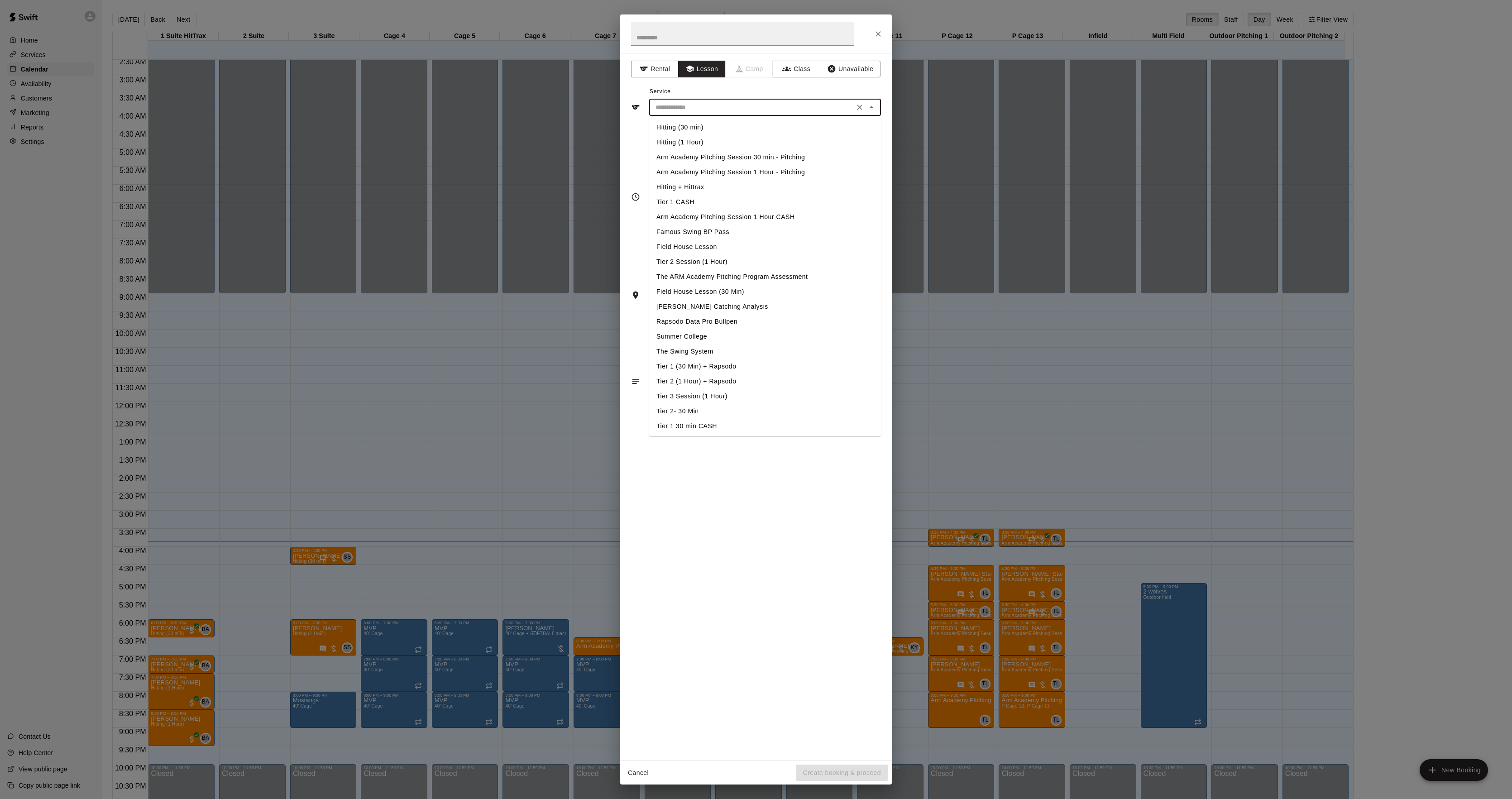
click at [689, 138] on li "Hitting (1 Hour)" at bounding box center [765, 143] width 232 height 15
type input "**********"
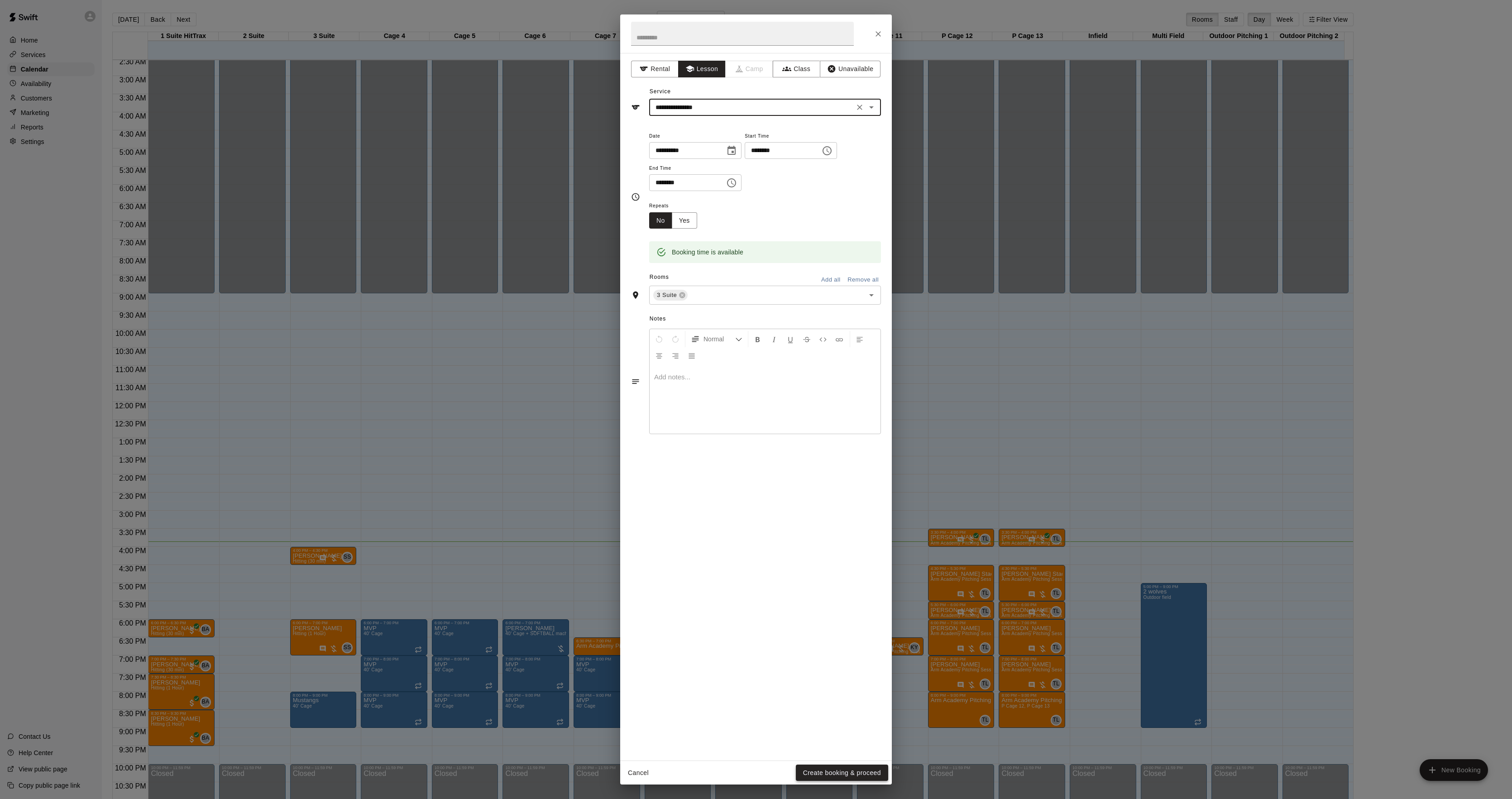
click at [809, 766] on button "Create booking & proceed" at bounding box center [842, 773] width 93 height 16
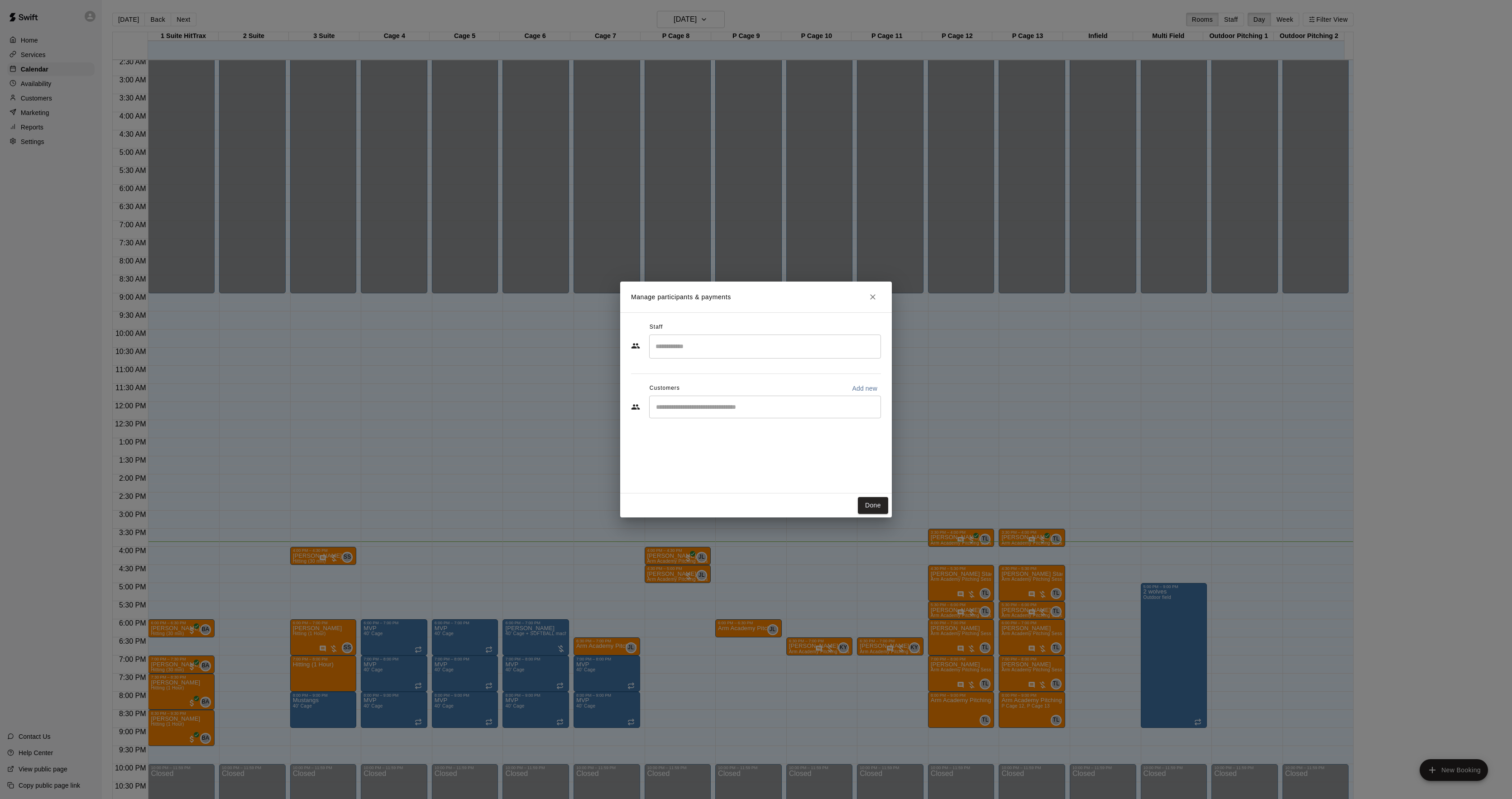
click at [714, 345] on input "Search staff" at bounding box center [765, 346] width 223 height 16
click at [683, 380] on span "Instructor" at bounding box center [685, 381] width 25 height 6
click at [685, 412] on div "​" at bounding box center [765, 406] width 232 height 23
type input "*****"
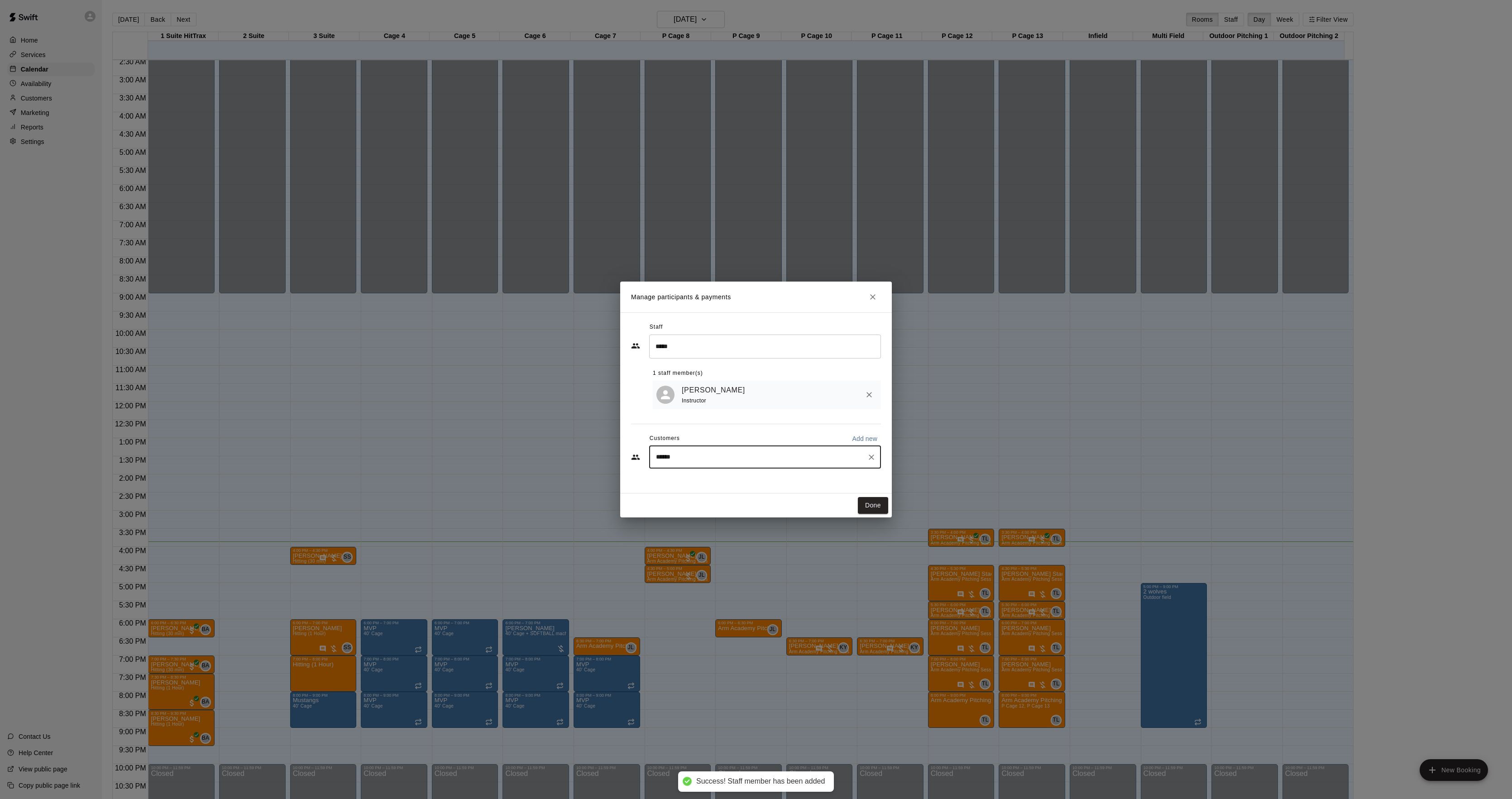
drag, startPoint x: 721, startPoint y: 460, endPoint x: 646, endPoint y: 462, distance: 75.0
click at [646, 462] on div "****** ​" at bounding box center [756, 457] width 250 height 23
type input "*****"
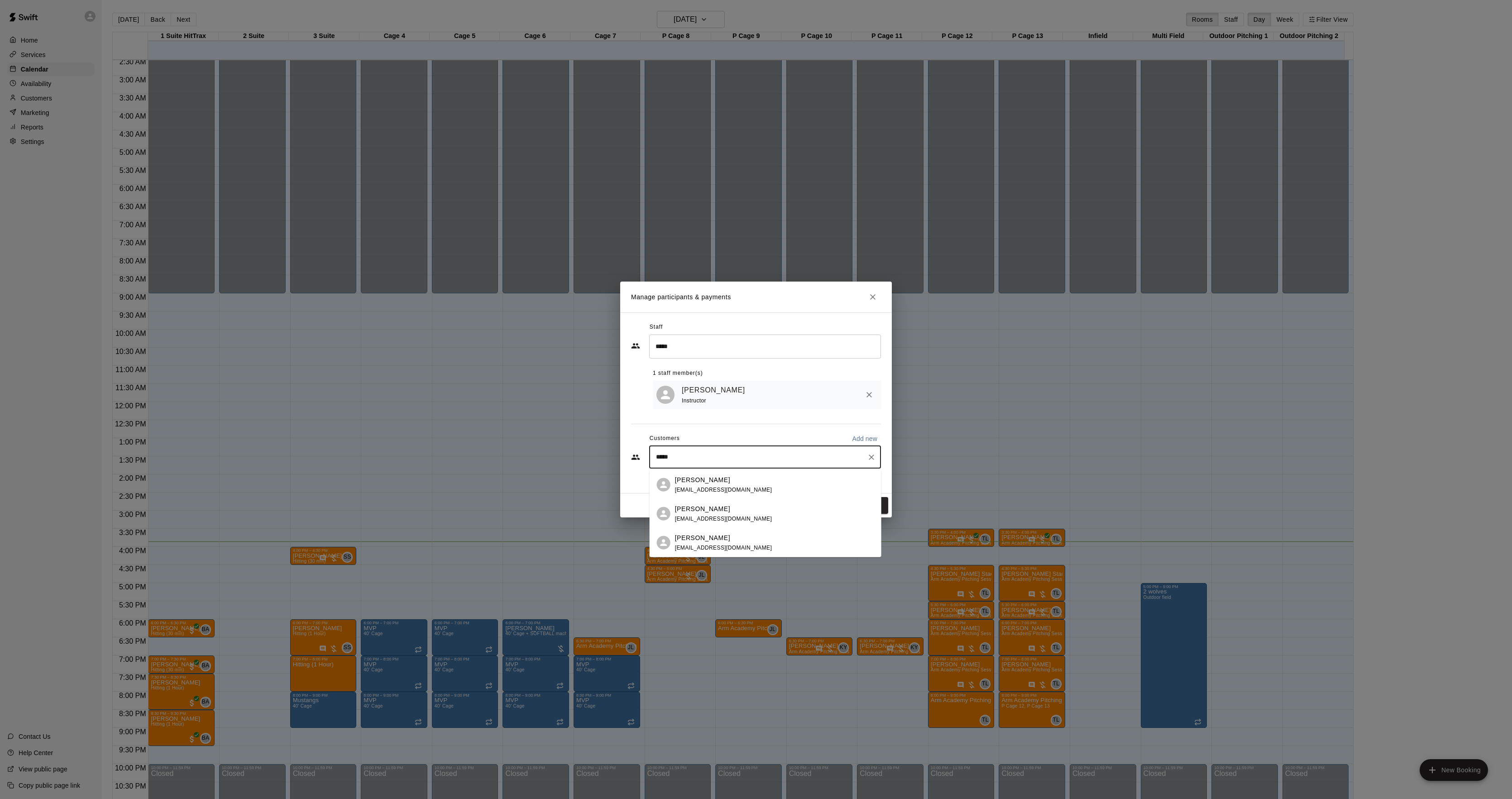
click at [717, 497] on div "[PERSON_NAME] [EMAIL_ADDRESS][DOMAIN_NAME]" at bounding box center [766, 484] width 232 height 29
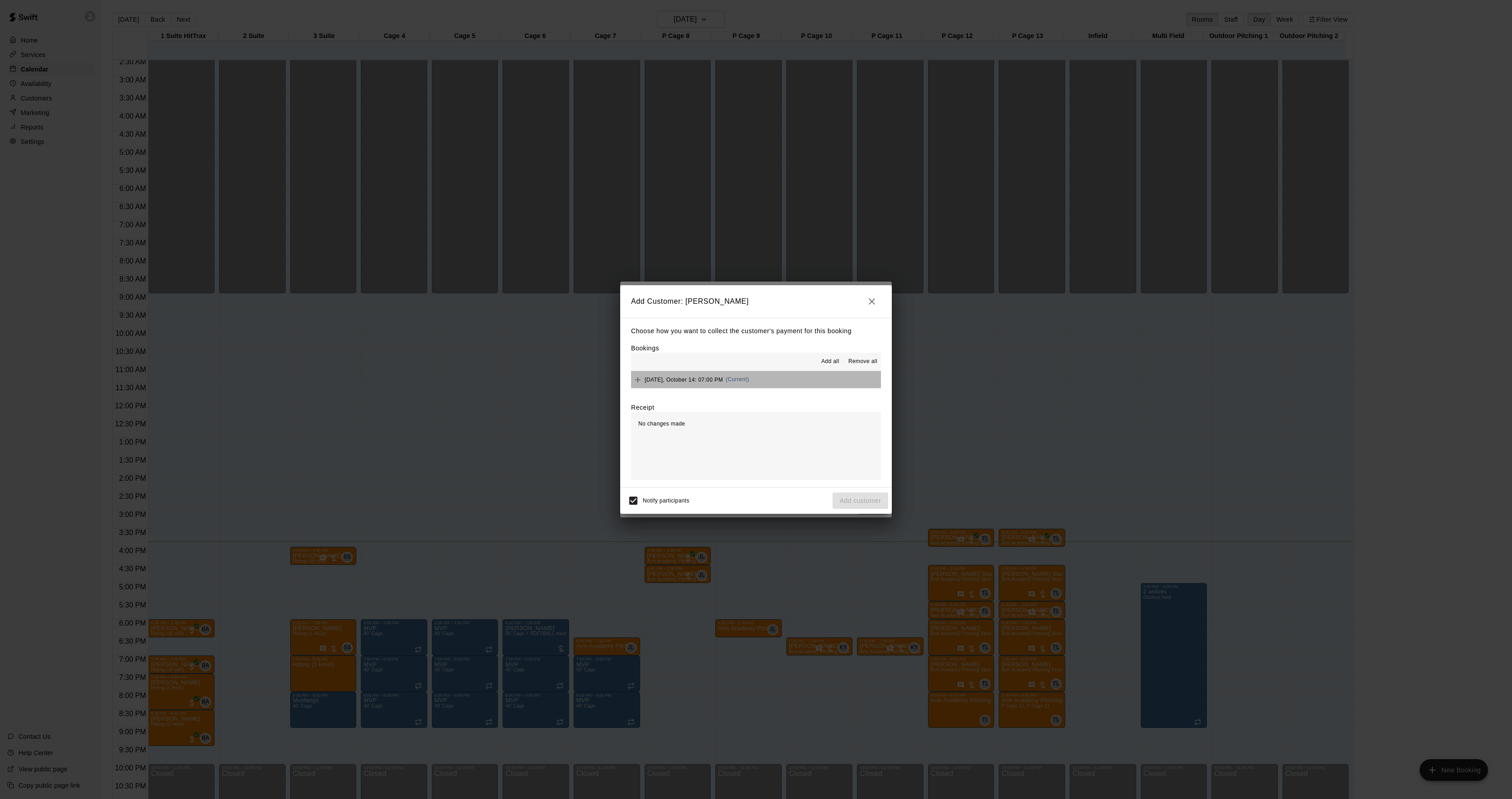
click at [790, 376] on button "[DATE], October 14: 07:00 PM (Current)" at bounding box center [756, 380] width 250 height 16
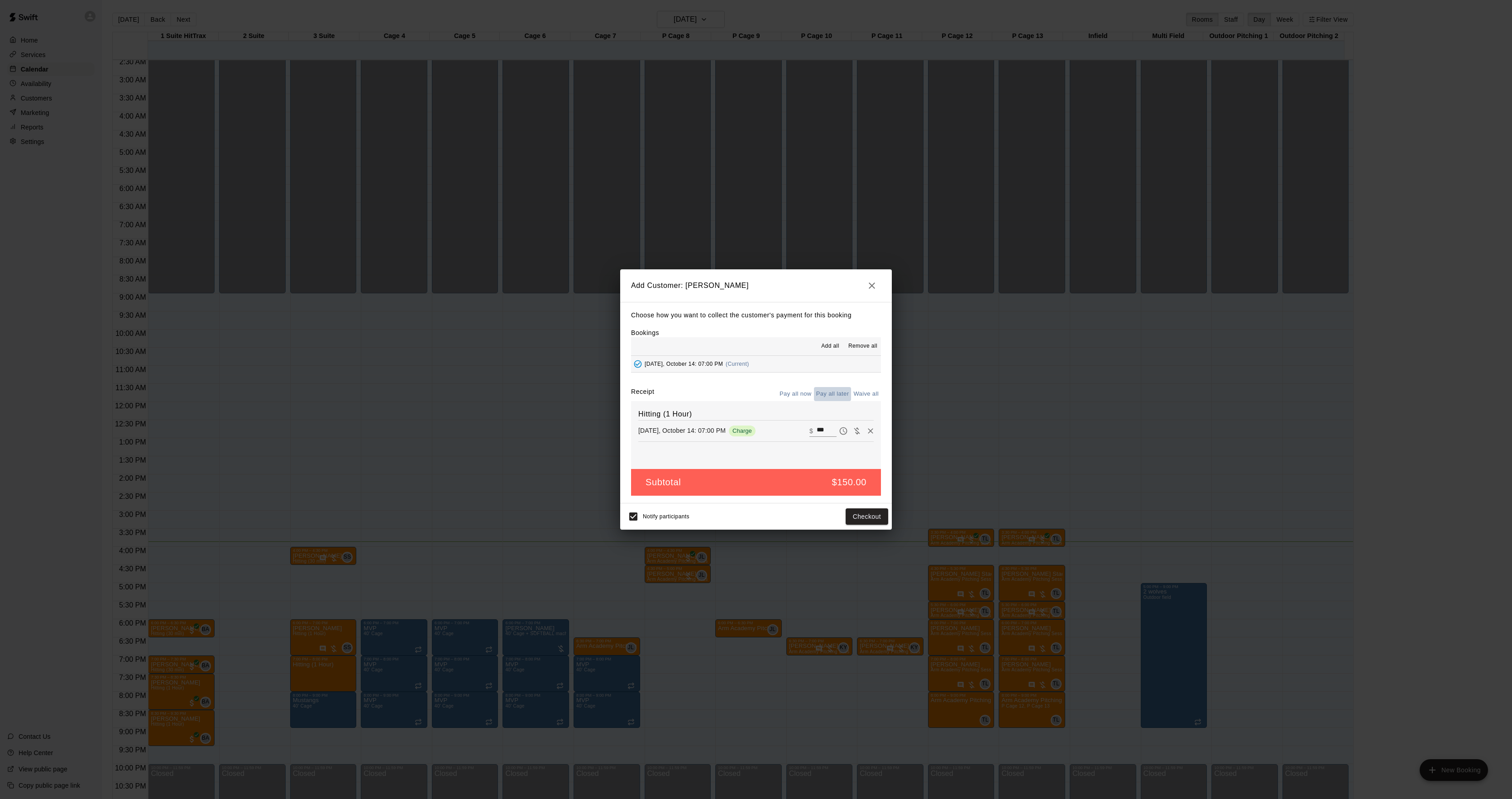
click at [826, 391] on button "Pay all later" at bounding box center [833, 394] width 38 height 14
click at [860, 508] on button "Add customer" at bounding box center [860, 517] width 56 height 16
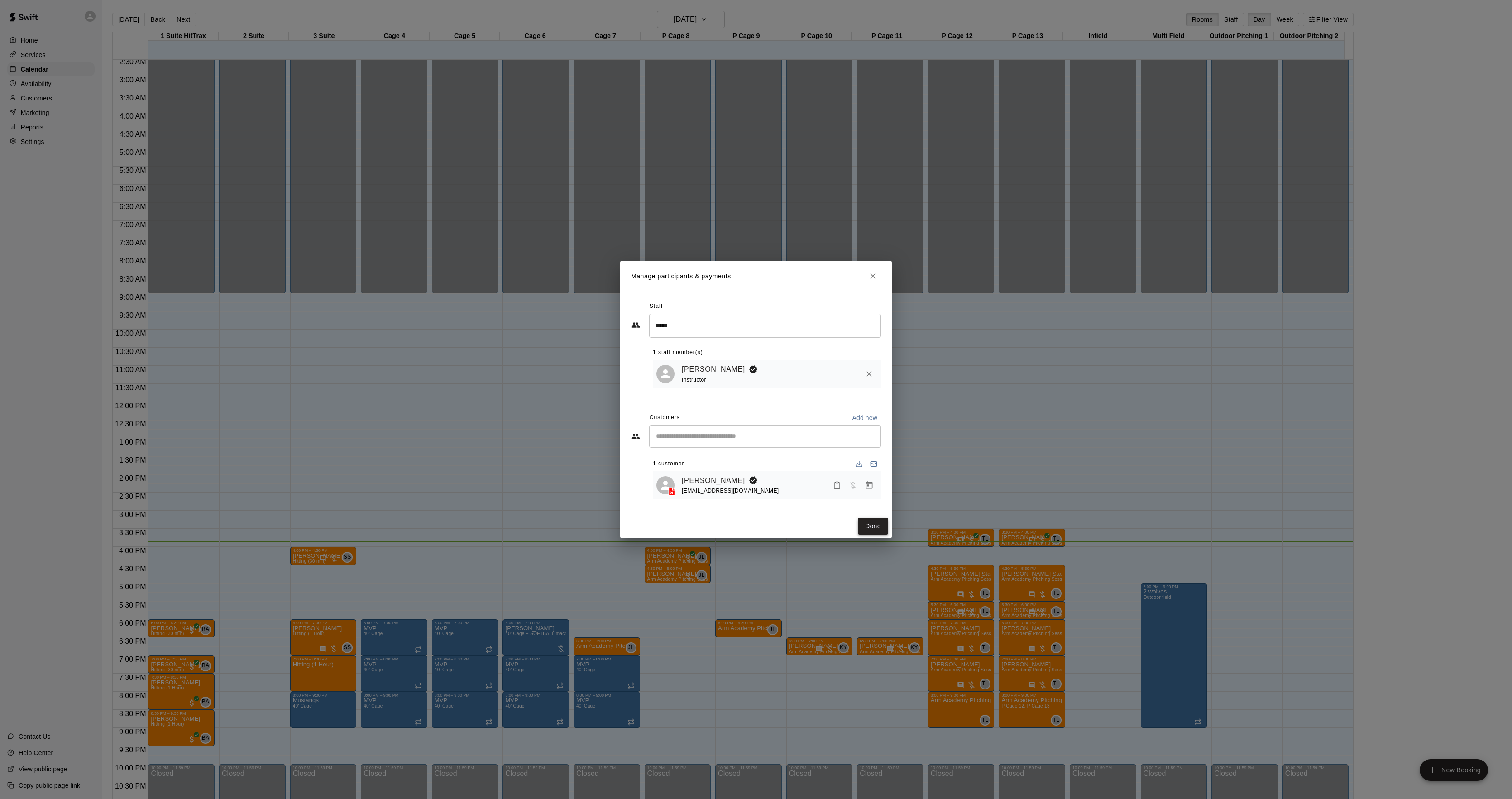
click at [877, 528] on button "Done" at bounding box center [873, 526] width 30 height 16
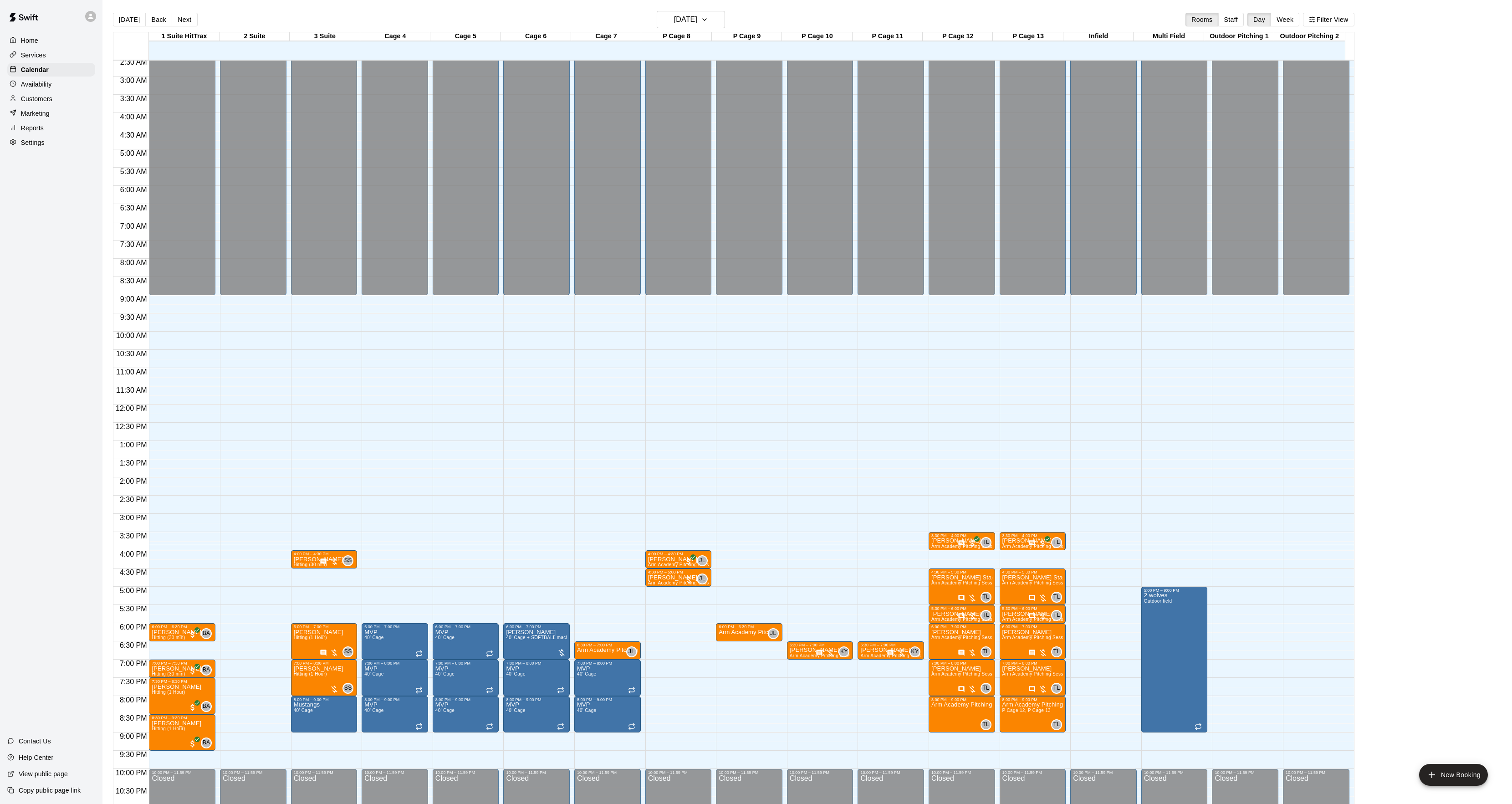
click at [691, 6] on main "[DATE] Back [DATE][DATE] Rooms Staff Day Week Filter View 1 Suite HitTrax 14 Tu…" at bounding box center [807, 409] width 1409 height 818
click at [690, 10] on main "[DATE] Back [DATE][DATE] Rooms Staff Day Week Filter View 1 Suite HitTrax 14 Tu…" at bounding box center [807, 409] width 1409 height 818
click at [689, 15] on h6 "[DATE]" at bounding box center [686, 19] width 23 height 12
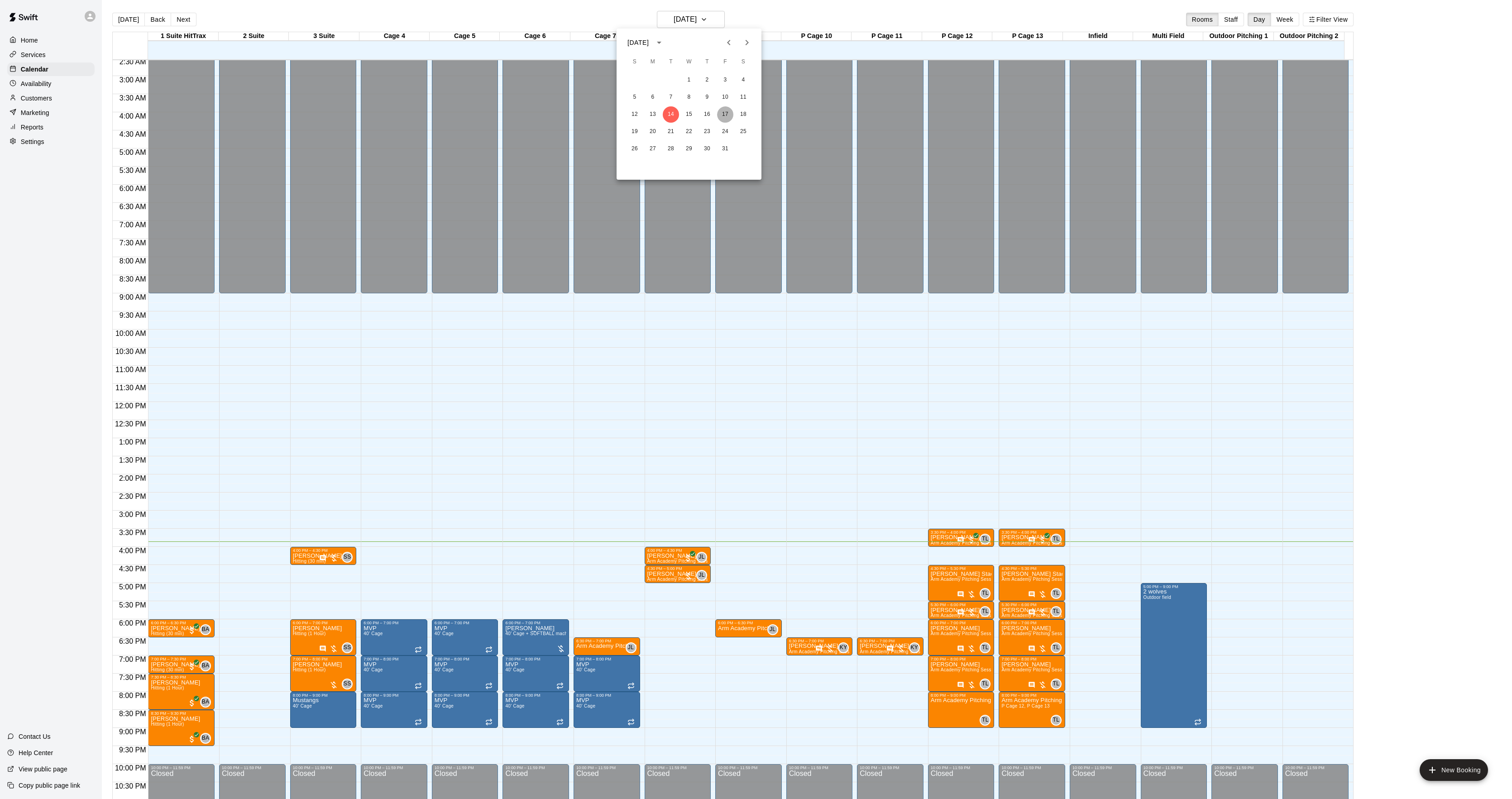
click at [725, 116] on button "17" at bounding box center [725, 114] width 16 height 16
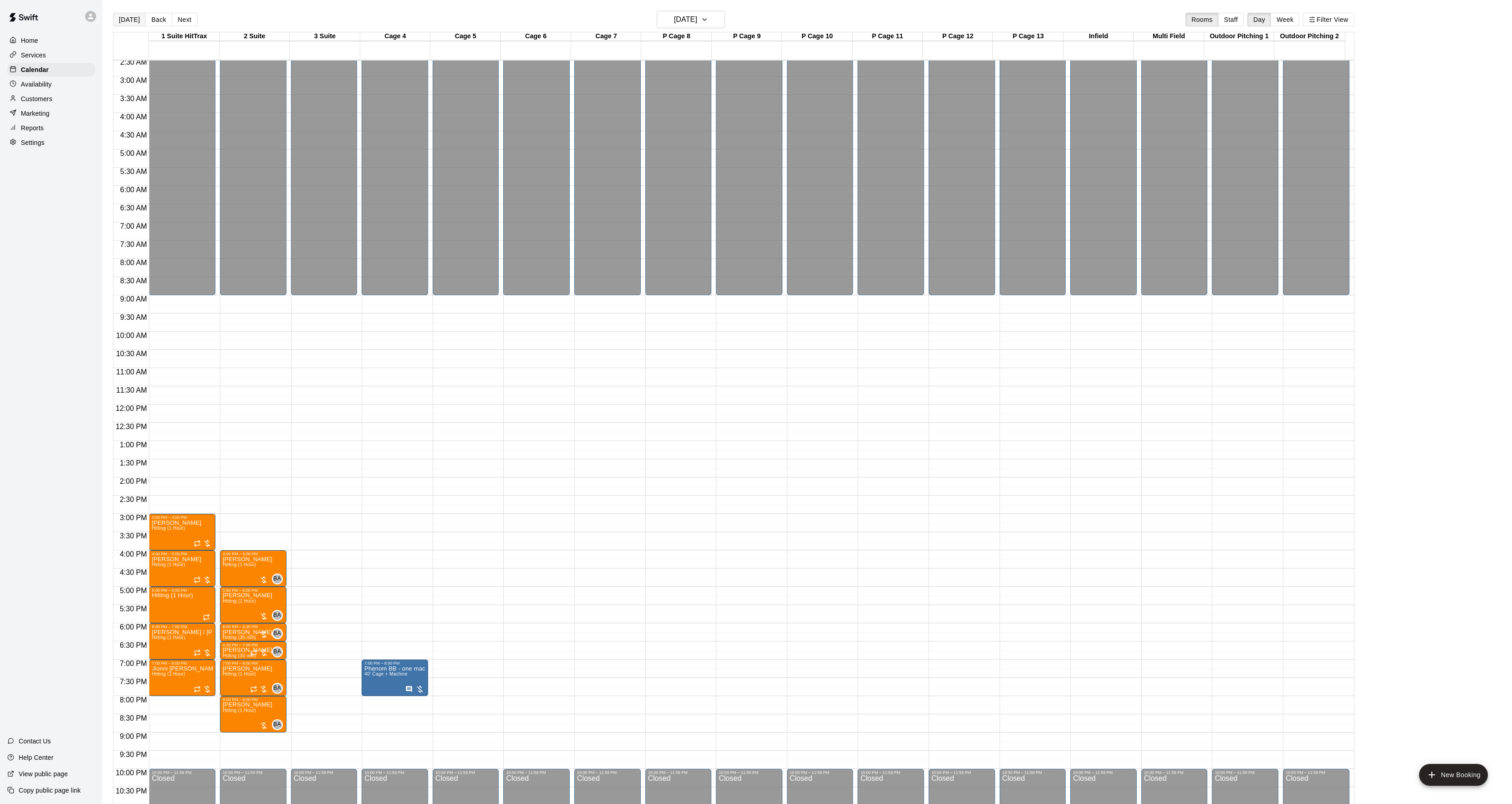
click at [137, 17] on button "[DATE]" at bounding box center [130, 19] width 33 height 14
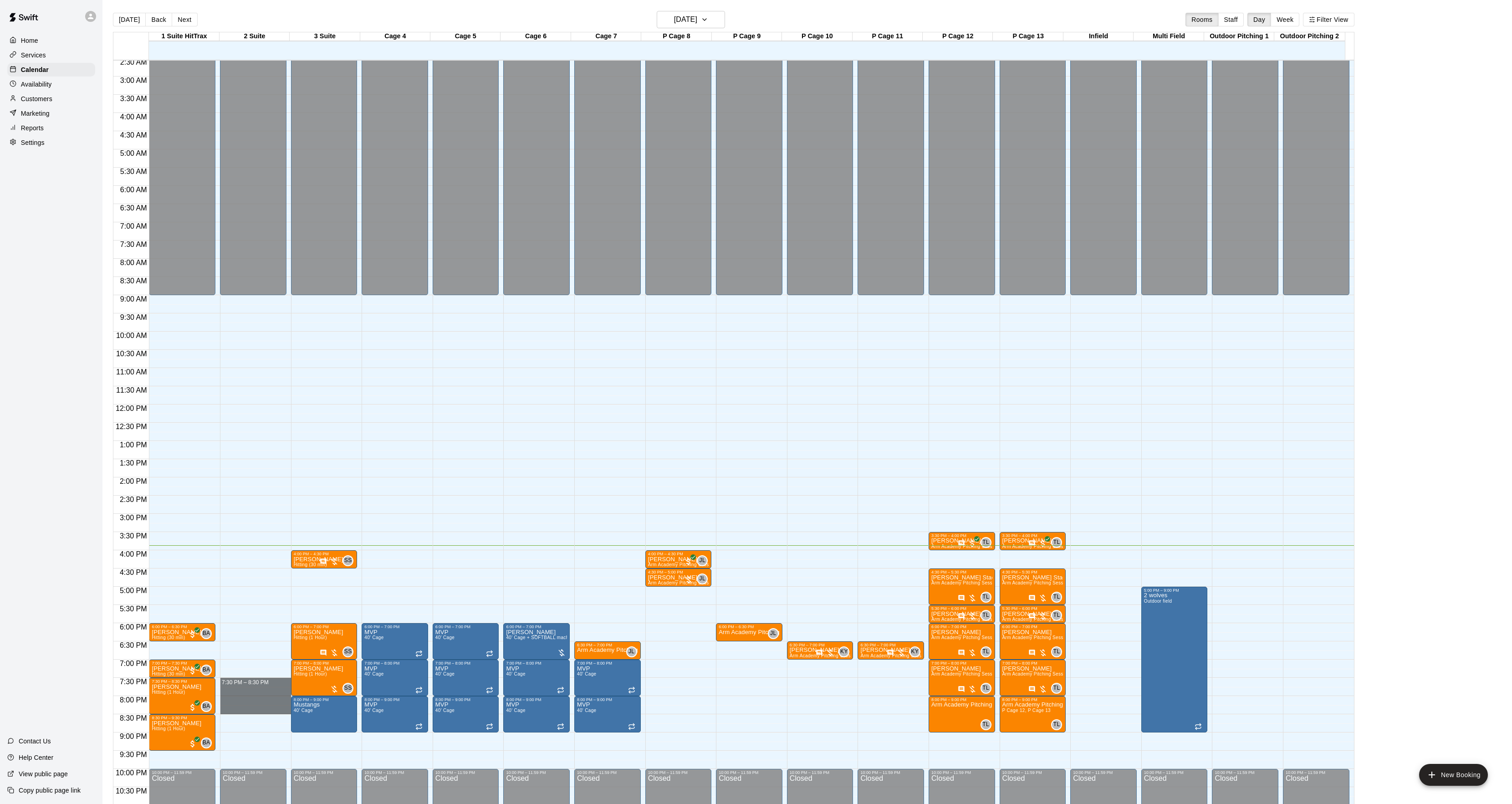
drag, startPoint x: 259, startPoint y: 685, endPoint x: 269, endPoint y: 712, distance: 28.8
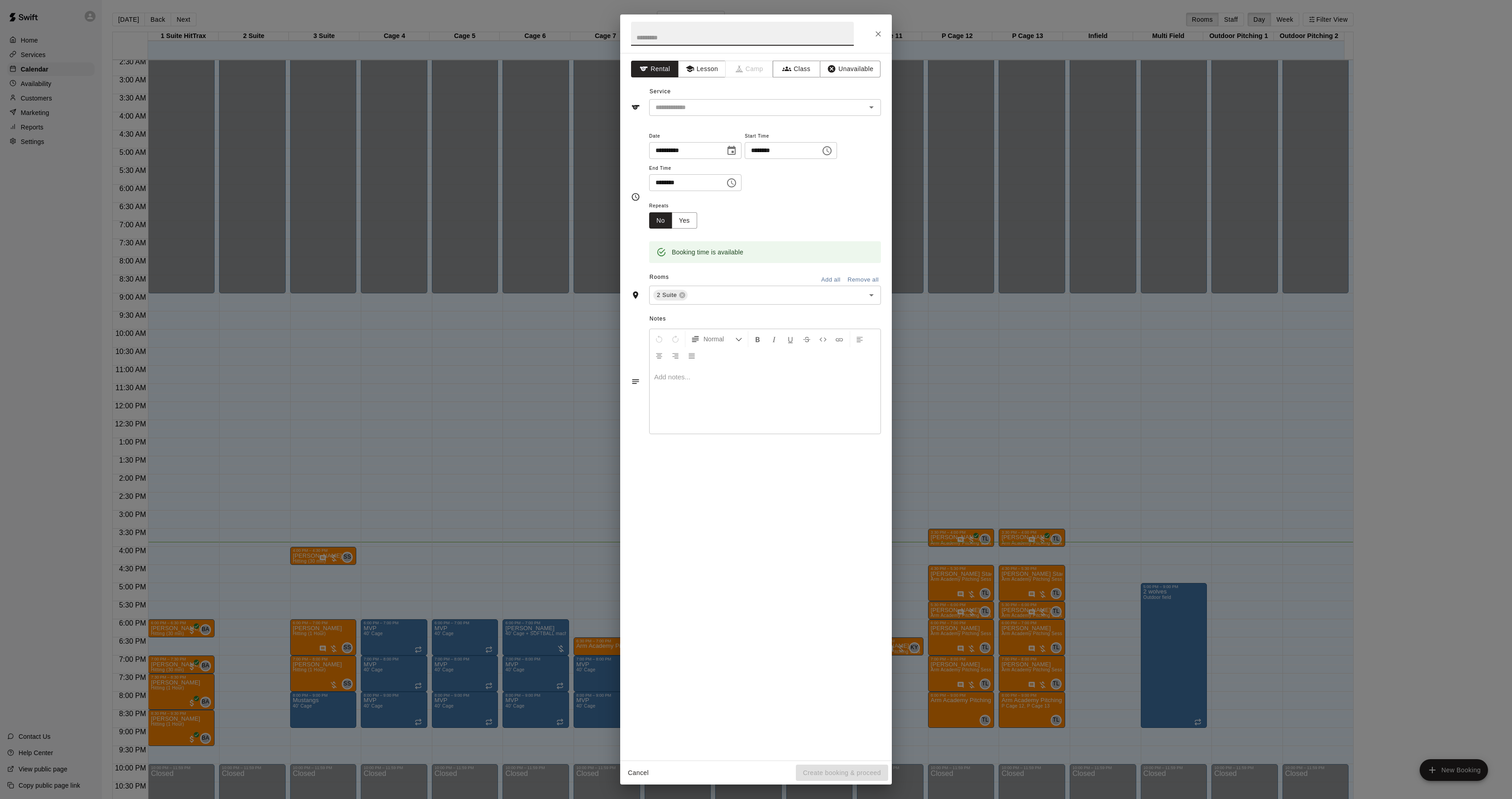
click at [762, 149] on input "********" at bounding box center [780, 150] width 70 height 16
type input "********"
click at [508, 221] on div "**********" at bounding box center [756, 400] width 1512 height 799
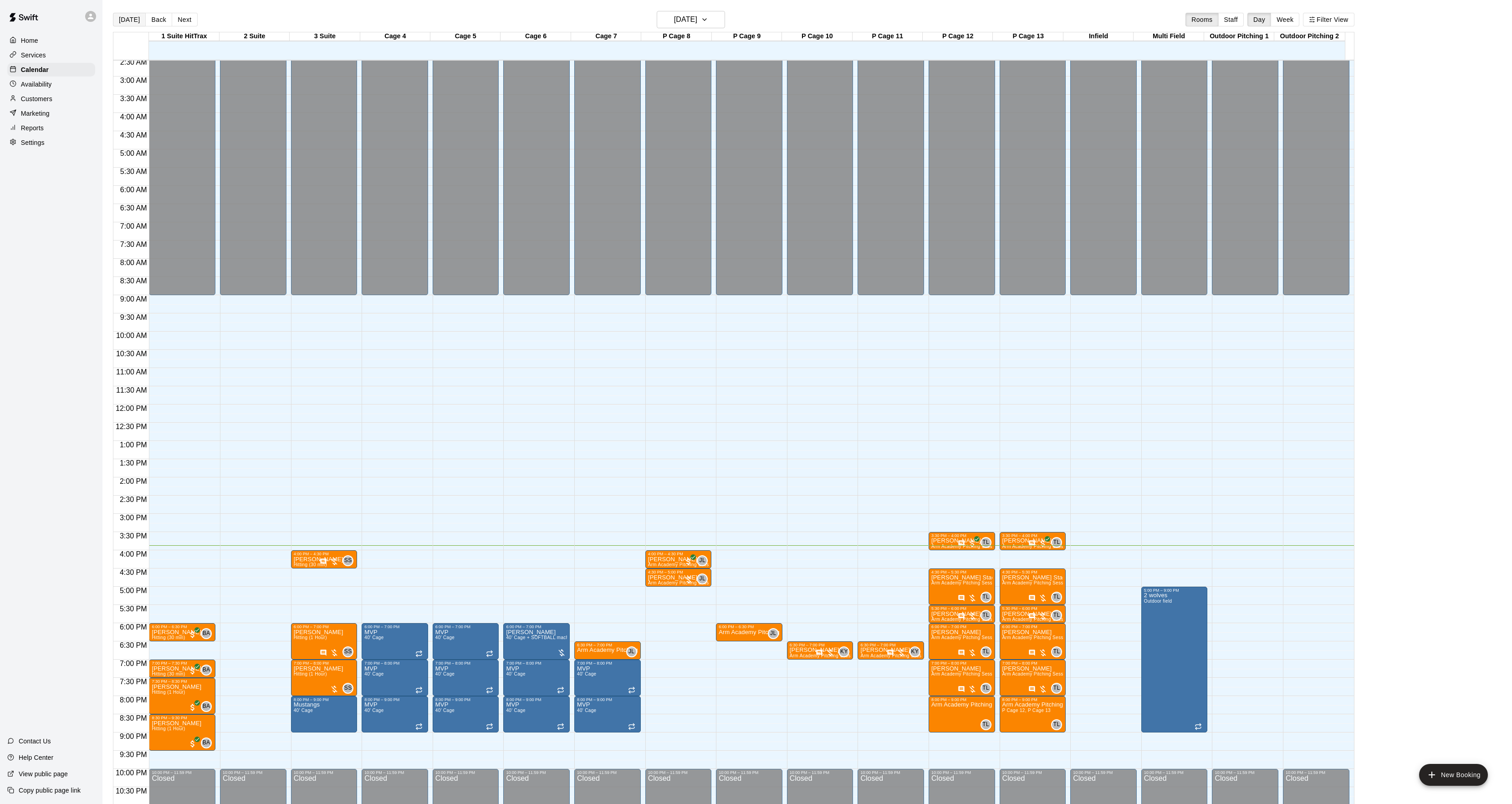
click at [132, 15] on button "[DATE]" at bounding box center [130, 19] width 33 height 14
drag, startPoint x: 259, startPoint y: 701, endPoint x: 258, endPoint y: 725, distance: 24.0
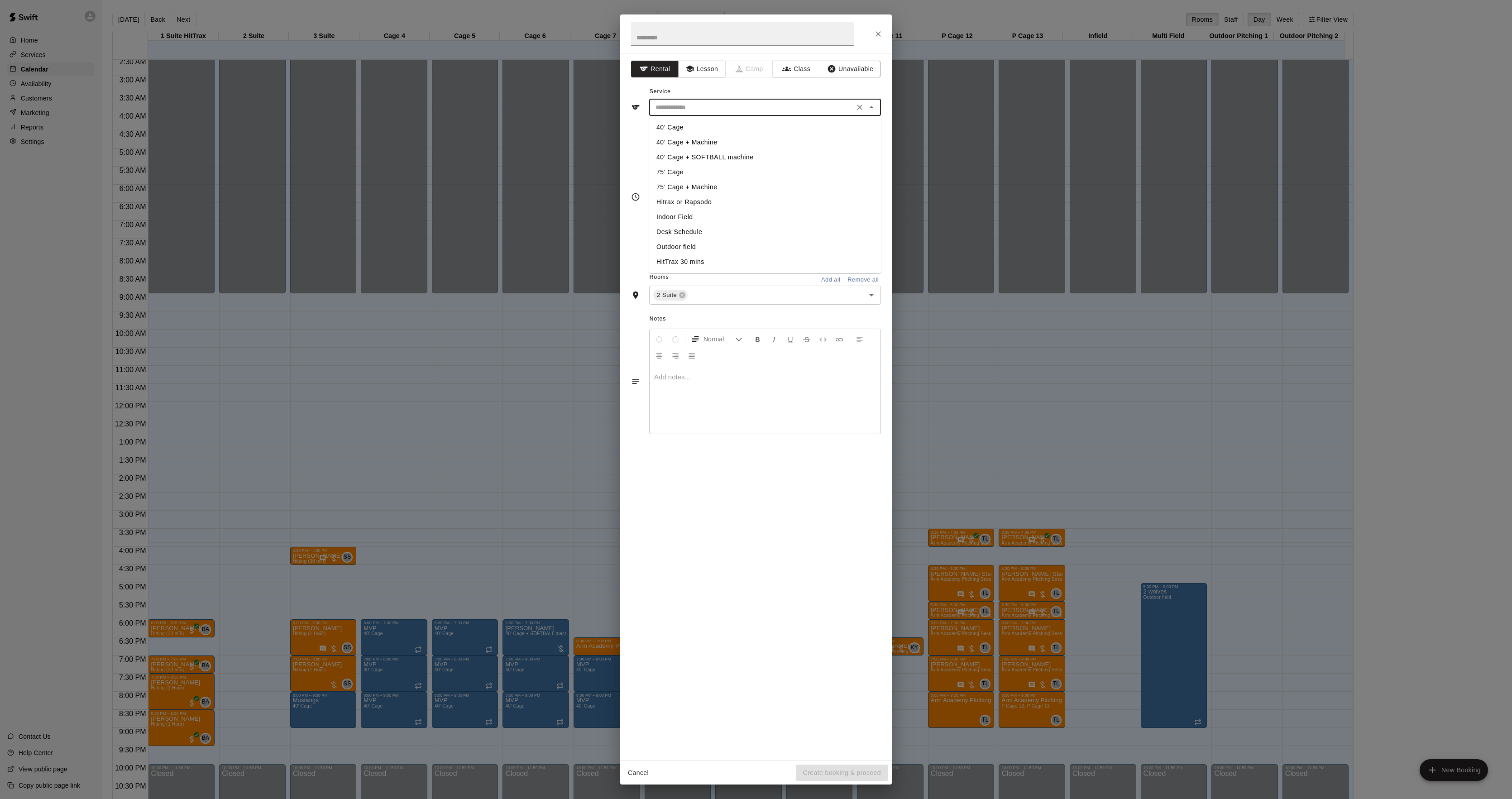
click at [703, 112] on input "text" at bounding box center [751, 108] width 199 height 12
click at [696, 138] on li "40’ Cage + Machine" at bounding box center [765, 143] width 232 height 15
type input "**********"
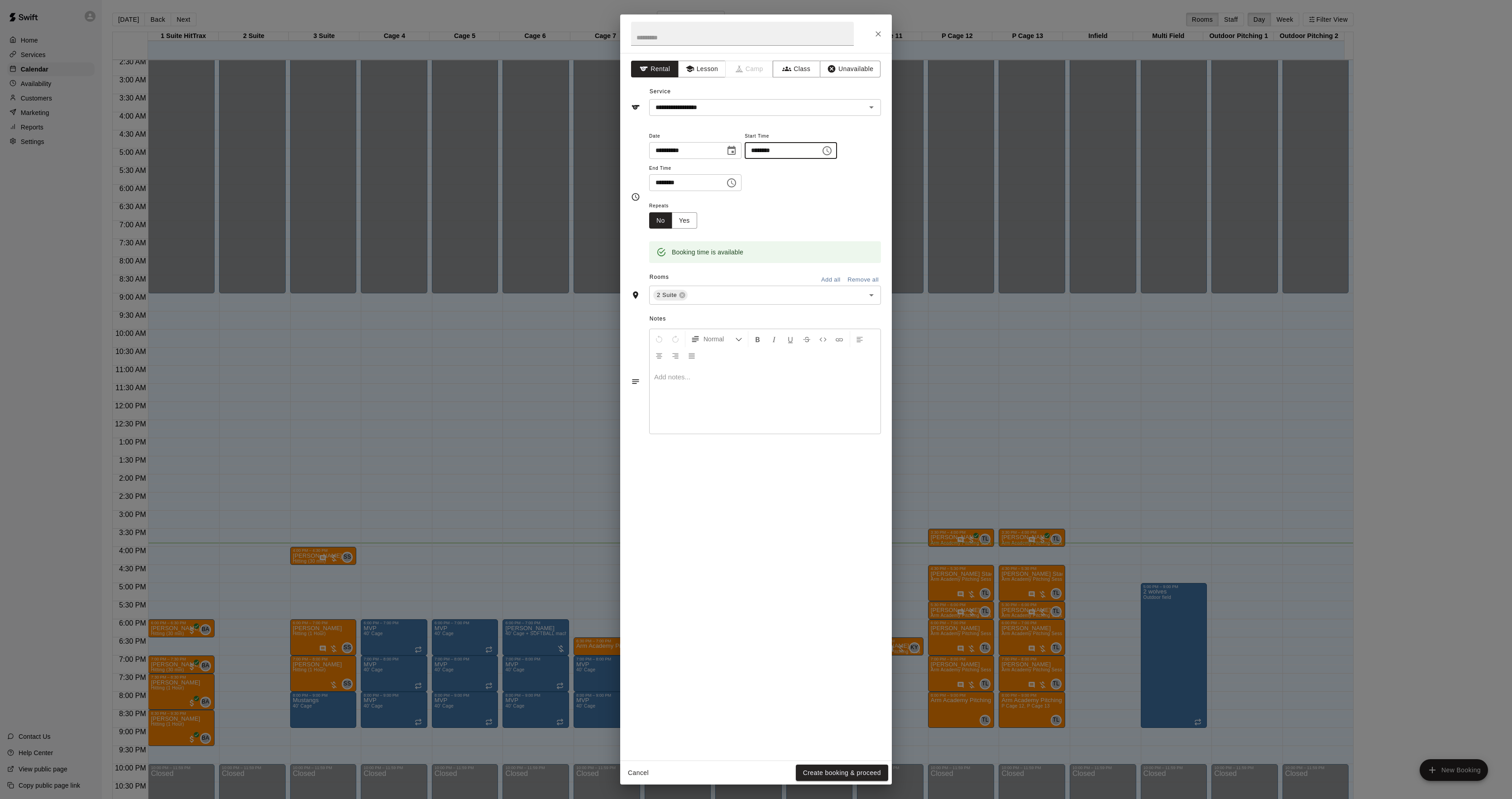
click at [772, 153] on input "********" at bounding box center [780, 150] width 70 height 16
type input "********"
click at [672, 184] on input "********" at bounding box center [684, 182] width 70 height 16
type input "********"
click at [837, 770] on button "Create booking & proceed" at bounding box center [842, 773] width 93 height 16
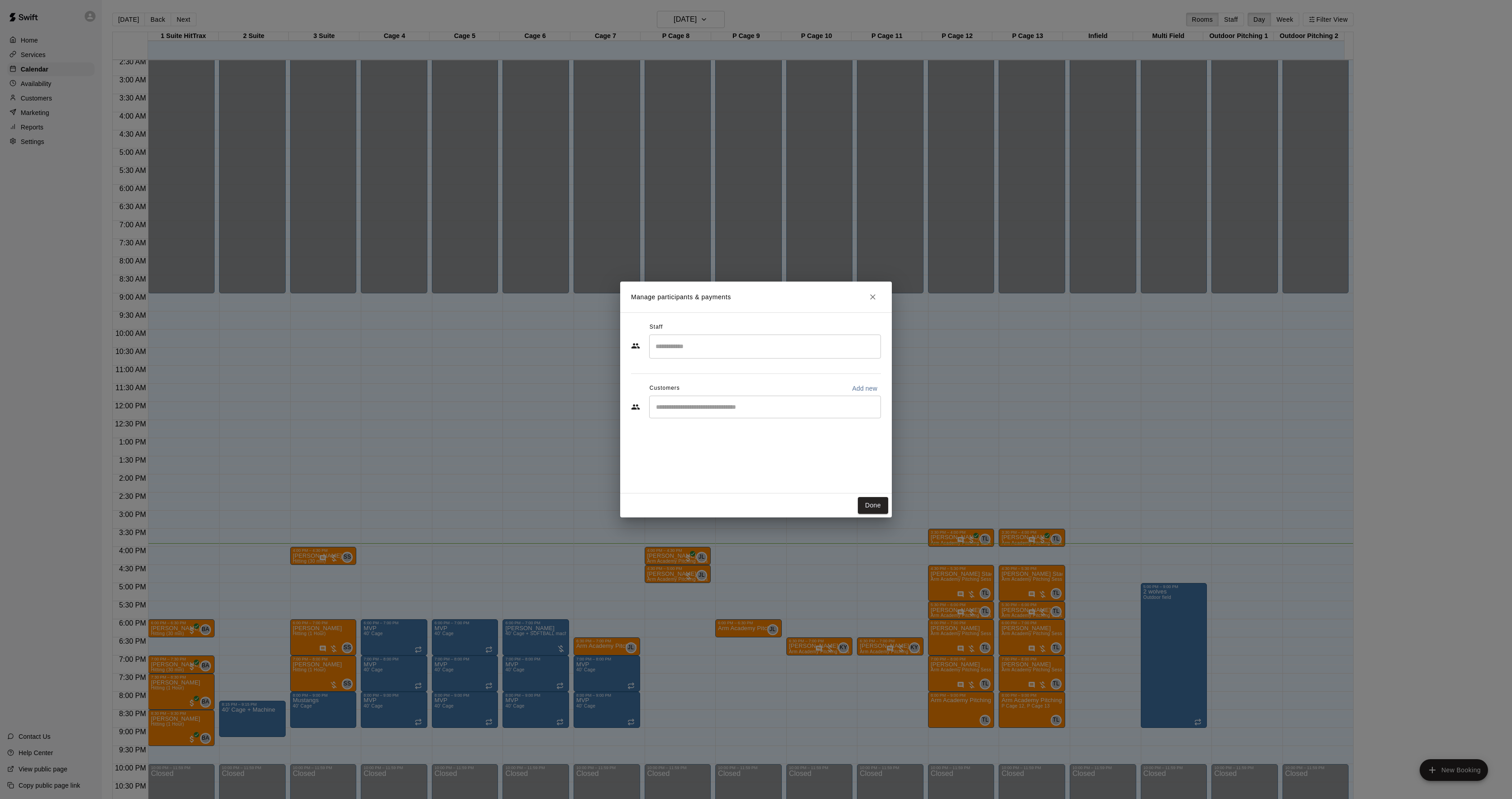
click at [687, 399] on div "​" at bounding box center [765, 406] width 232 height 23
type input "*****"
click at [862, 500] on button "Done" at bounding box center [873, 505] width 30 height 16
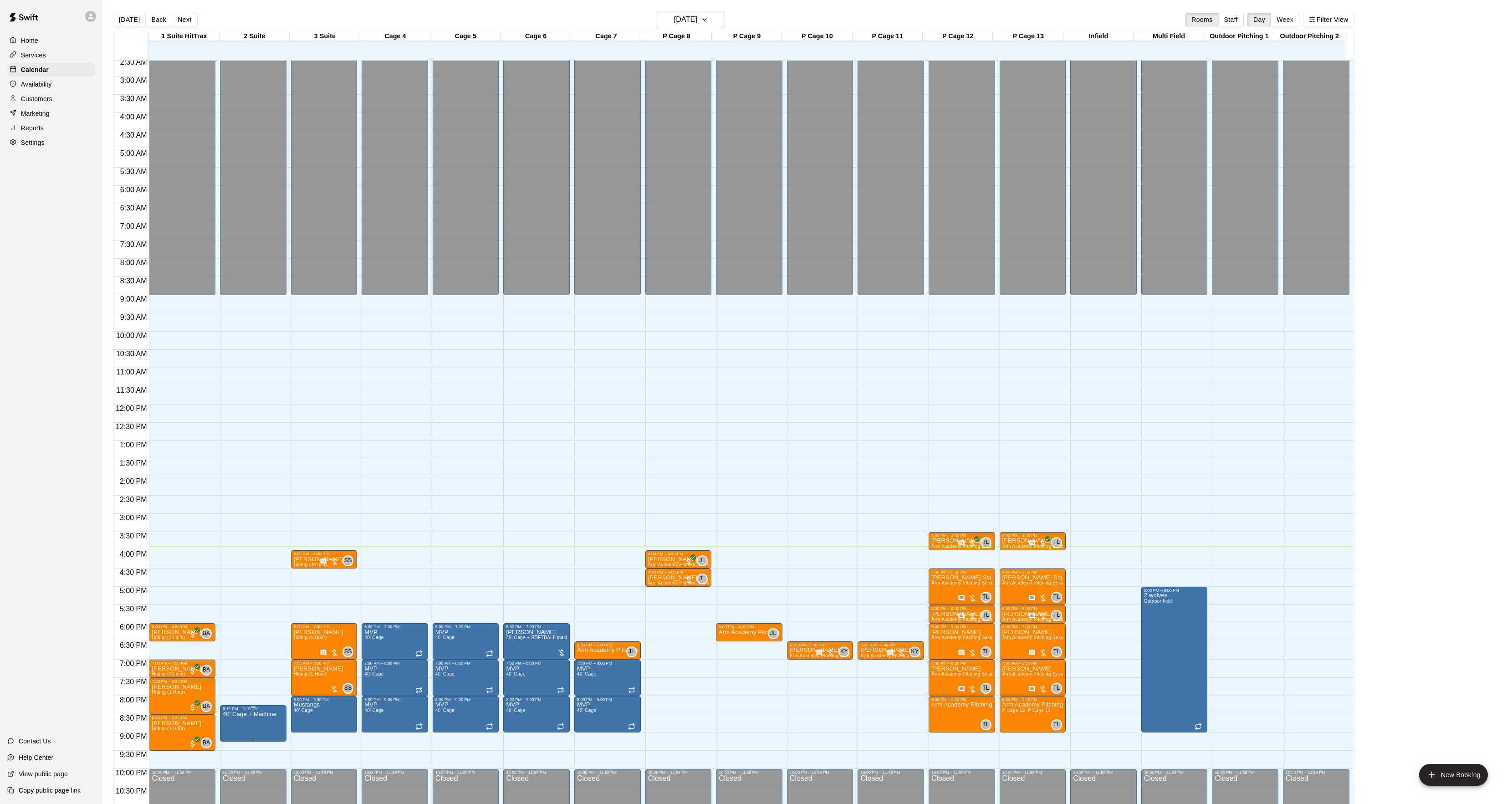
click at [235, 721] on icon "edit" at bounding box center [232, 723] width 11 height 11
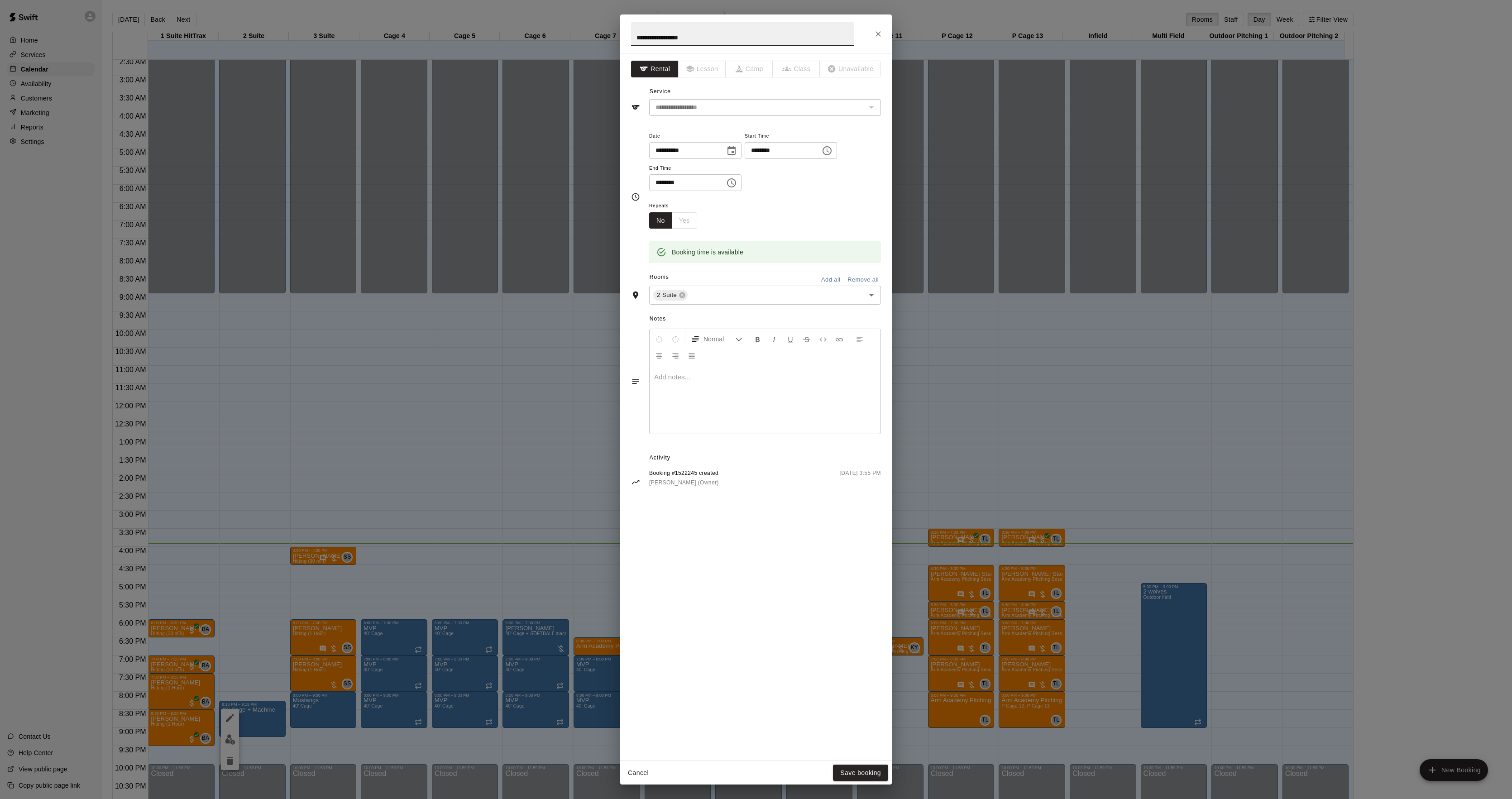
click at [667, 401] on div at bounding box center [765, 400] width 231 height 68
click at [858, 766] on button "Save booking" at bounding box center [860, 773] width 56 height 16
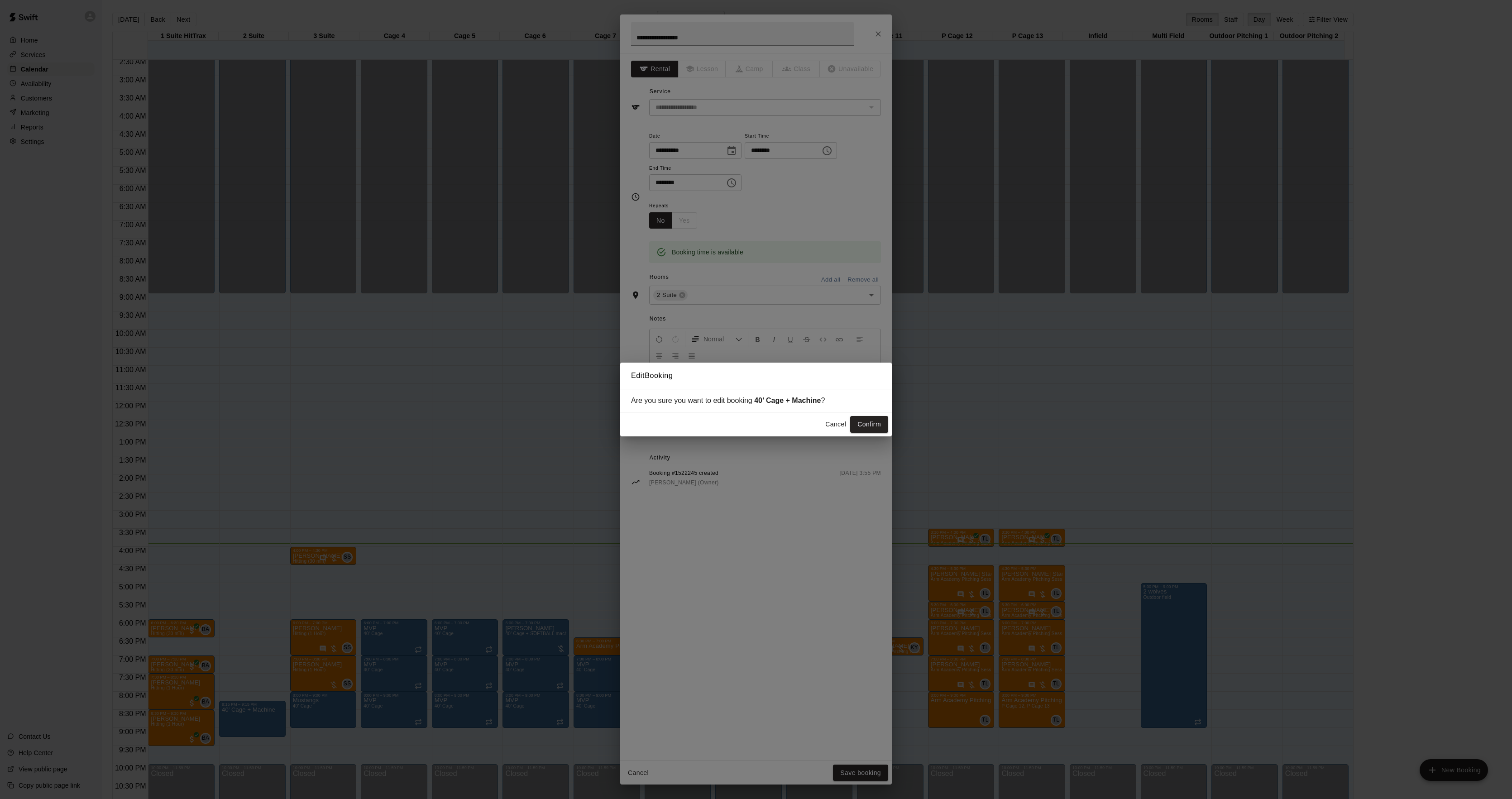
click at [883, 422] on button "Confirm" at bounding box center [868, 424] width 38 height 16
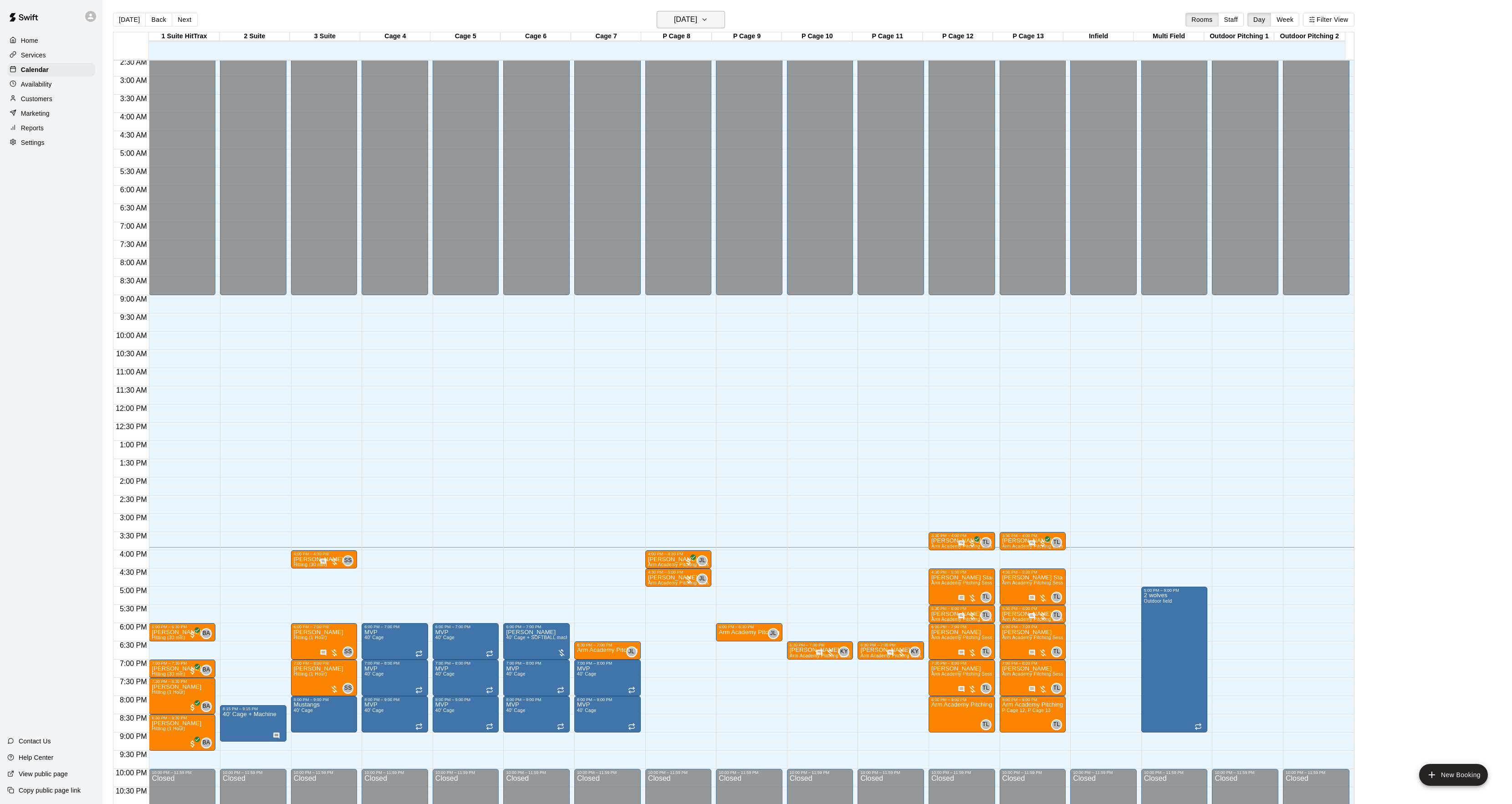
click at [674, 22] on h6 "[DATE]" at bounding box center [686, 19] width 23 height 12
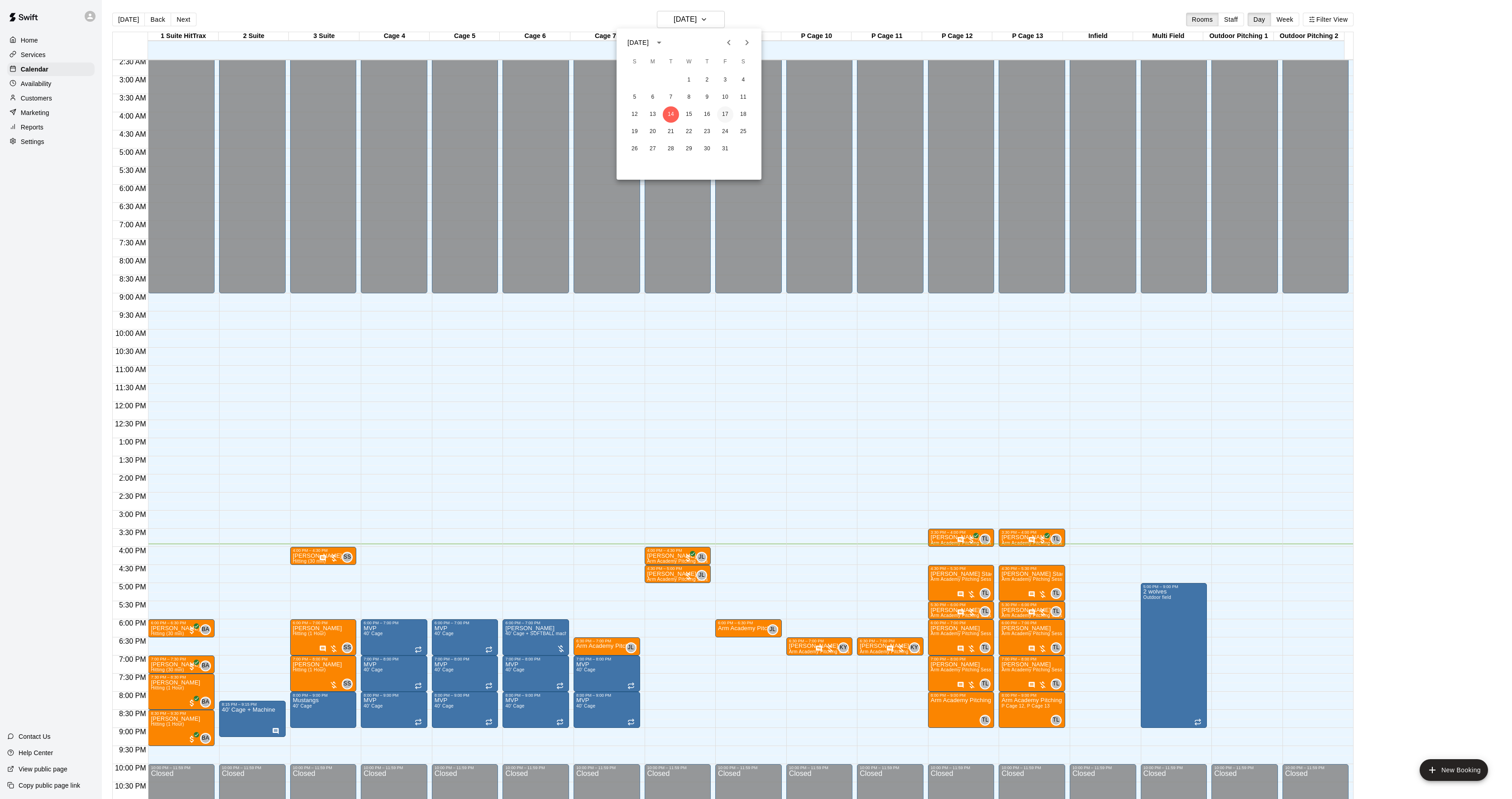
click at [729, 110] on button "17" at bounding box center [725, 114] width 16 height 16
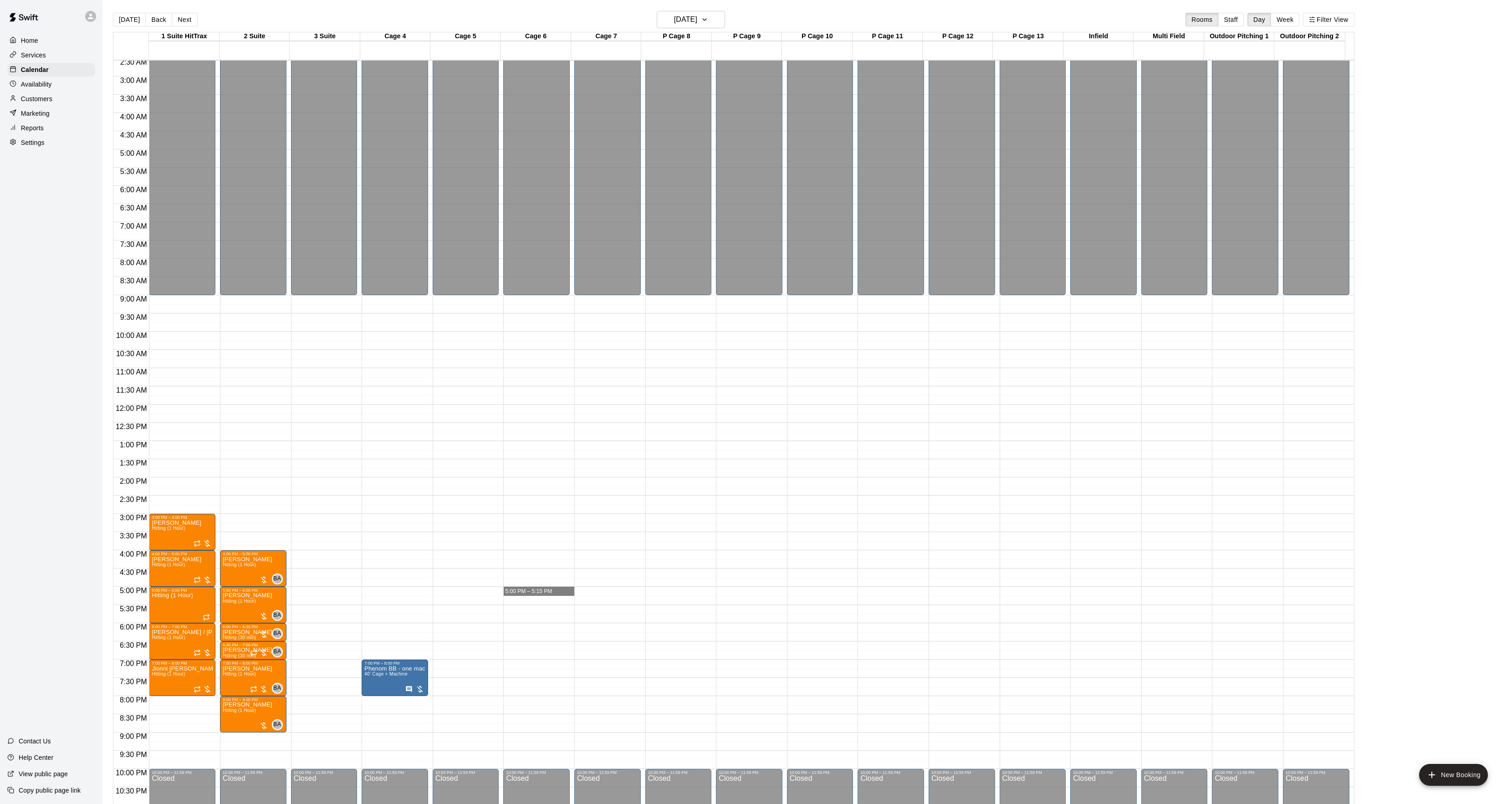
drag, startPoint x: 516, startPoint y: 591, endPoint x: 516, endPoint y: 610, distance: 19.0
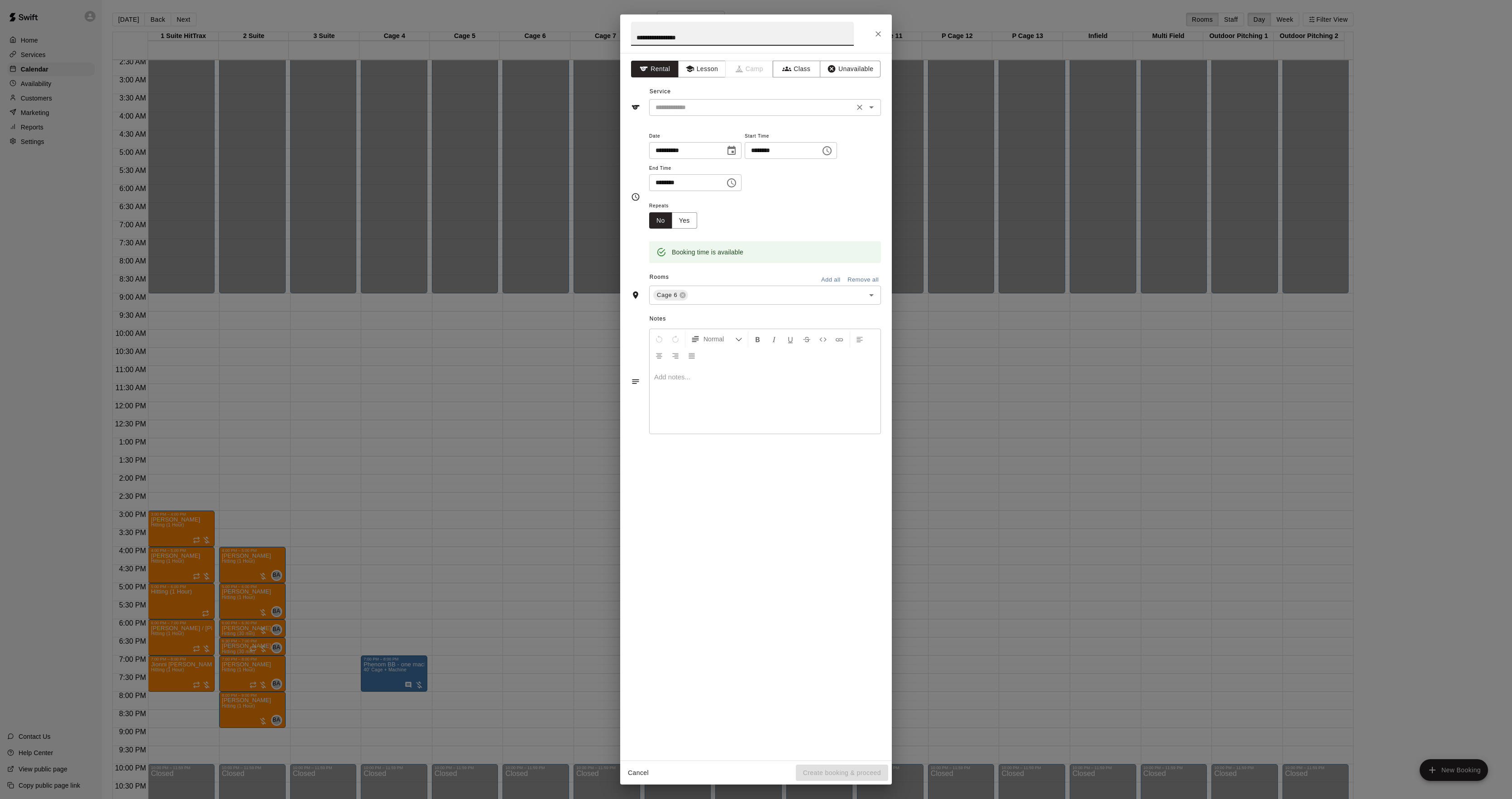
type input "**********"
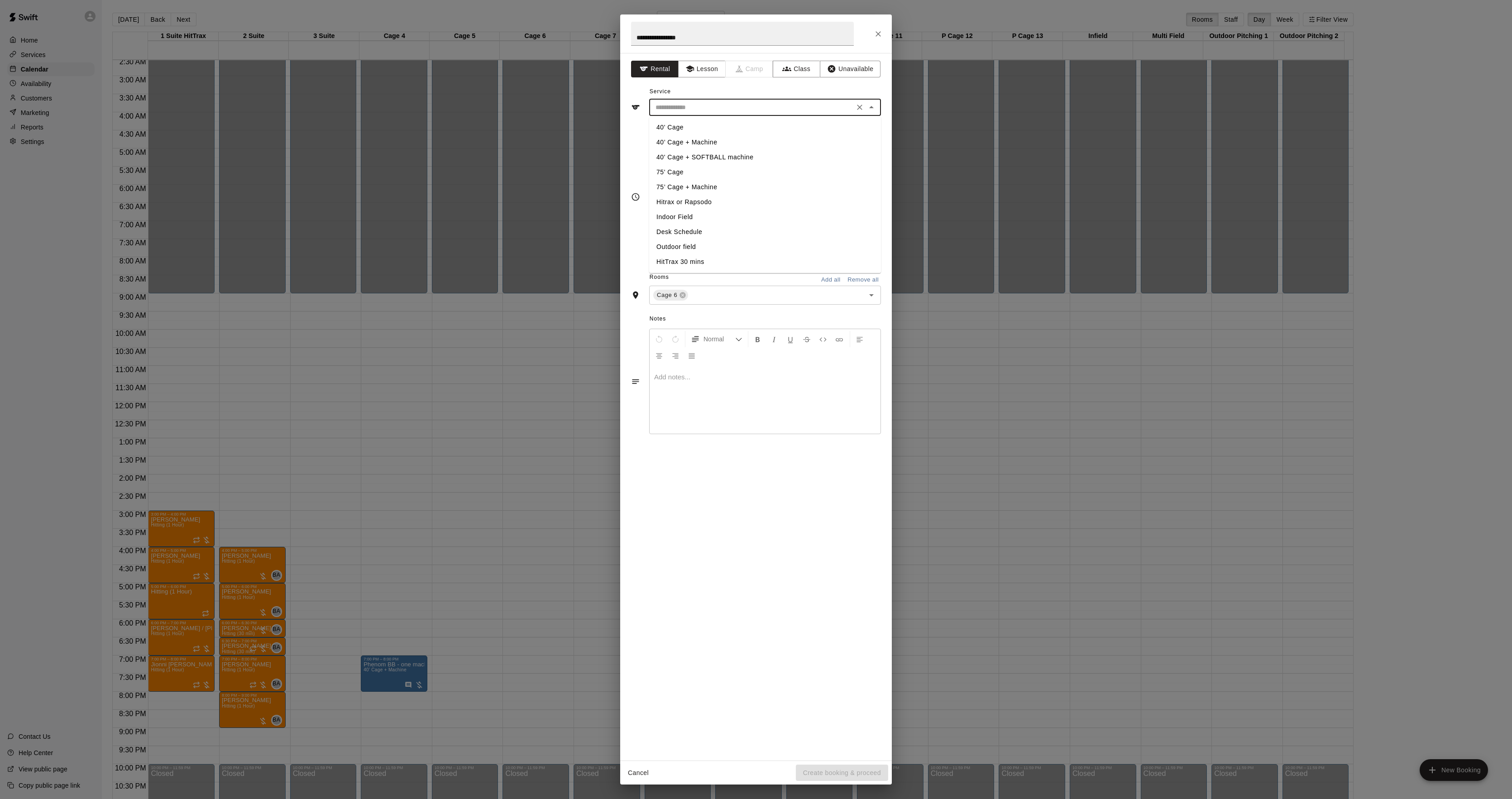
click at [683, 104] on input "text" at bounding box center [751, 108] width 199 height 12
click at [691, 143] on li "40’ Cage + Machine" at bounding box center [765, 143] width 232 height 15
type input "**********"
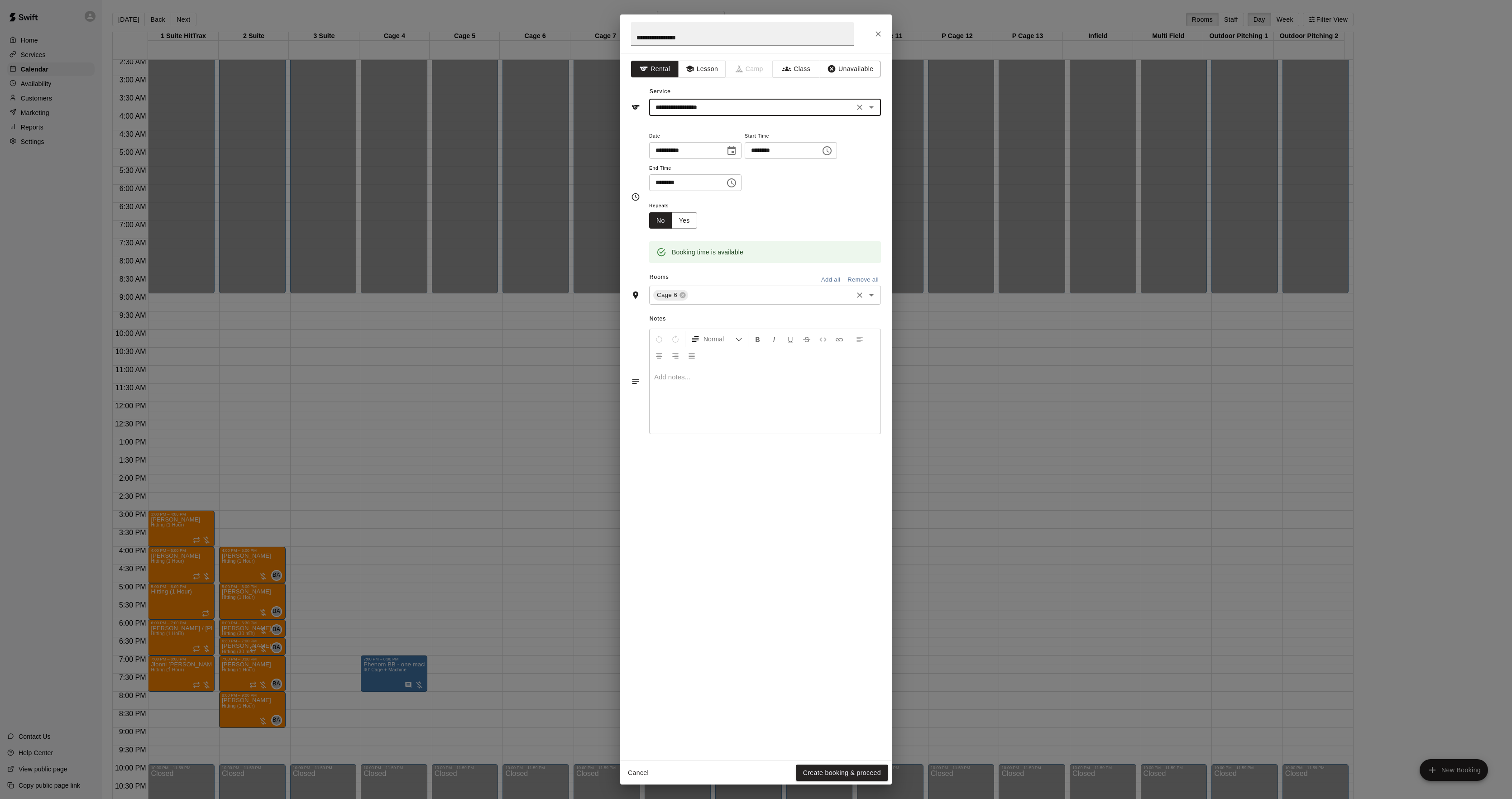
click at [707, 293] on input "text" at bounding box center [770, 295] width 162 height 12
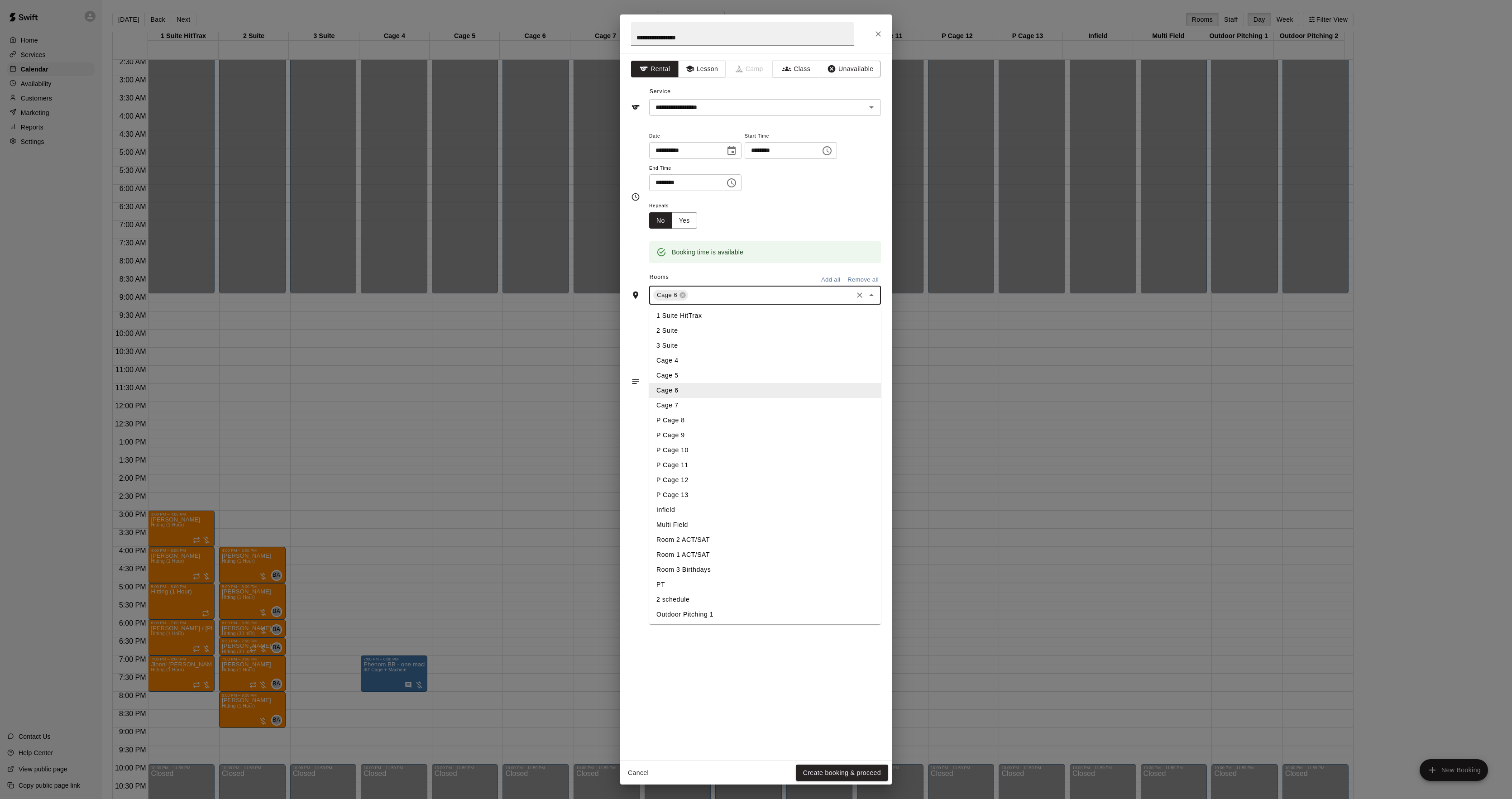
click at [678, 409] on li "Cage 7" at bounding box center [765, 406] width 232 height 15
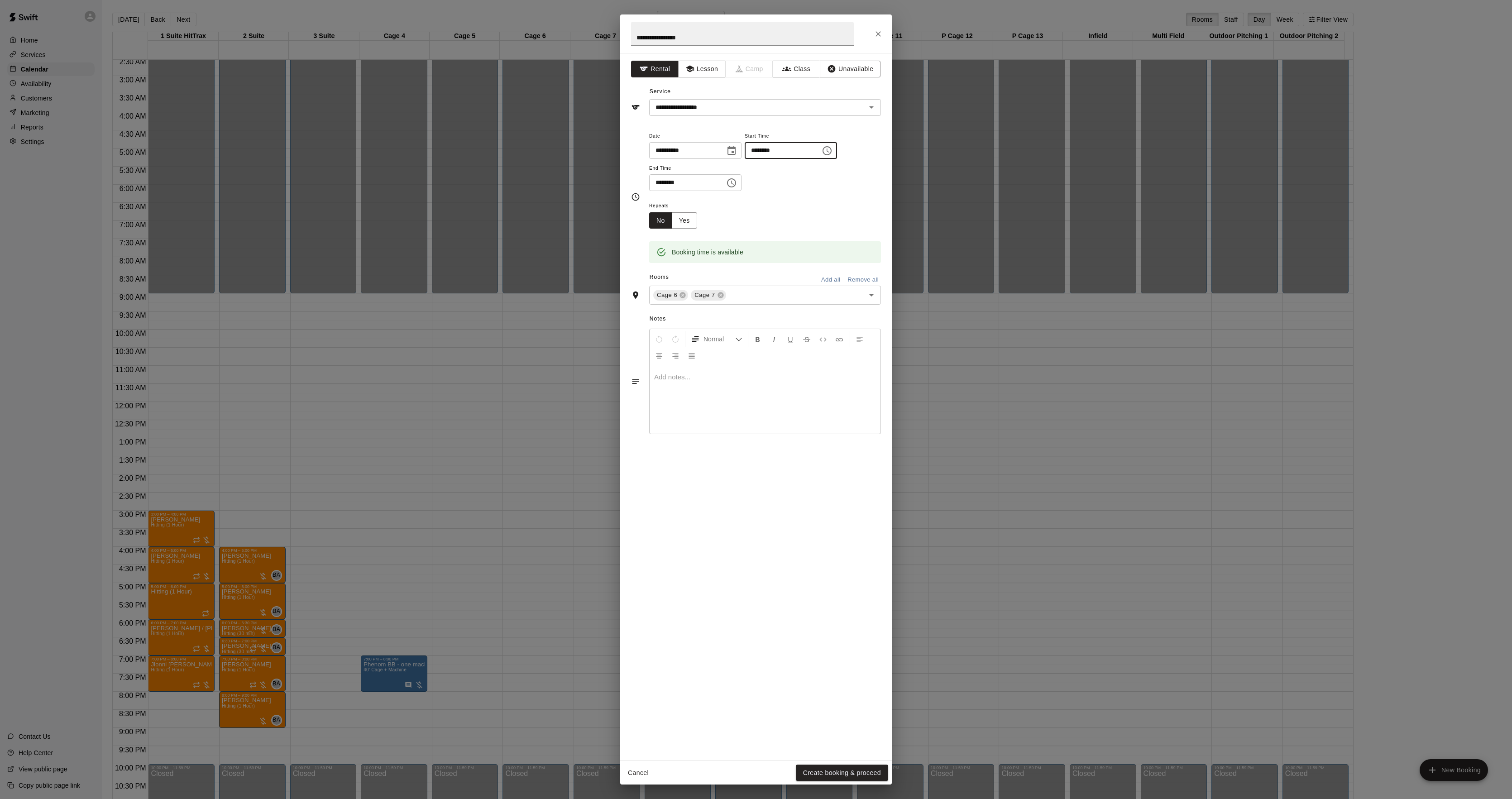
click at [759, 153] on input "********" at bounding box center [780, 150] width 70 height 16
click at [773, 151] on input "********" at bounding box center [780, 150] width 70 height 16
type input "********"
click at [657, 182] on input "********" at bounding box center [684, 182] width 70 height 16
type input "********"
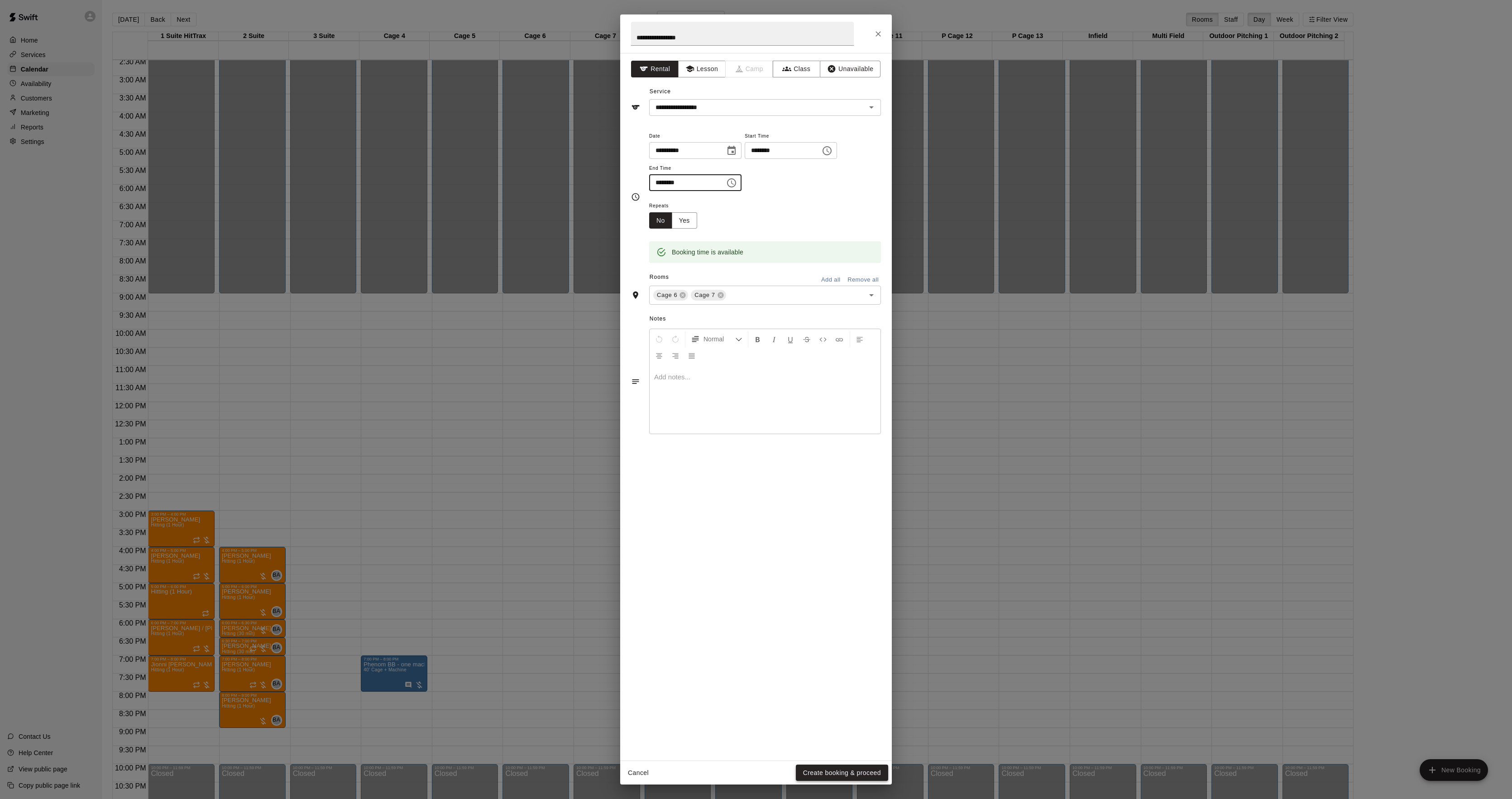
click at [846, 770] on button "Create booking & proceed" at bounding box center [842, 773] width 93 height 16
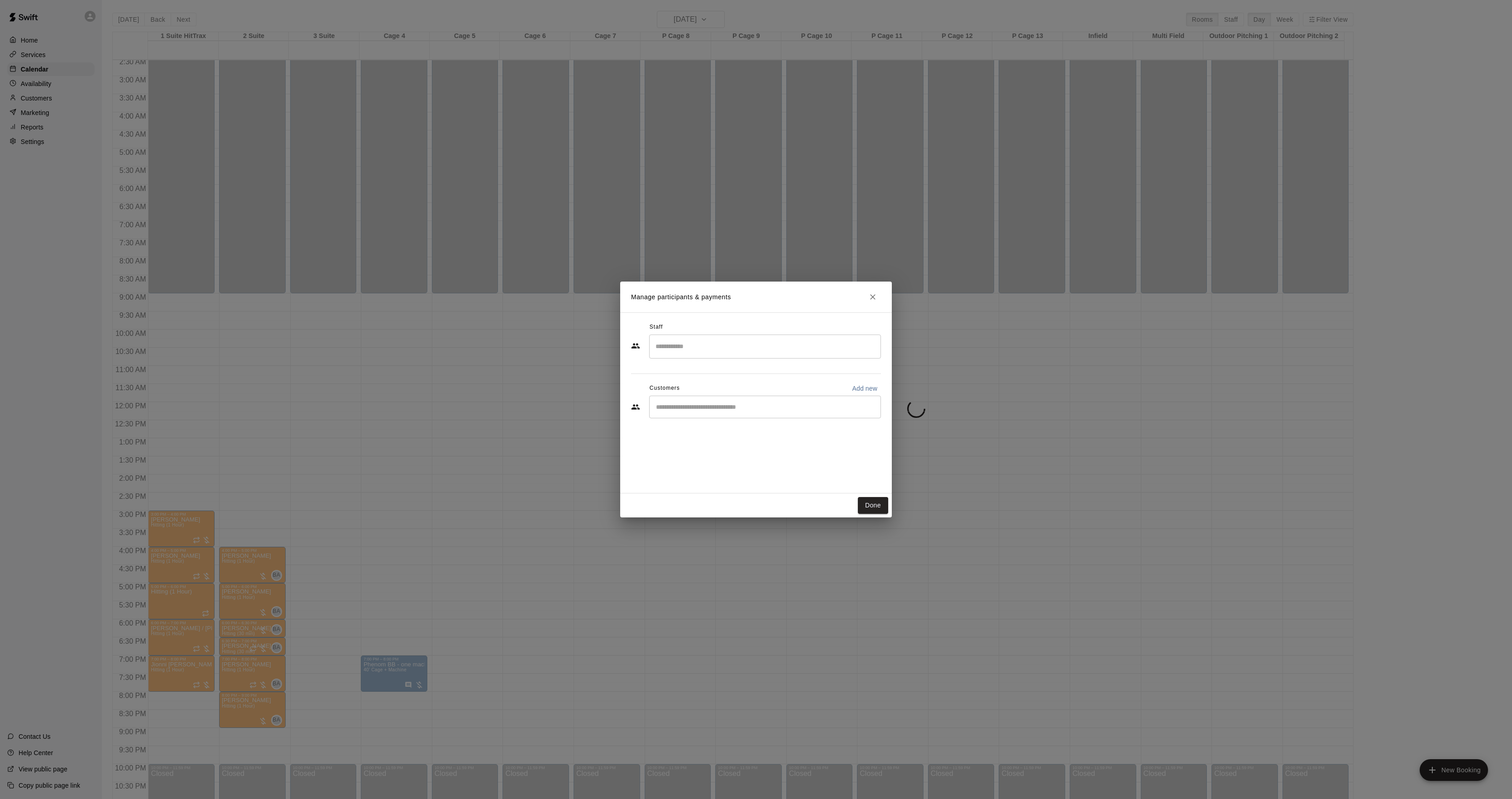
click at [699, 354] on input "Search staff" at bounding box center [765, 346] width 223 height 16
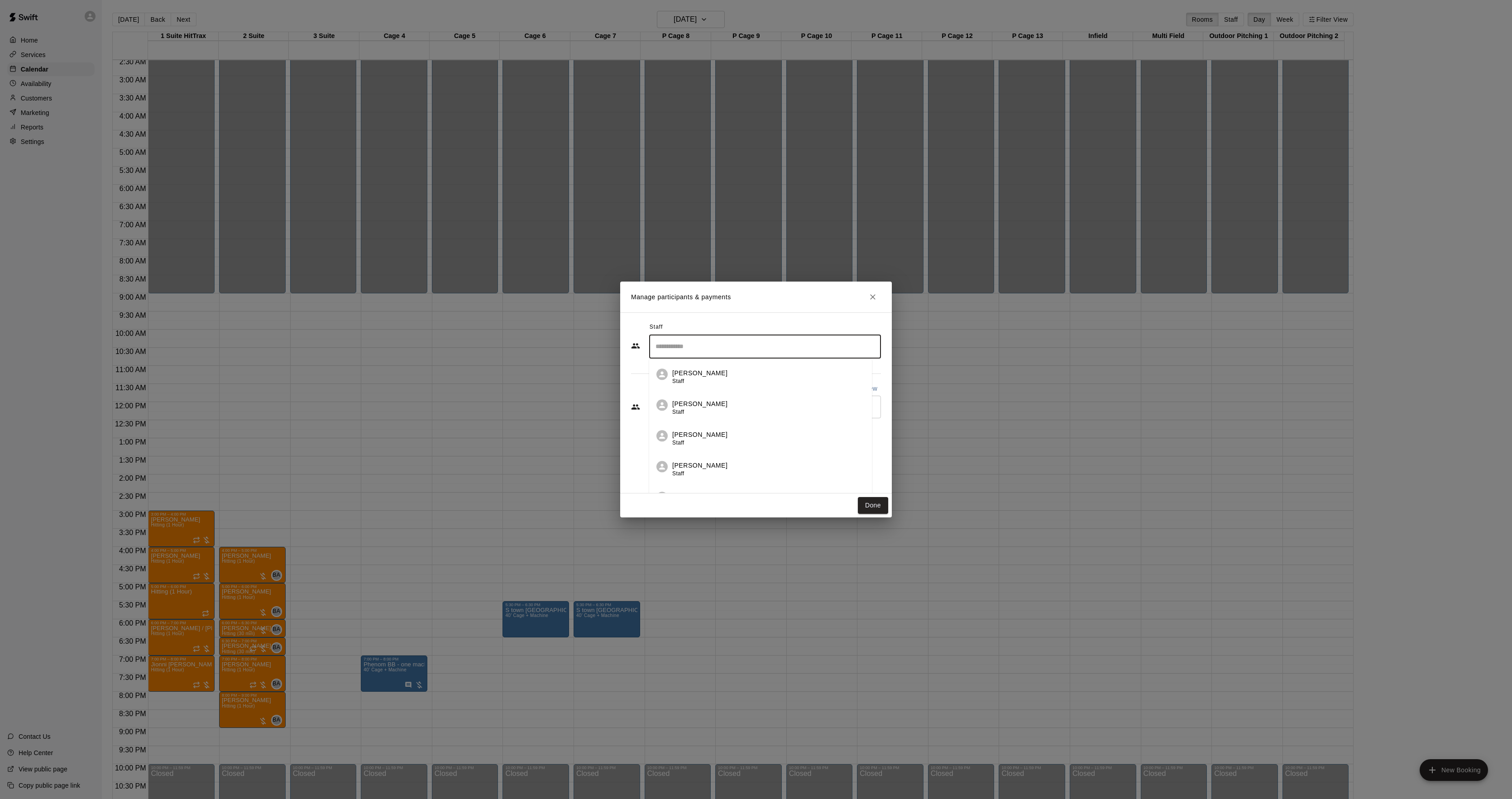
click at [696, 326] on div "Staff" at bounding box center [756, 327] width 250 height 14
click at [659, 414] on div "​" at bounding box center [765, 406] width 232 height 23
type input "*****"
click at [723, 432] on p "Smithtown Bulls [PERSON_NAME]" at bounding box center [728, 428] width 106 height 10
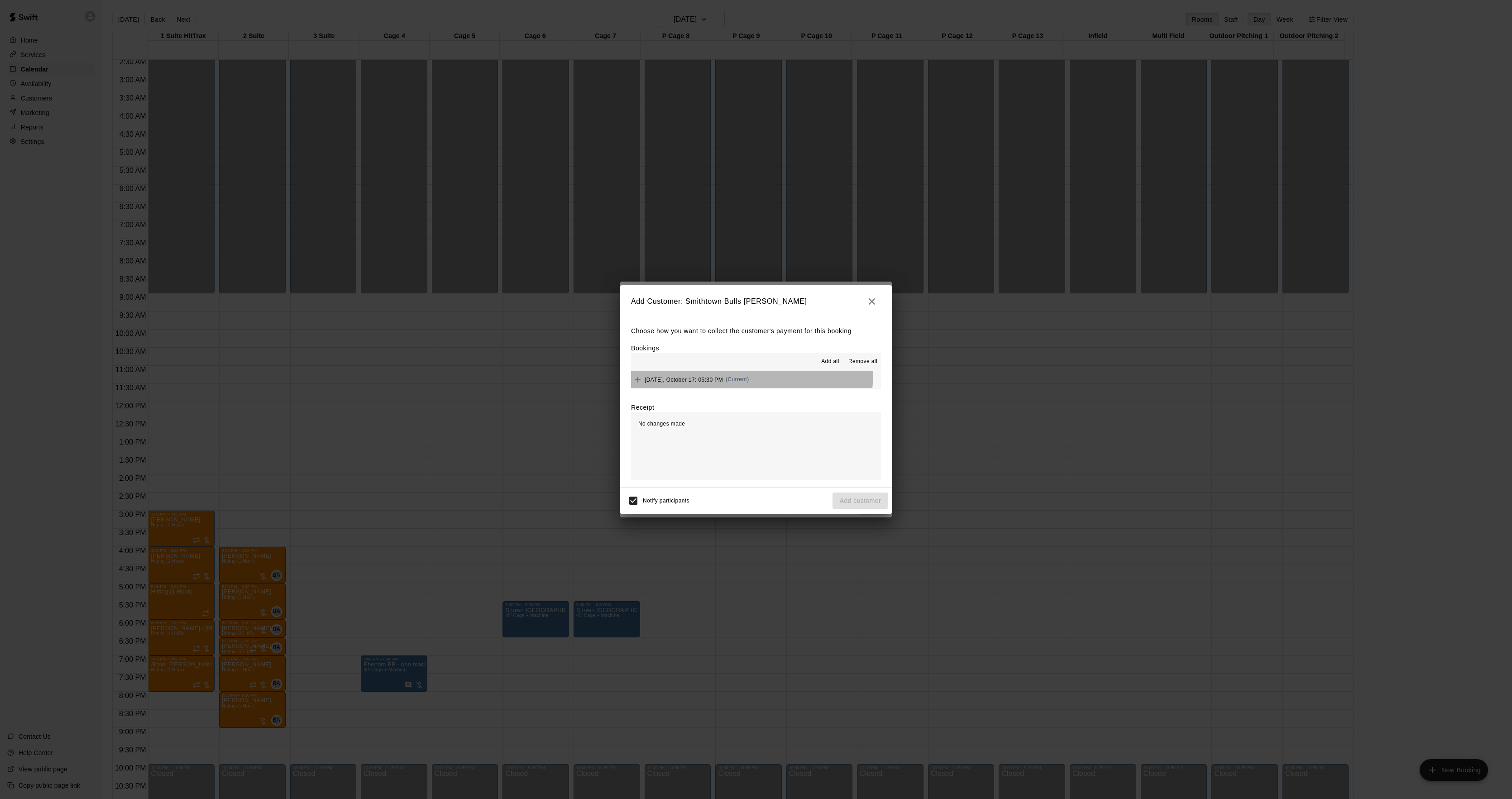
click at [745, 374] on button "[DATE], October 17: 05:30 PM (Current)" at bounding box center [756, 380] width 250 height 16
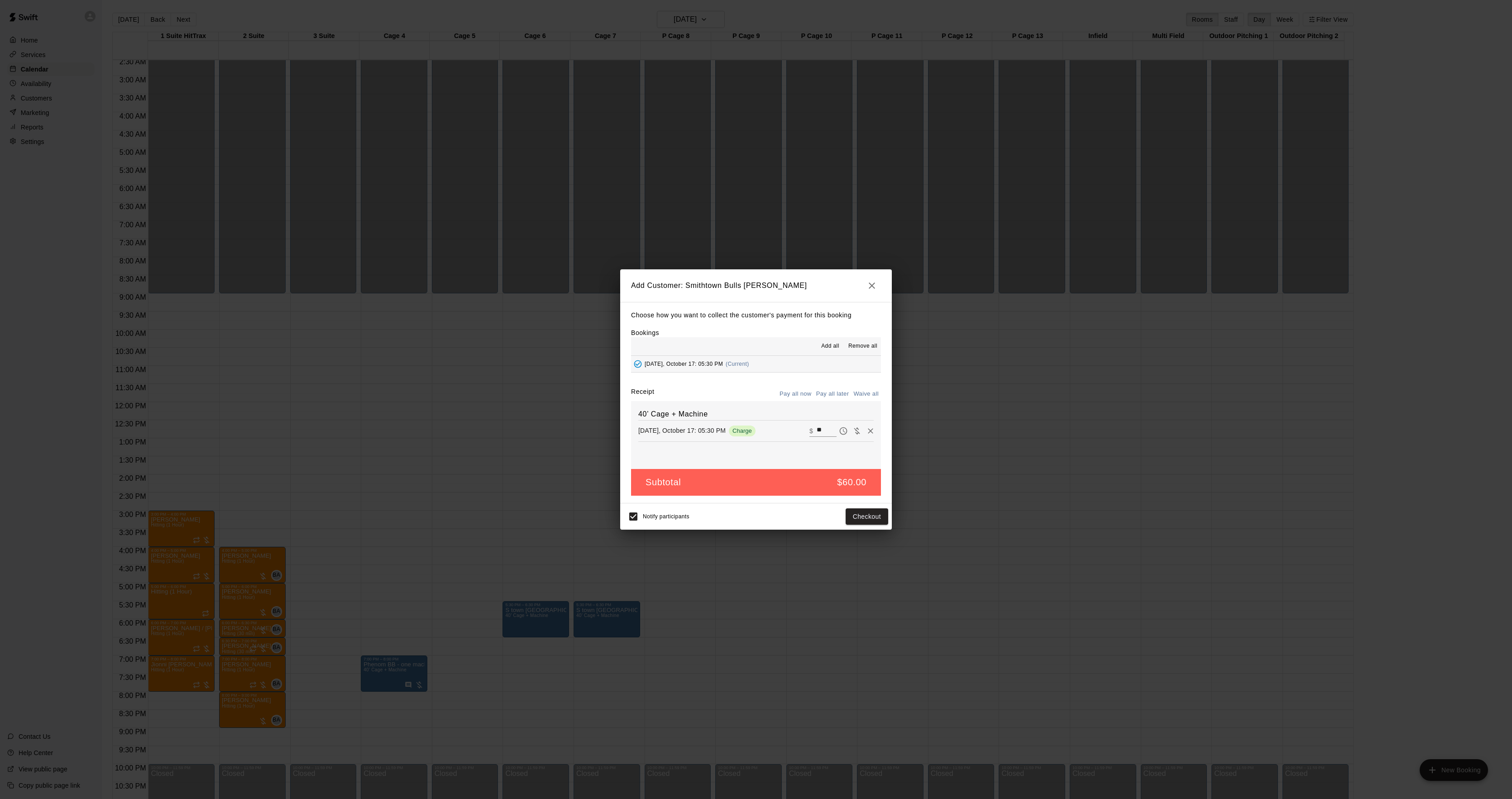
click at [837, 399] on button "Pay all later" at bounding box center [833, 394] width 38 height 14
click at [862, 519] on button "Add customer" at bounding box center [860, 517] width 56 height 16
